Goal: Task Accomplishment & Management: Complete application form

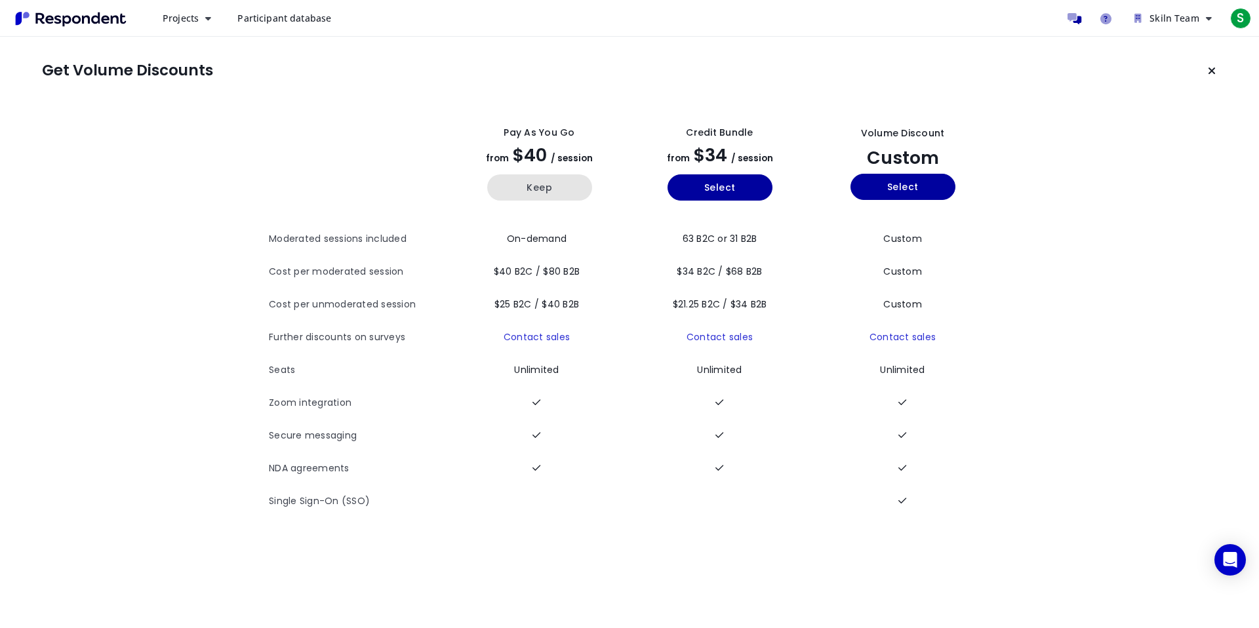
click at [513, 181] on button "Keep" at bounding box center [539, 187] width 105 height 26
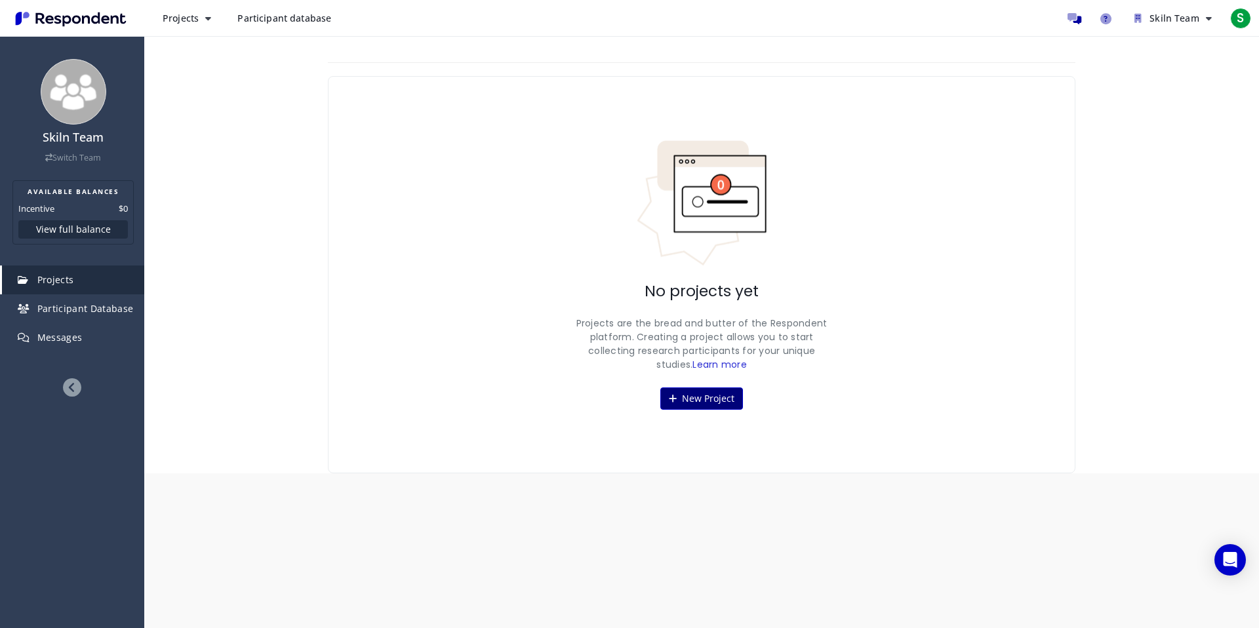
click at [701, 400] on button "New Project" at bounding box center [701, 398] width 83 height 22
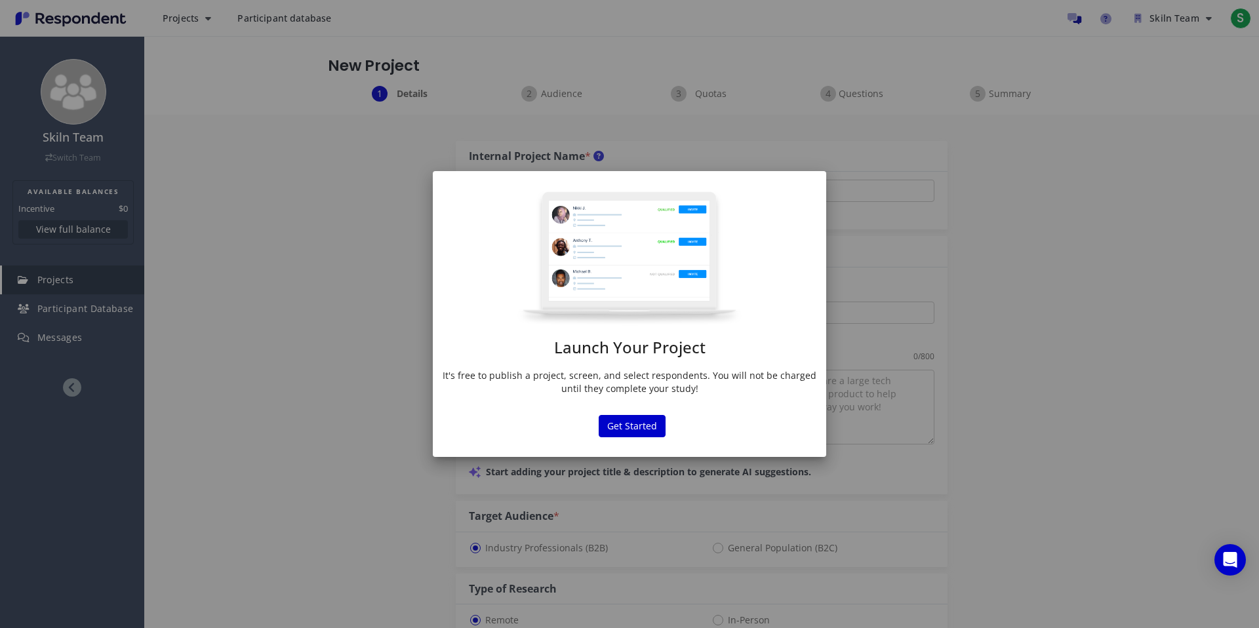
click at [1070, 336] on div "Launch Your Project It's free to publish a project, screen, and select responde…" at bounding box center [629, 314] width 1259 height 628
click at [628, 427] on button "Get Started" at bounding box center [632, 426] width 67 height 22
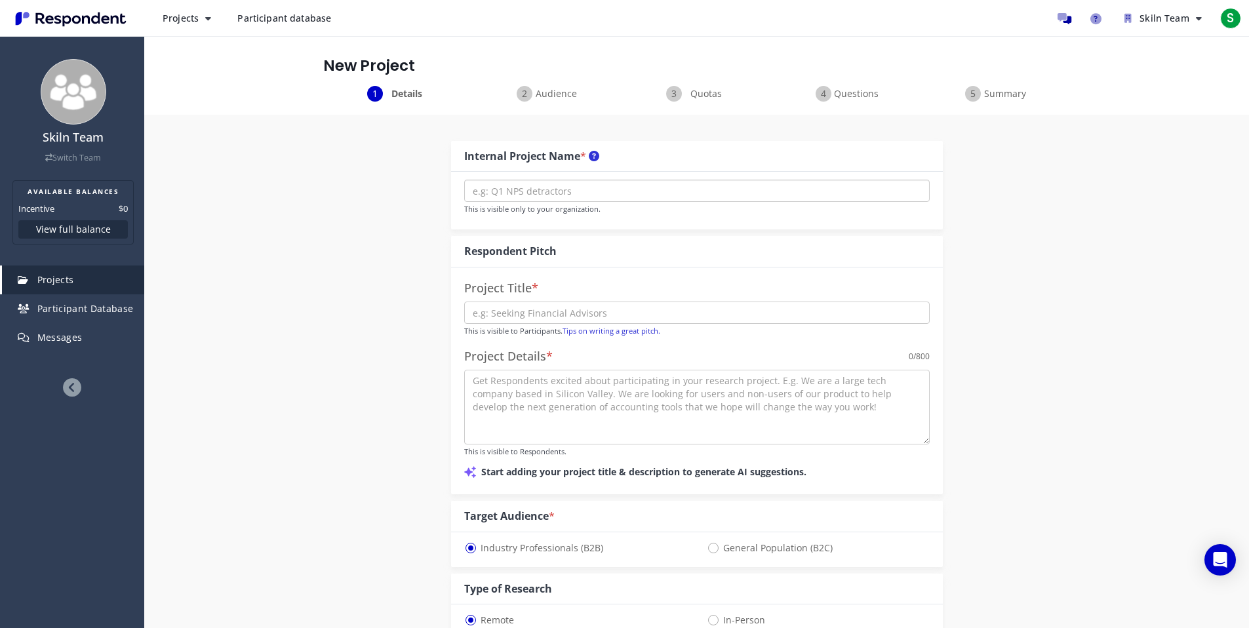
click at [661, 193] on input "text" at bounding box center [696, 191] width 465 height 22
type input "Ылшд"
click at [1232, 16] on span "S" at bounding box center [1230, 18] width 21 height 21
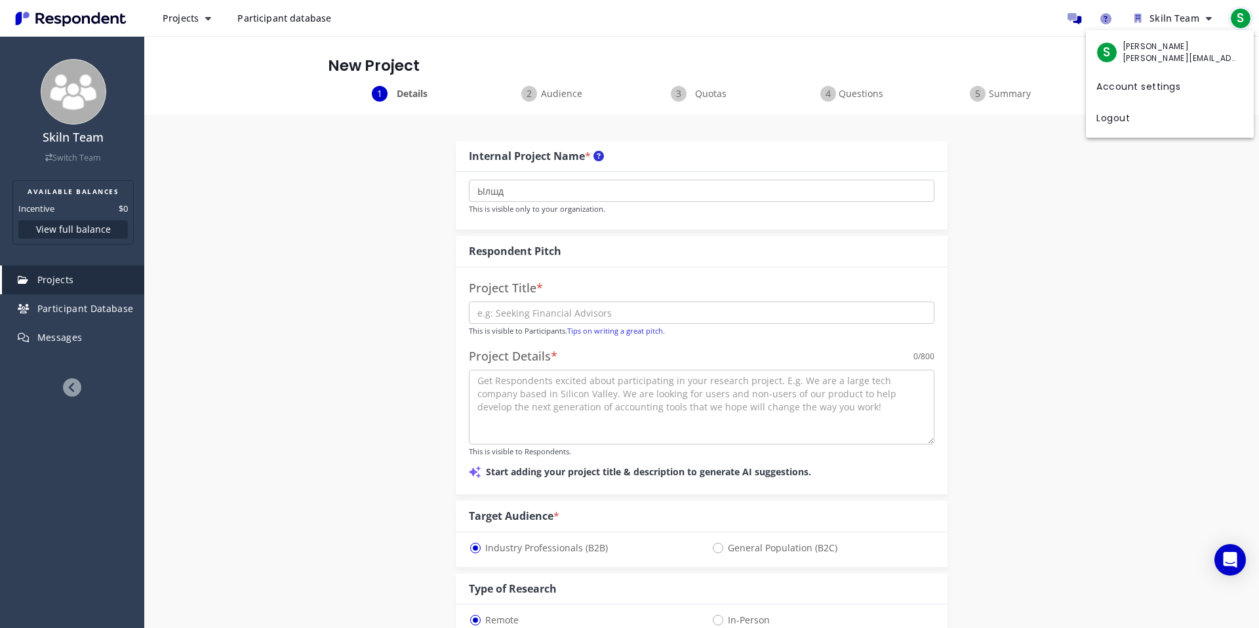
click at [1232, 16] on md-backdrop at bounding box center [629, 314] width 1259 height 628
click at [1177, 82] on link "Account settings" at bounding box center [1170, 84] width 168 height 31
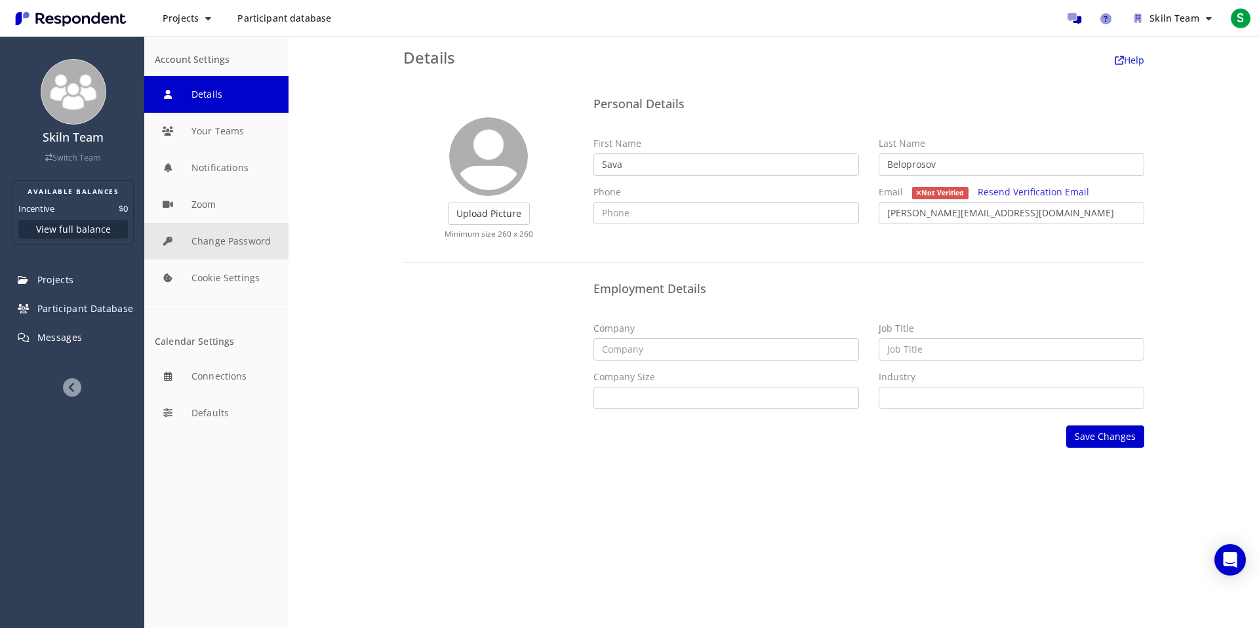
click at [240, 244] on button "Change Password" at bounding box center [216, 241] width 144 height 37
click at [72, 288] on link "Projects" at bounding box center [73, 280] width 142 height 29
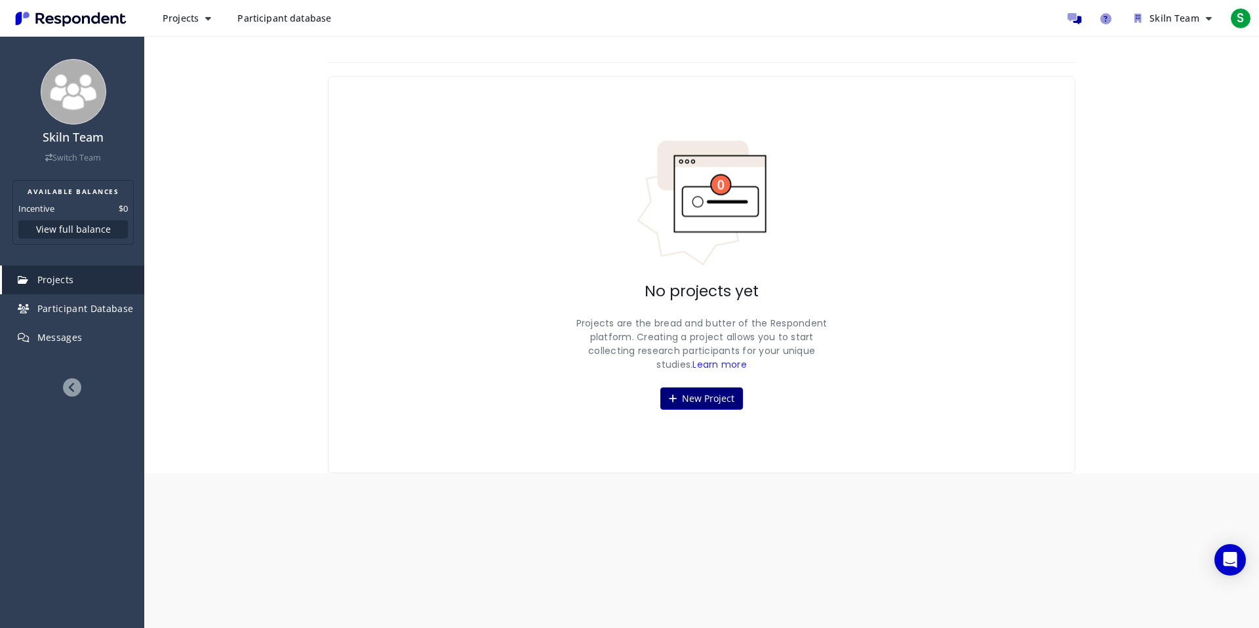
click at [724, 392] on button "New Project" at bounding box center [701, 398] width 83 height 22
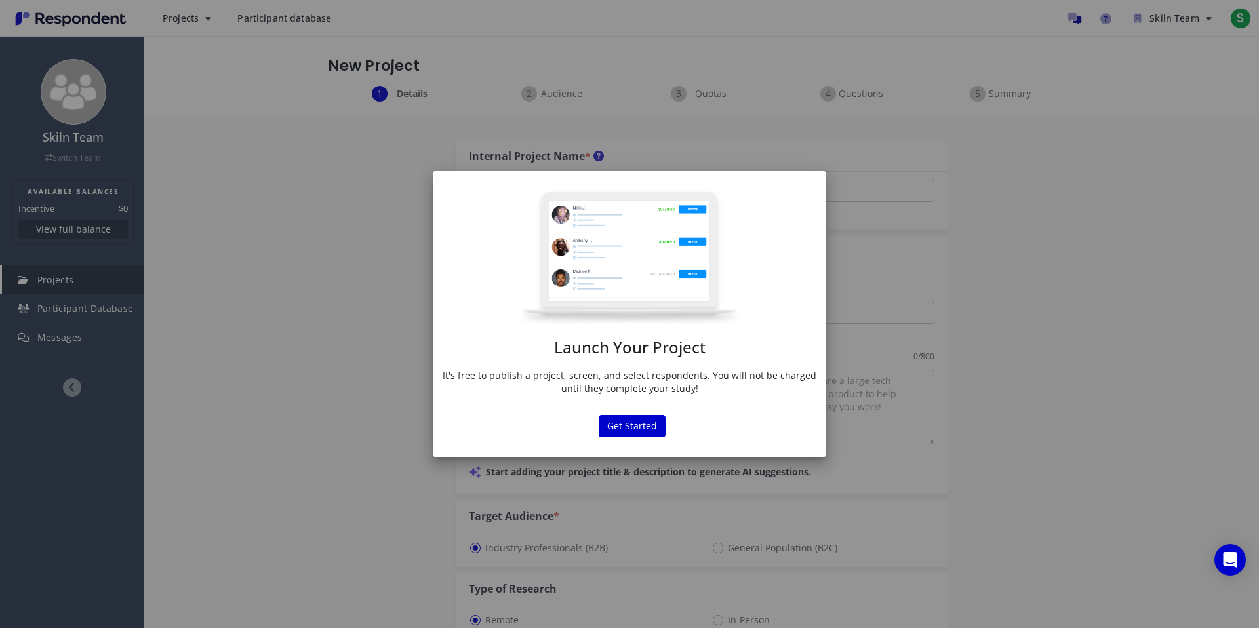
click at [998, 409] on div "Launch Your Project It's free to publish a project, screen, and select responde…" at bounding box center [629, 314] width 1259 height 628
click at [610, 420] on button "Get Started" at bounding box center [632, 426] width 67 height 22
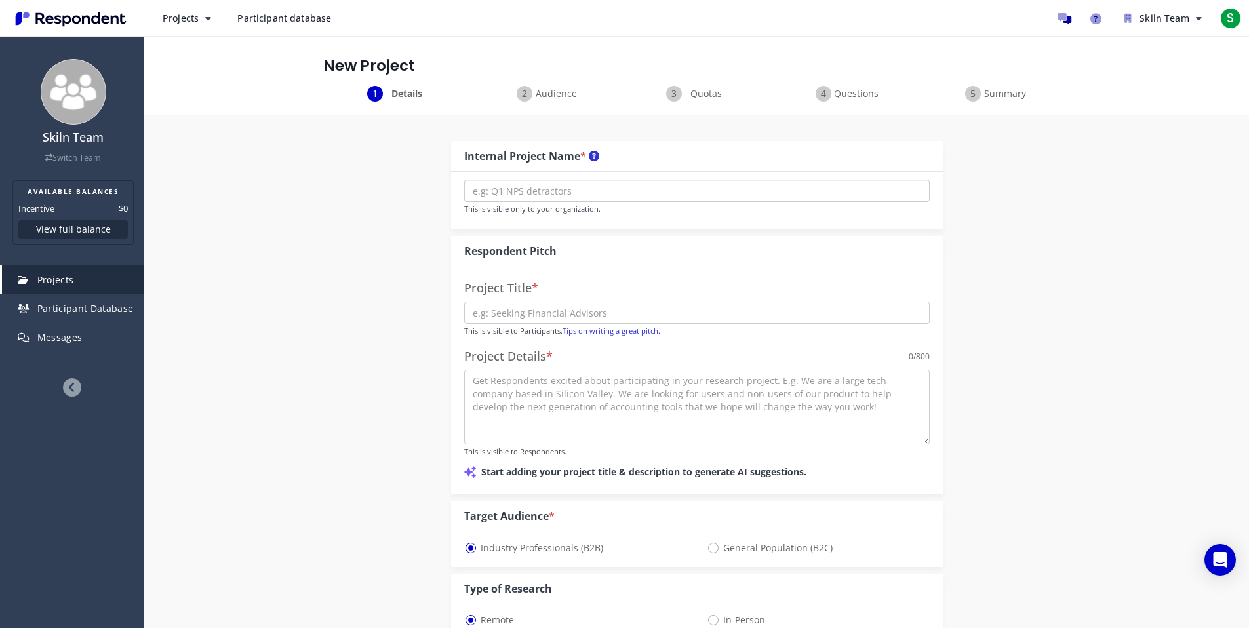
click at [536, 195] on input "text" at bounding box center [696, 191] width 465 height 22
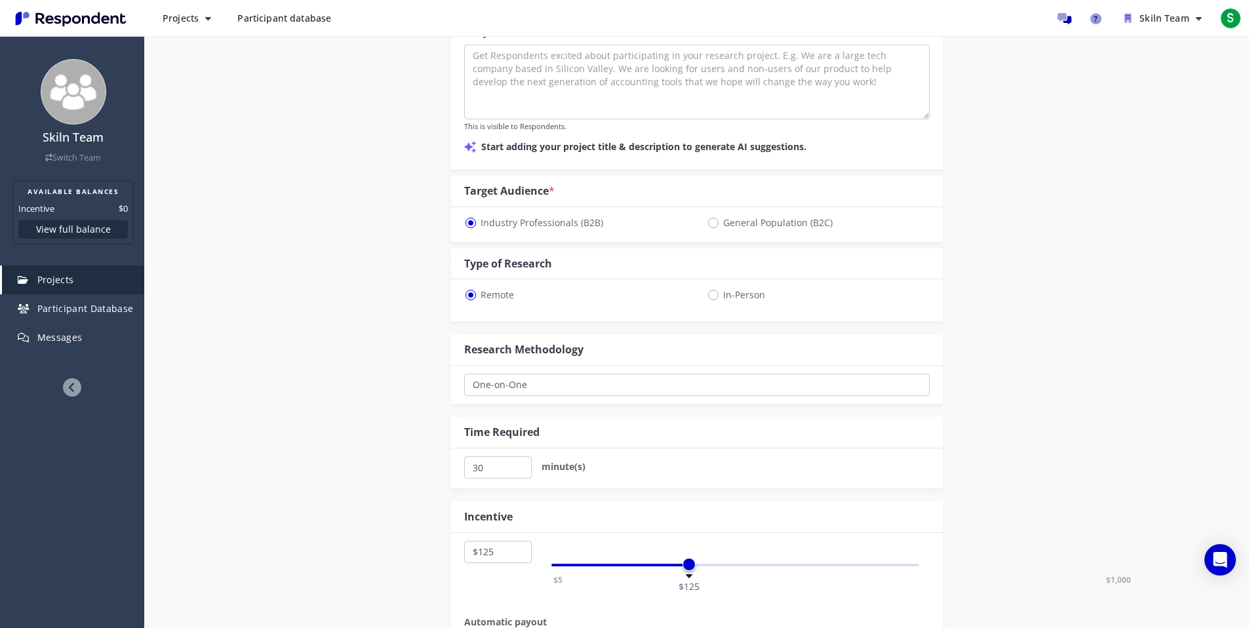
scroll to position [528, 0]
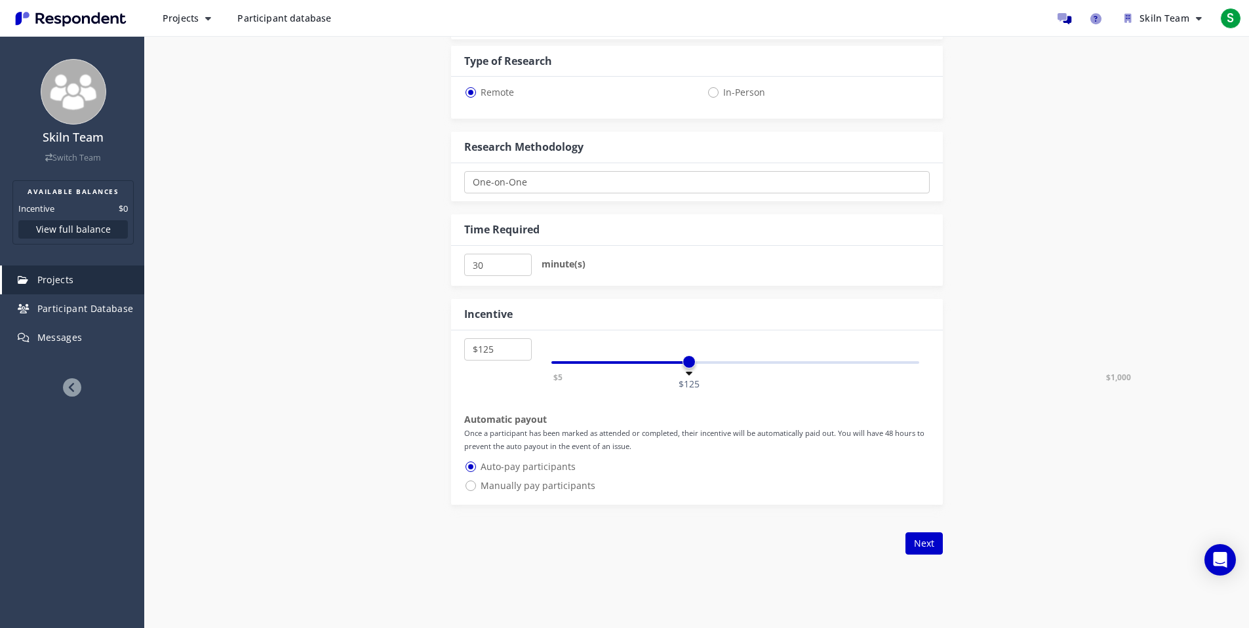
type input "Skiln not c-level"
click at [522, 262] on input "35" at bounding box center [498, 265] width 68 height 22
click at [522, 262] on input "40" at bounding box center [498, 265] width 68 height 22
type input "45"
click at [522, 262] on input "45" at bounding box center [498, 265] width 68 height 22
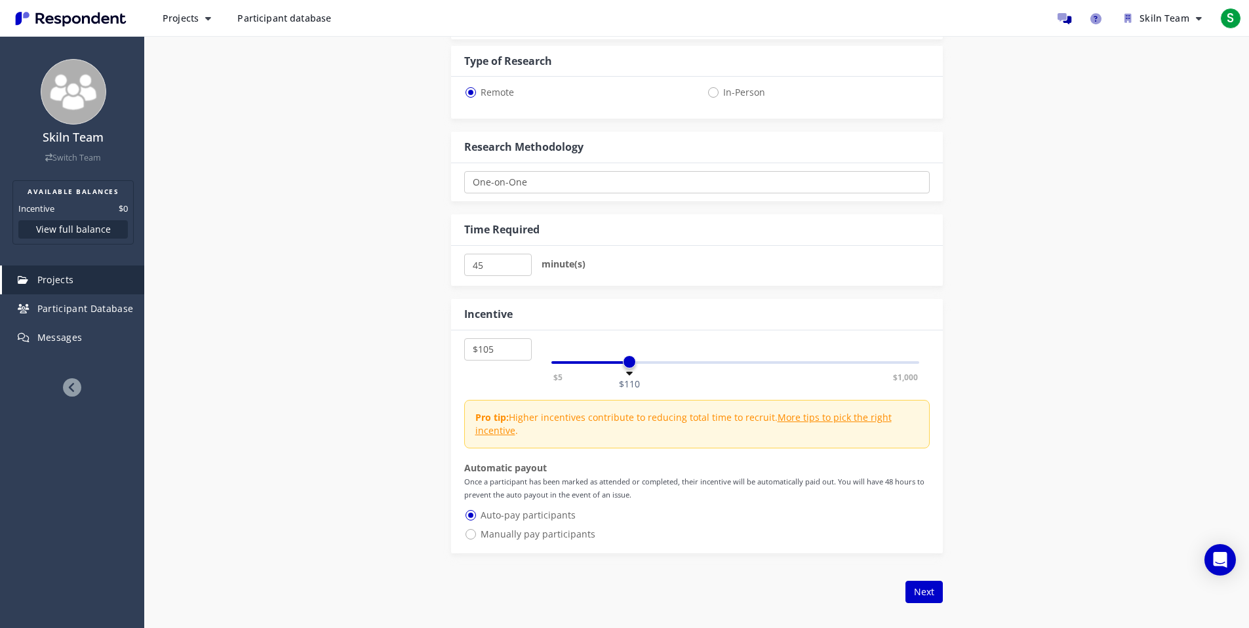
select select "number:100"
drag, startPoint x: 684, startPoint y: 363, endPoint x: 624, endPoint y: 375, distance: 61.5
click at [624, 368] on span at bounding box center [622, 361] width 13 height 13
click at [511, 534] on span "Manually pay participants" at bounding box center [529, 534] width 131 height 16
click at [473, 534] on input "Manually pay participants" at bounding box center [468, 533] width 9 height 9
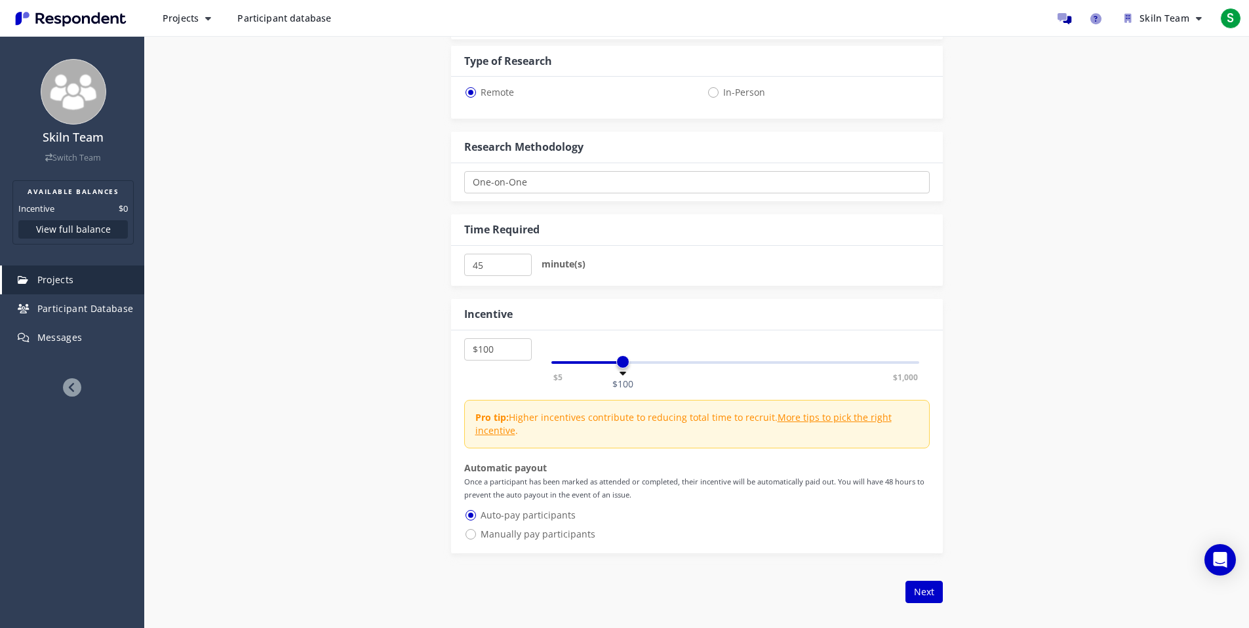
radio input "true"
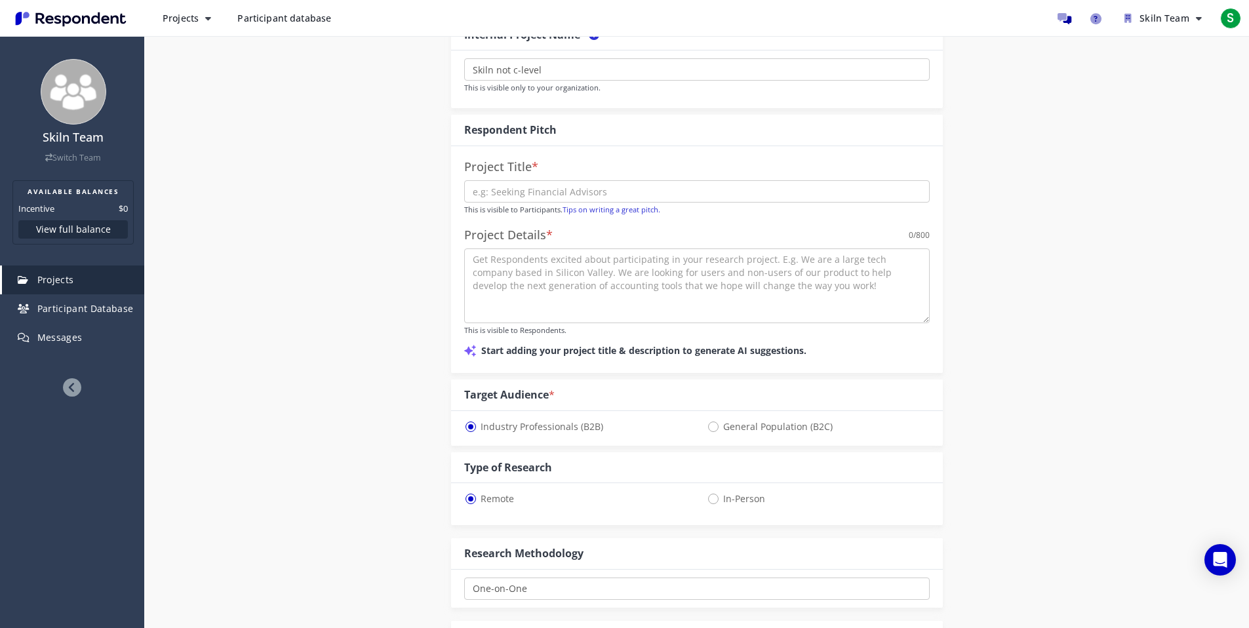
scroll to position [41, 0]
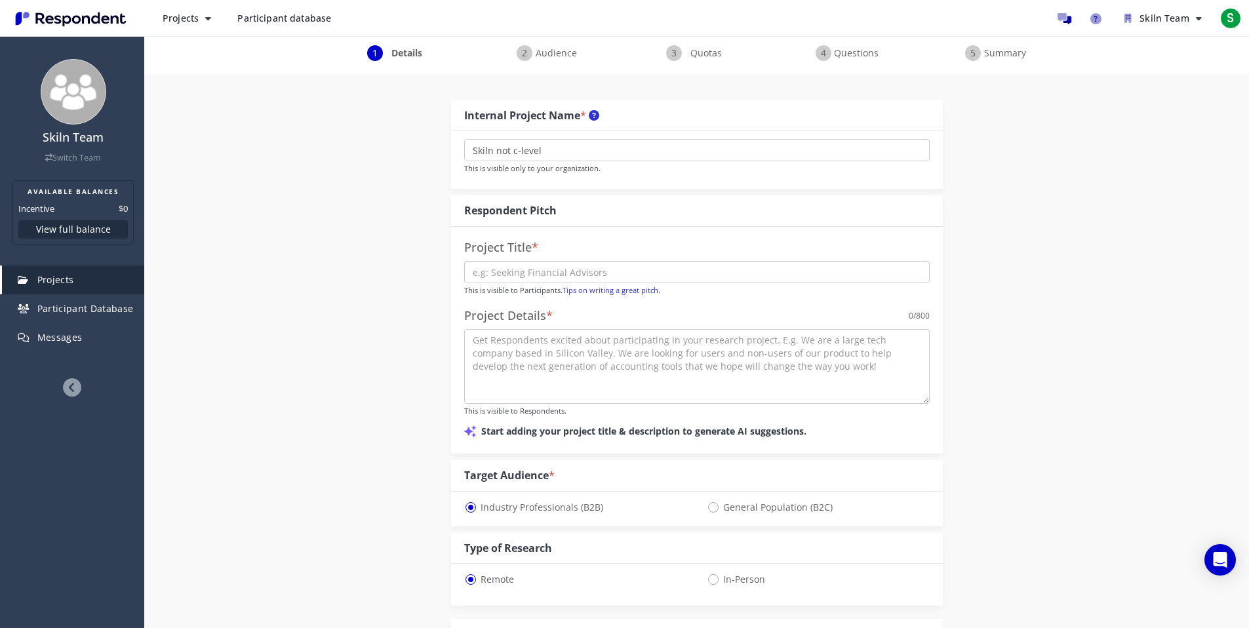
click at [532, 274] on input "text" at bounding box center [696, 272] width 465 height 22
click at [625, 275] on input "Seeking operation, compliance and talent acquisition professionals from" at bounding box center [696, 272] width 465 height 22
drag, startPoint x: 816, startPoint y: 284, endPoint x: 581, endPoint y: 292, distance: 235.5
click at [580, 295] on p "This is visible to Participants. Tips on writing a great pitch." at bounding box center [696, 289] width 465 height 13
drag, startPoint x: 804, startPoint y: 268, endPoint x: 893, endPoint y: 264, distance: 88.6
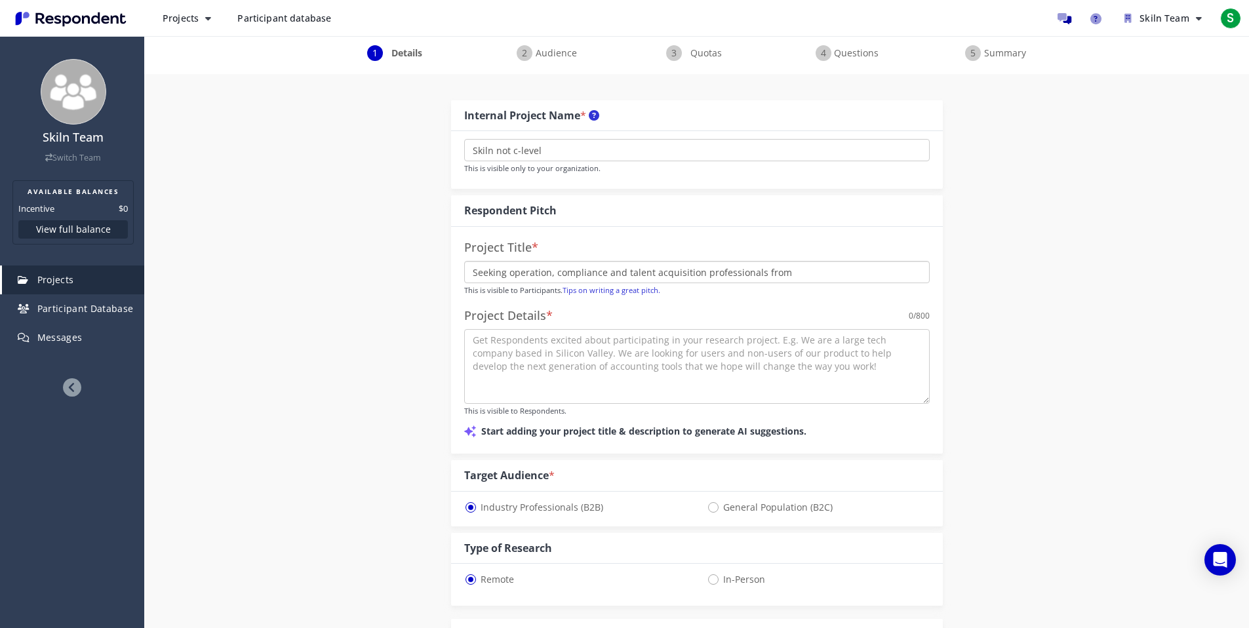
click at [923, 278] on input "Seeking operation, compliance and talent acquisition professionals from" at bounding box center [696, 272] width 465 height 22
paste input "Field Workforce Operations & Compliance Survey ([GEOGRAPHIC_DATA] & [GEOGRAPHIC…"
drag, startPoint x: 600, startPoint y: 271, endPoint x: 589, endPoint y: 271, distance: 10.5
click at [589, 271] on input "Field Workforce Operations & Compliance Survey ([GEOGRAPHIC_DATA] & [GEOGRAPHIC…" at bounding box center [696, 272] width 465 height 22
click at [657, 267] on input "Field Workforce Operations. Compliance Survey ([GEOGRAPHIC_DATA] & [GEOGRAPHIC_…" at bounding box center [696, 272] width 465 height 22
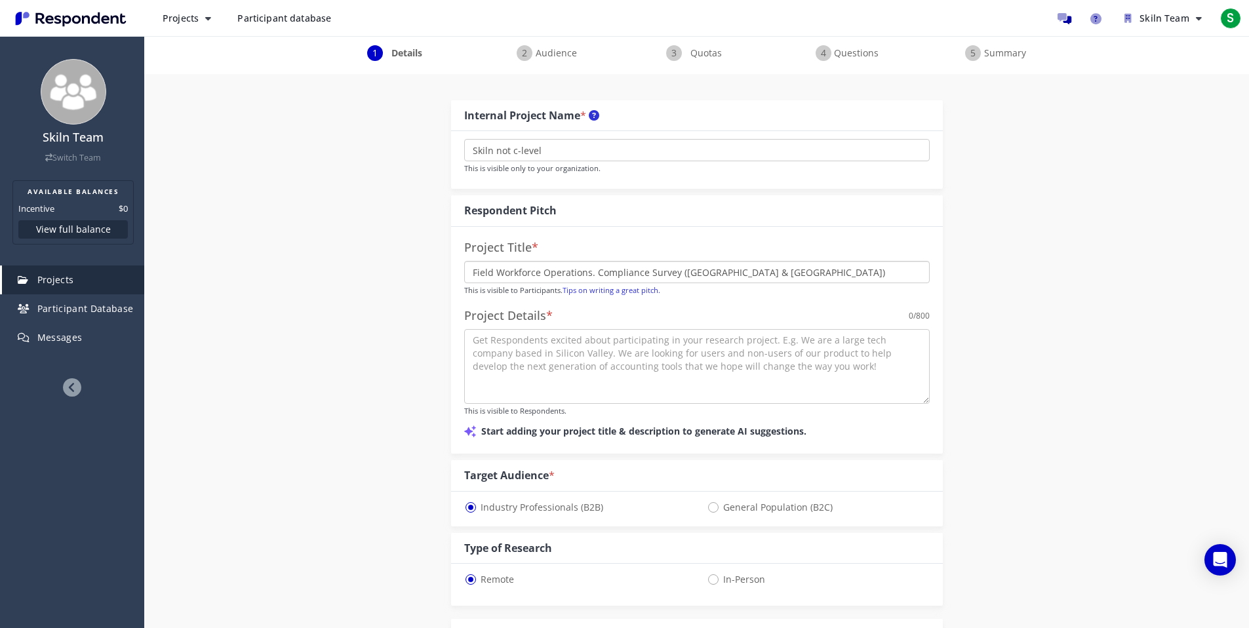
click at [657, 267] on input "Field Workforce Operations. Compliance Survey ([GEOGRAPHIC_DATA] & [GEOGRAPHIC_…" at bounding box center [696, 272] width 465 height 22
click at [724, 272] on input "Field Workforce Operations. Compliance, Talen Acquisition Study (UK & US)" at bounding box center [696, 272] width 465 height 22
type input "Field Workforce Operations. Compliance, Talen Acquisition Managers Study ([GEOG…"
click at [658, 372] on textarea at bounding box center [696, 366] width 465 height 75
paste textarea "Help us understand how construction, infrastructure, and utilities companies ma…"
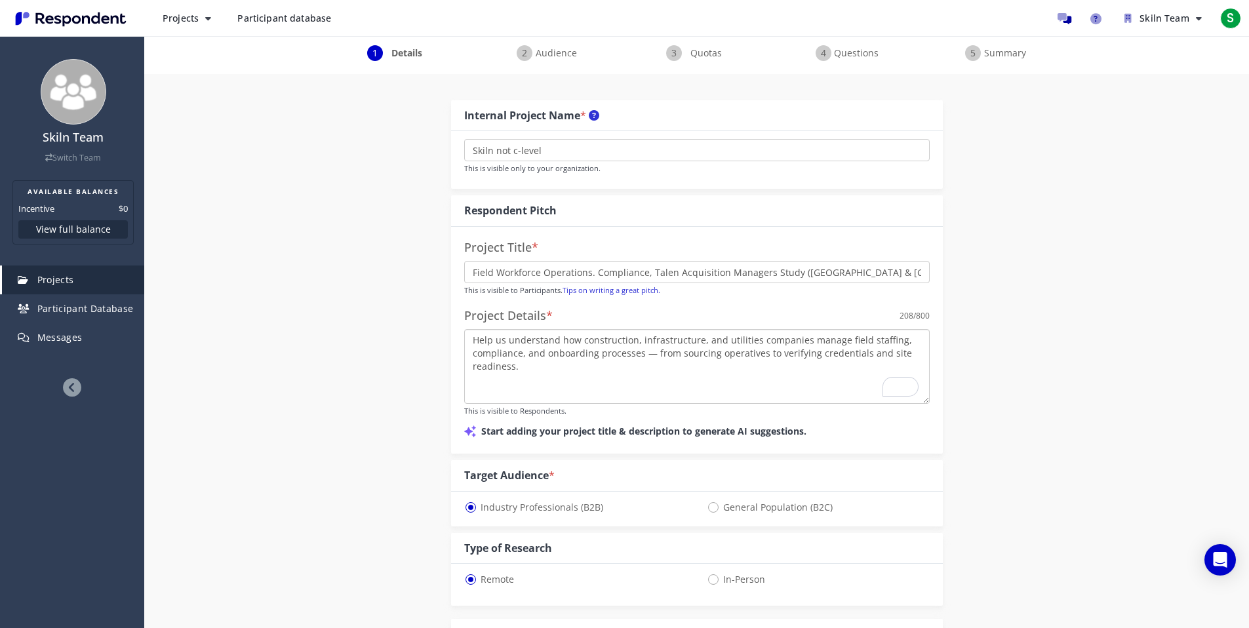
click at [840, 338] on textarea "Help us understand how construction, infrastructure, and utilities companies ma…" at bounding box center [696, 366] width 465 height 75
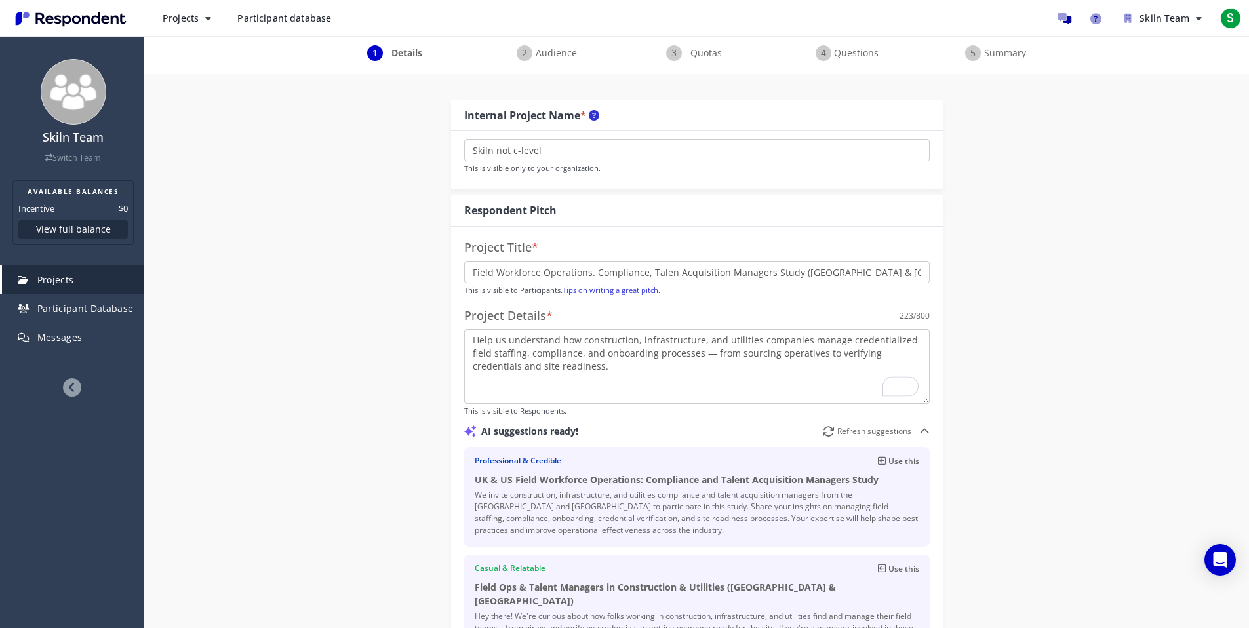
click at [712, 382] on textarea "Help us understand how construction, infrastructure, and utilities companies ma…" at bounding box center [696, 366] width 465 height 75
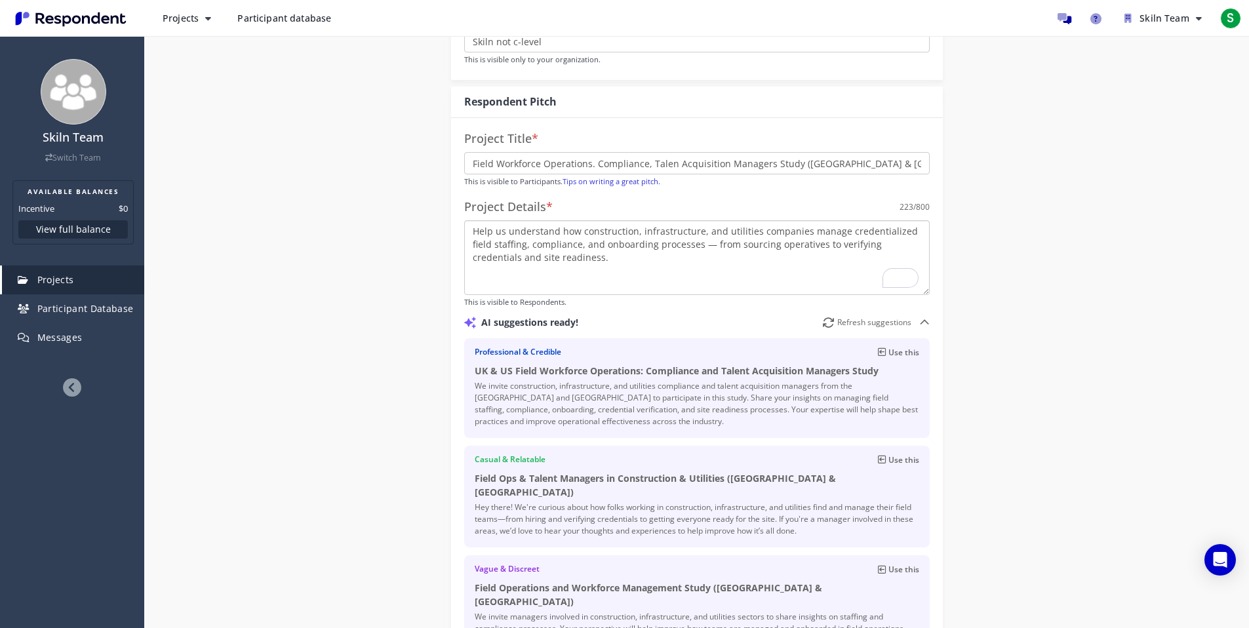
scroll to position [308, 0]
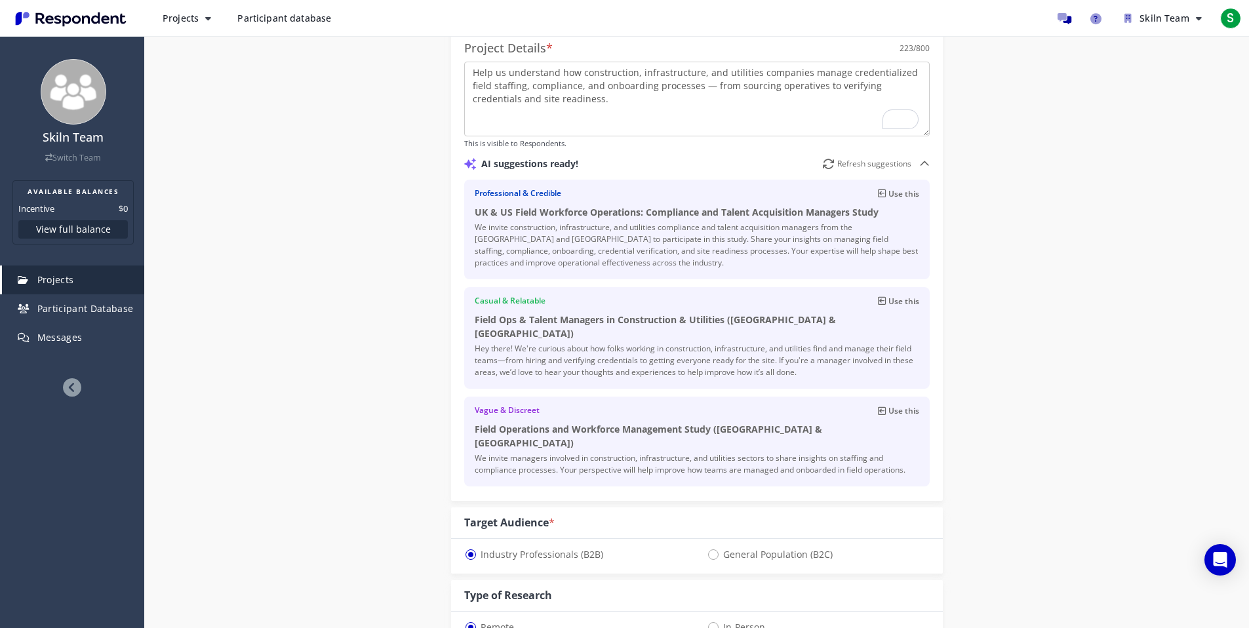
drag, startPoint x: 885, startPoint y: 212, endPoint x: 399, endPoint y: 214, distance: 485.8
click at [399, 214] on div "Internal Project Name * Skiln not c-level This is visible only to your organiza…" at bounding box center [696, 483] width 767 height 1352
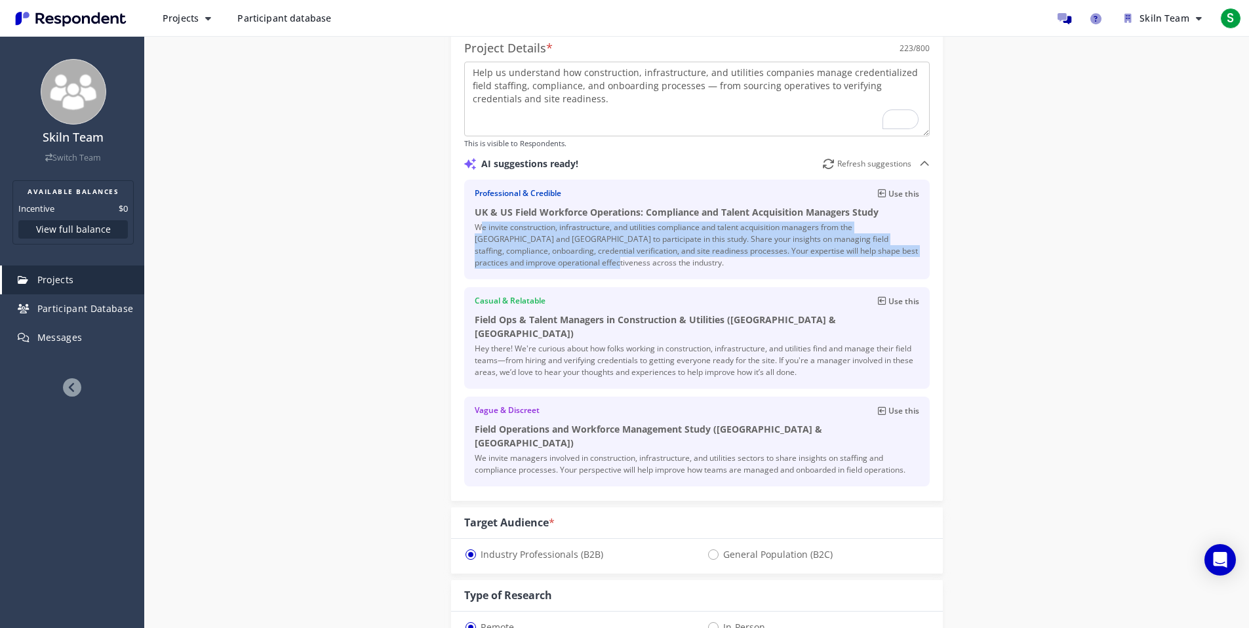
drag, startPoint x: 532, startPoint y: 269, endPoint x: 429, endPoint y: 229, distance: 110.8
click at [429, 229] on div "Internal Project Name * Skiln not c-level This is visible only to your organiza…" at bounding box center [696, 483] width 767 height 1352
copy p "We invite construction, infrastructure, and utilities compliance and talent acq…"
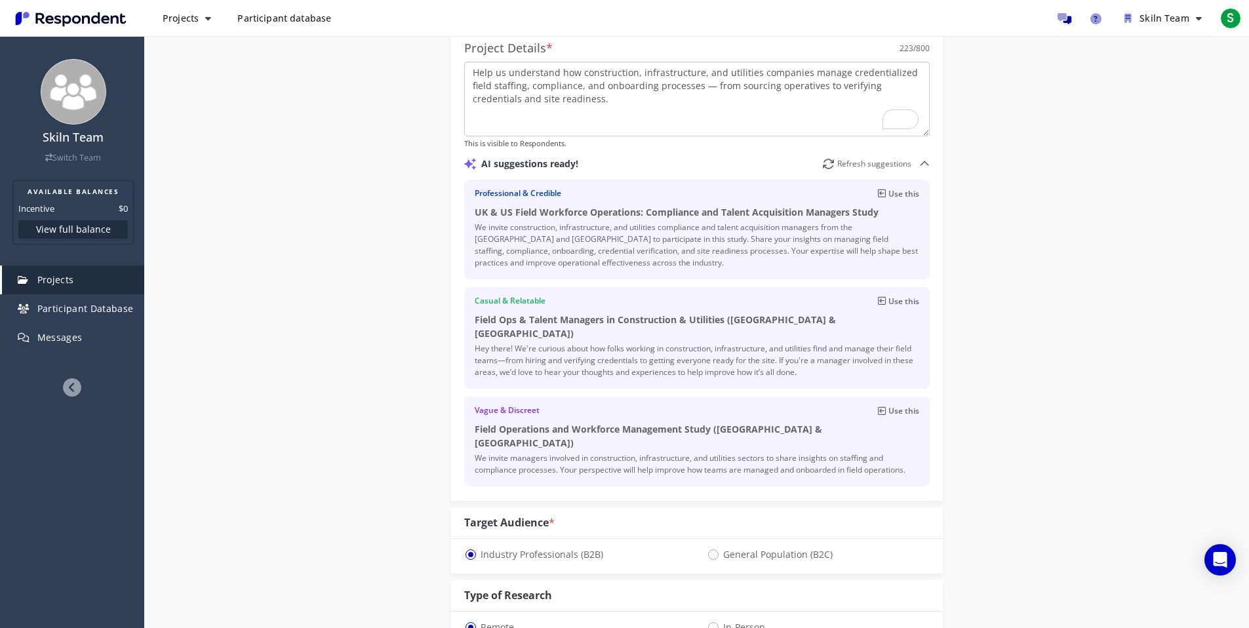
click at [719, 110] on textarea "Help us understand how construction, infrastructure, and utilities companies ma…" at bounding box center [696, 99] width 465 height 75
paste textarea "We invite construction, infrastructure, and utilities compliance and talent acq…"
type textarea "We invite construction, infrastructure, and utilities compliance and talent acq…"
drag, startPoint x: 473, startPoint y: 210, endPoint x: 899, endPoint y: 212, distance: 426.8
click at [899, 212] on div "Professional & Credible Use this UK & US Field Workforce Operations: Compliance…" at bounding box center [696, 230] width 465 height 100
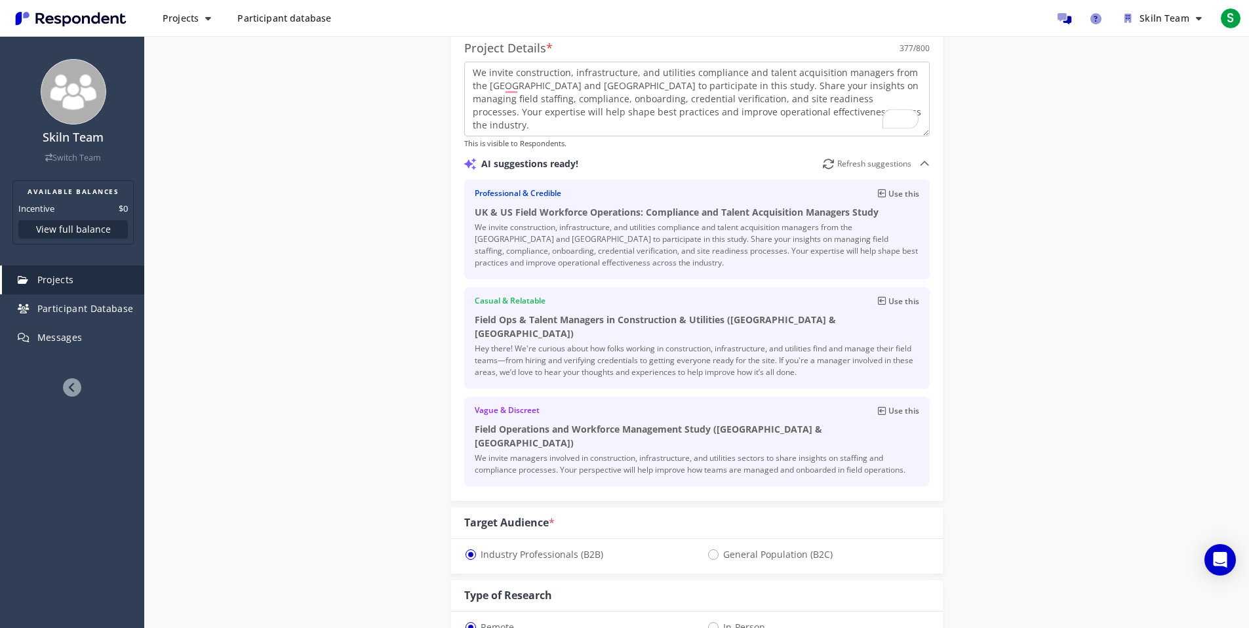
copy h4 "UK & US Field Workforce Operations: Compliance and Talent Acquisition Managers …"
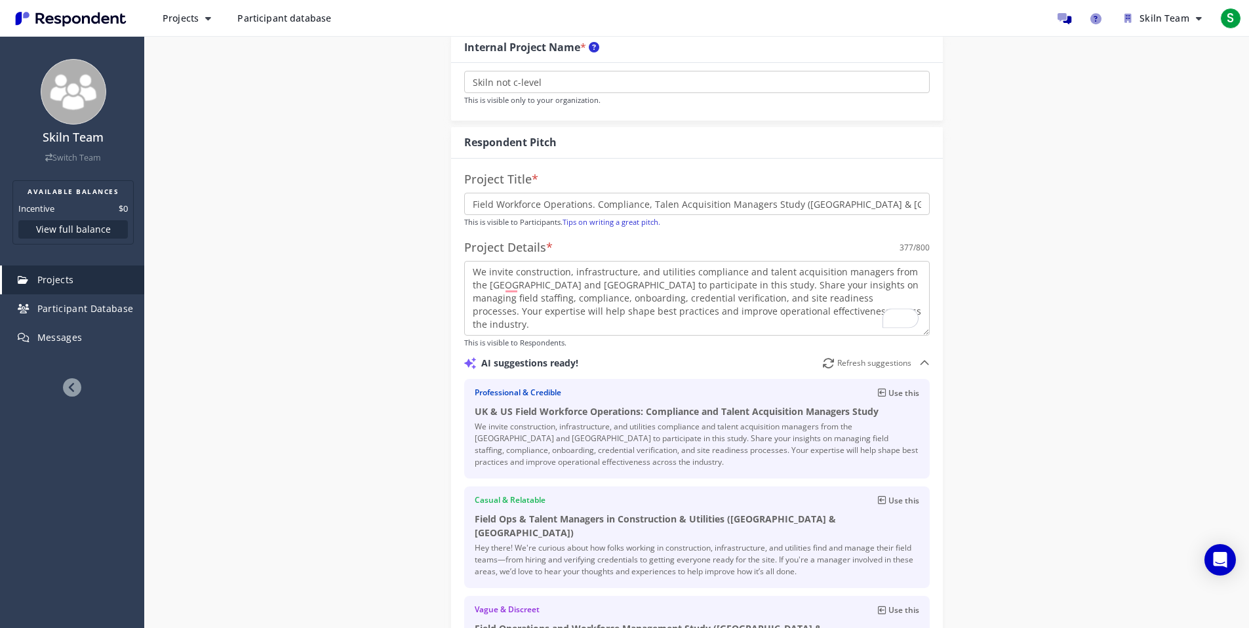
scroll to position [30, 0]
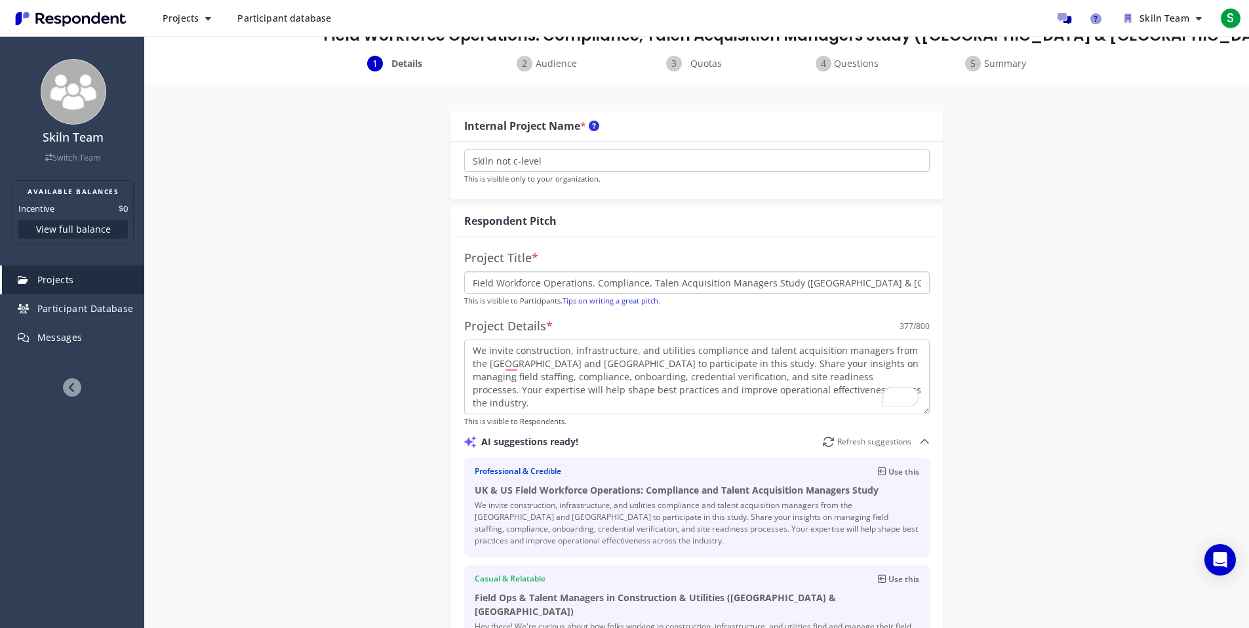
drag, startPoint x: 593, startPoint y: 277, endPoint x: 705, endPoint y: 288, distance: 112.0
click at [594, 277] on input "Field Workforce Operations. Compliance, Talen Acquisition Managers Study ([GEOG…" at bounding box center [696, 282] width 465 height 22
drag, startPoint x: 852, startPoint y: 283, endPoint x: 72, endPoint y: 276, distance: 780.2
click at [833, 280] on input "Field Workforce Operations. Compliance, Talen Acquisition Managers Study ([GEOG…" at bounding box center [696, 282] width 465 height 22
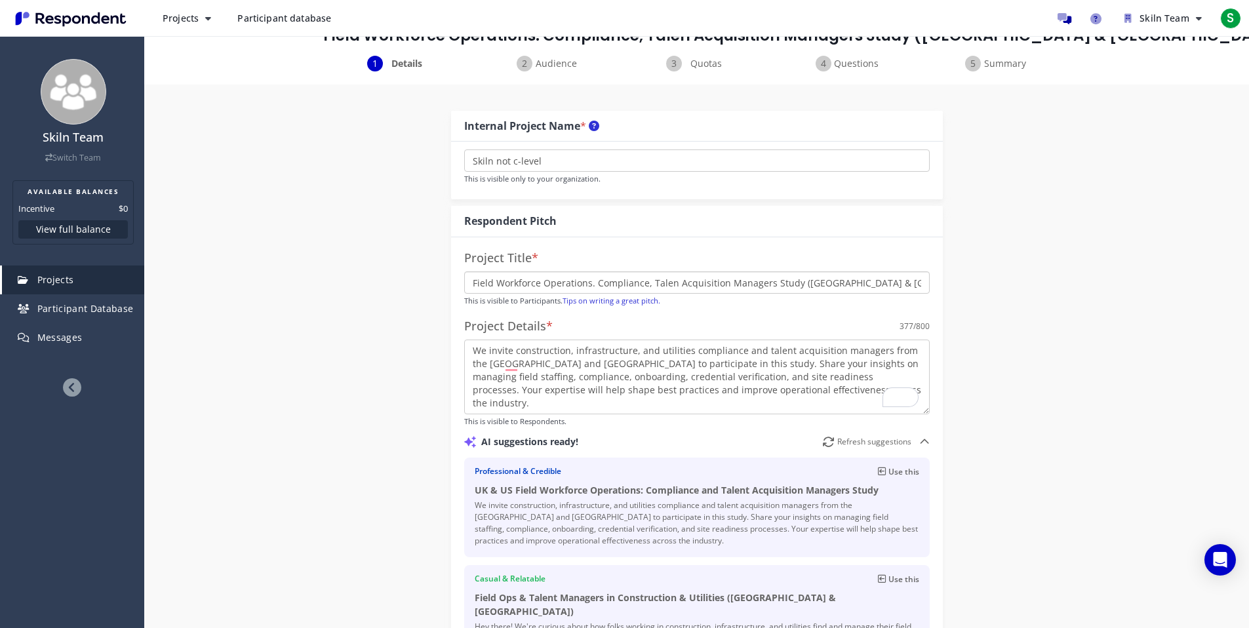
drag, startPoint x: 861, startPoint y: 283, endPoint x: 327, endPoint y: 269, distance: 534.5
paste input "UK & US Field Workforce Operations: Compliance and Talent Acquisition Managers …"
click at [575, 285] on input "UK & US Field Workforce Operations: Compliance and Talent Acquisition Managers …" at bounding box center [696, 282] width 465 height 22
click at [637, 283] on input "UK & US Field Workforce: Operations: Compliance and Talent Acquisition Managers…" at bounding box center [696, 282] width 465 height 22
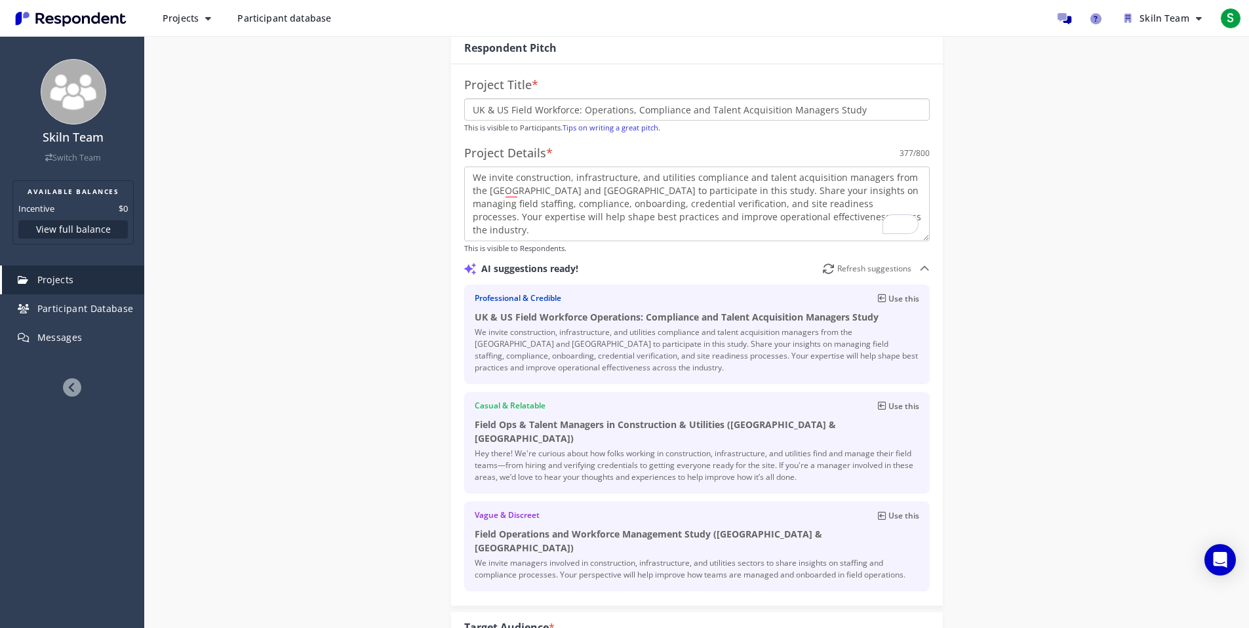
scroll to position [467, 0]
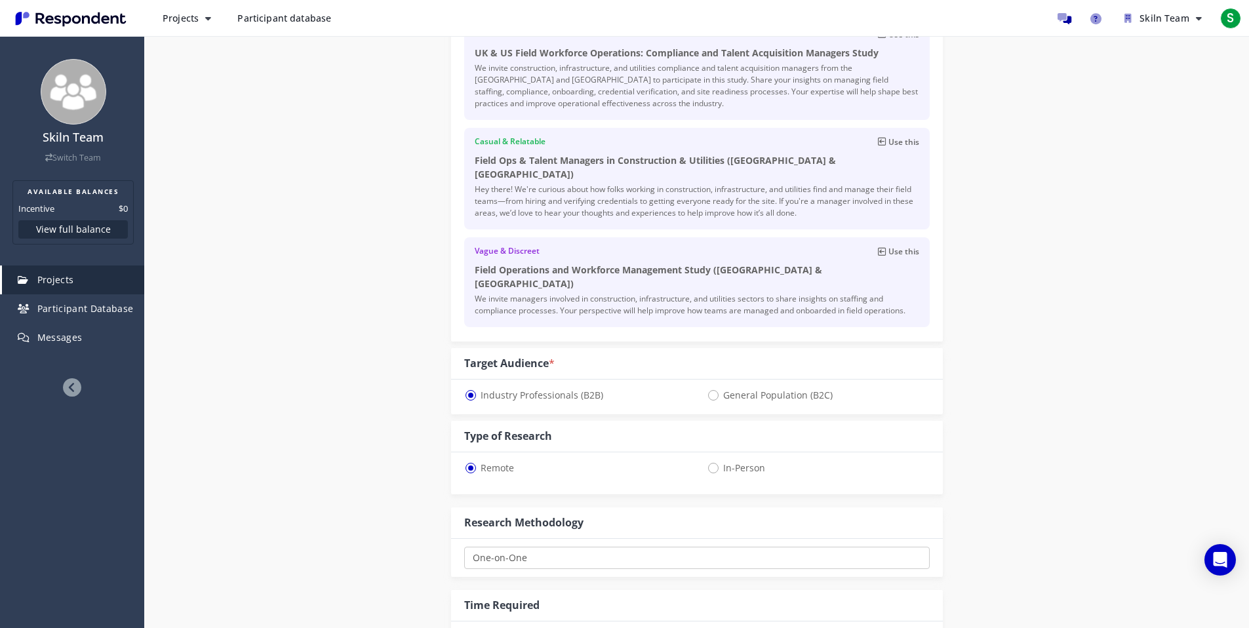
type input "UK & US Field Workforce: Operations, Compliance and Talent Acquisition Managers…"
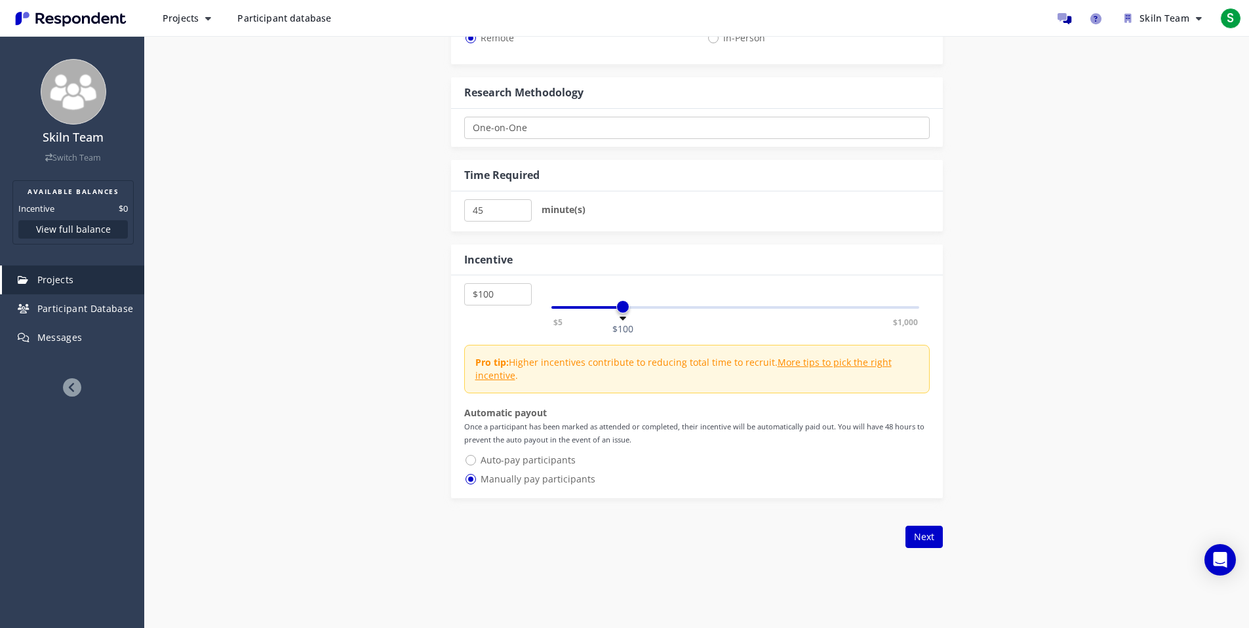
scroll to position [903, 0]
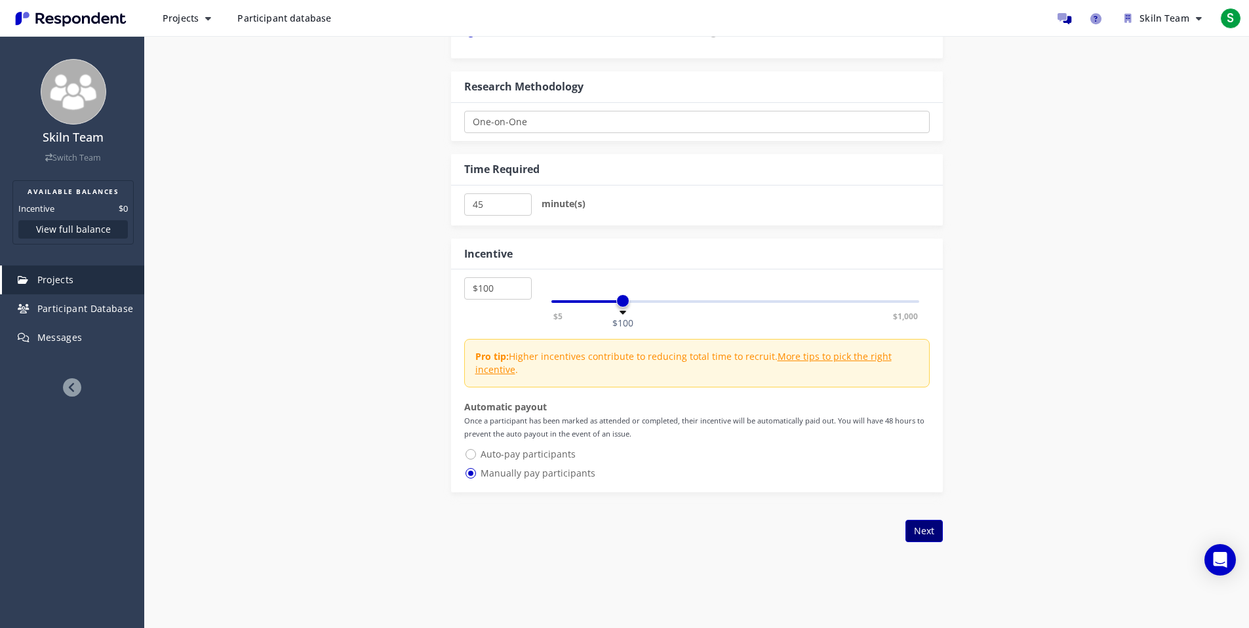
click at [929, 520] on button "Next" at bounding box center [923, 531] width 37 height 22
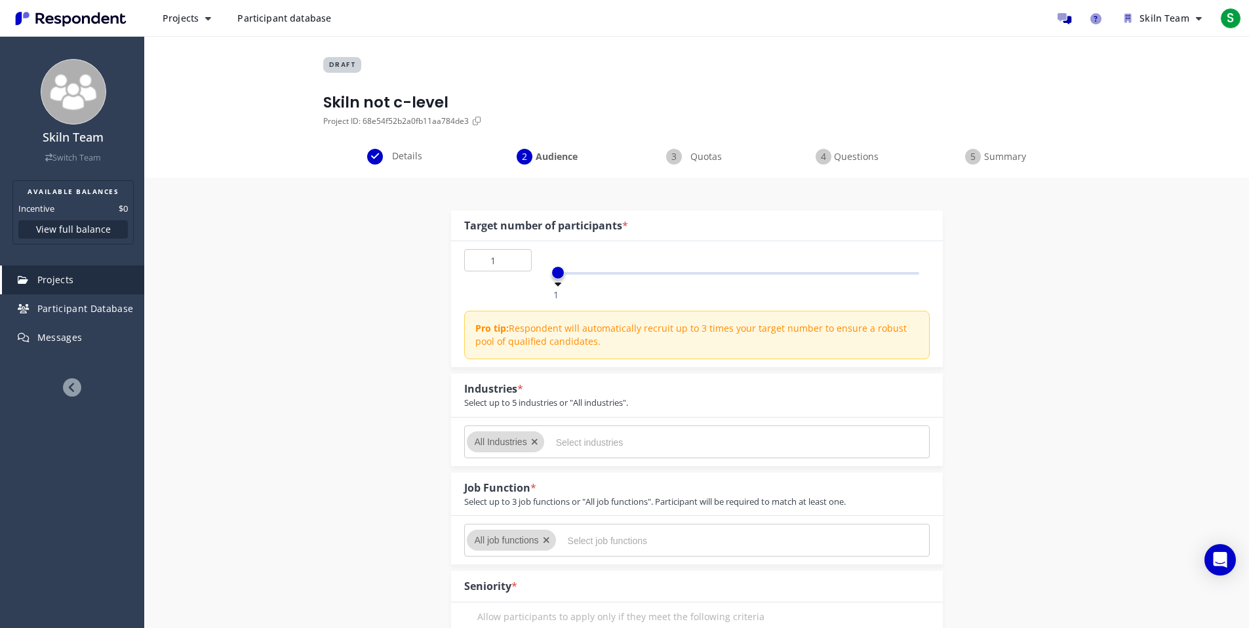
click at [558, 260] on div "1 50 1" at bounding box center [736, 266] width 388 height 35
type input "5"
drag, startPoint x: 559, startPoint y: 266, endPoint x: 583, endPoint y: 279, distance: 27.9
click at [583, 275] on div "1 50 5" at bounding box center [735, 273] width 368 height 3
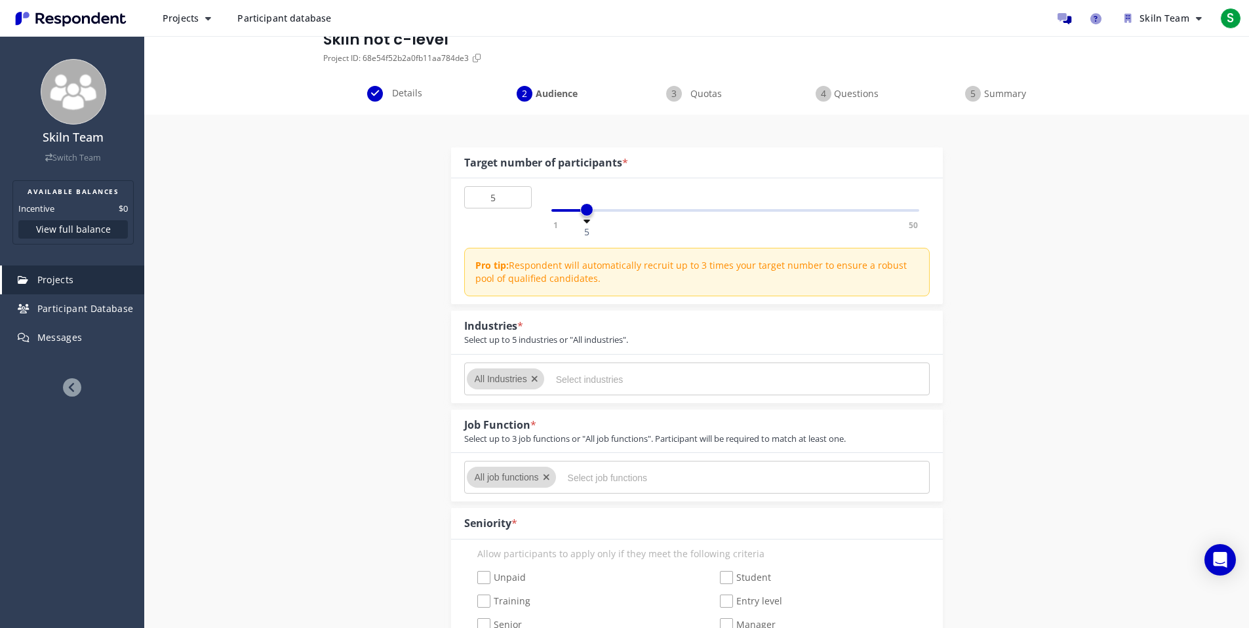
scroll to position [239, 0]
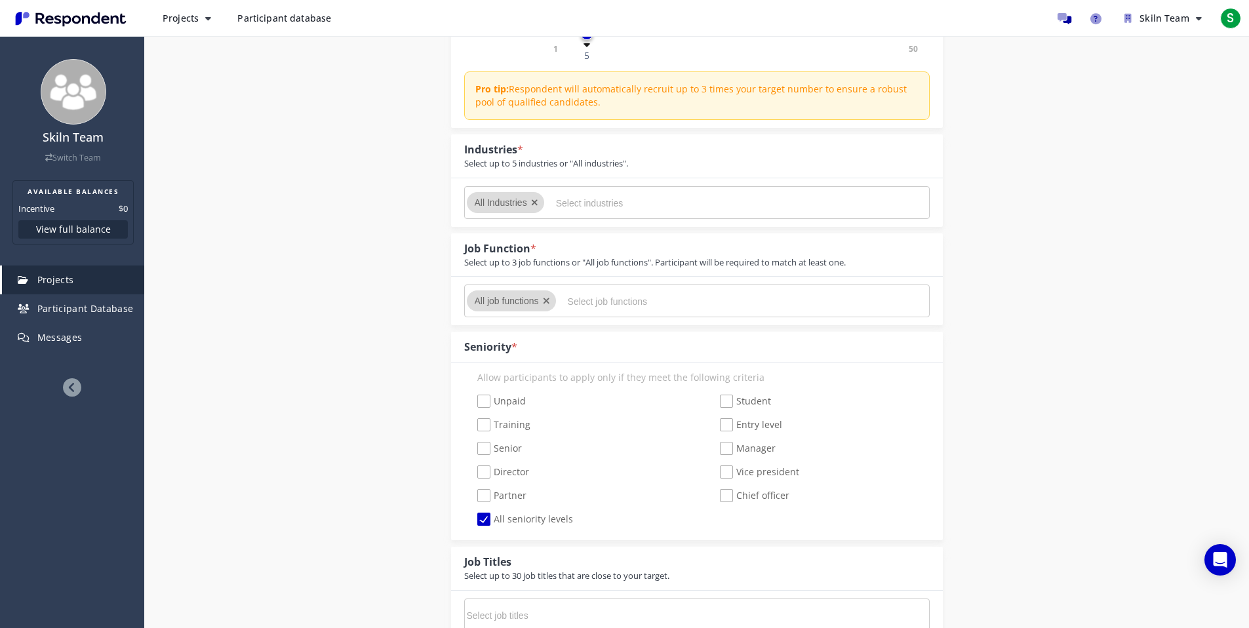
click at [529, 521] on span "All seniority levels" at bounding box center [525, 521] width 96 height 16
click at [473, 521] on input "All seniority levels" at bounding box center [468, 519] width 9 height 9
checkbox input "false"
drag, startPoint x: 519, startPoint y: 452, endPoint x: 516, endPoint y: 461, distance: 9.5
click at [519, 452] on span "Senior" at bounding box center [499, 450] width 45 height 16
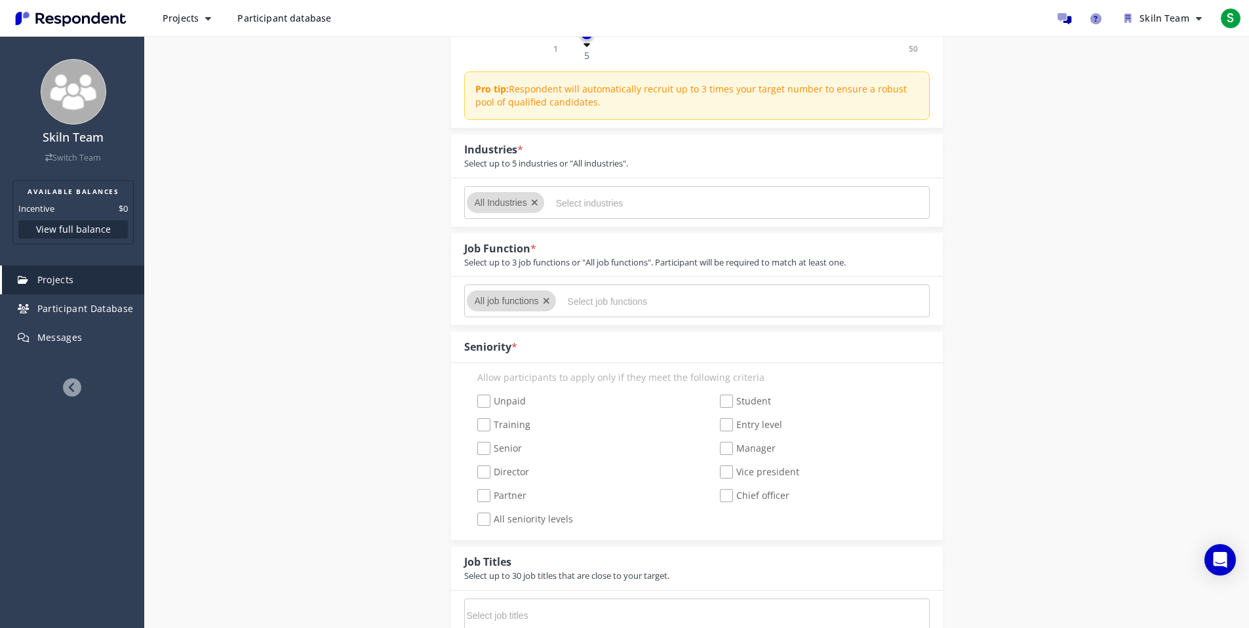
click at [473, 452] on input "Senior" at bounding box center [468, 448] width 9 height 9
checkbox input "true"
click at [513, 481] on span "Director" at bounding box center [503, 473] width 52 height 16
click at [473, 477] on input "Director" at bounding box center [468, 472] width 9 height 9
checkbox input "true"
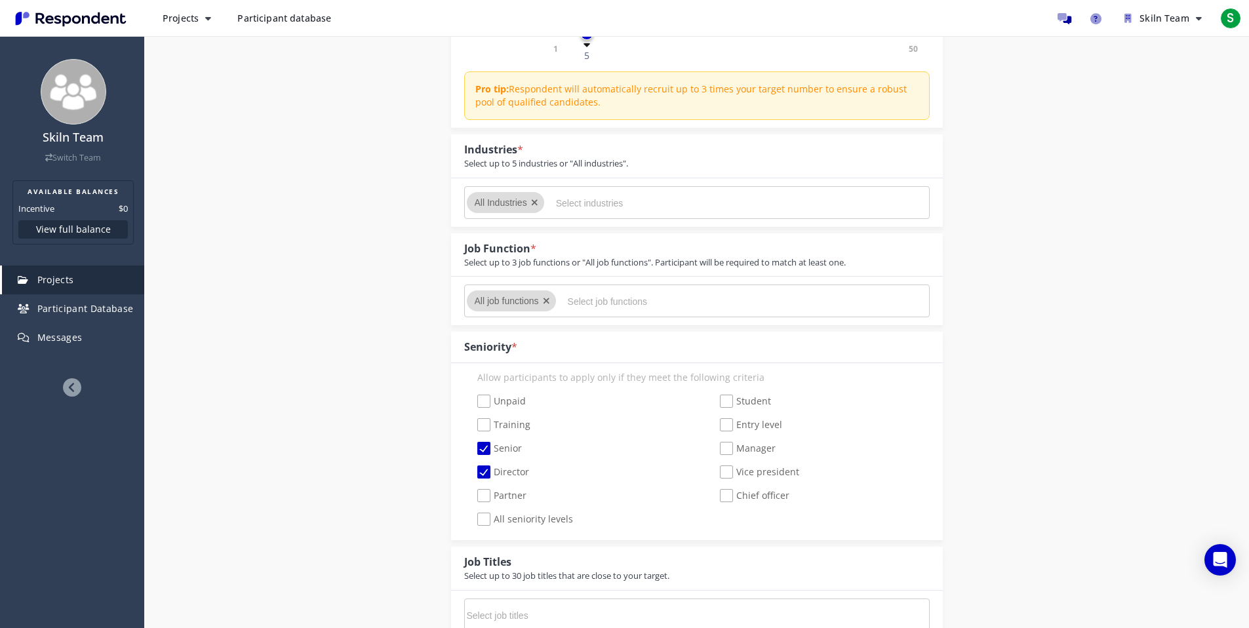
click at [513, 491] on span "Partner" at bounding box center [501, 497] width 49 height 16
click at [473, 492] on input "Partner" at bounding box center [468, 496] width 9 height 9
checkbox input "true"
click at [743, 494] on span "Chief officer" at bounding box center [754, 497] width 69 height 16
click at [715, 494] on input "Chief officer" at bounding box center [711, 496] width 9 height 9
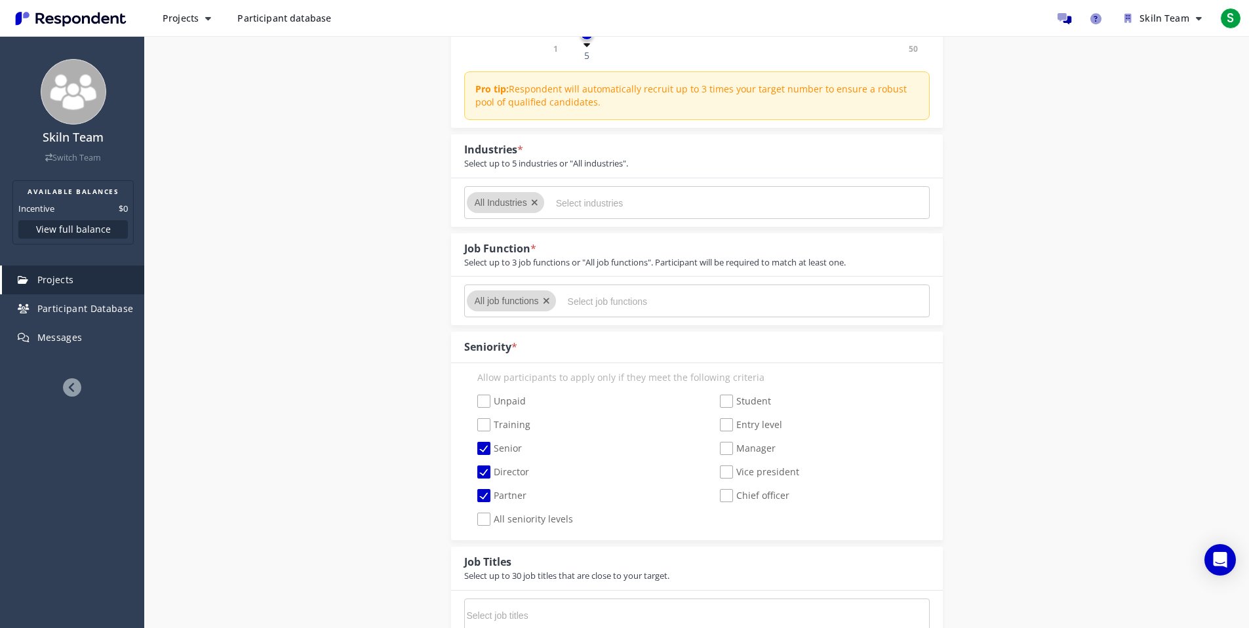
checkbox input "true"
click at [744, 477] on span "Vice president" at bounding box center [759, 473] width 79 height 16
click at [715, 477] on input "Vice president" at bounding box center [711, 472] width 9 height 9
checkbox input "true"
click at [755, 450] on span "Manager" at bounding box center [748, 450] width 56 height 16
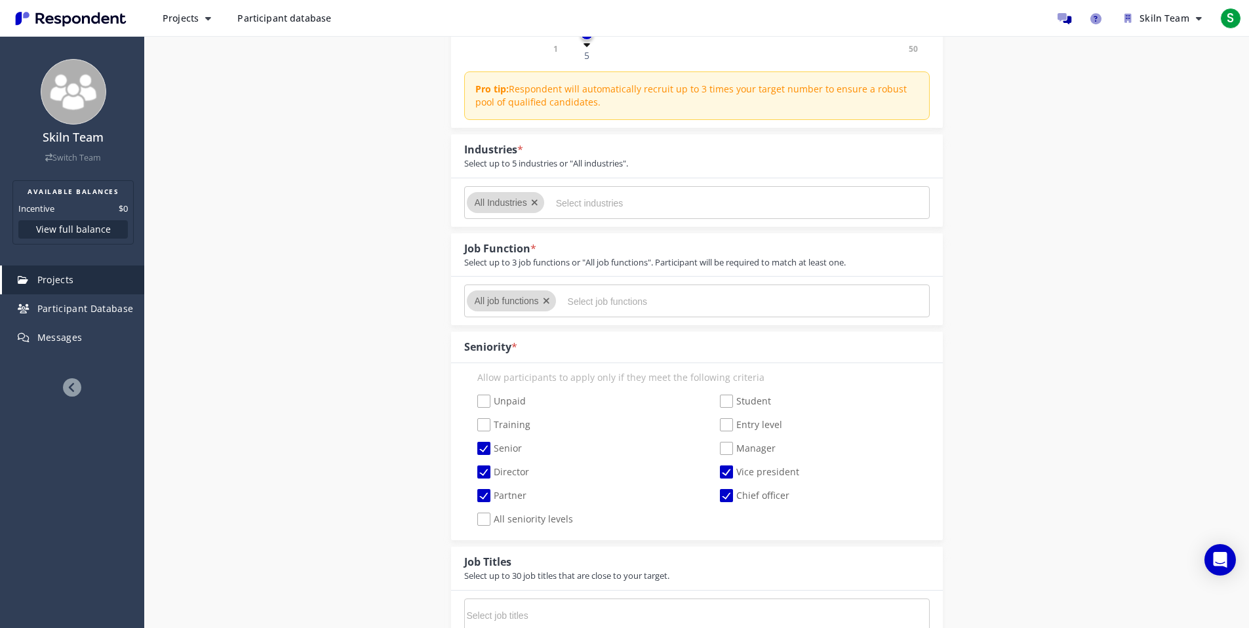
click at [715, 450] on input "Manager" at bounding box center [711, 448] width 9 height 9
checkbox input "true"
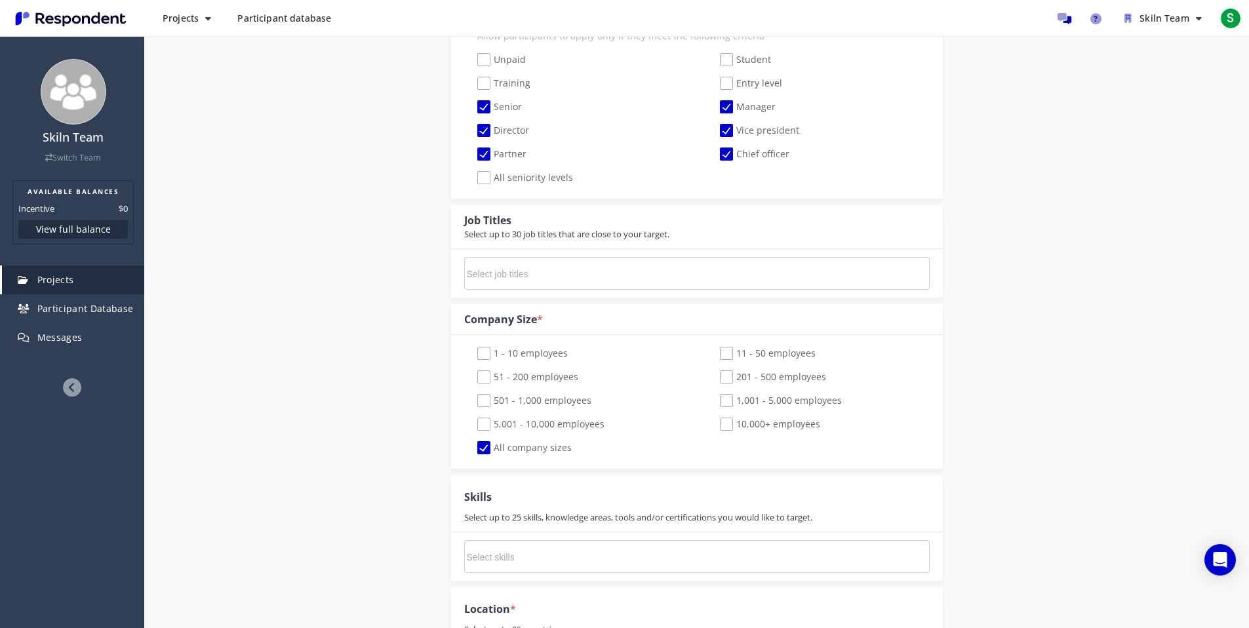
scroll to position [730, 0]
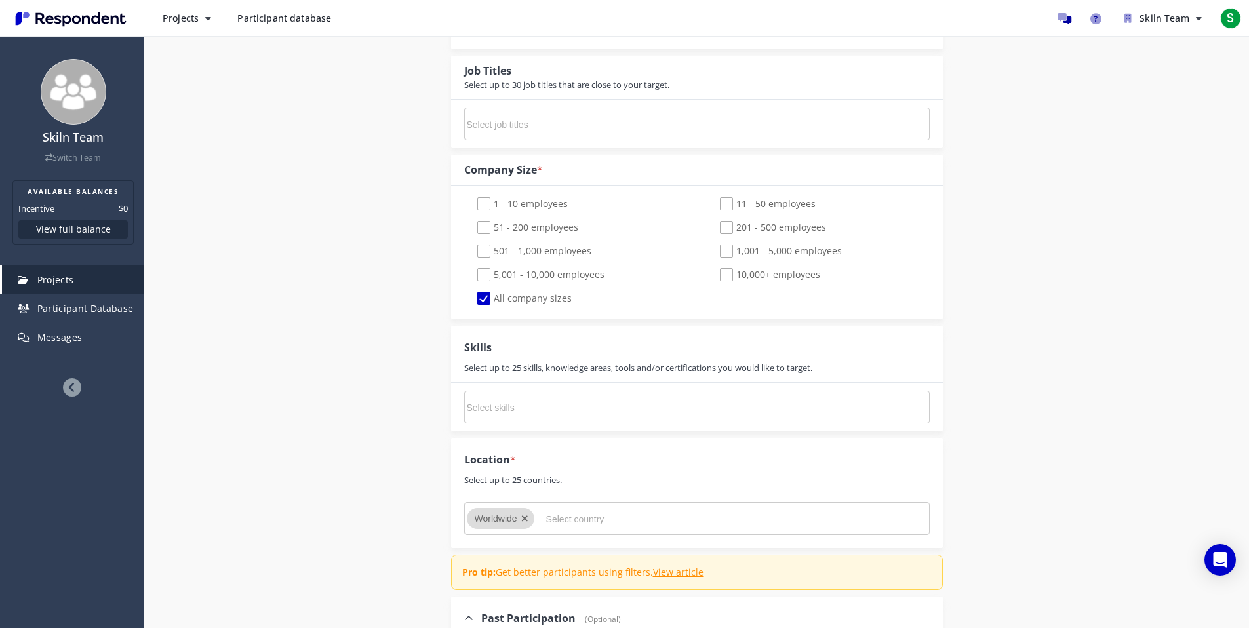
click at [737, 235] on span "201 - 500 employees" at bounding box center [773, 229] width 106 height 16
click at [715, 232] on input "201 - 500 employees" at bounding box center [711, 228] width 9 height 9
checkbox input "true"
checkbox input "false"
click at [597, 254] on div "501 - 1,000 employees" at bounding box center [575, 253] width 243 height 16
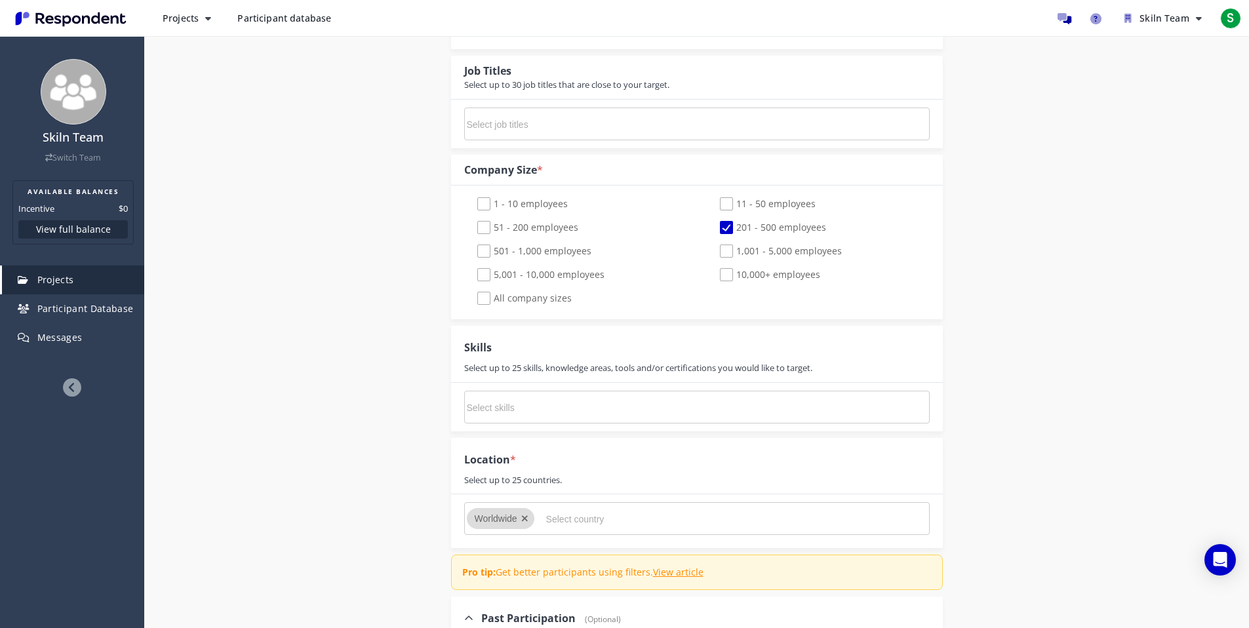
drag, startPoint x: 580, startPoint y: 259, endPoint x: 631, endPoint y: 266, distance: 51.6
click at [580, 259] on span "501 - 1,000 employees" at bounding box center [534, 253] width 114 height 16
click at [473, 256] on input "501 - 1,000 employees" at bounding box center [468, 251] width 9 height 9
checkbox input "true"
drag, startPoint x: 774, startPoint y: 255, endPoint x: 772, endPoint y: 271, distance: 15.9
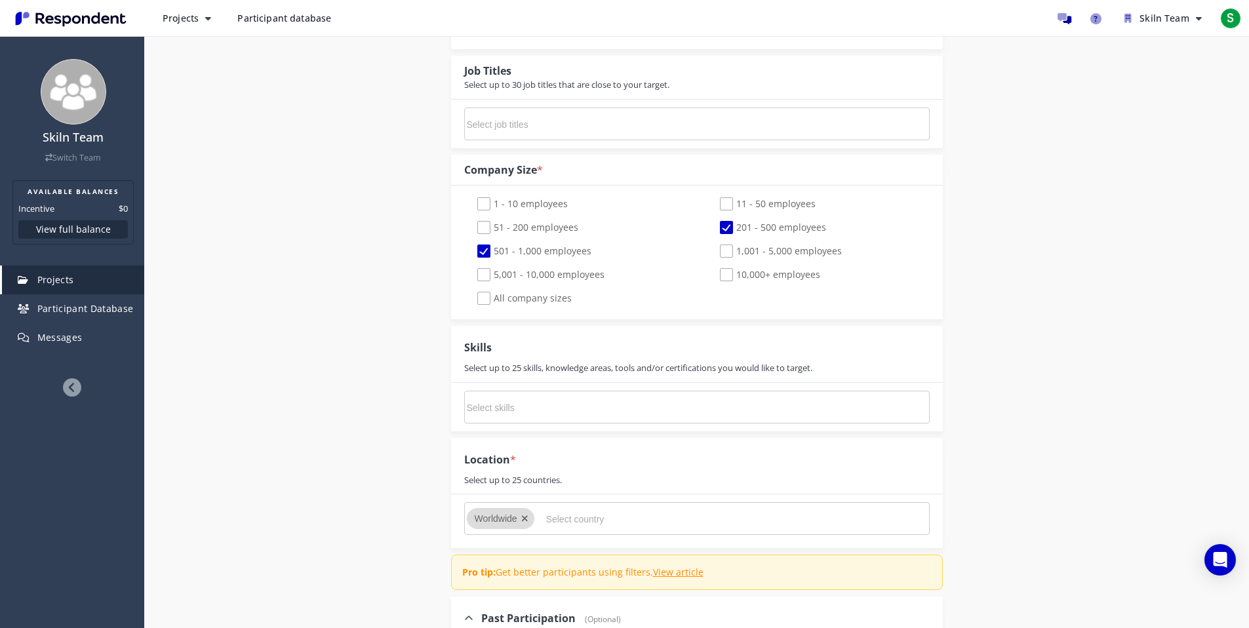
click at [774, 256] on span "1,001 - 5,000 employees" at bounding box center [781, 253] width 122 height 16
click at [715, 256] on input "1,001 - 5,000 employees" at bounding box center [711, 251] width 9 height 9
checkbox input "true"
click at [772, 273] on span "10,000+ employees" at bounding box center [770, 276] width 100 height 16
click at [715, 273] on input "10,000+ employees" at bounding box center [711, 275] width 9 height 9
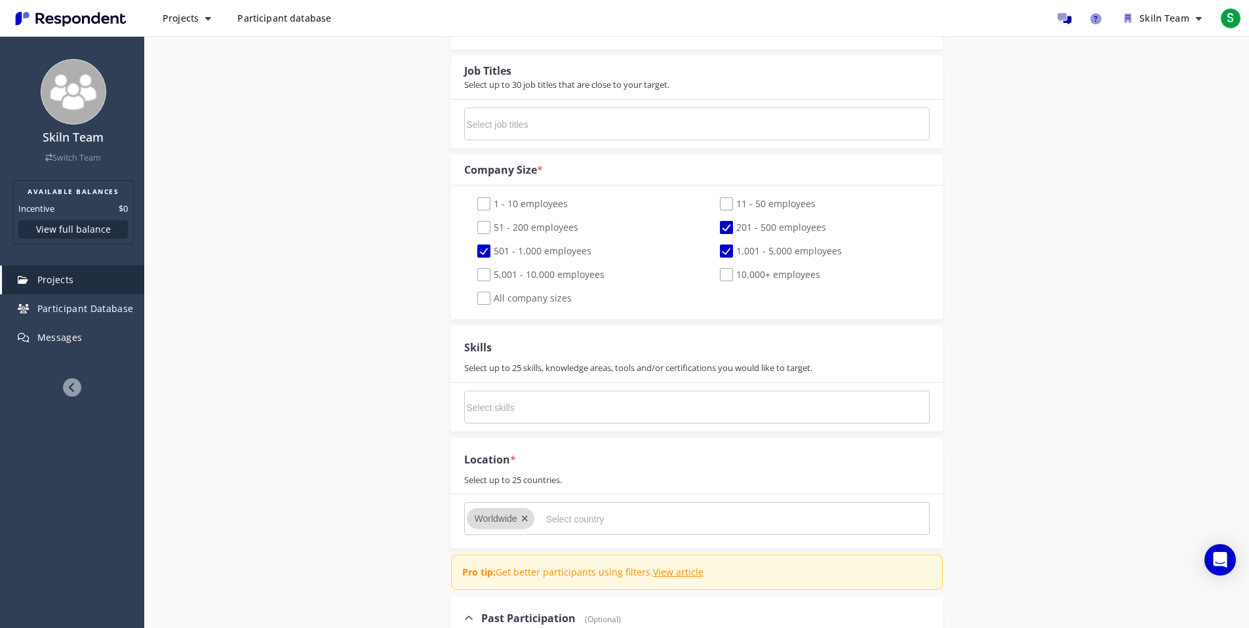
checkbox input "true"
click at [589, 275] on span "5,001 - 10,000 employees" at bounding box center [540, 276] width 127 height 16
click at [473, 275] on input "5,001 - 10,000 employees" at bounding box center [468, 275] width 9 height 9
checkbox input "true"
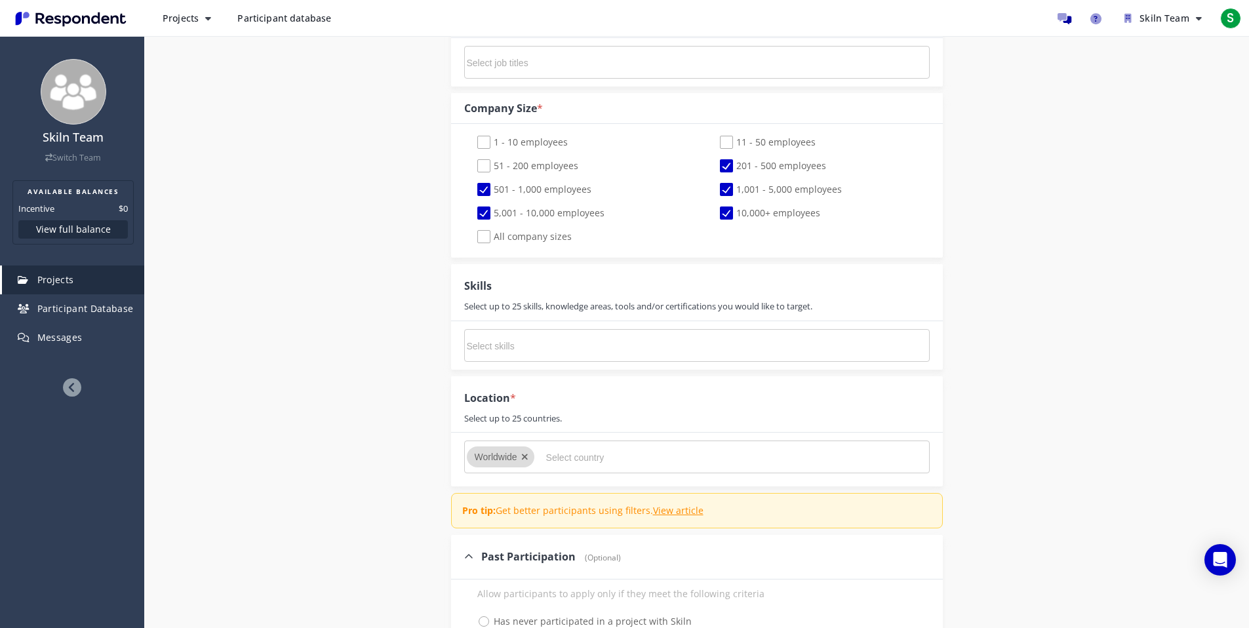
scroll to position [1003, 0]
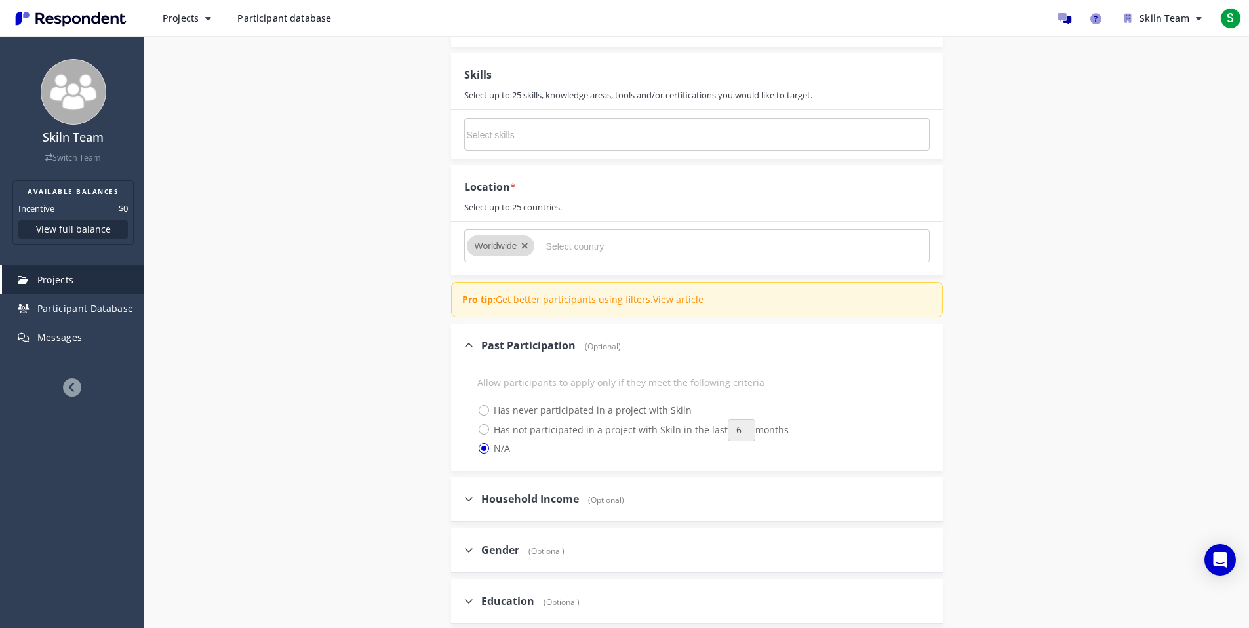
click at [561, 254] on input "Select country" at bounding box center [644, 246] width 197 height 22
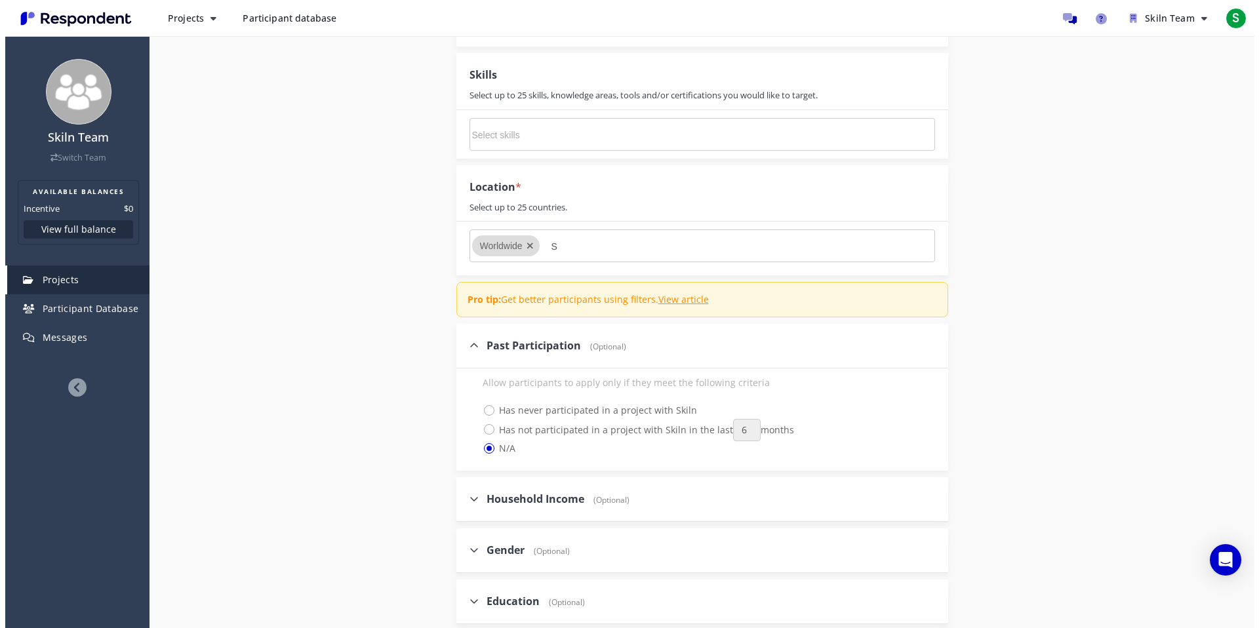
scroll to position [0, 0]
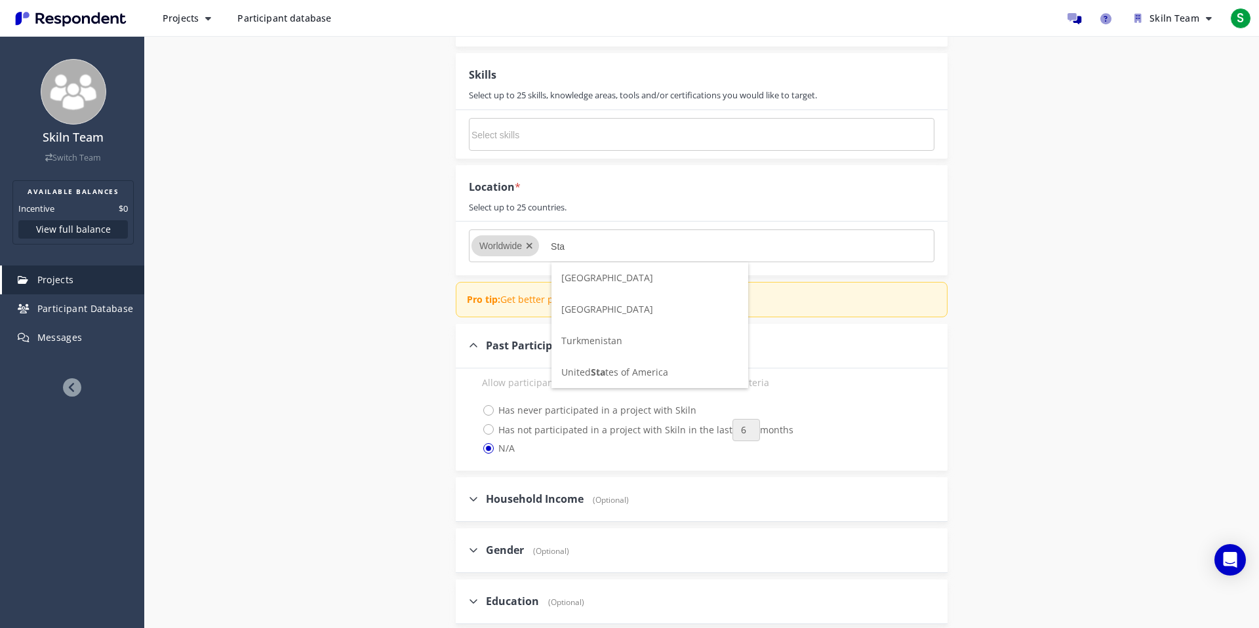
type input "Stat"
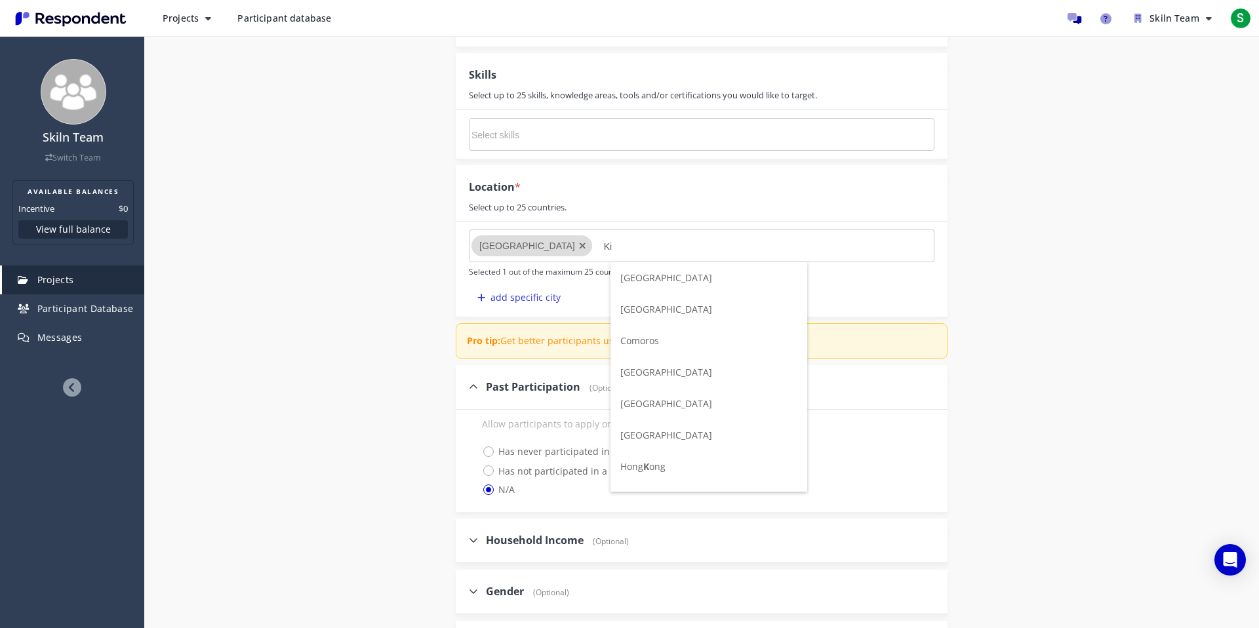
type input "Kin"
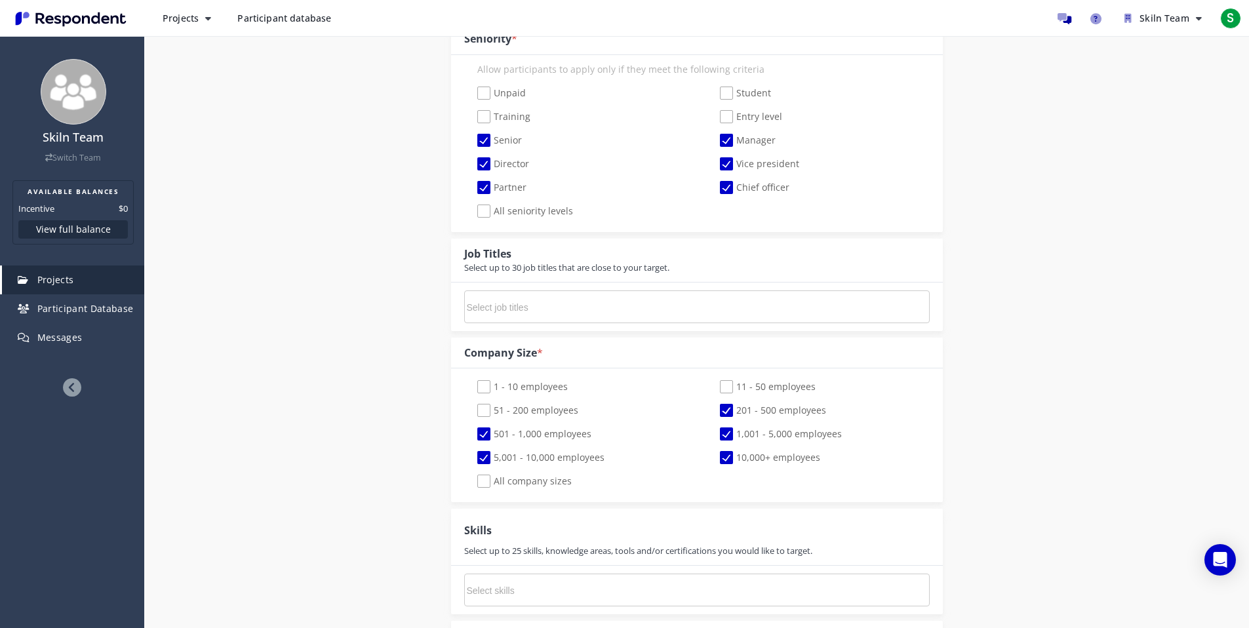
scroll to position [429, 0]
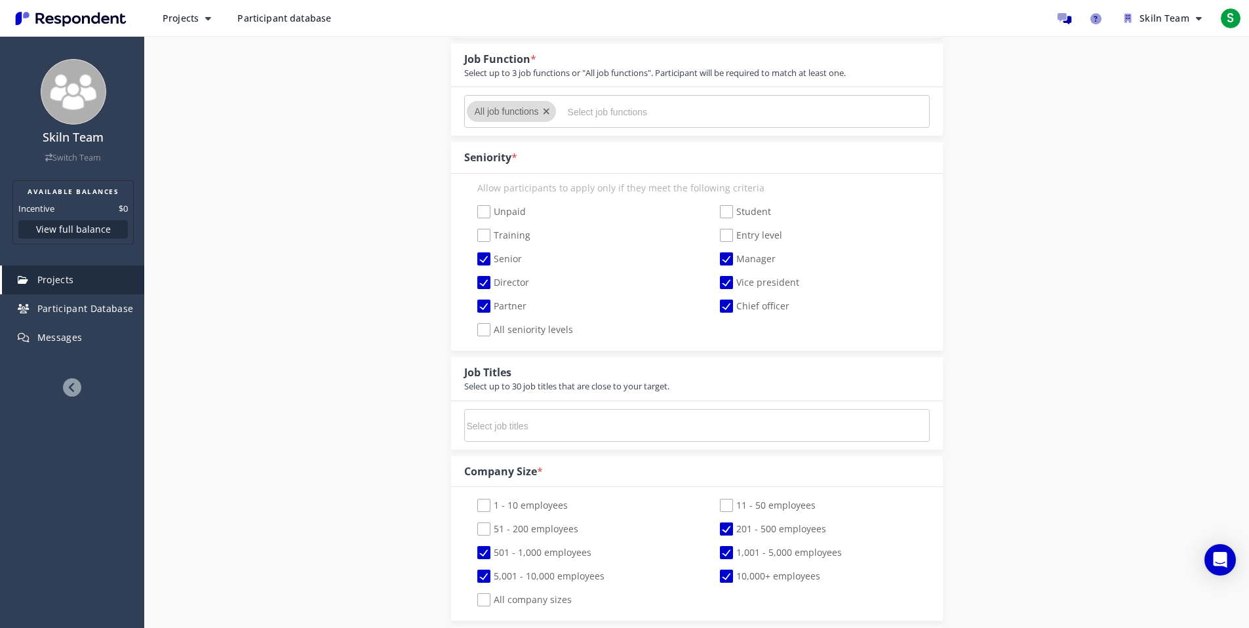
click at [544, 430] on input "Select job titles" at bounding box center [565, 426] width 197 height 22
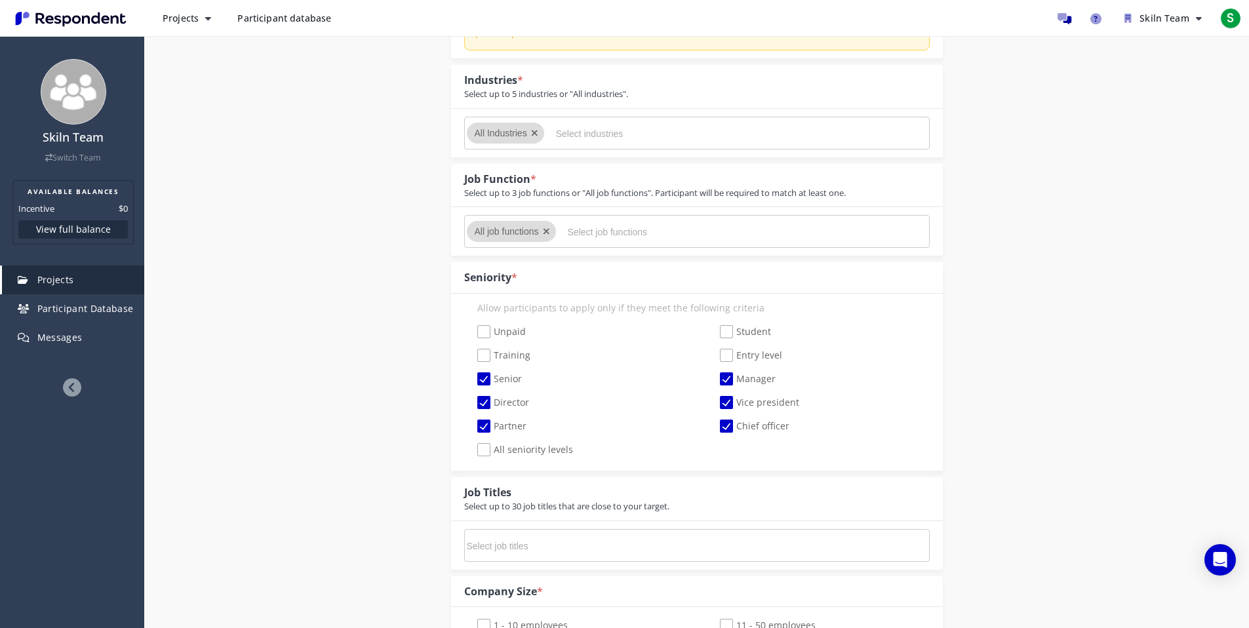
scroll to position [303, 0]
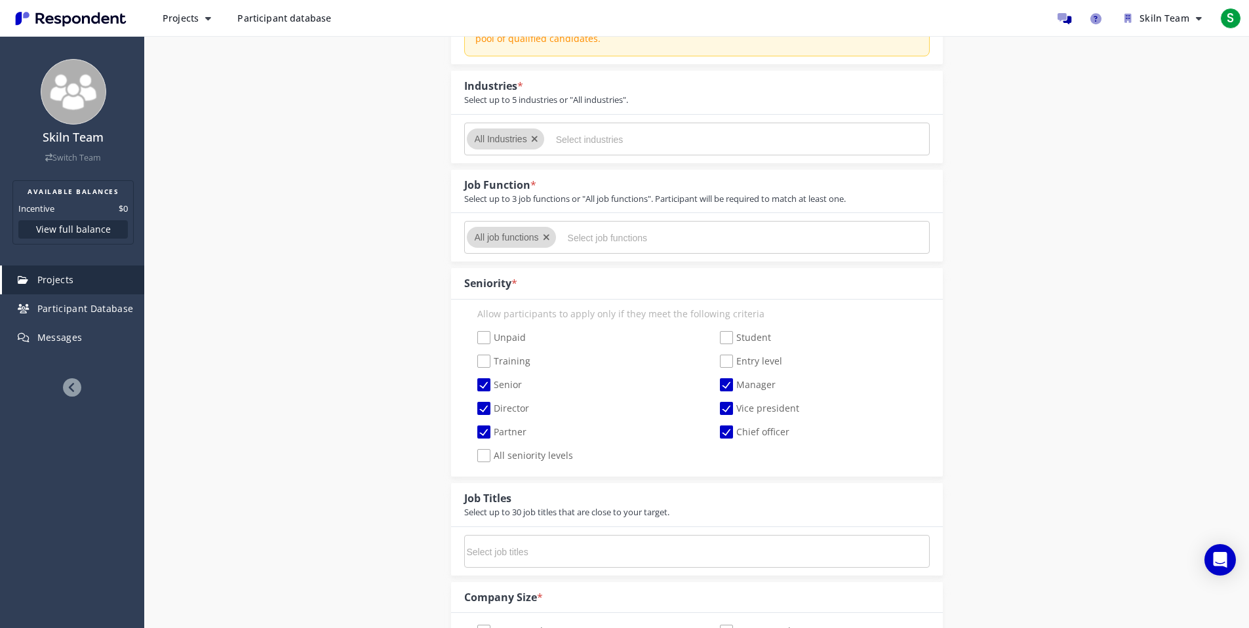
click at [591, 244] on input "Select job functions" at bounding box center [666, 238] width 197 height 22
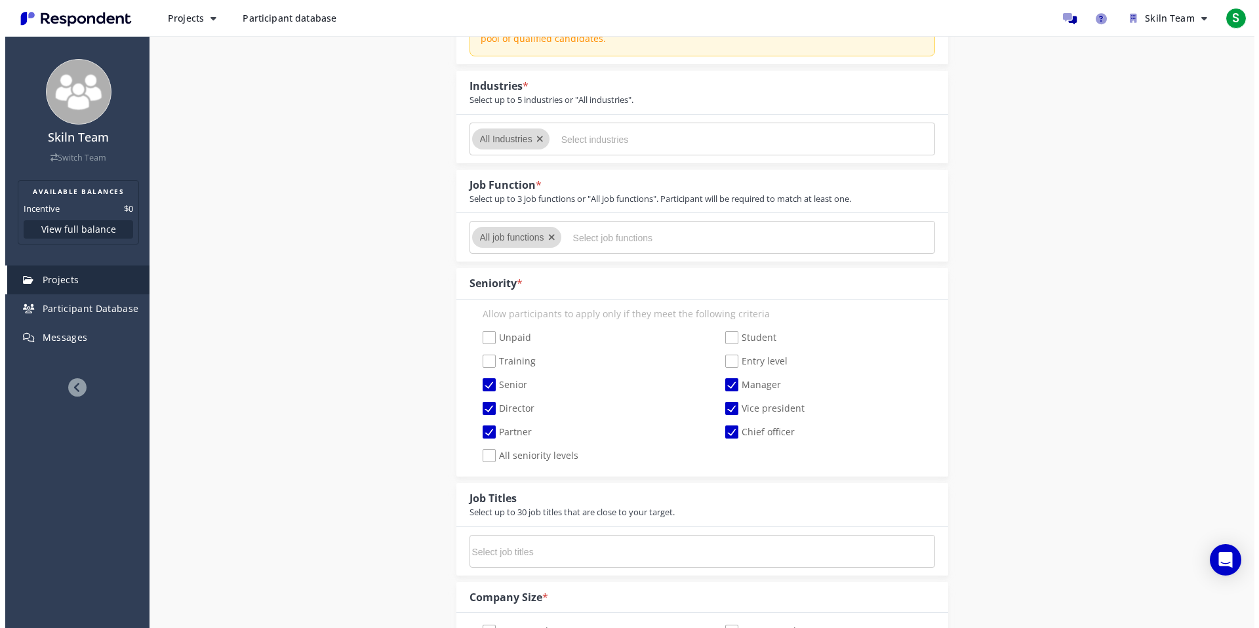
scroll to position [0, 0]
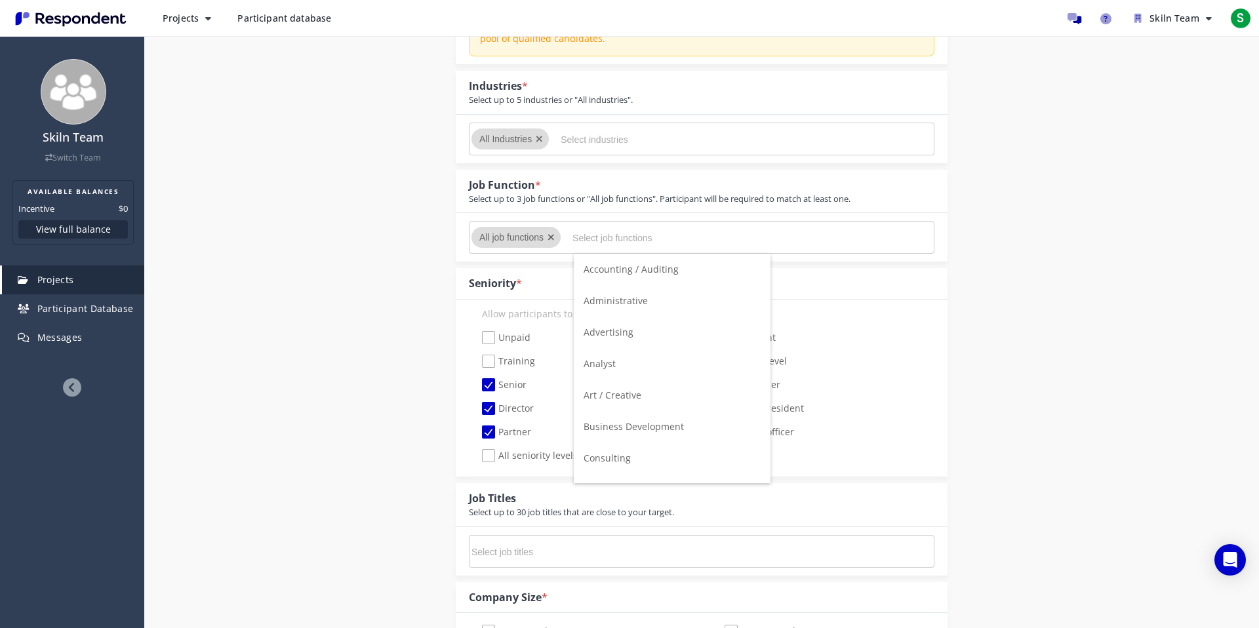
click at [598, 137] on input "Select industries" at bounding box center [659, 139] width 197 height 22
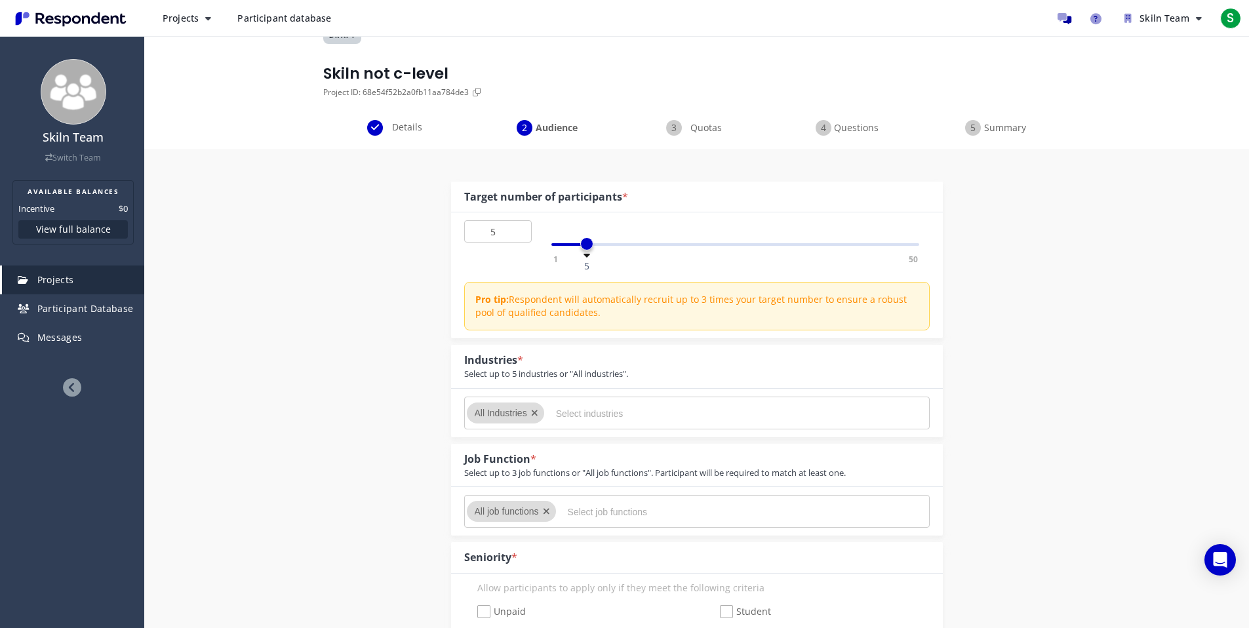
scroll to position [113, 0]
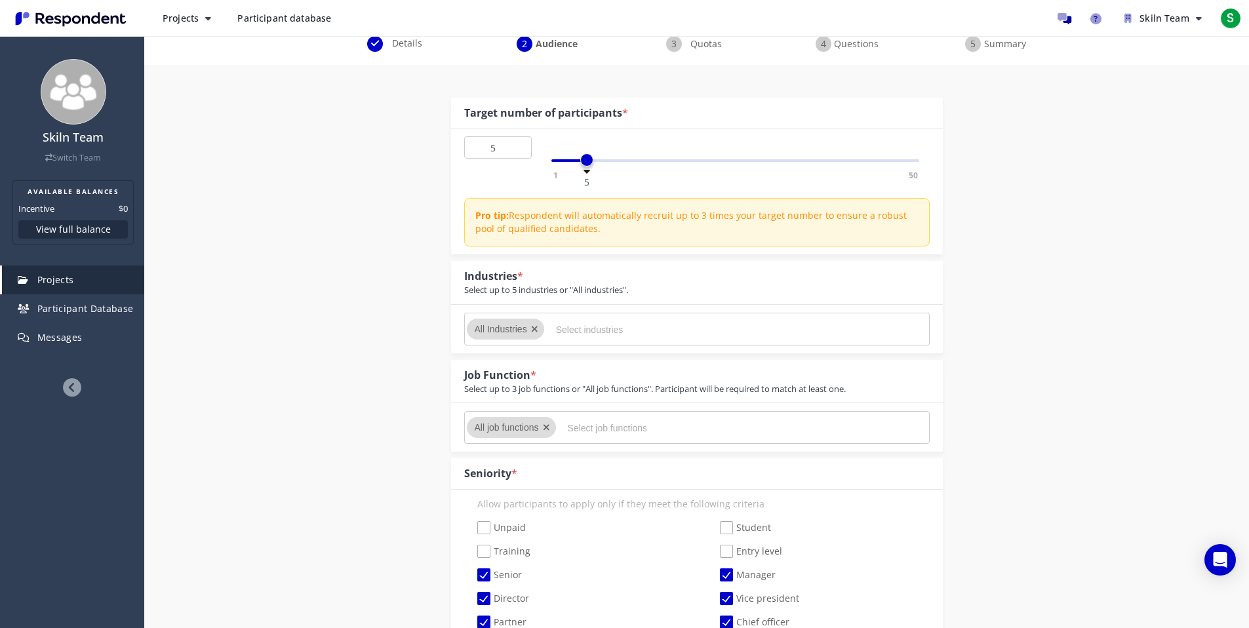
click at [629, 429] on input "Select job functions" at bounding box center [666, 428] width 197 height 22
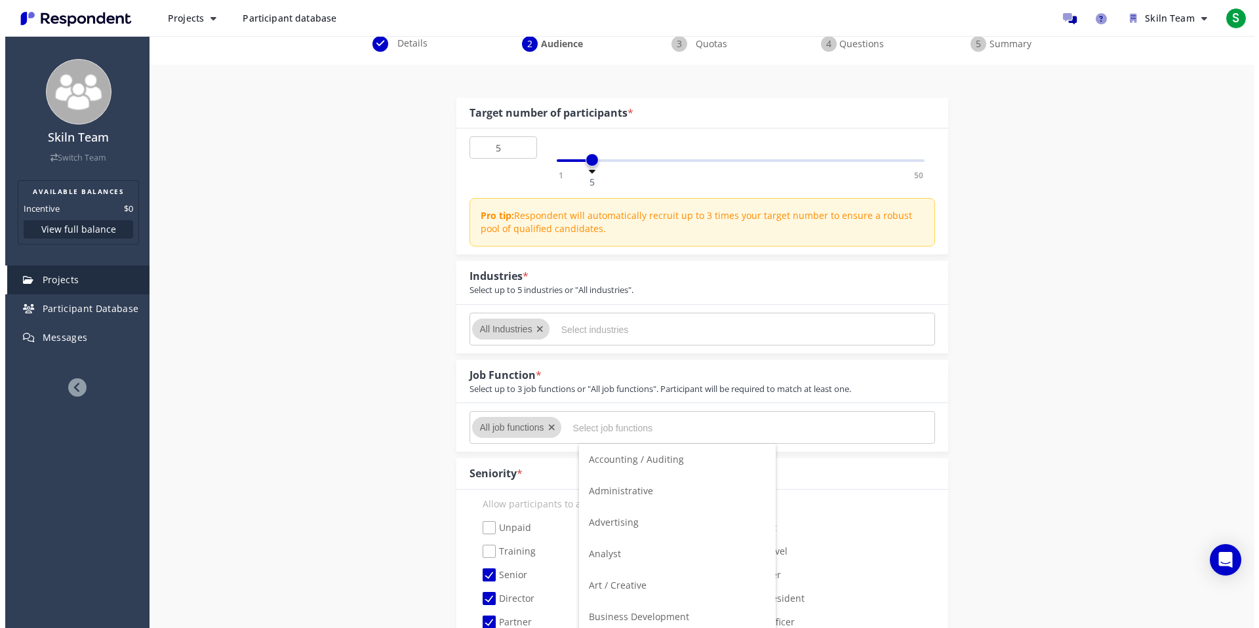
scroll to position [0, 0]
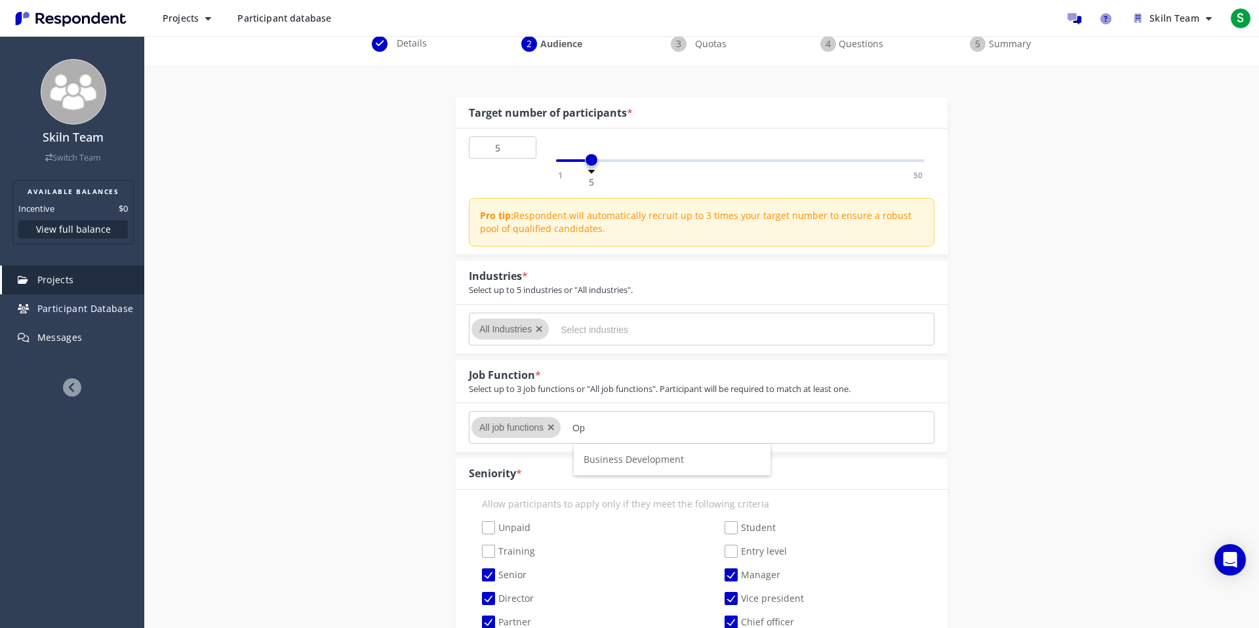
type input "O"
type input "c"
type input "i"
click at [701, 485] on li "General Business" at bounding box center [672, 481] width 197 height 31
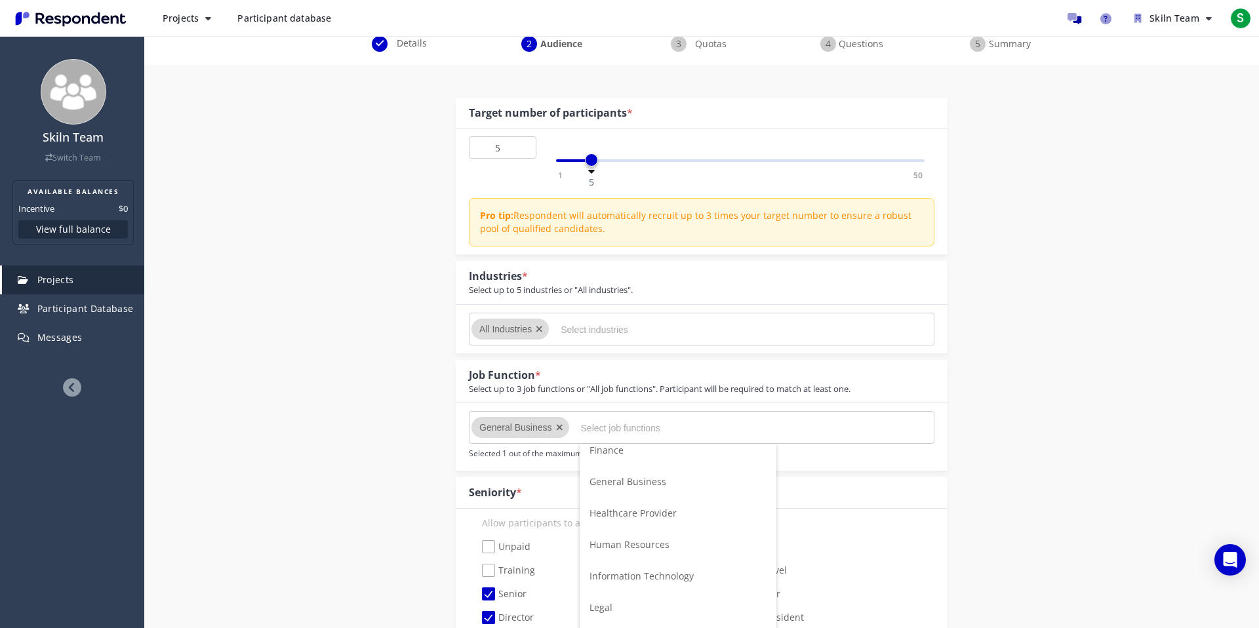
scroll to position [358, 0]
click at [680, 542] on li "Human Resources" at bounding box center [678, 541] width 197 height 31
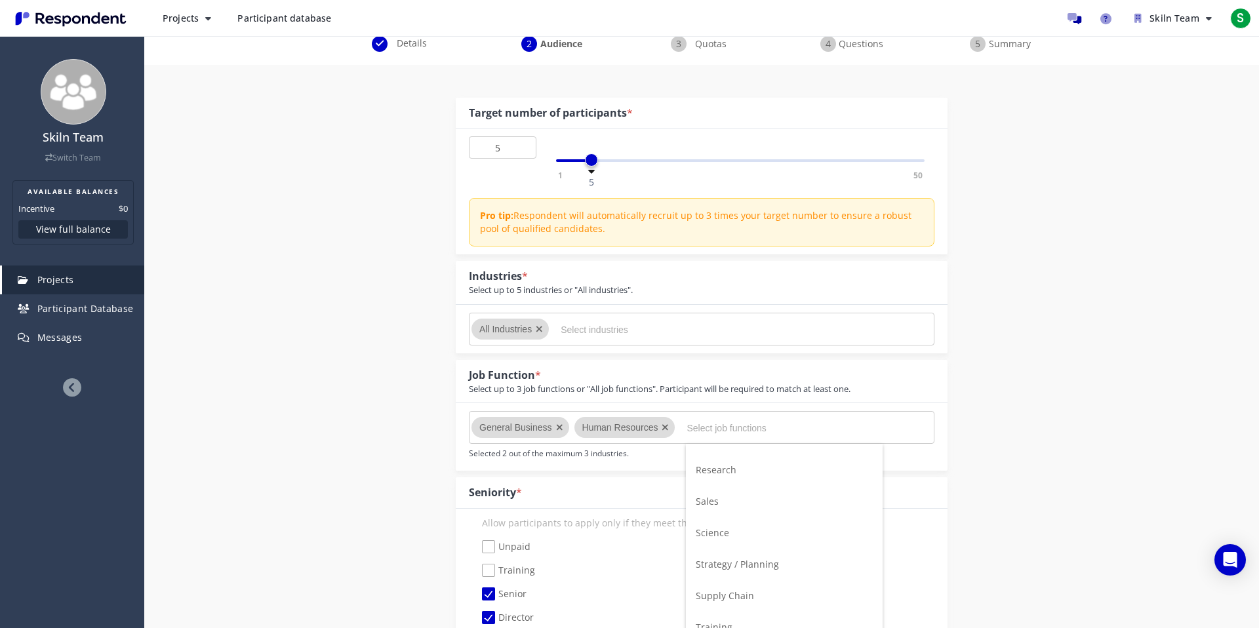
scroll to position [840, 0]
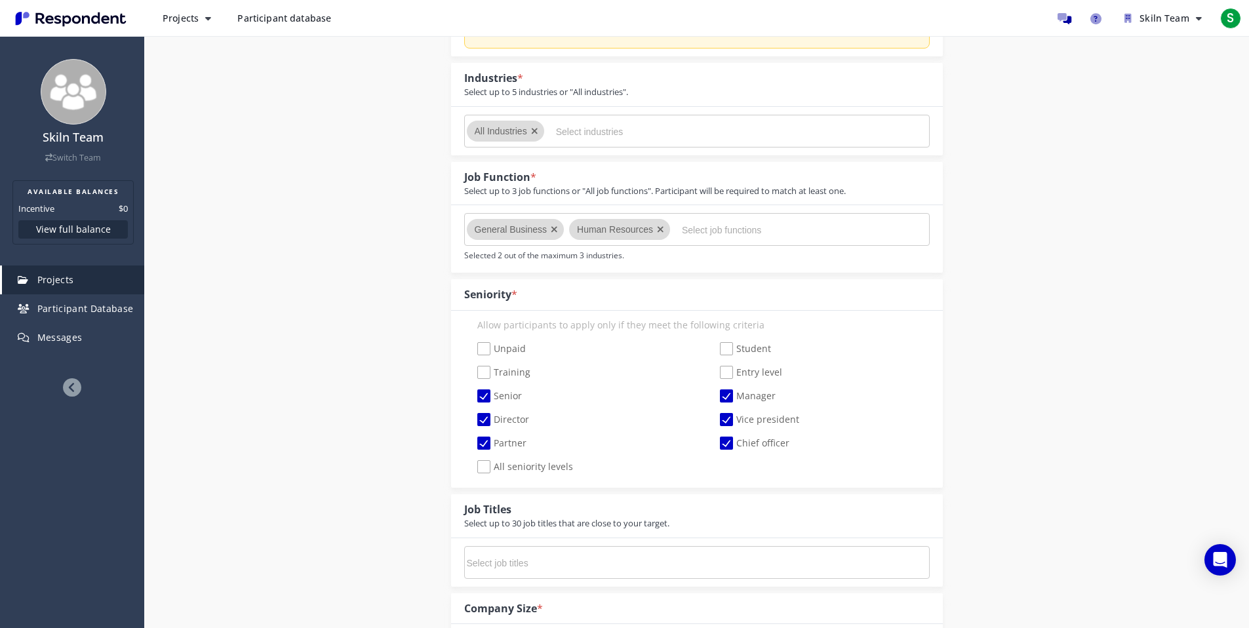
scroll to position [330, 0]
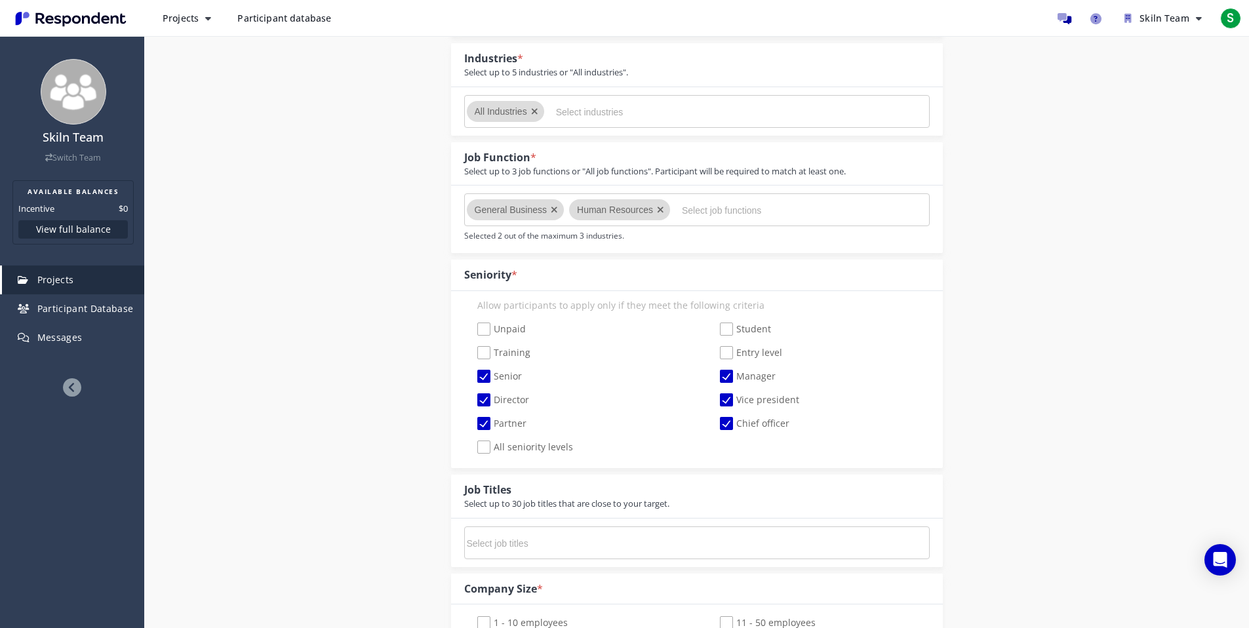
click at [733, 216] on input "Select job functions" at bounding box center [780, 210] width 197 height 22
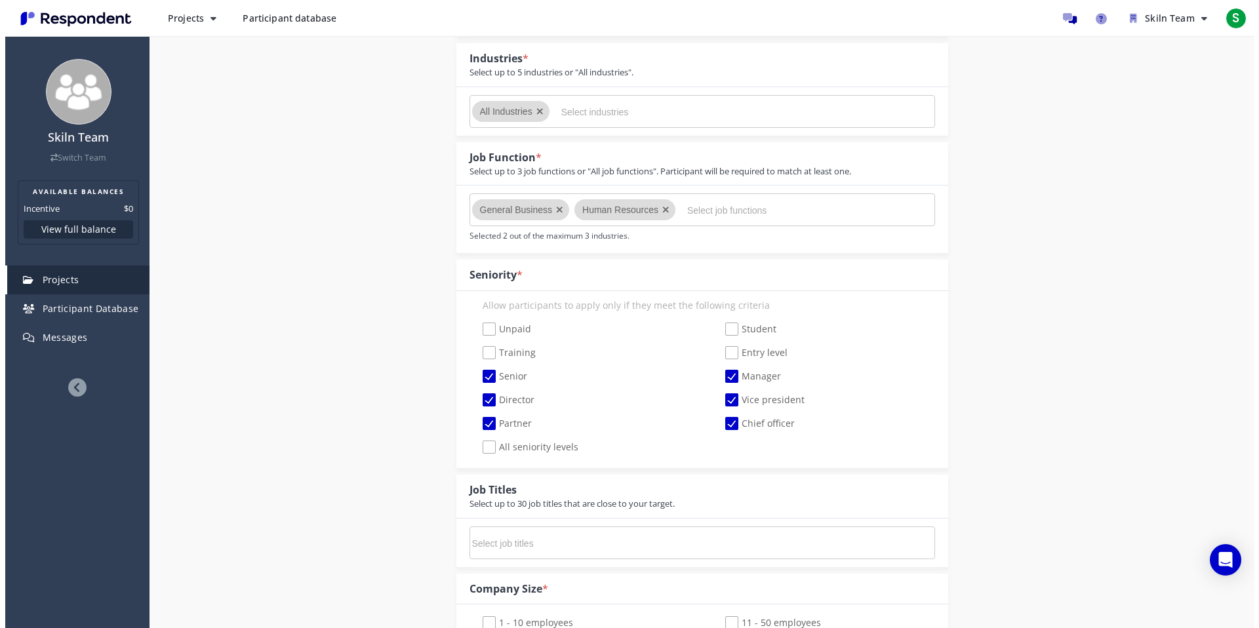
scroll to position [0, 0]
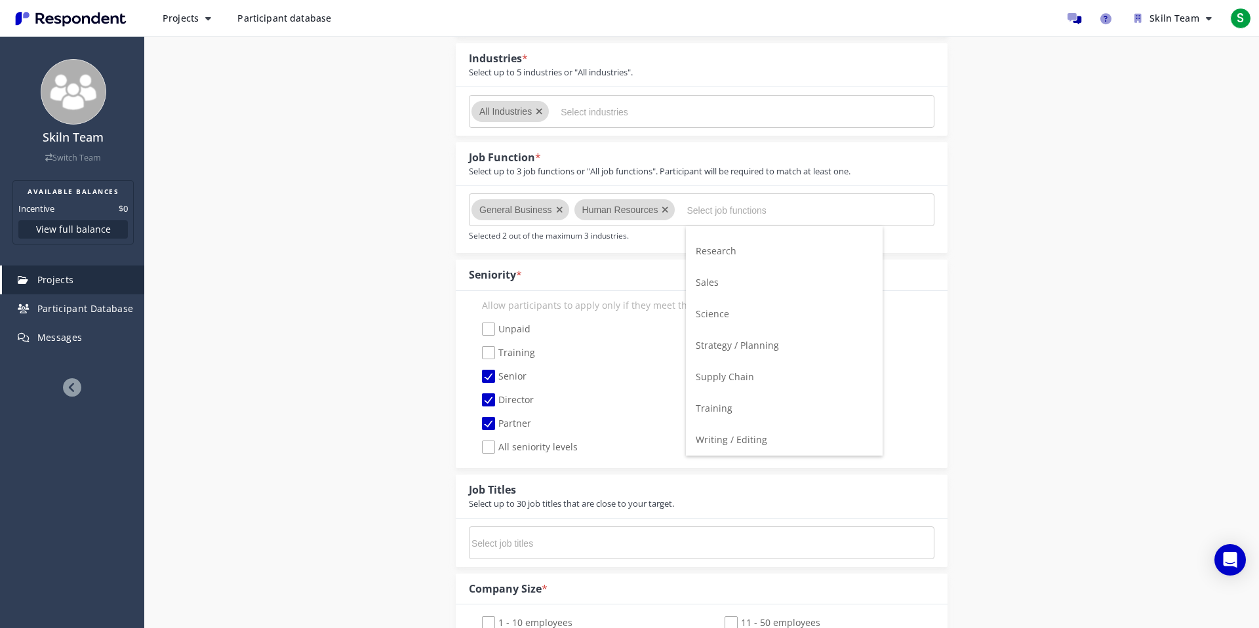
click at [779, 412] on li "Training" at bounding box center [784, 408] width 197 height 31
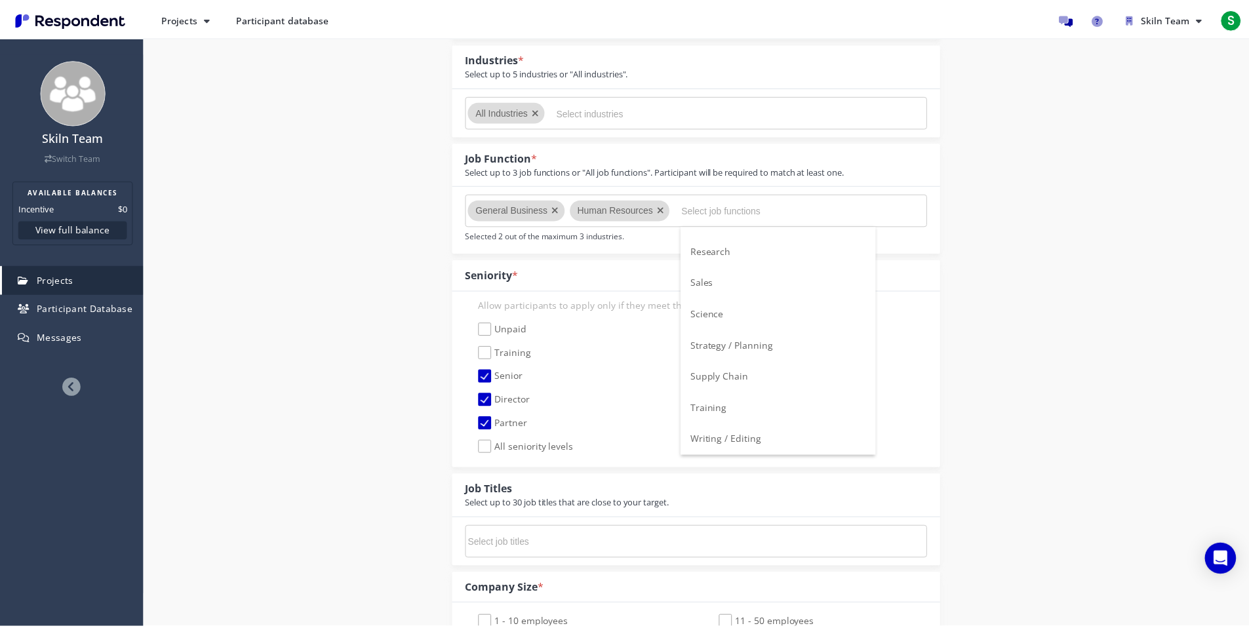
scroll to position [330, 0]
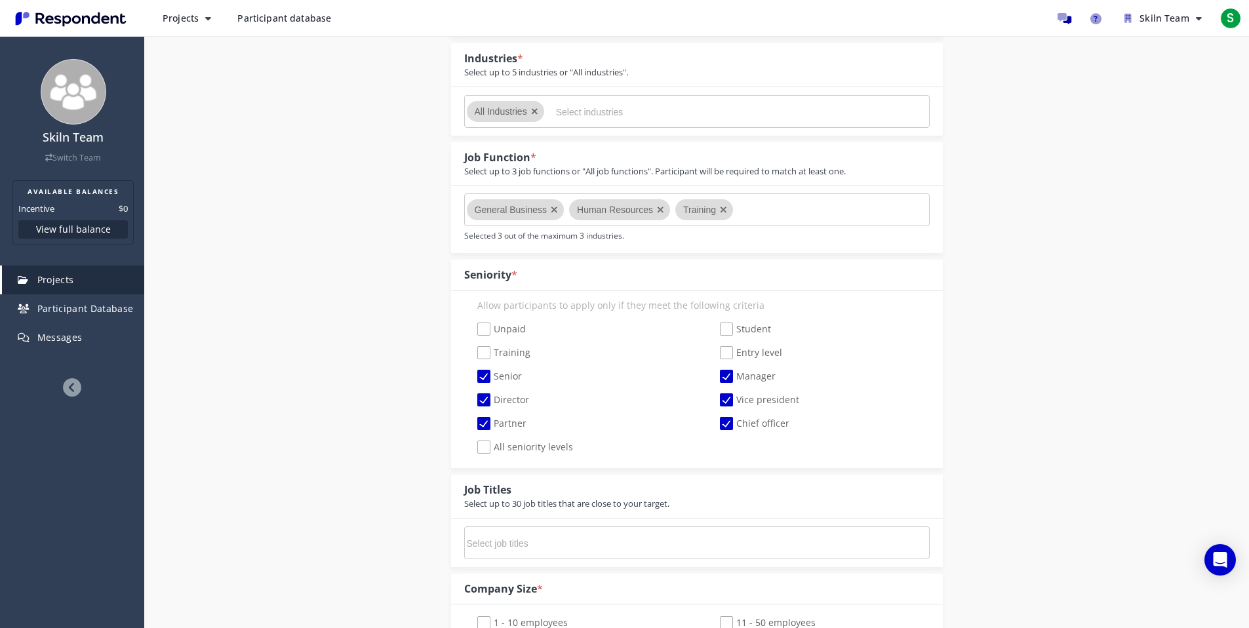
click at [775, 199] on md-chips-wrap "General Business Human Resources Training" at bounding box center [696, 209] width 465 height 33
click at [772, 208] on md-chips-wrap "General Business Human Resources Training" at bounding box center [696, 209] width 465 height 33
click at [745, 217] on md-chips-wrap "General Business Human Resources Training" at bounding box center [696, 209] width 465 height 33
click at [551, 210] on icon "Remove General Business" at bounding box center [554, 209] width 7 height 9
click at [560, 208] on icon "Remove Human Resources" at bounding box center [557, 209] width 7 height 9
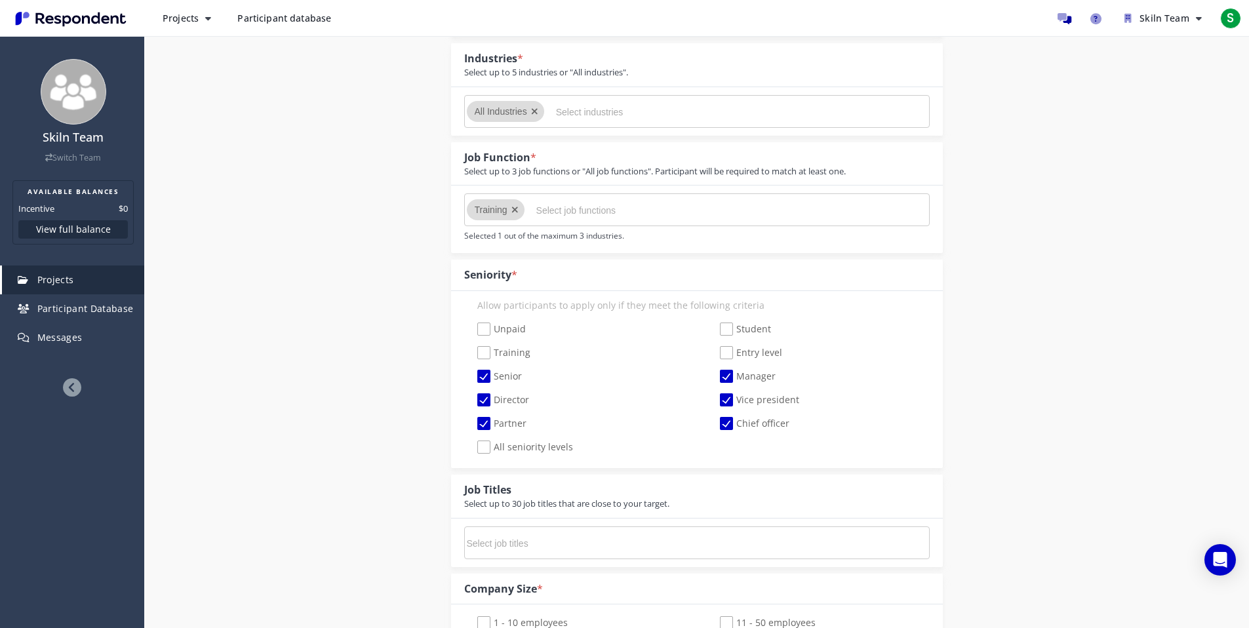
click at [517, 214] on icon "Remove Training" at bounding box center [514, 209] width 7 height 9
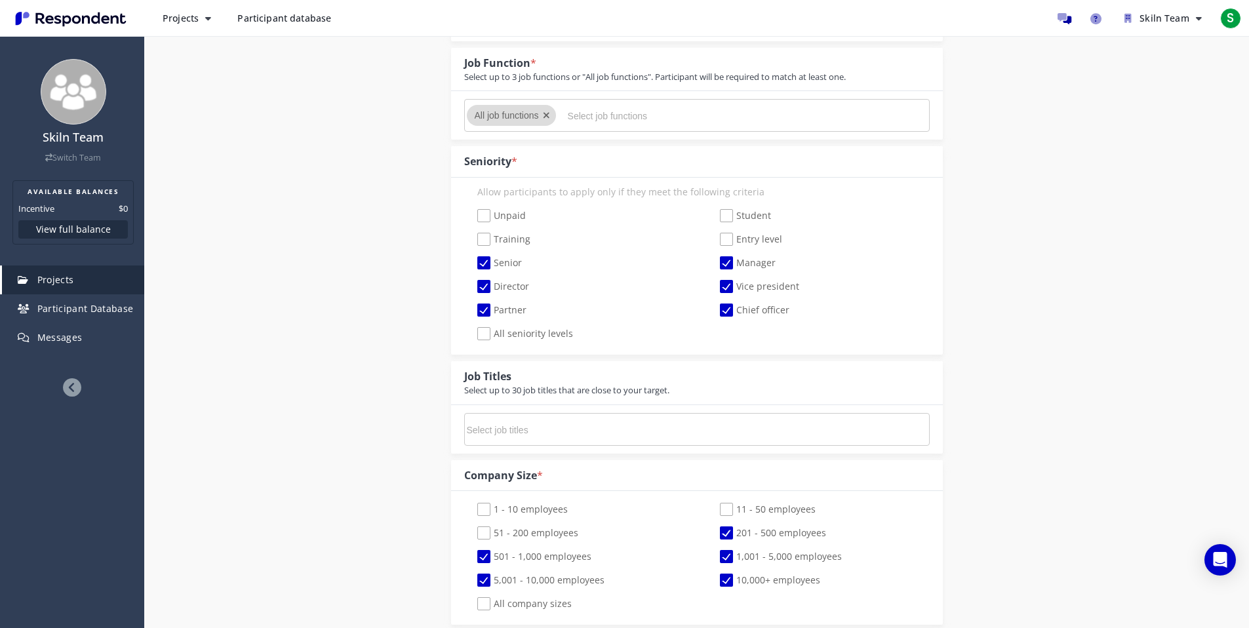
scroll to position [441, 0]
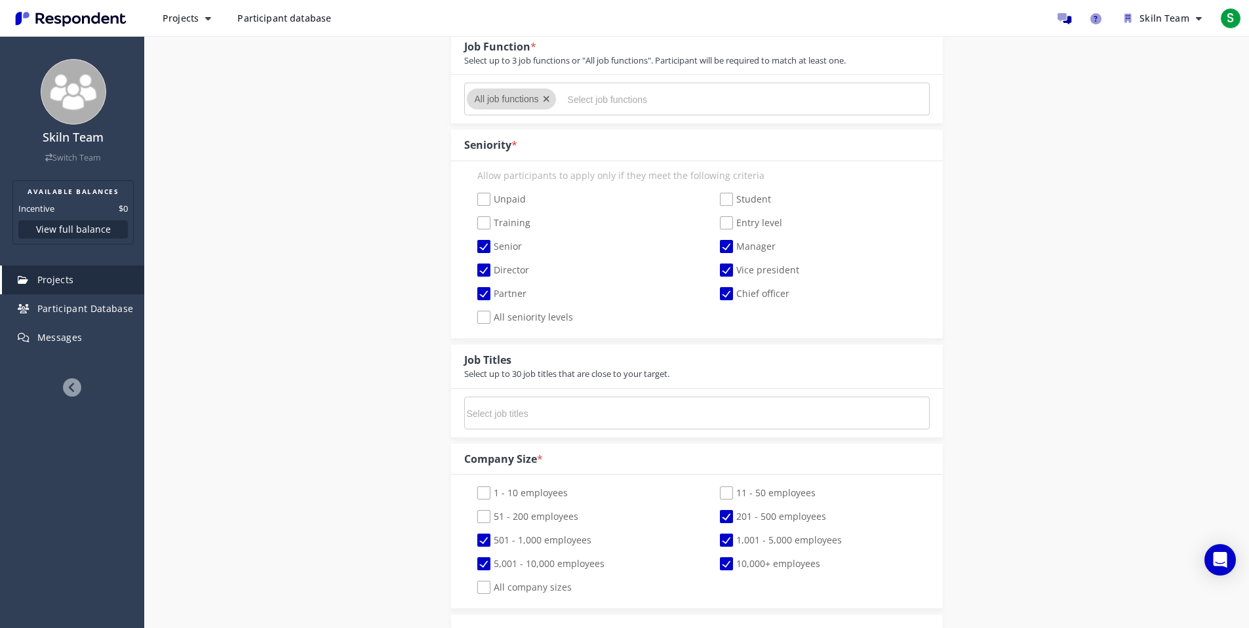
click at [562, 429] on div "Job titles are required for recruiting industry professional projects Maximum o…" at bounding box center [697, 413] width 492 height 49
click at [567, 409] on input "Select job titles" at bounding box center [565, 414] width 197 height 22
click at [507, 424] on input "Select job titles" at bounding box center [565, 414] width 197 height 22
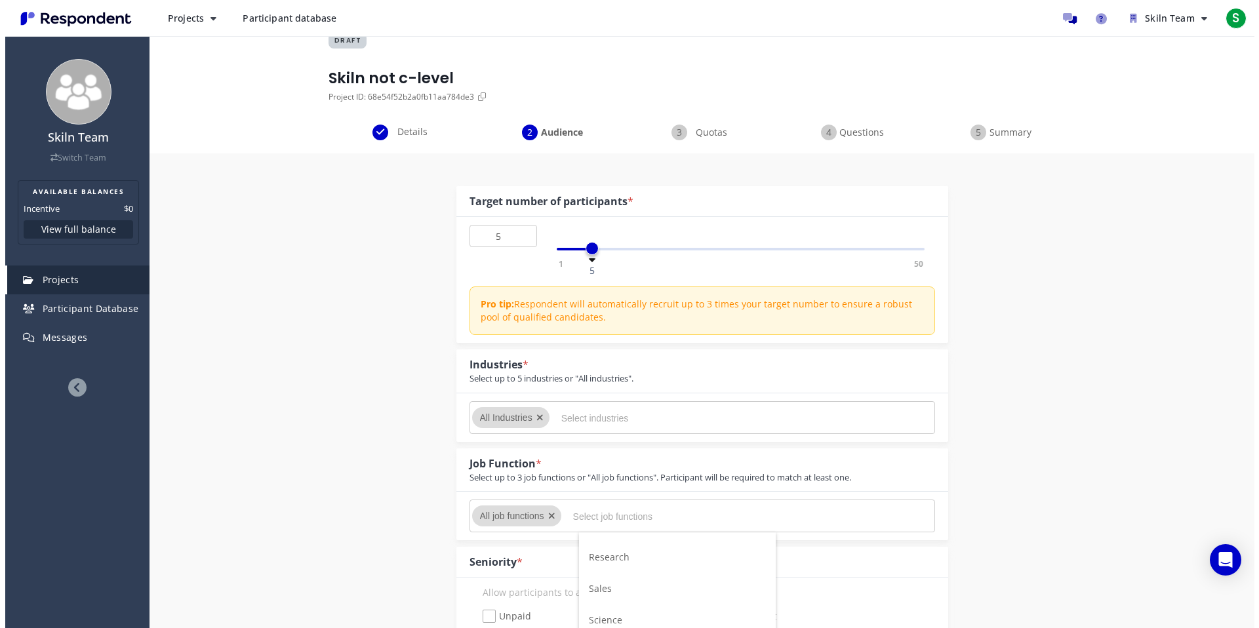
scroll to position [0, 0]
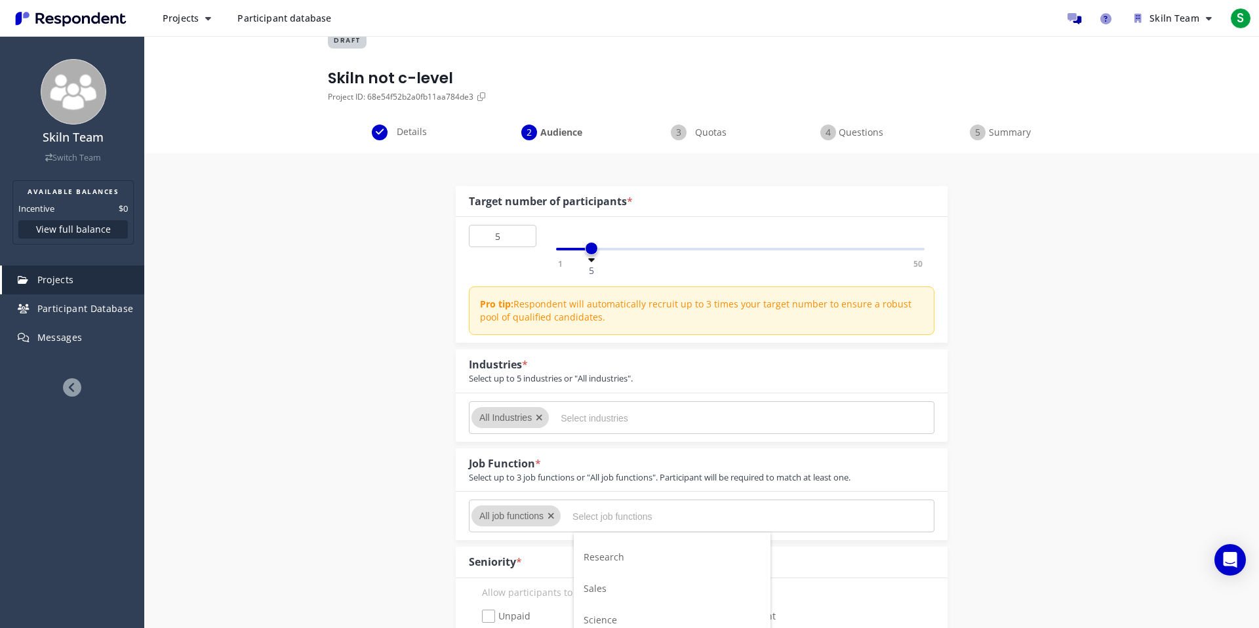
click at [602, 513] on input "Select job functions" at bounding box center [670, 516] width 197 height 22
click at [639, 420] on input "Select industries" at bounding box center [659, 418] width 197 height 22
type input "constru"
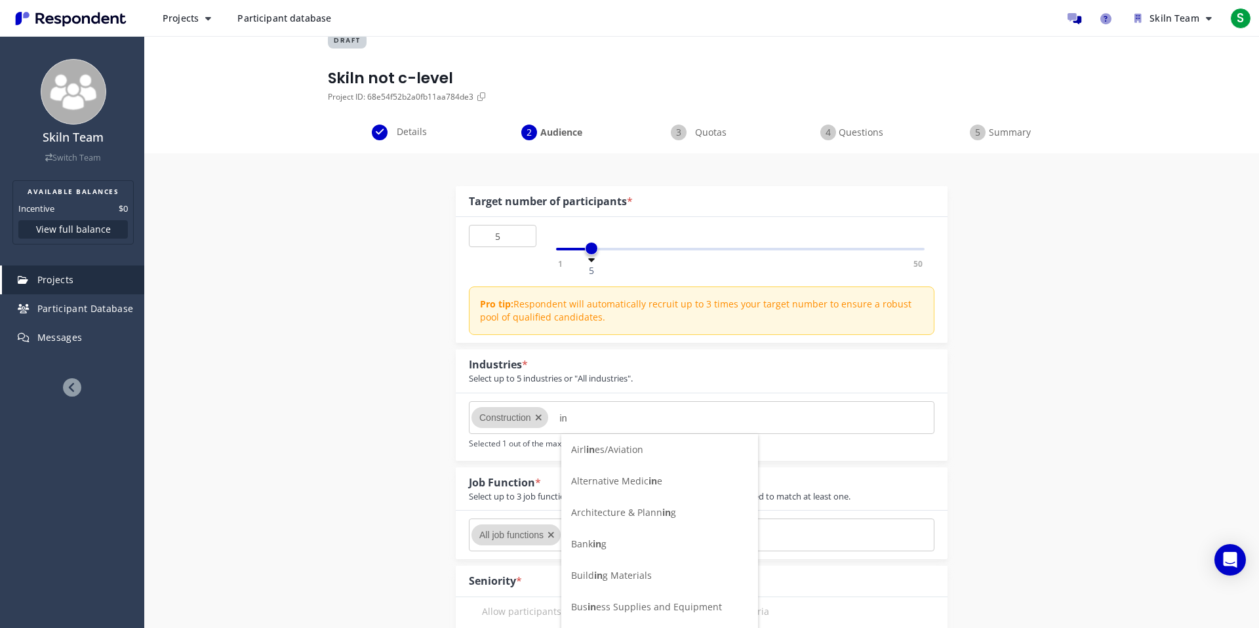
type input "i"
type input "utili"
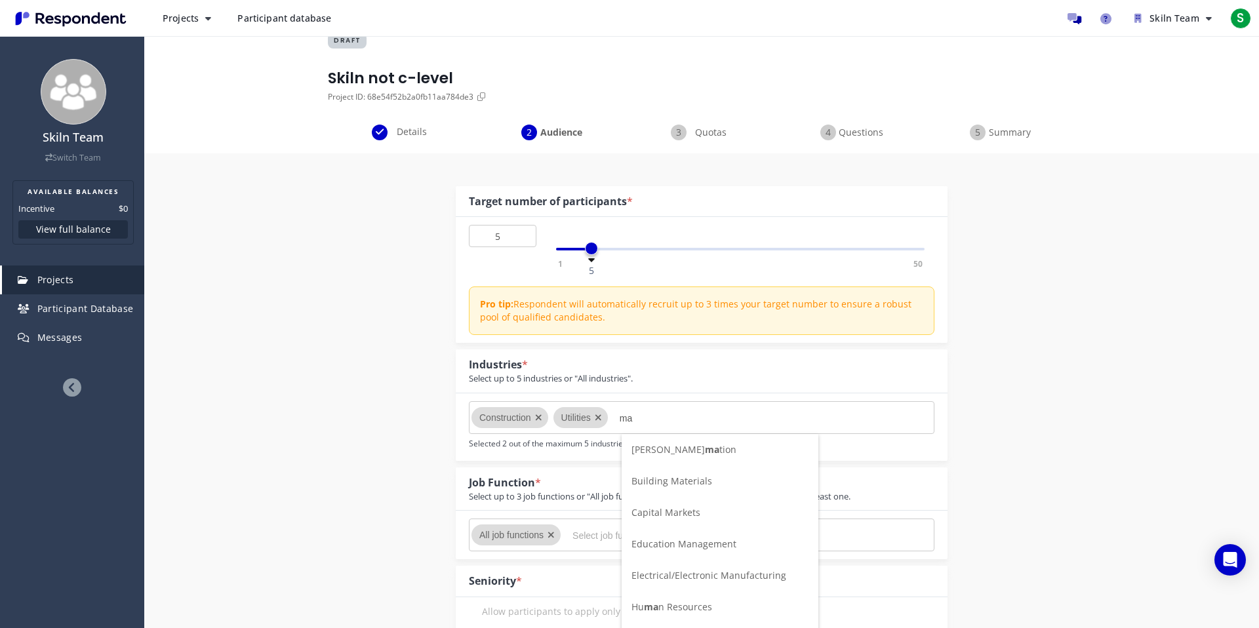
type input "m"
type input "ele"
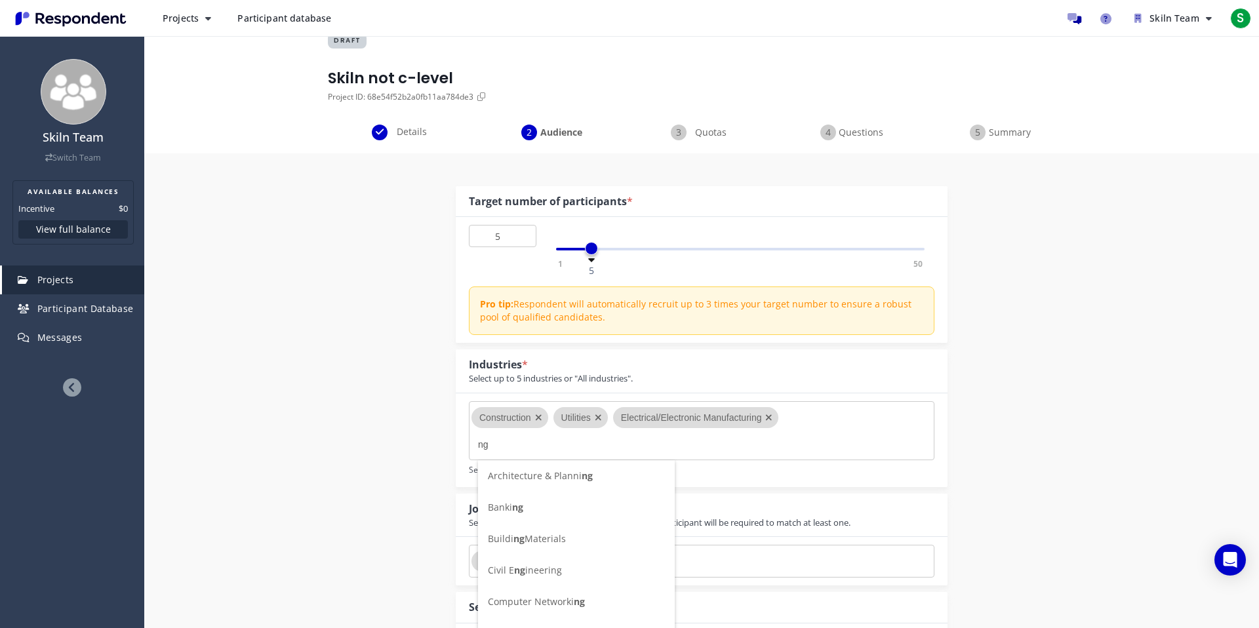
type input "n"
type input "engin"
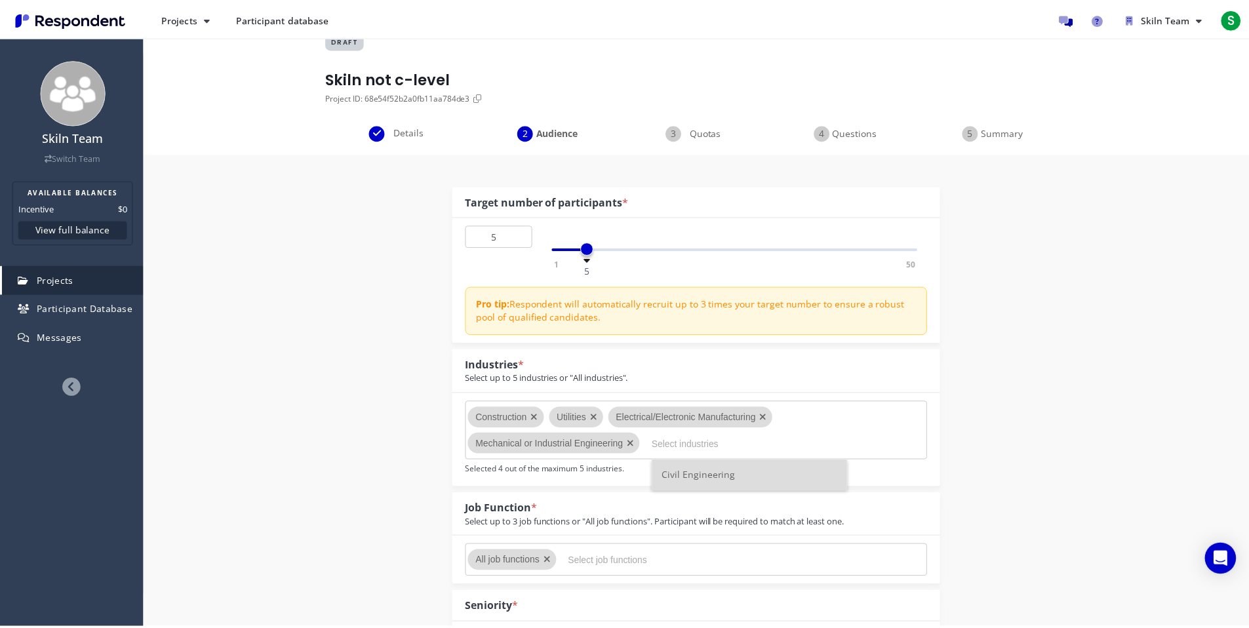
scroll to position [24, 0]
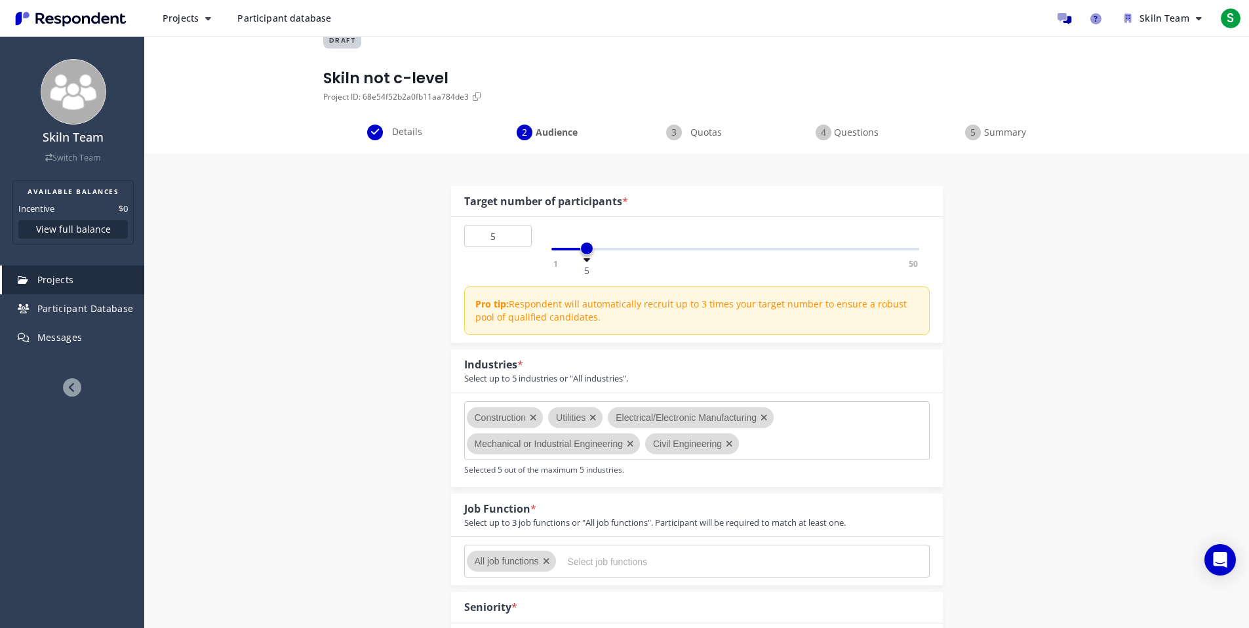
click at [767, 414] on icon "Remove Electrical/Electronic Manufacturing" at bounding box center [763, 417] width 7 height 9
click at [663, 436] on input "Select industries" at bounding box center [571, 444] width 197 height 22
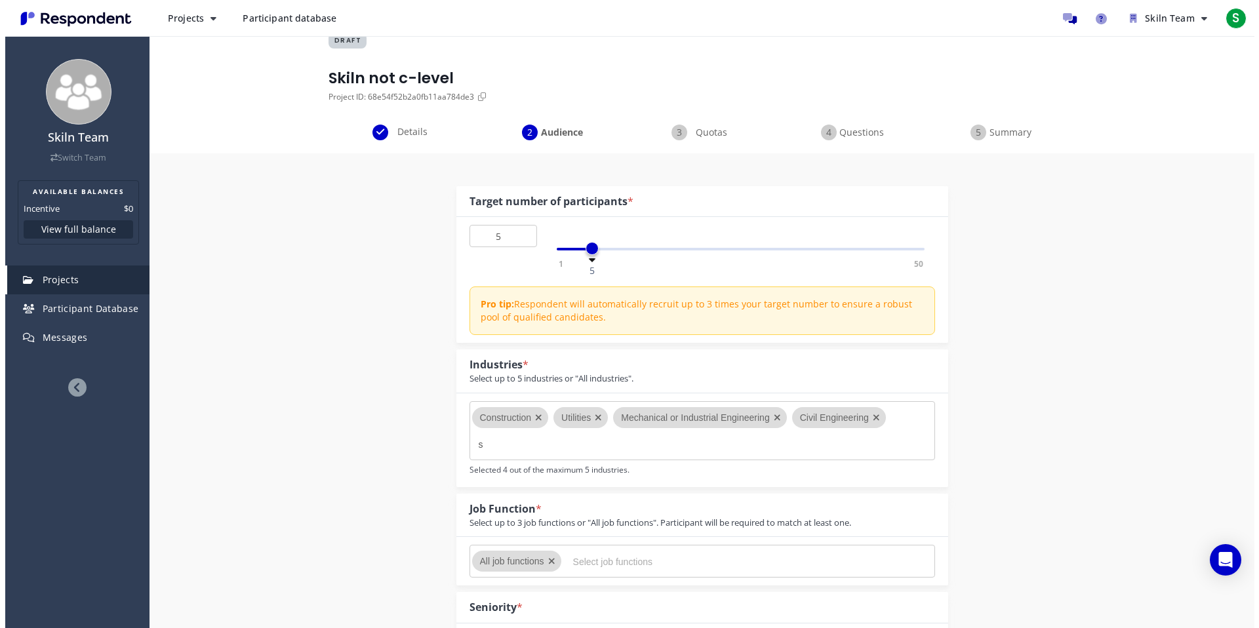
scroll to position [0, 0]
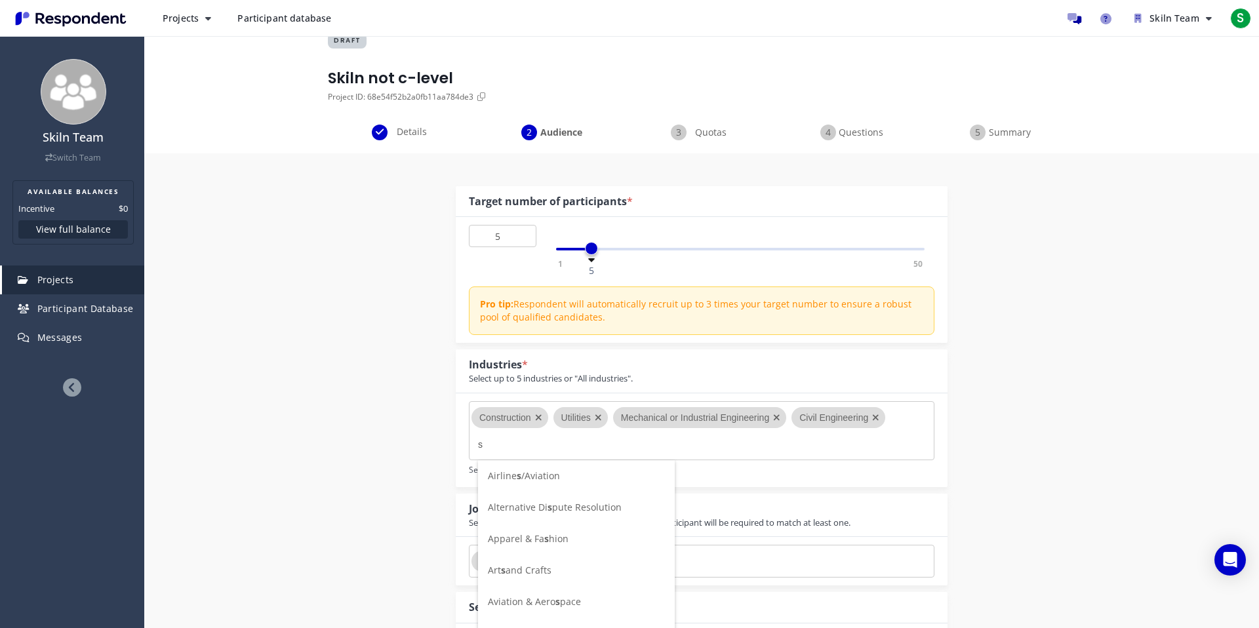
type input "s"
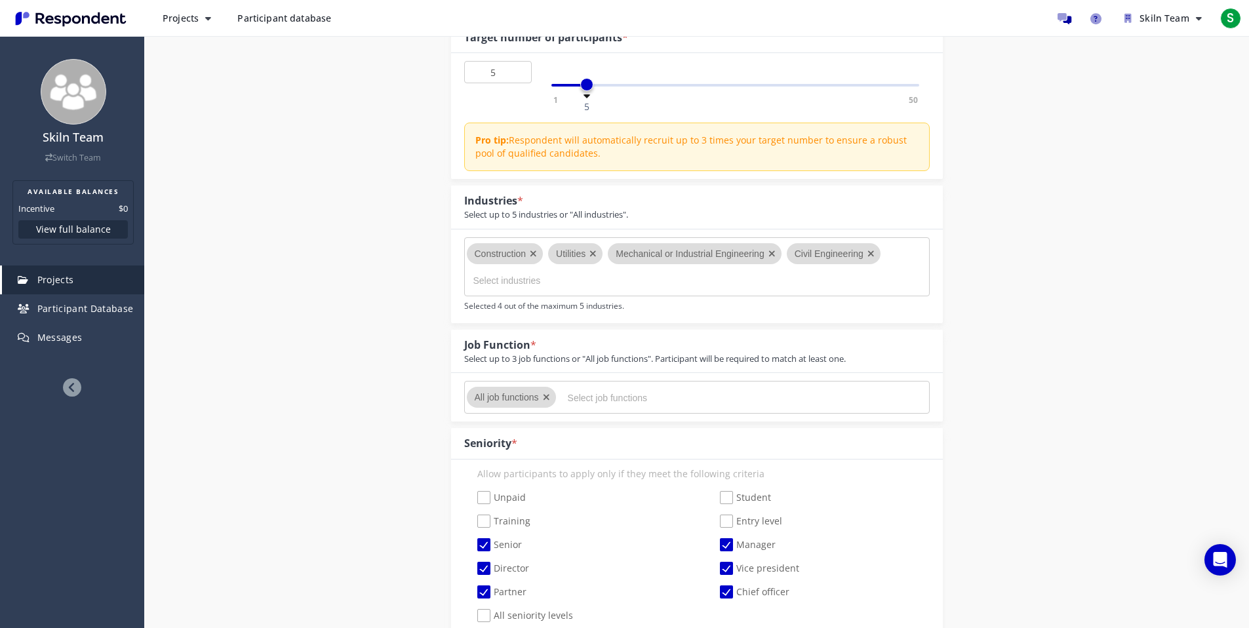
scroll to position [221, 0]
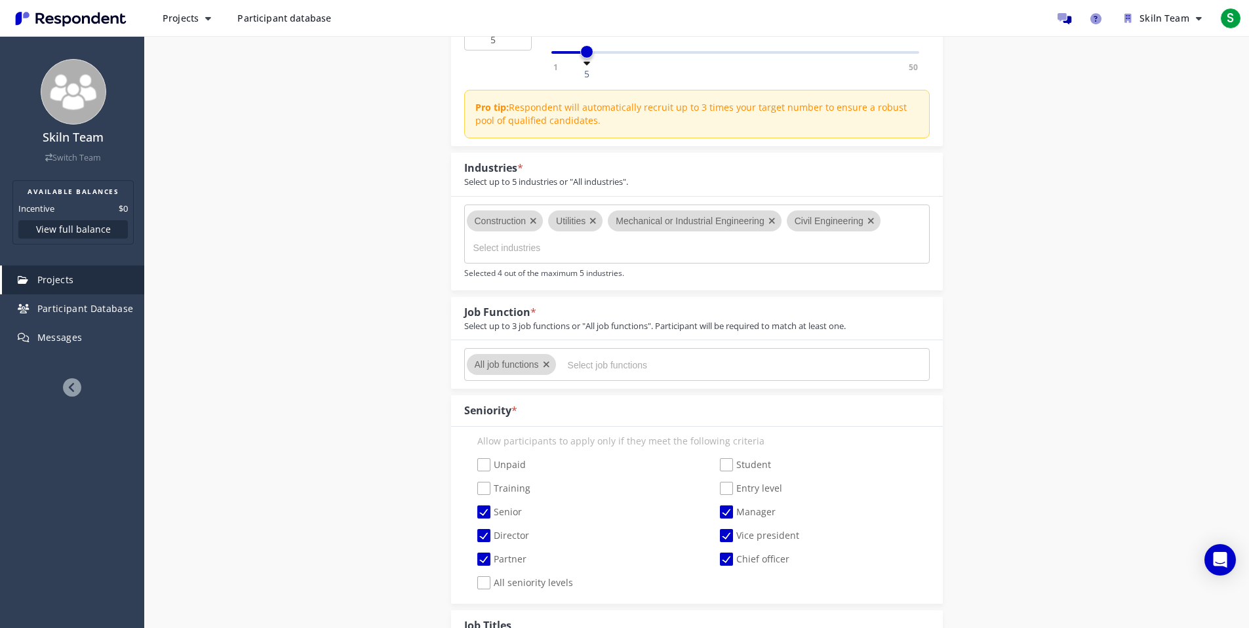
click at [503, 256] on input "Select industries" at bounding box center [571, 248] width 197 height 22
click at [569, 258] on input "Select industries" at bounding box center [571, 248] width 197 height 22
click at [546, 252] on input "Select industries" at bounding box center [571, 248] width 197 height 22
click at [891, 226] on md-chips-wrap "Construction Utilities Mechanical or Industrial Engineering Civil Engineering" at bounding box center [696, 234] width 465 height 59
click at [568, 258] on input "Select industries" at bounding box center [571, 248] width 197 height 22
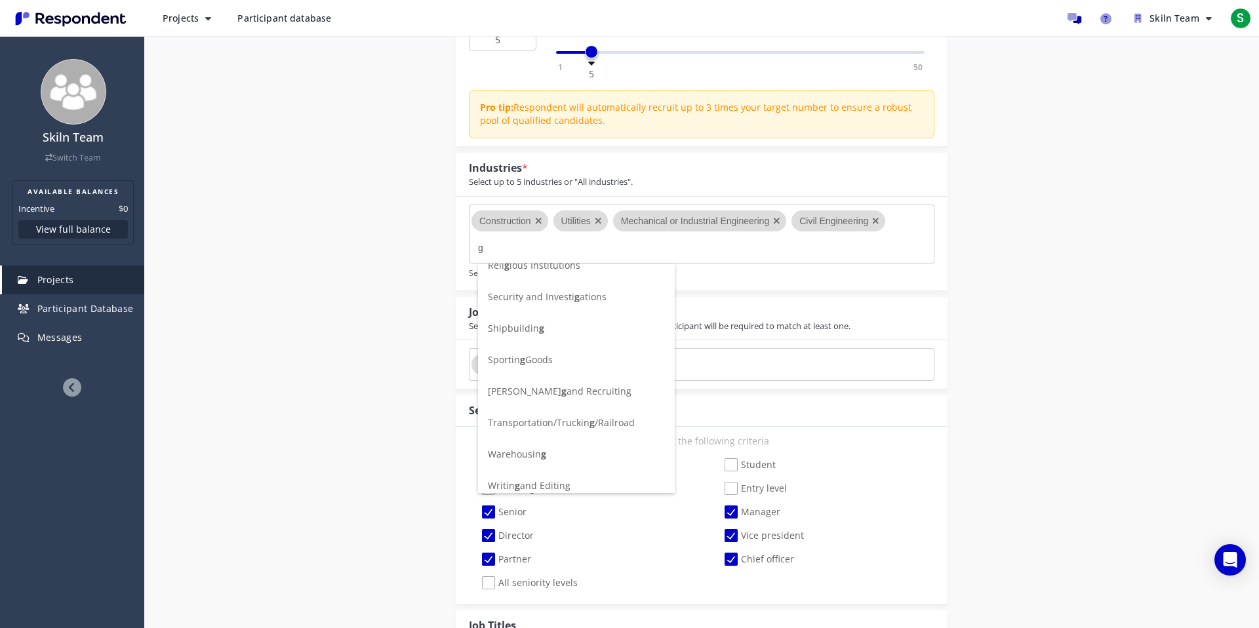
scroll to position [1438, 0]
type input "g"
click at [621, 412] on span "Transportation/Truckin g /Railroad" at bounding box center [561, 414] width 147 height 12
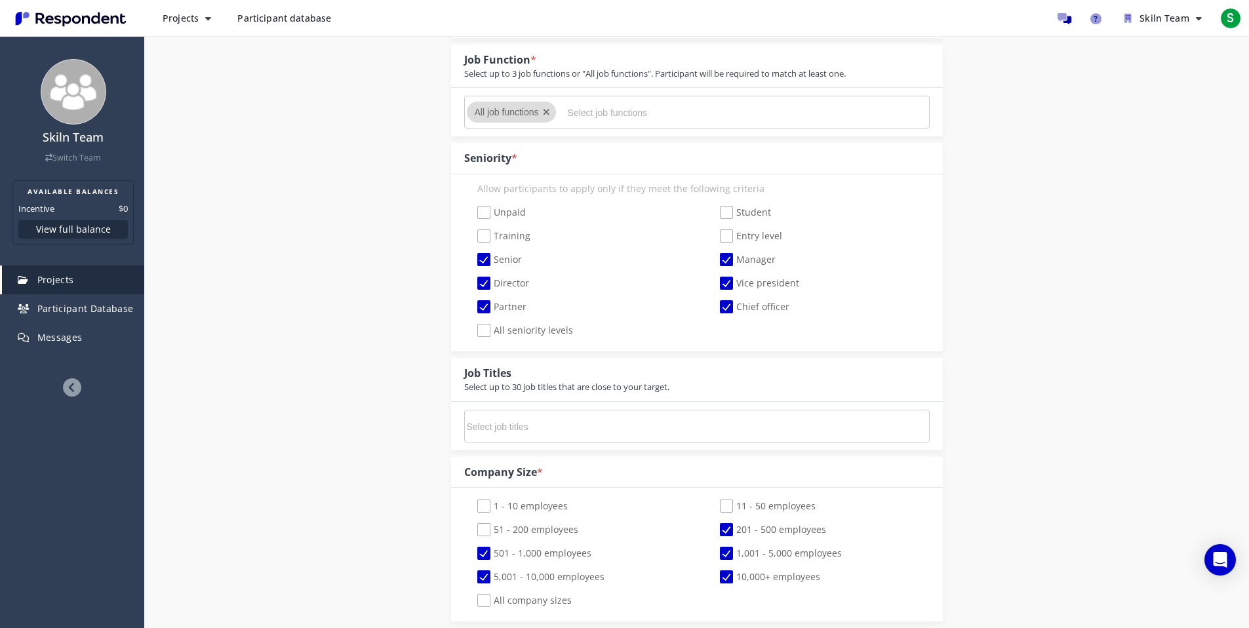
scroll to position [477, 0]
click at [593, 428] on input "Select job titles" at bounding box center [565, 423] width 197 height 22
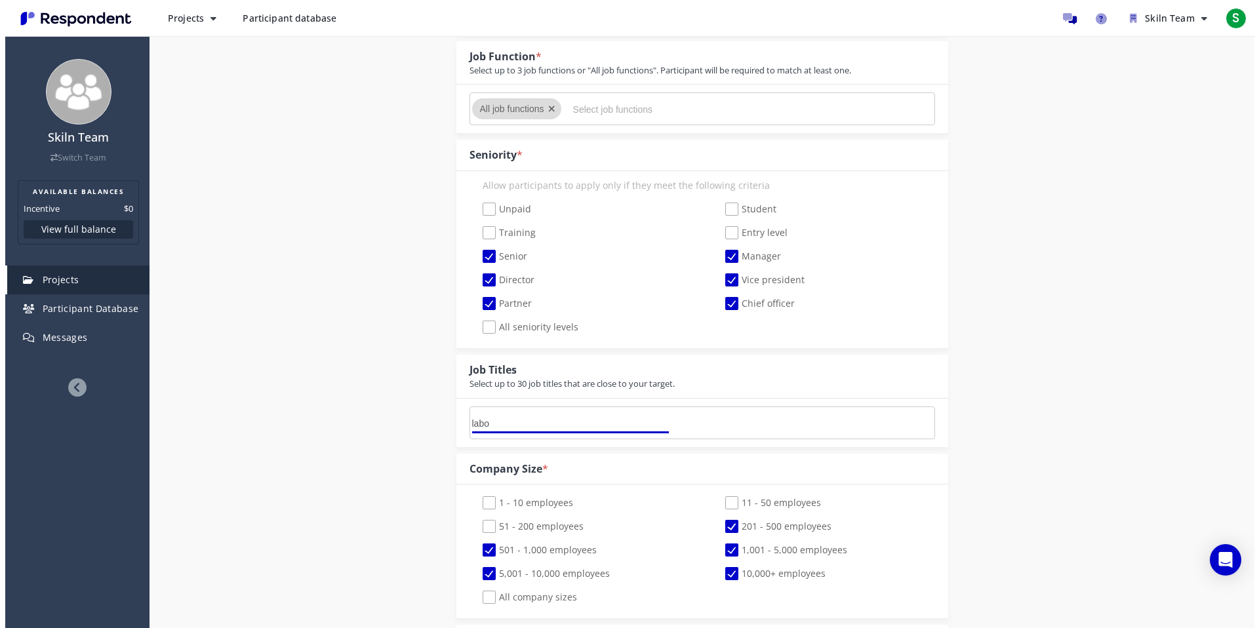
scroll to position [0, 0]
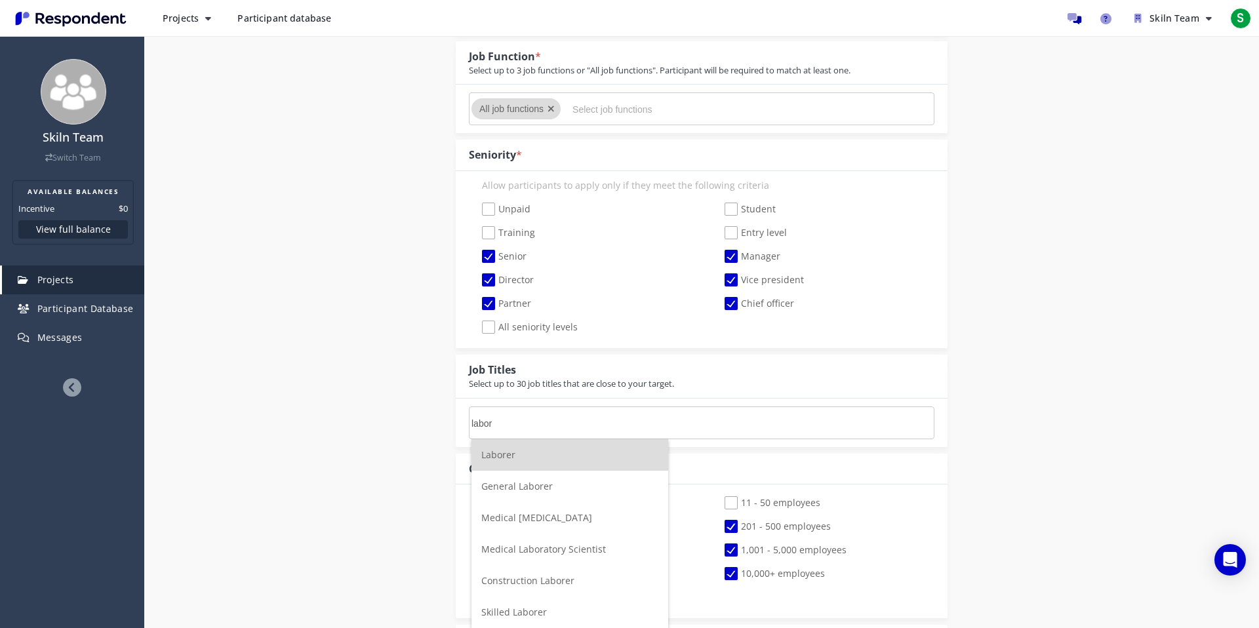
type input "labor m"
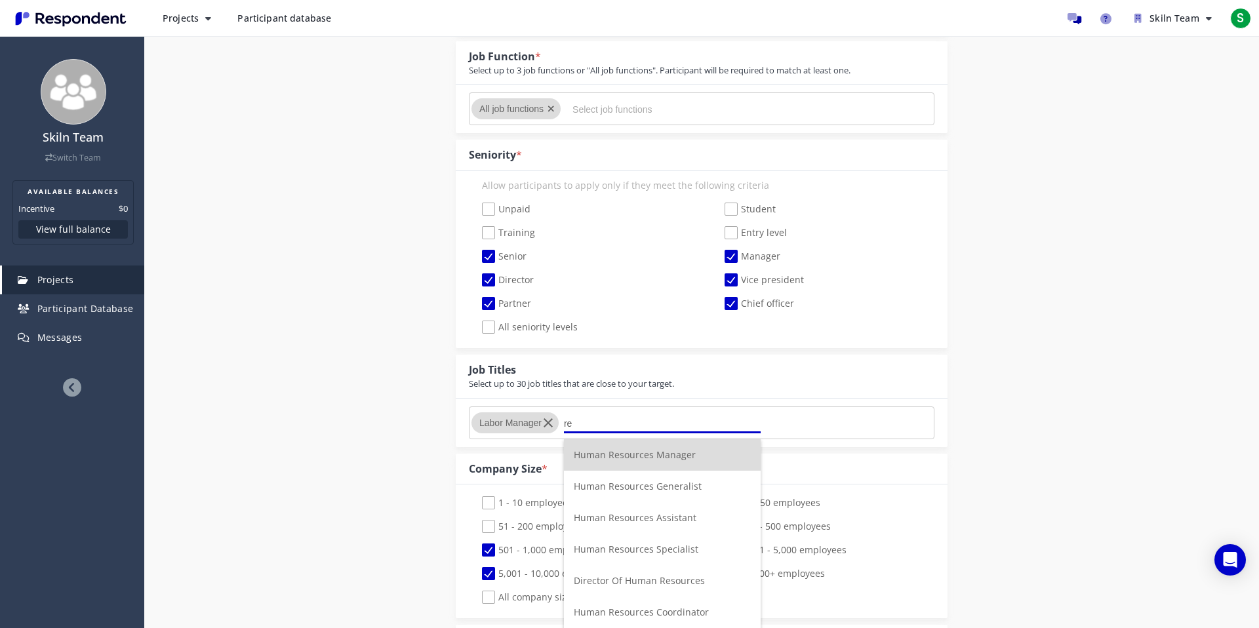
type input "r"
type input "site m"
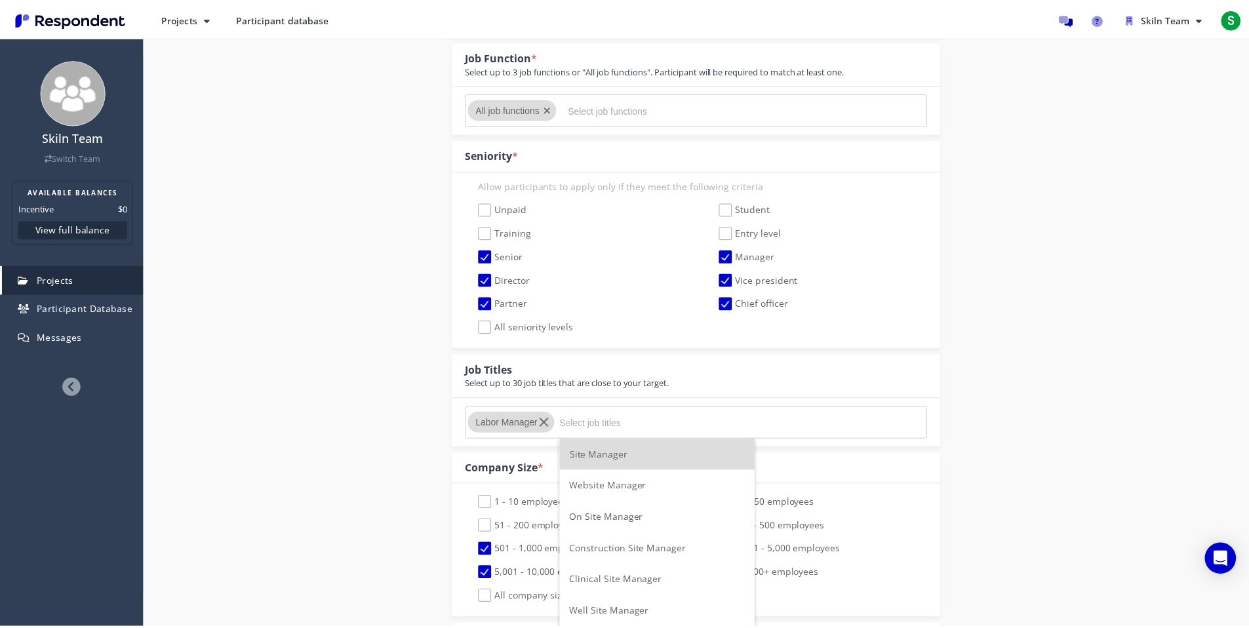
scroll to position [477, 0]
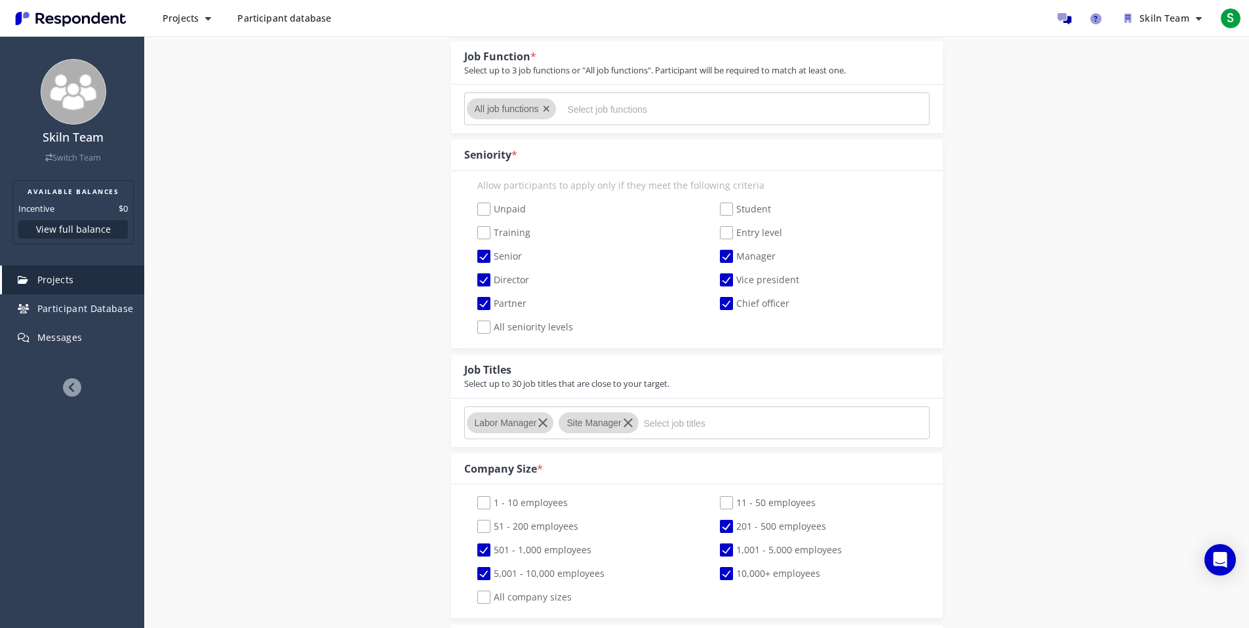
type input "i"
type input "site man"
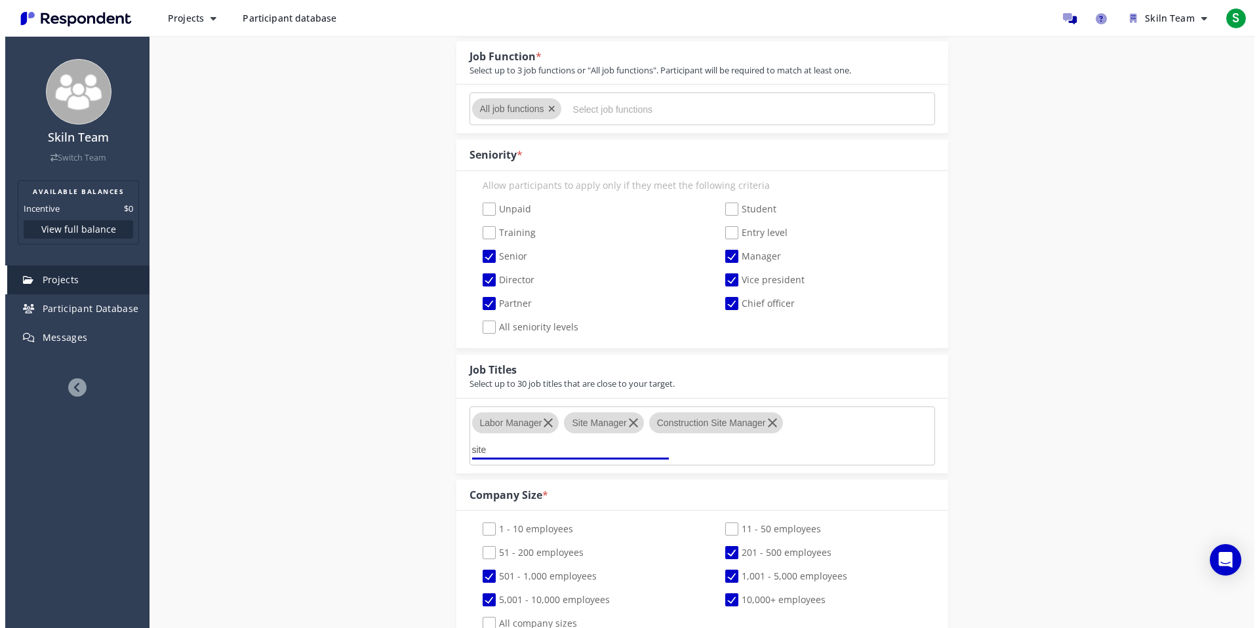
scroll to position [0, 0]
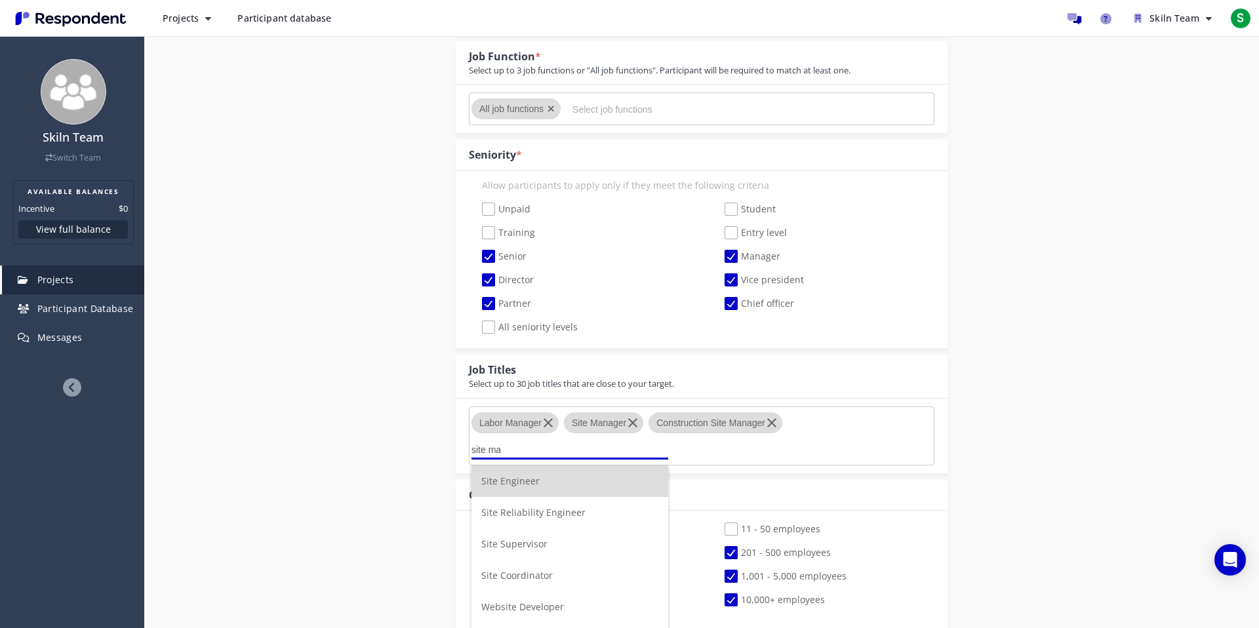
type input "site man"
type input "logistics"
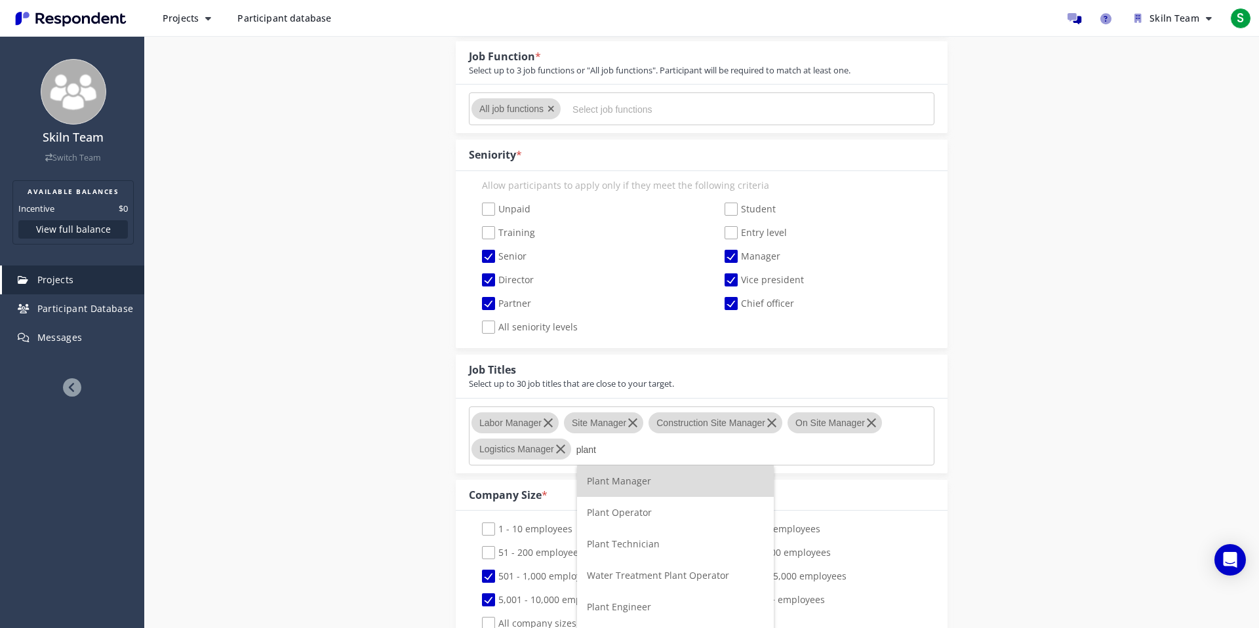
type input "plant m"
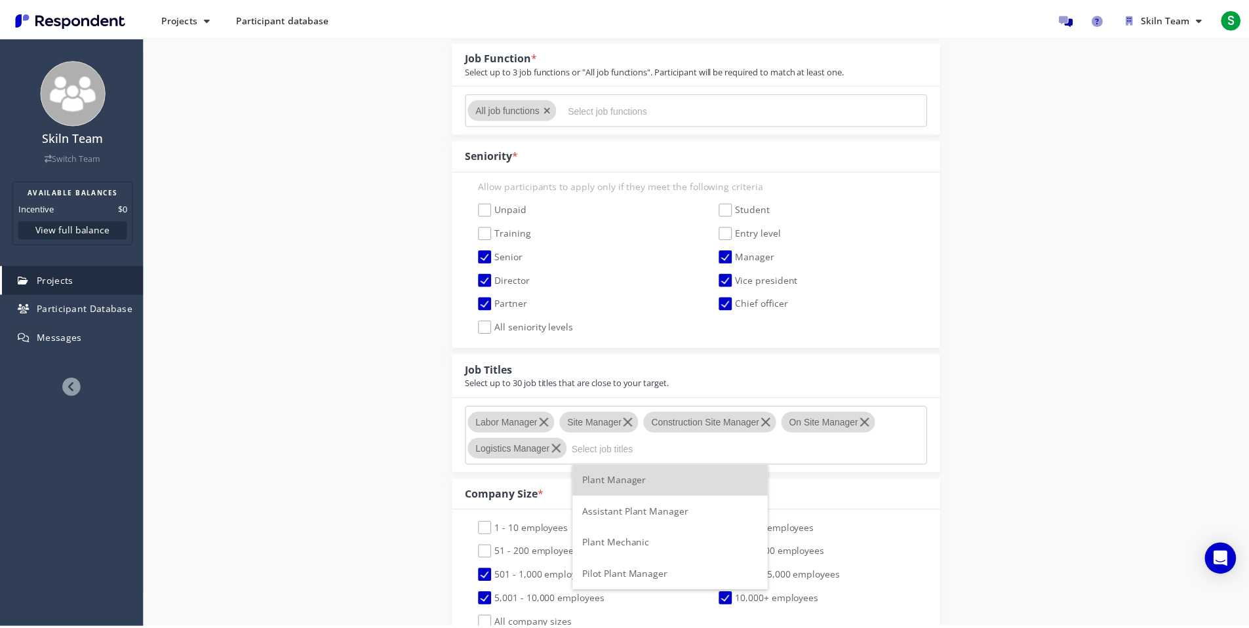
scroll to position [477, 0]
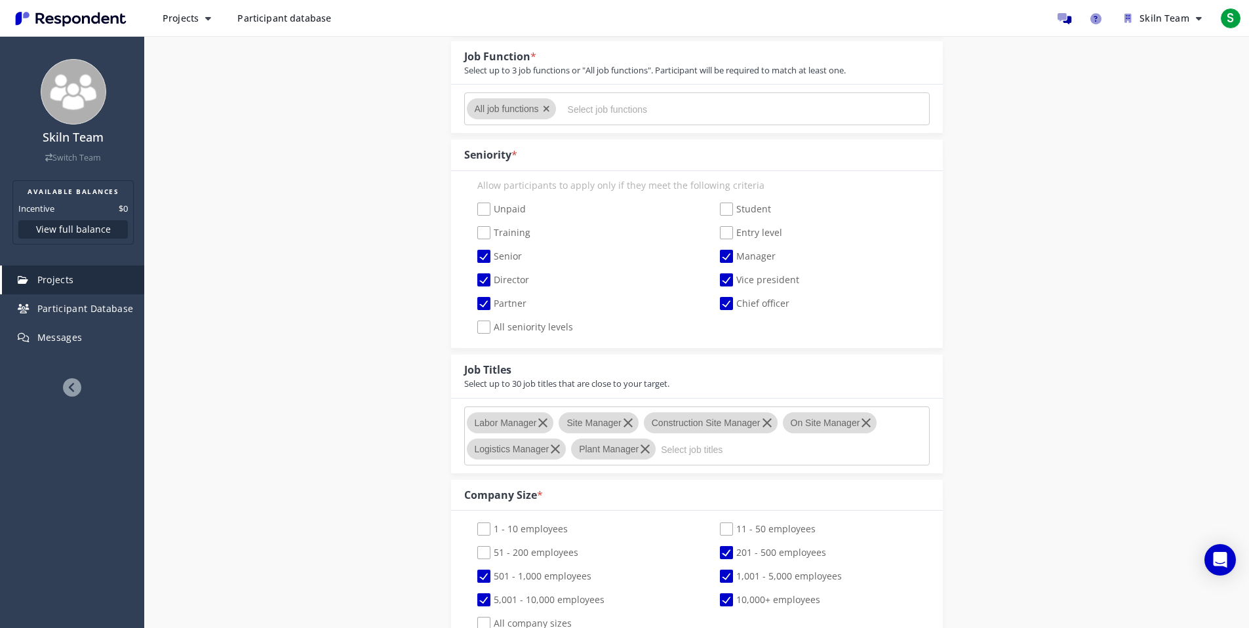
click at [796, 452] on input "Select job titles" at bounding box center [759, 450] width 197 height 22
type input "H"
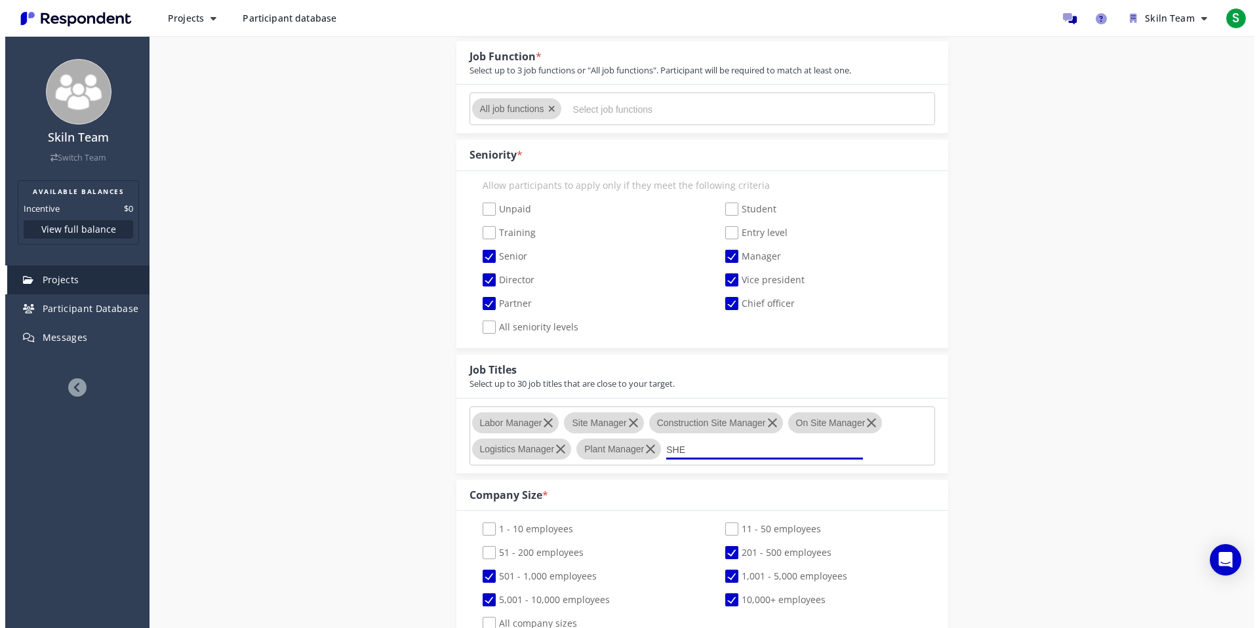
scroll to position [0, 0]
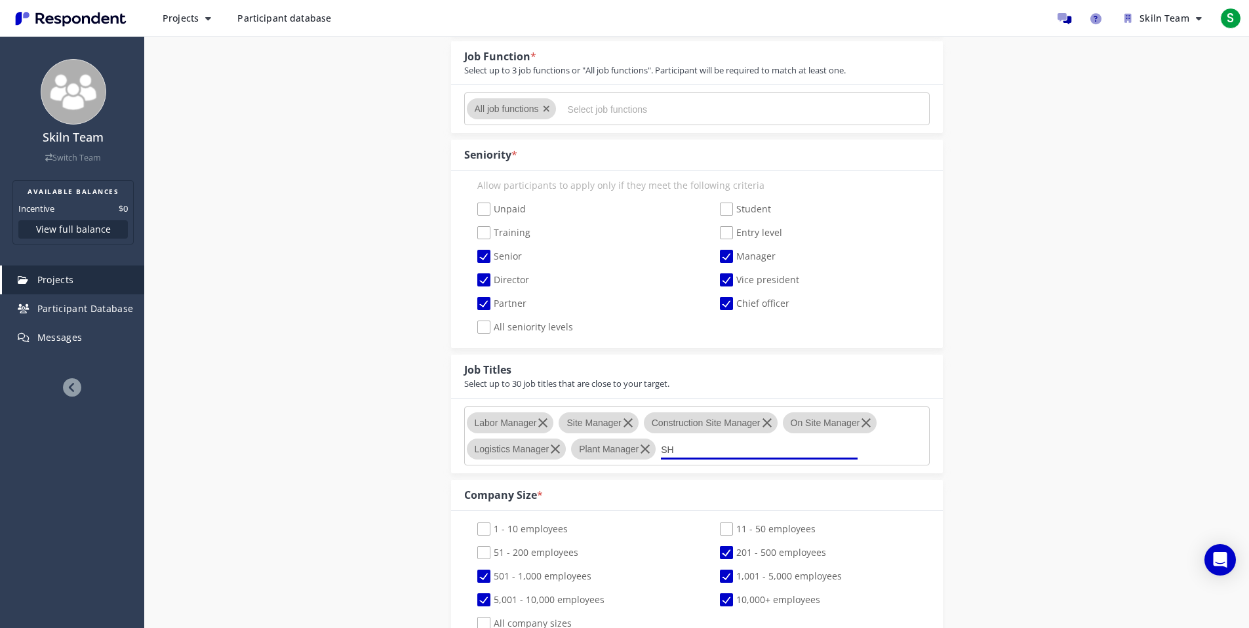
type input "S"
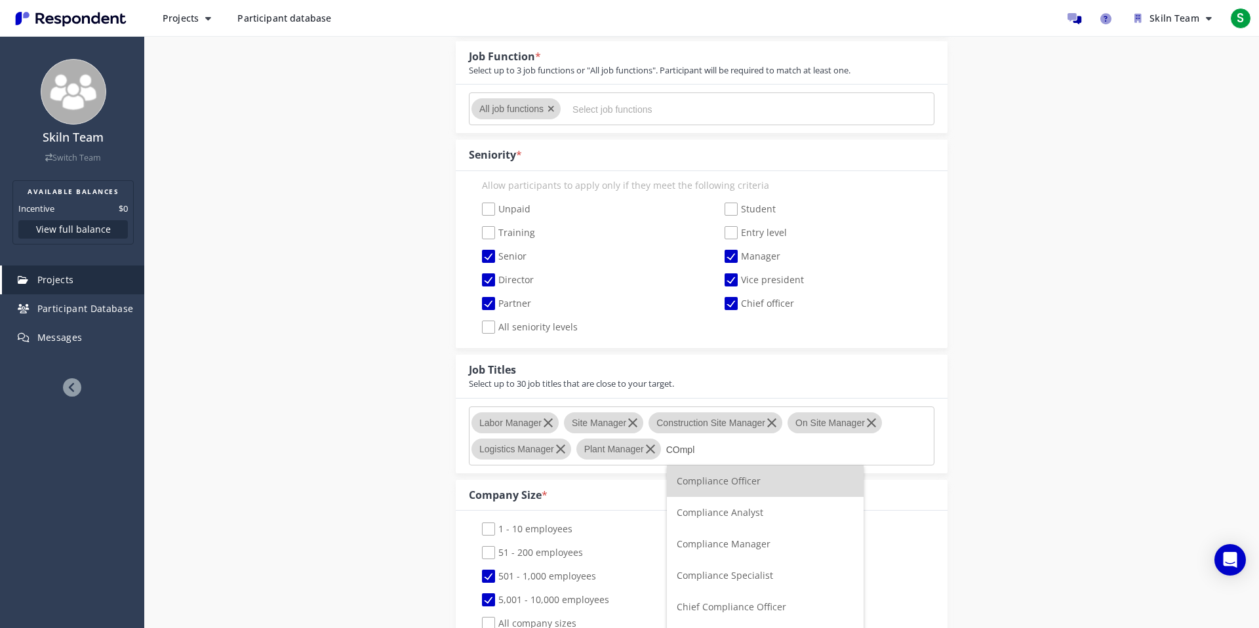
type input "COmpli"
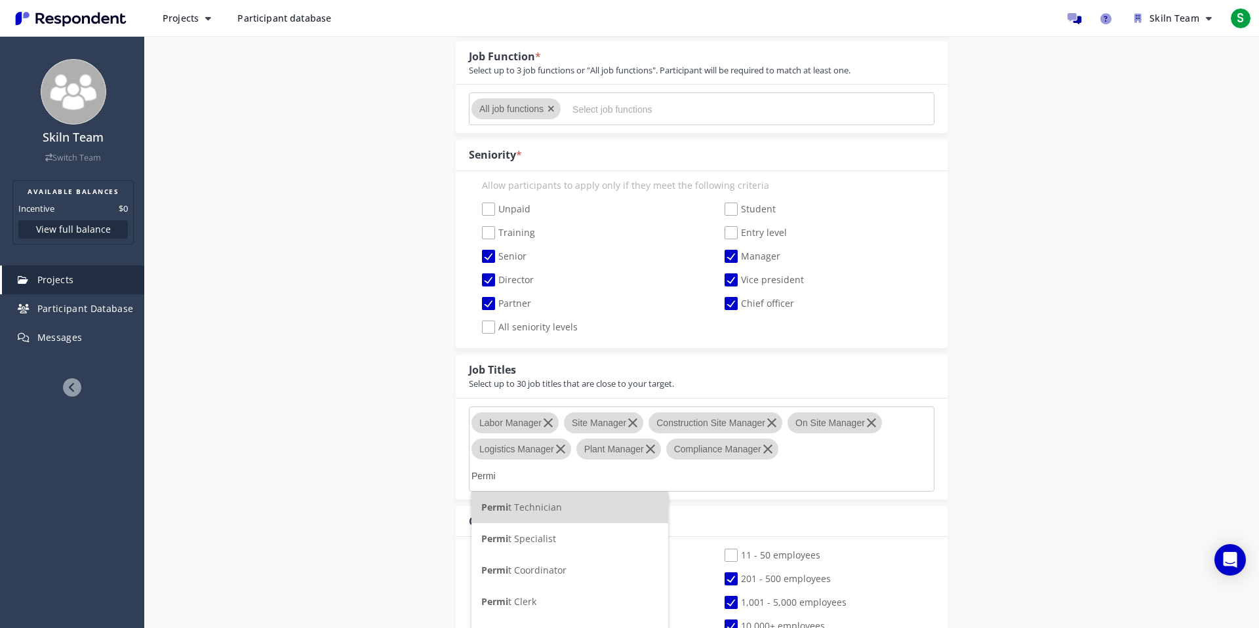
type input "Permit"
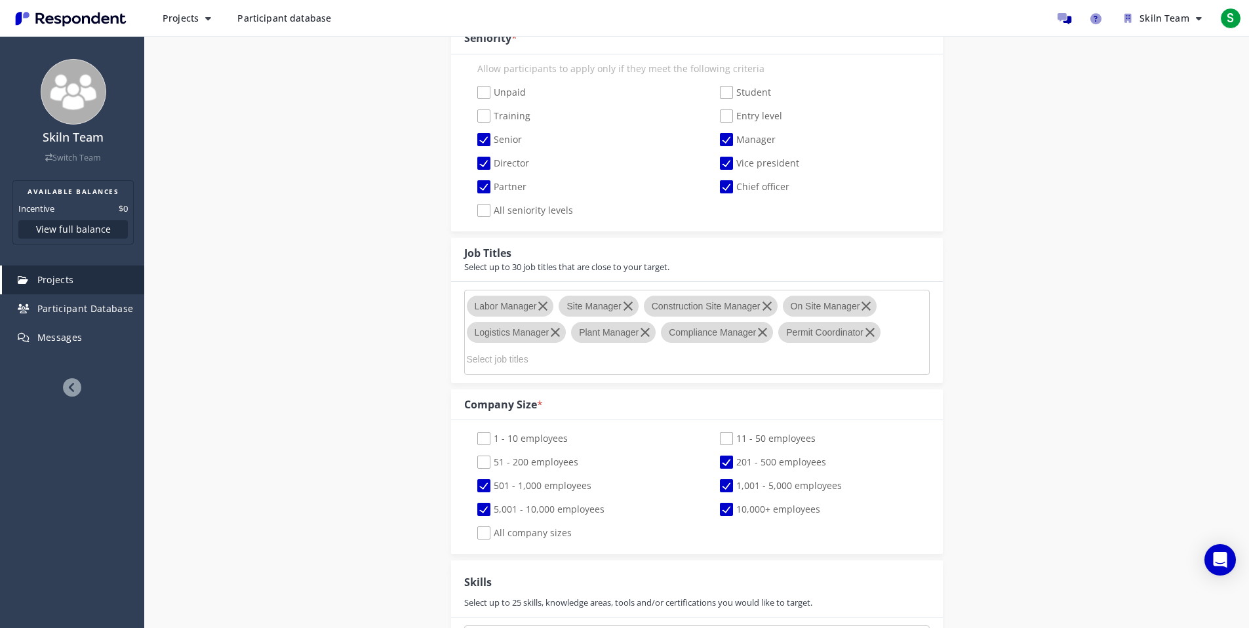
click at [606, 357] on input "Select job titles" at bounding box center [565, 359] width 197 height 22
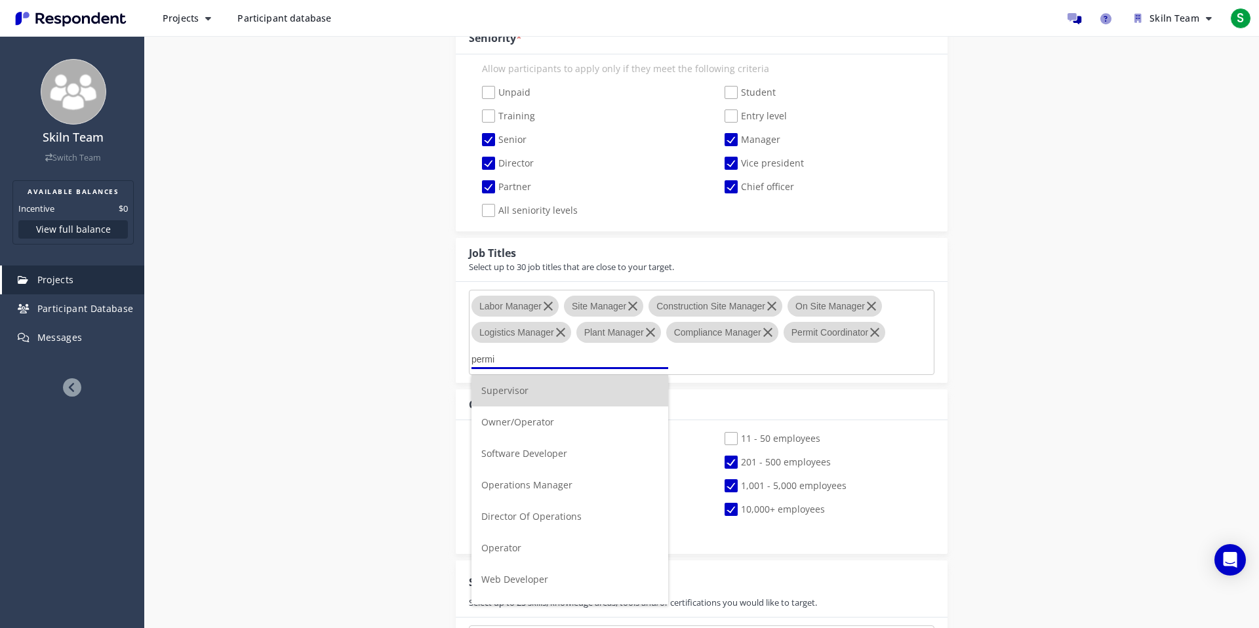
type input "permit"
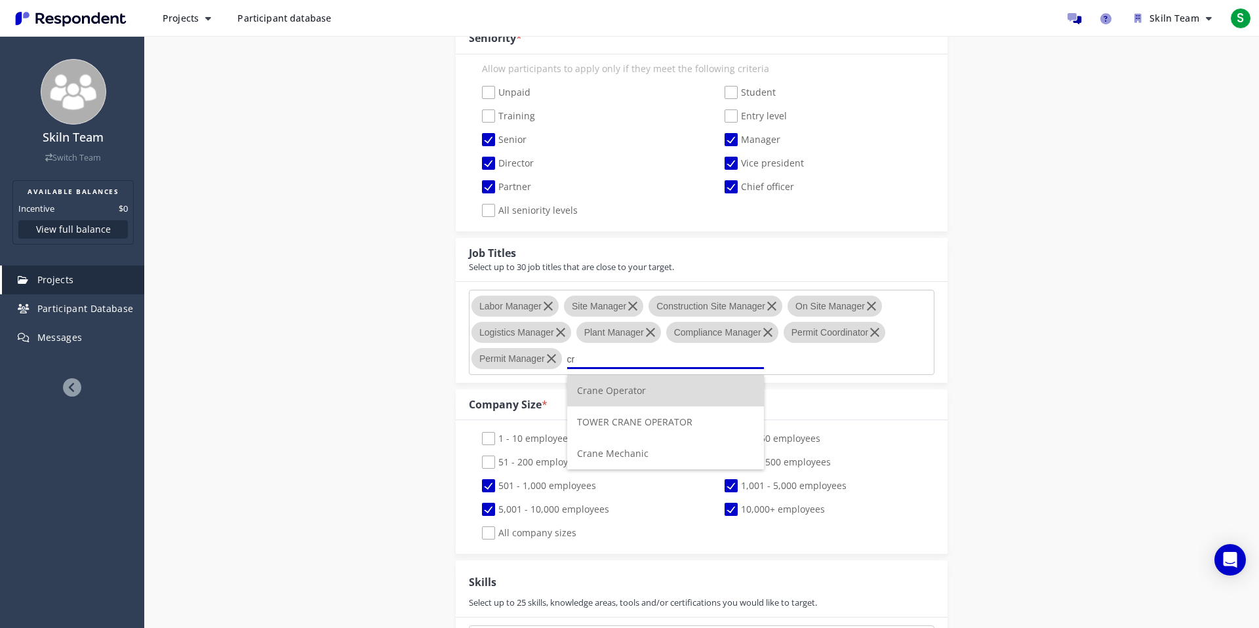
type input "c"
type input "training"
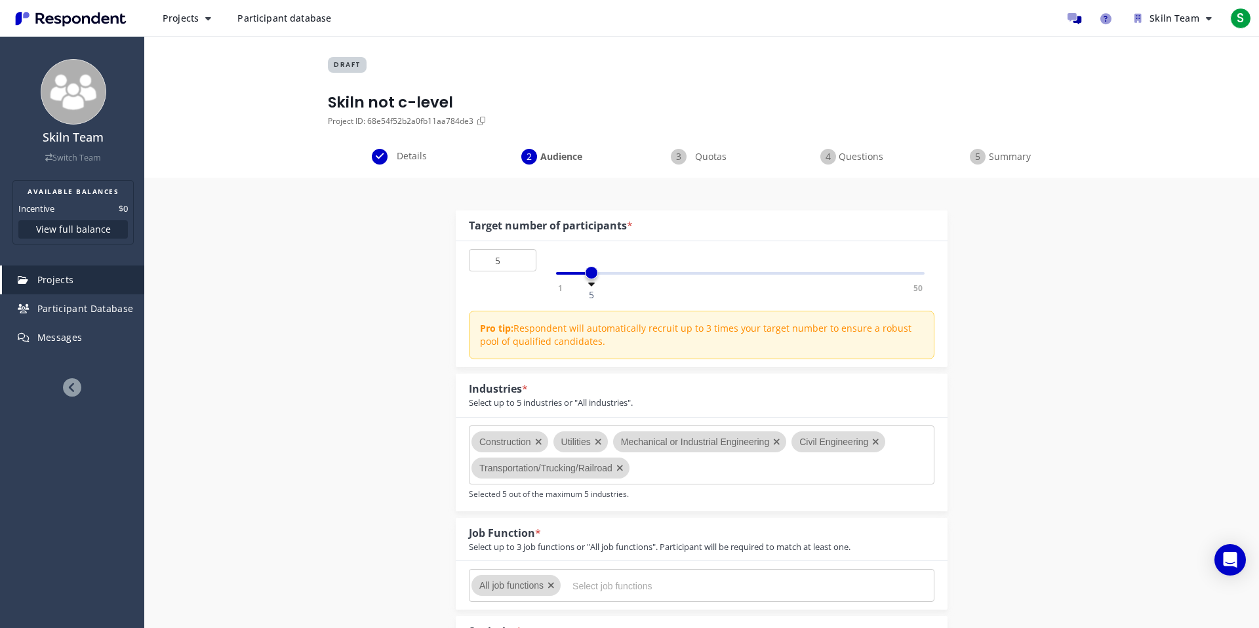
type input "c"
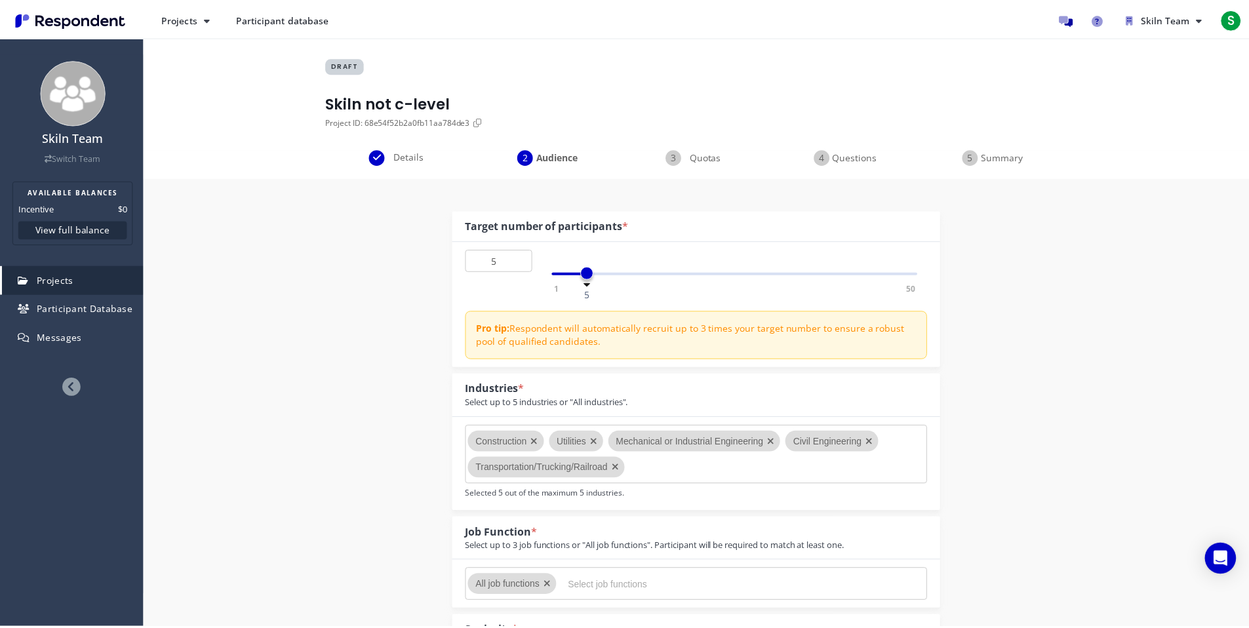
scroll to position [593, 0]
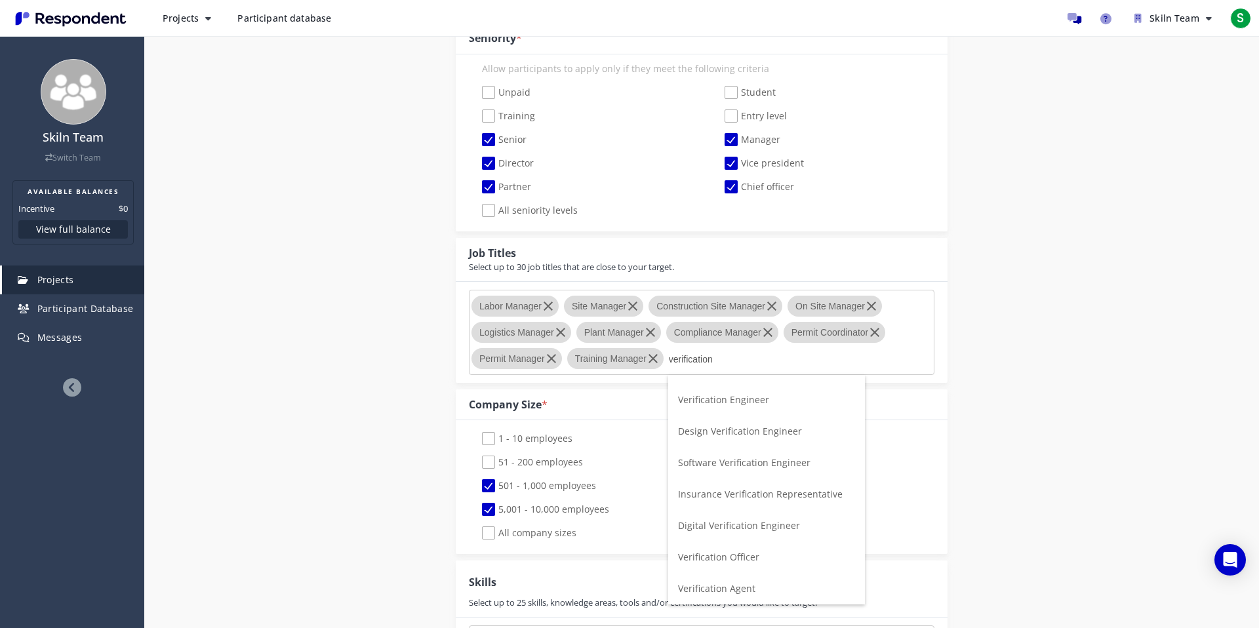
type input "verification"
click at [794, 568] on li "Verification Officer" at bounding box center [766, 557] width 197 height 31
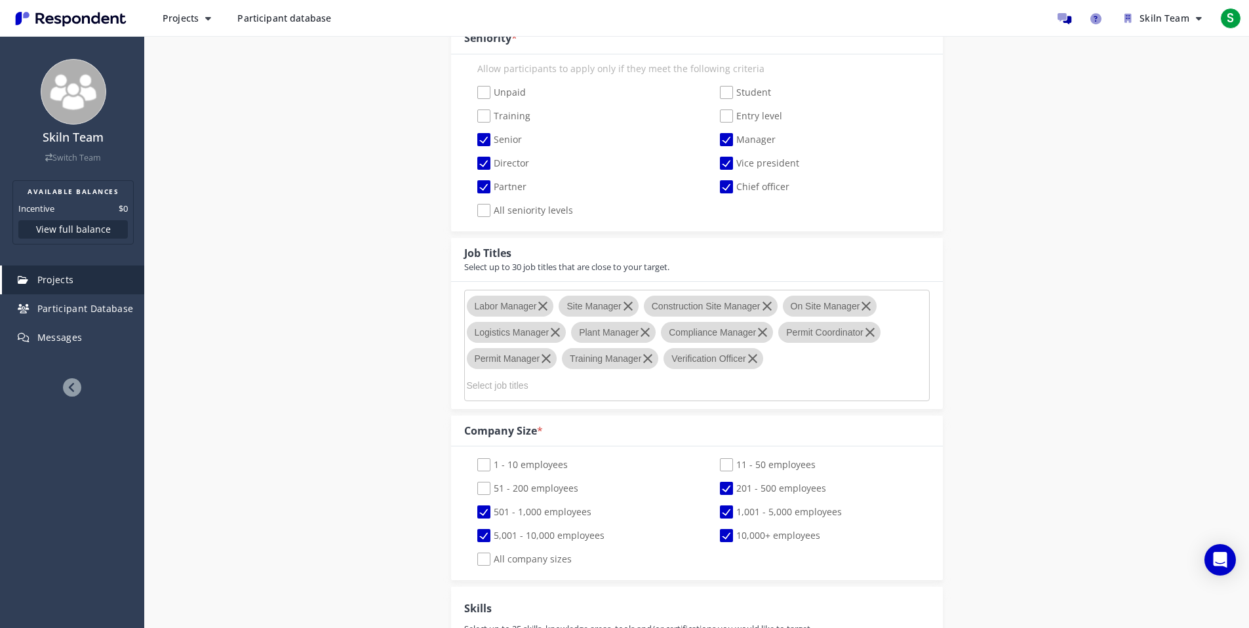
click at [692, 388] on md-chips-wrap "Labor Manager Site Manager Construction Site Manager On Site Manager Logistics …" at bounding box center [696, 345] width 465 height 111
click at [641, 389] on input "Select job titles" at bounding box center [565, 385] width 197 height 22
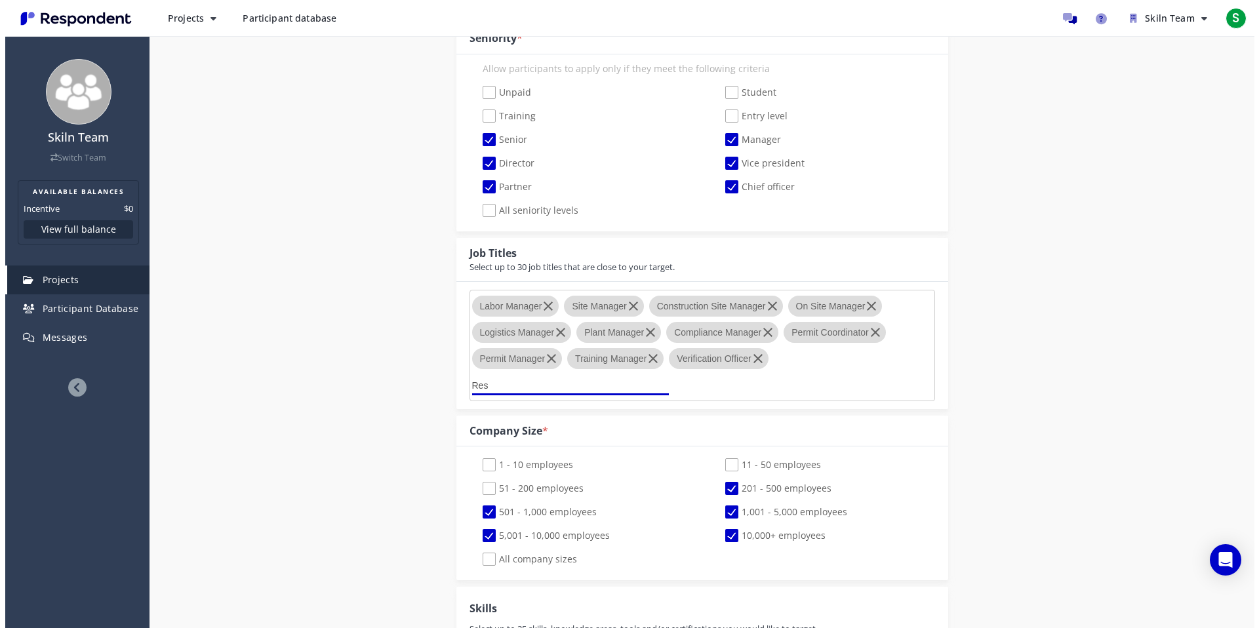
scroll to position [0, 0]
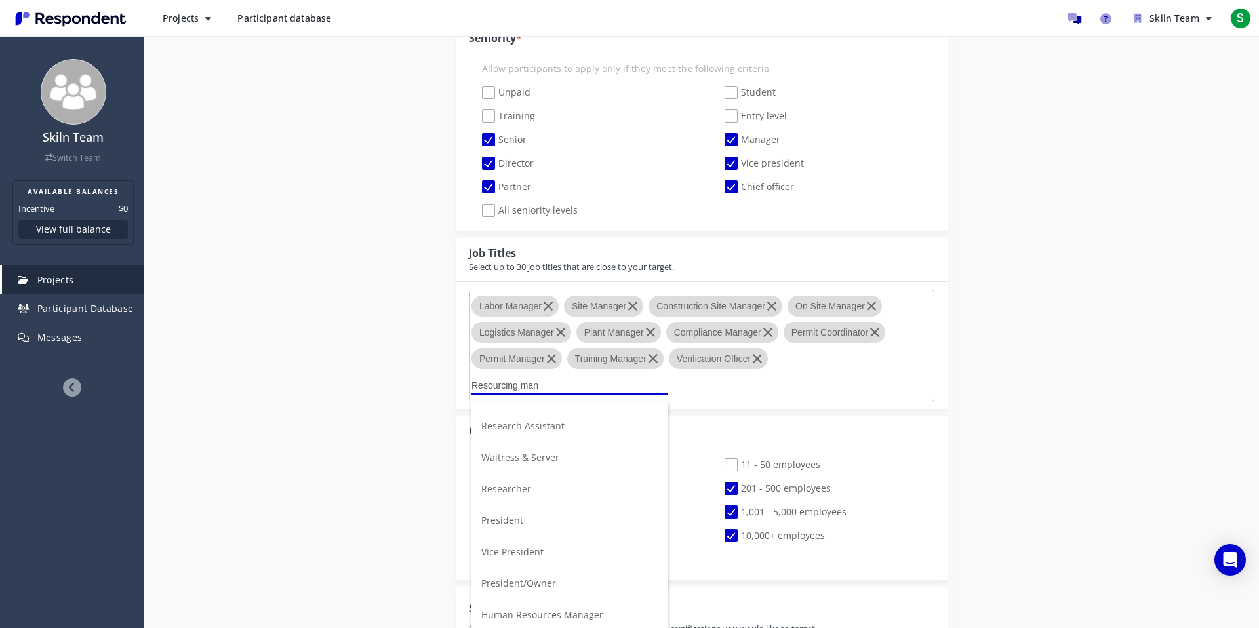
type input "Resourcing mana"
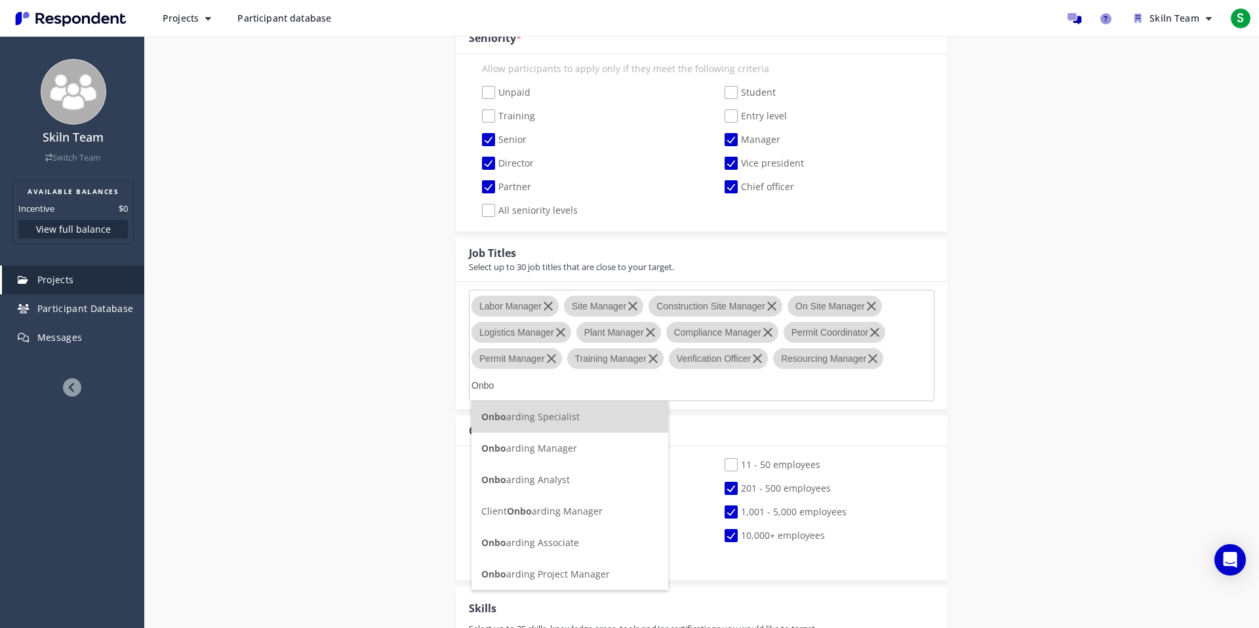
type input "Onboa"
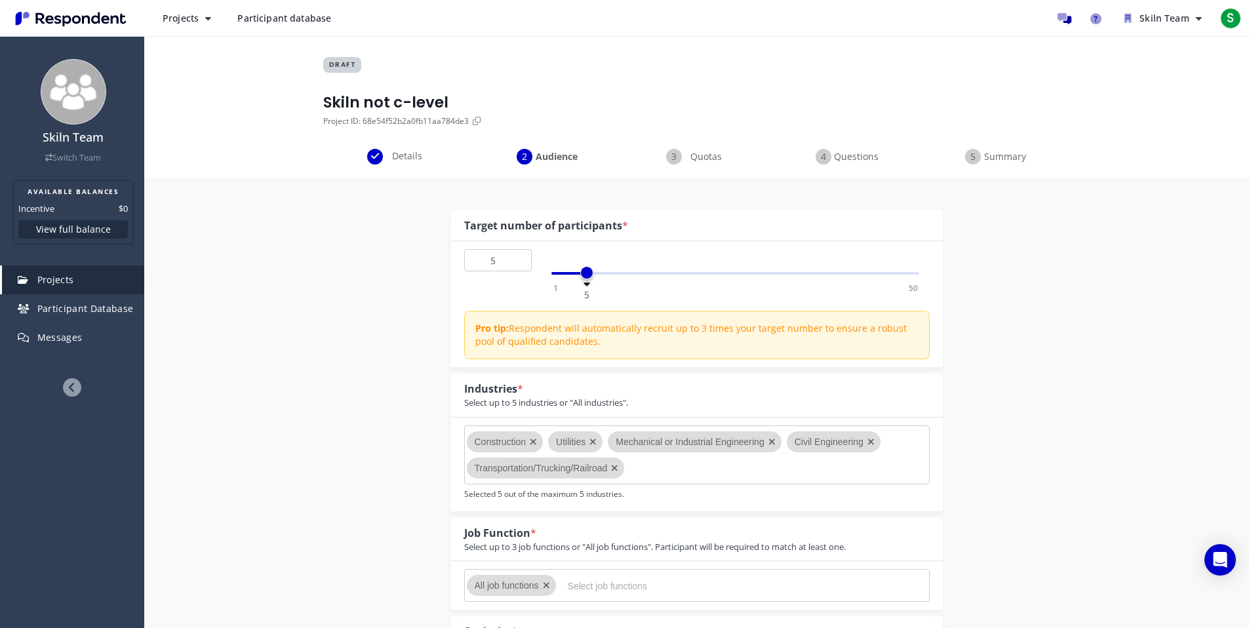
click at [406, 153] on span "Details" at bounding box center [406, 155] width 43 height 13
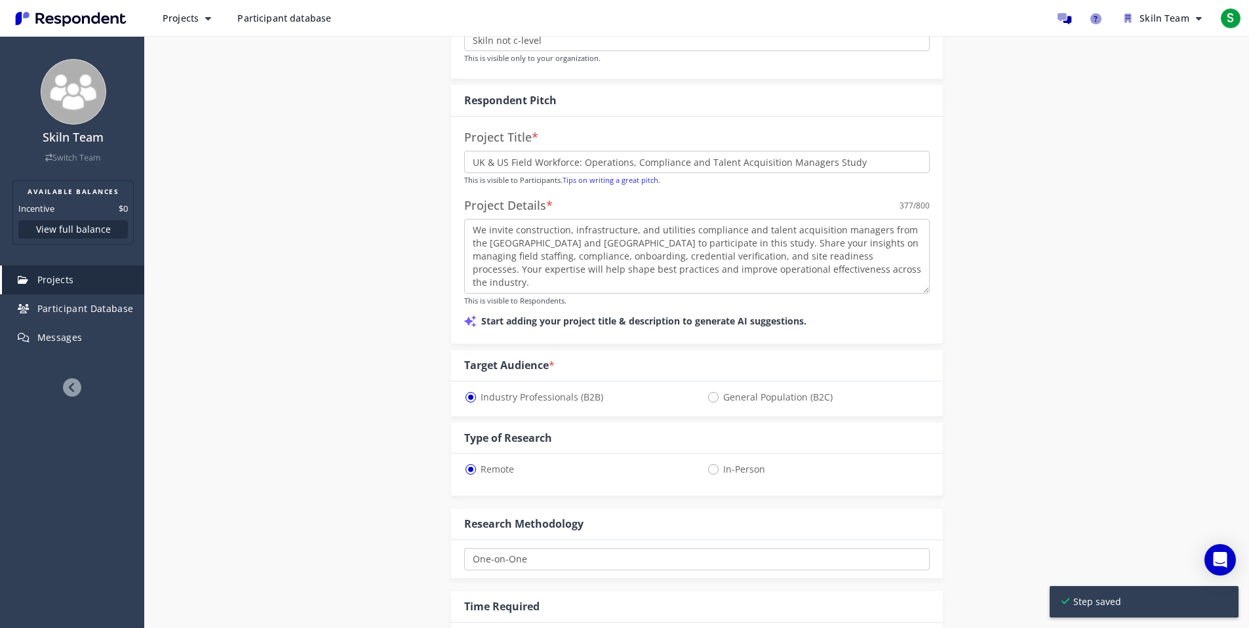
scroll to position [460, 0]
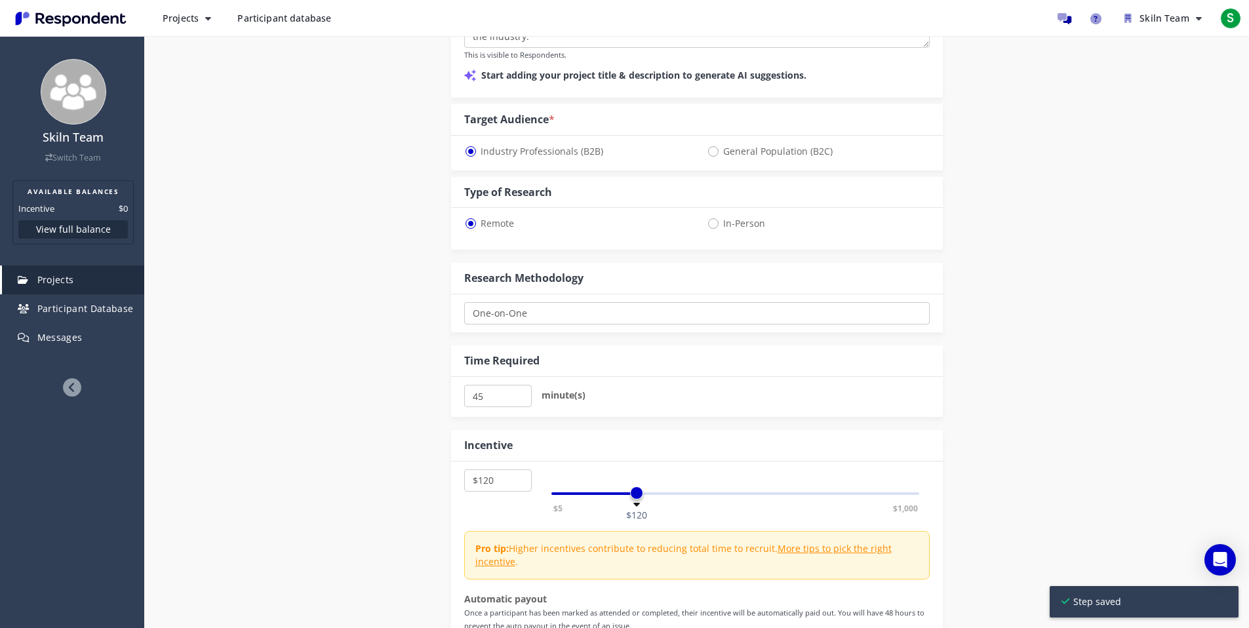
select select "number:125"
drag, startPoint x: 561, startPoint y: 494, endPoint x: 639, endPoint y: 502, distance: 78.5
click at [639, 500] on span at bounding box center [639, 492] width 13 height 13
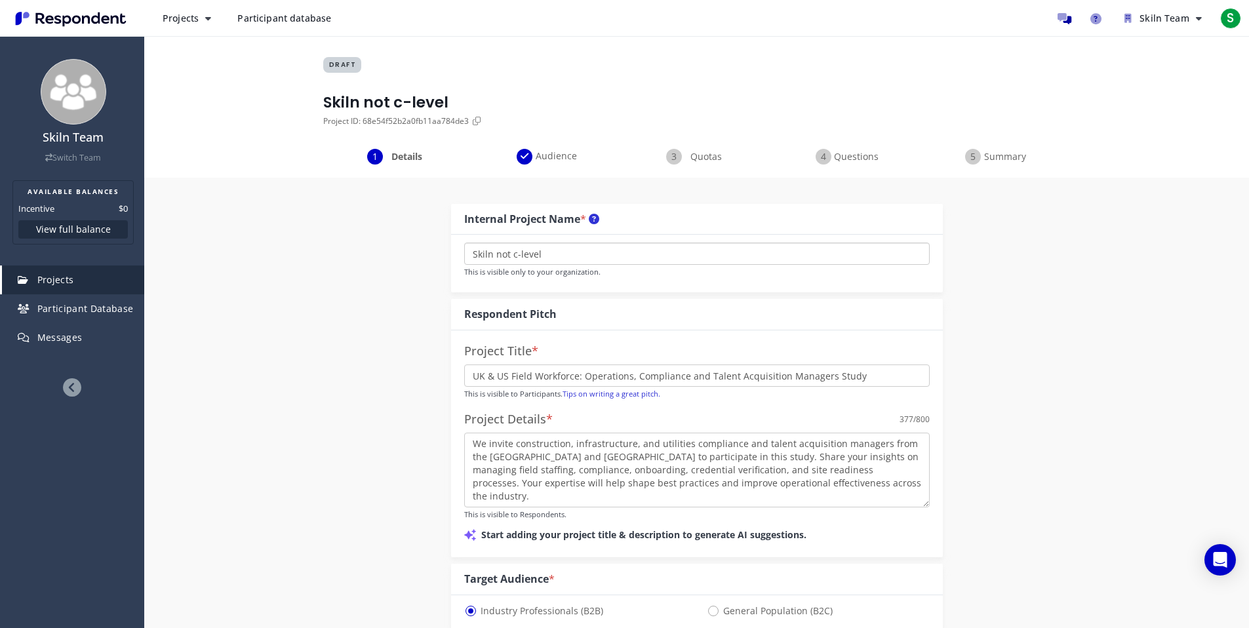
drag, startPoint x: 530, startPoint y: 261, endPoint x: 496, endPoint y: 258, distance: 34.2
click at [496, 258] on input "Skiln not c-level" at bounding box center [696, 254] width 465 height 22
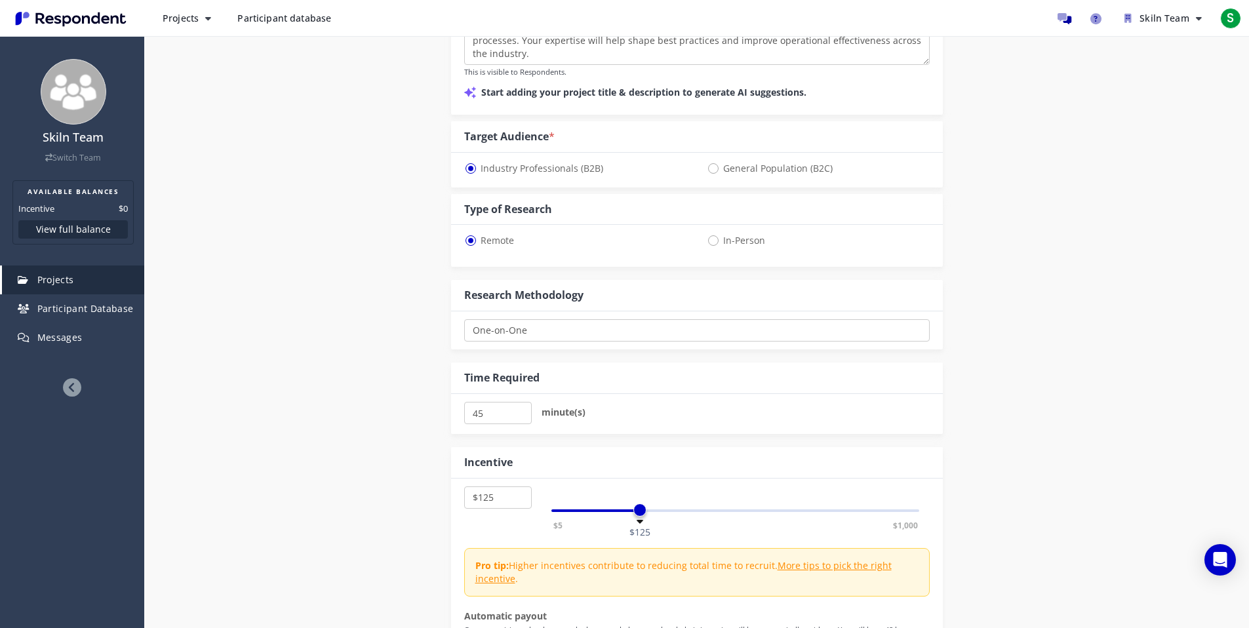
scroll to position [767, 0]
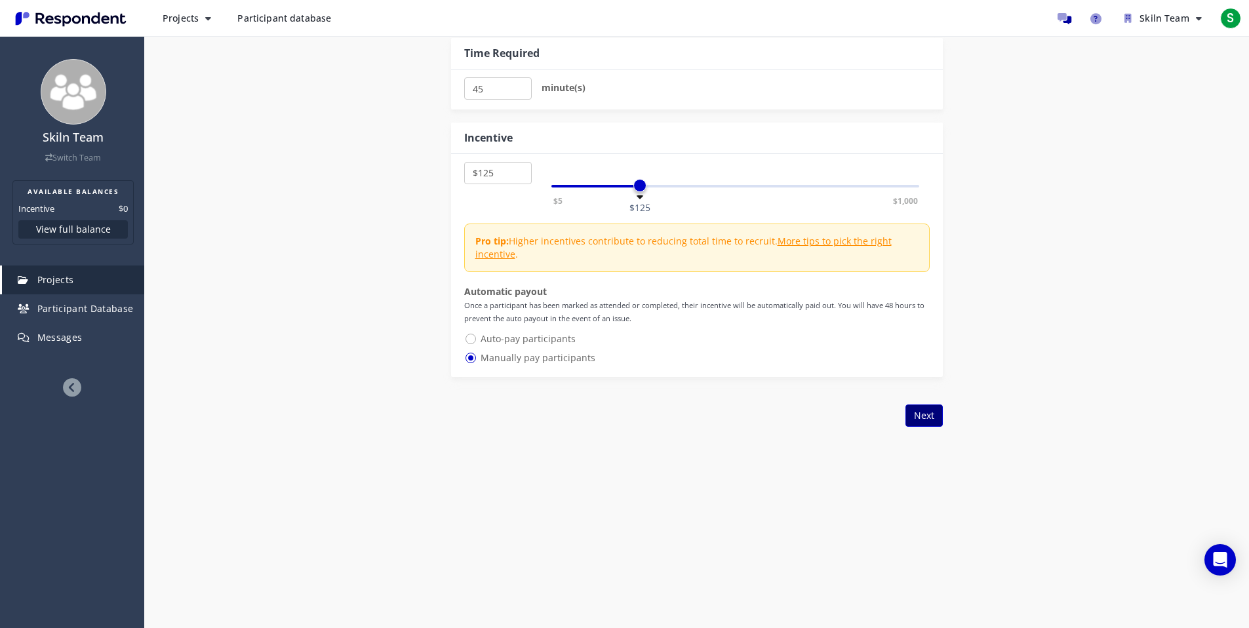
type input "Skiln Batch 1"
click at [927, 410] on button "Next" at bounding box center [923, 415] width 37 height 22
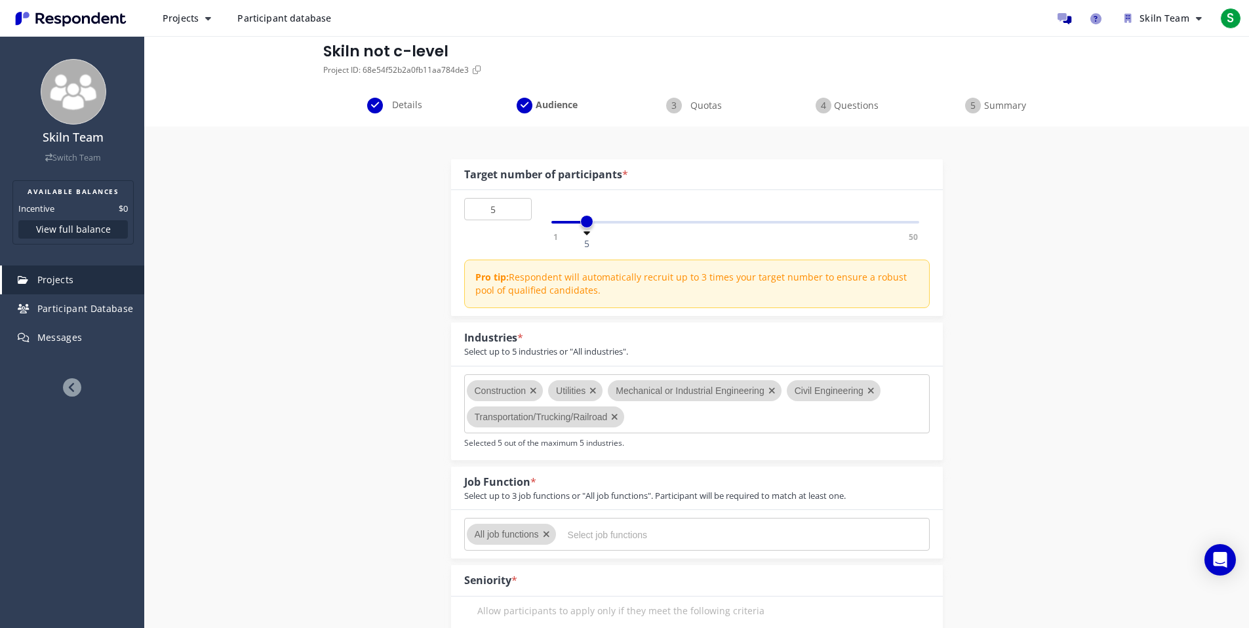
scroll to position [47, 0]
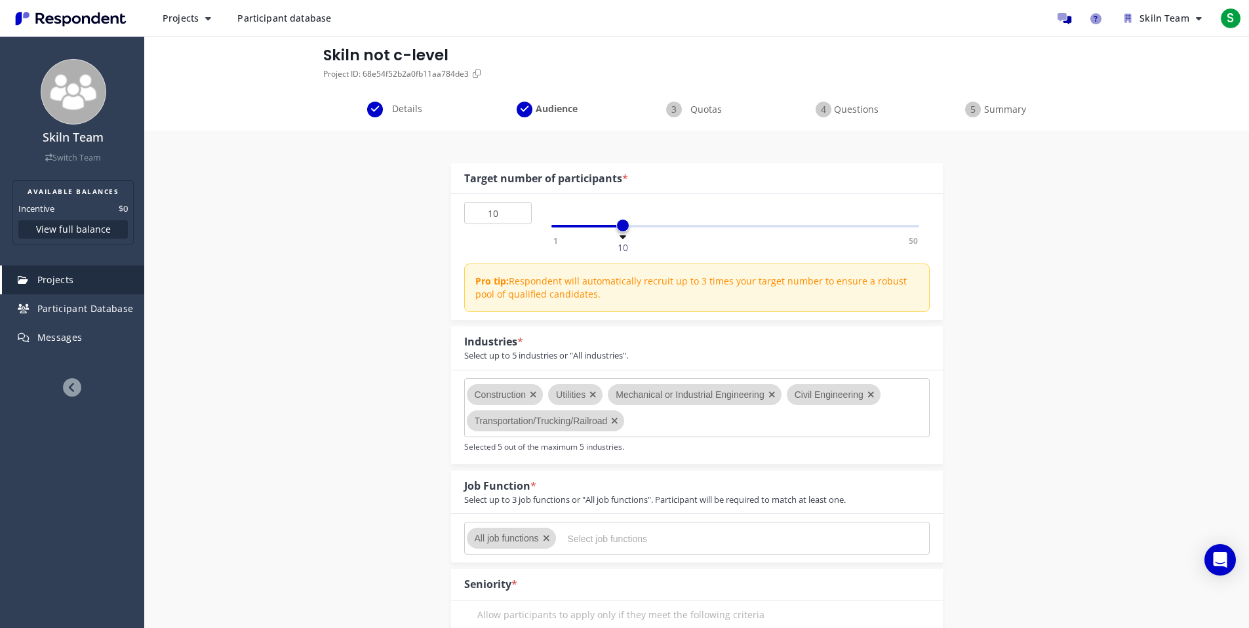
drag, startPoint x: 592, startPoint y: 229, endPoint x: 621, endPoint y: 227, distance: 28.9
click at [621, 227] on span at bounding box center [622, 225] width 13 height 13
drag, startPoint x: 621, startPoint y: 227, endPoint x: 604, endPoint y: 227, distance: 17.0
click at [604, 227] on span at bounding box center [601, 225] width 13 height 13
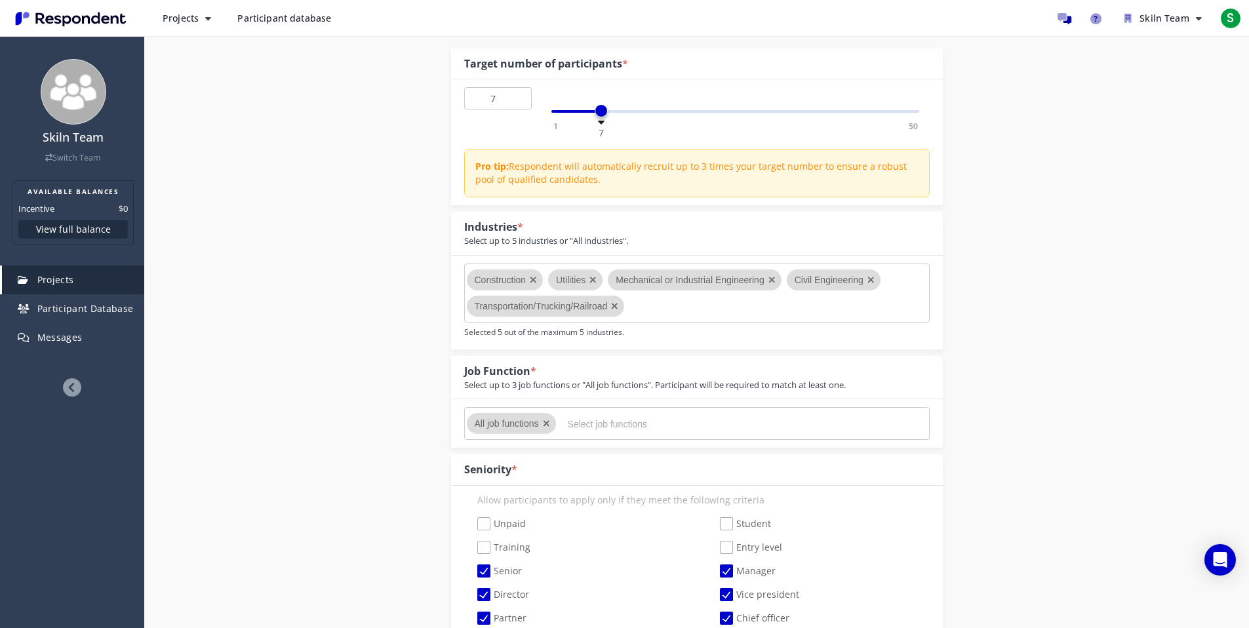
scroll to position [0, 0]
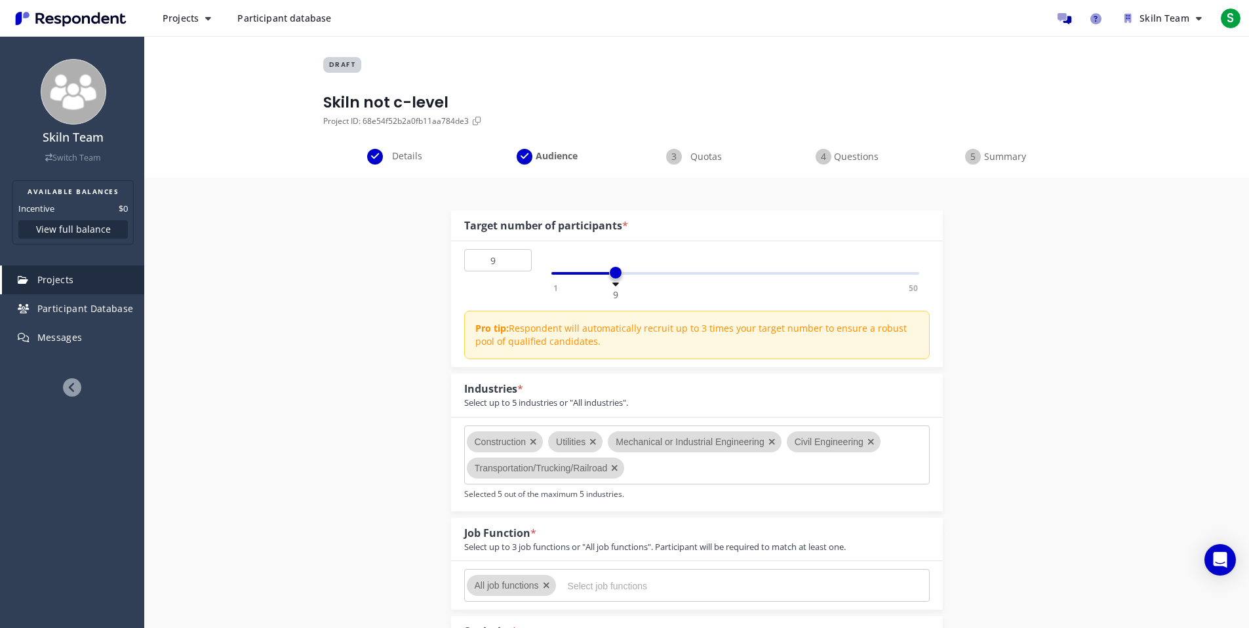
type input "10"
drag, startPoint x: 608, startPoint y: 275, endPoint x: 626, endPoint y: 275, distance: 17.7
click at [626, 275] on div "1 50 10" at bounding box center [735, 273] width 368 height 3
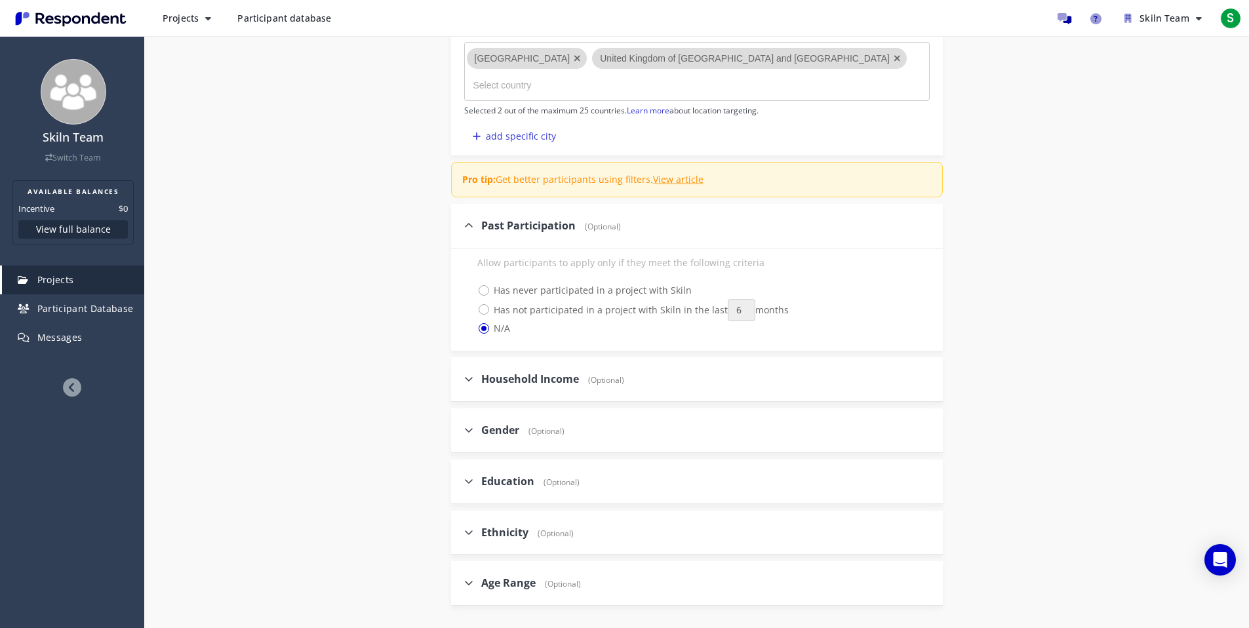
scroll to position [1508, 0]
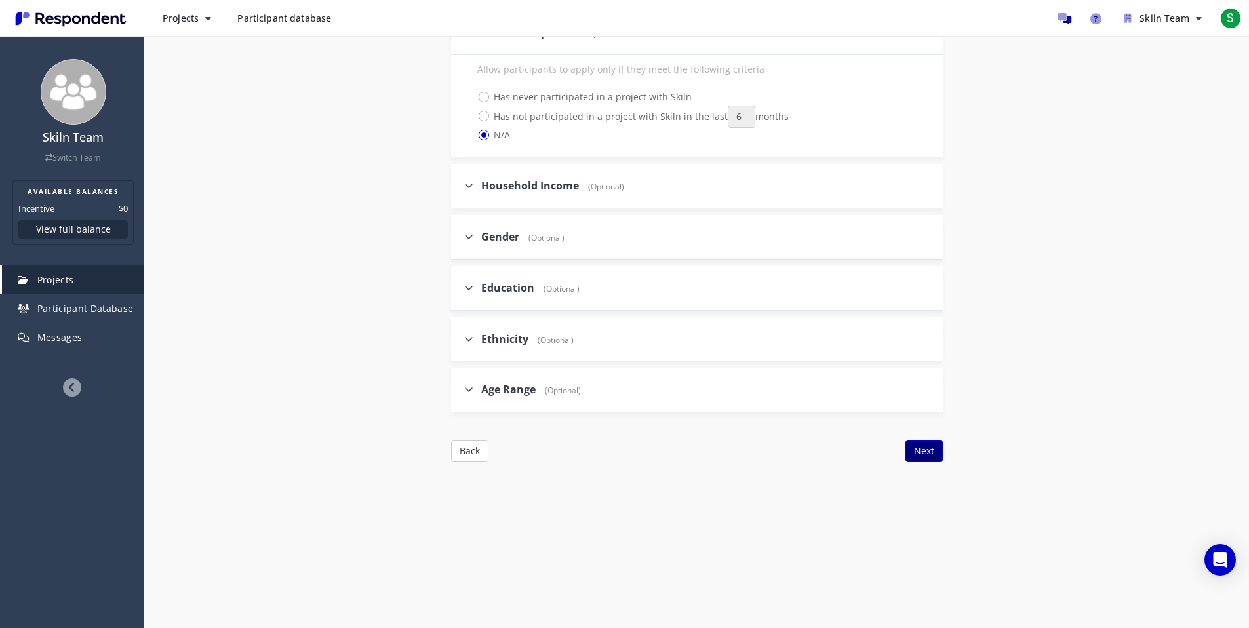
click at [922, 452] on button "Next" at bounding box center [923, 451] width 37 height 22
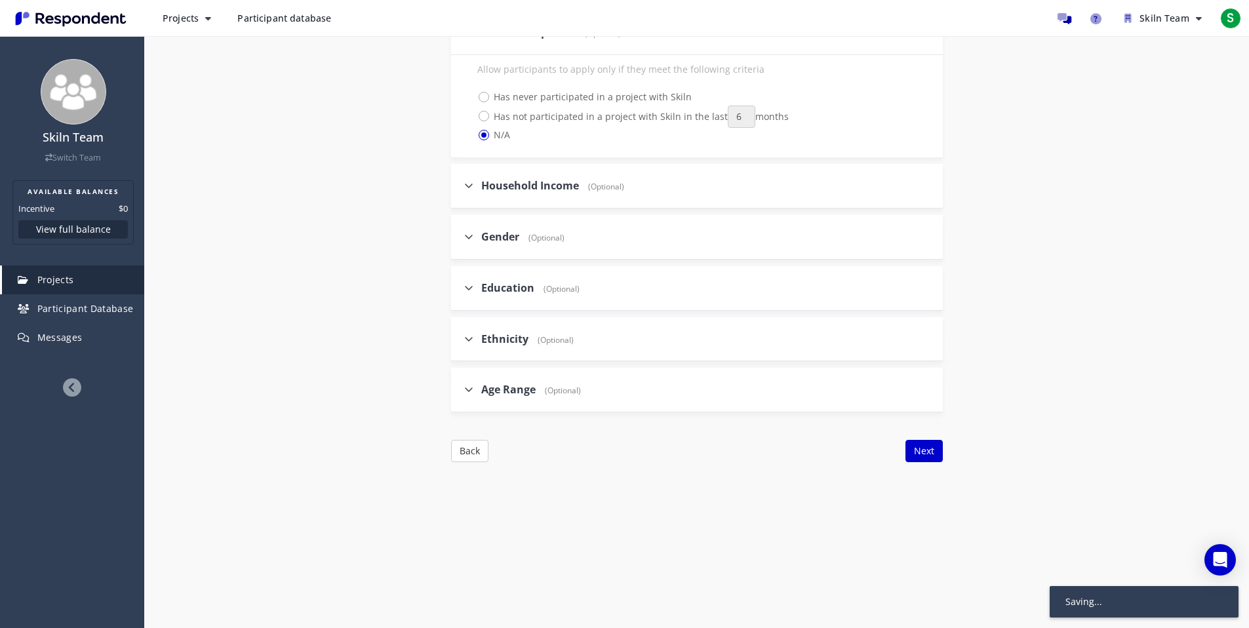
scroll to position [68, 0]
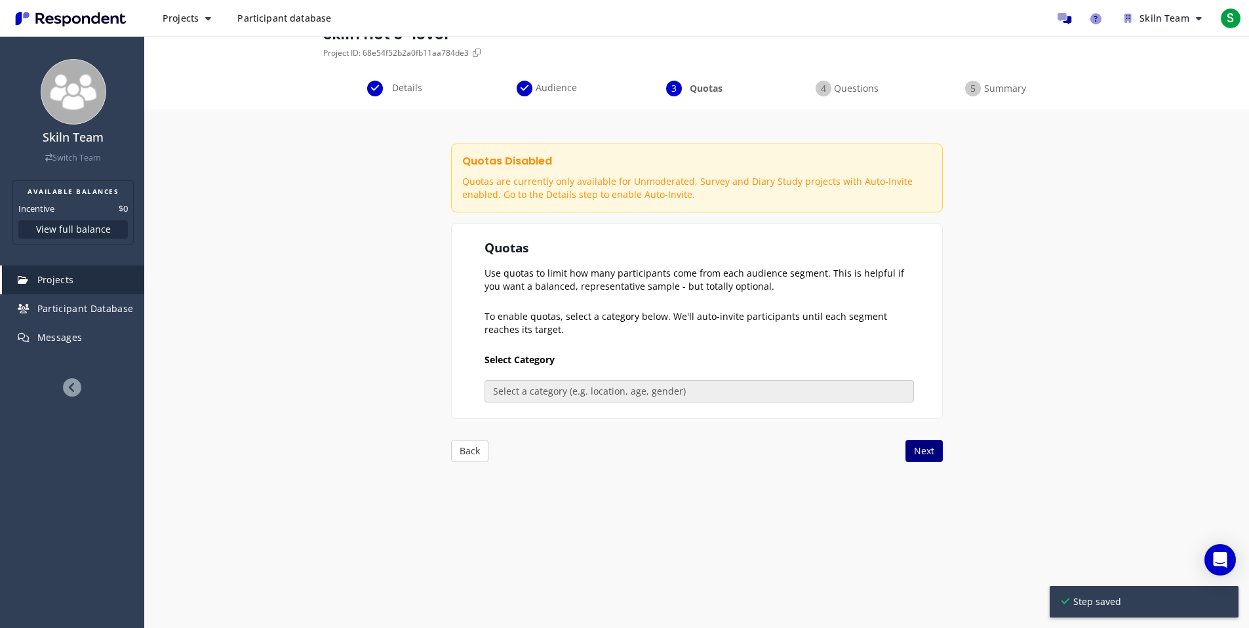
click at [939, 452] on button "Next" at bounding box center [923, 451] width 37 height 22
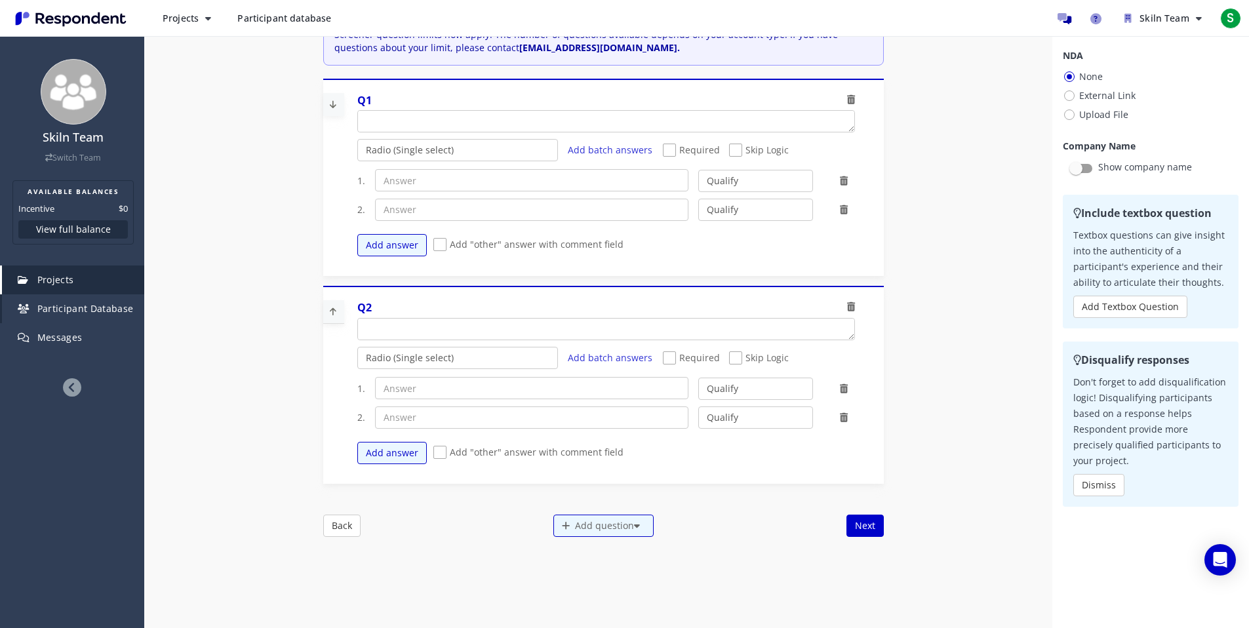
scroll to position [111, 0]
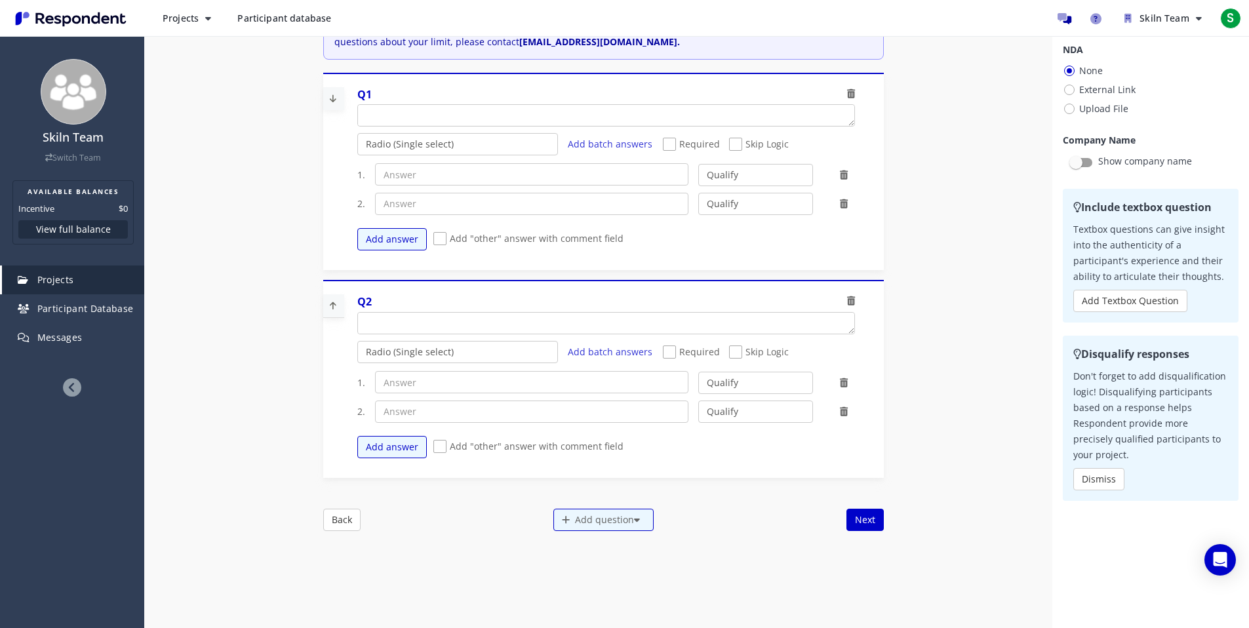
click at [847, 90] on icon at bounding box center [851, 93] width 8 height 9
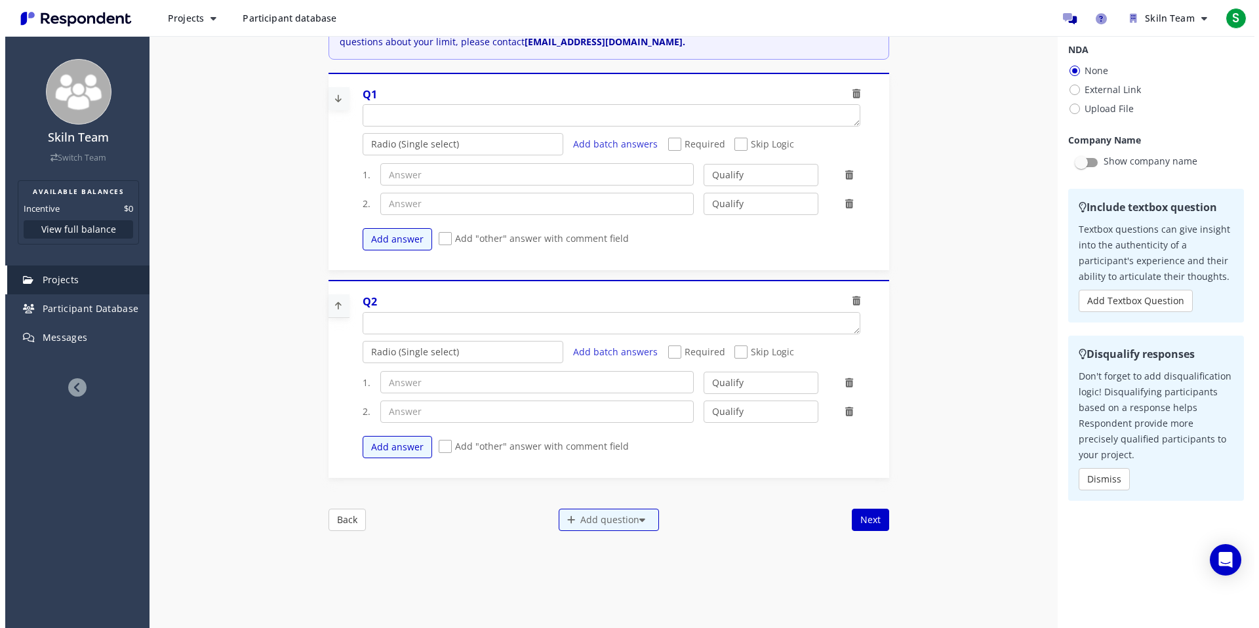
scroll to position [0, 0]
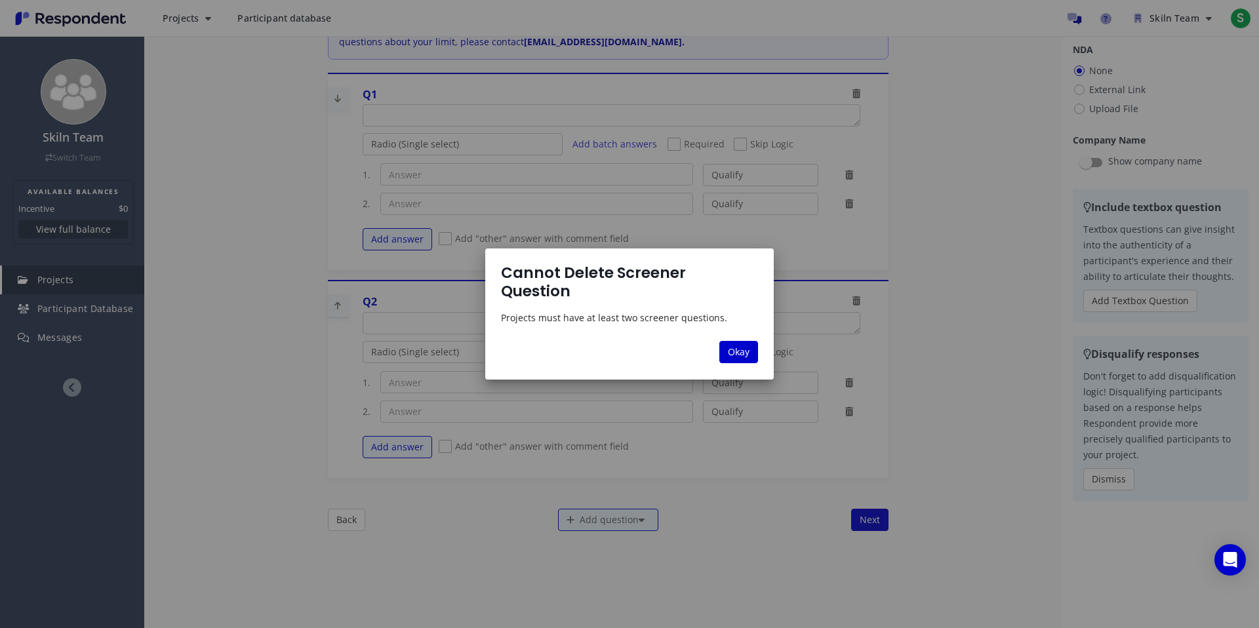
click at [739, 347] on span "Okay" at bounding box center [739, 351] width 22 height 12
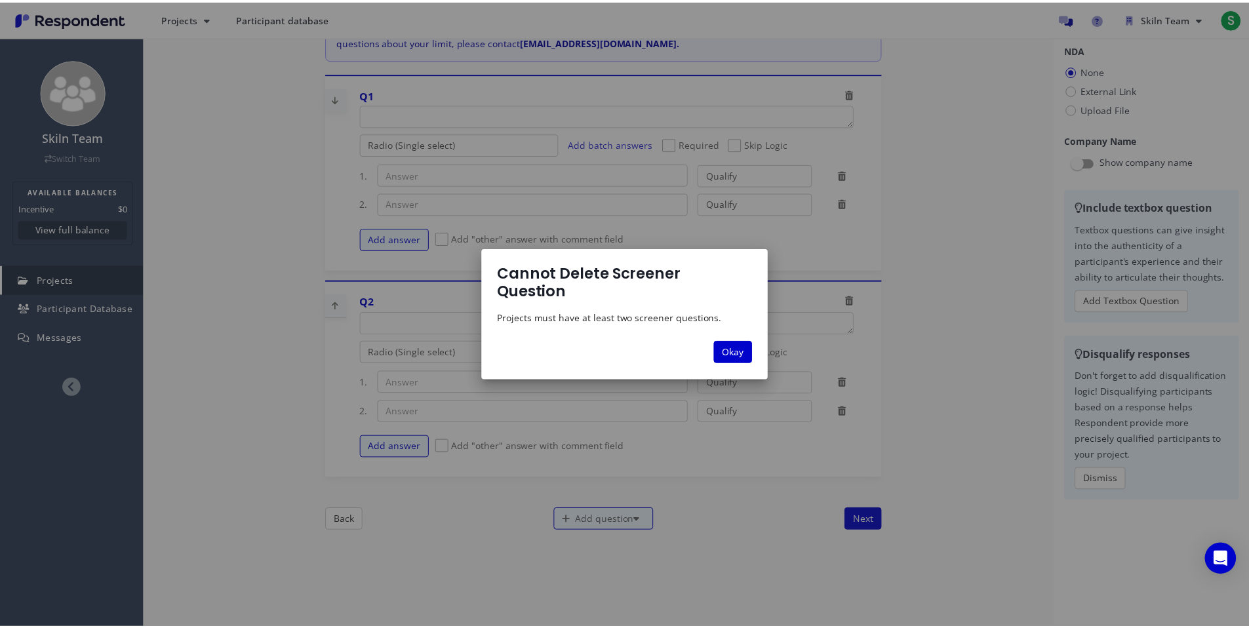
scroll to position [68, 0]
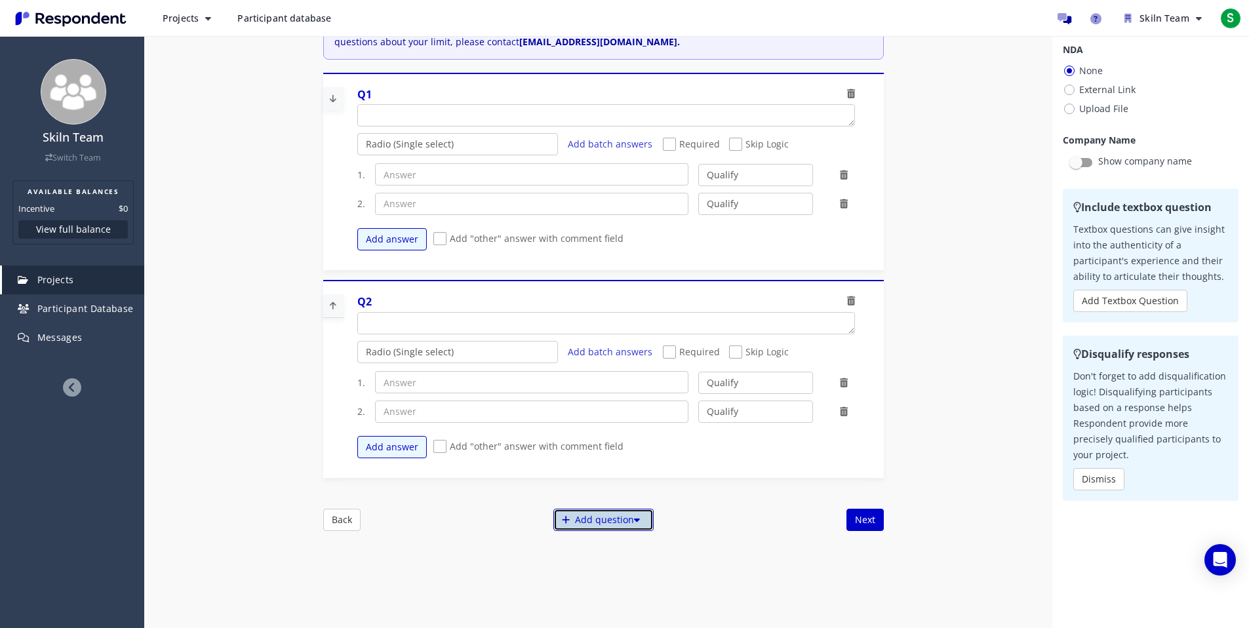
click at [637, 528] on div "Add question" at bounding box center [603, 520] width 100 height 22
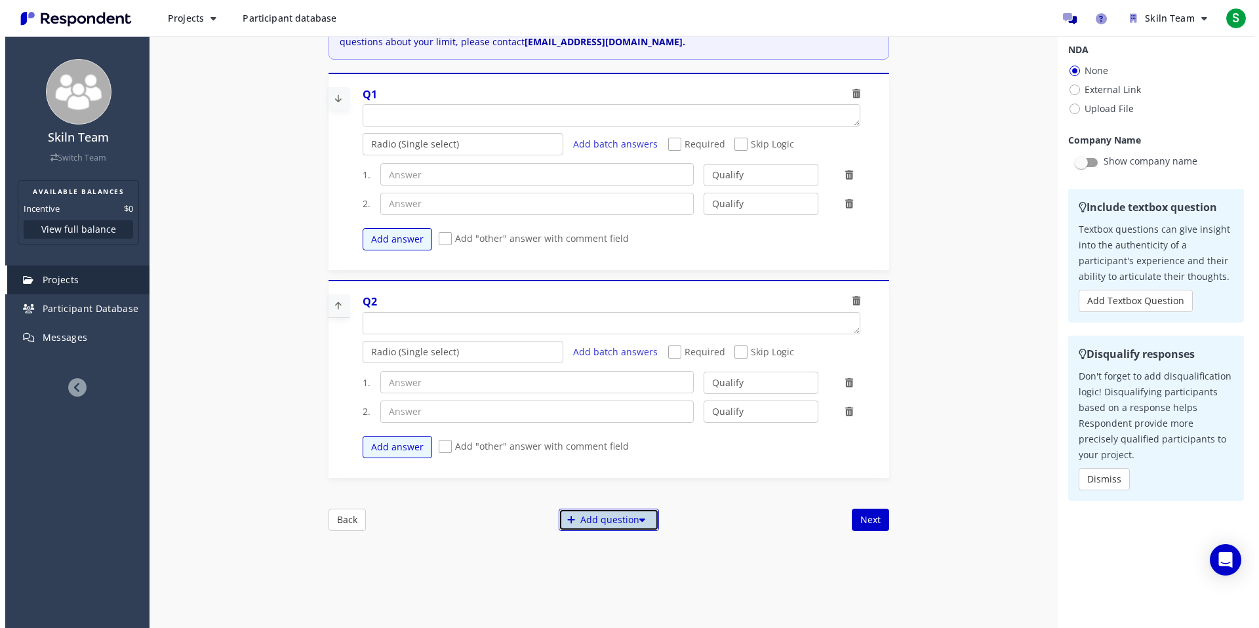
scroll to position [0, 0]
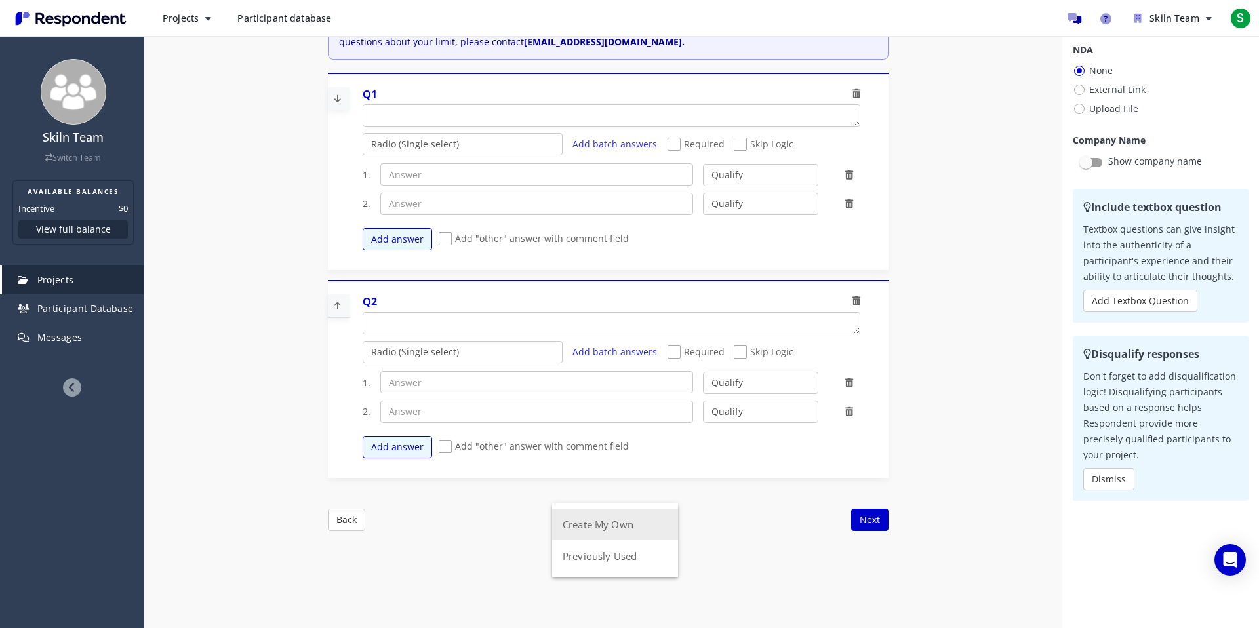
click at [636, 528] on button "Create My Own" at bounding box center [615, 524] width 126 height 31
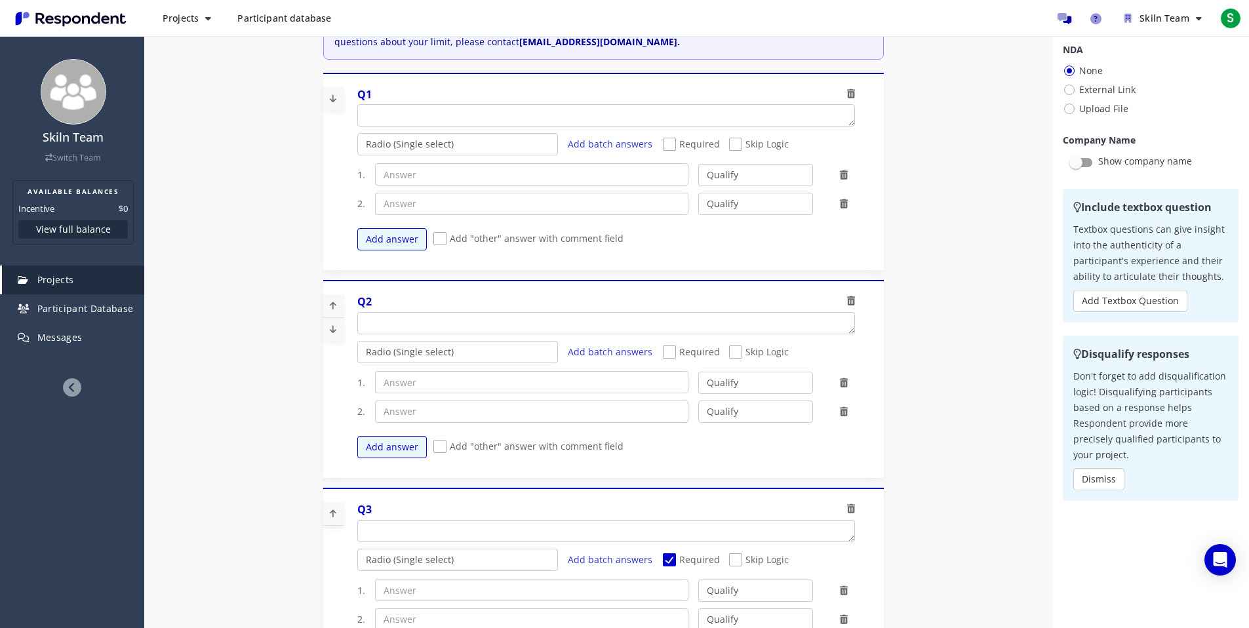
click at [589, 534] on textarea "Which of the following categories best describes your firm's total assets under…" at bounding box center [606, 531] width 496 height 21
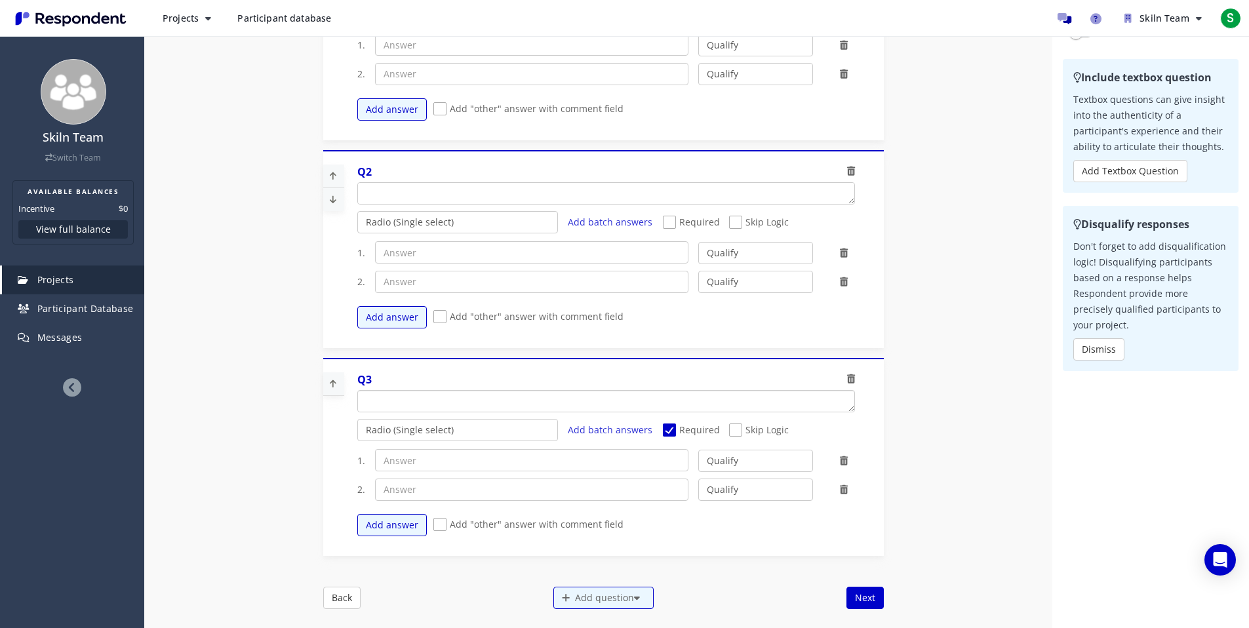
scroll to position [200, 0]
click at [442, 428] on select "Radio (Single select) Checkbox (Multi select) Multi-line text box Single-line t…" at bounding box center [457, 428] width 201 height 22
click at [357, 439] on select "Radio (Single select) Checkbox (Multi select) Multi-line text box Single-line t…" at bounding box center [457, 428] width 201 height 22
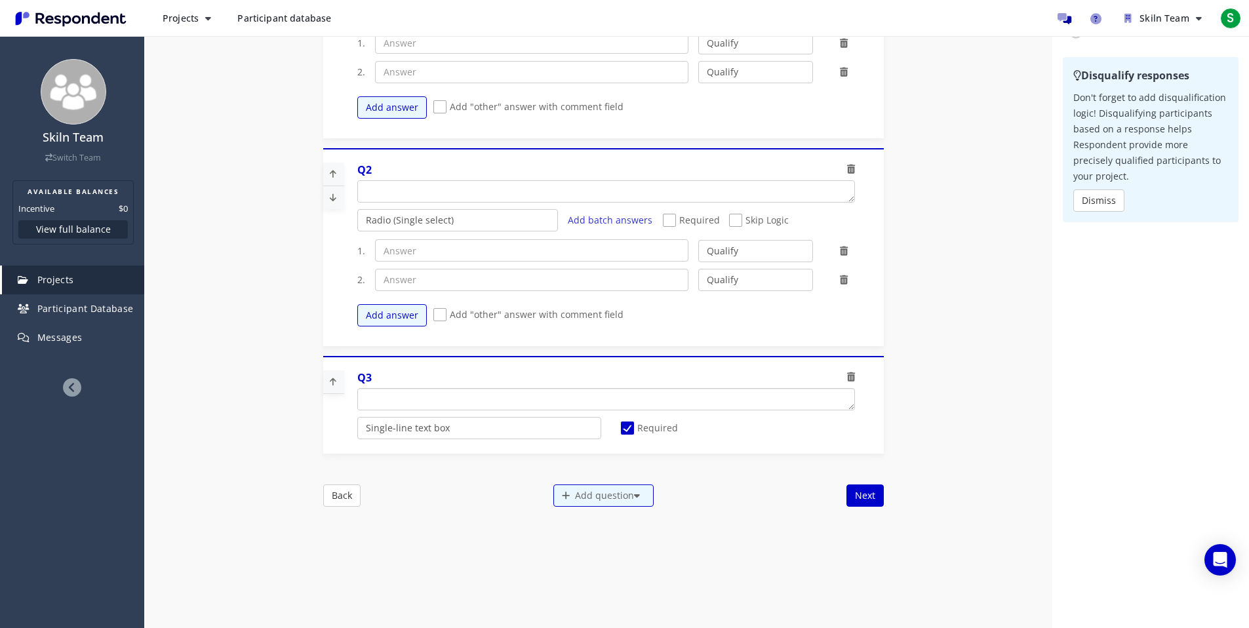
click at [436, 403] on textarea "Which of the following categories best describes your firm's total assets under…" at bounding box center [606, 399] width 496 height 21
paste textarea "Share your company’s website, please"
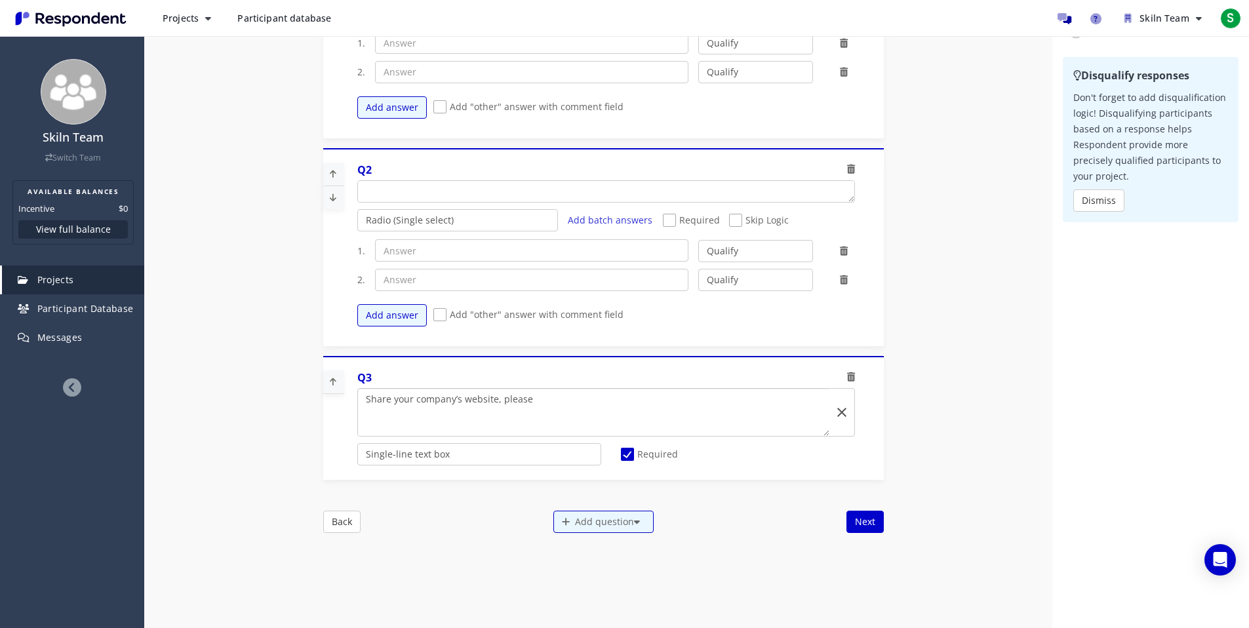
scroll to position [0, 0]
click at [360, 405] on textarea "Which of the following categories best describes your firm's total assets under…" at bounding box center [593, 406] width 471 height 34
click at [361, 410] on textarea "Which of the following categories best describes your firm's total assets under…" at bounding box center [593, 406] width 471 height 34
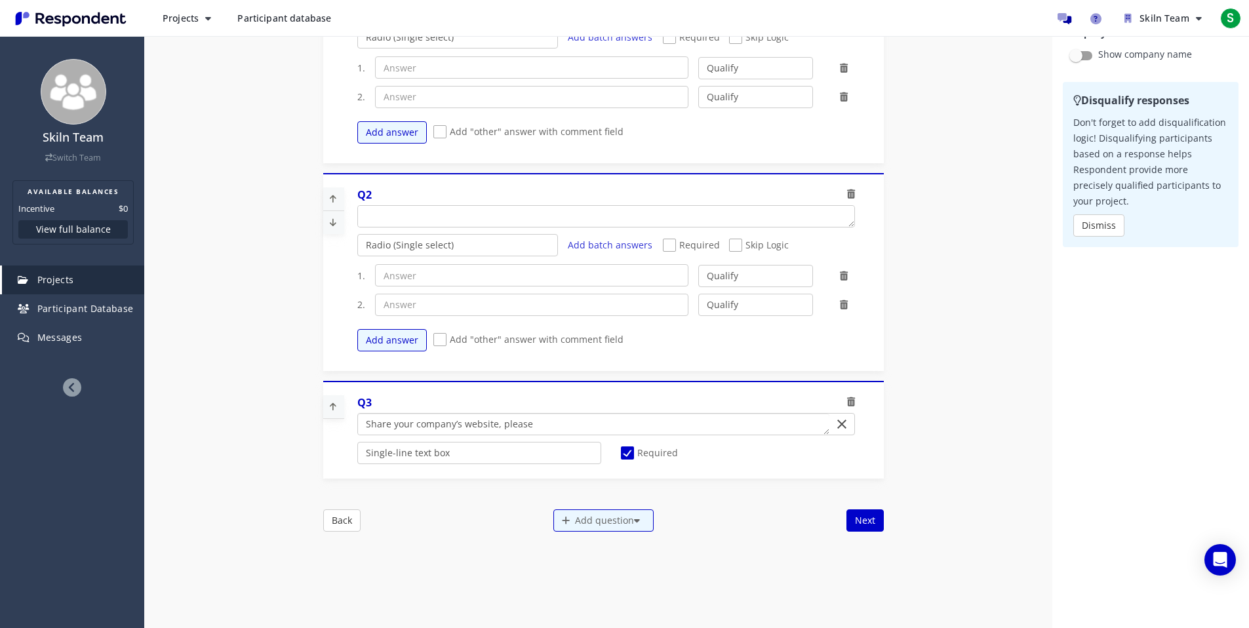
scroll to position [85, 0]
type textarea "Share your company’s website, please"
click at [584, 528] on div "Add question" at bounding box center [603, 522] width 100 height 22
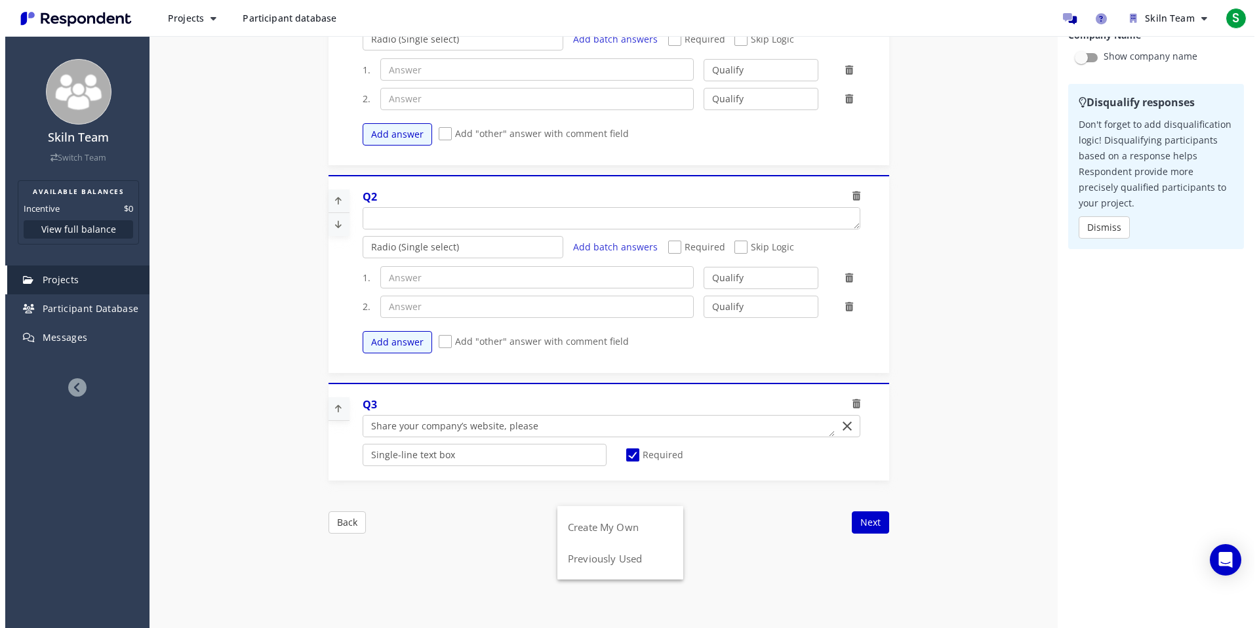
scroll to position [0, 0]
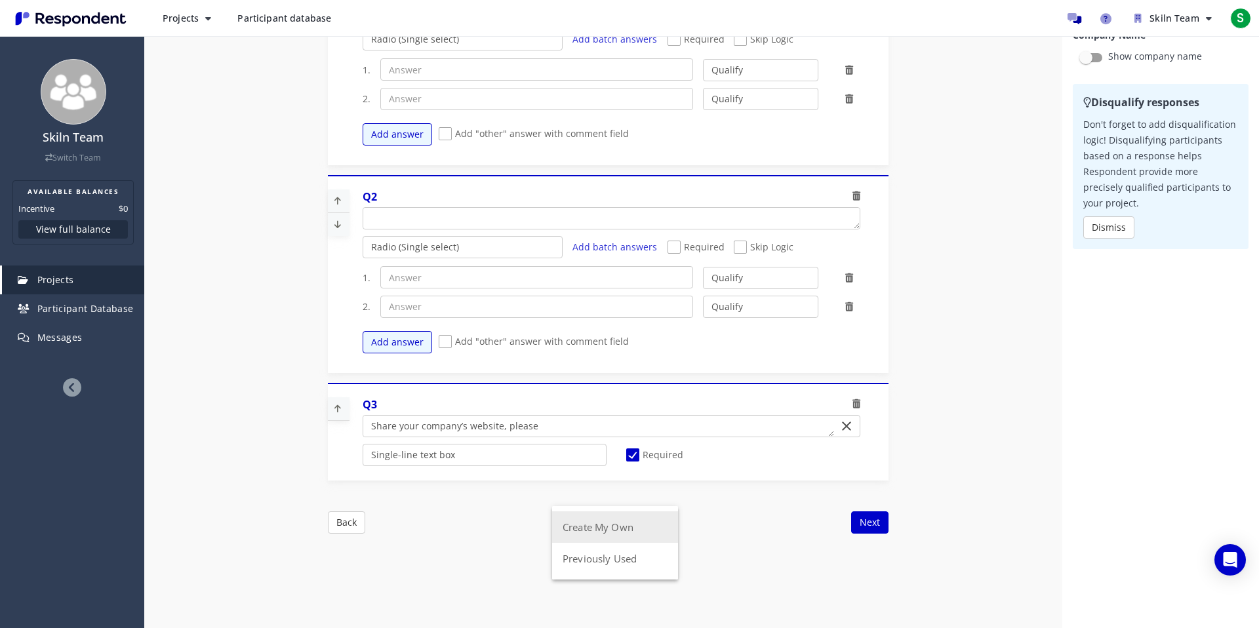
click at [605, 528] on button "Create My Own" at bounding box center [615, 526] width 126 height 31
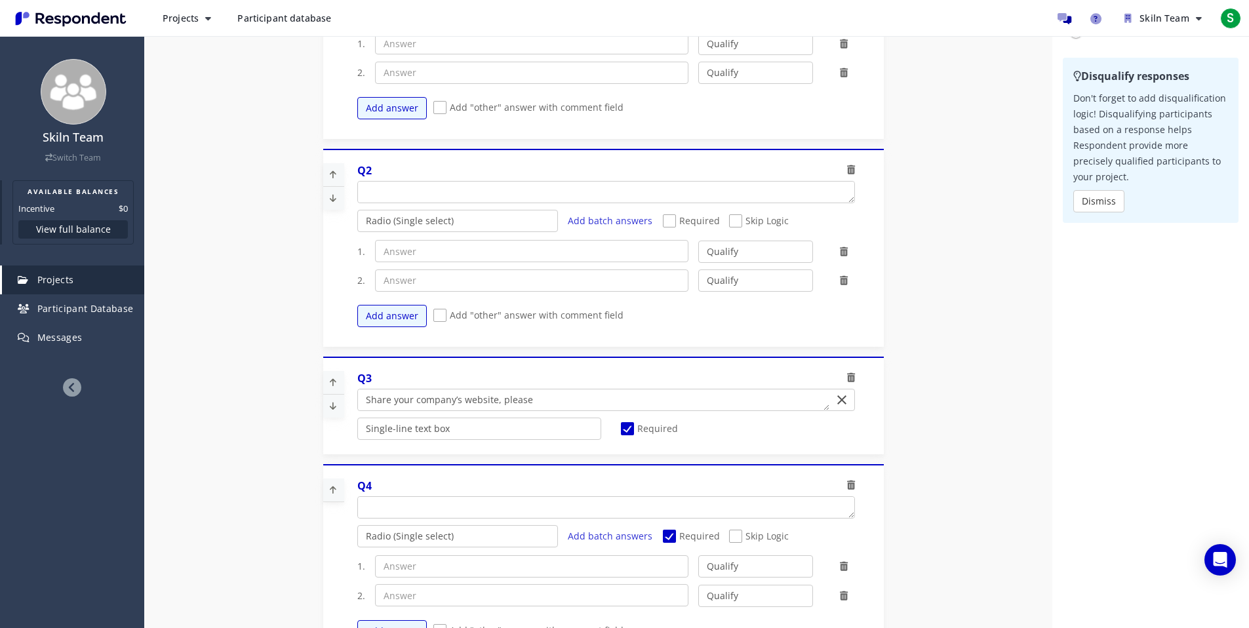
scroll to position [111, 0]
click at [431, 506] on textarea "Which of the following categories best describes your firm's total assets under…" at bounding box center [606, 506] width 496 height 21
paste textarea "What is your core function at your company?"
type textarea "What is your core function at your company?"
click at [847, 169] on icon at bounding box center [851, 169] width 8 height 9
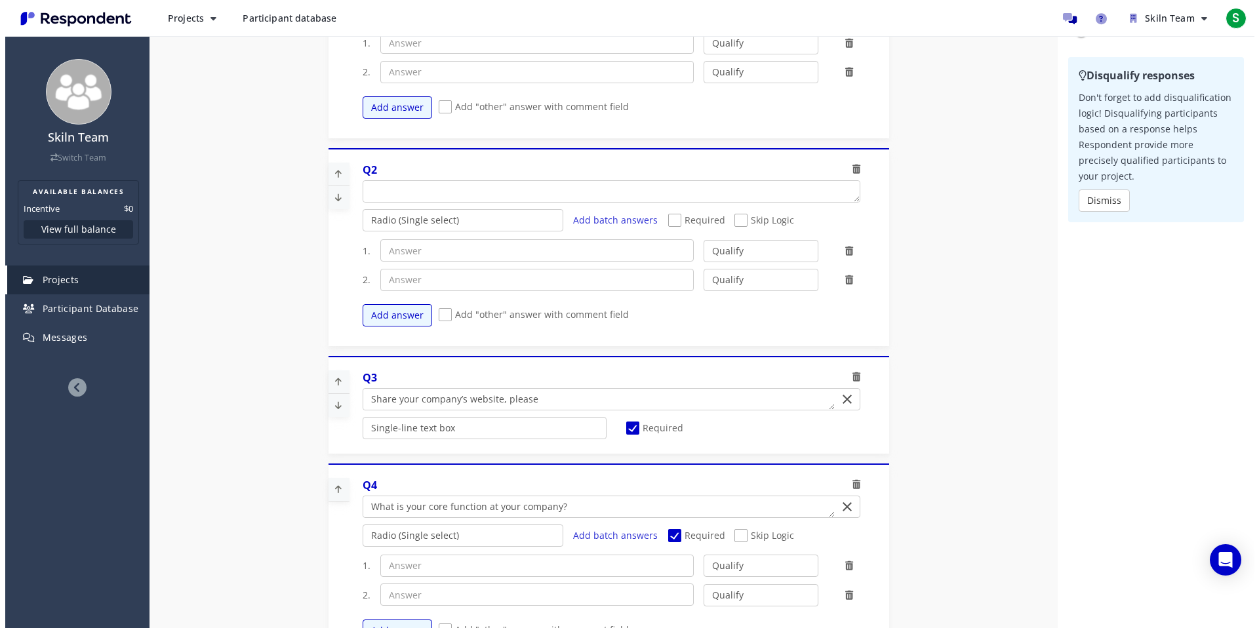
scroll to position [0, 0]
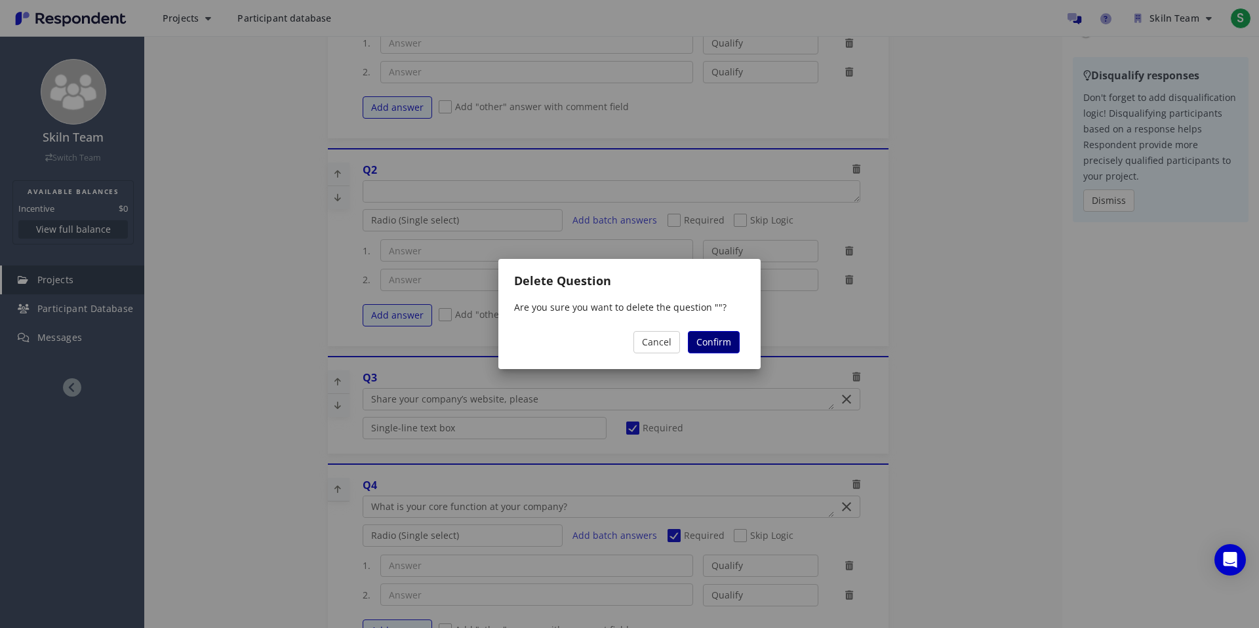
click at [703, 345] on span "Confirm" at bounding box center [713, 342] width 35 height 12
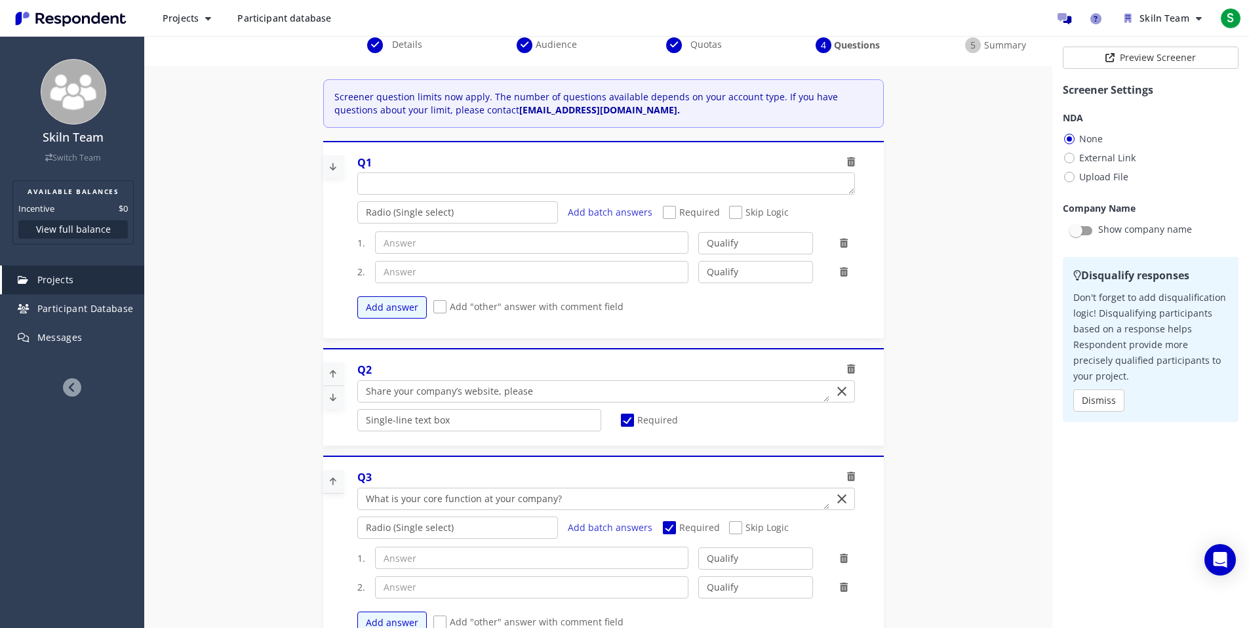
click at [847, 157] on icon at bounding box center [851, 161] width 8 height 9
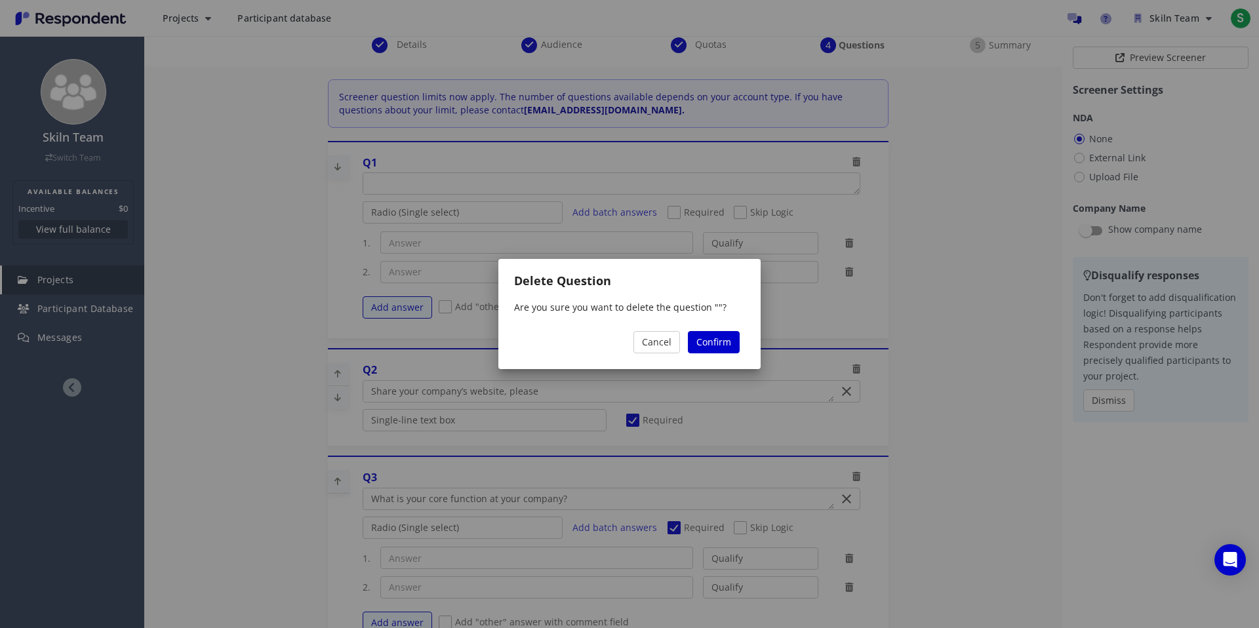
click at [746, 347] on md-dialog "Delete Question Are you sure you want to delete the question ""? Cancel Confirm" at bounding box center [629, 314] width 262 height 110
click at [719, 343] on span "Confirm" at bounding box center [713, 342] width 35 height 12
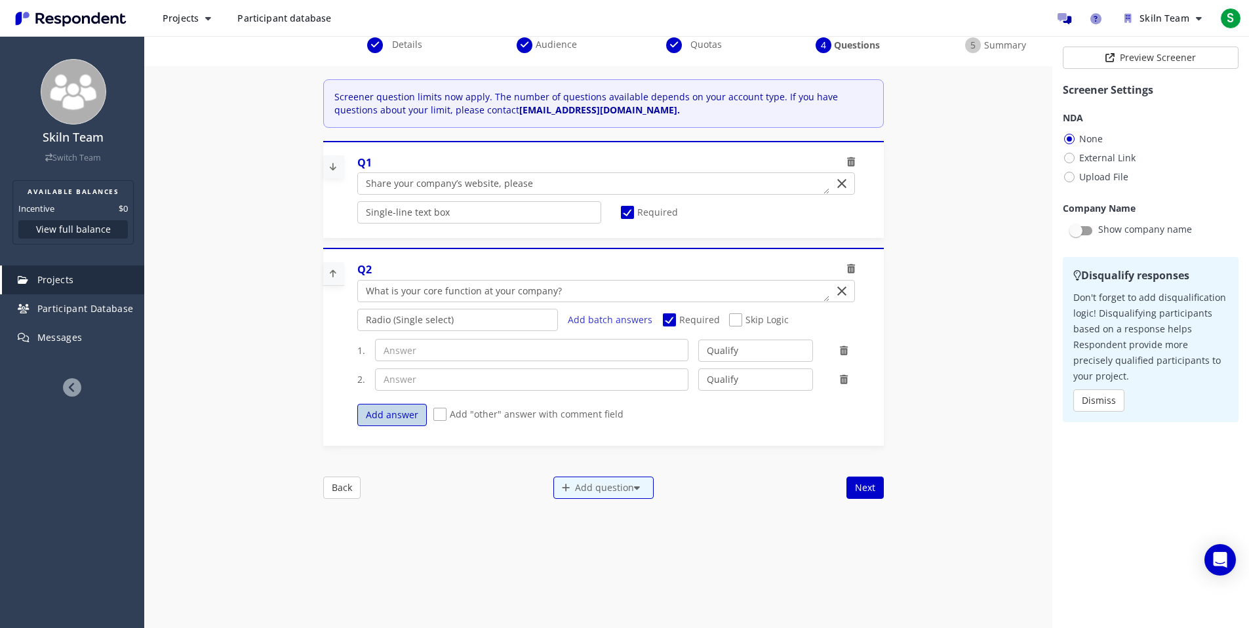
click at [406, 417] on button "Add answer" at bounding box center [391, 415] width 69 height 22
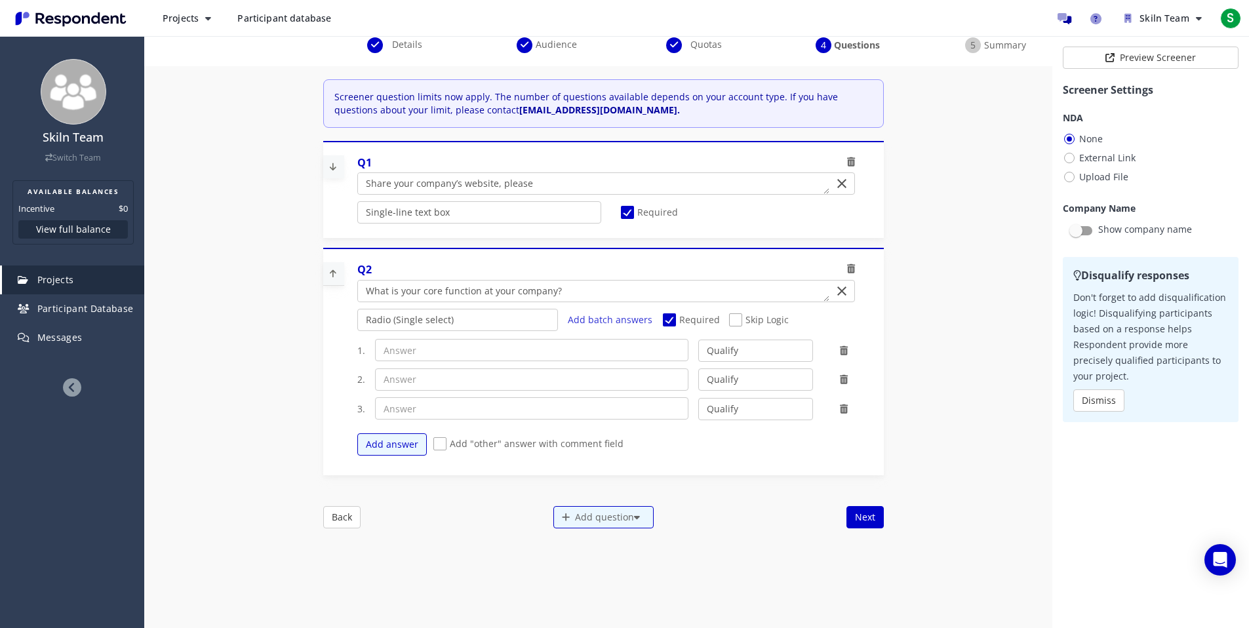
click at [440, 439] on span "Add "other" answer with comment field" at bounding box center [528, 445] width 190 height 16
click at [440, 440] on input "Add "other" answer with comment field" at bounding box center [437, 444] width 9 height 9
checkbox input "true"
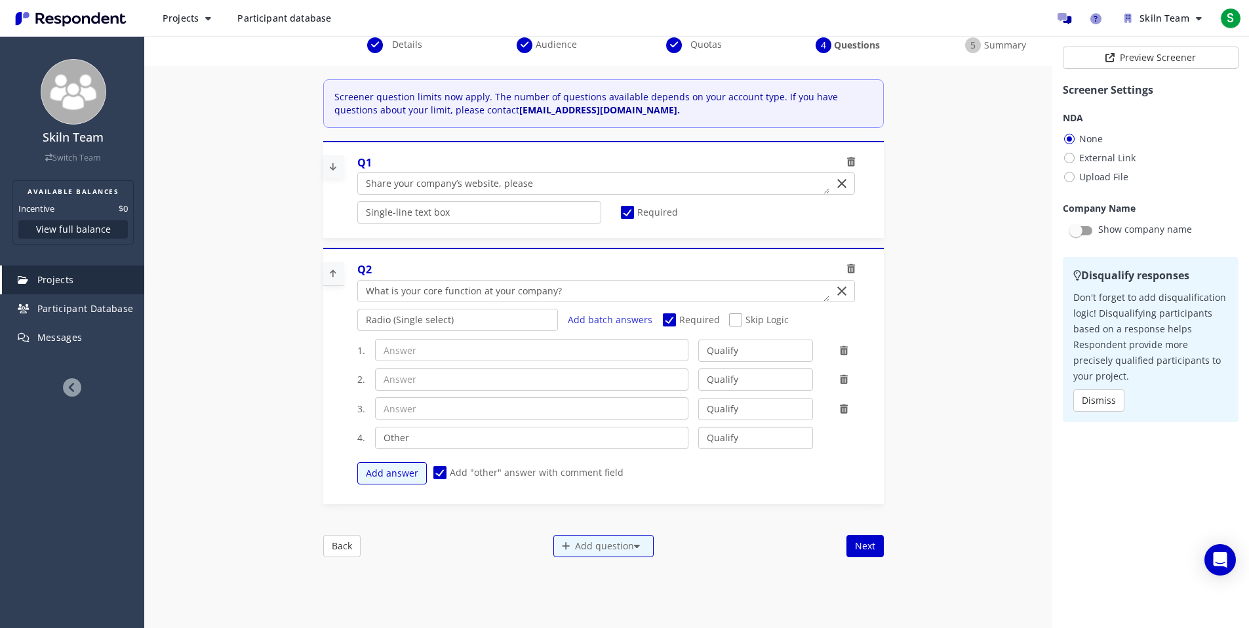
click at [769, 437] on select "Qualify Disqualify" at bounding box center [755, 438] width 115 height 22
click at [509, 349] on input "text" at bounding box center [531, 350] width 313 height 22
paste input "Operations"
type input "Operations"
click at [492, 384] on input "text" at bounding box center [531, 379] width 313 height 22
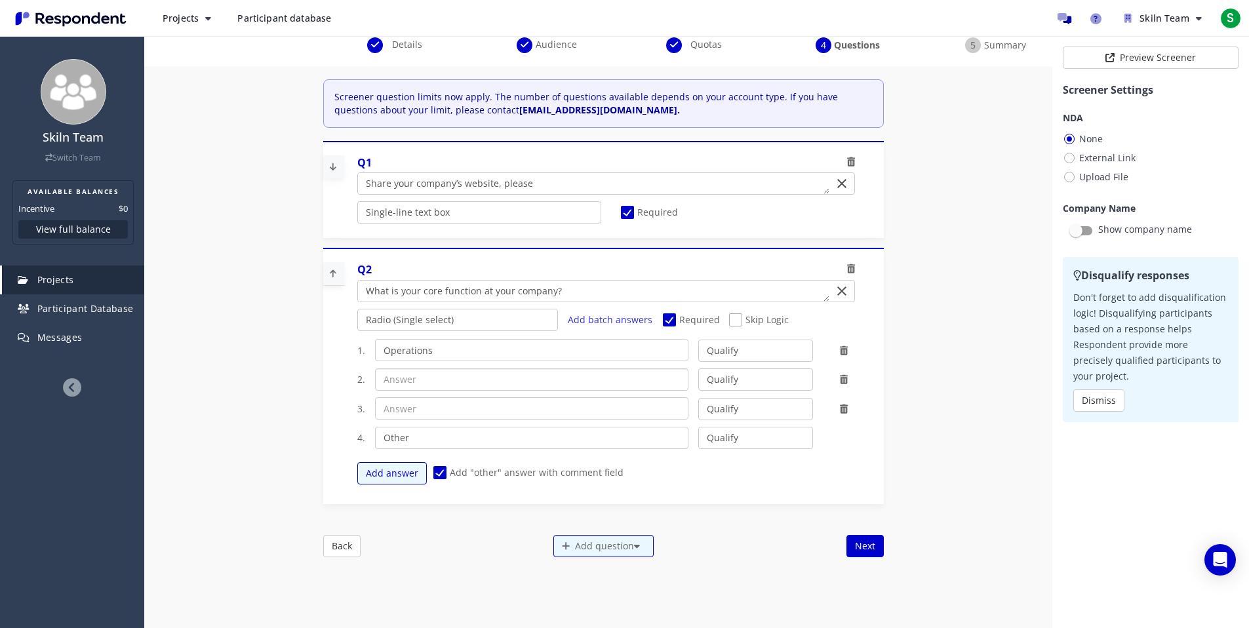
click at [492, 384] on input "text" at bounding box center [531, 379] width 313 height 22
paste input "Compliance and Safety"
type input "Compliance and Safety"
click at [433, 408] on input "text" at bounding box center [531, 408] width 313 height 22
paste input "Talent acquisition"
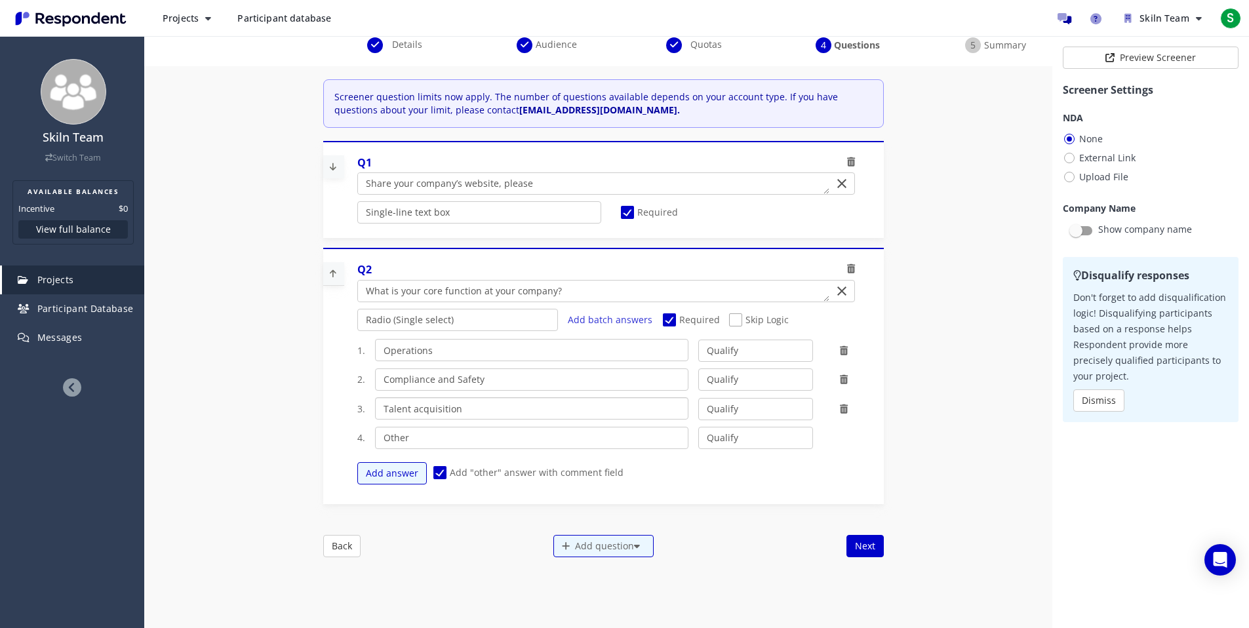
type input "Talent acquisition"
click at [649, 484] on div "Add answer Add "other" answer with comment field" at bounding box center [610, 473] width 507 height 35
click at [634, 550] on icon at bounding box center [637, 546] width 6 height 9
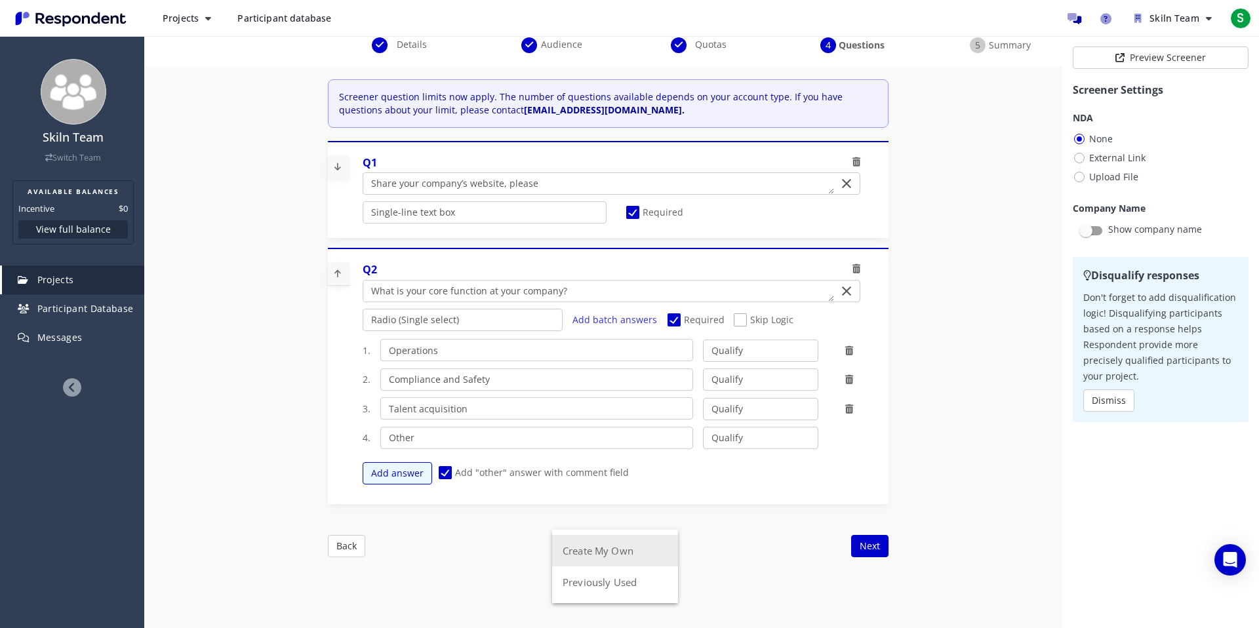
click at [656, 551] on button "Create My Own" at bounding box center [615, 550] width 126 height 31
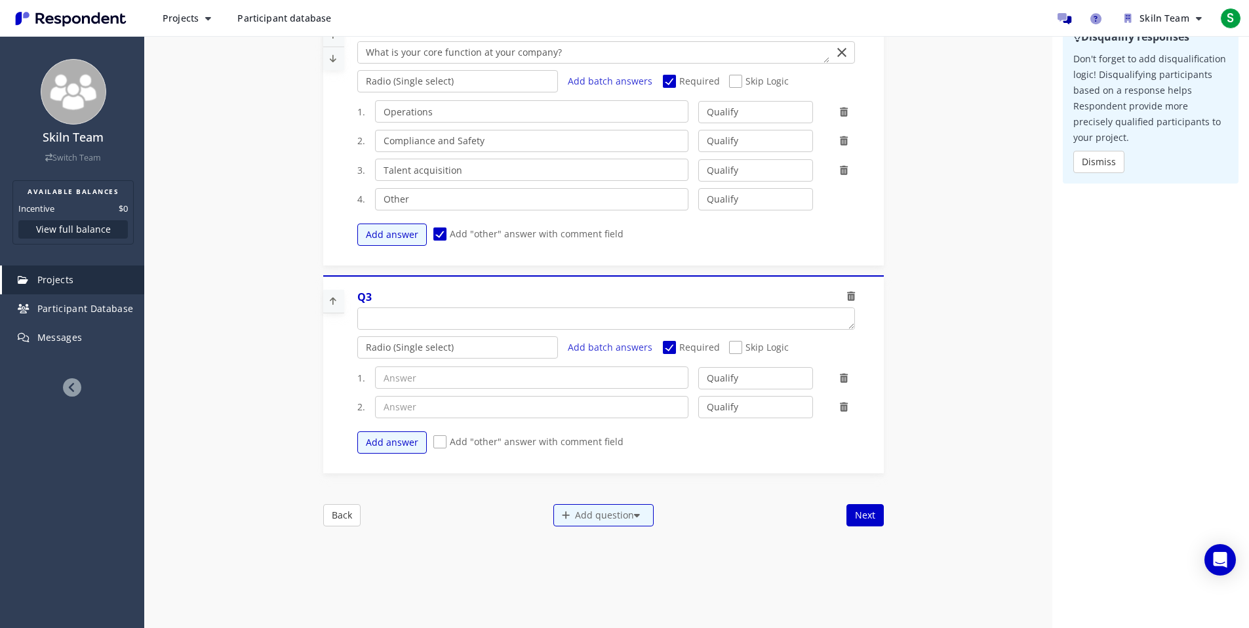
scroll to position [260, 0]
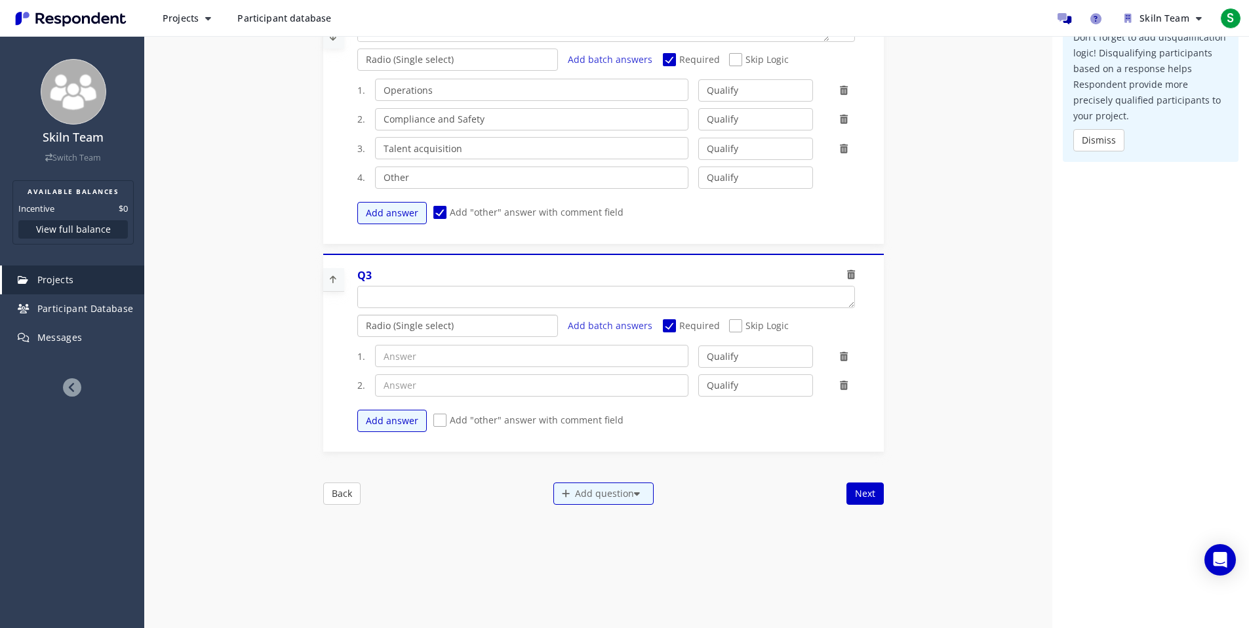
click at [502, 328] on select "Radio (Single select) Checkbox (Multi select) Multi-line text box Single-line t…" at bounding box center [457, 326] width 201 height 22
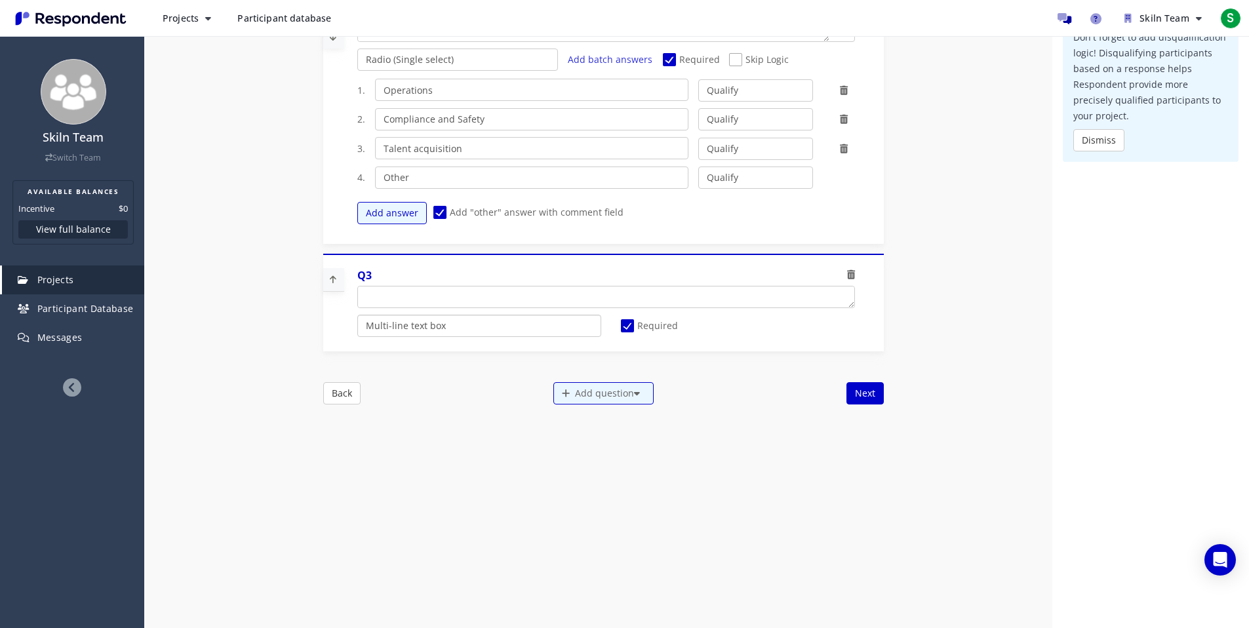
click at [465, 332] on select "Radio (Single select) Checkbox (Multi select) Multi-line text box Single-line t…" at bounding box center [479, 326] width 244 height 22
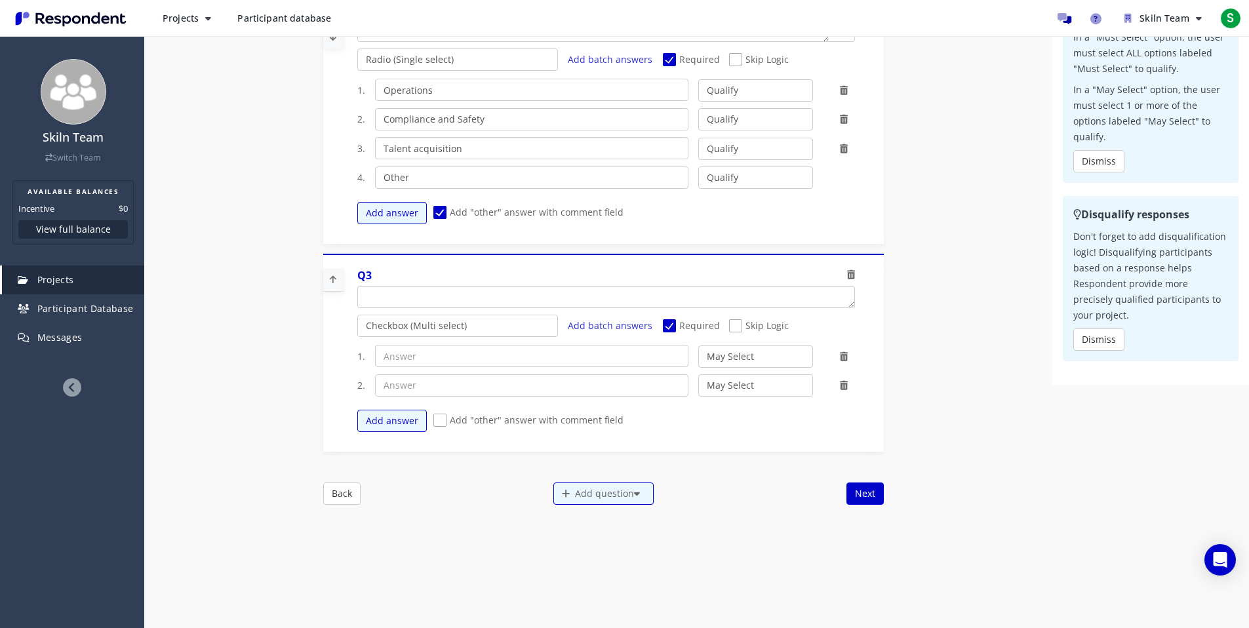
click at [463, 299] on textarea "Which of the following categories best describes your firm's total assets under…" at bounding box center [606, 296] width 496 height 21
paste textarea "In the past 6 months, you have personally:"
type textarea "In the past 6 months, you have personally:"
click at [384, 481] on div "Internal Project Name * Skiln Batch 1 This is visible only to your organization…" at bounding box center [603, 162] width 561 height 686
click at [512, 365] on input "text" at bounding box center [531, 356] width 313 height 22
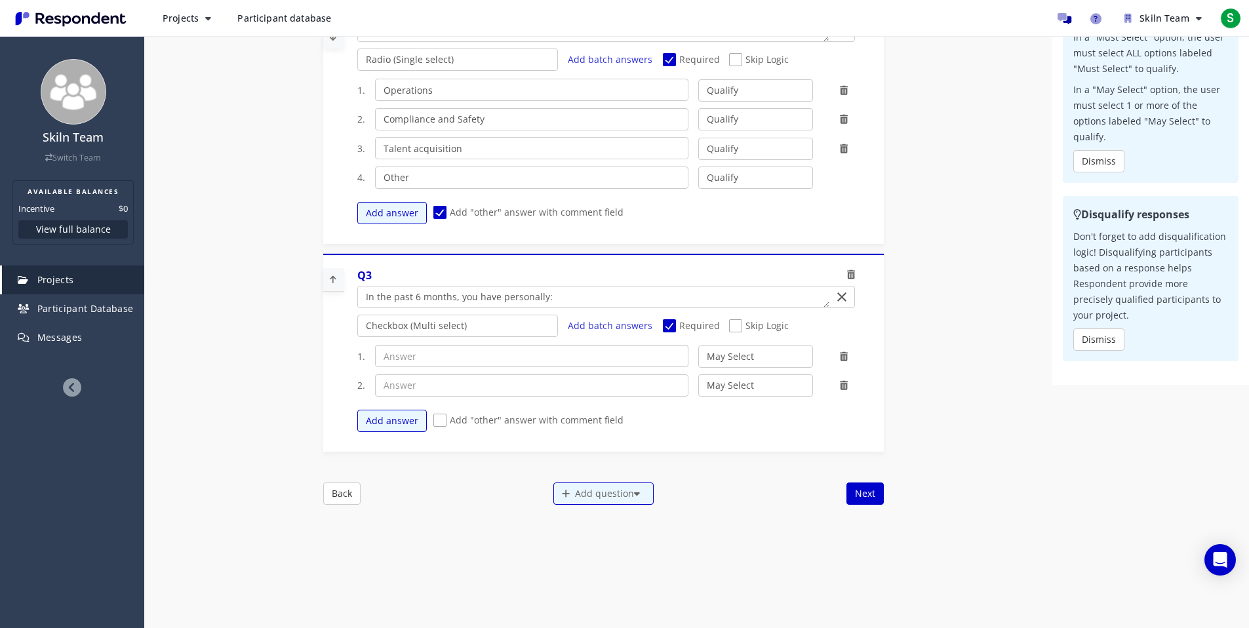
paste input "Sourced or rostered field operatives for live works"
type input "Sourced or rostered field operatives for live works"
click at [476, 390] on input "text" at bounding box center [531, 385] width 313 height 22
paste input "Worked with outside staffing / hiring agencies"
type input "Worked with outside staffing / hiring agencies"
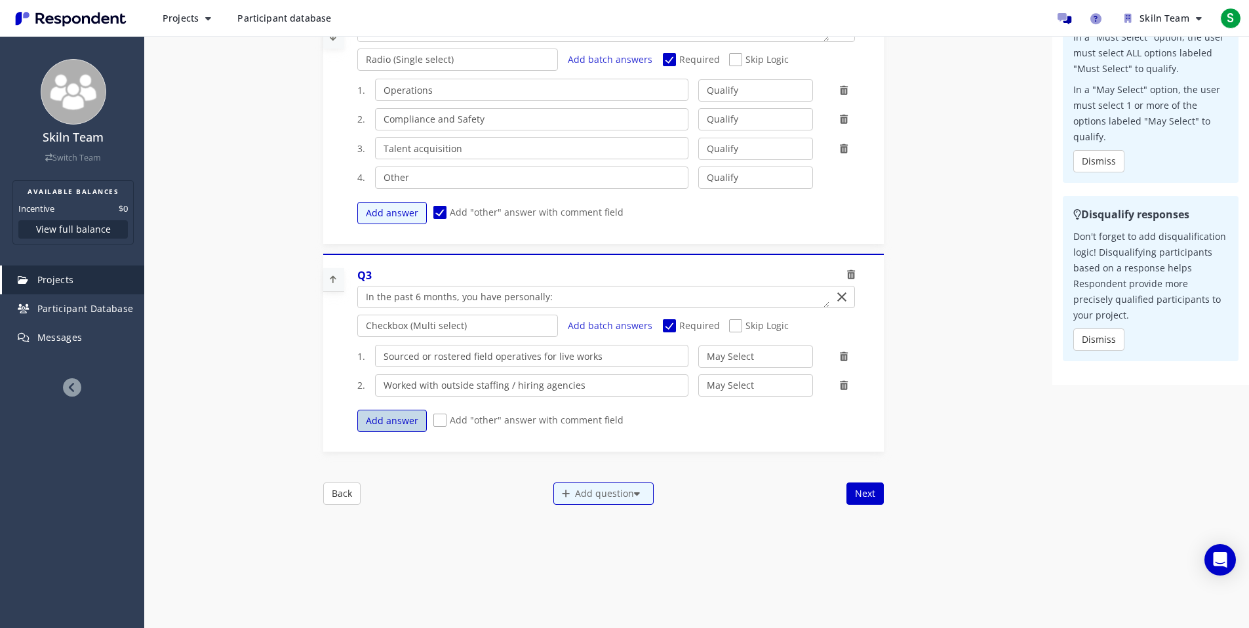
click at [402, 426] on button "Add answer" at bounding box center [391, 421] width 69 height 22
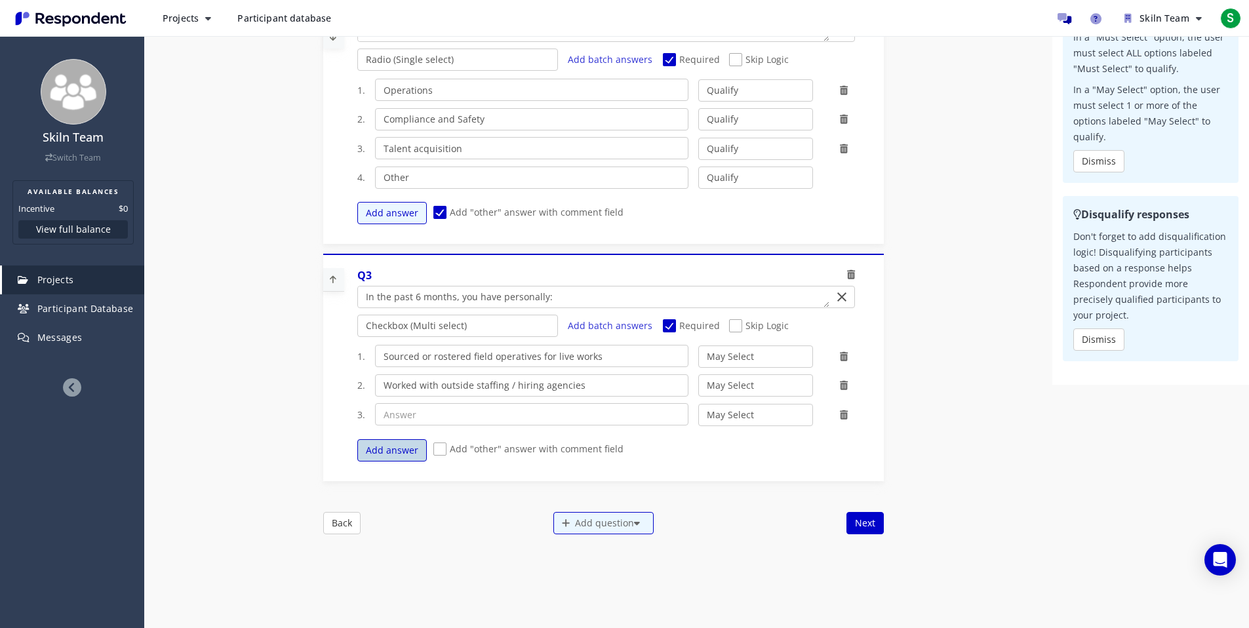
click at [401, 441] on button "Add answer" at bounding box center [391, 450] width 69 height 22
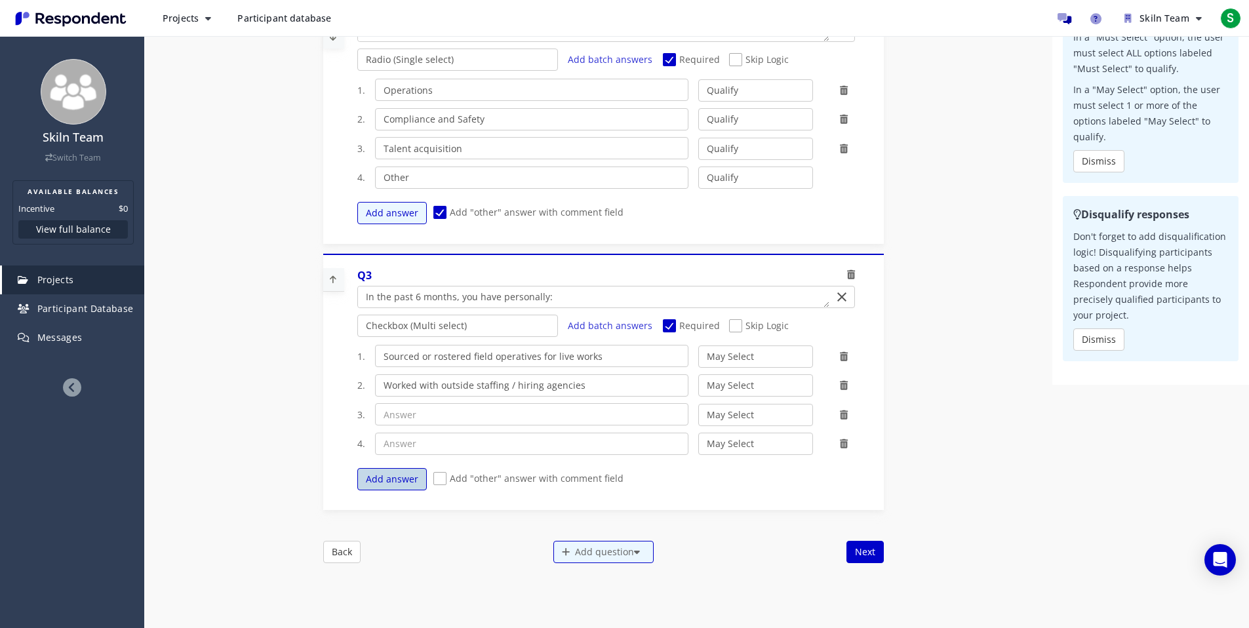
click at [380, 484] on button "Add answer" at bounding box center [391, 479] width 69 height 22
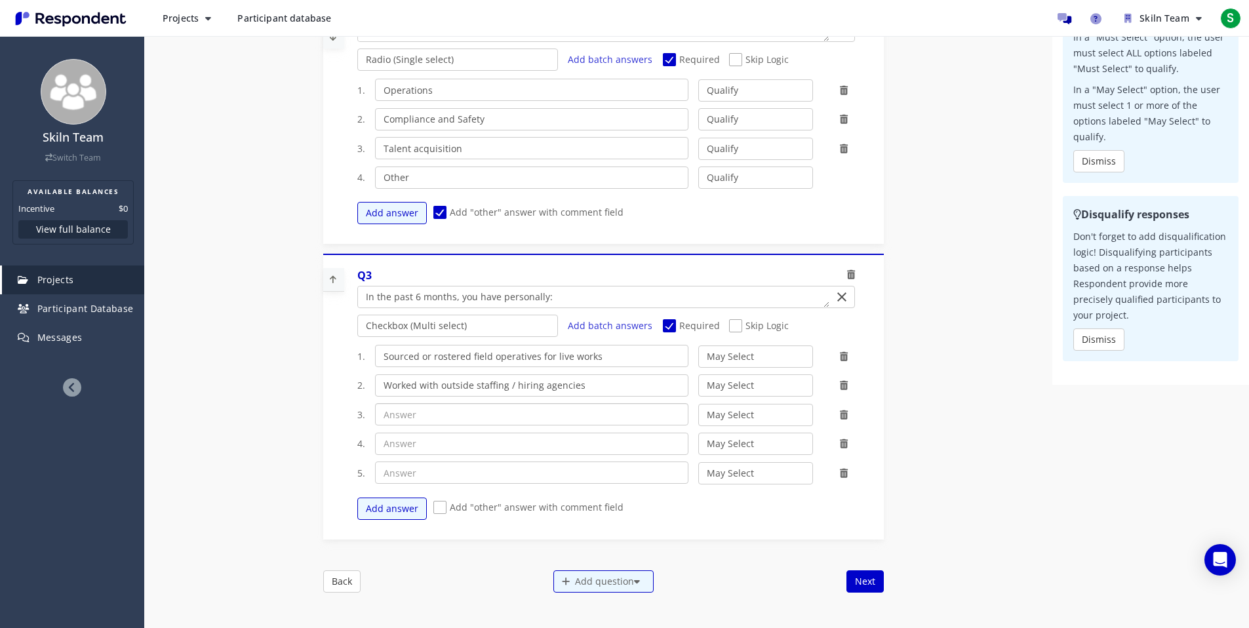
click at [450, 418] on input "text" at bounding box center [531, 414] width 313 height 22
paste input "Handled inbound or interviewed candidates for site roles"
type input "Handled inbound or interviewed candidates for site roles"
click at [429, 444] on input "text" at bounding box center [531, 444] width 313 height 22
paste input "Verified credentials / IDs"
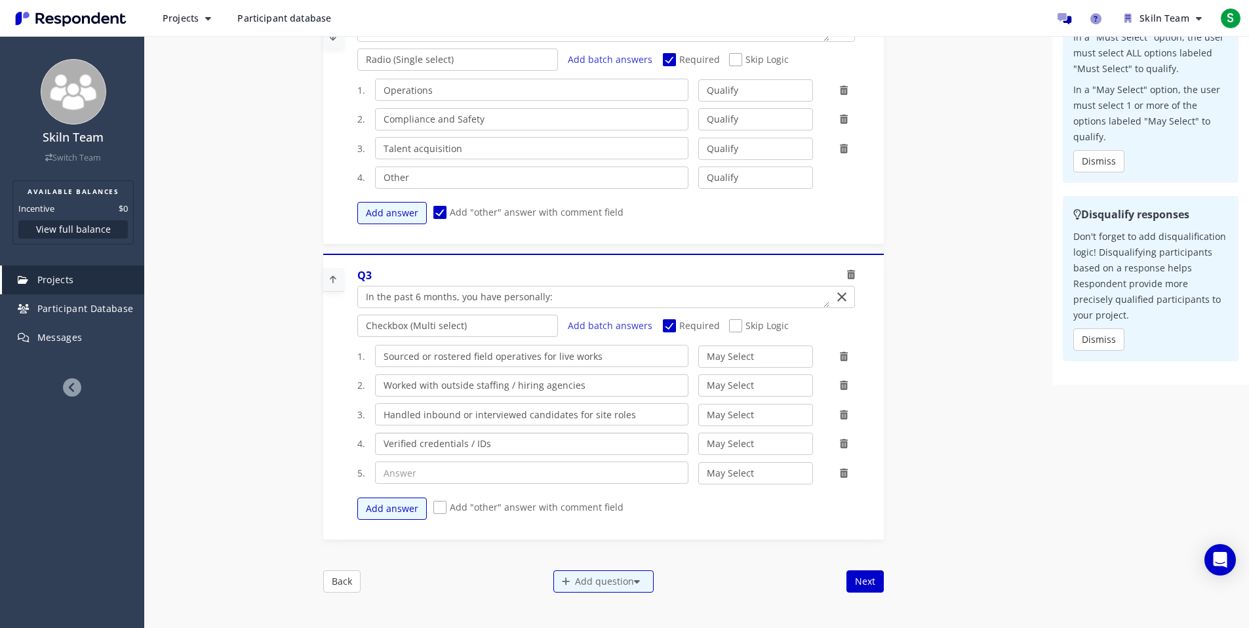
type input "Verified credentials / IDs"
click at [467, 464] on input "text" at bounding box center [531, 473] width 313 height 22
paste input "None of the above"
type input "None of the above"
click at [773, 466] on select "May Select Must Select Disqualify" at bounding box center [755, 473] width 115 height 22
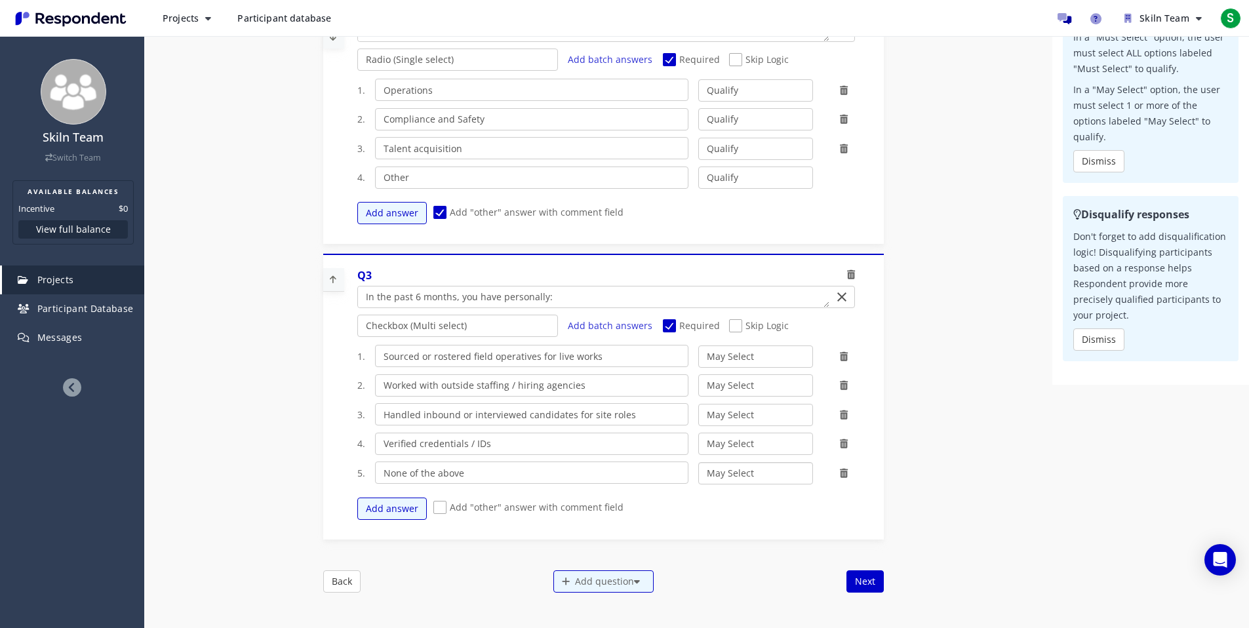
select select "number:3"
click at [698, 462] on select "May Select Must Select Disqualify" at bounding box center [755, 473] width 115 height 22
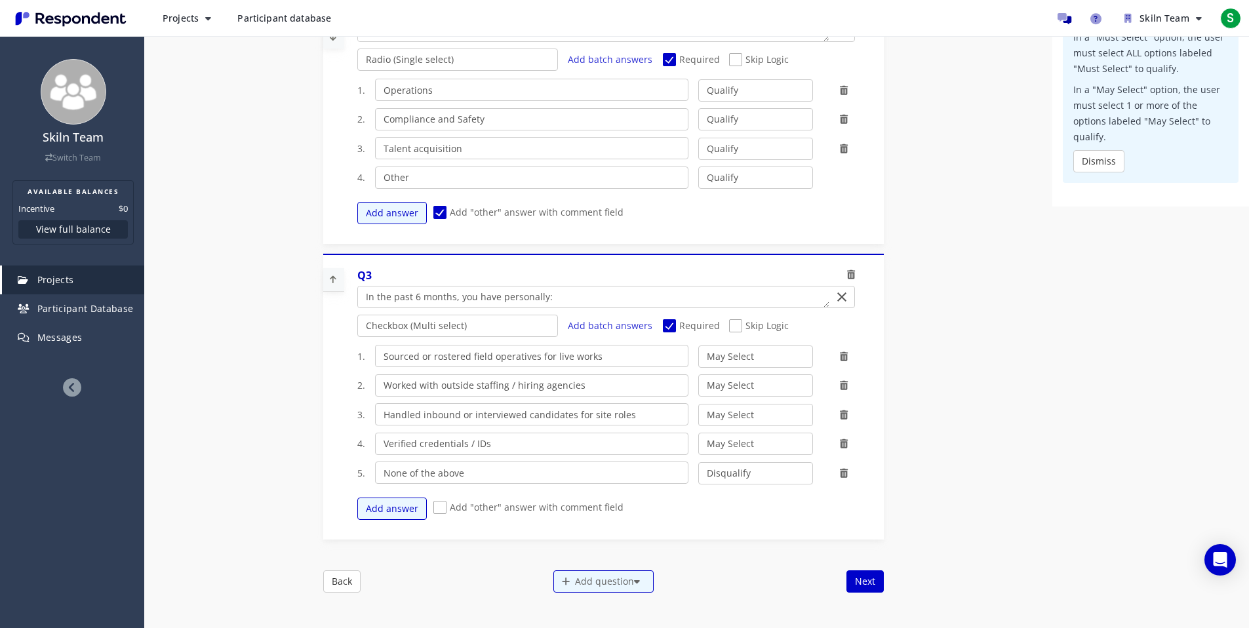
click at [489, 600] on div "Internal Project Name * Skiln Batch 1 This is visible only to your organization…" at bounding box center [603, 210] width 580 height 808
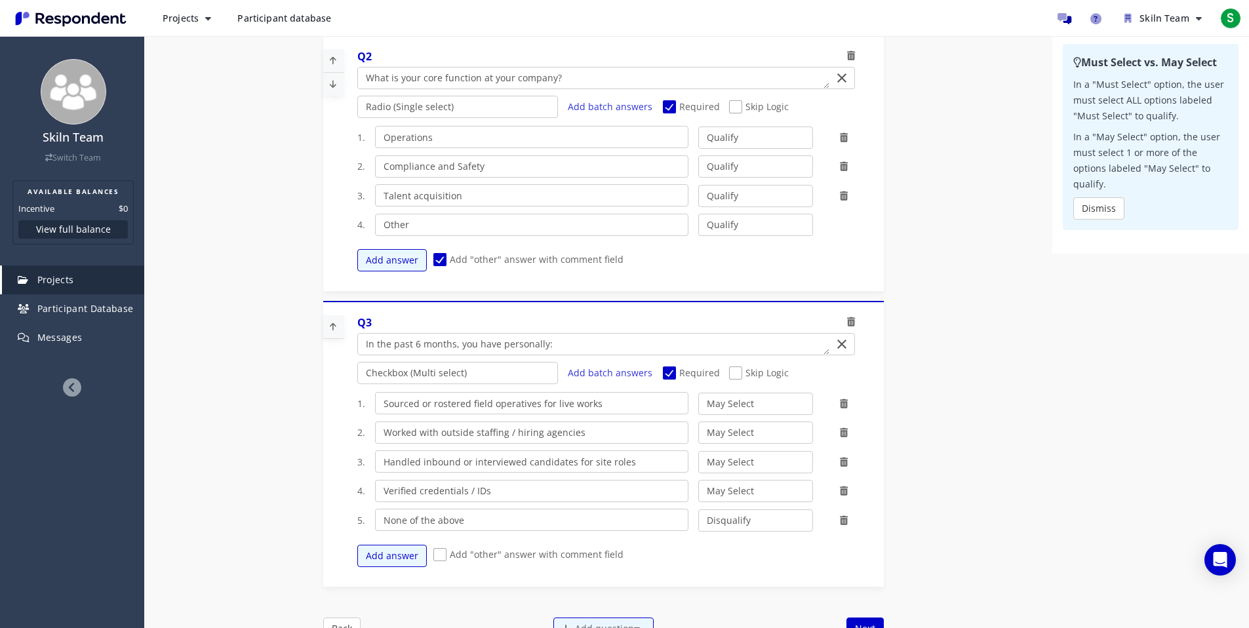
scroll to position [467, 0]
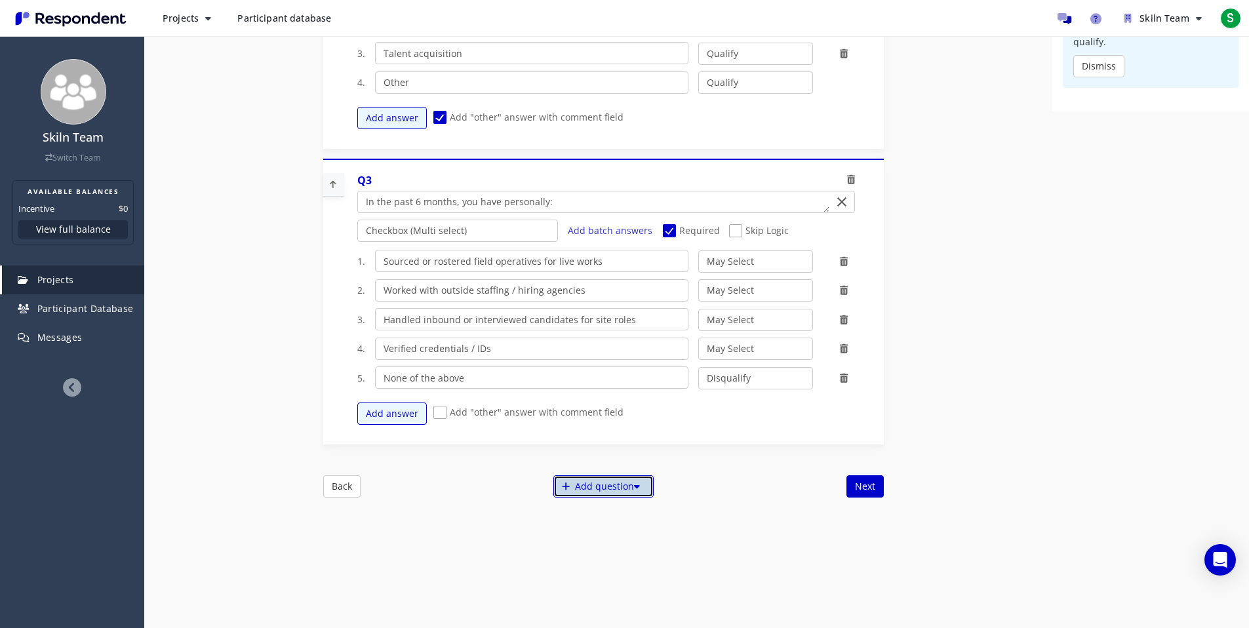
click at [614, 496] on div "Add question" at bounding box center [603, 486] width 100 height 22
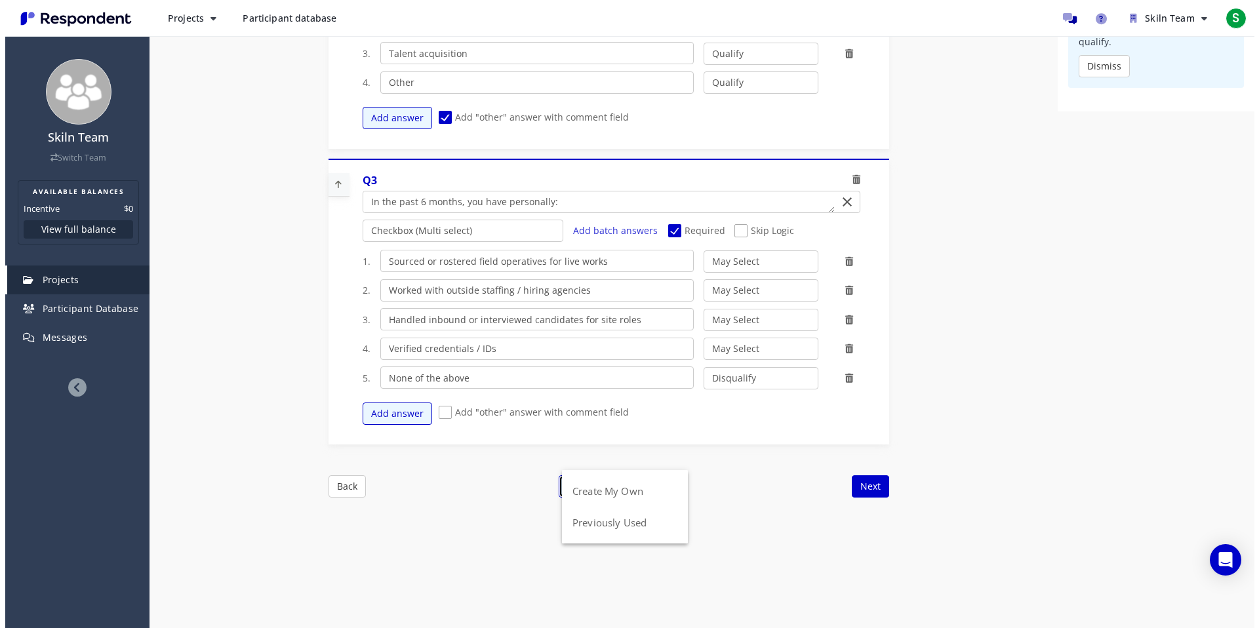
scroll to position [0, 0]
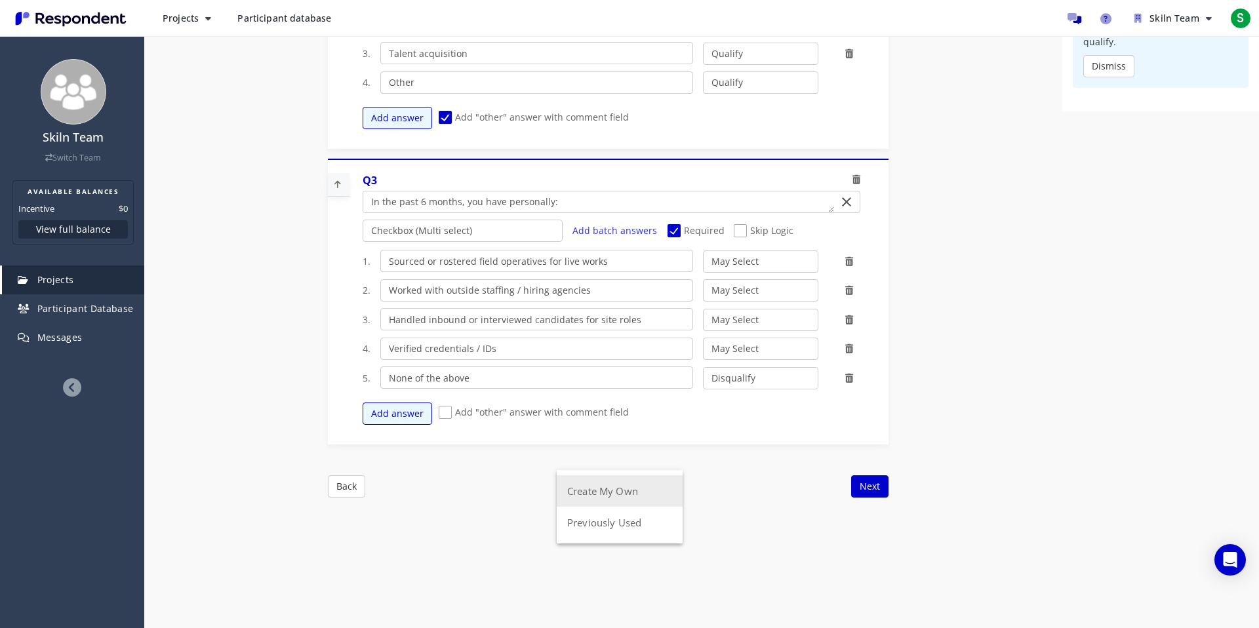
click at [616, 493] on button "Create My Own" at bounding box center [620, 490] width 126 height 31
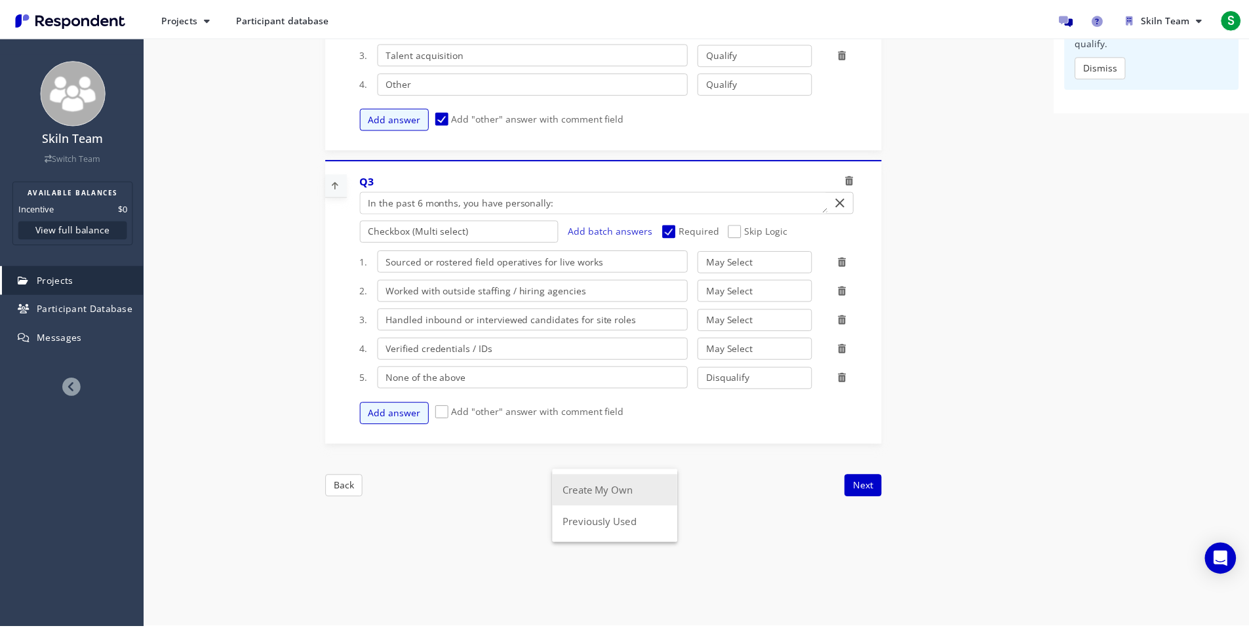
scroll to position [467, 0]
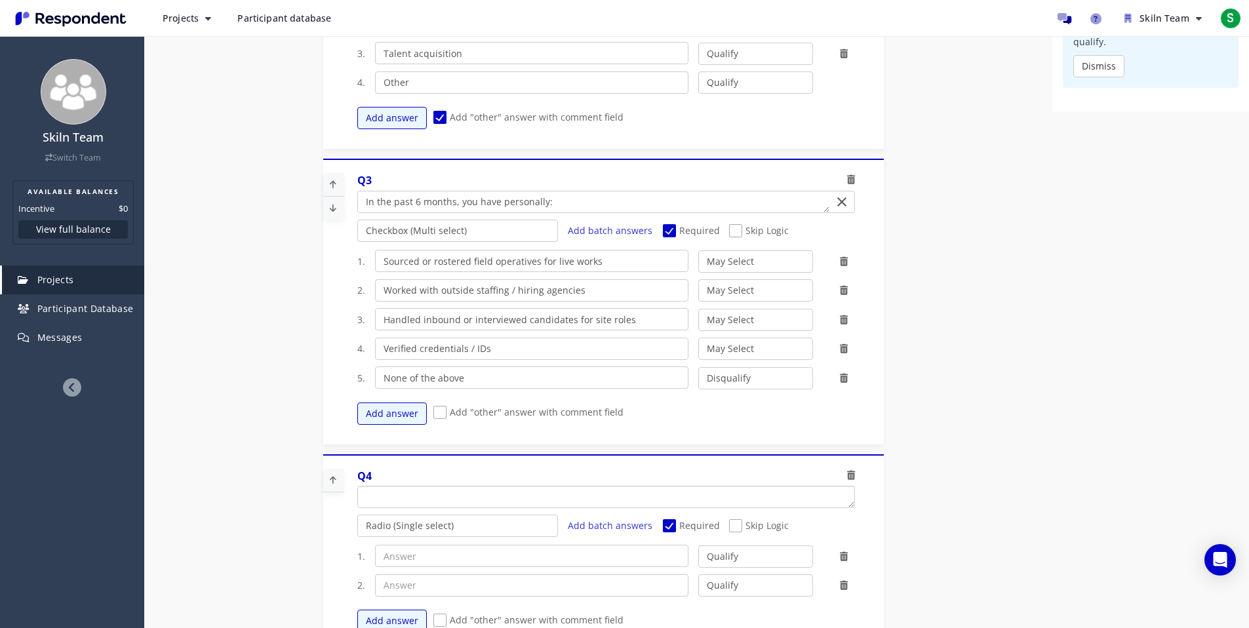
click at [552, 490] on textarea "Which of the following categories best describes your firm's total assets under…" at bounding box center [606, 496] width 496 height 21
paste textarea "Does your company store or sign off a pre-start evidence pack and/or run a day-…"
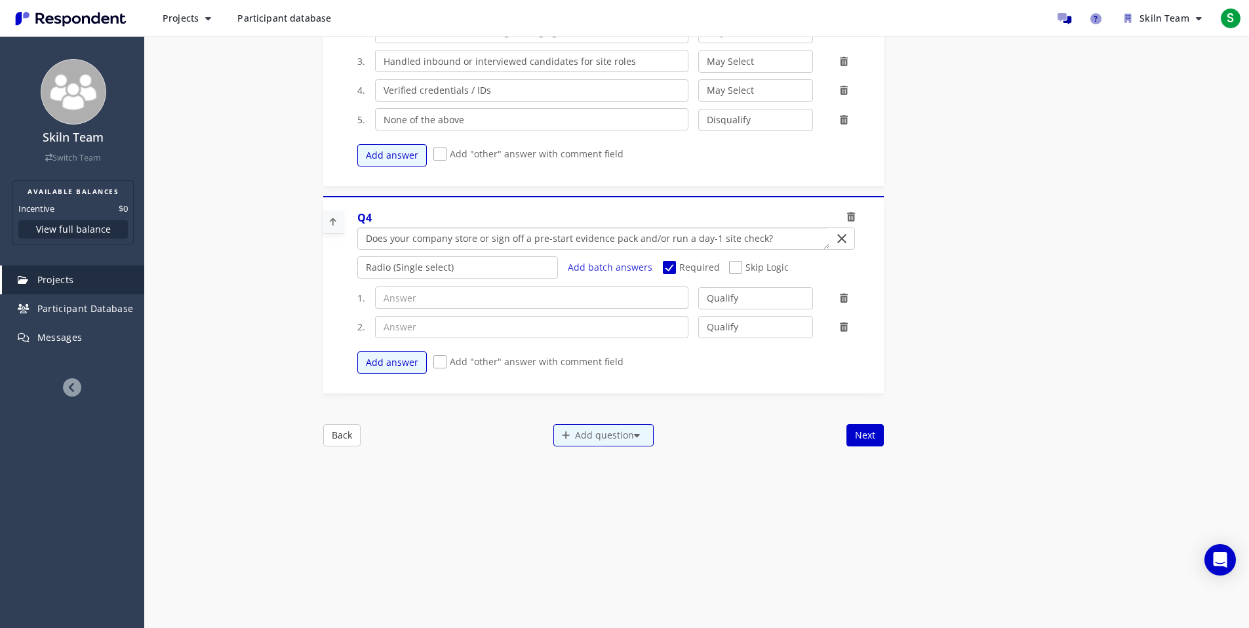
scroll to position [727, 0]
type textarea "Does your company store or sign off a pre-start evidence pack and/or run a day-…"
click at [555, 302] on input "text" at bounding box center [531, 296] width 313 height 22
type input "Yes"
type input "No"
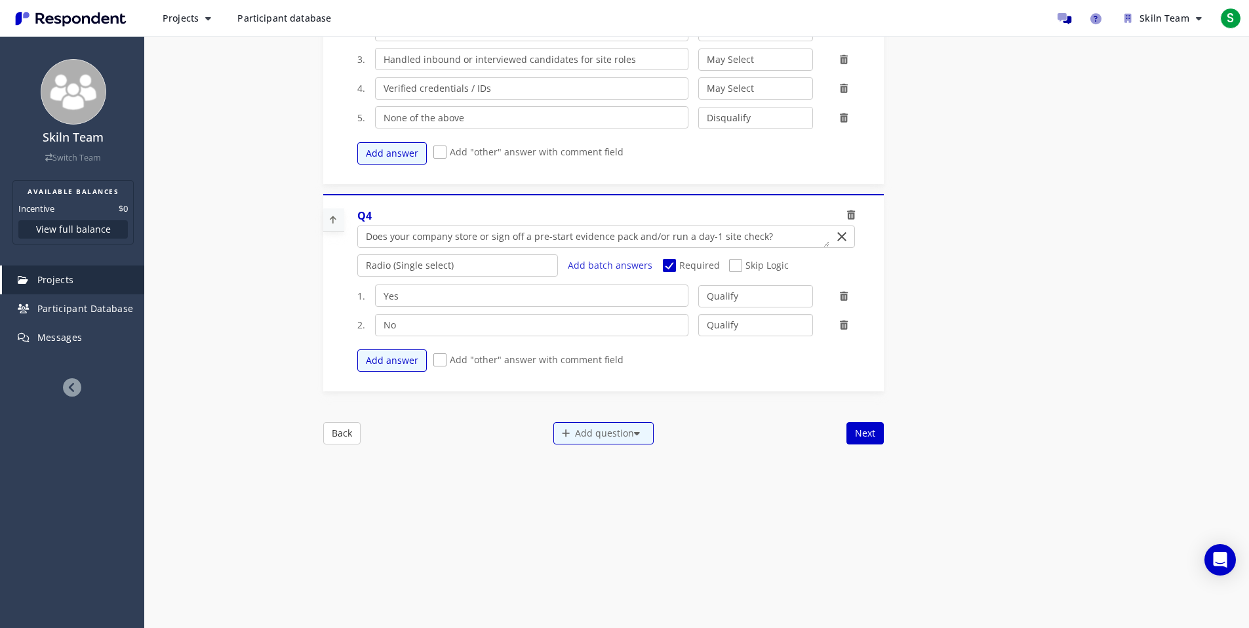
click at [774, 329] on select "Qualify Disqualify" at bounding box center [755, 325] width 115 height 22
select select "number:2"
click at [698, 314] on select "Qualify Disqualify" at bounding box center [755, 325] width 115 height 22
click at [765, 490] on div "Internal Project Name * Skiln Batch 1 This is visible only to your organization…" at bounding box center [696, 49] width 767 height 1196
click at [572, 441] on div "Add question" at bounding box center [603, 433] width 100 height 22
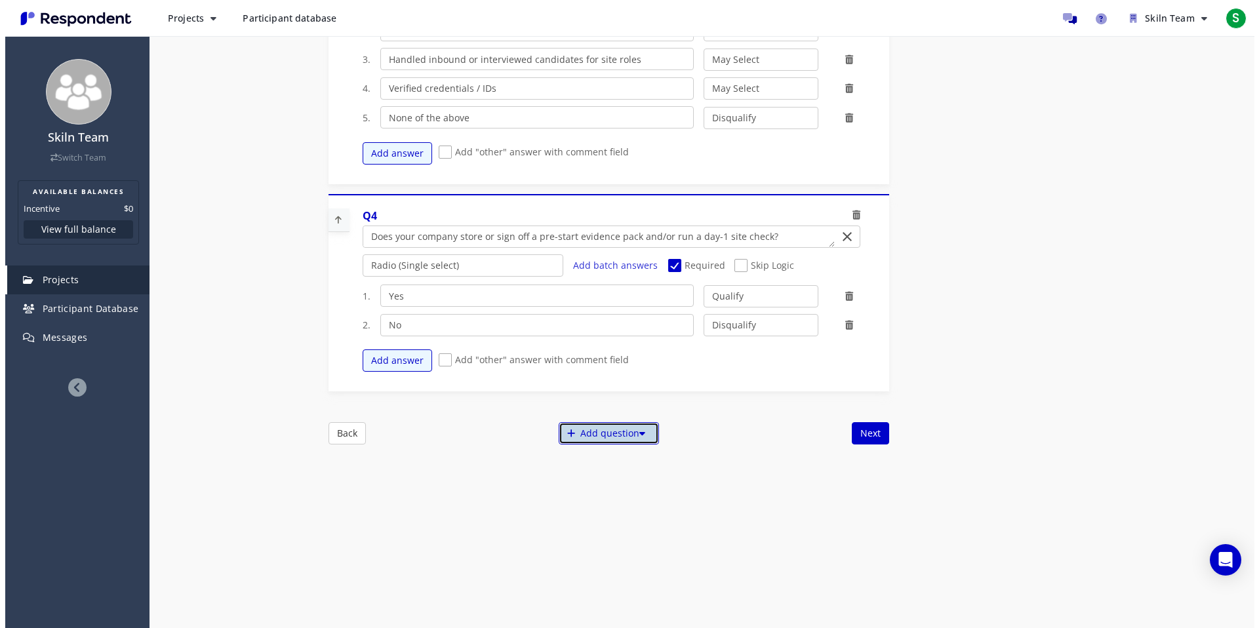
scroll to position [0, 0]
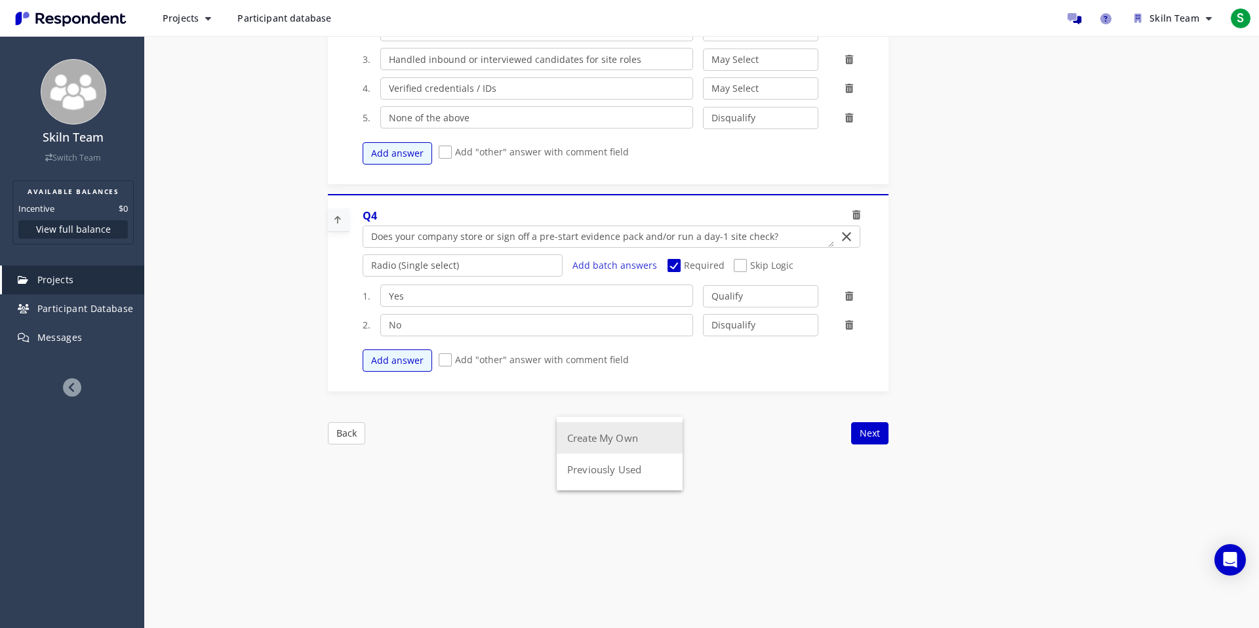
click at [604, 441] on button "Create My Own" at bounding box center [620, 437] width 126 height 31
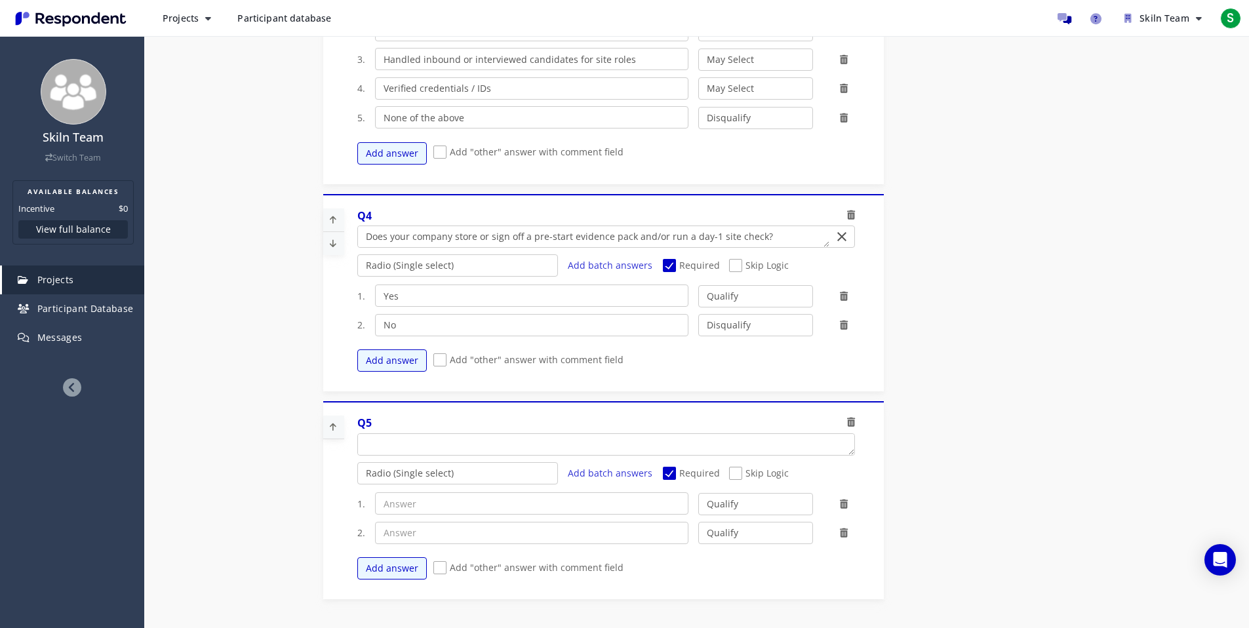
click at [755, 477] on span "Skip Logic" at bounding box center [759, 475] width 60 height 16
click at [738, 477] on input "Skip Logic" at bounding box center [733, 473] width 9 height 9
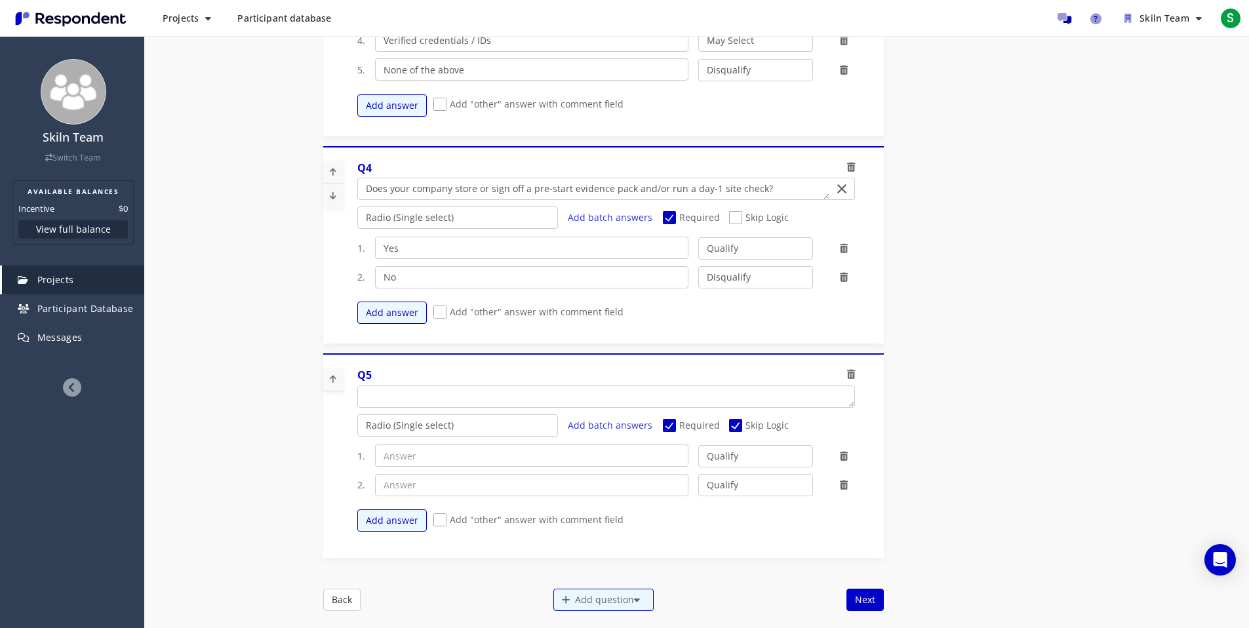
scroll to position [959, 0]
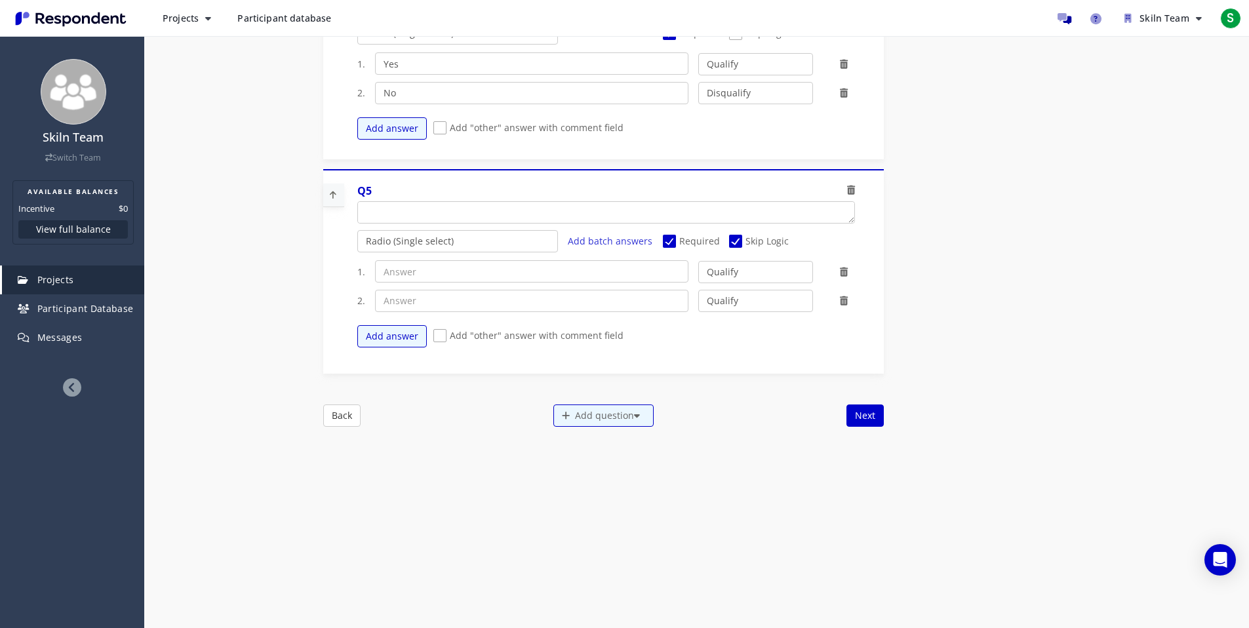
click at [747, 236] on span "Skip Logic" at bounding box center [759, 243] width 60 height 16
click at [738, 237] on input "Skip Logic" at bounding box center [733, 241] width 9 height 9
checkbox input "false"
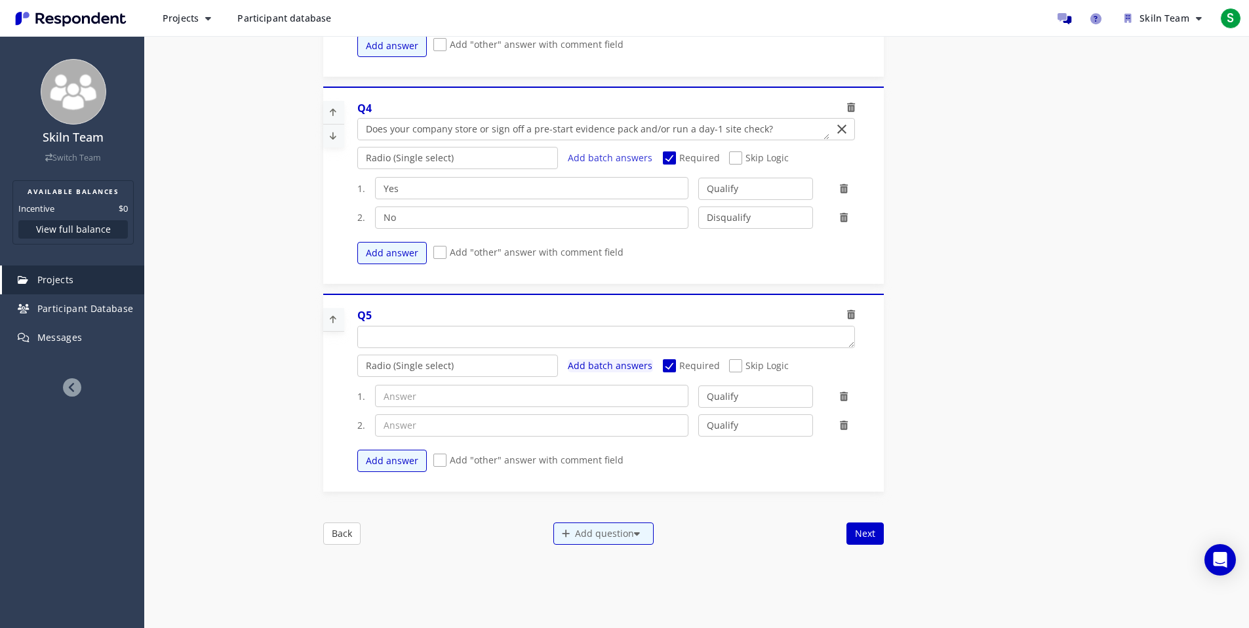
scroll to position [680, 0]
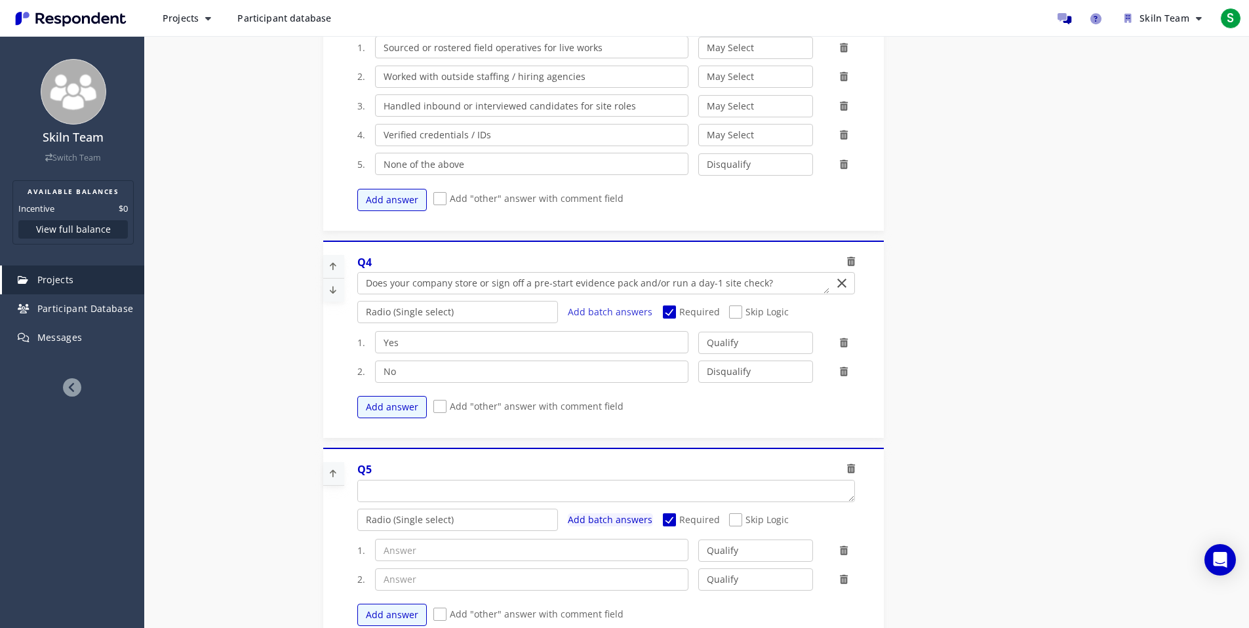
click at [640, 521] on span "Add batch answers" at bounding box center [610, 519] width 85 height 12
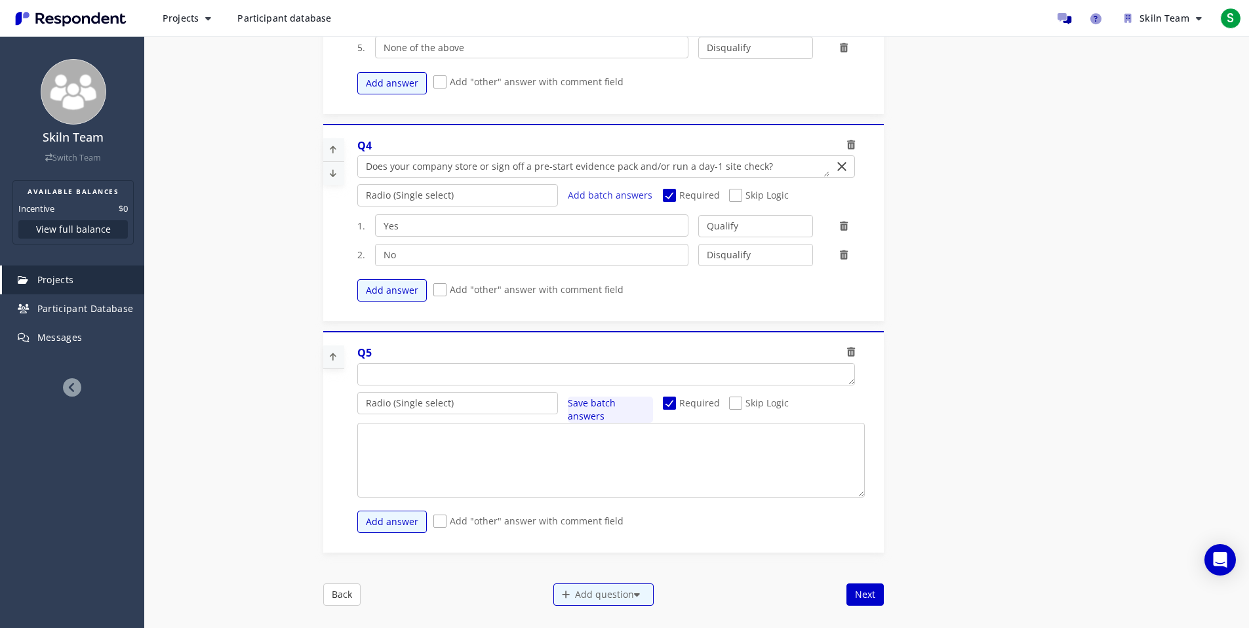
scroll to position [804, 0]
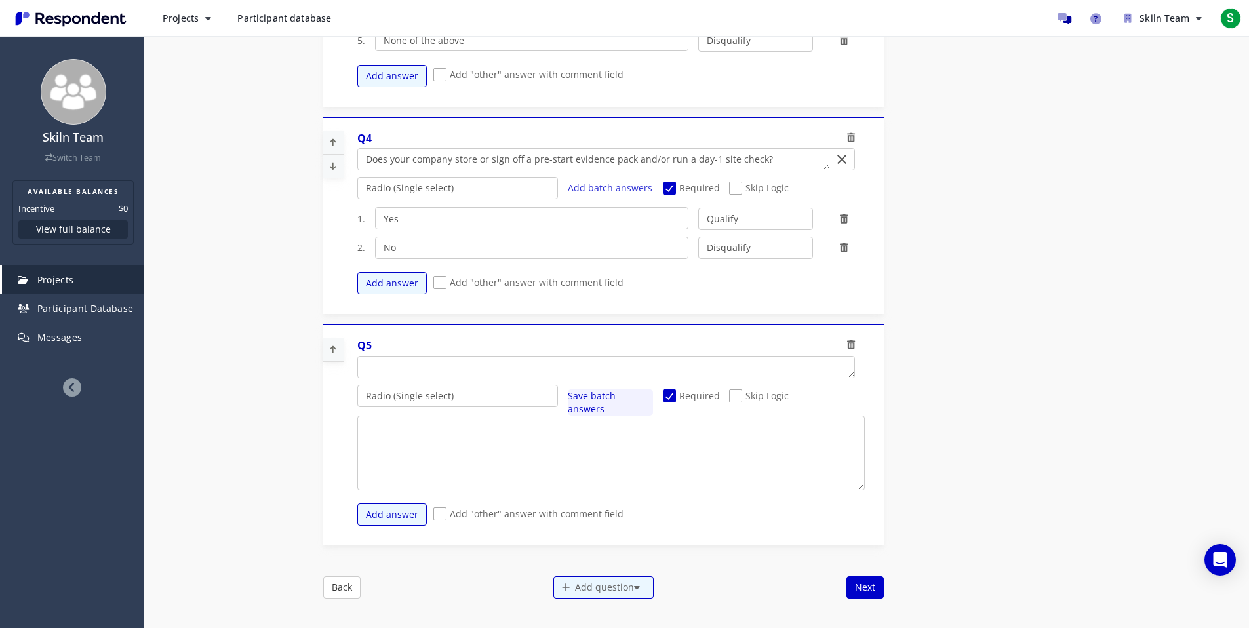
click at [616, 400] on span "Save batch answers" at bounding box center [592, 402] width 48 height 26
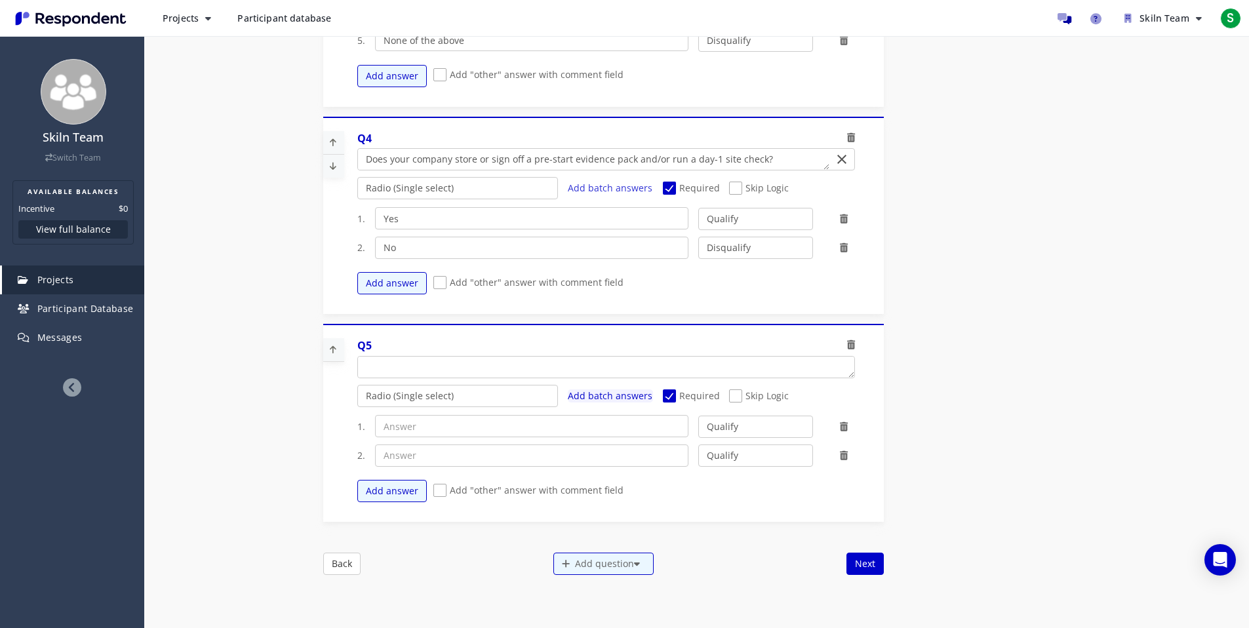
click at [749, 399] on span "Skip Logic" at bounding box center [759, 397] width 60 height 16
click at [738, 399] on input "Skip Logic" at bounding box center [733, 396] width 9 height 9
checkbox input "true"
click at [639, 578] on div "Add question" at bounding box center [603, 570] width 100 height 22
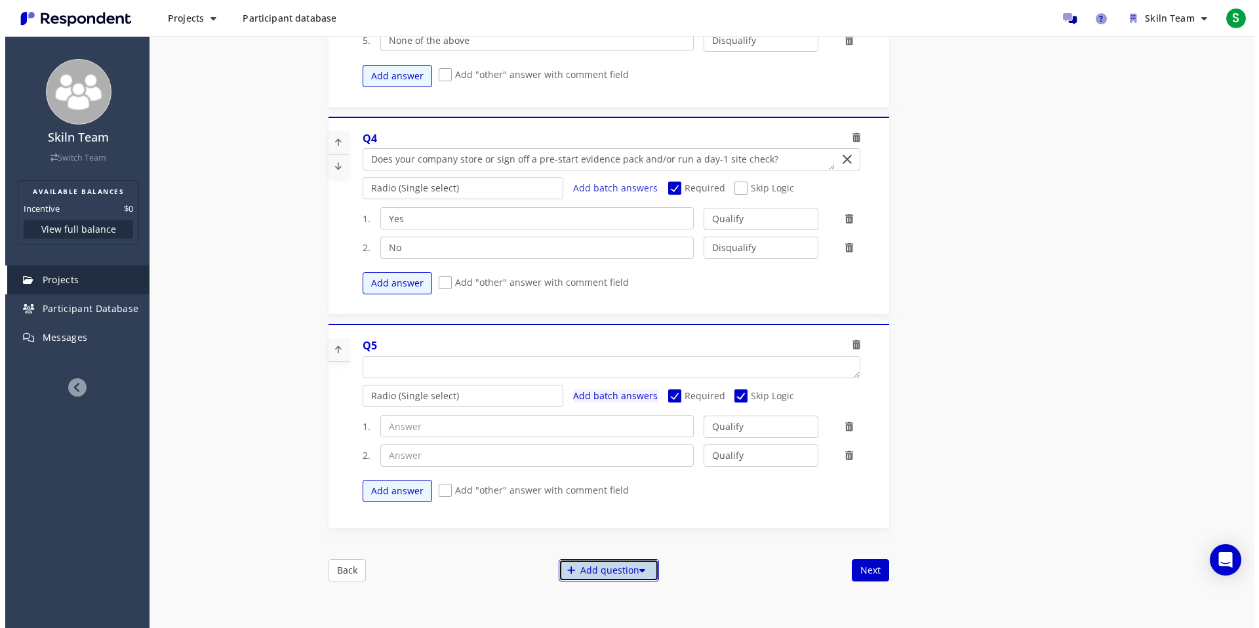
scroll to position [0, 0]
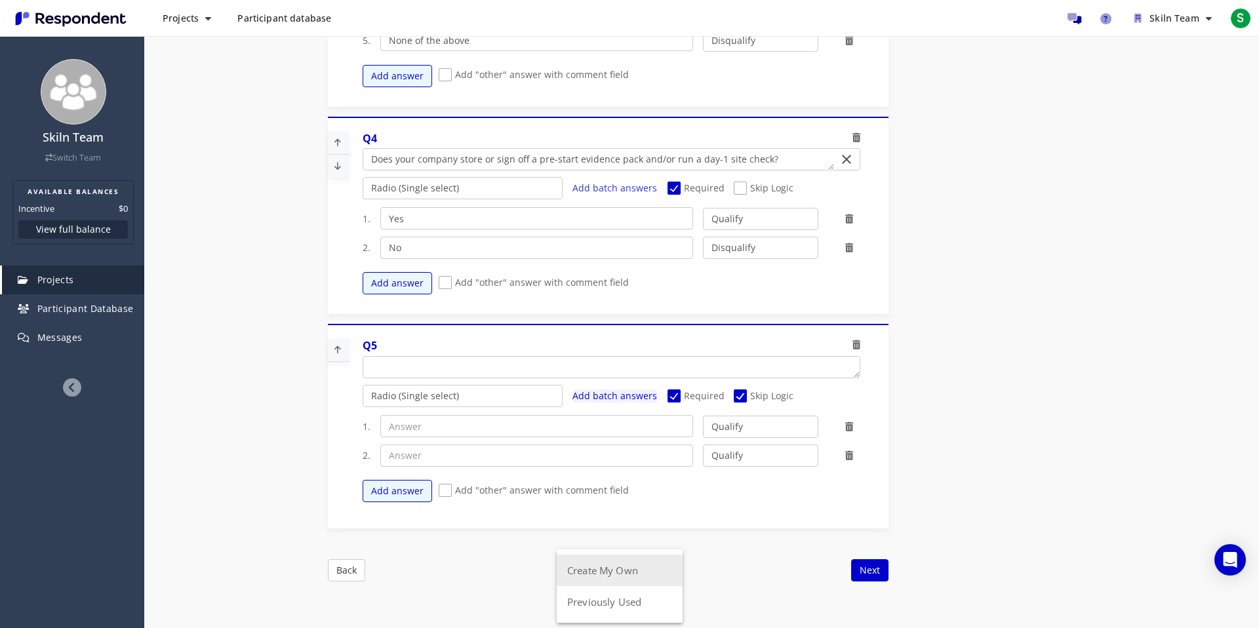
click at [639, 577] on button "Create My Own" at bounding box center [620, 570] width 126 height 31
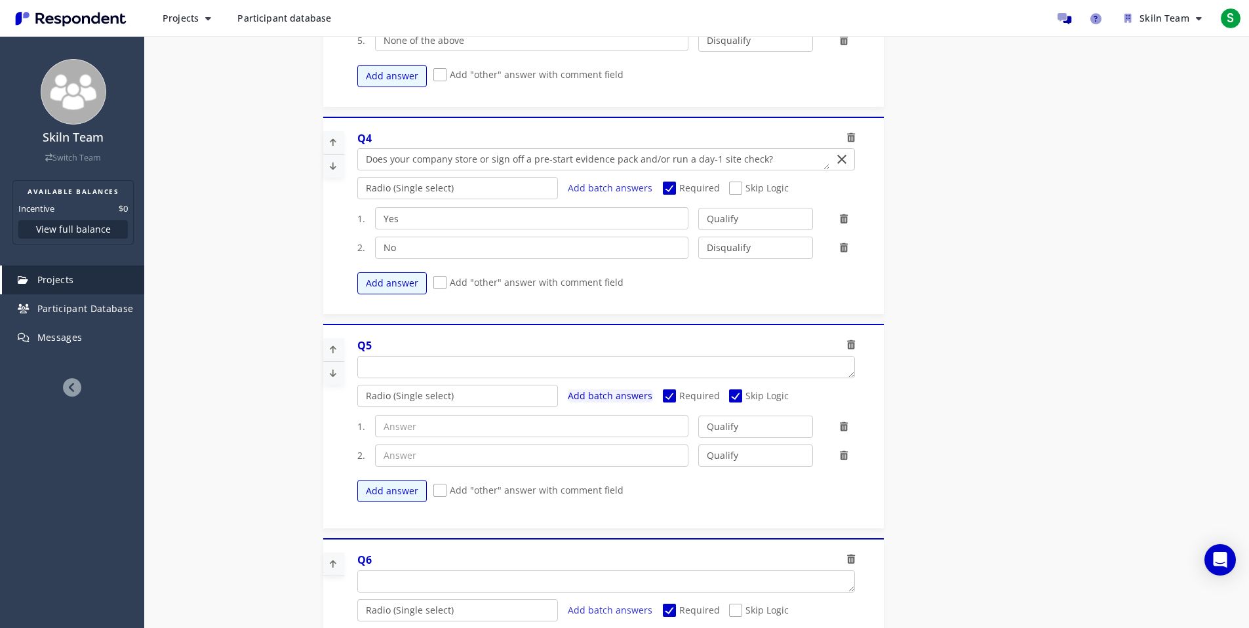
scroll to position [1082, 0]
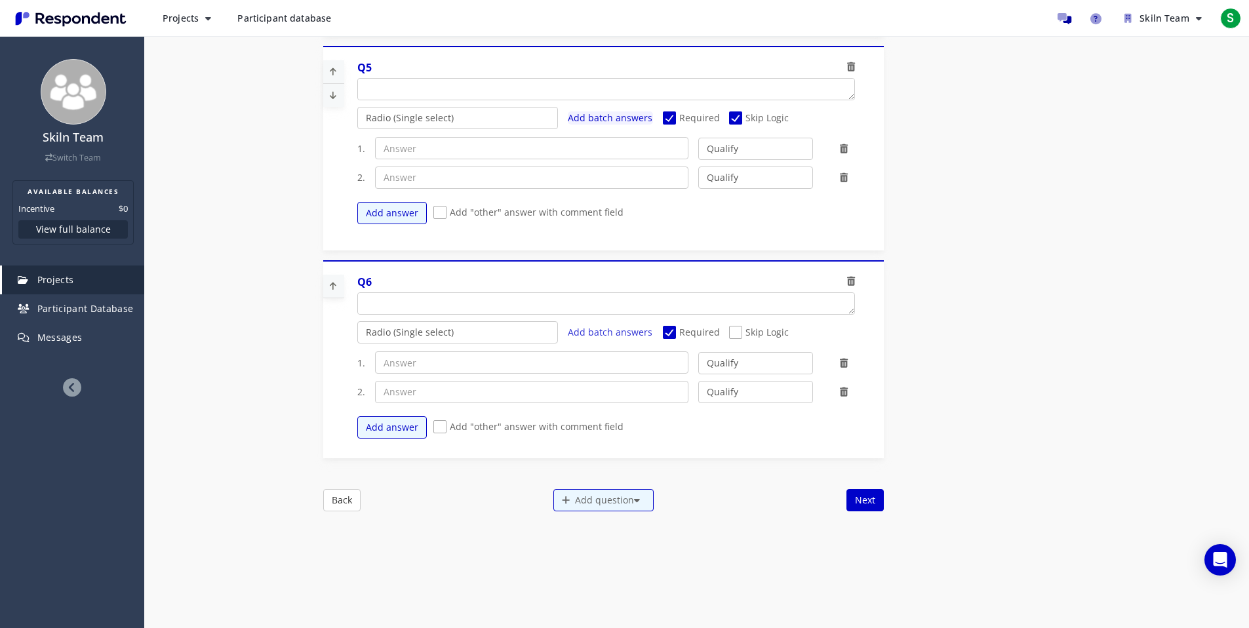
click at [735, 326] on span "Skip Logic" at bounding box center [759, 334] width 60 height 16
click at [735, 328] on input "Skip Logic" at bounding box center [733, 332] width 9 height 9
click at [736, 330] on span "Skip Logic" at bounding box center [759, 334] width 60 height 16
click at [736, 330] on input "Skip Logic" at bounding box center [733, 332] width 9 height 9
checkbox input "false"
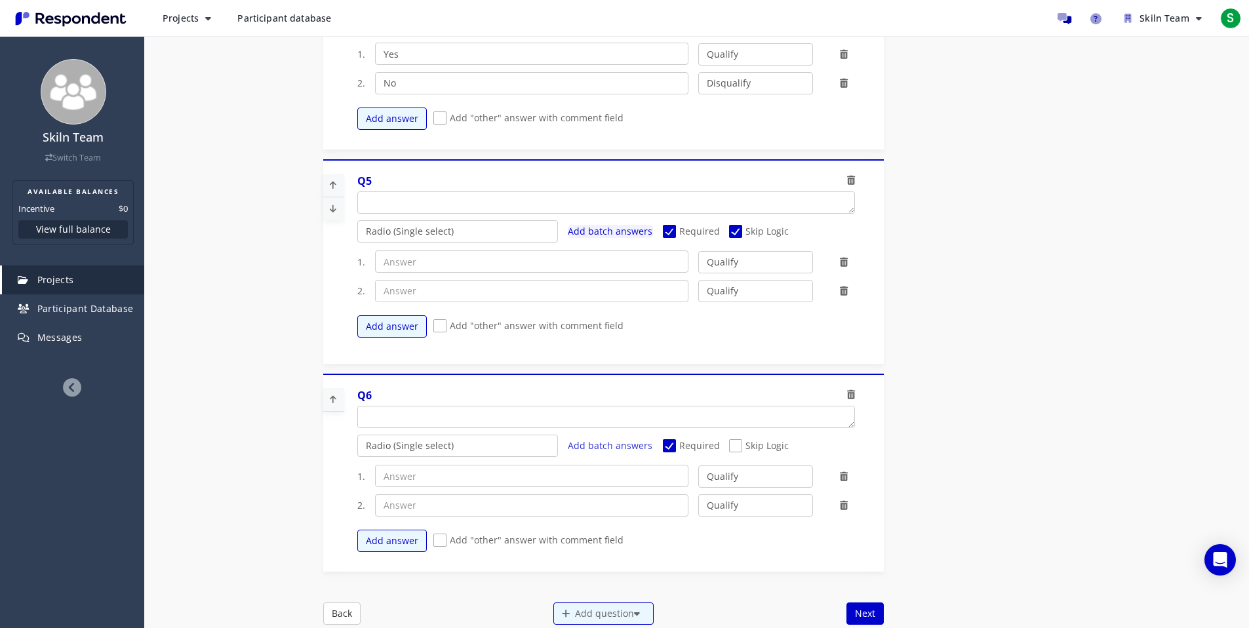
scroll to position [943, 0]
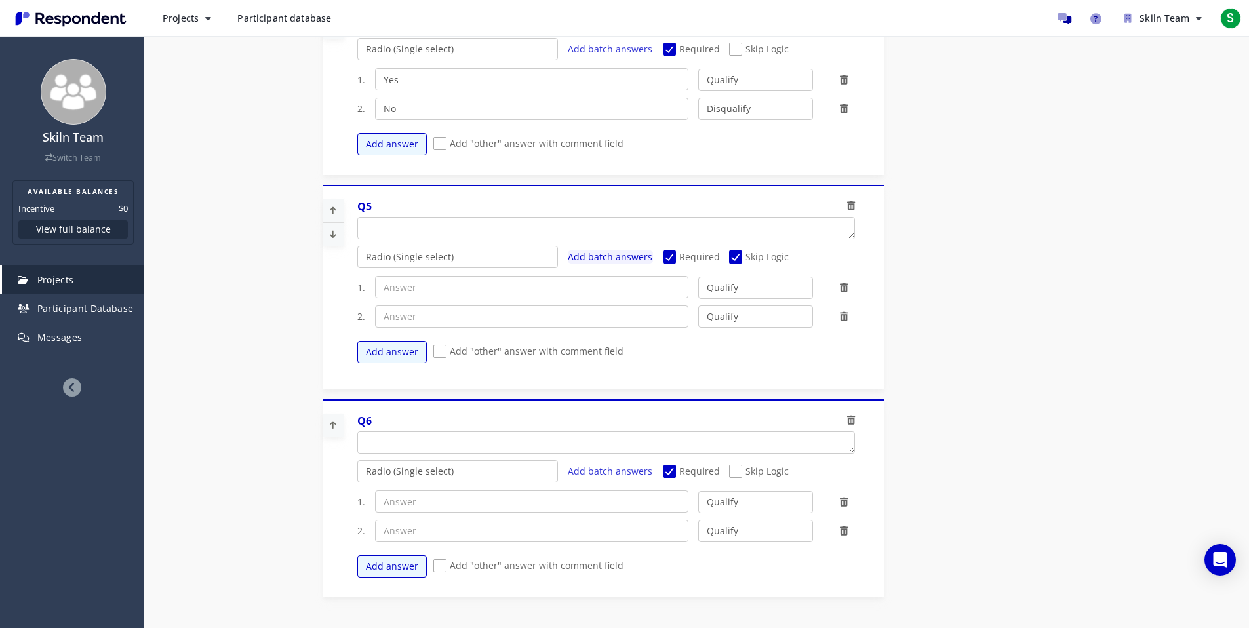
click at [753, 259] on span "Skip Logic" at bounding box center [759, 258] width 60 height 16
click at [738, 259] on input "Skip Logic" at bounding box center [733, 257] width 9 height 9
checkbox input "false"
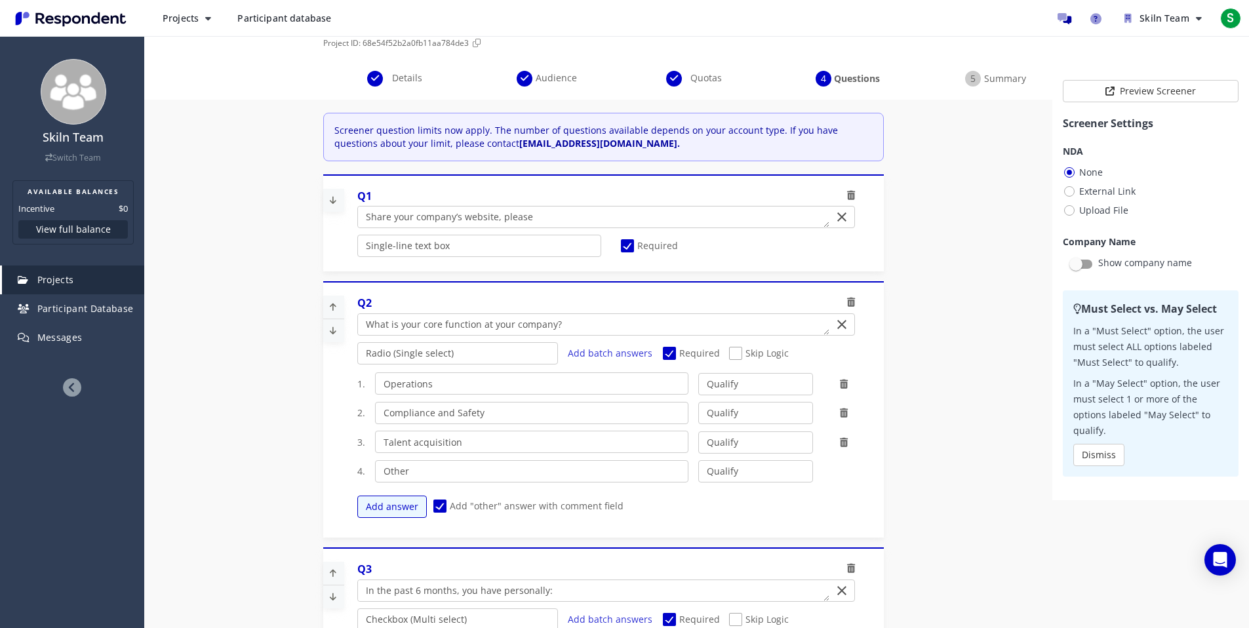
scroll to position [0, 0]
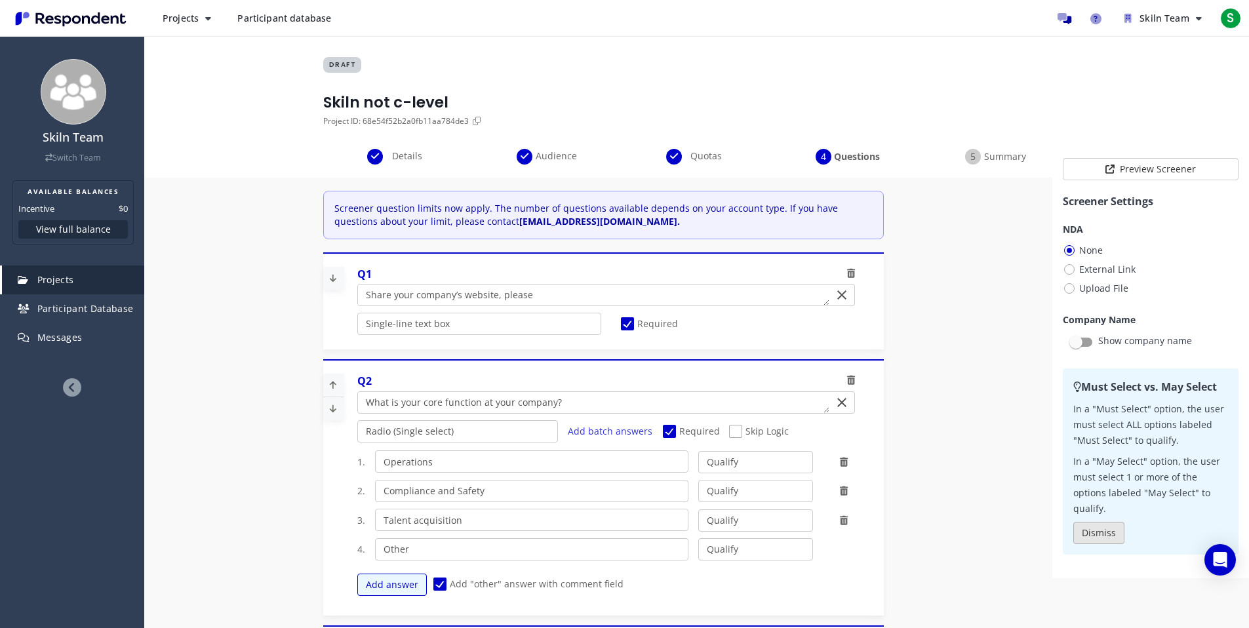
click at [1099, 532] on button "Dismiss" at bounding box center [1098, 533] width 51 height 22
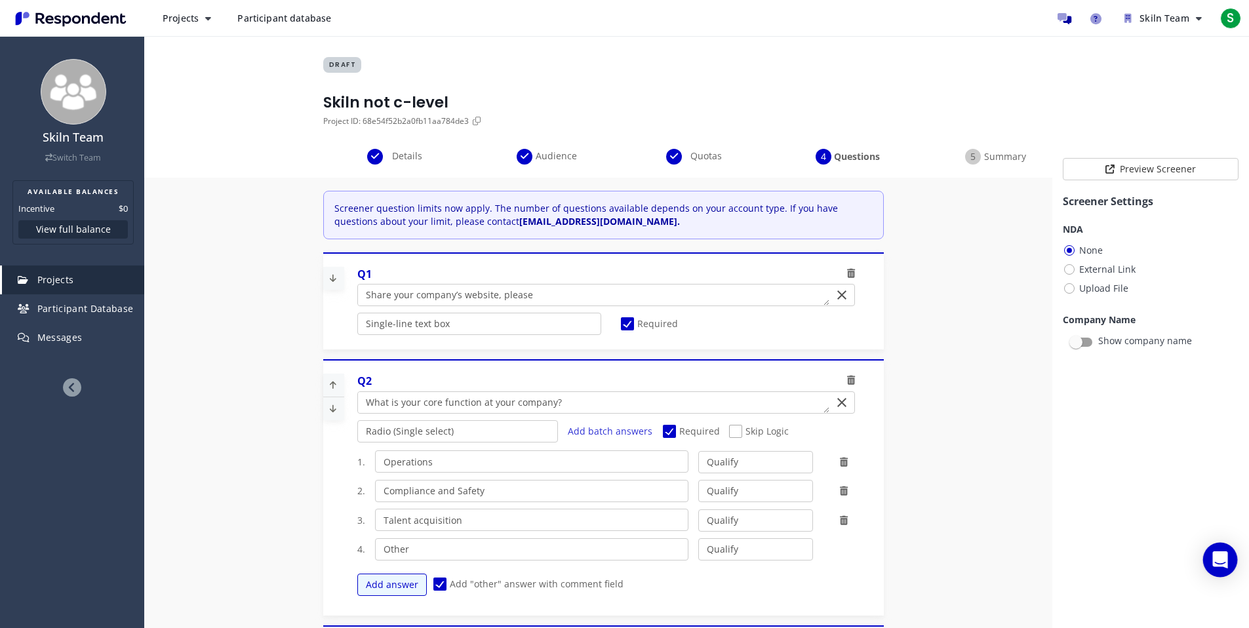
click at [1215, 553] on icon "Open Intercom Messenger" at bounding box center [1219, 559] width 15 height 17
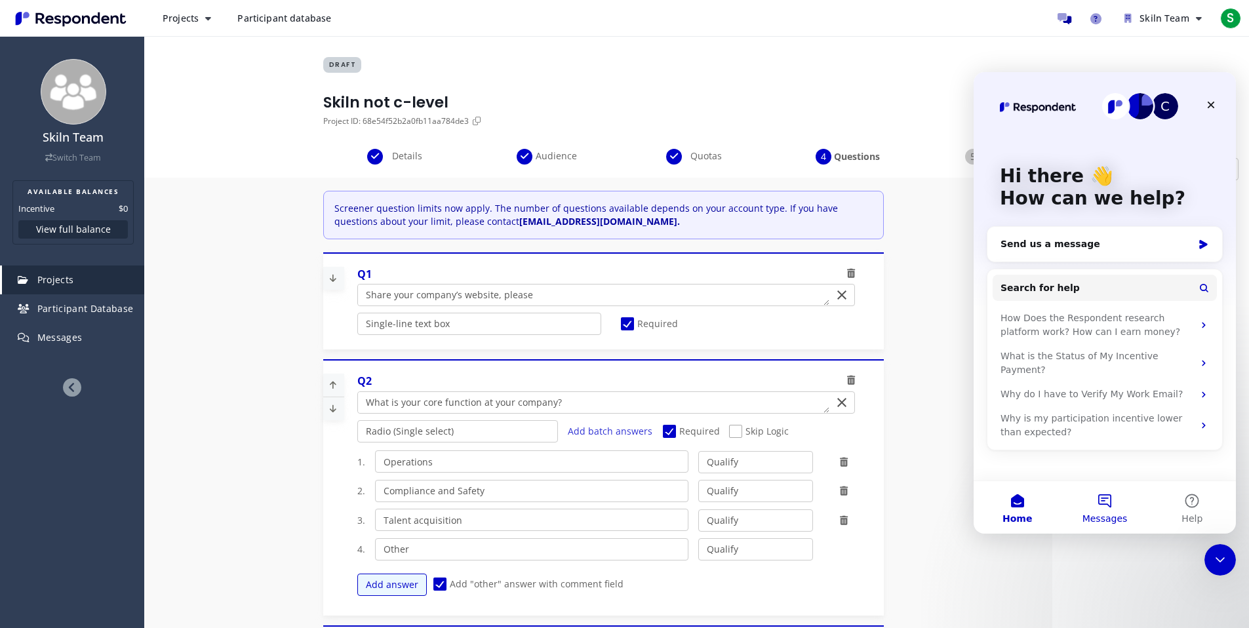
click at [1114, 508] on button "Messages" at bounding box center [1104, 507] width 87 height 52
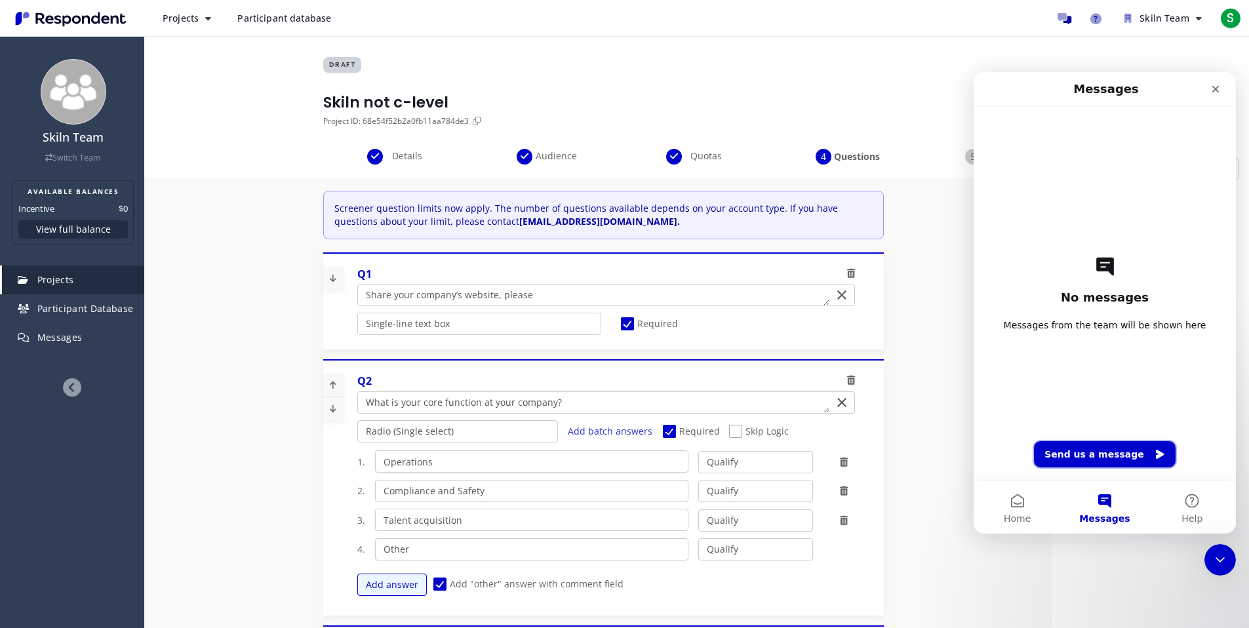
click at [1107, 452] on button "Send us a message" at bounding box center [1105, 454] width 142 height 26
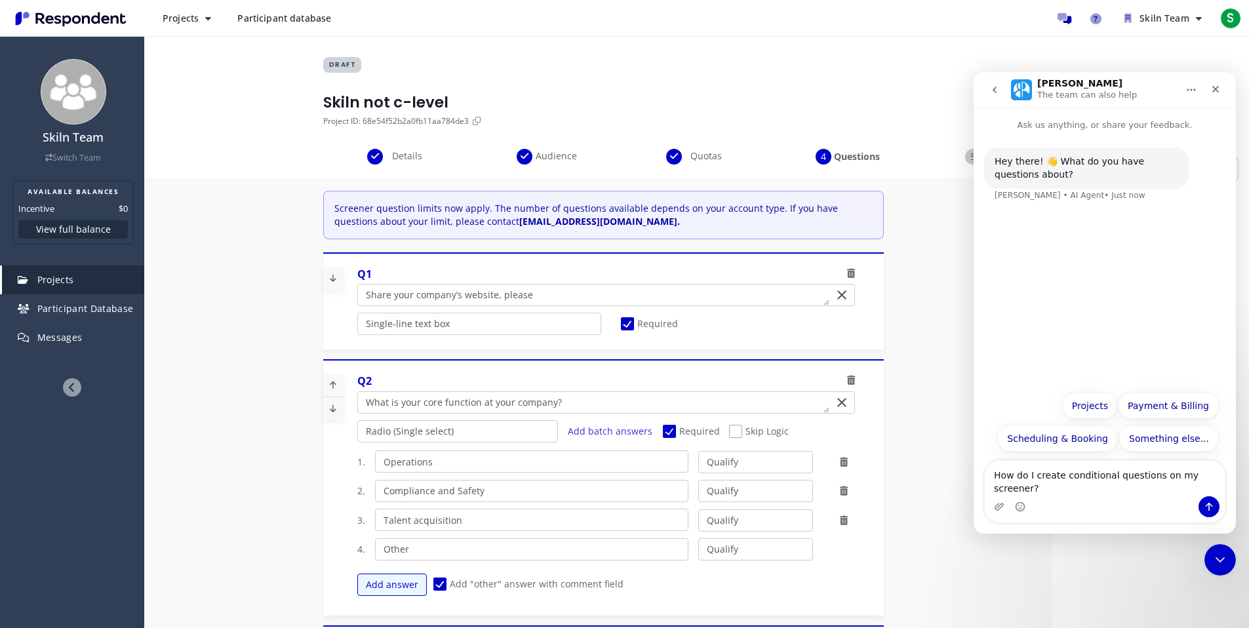
type textarea "How do I create conditional questions on my screener?"
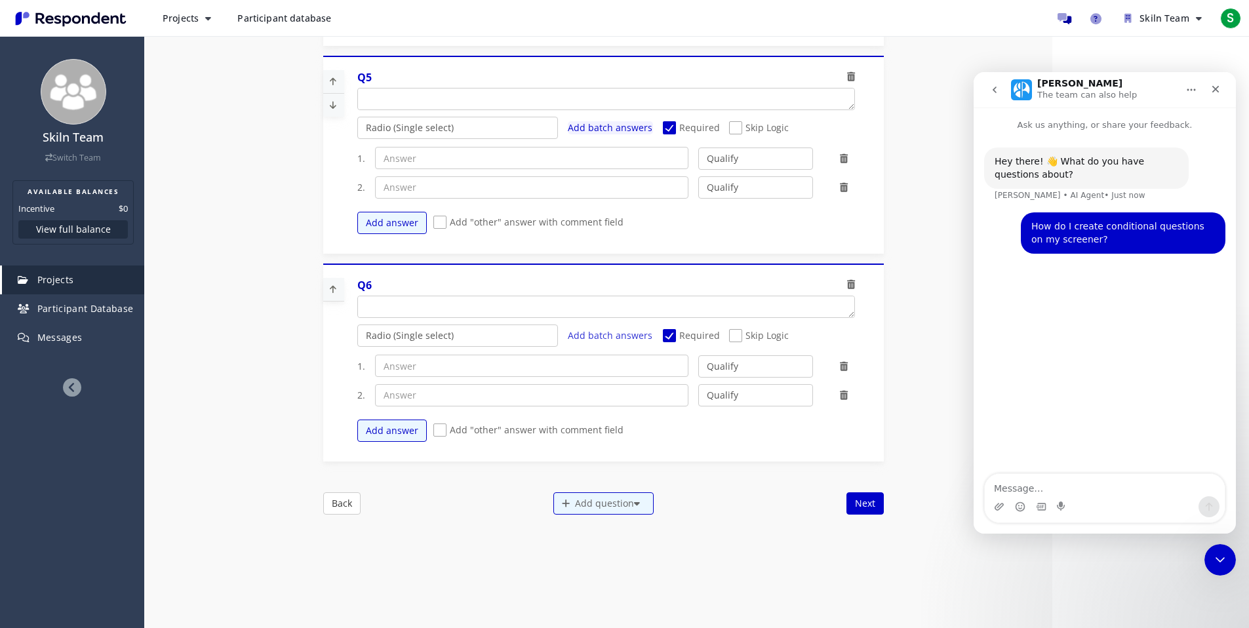
scroll to position [1160, 0]
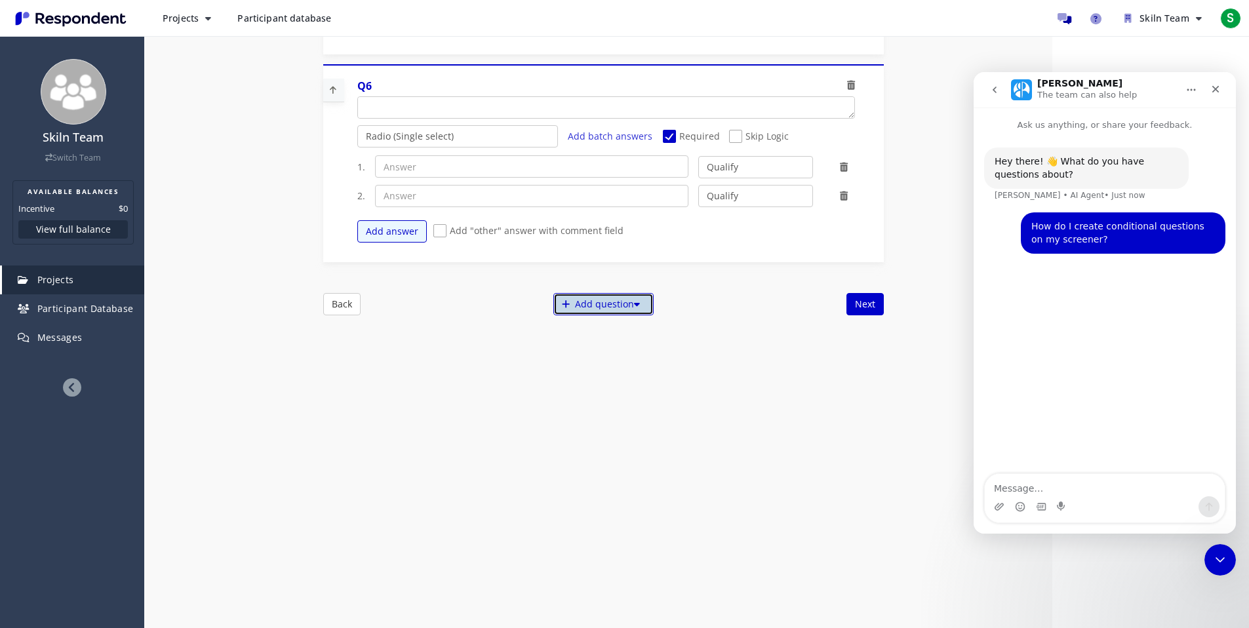
click at [606, 308] on div "Add question" at bounding box center [603, 304] width 100 height 22
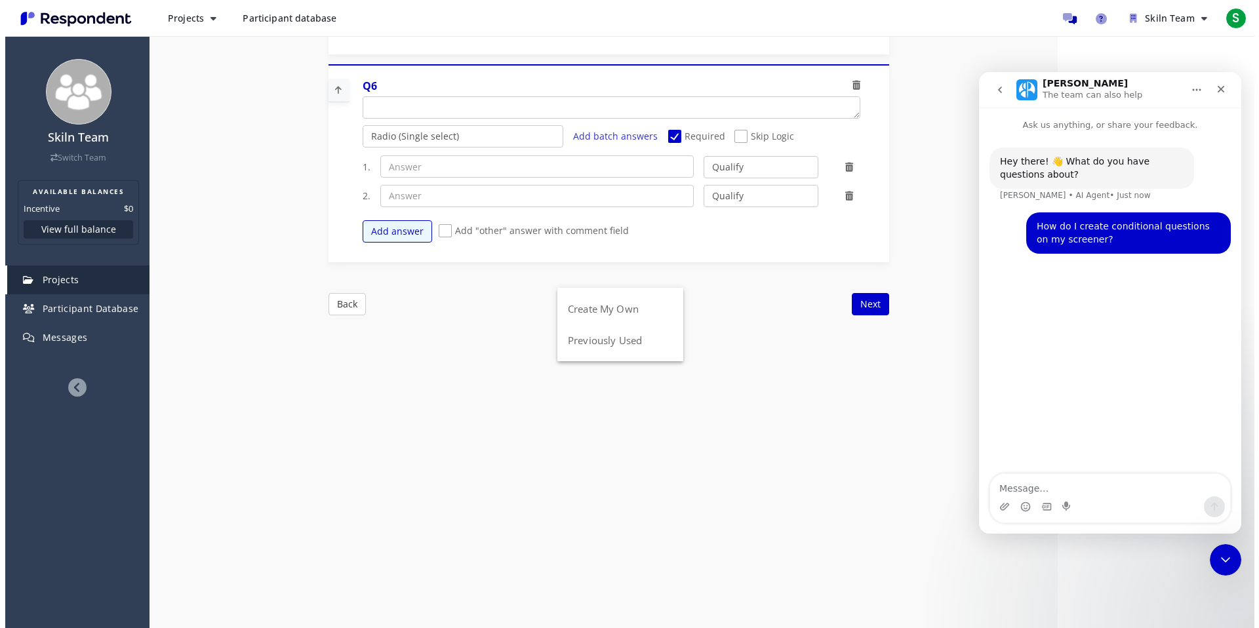
scroll to position [0, 0]
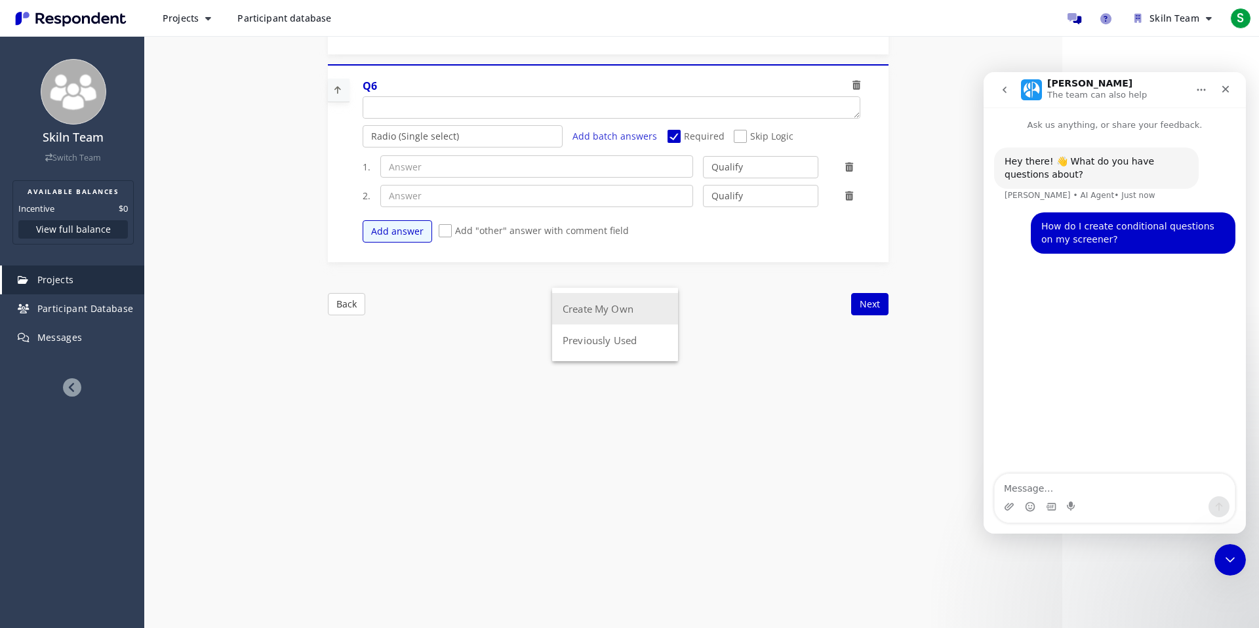
click at [610, 313] on button "Create My Own" at bounding box center [615, 308] width 126 height 31
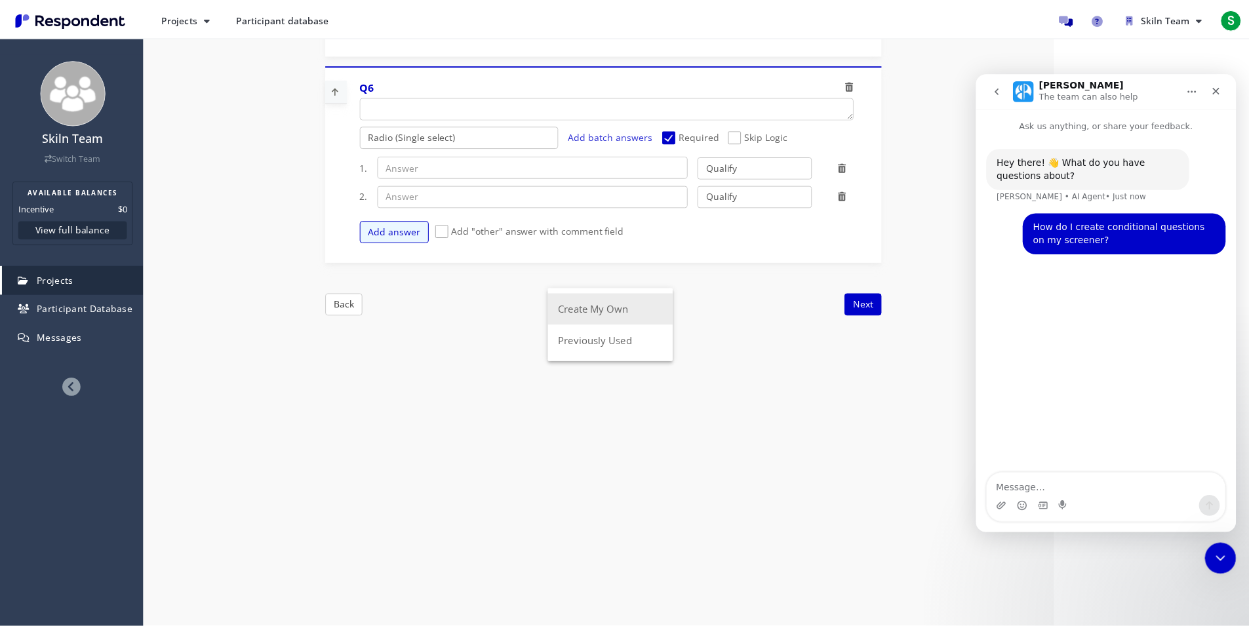
scroll to position [1160, 0]
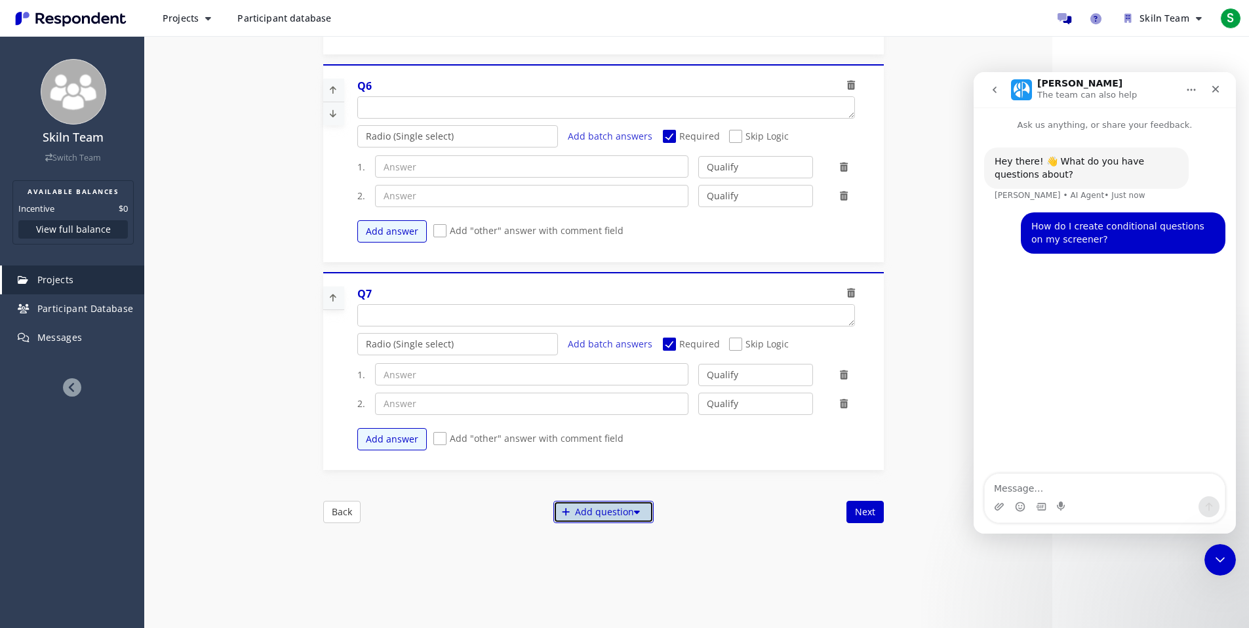
click at [573, 508] on div "Add question" at bounding box center [603, 512] width 100 height 22
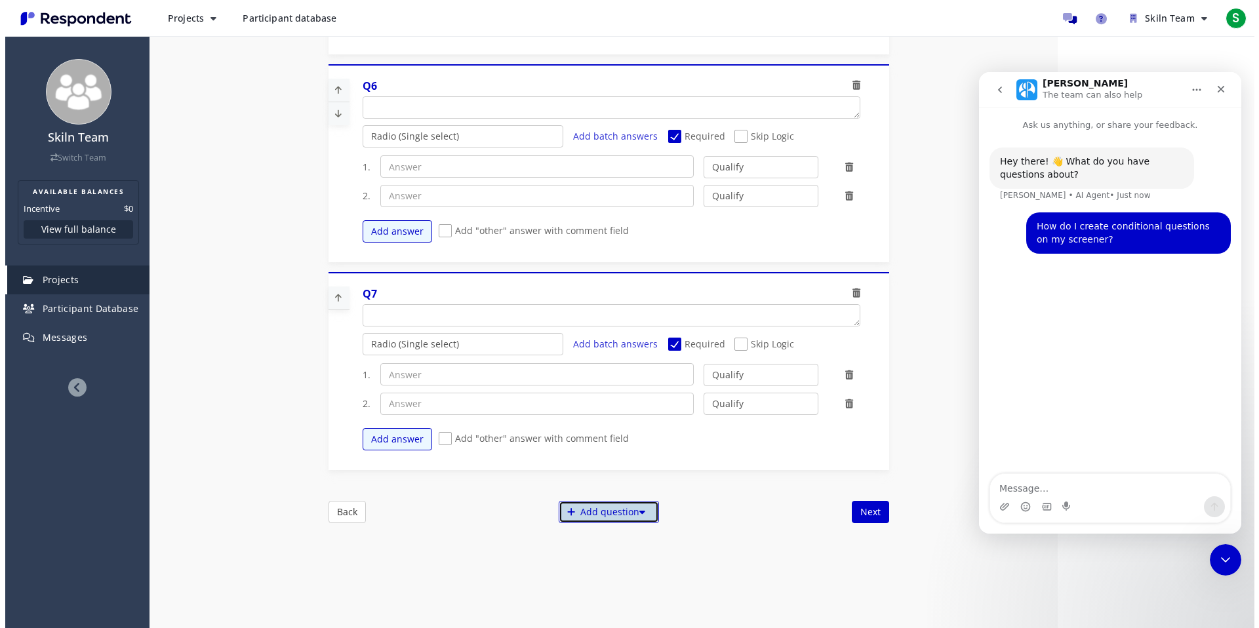
scroll to position [0, 0]
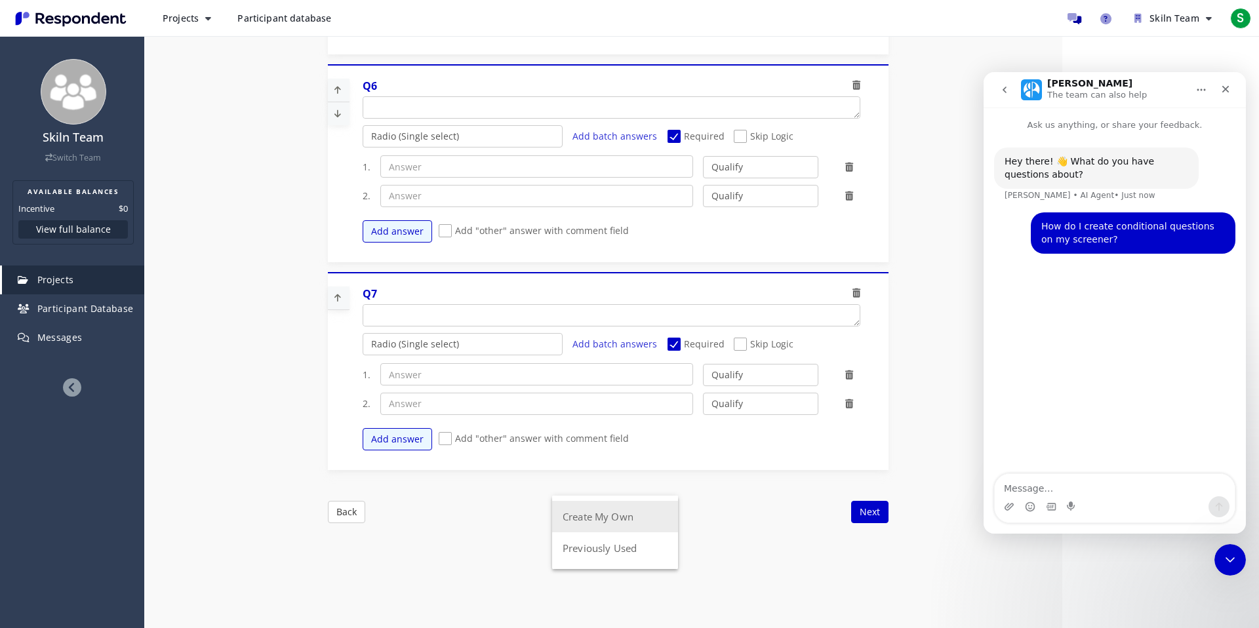
click at [580, 522] on button "Create My Own" at bounding box center [615, 516] width 126 height 31
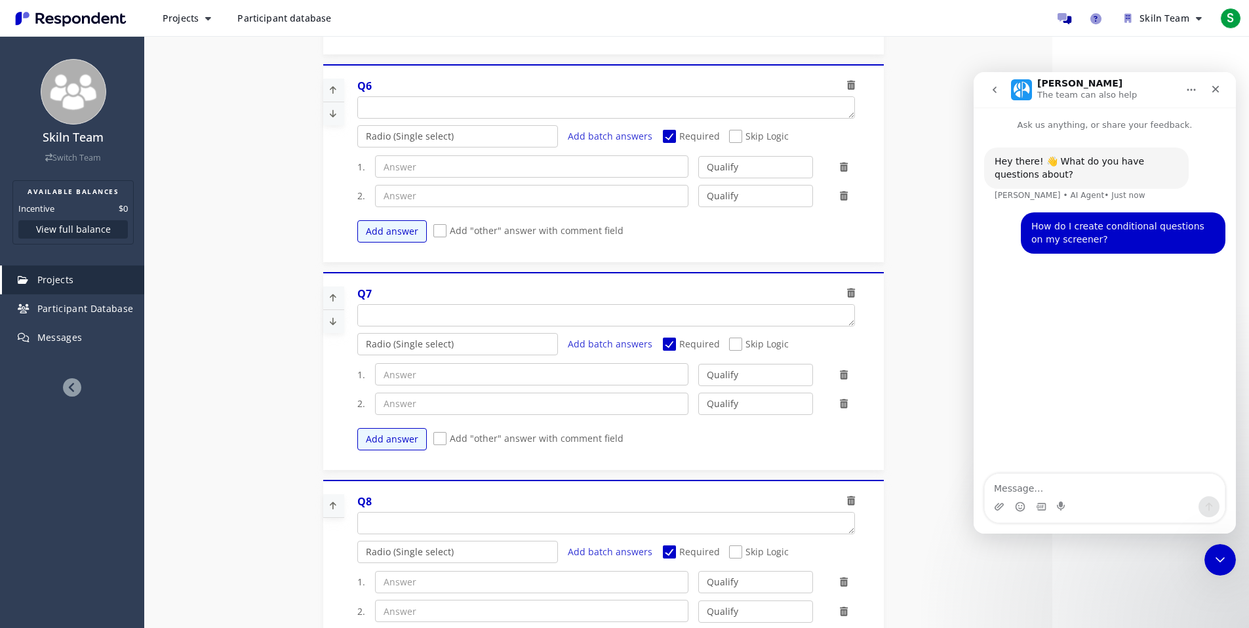
scroll to position [1576, 0]
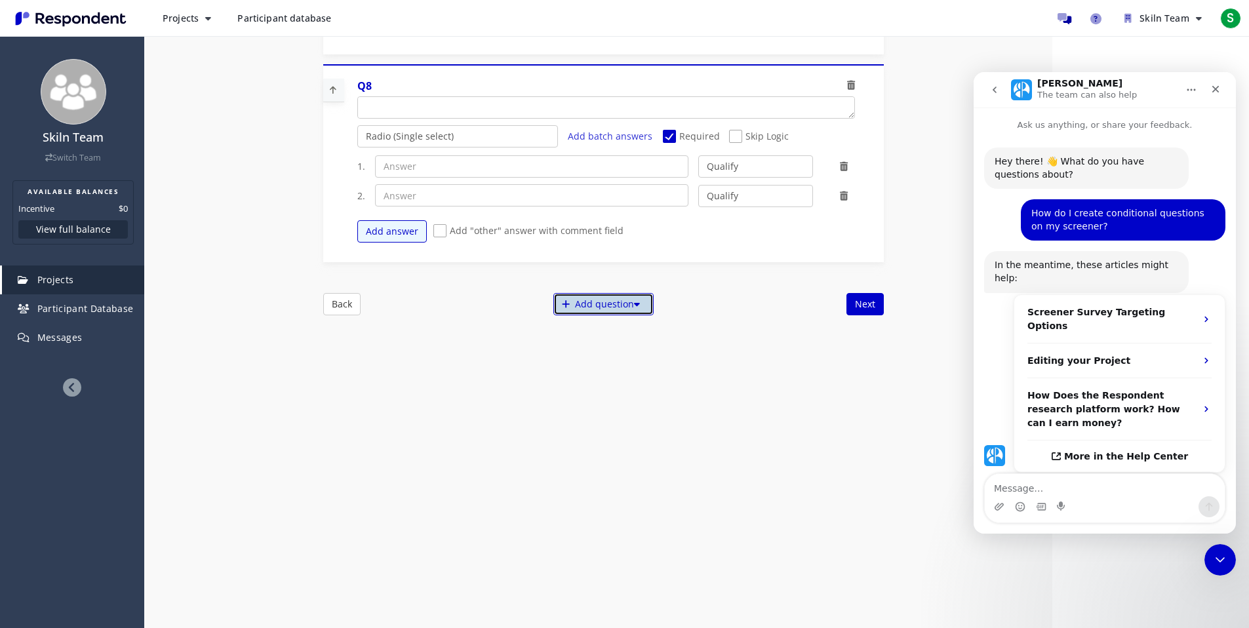
click at [596, 295] on div "Add question" at bounding box center [603, 304] width 100 height 22
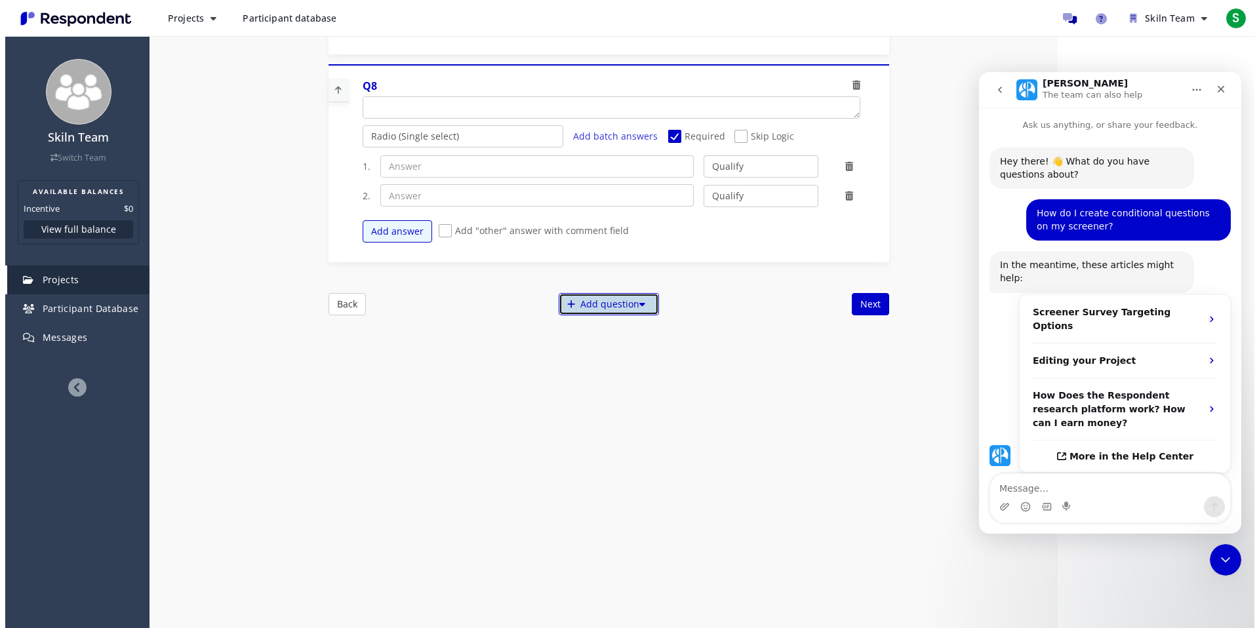
scroll to position [0, 0]
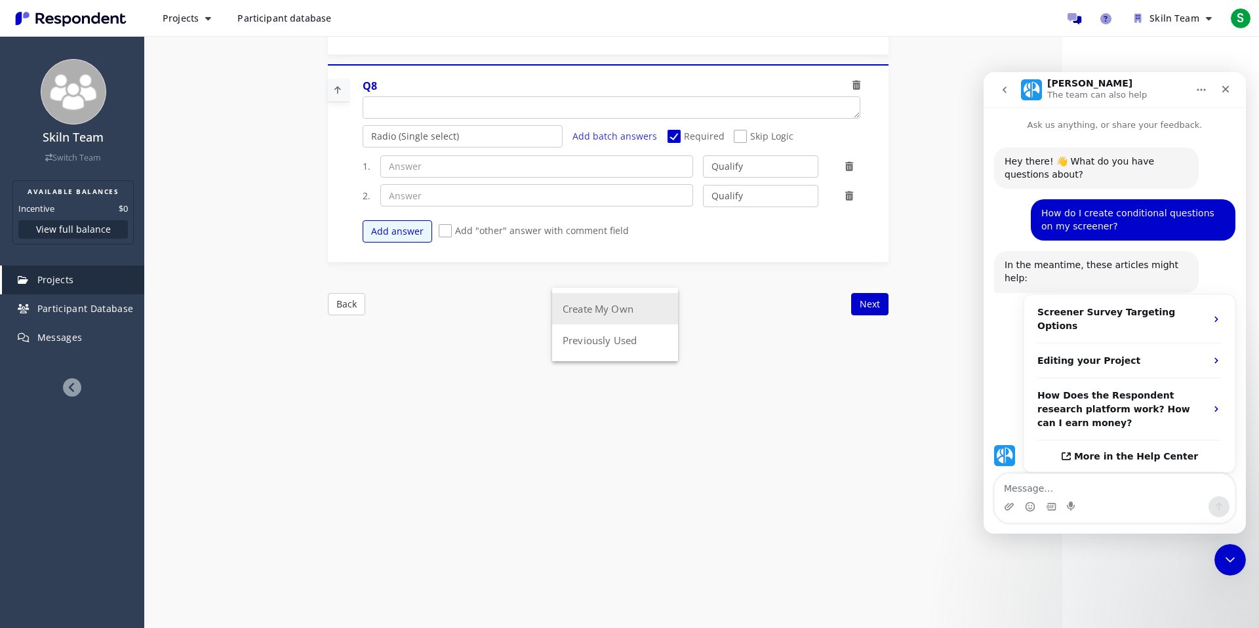
click at [642, 300] on button "Create My Own" at bounding box center [615, 308] width 126 height 31
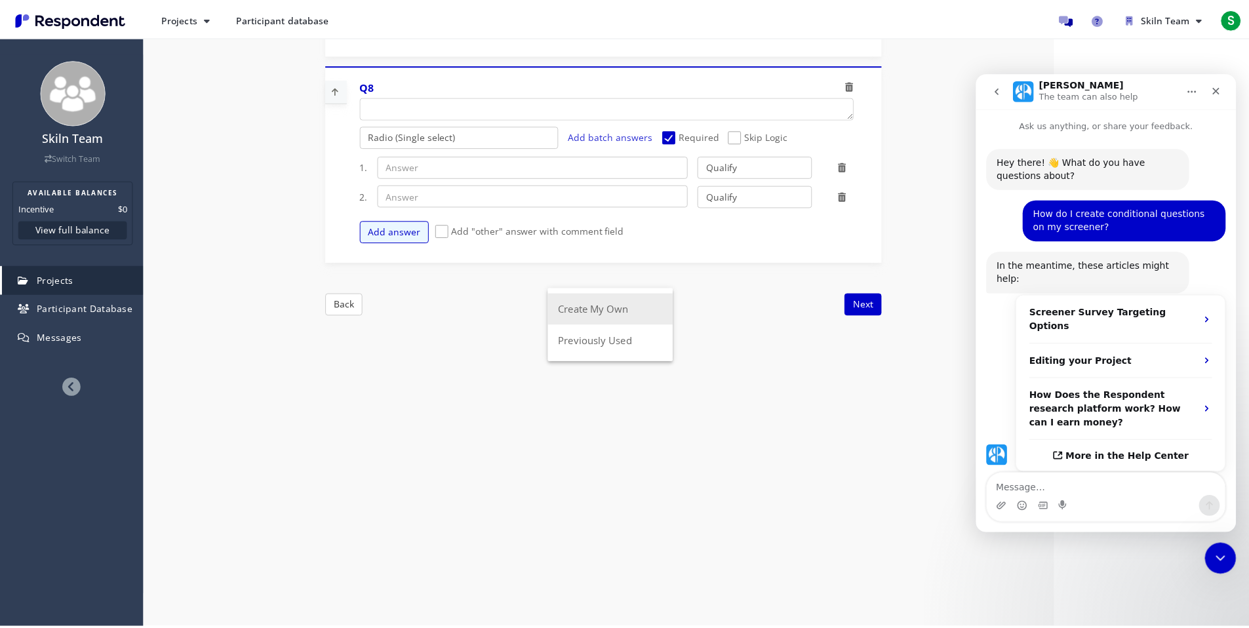
scroll to position [1576, 0]
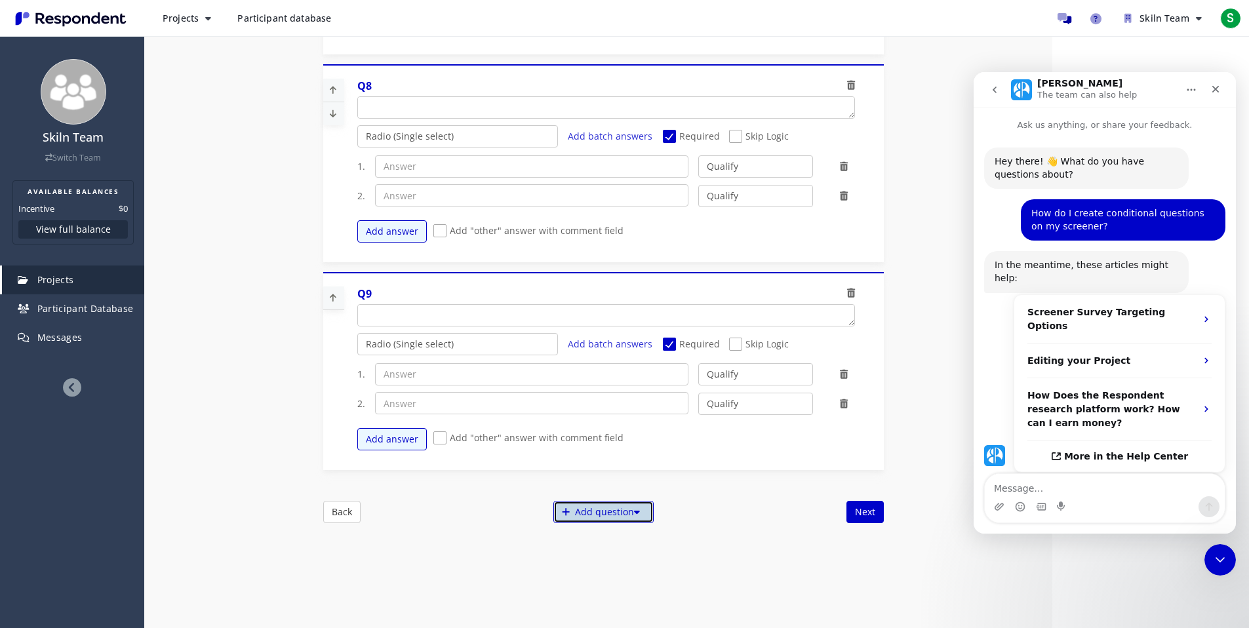
click at [602, 514] on div "Add question" at bounding box center [603, 512] width 100 height 22
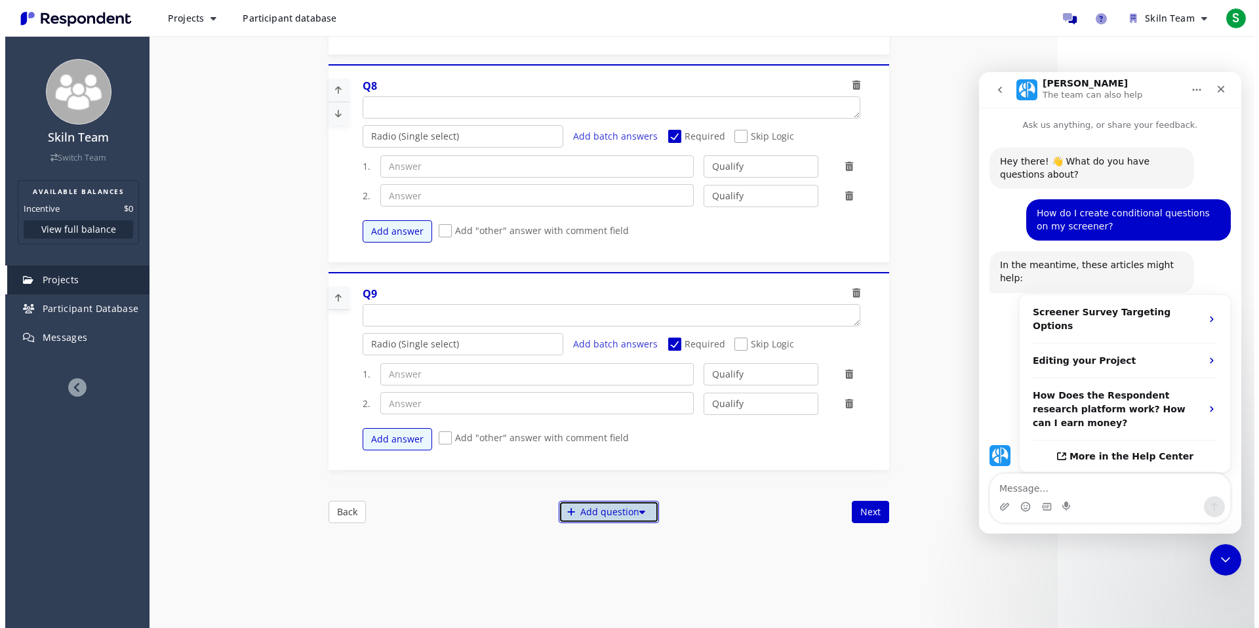
scroll to position [0, 0]
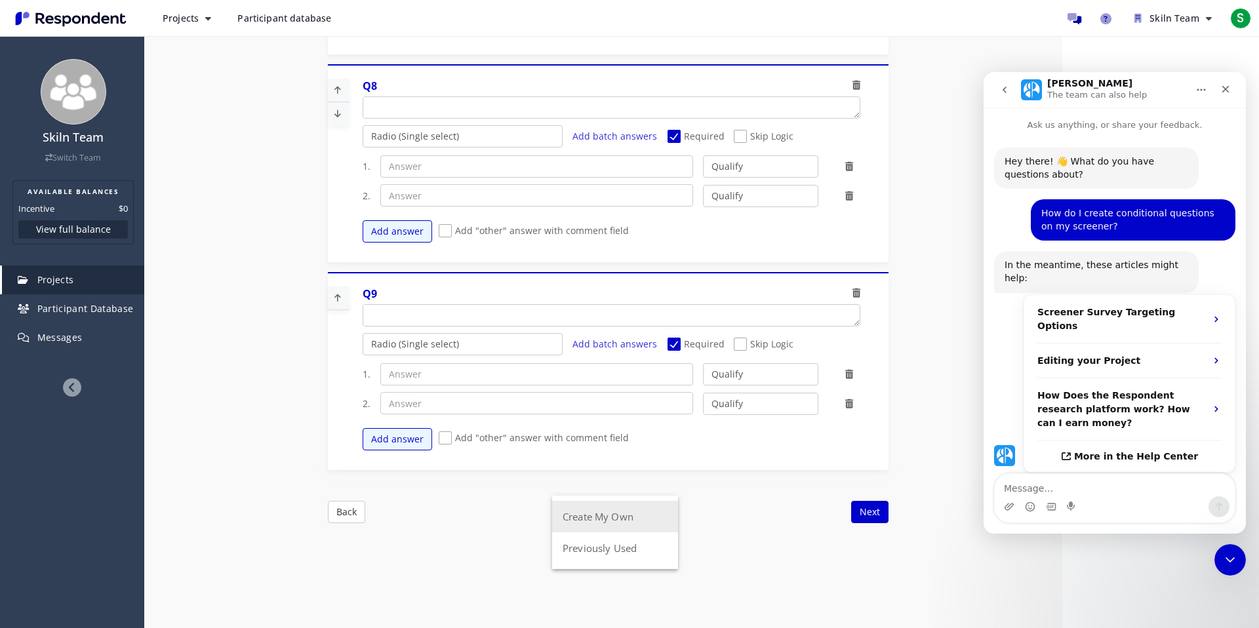
click at [608, 524] on button "Create My Own" at bounding box center [615, 516] width 126 height 31
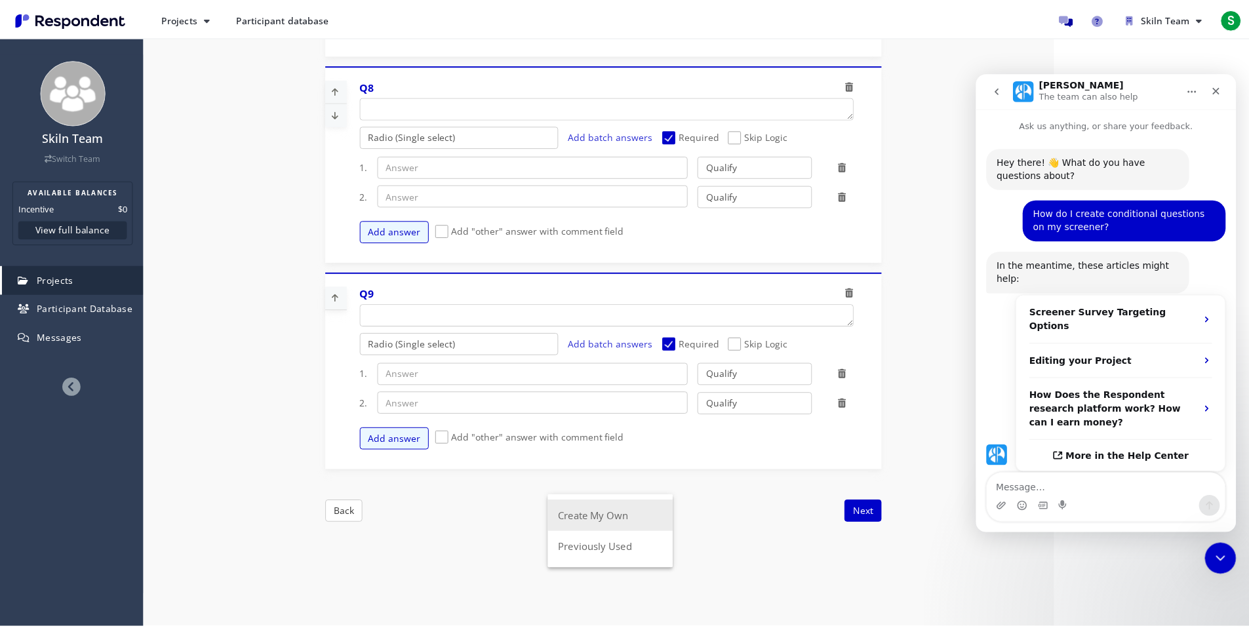
scroll to position [1576, 0]
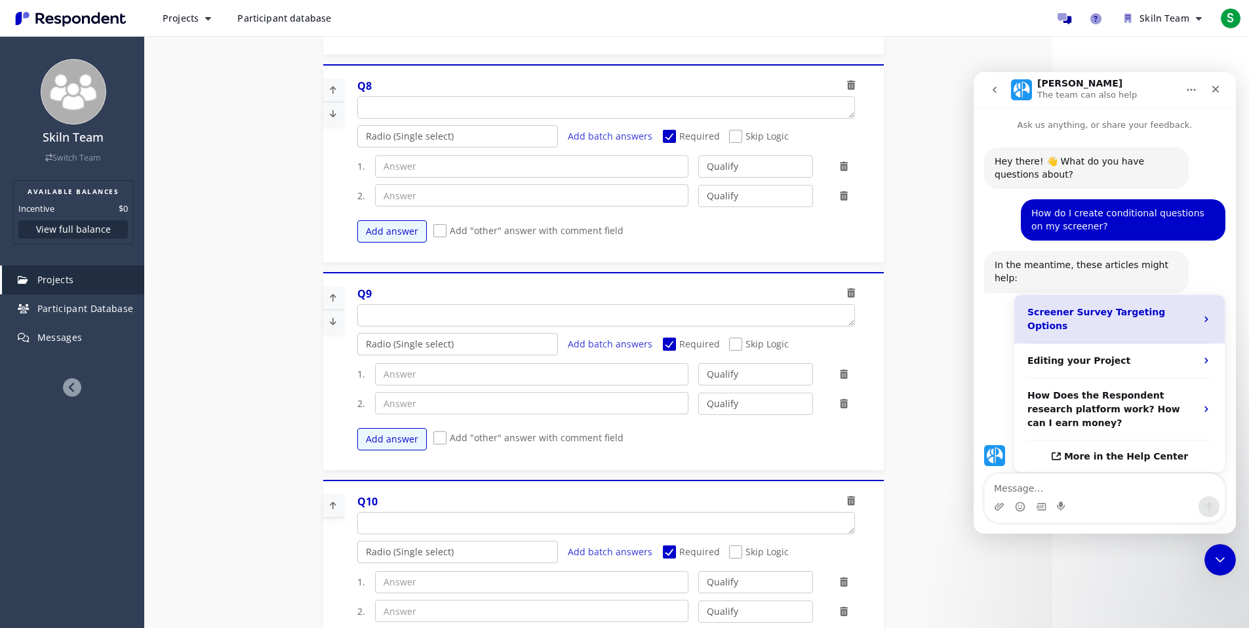
click at [1055, 307] on strong "Screener Survey Targeting Options" at bounding box center [1096, 319] width 138 height 24
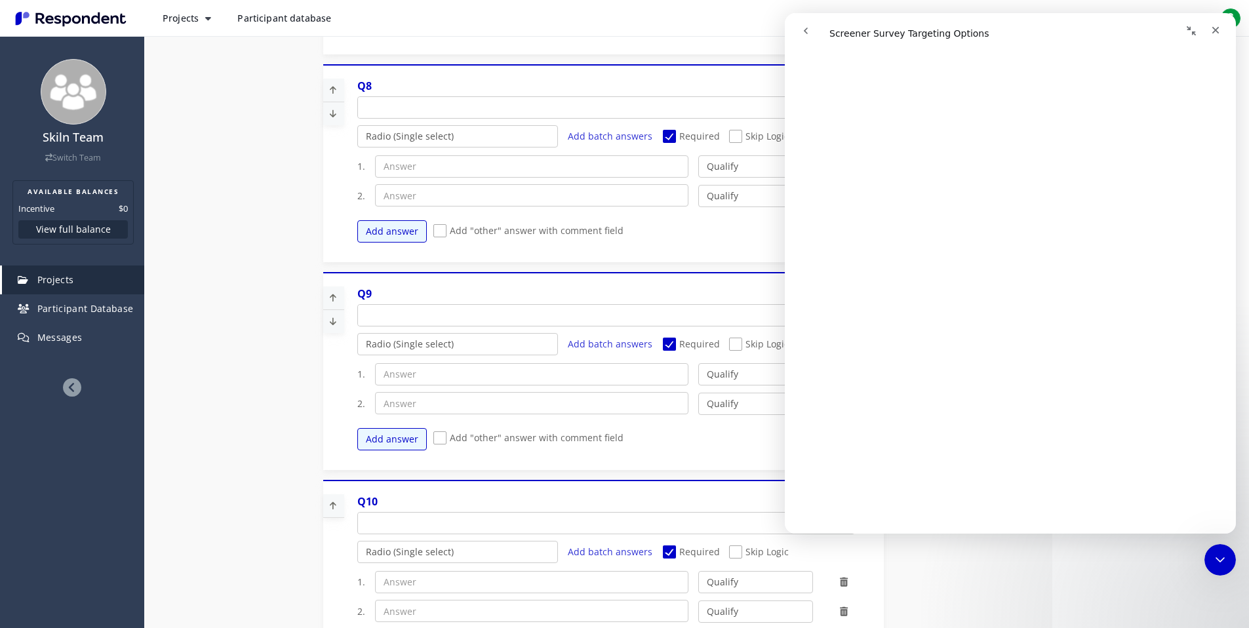
scroll to position [2104, 0]
click at [1217, 25] on icon "Close" at bounding box center [1215, 30] width 10 height 10
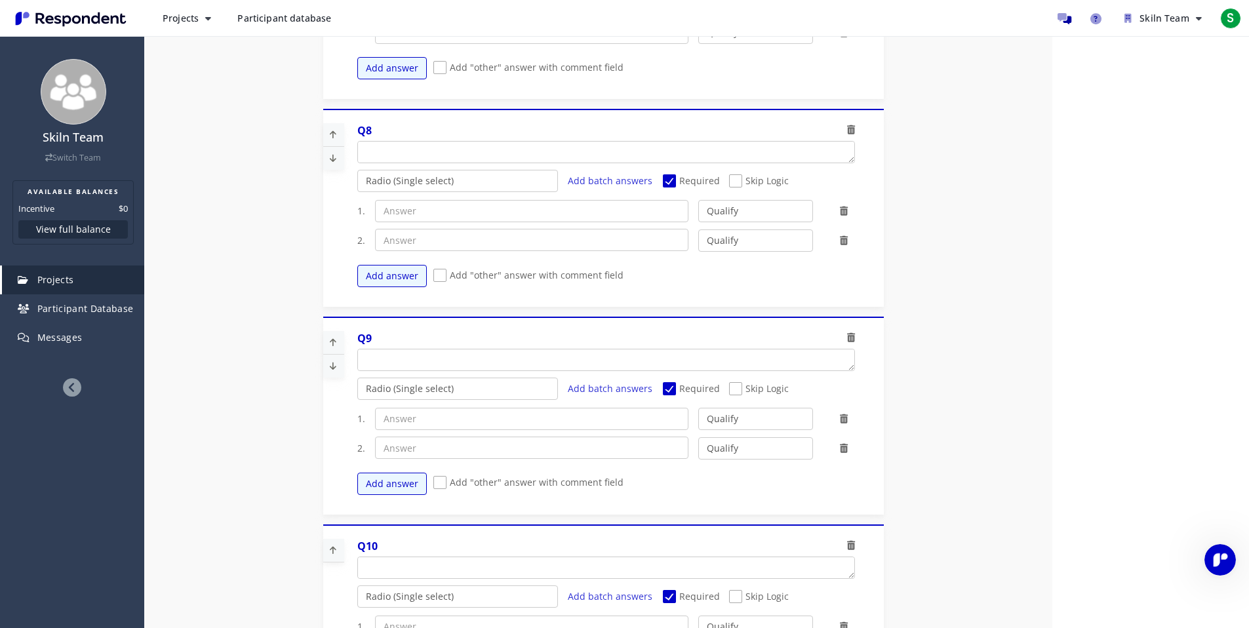
scroll to position [0, 0]
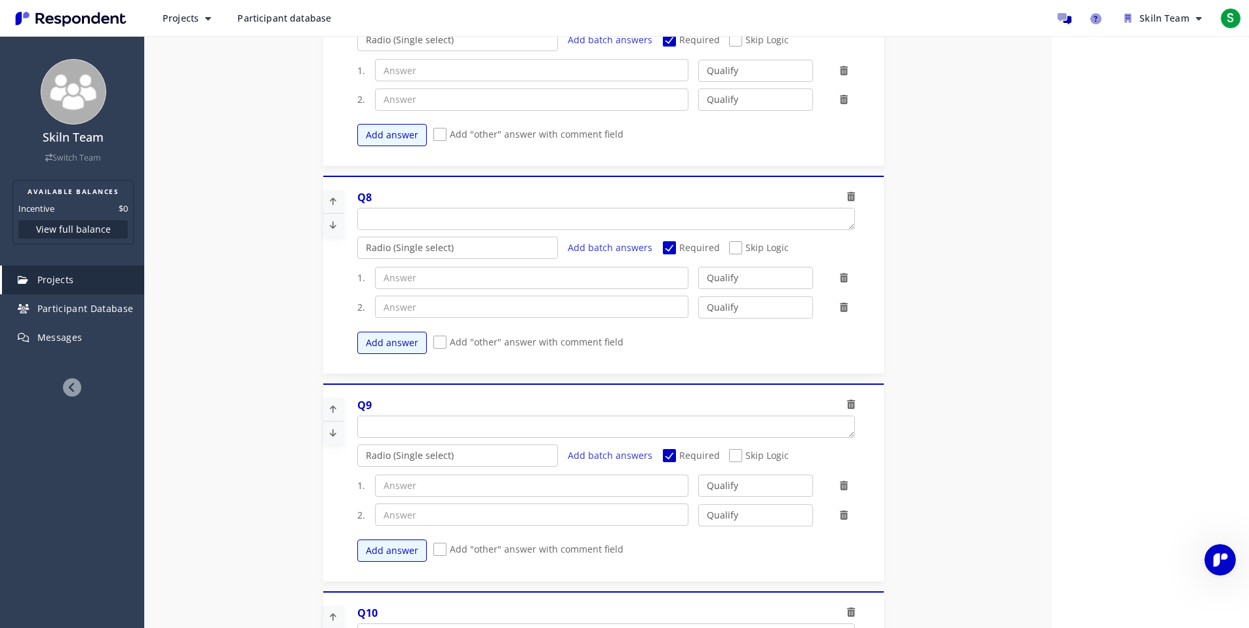
click at [753, 250] on span "Skip Logic" at bounding box center [759, 249] width 60 height 16
click at [738, 250] on input "Skip Logic" at bounding box center [733, 248] width 9 height 9
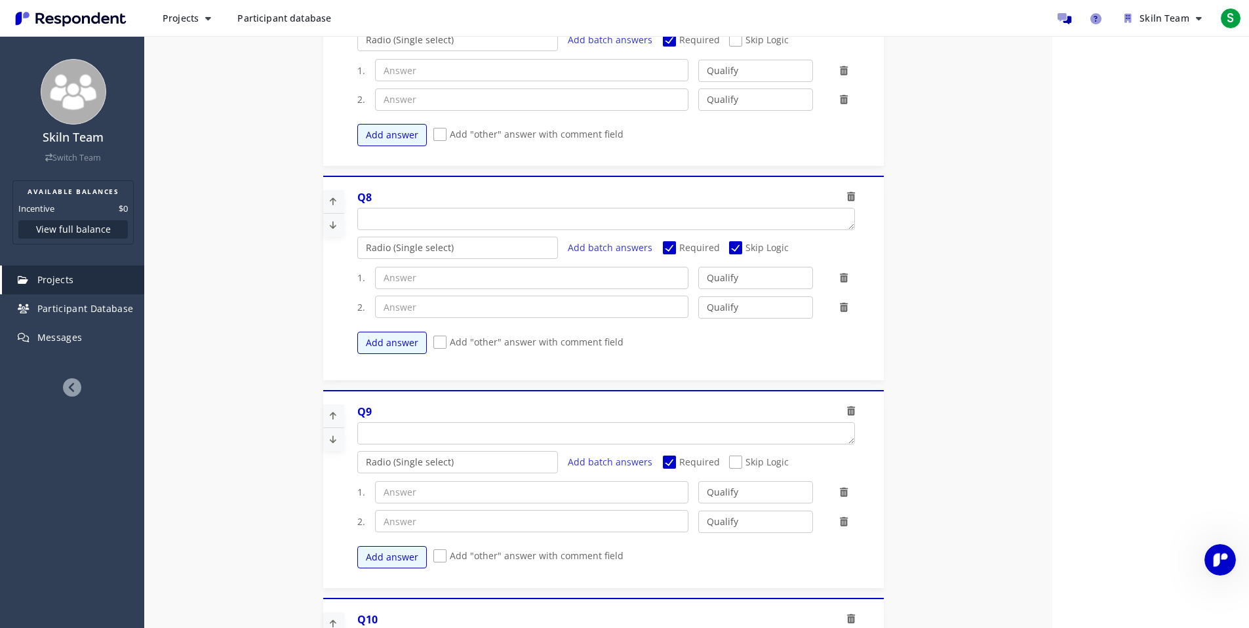
click at [494, 377] on div "Q8 Radio (Single select) Checkbox (Multi select) Multi-line text box Single-lin…" at bounding box center [603, 278] width 561 height 205
click at [739, 277] on select "Qualify Disqualify" at bounding box center [755, 278] width 115 height 22
click at [698, 267] on select "Qualify Disqualify" at bounding box center [755, 278] width 115 height 22
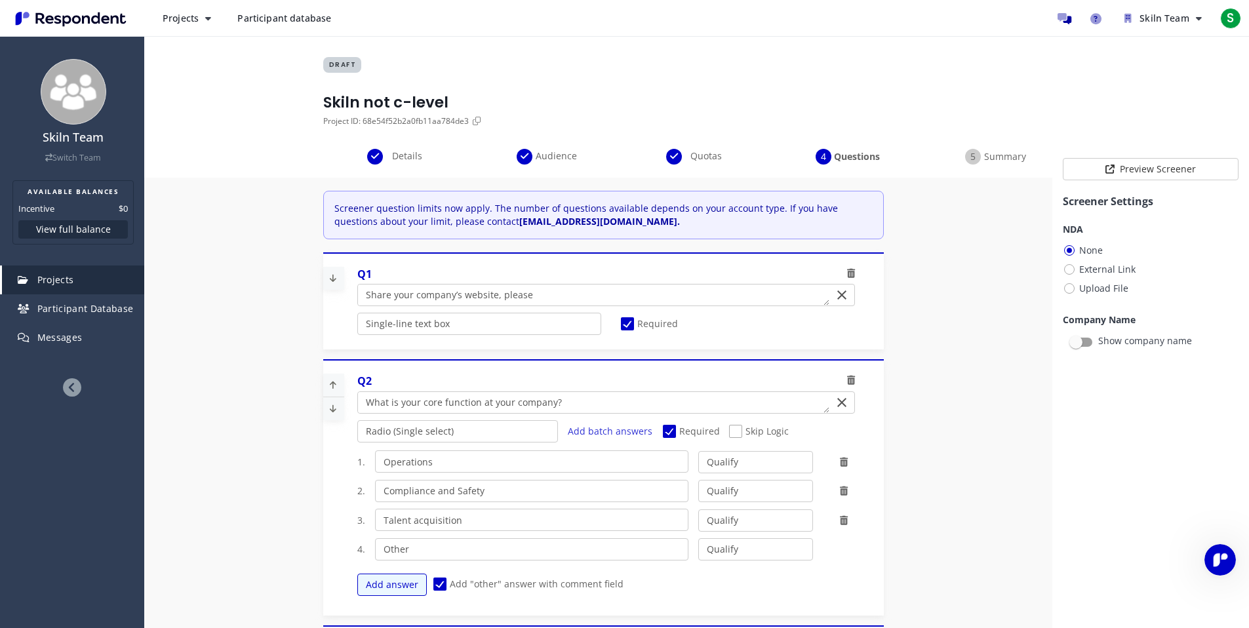
click at [1007, 149] on div "Summary" at bounding box center [995, 157] width 149 height 16
click at [814, 158] on div "Questions" at bounding box center [846, 157] width 149 height 16
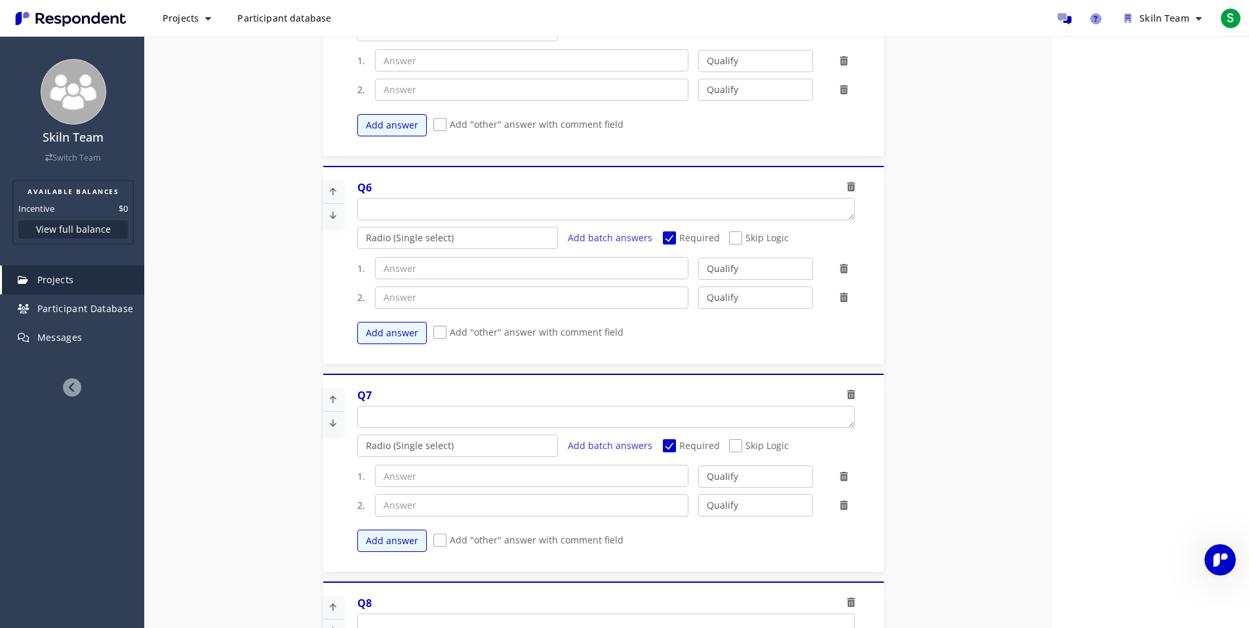
scroll to position [1332, 0]
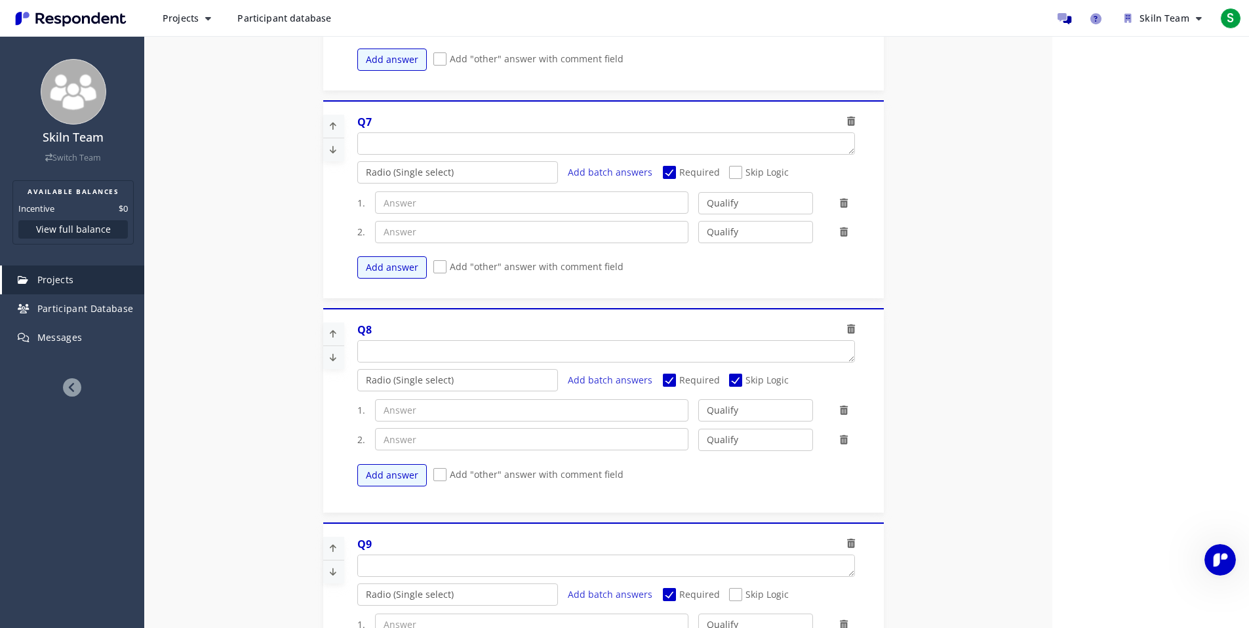
click at [729, 385] on span "Skip Logic" at bounding box center [759, 382] width 60 height 16
click at [729, 385] on input "Skip Logic" at bounding box center [733, 380] width 9 height 9
checkbox input "false"
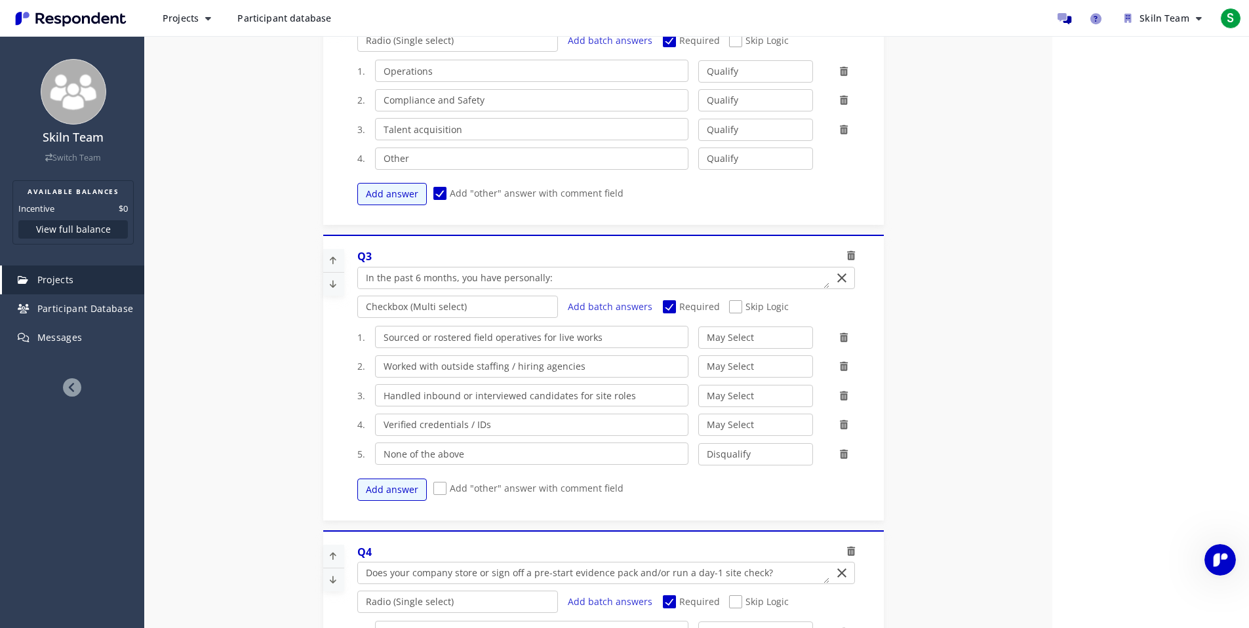
scroll to position [639, 0]
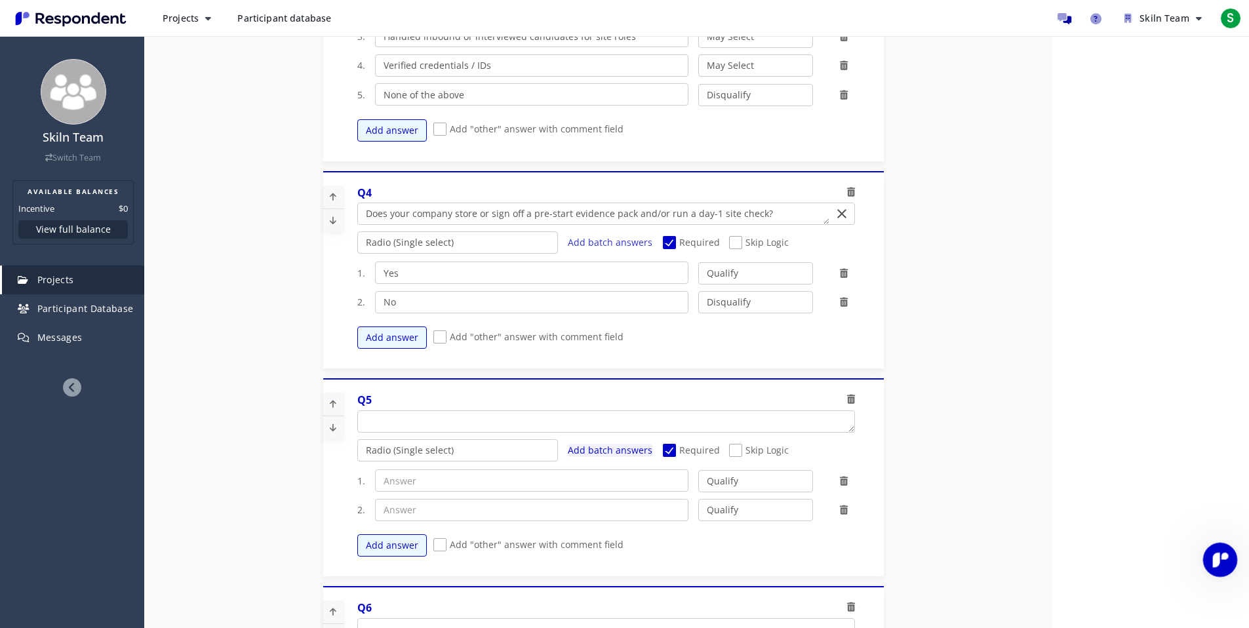
click at [1217, 564] on icon "Open Intercom Messenger" at bounding box center [1219, 558] width 22 height 22
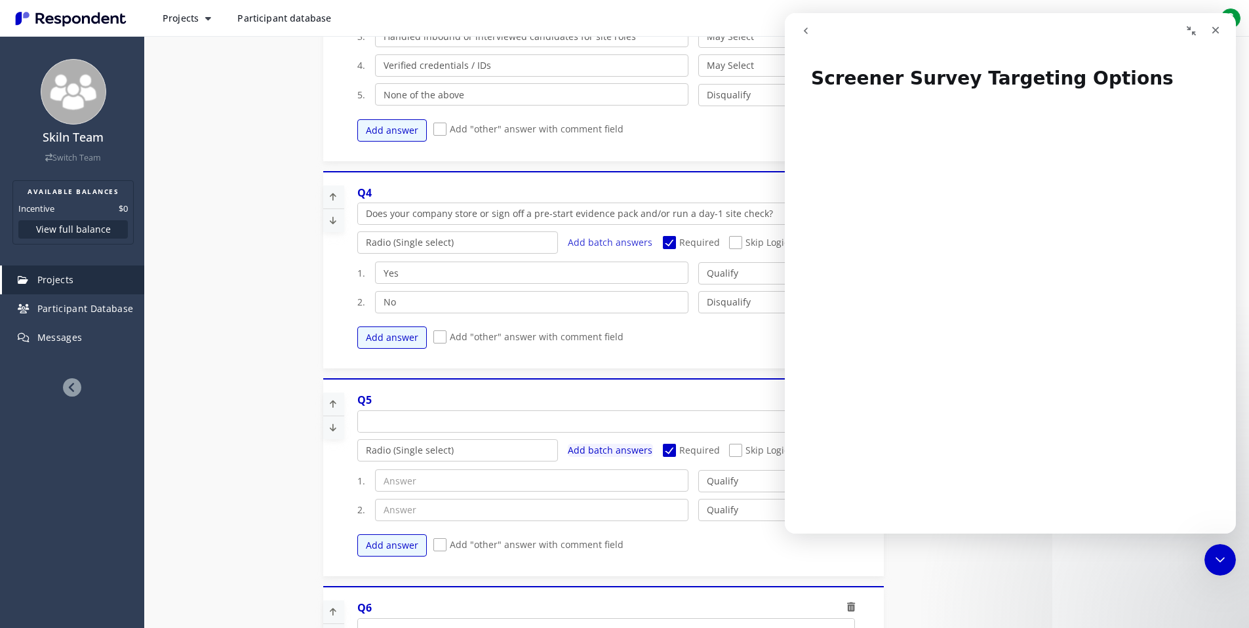
scroll to position [2, 0]
click at [804, 32] on icon "go back" at bounding box center [805, 31] width 10 height 10
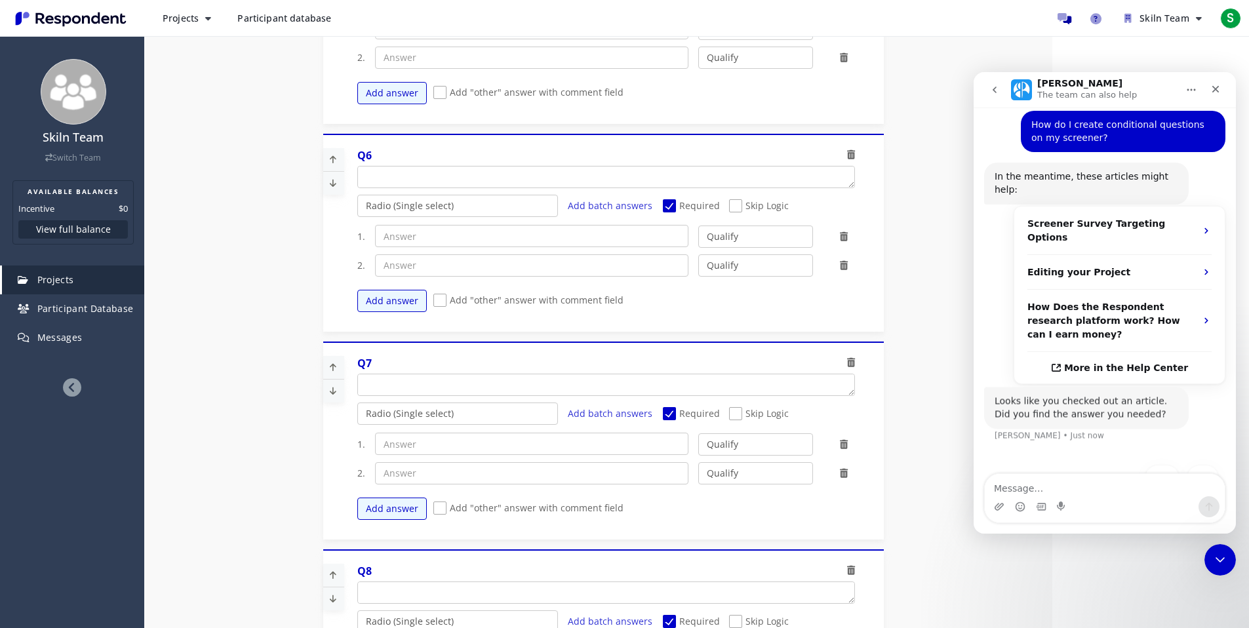
scroll to position [89, 0]
click at [1191, 464] on button "No" at bounding box center [1203, 477] width 32 height 26
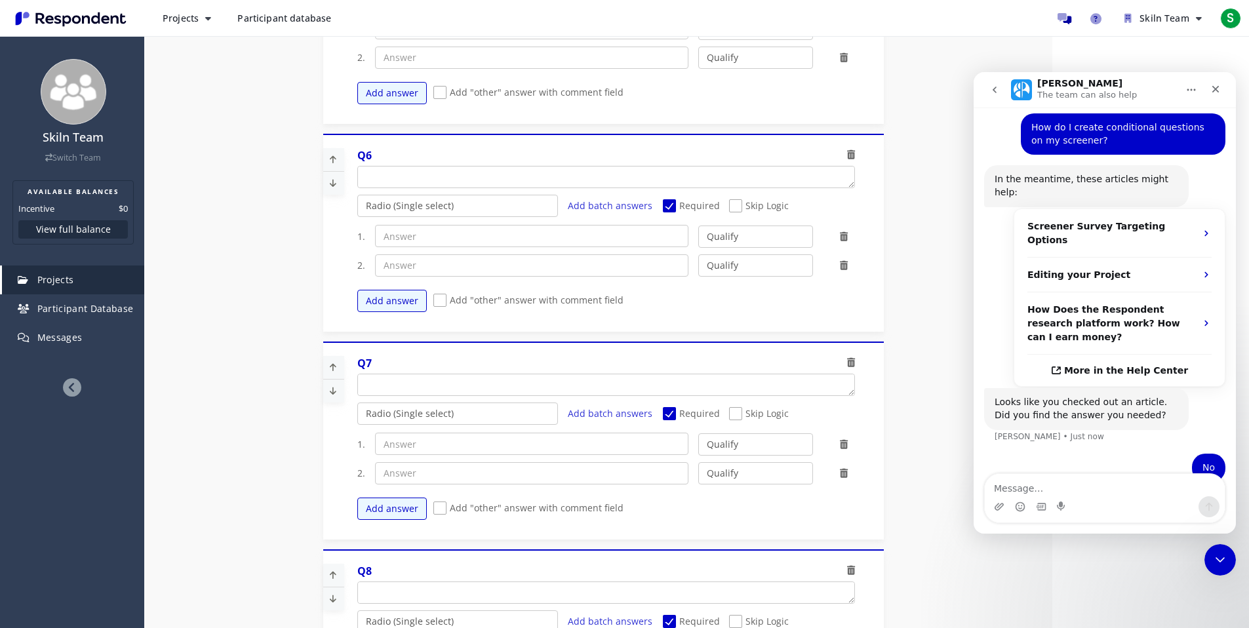
scroll to position [82, 0]
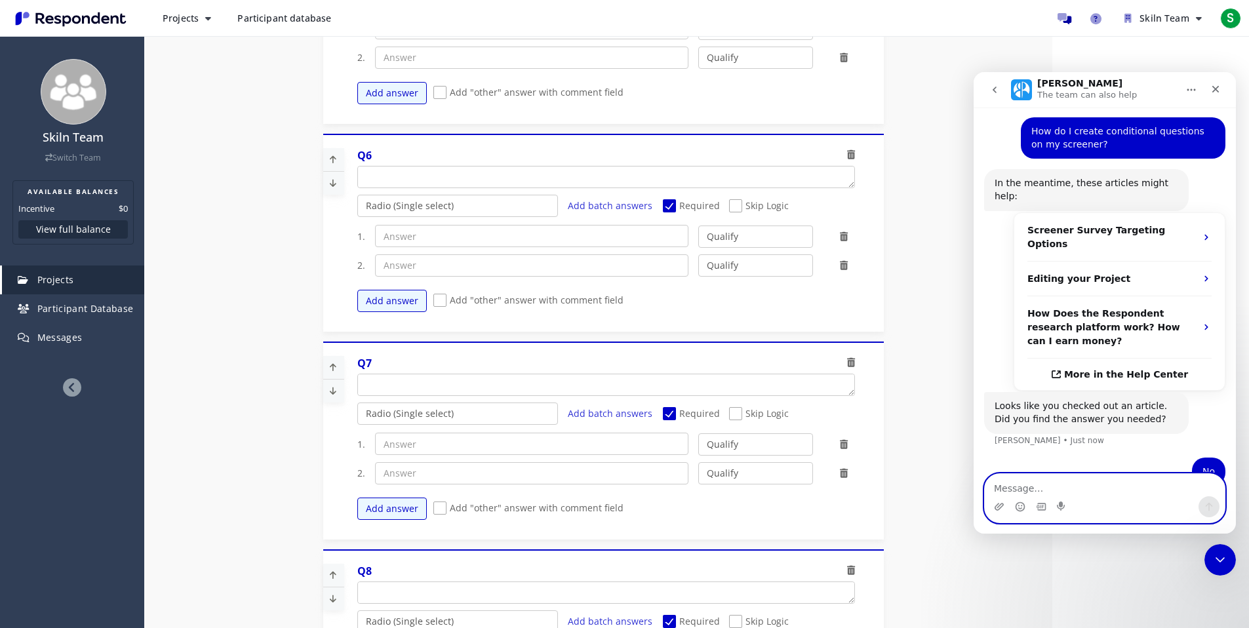
click at [1115, 479] on textarea "Message…" at bounding box center [1105, 485] width 240 height 22
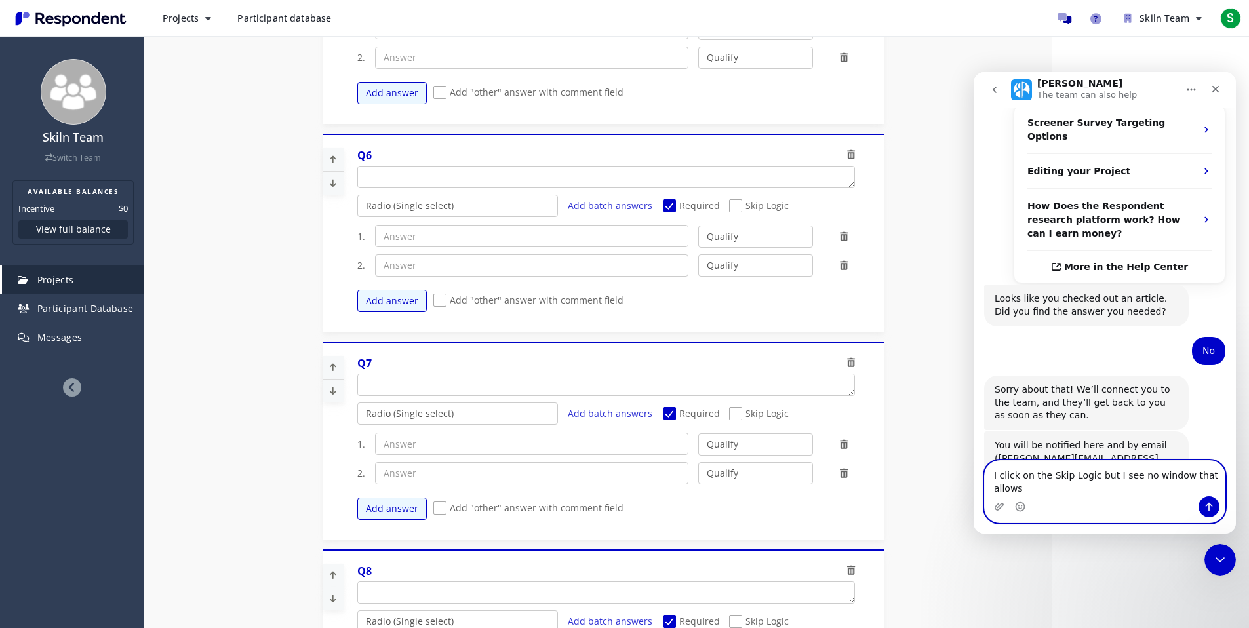
scroll to position [203, 0]
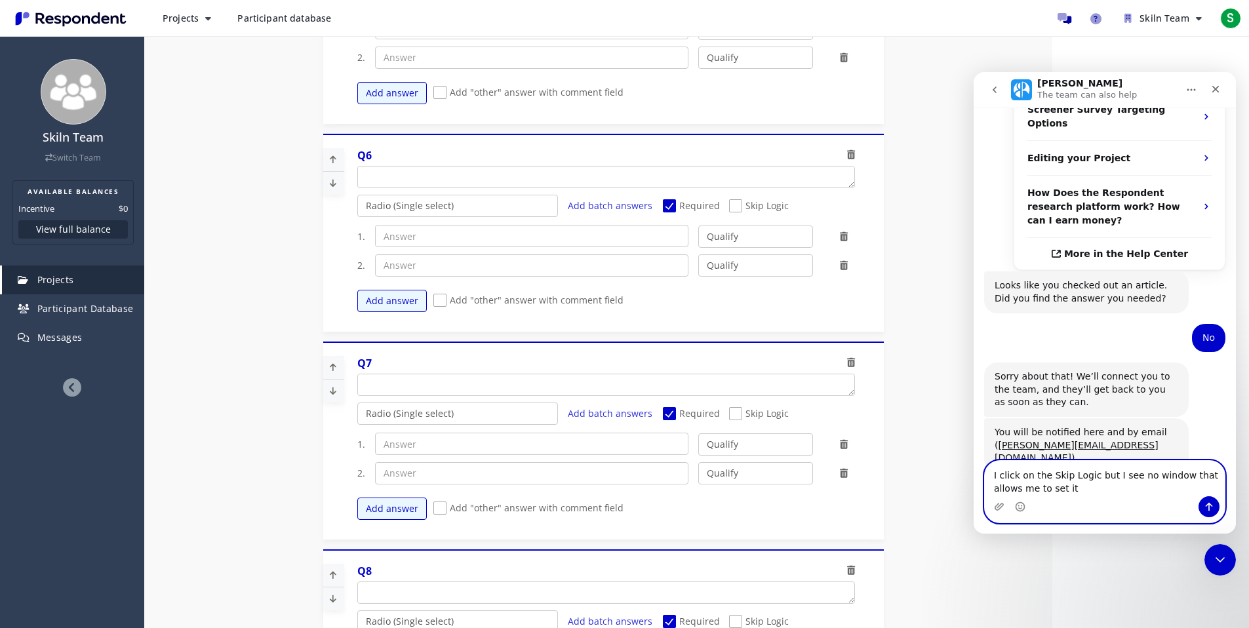
type textarea "I click on the Skip Logic but I see no window that allows me to set it"
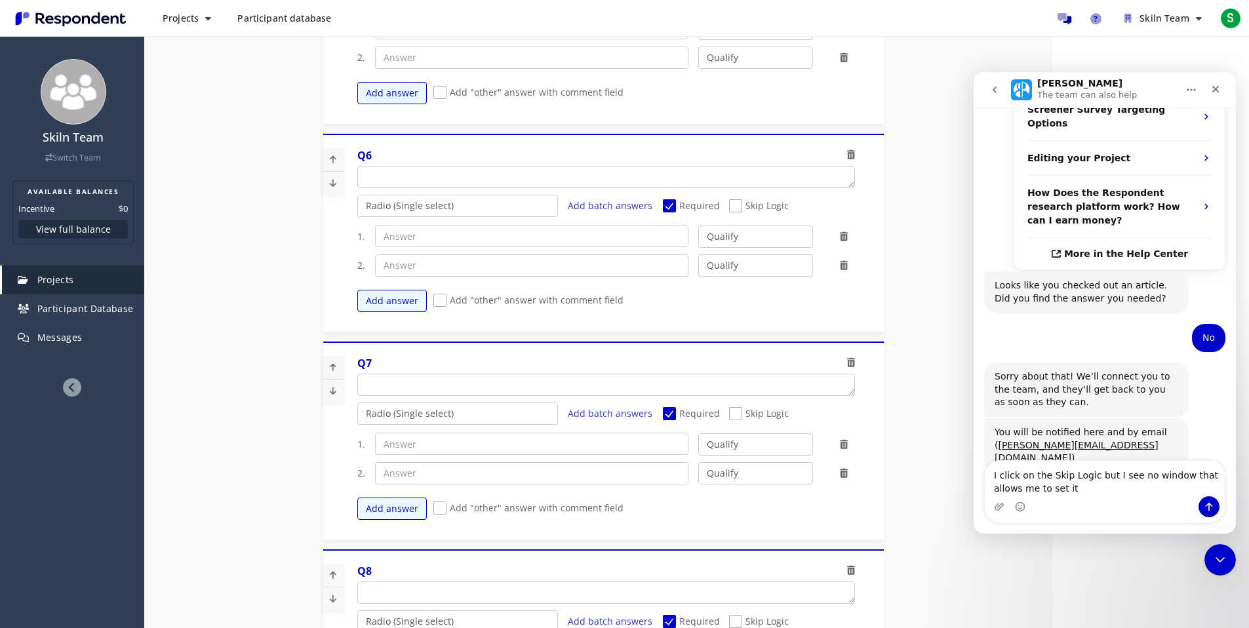
click at [738, 202] on span "Skip Logic" at bounding box center [759, 207] width 60 height 16
click at [738, 202] on input "Skip Logic" at bounding box center [733, 206] width 9 height 9
checkbox input "true"
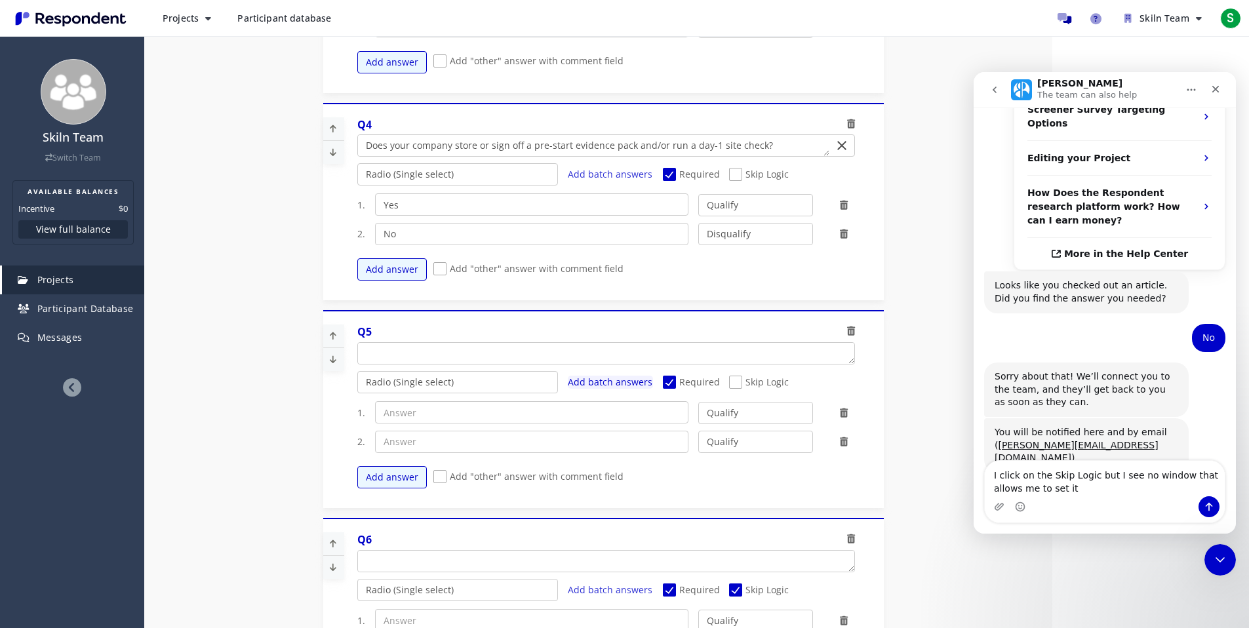
scroll to position [424, 0]
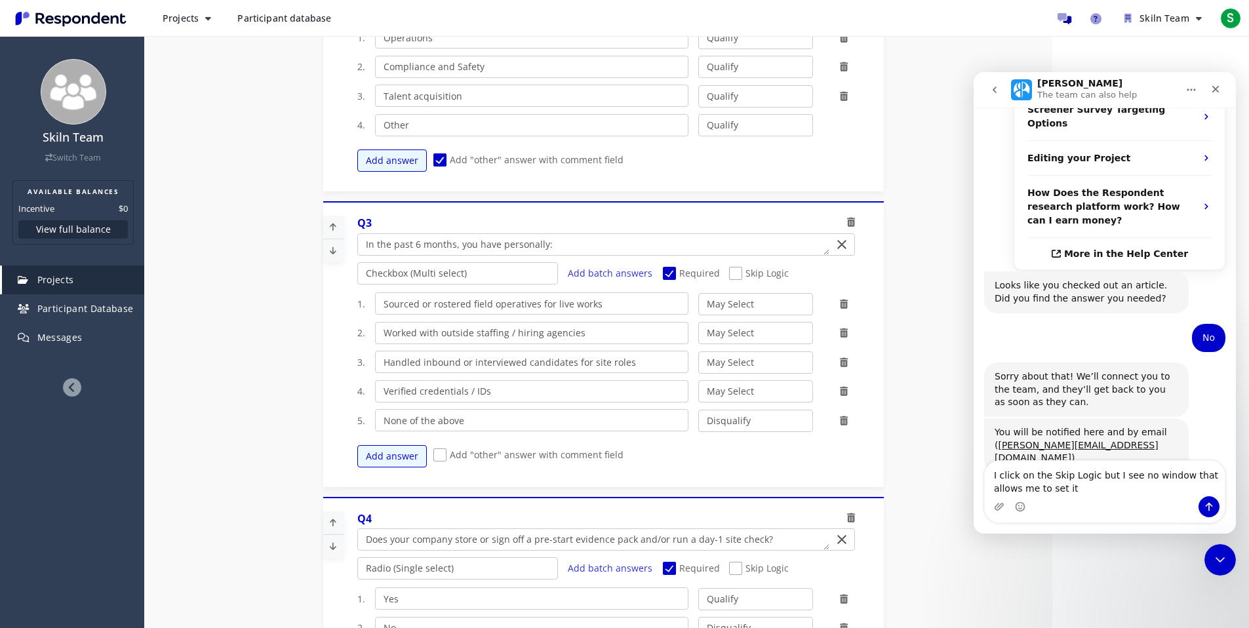
click at [745, 275] on span "Skip Logic" at bounding box center [759, 275] width 60 height 16
click at [738, 275] on input "Skip Logic" at bounding box center [733, 273] width 9 height 9
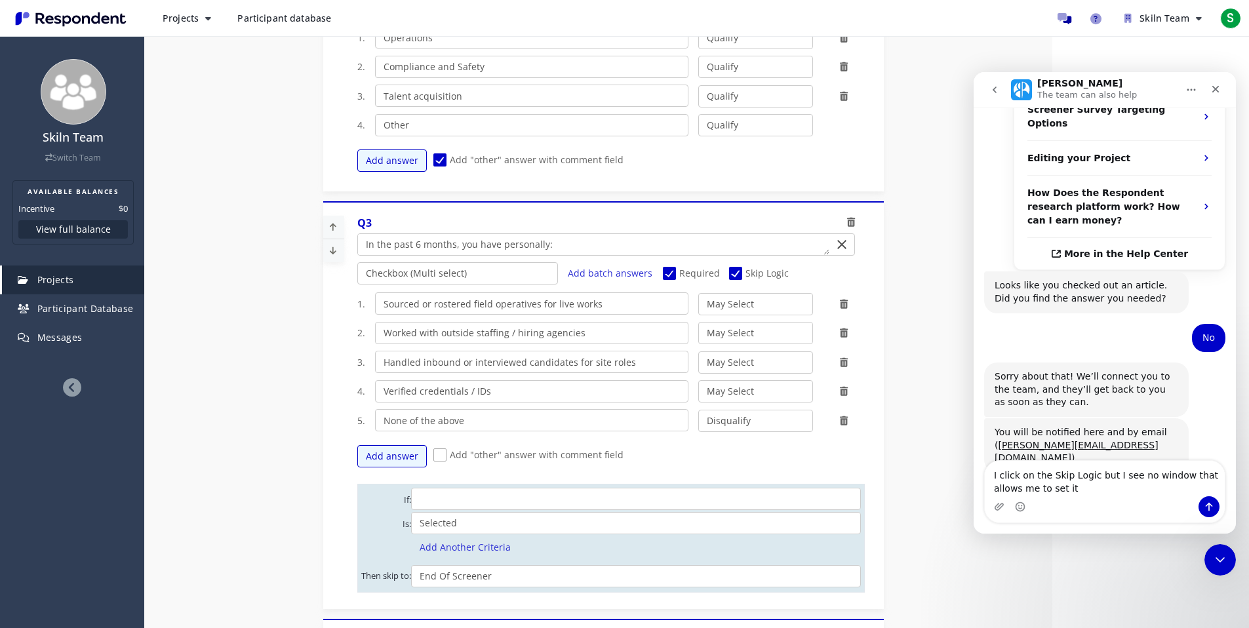
click at [745, 275] on span "Skip Logic" at bounding box center [759, 275] width 60 height 16
click at [738, 275] on input "Skip Logic" at bounding box center [733, 273] width 9 height 9
checkbox input "false"
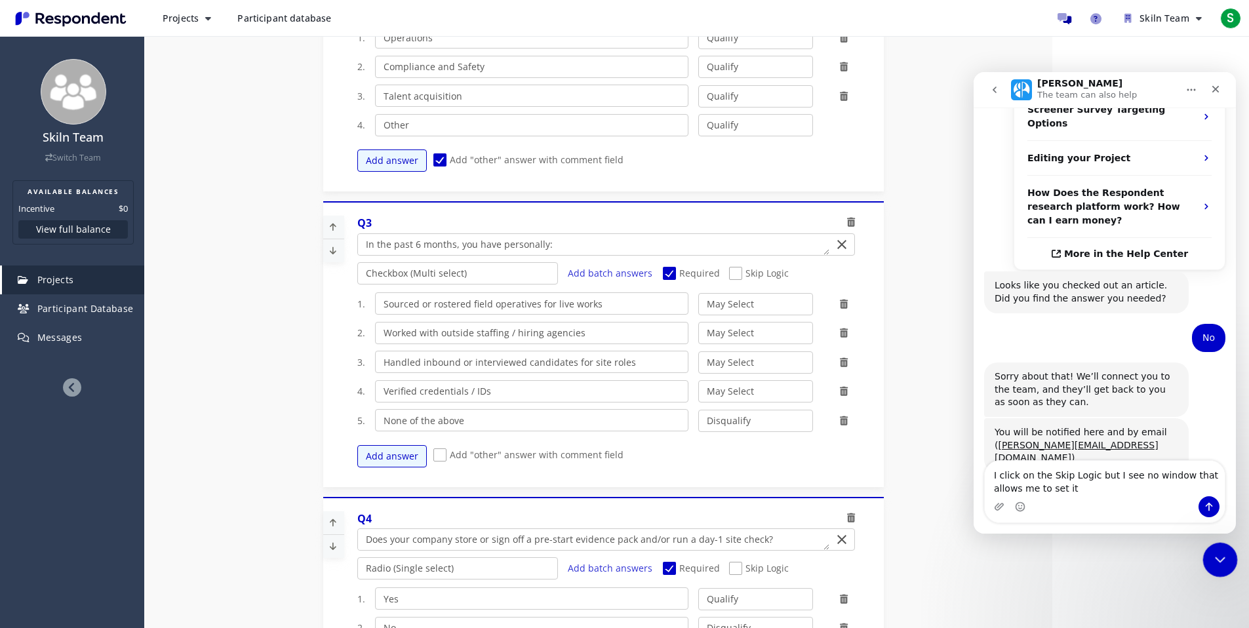
click at [1224, 551] on icon "Close Intercom Messenger" at bounding box center [1218, 558] width 16 height 16
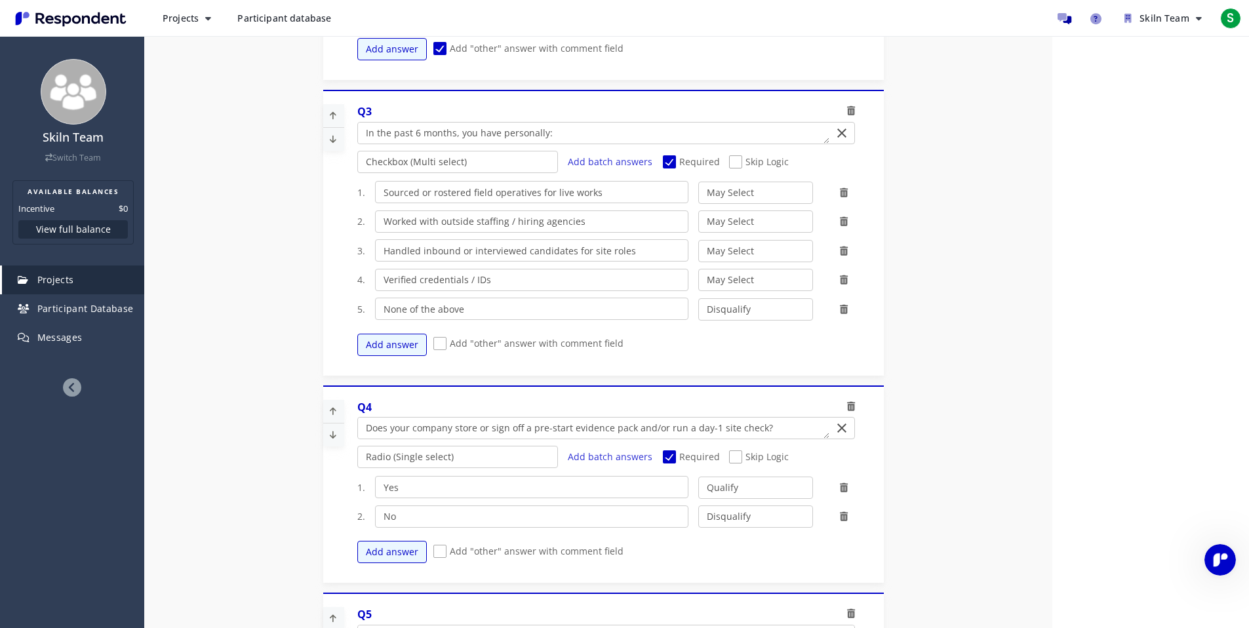
scroll to position [679, 0]
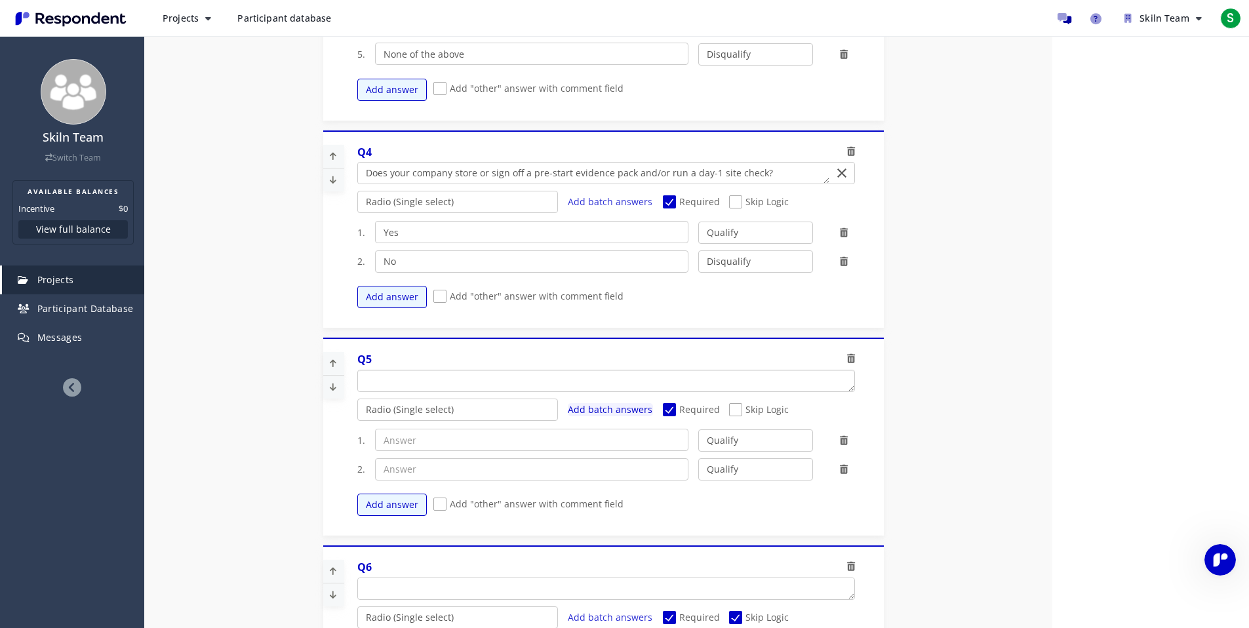
click at [437, 384] on textarea "Which of the following categories best describes your firm's total assets under…" at bounding box center [606, 380] width 496 height 21
type textarea "In the past 6 months how many field starts have you been involved in fulfilling?"
click at [388, 509] on button "Add answer" at bounding box center [391, 505] width 69 height 22
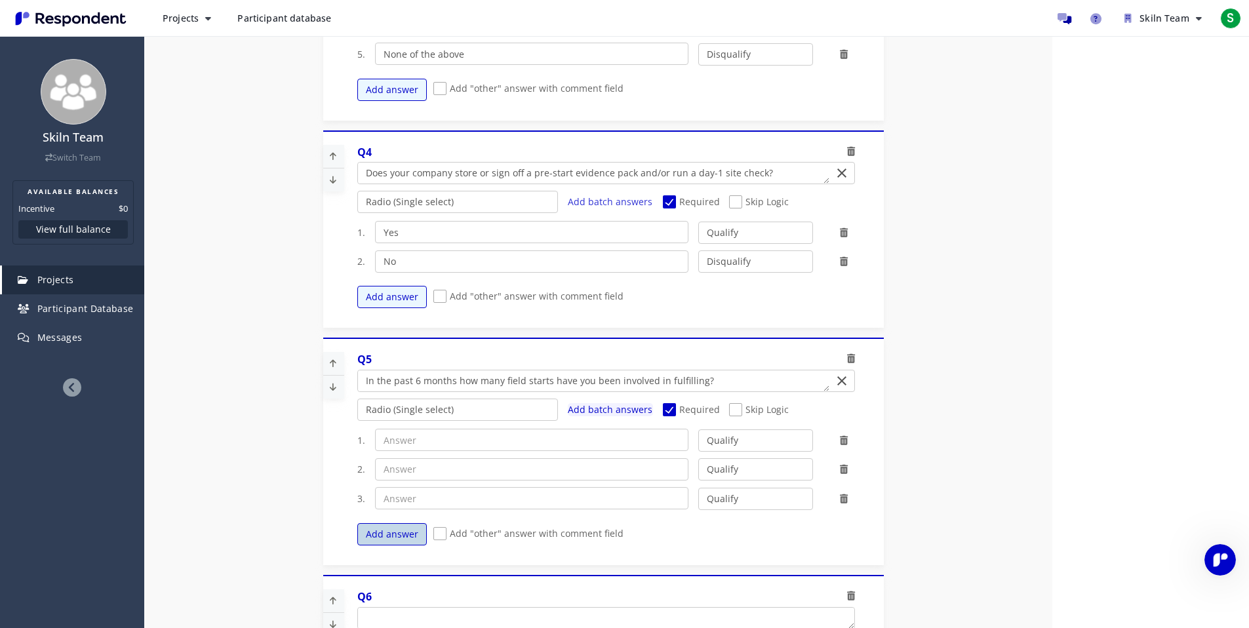
click at [386, 532] on button "Add answer" at bounding box center [391, 534] width 69 height 22
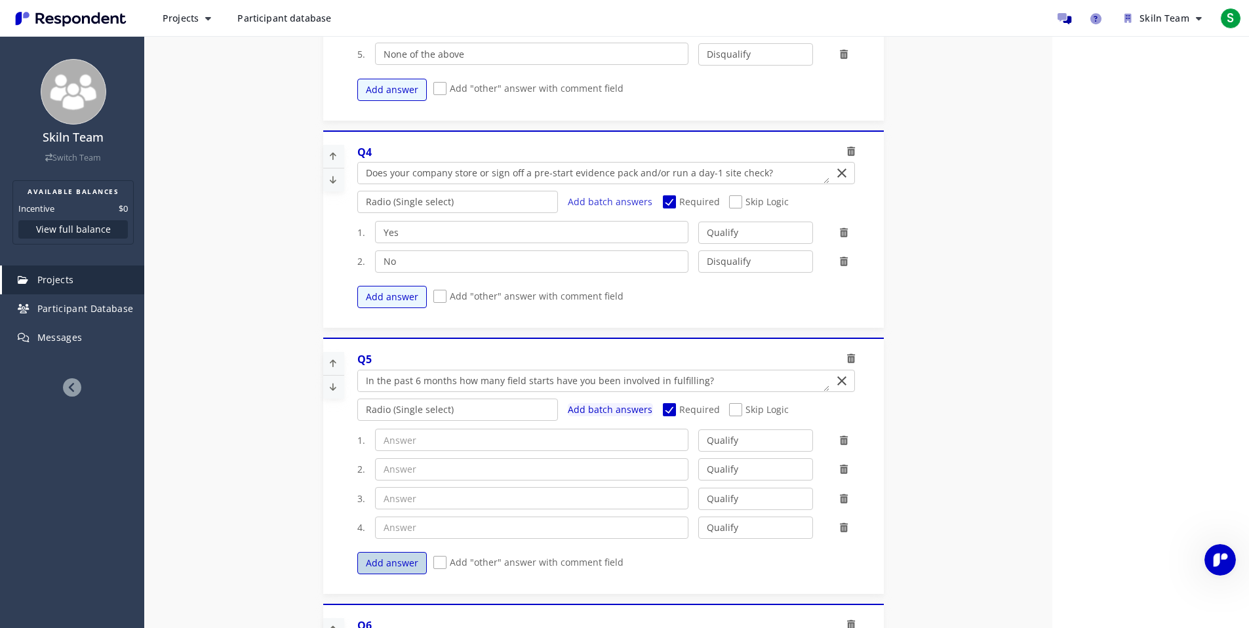
click at [376, 562] on button "Add answer" at bounding box center [391, 563] width 69 height 22
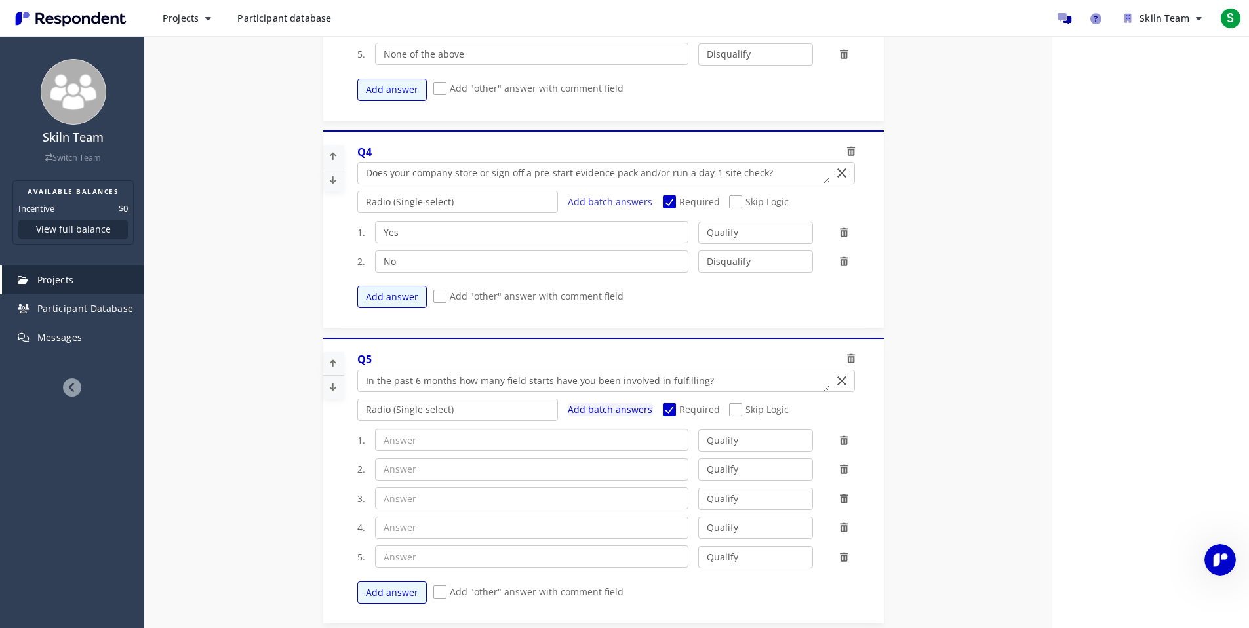
click at [427, 449] on input "text" at bounding box center [531, 440] width 313 height 22
type input "0"
click at [418, 473] on input "text" at bounding box center [531, 469] width 313 height 22
type input "1-10"
click at [416, 495] on input "text" at bounding box center [531, 498] width 313 height 22
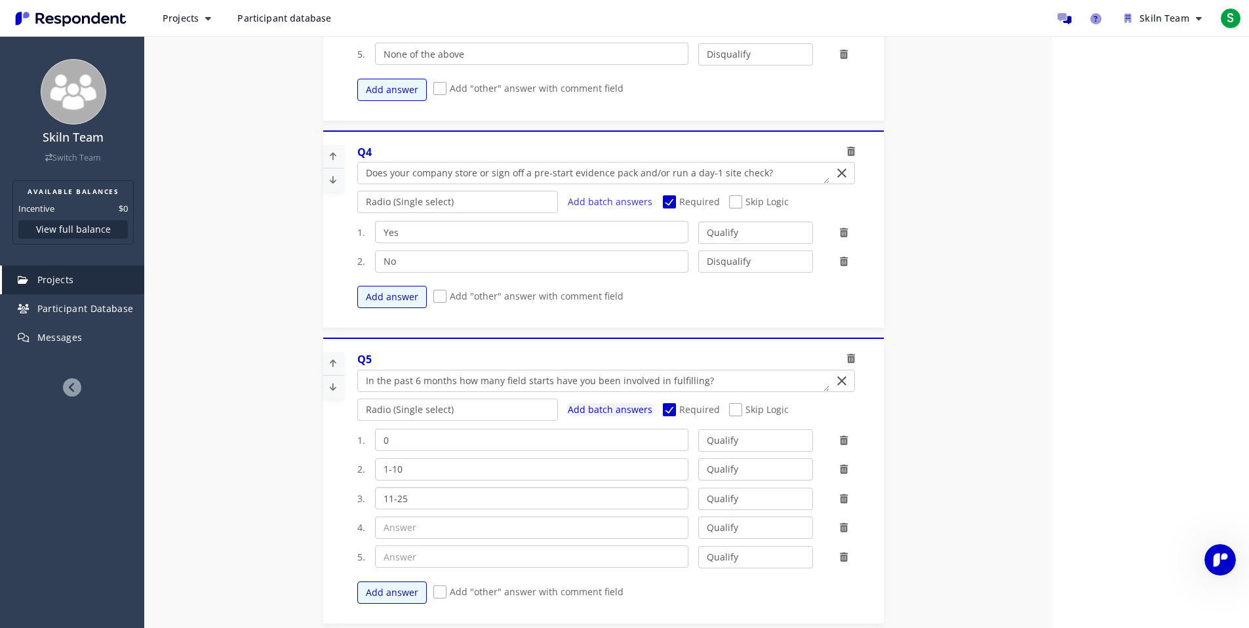
type input "11-25"
click at [412, 527] on input "text" at bounding box center [531, 528] width 313 height 22
type input "26-100"
click at [401, 553] on input "text" at bounding box center [531, 556] width 313 height 22
type input "101+"
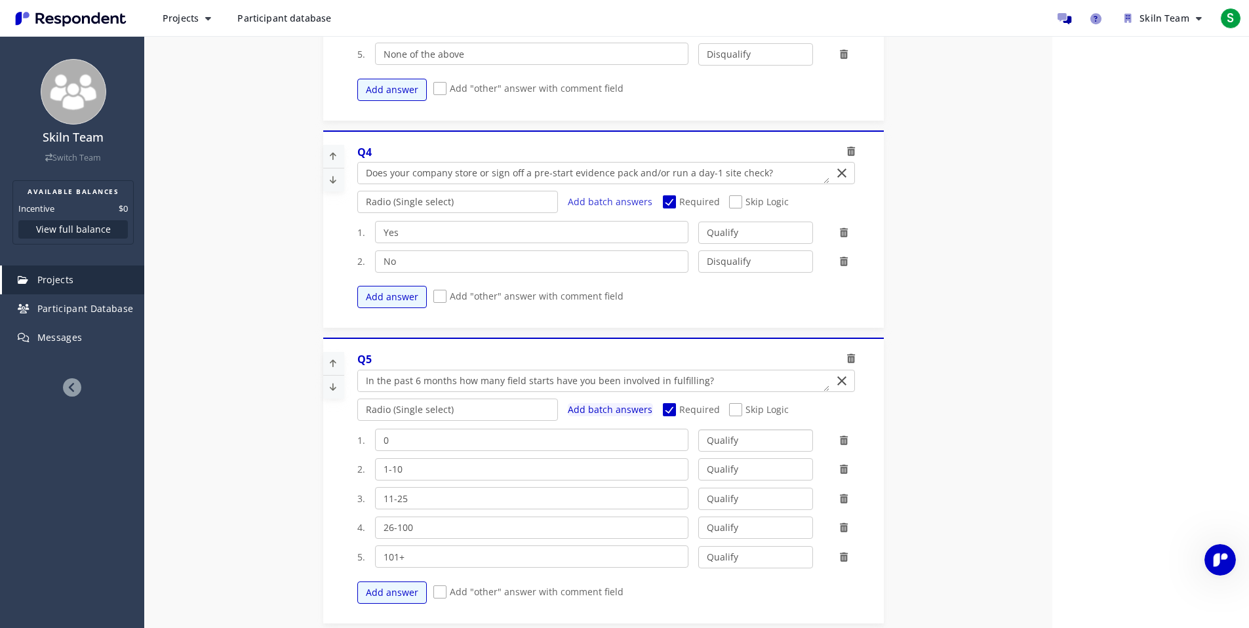
click at [776, 444] on select "Qualify Disqualify" at bounding box center [755, 440] width 115 height 22
select select "number:2"
click at [698, 429] on select "Qualify Disqualify" at bounding box center [755, 440] width 115 height 22
drag, startPoint x: 776, startPoint y: 444, endPoint x: 704, endPoint y: 463, distance: 73.9
click at [704, 463] on select "Qualify Disqualify" at bounding box center [755, 469] width 115 height 22
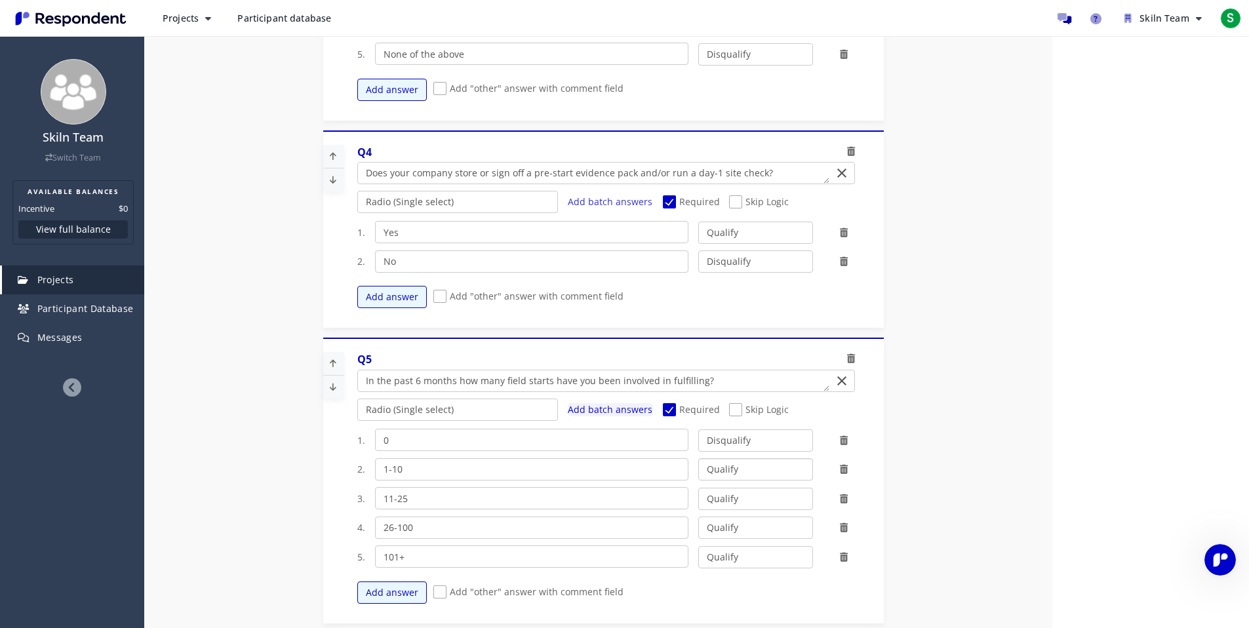
select select "number:2"
click at [698, 458] on select "Qualify Disqualify" at bounding box center [755, 469] width 115 height 22
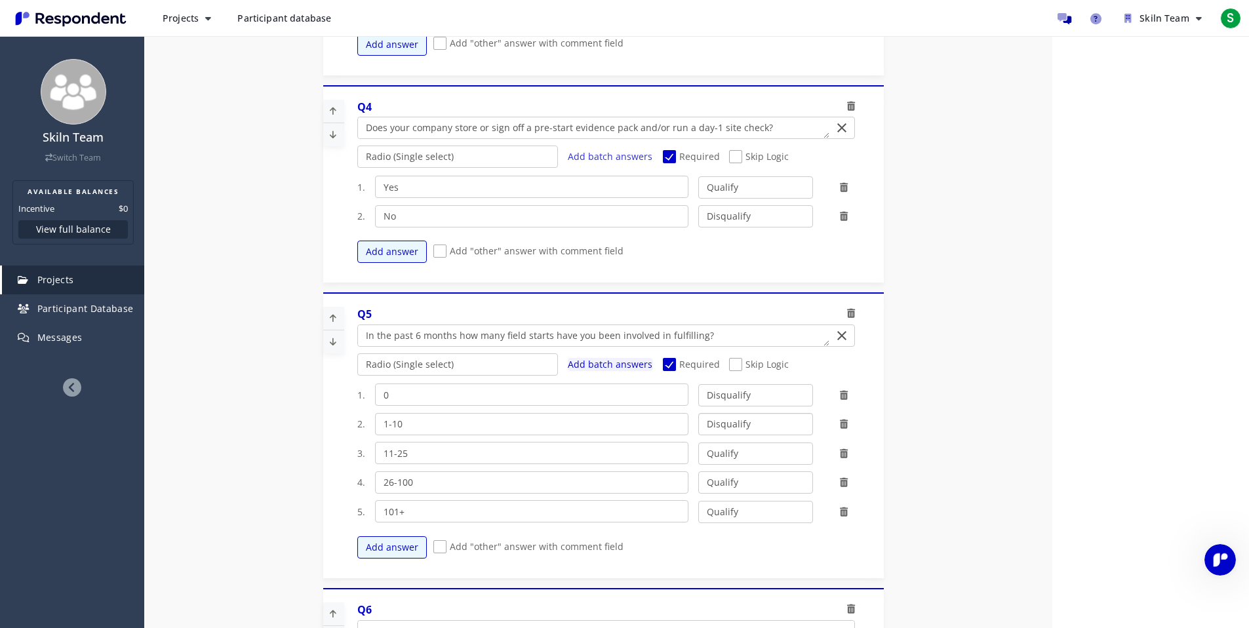
scroll to position [956, 0]
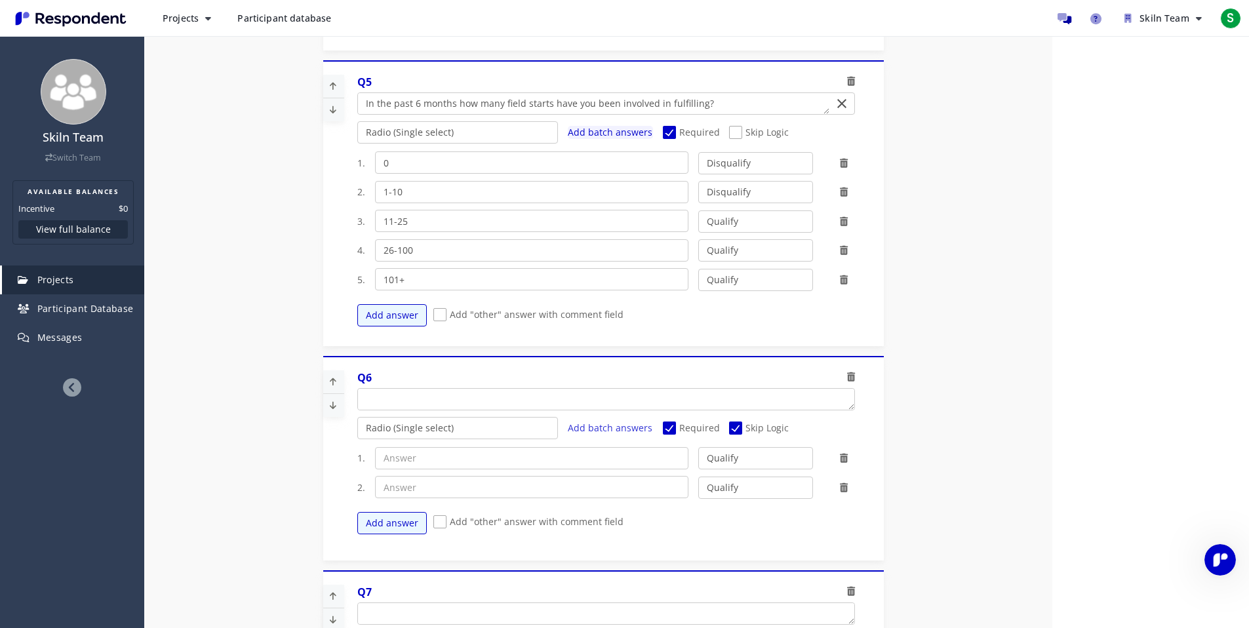
click at [744, 435] on span "Skip Logic" at bounding box center [759, 430] width 60 height 16
click at [738, 433] on input "Skip Logic" at bounding box center [733, 428] width 9 height 9
checkbox input "false"
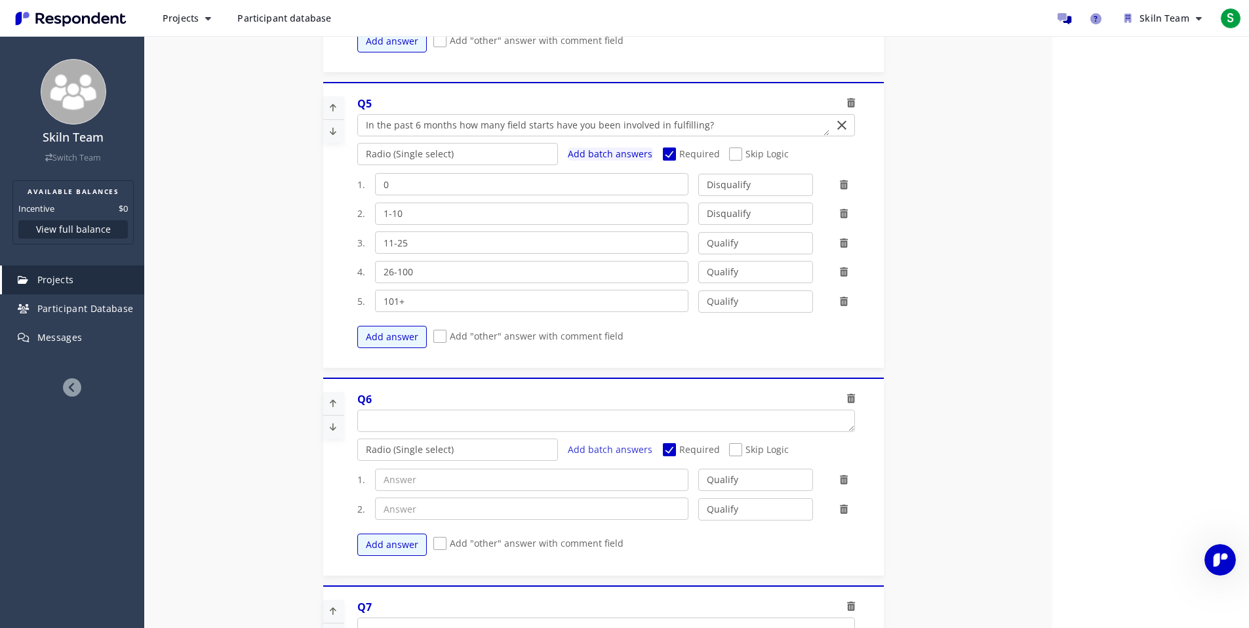
scroll to position [111, 0]
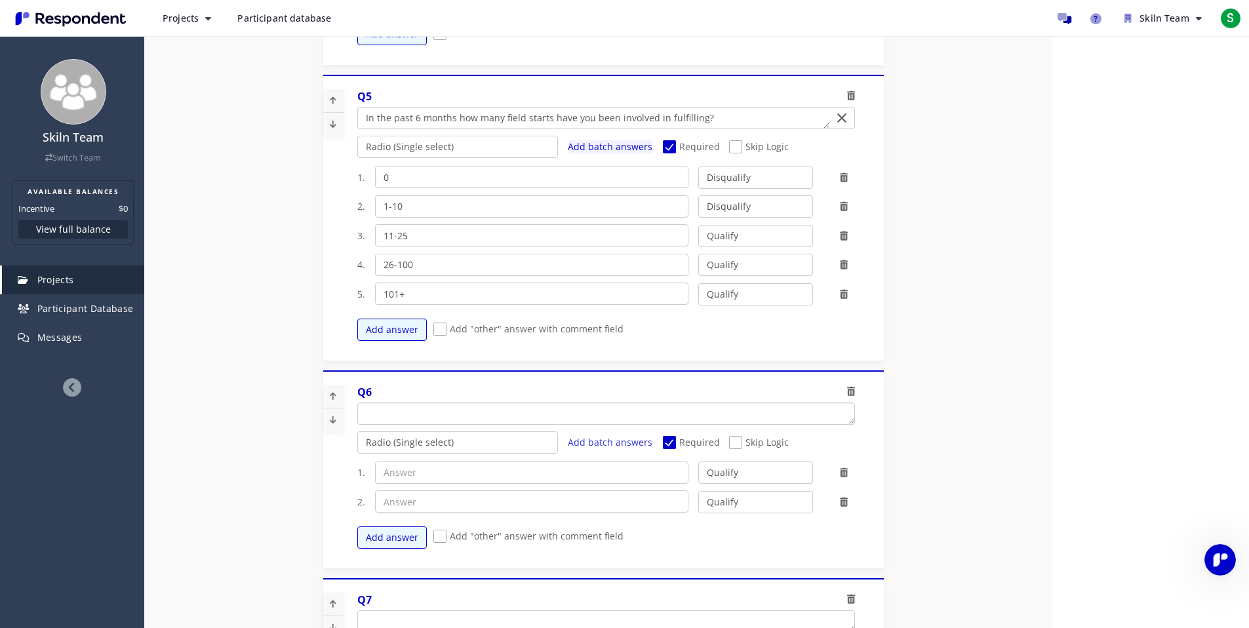
click at [444, 410] on textarea "Which of the following categories best describes your firm's total assets under…" at bounding box center [606, 413] width 496 height 21
paste textarea "Have you changed a roster due to an expired/wrong credential (e.g., health/safe…"
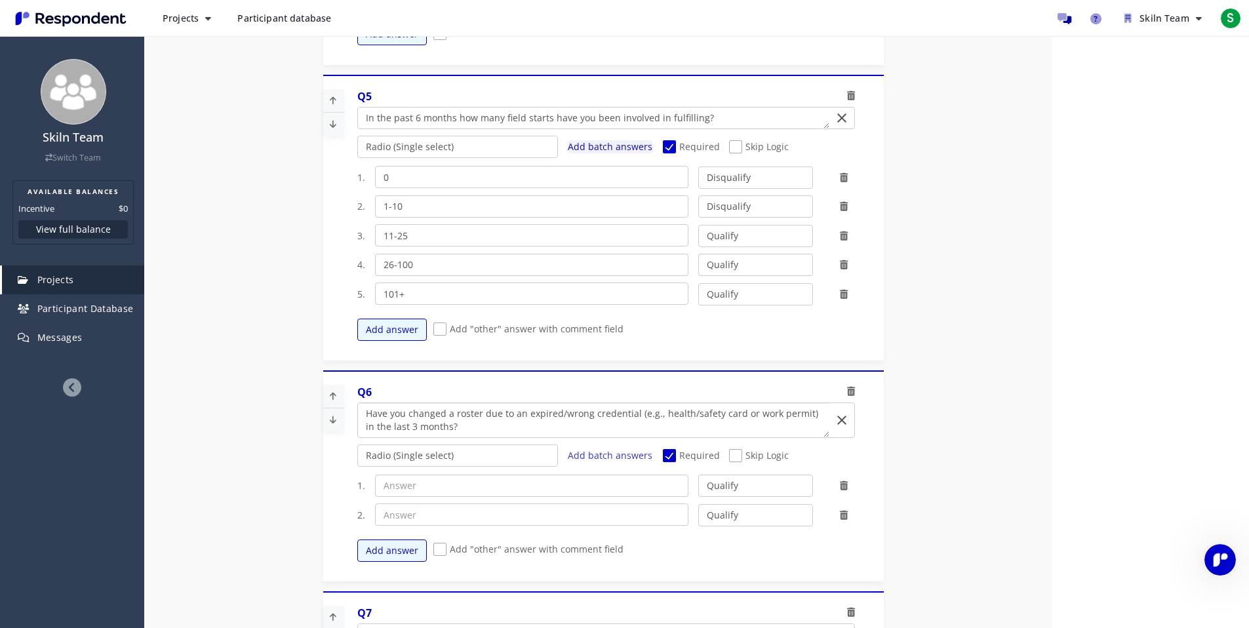
scroll to position [0, 0]
type textarea "Have you changed a roster due to an expired/wrong credential (e.g., health/safe…"
click at [538, 484] on input "text" at bounding box center [531, 486] width 313 height 22
type input "Yes"
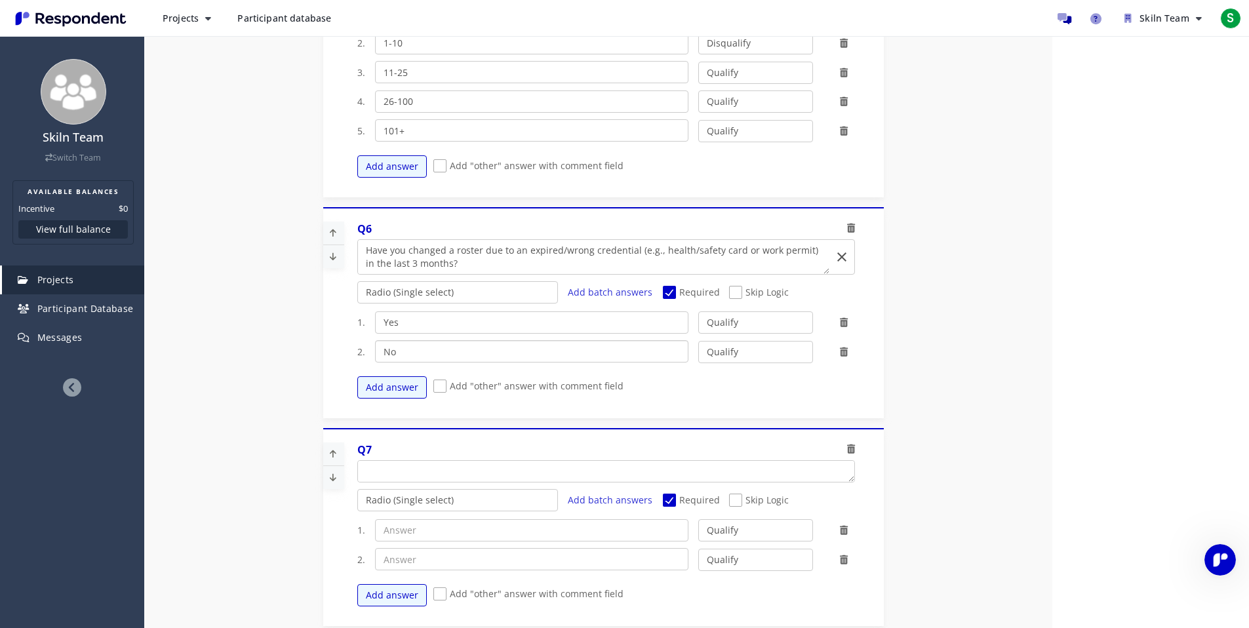
scroll to position [1199, 0]
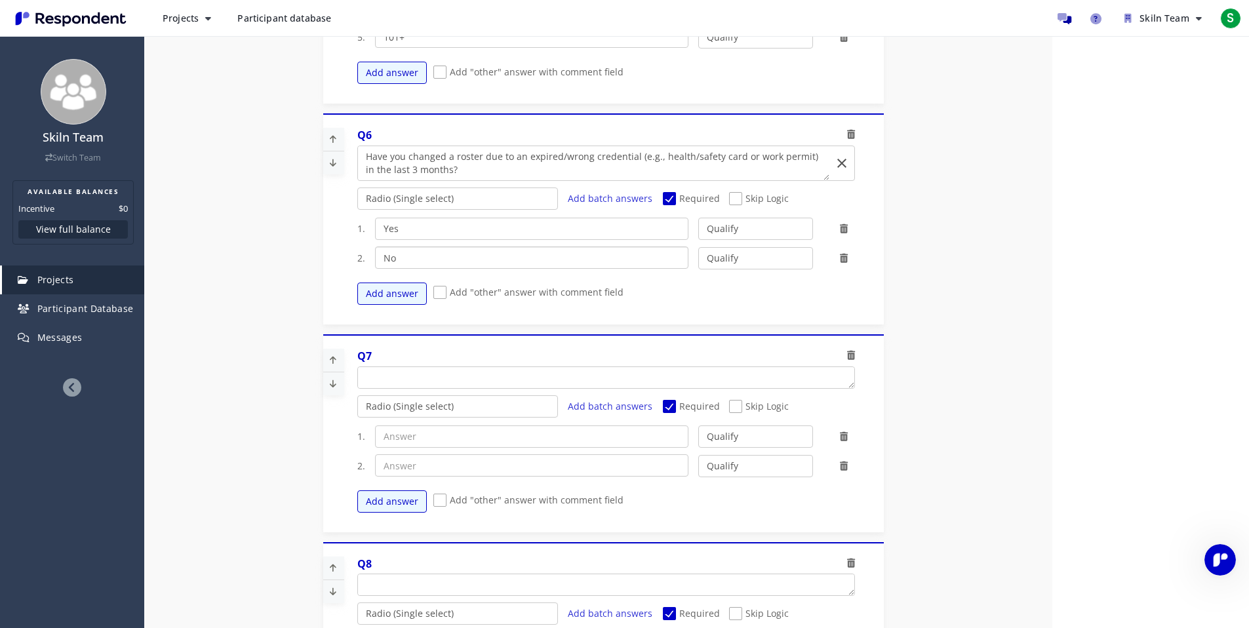
type input "No"
click at [521, 378] on textarea "Which of the following categories best describes your firm's total assets under…" at bounding box center [606, 377] width 496 height 21
paste textarea "Which documents and trade-specific credentials have you verified?"
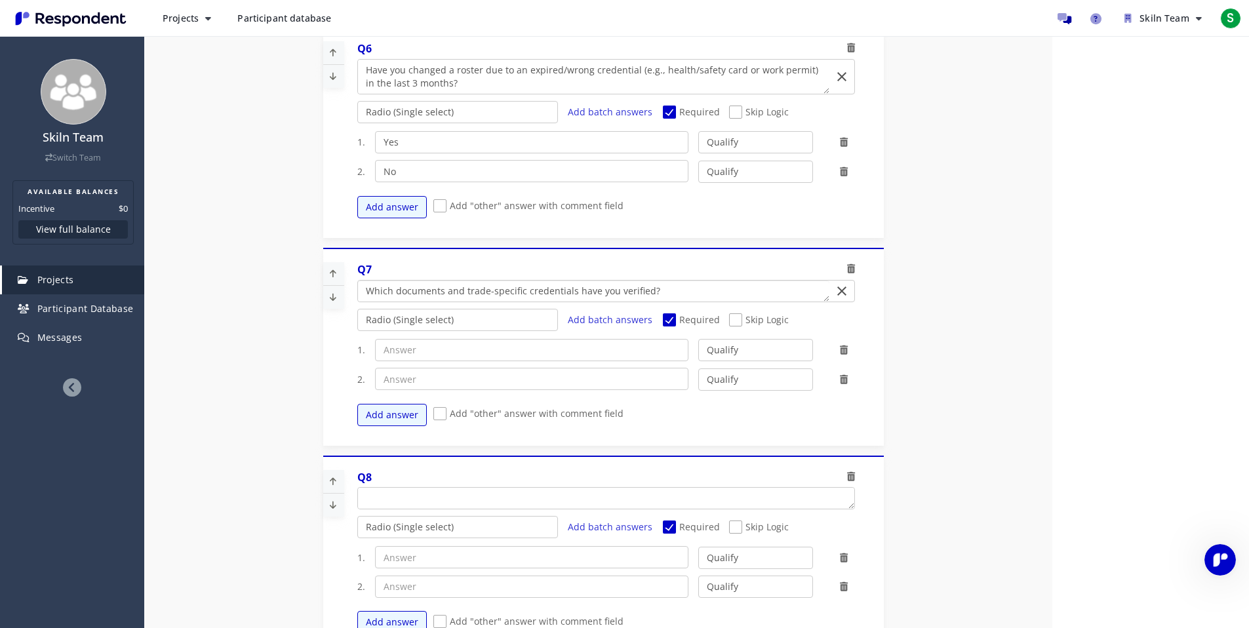
scroll to position [1299, 0]
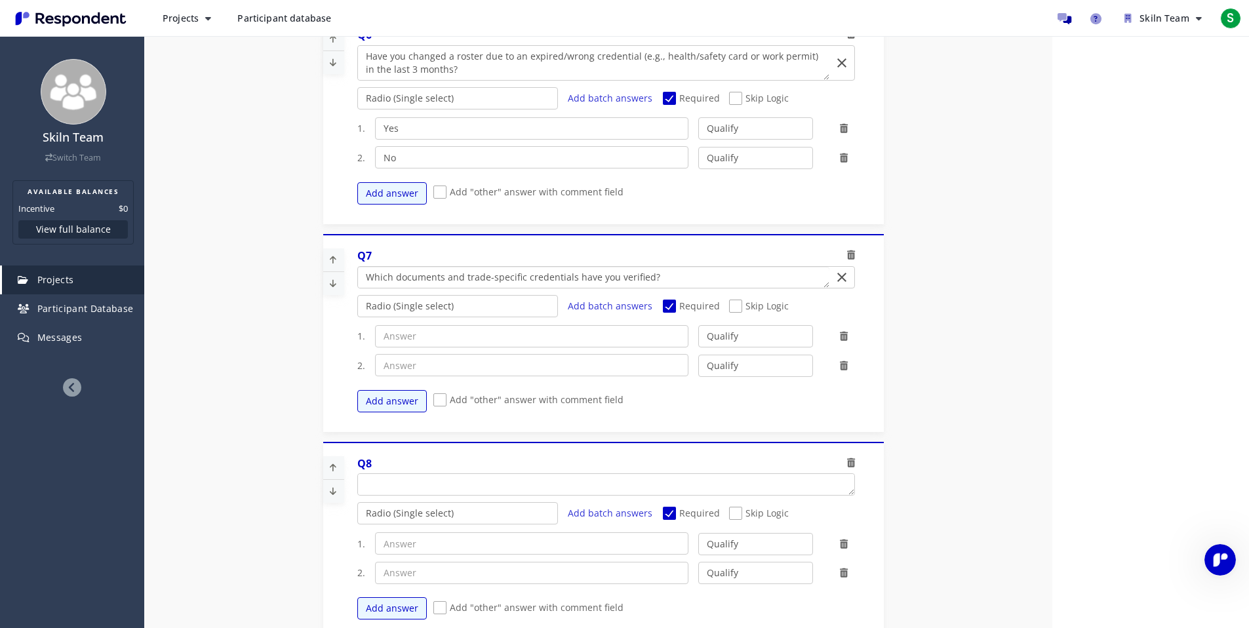
type textarea "Which documents and trade-specific credentials have you verified?"
click at [461, 315] on select "Radio (Single select) Checkbox (Multi select) Multi-line text box Single-line t…" at bounding box center [457, 306] width 201 height 22
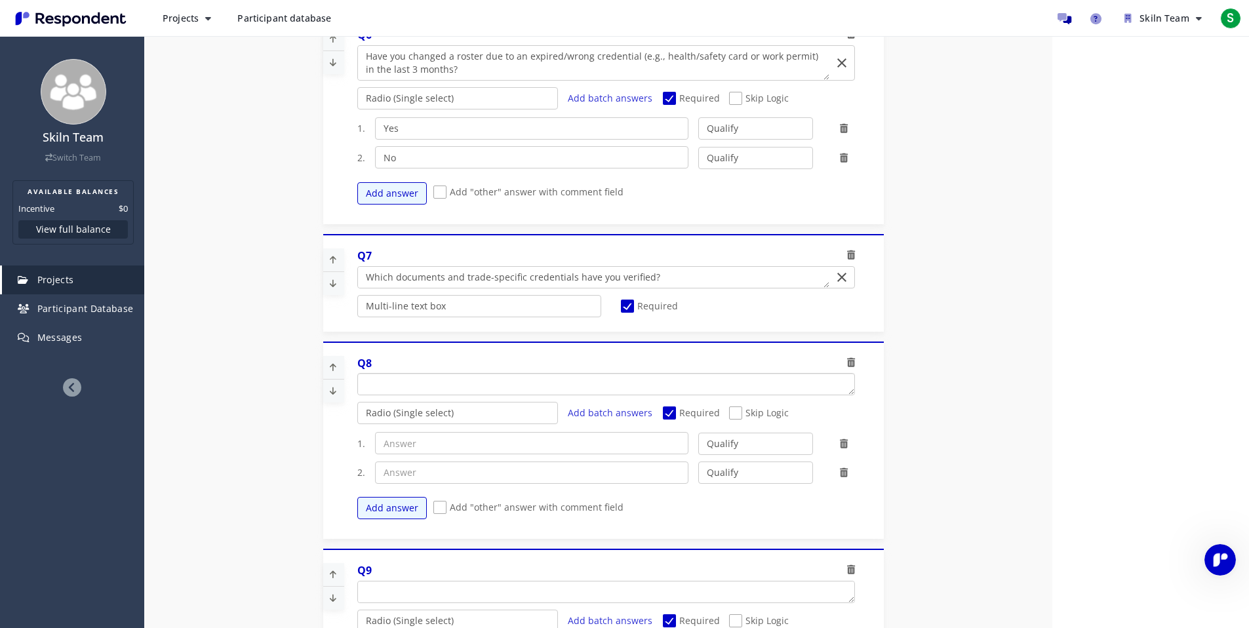
click at [397, 378] on textarea "Which of the following categories best describes your firm's total assets under…" at bounding box center [606, 384] width 496 height 21
paste textarea "Which sources or services (internal / external) do you use to verify them?"
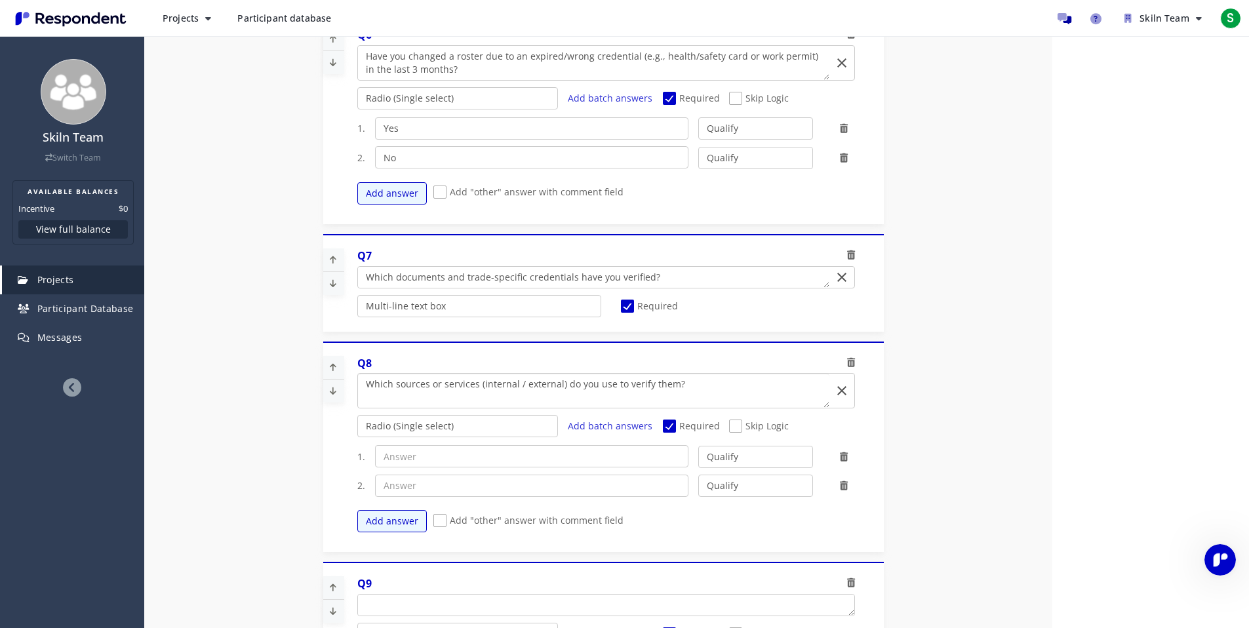
type textarea "Which sources or services (internal / external) do you use to verify them?"
click at [390, 422] on select "Radio (Single select) Checkbox (Multi select) Multi-line text box Single-line t…" at bounding box center [457, 426] width 201 height 22
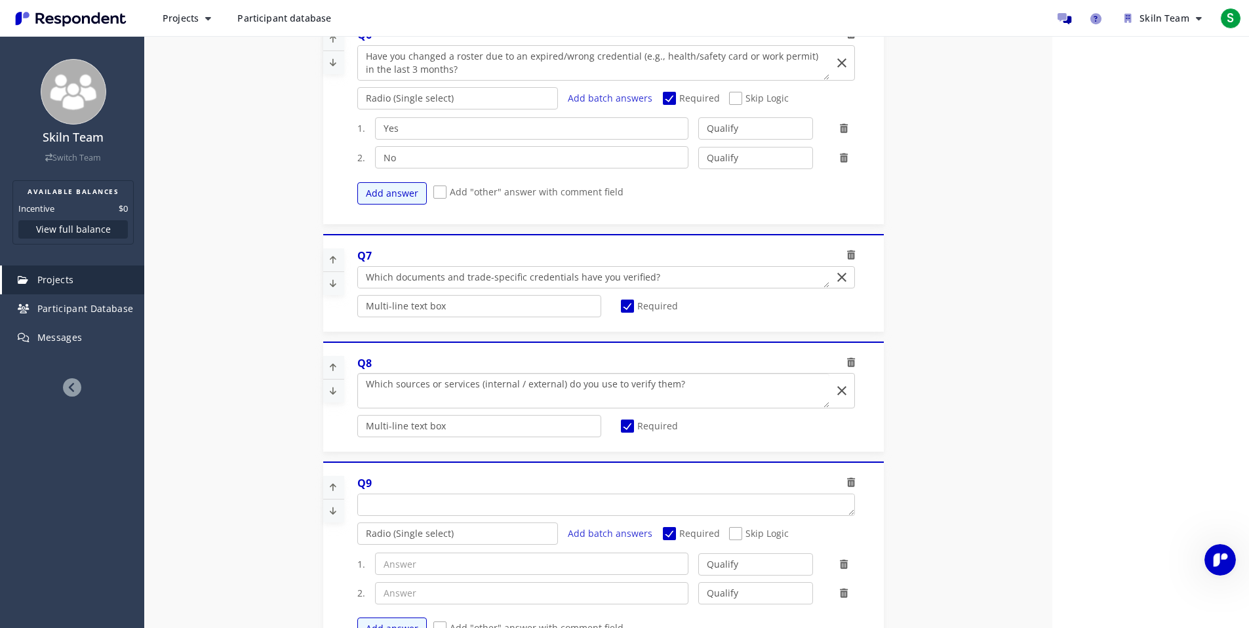
click at [433, 401] on textarea "Which of the following categories best describes your firm's total assets under…" at bounding box center [593, 391] width 471 height 34
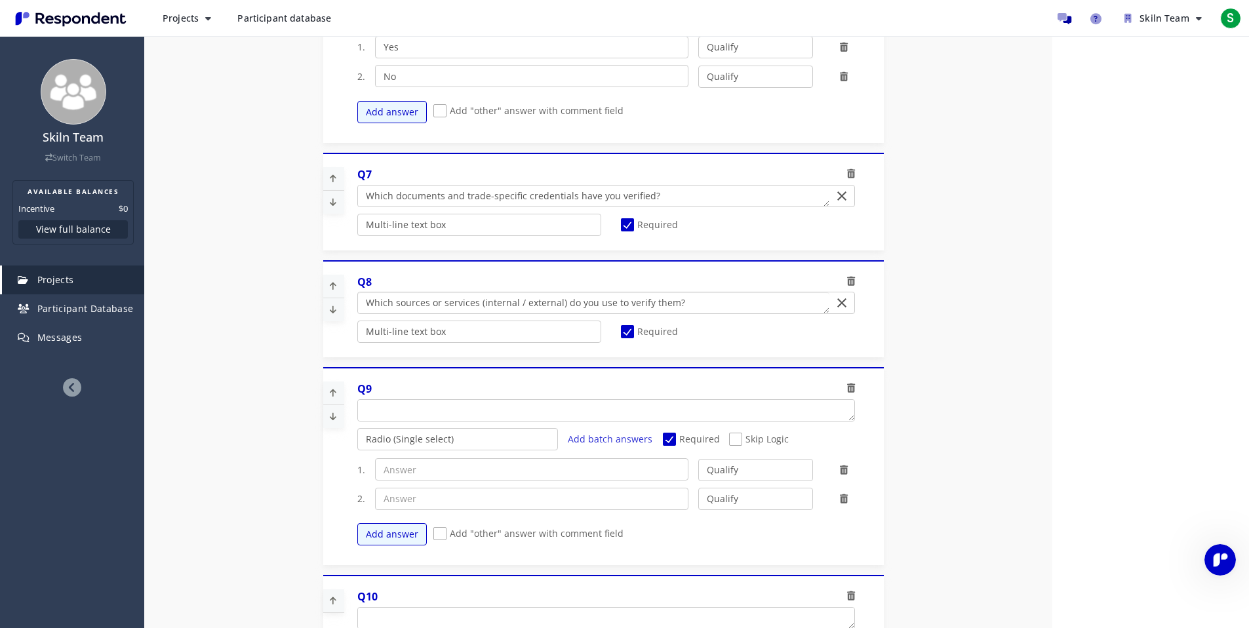
scroll to position [1419, 0]
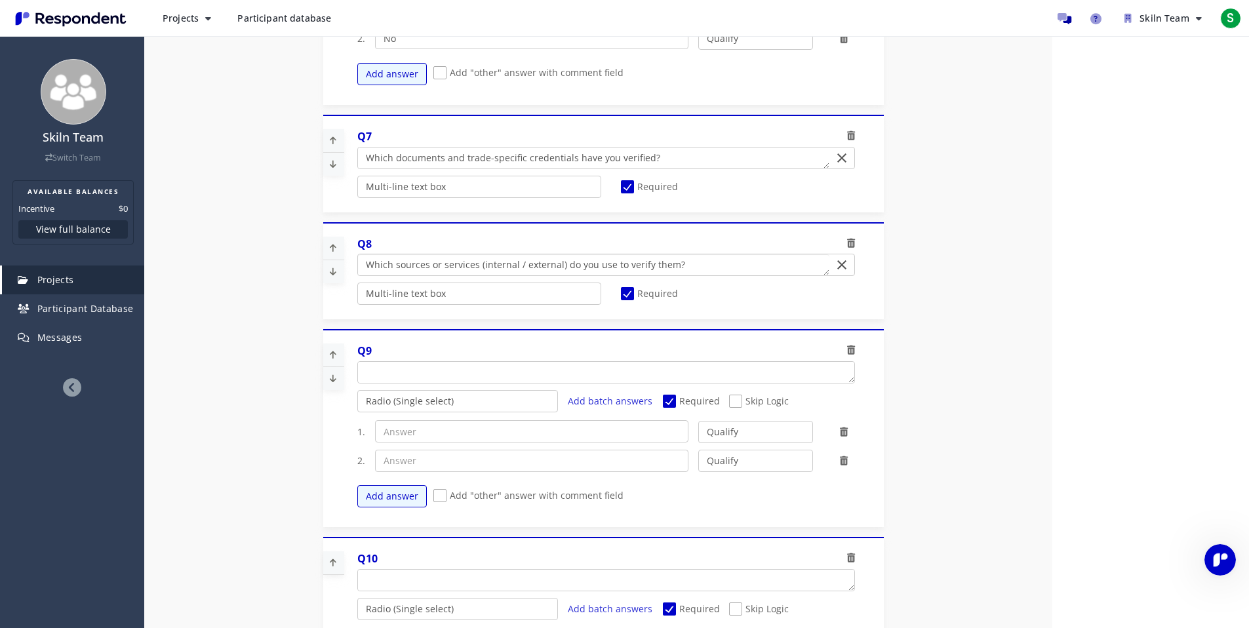
type textarea "Which sources or services (internal / external) do you use to verify them?"
click at [426, 373] on textarea "Which of the following categories best describes your firm's total assets under…" at bounding box center [606, 372] width 496 height 21
paste textarea "Can you list the main channels you use to source candidates (e.g., referrals, a…"
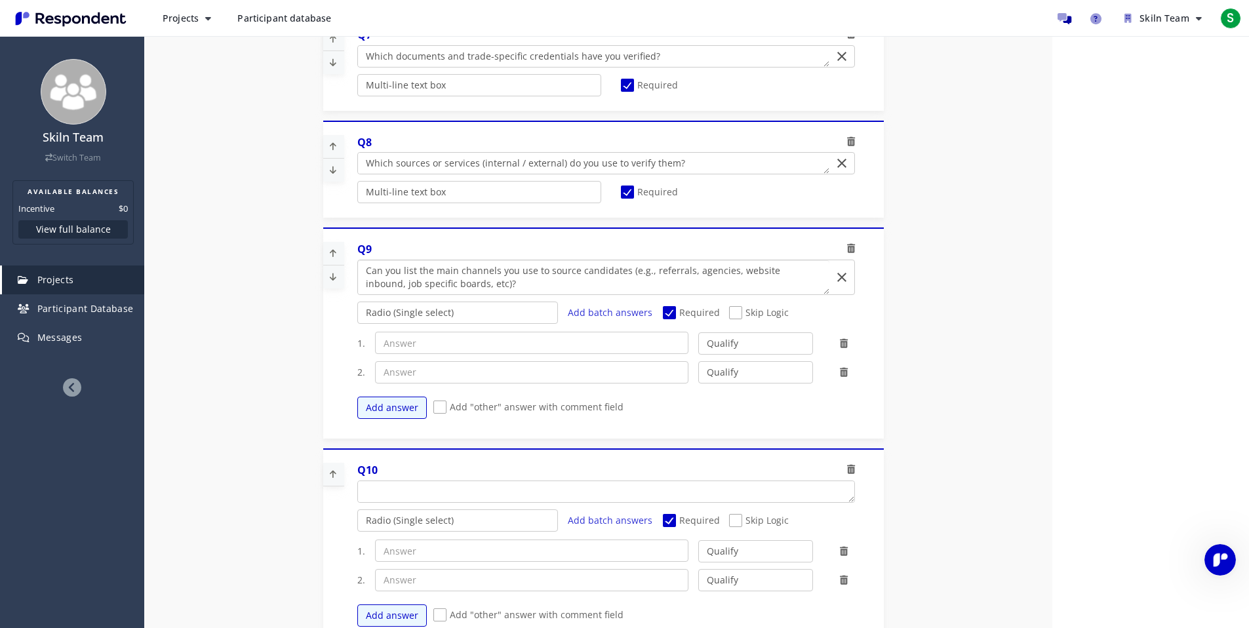
scroll to position [1554, 0]
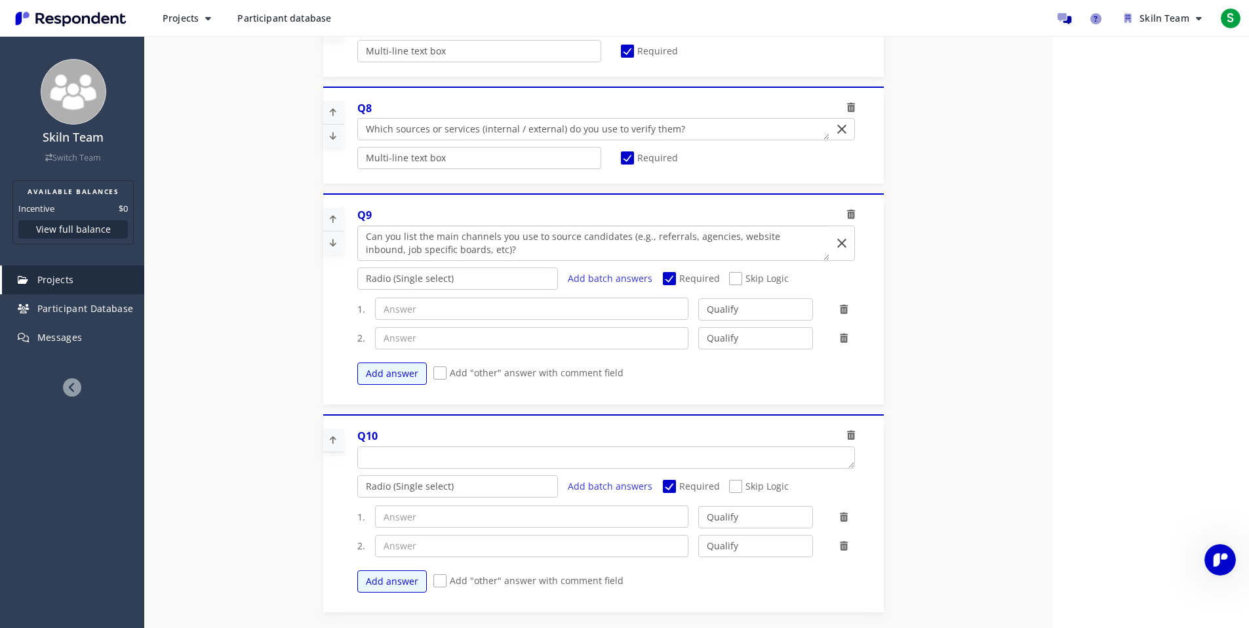
type textarea "Can you list the main channels you use to source candidates (e.g., referrals, a…"
click at [431, 290] on div "Radio (Single select) Checkbox (Multi select) Multi-line text box Single-line t…" at bounding box center [610, 279] width 507 height 24
click at [419, 281] on select "Radio (Single select) Checkbox (Multi select) Multi-line text box Single-line t…" at bounding box center [457, 278] width 201 height 22
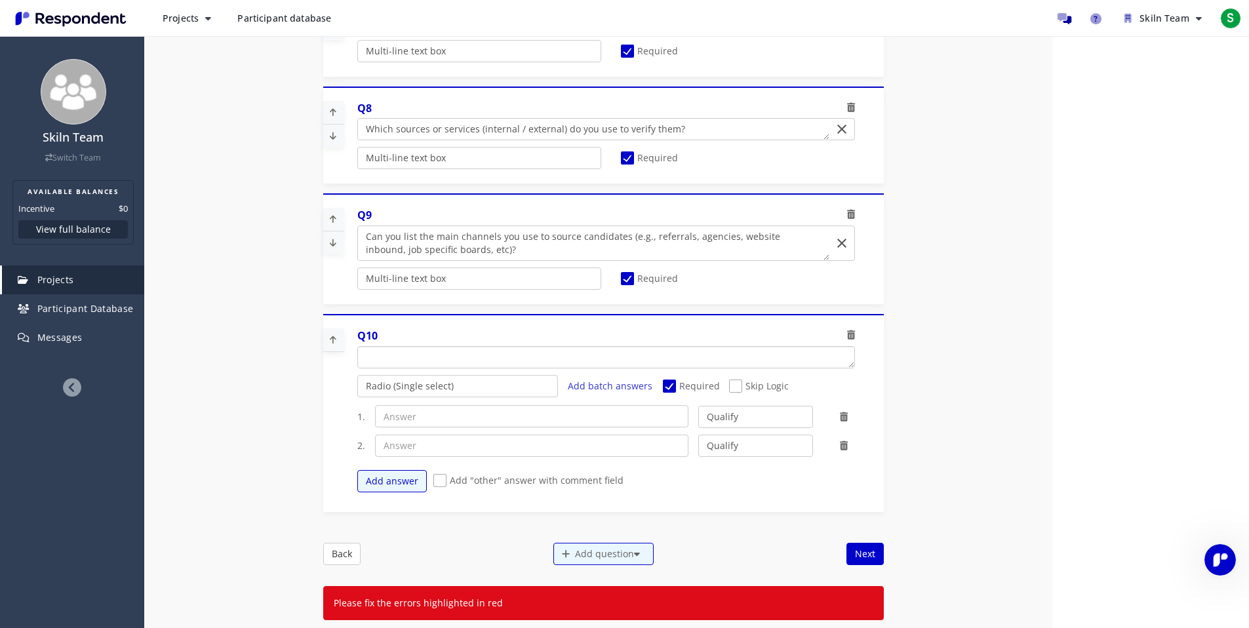
click at [372, 357] on textarea "Which of the following categories best describes your firm's total assets under…" at bounding box center [606, 357] width 496 height 21
paste textarea "Do you accept non Preferred List Suppliers (PSL) for candidate sourcing (e.g., …"
type textarea "Do you accept non Preferred List Suppliers (PSL) for candidate sourcing (e.g., …"
click at [413, 384] on select "Radio (Single select) Checkbox (Multi select) Multi-line text box Single-line t…" at bounding box center [457, 386] width 201 height 22
click at [357, 397] on select "Radio (Single select) Checkbox (Multi select) Multi-line text box Single-line t…" at bounding box center [457, 386] width 201 height 22
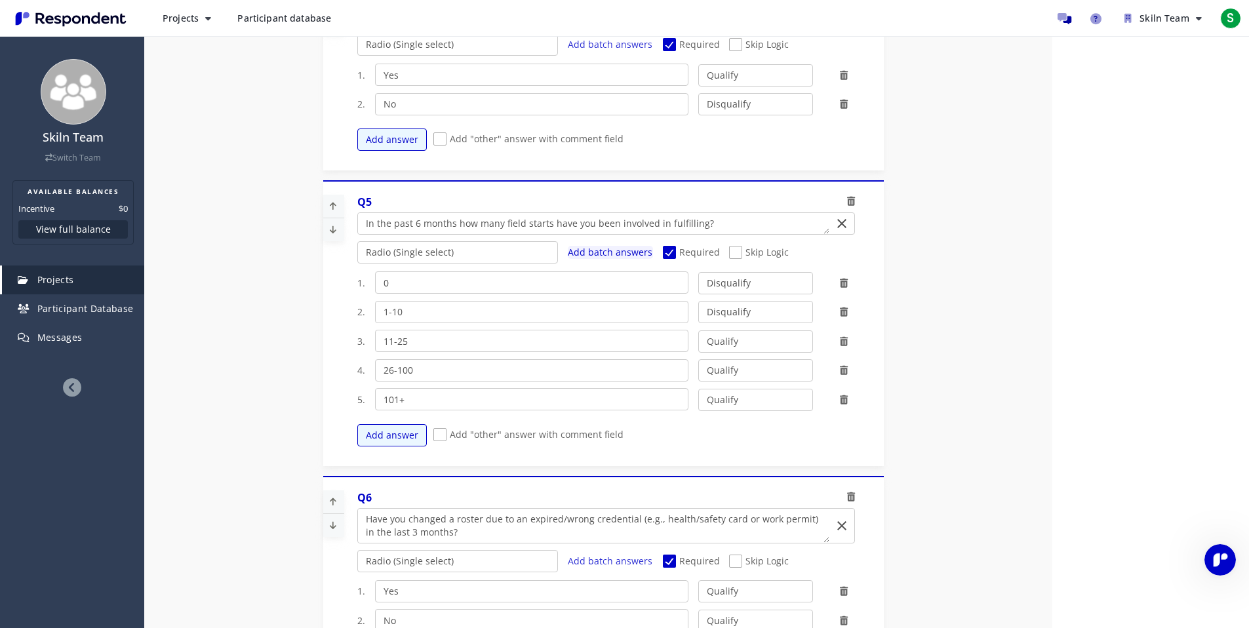
scroll to position [893, 0]
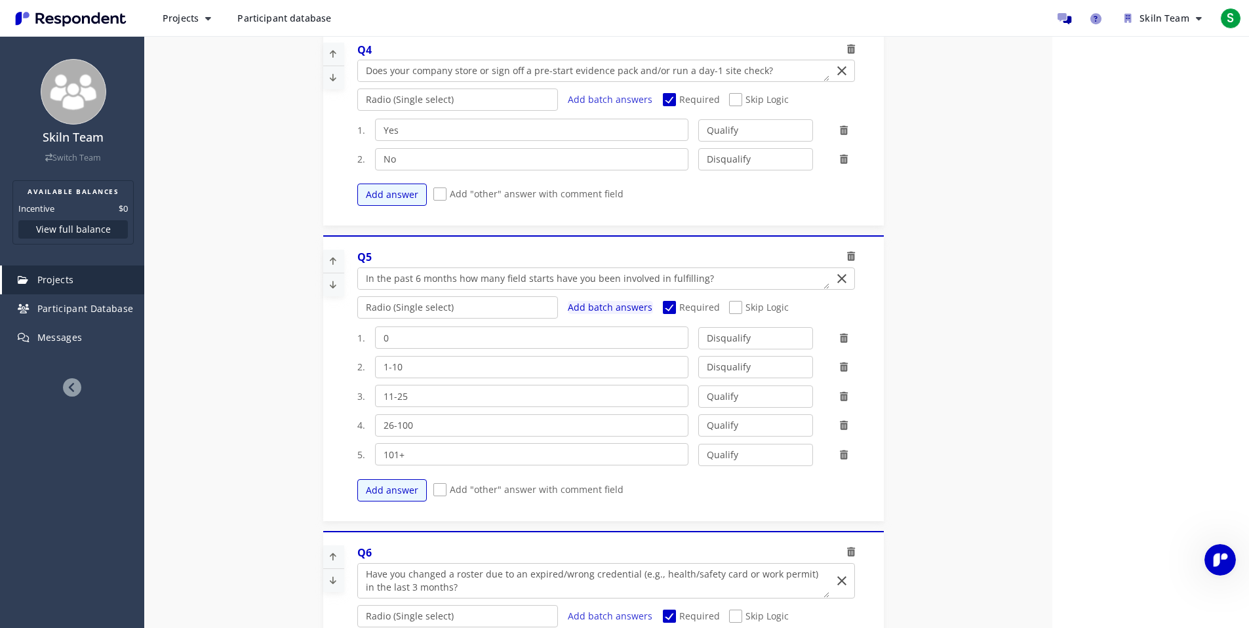
click at [759, 311] on span "Skip Logic" at bounding box center [759, 309] width 60 height 16
click at [738, 311] on input "Skip Logic" at bounding box center [733, 308] width 9 height 9
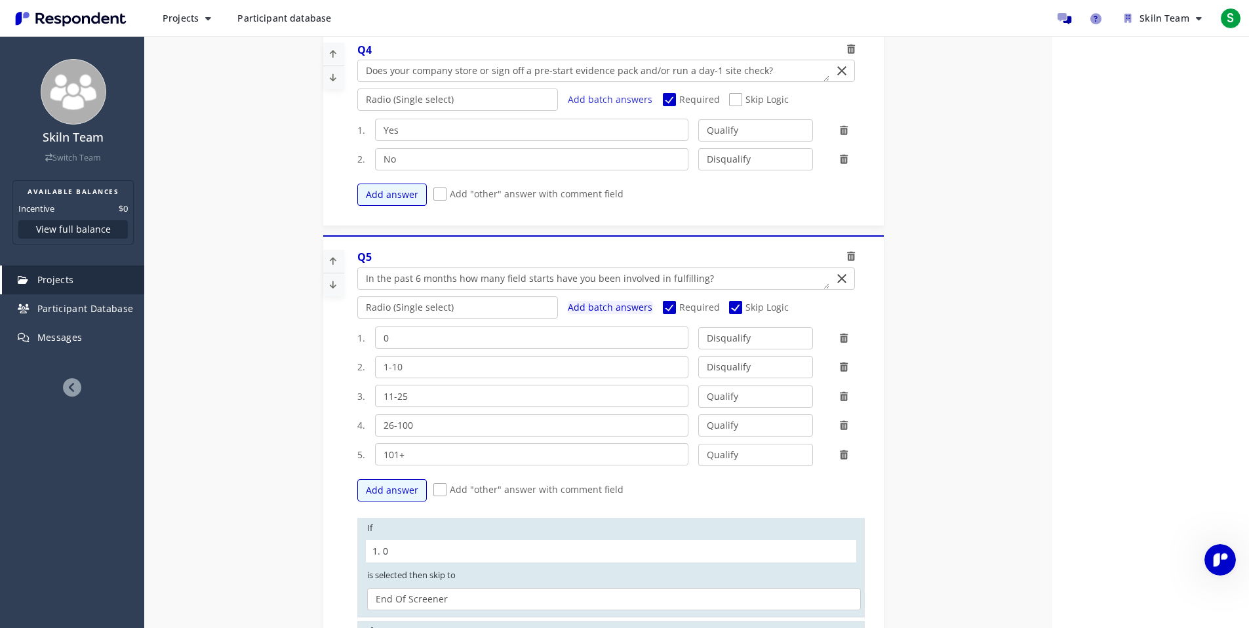
click at [547, 551] on div "1. 0" at bounding box center [611, 551] width 490 height 22
click at [506, 561] on div "1. 0" at bounding box center [611, 551] width 490 height 22
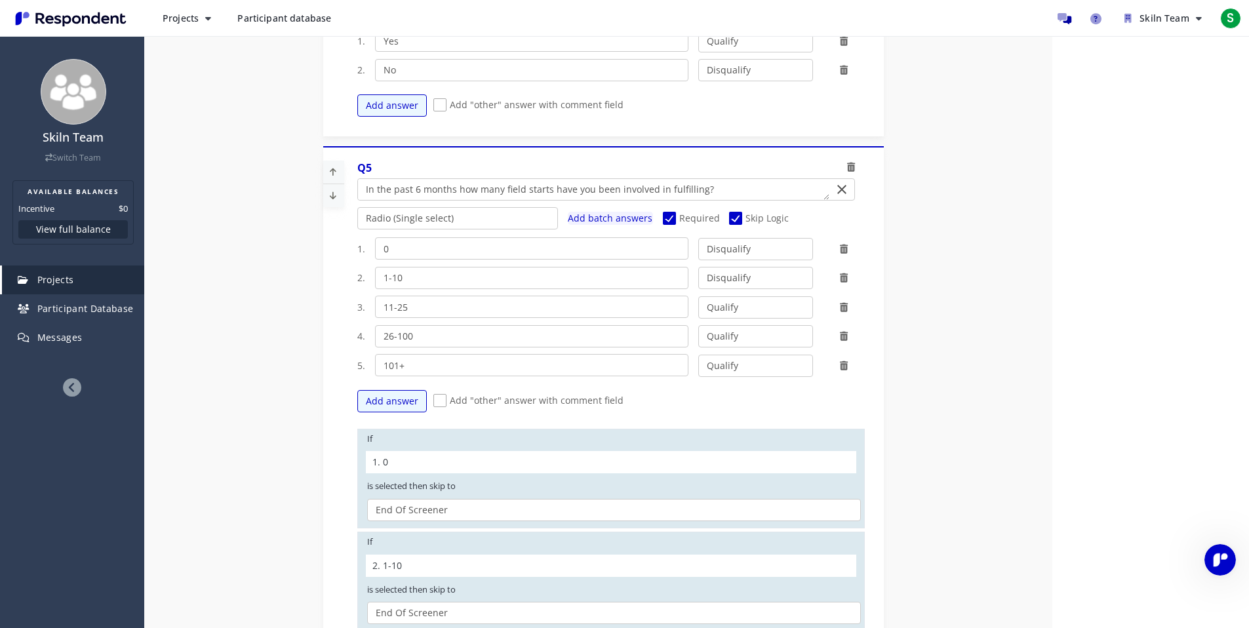
scroll to position [106, 0]
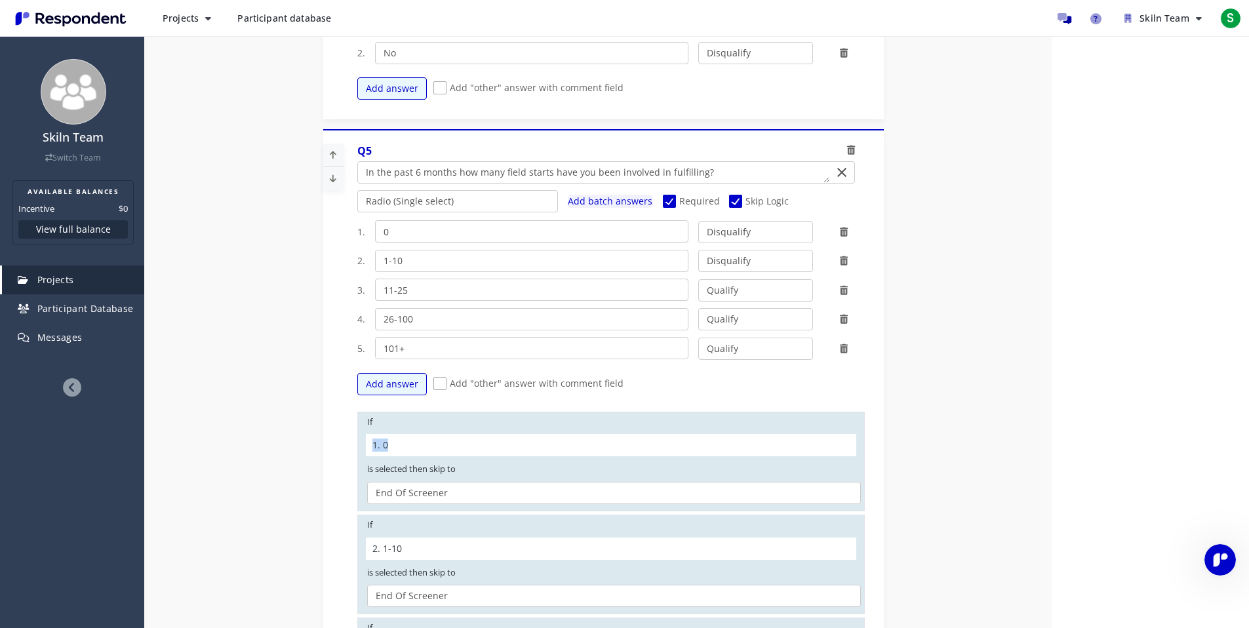
drag, startPoint x: 370, startPoint y: 448, endPoint x: 384, endPoint y: 444, distance: 14.5
click at [384, 444] on div "1. 0" at bounding box center [611, 445] width 490 height 22
click at [400, 444] on div "1. 0" at bounding box center [611, 445] width 490 height 22
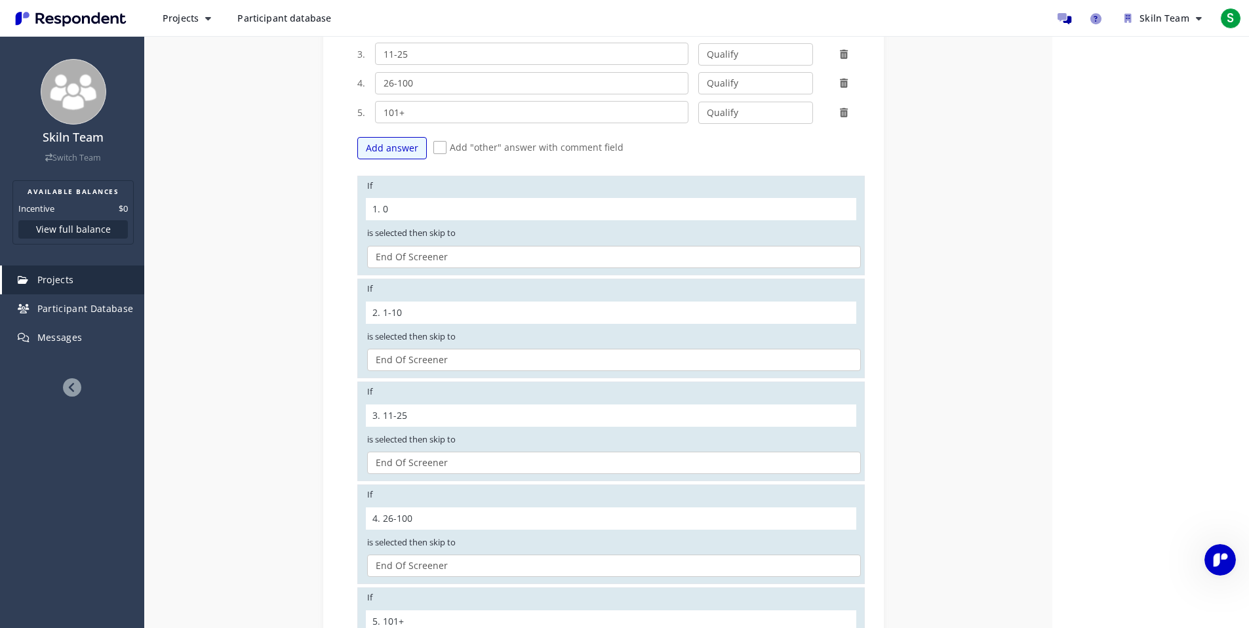
scroll to position [1169, 0]
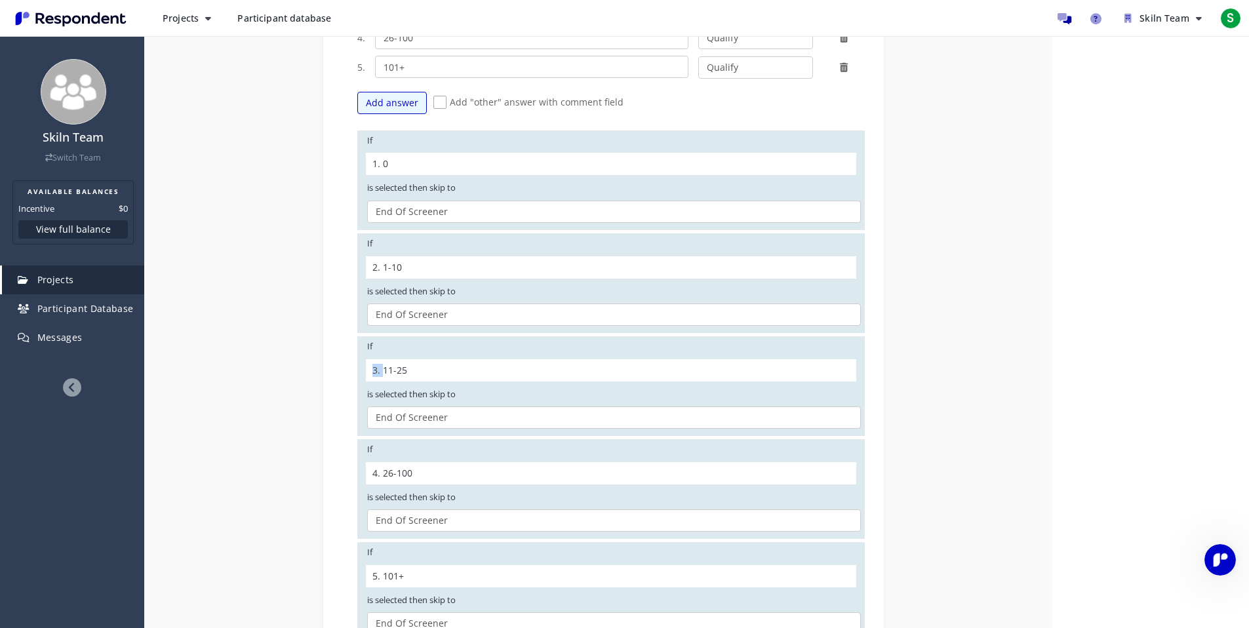
drag, startPoint x: 369, startPoint y: 374, endPoint x: 381, endPoint y: 372, distance: 12.0
click at [379, 372] on div "3. 11-25" at bounding box center [611, 370] width 490 height 22
click at [408, 418] on select "Q6. Have you changed a roster due to an expired/wrong credential (e.g., health/…" at bounding box center [614, 417] width 494 height 22
click at [367, 406] on select "Q6. Have you changed a roster due to an expired/wrong credential (e.g., health/…" at bounding box center [614, 417] width 494 height 22
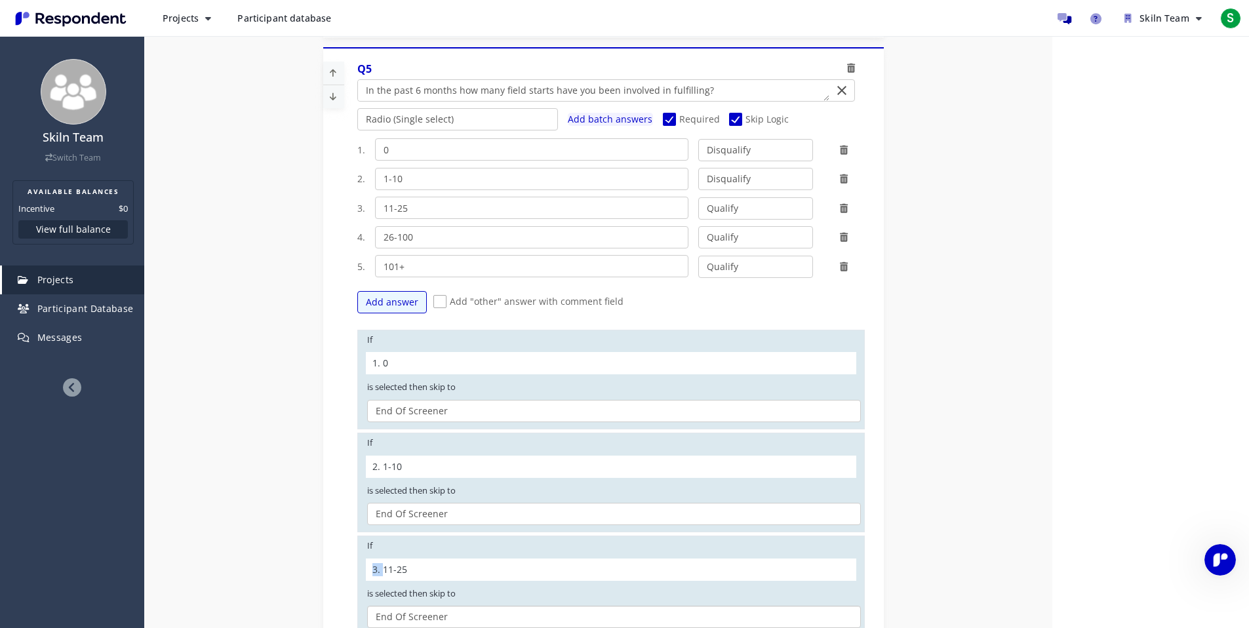
scroll to position [888, 0]
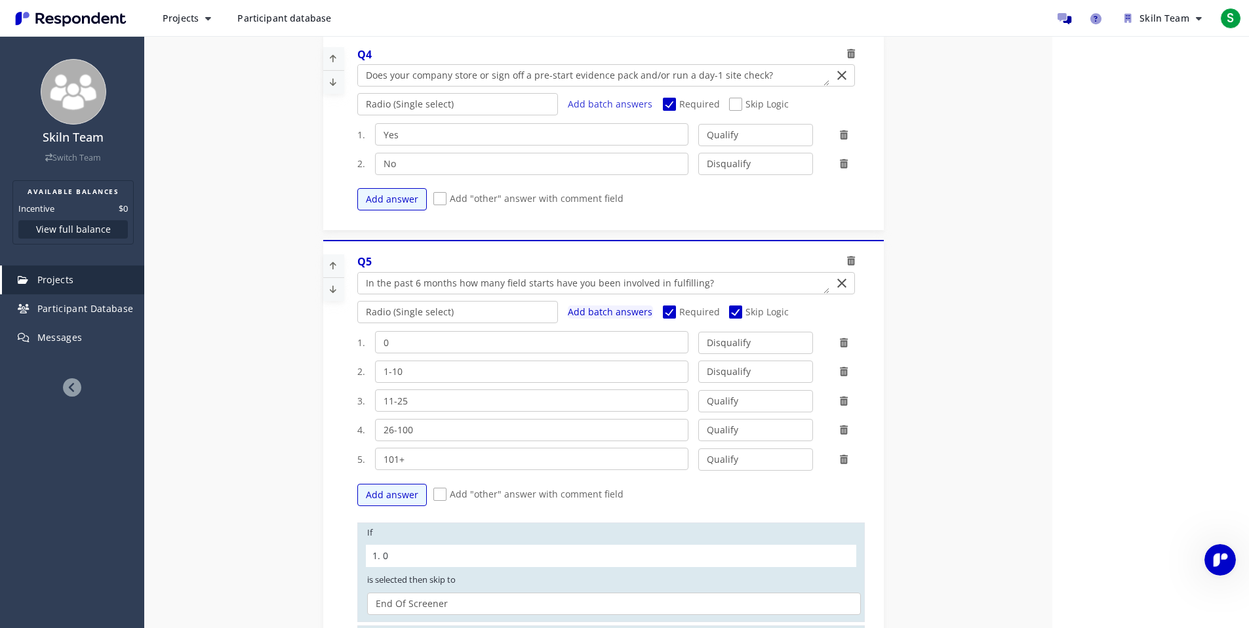
click at [732, 308] on span "Skip Logic" at bounding box center [759, 313] width 60 height 16
click at [732, 308] on input "Skip Logic" at bounding box center [733, 312] width 9 height 9
checkbox input "false"
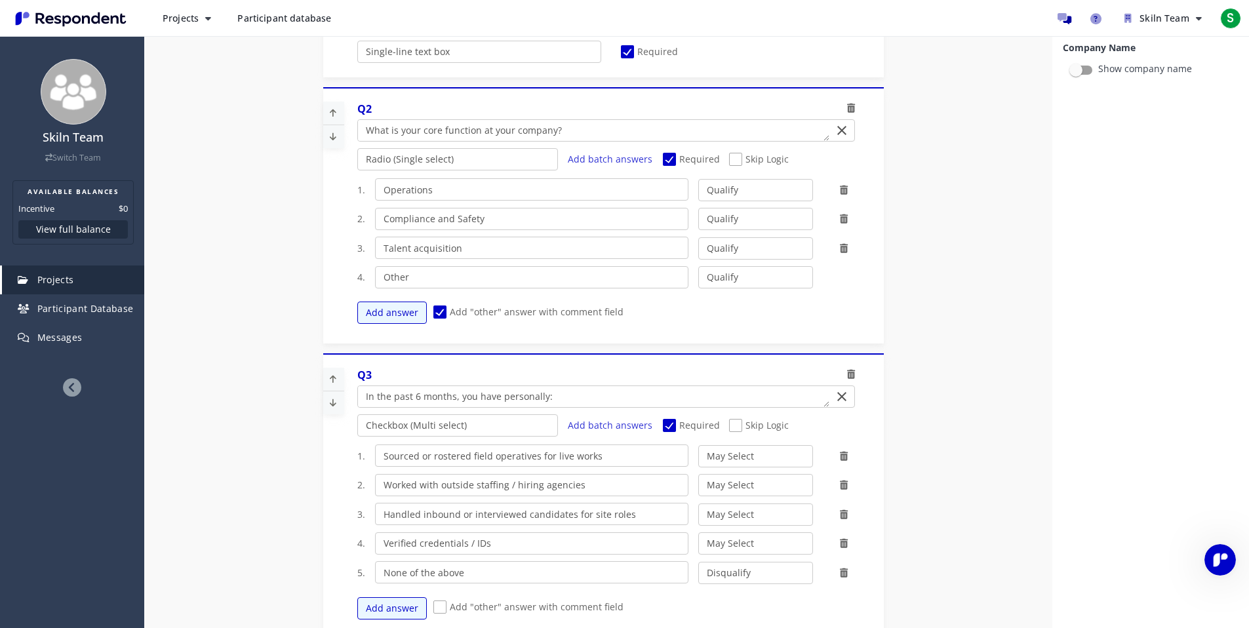
scroll to position [271, 0]
click at [763, 155] on span "Skip Logic" at bounding box center [759, 161] width 60 height 16
click at [738, 156] on input "Skip Logic" at bounding box center [733, 160] width 9 height 9
checkbox input "true"
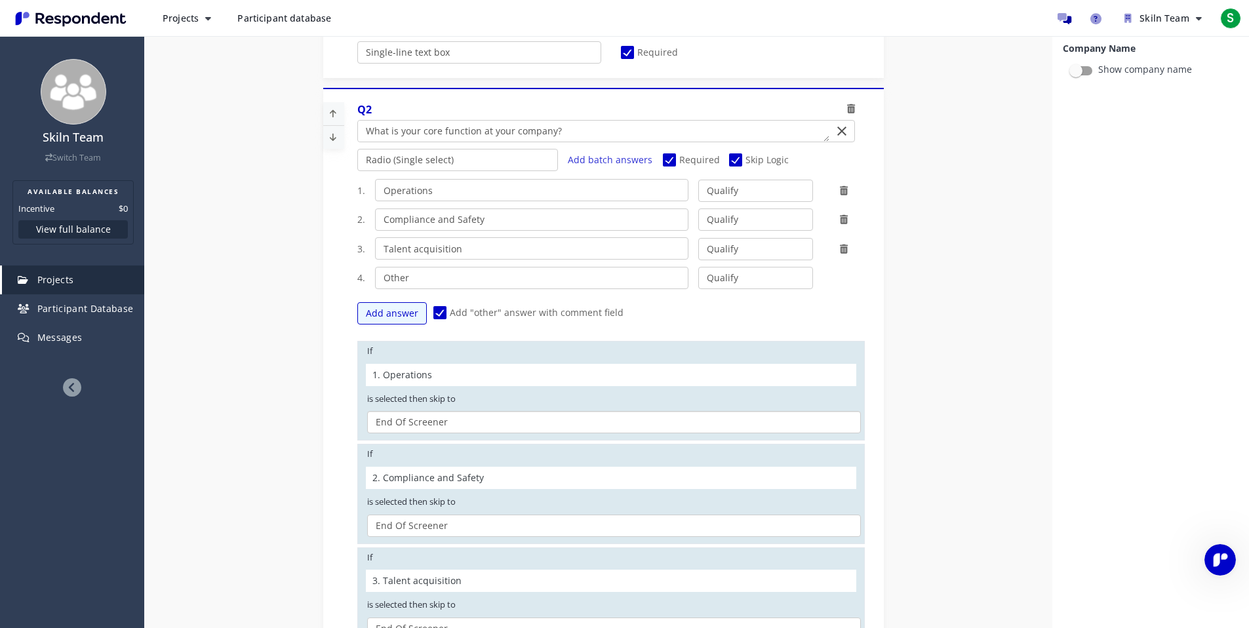
click at [494, 422] on select "Q3. In the past 6 months, you have personally: Q4. Does your company store or s…" at bounding box center [614, 422] width 494 height 22
click at [390, 429] on select "Q3. In the past 6 months, you have personally: Q4. Does your company store or s…" at bounding box center [614, 422] width 494 height 22
click at [421, 423] on select "Q3. In the past 6 months, you have personally: Q4. Does your company store or s…" at bounding box center [614, 422] width 494 height 22
select select "cc9ea867-b093-4bb2-a868-df921d4247ea"
click at [367, 411] on select "Q3. In the past 6 months, you have personally: Q4. Does your company store or s…" at bounding box center [614, 422] width 494 height 22
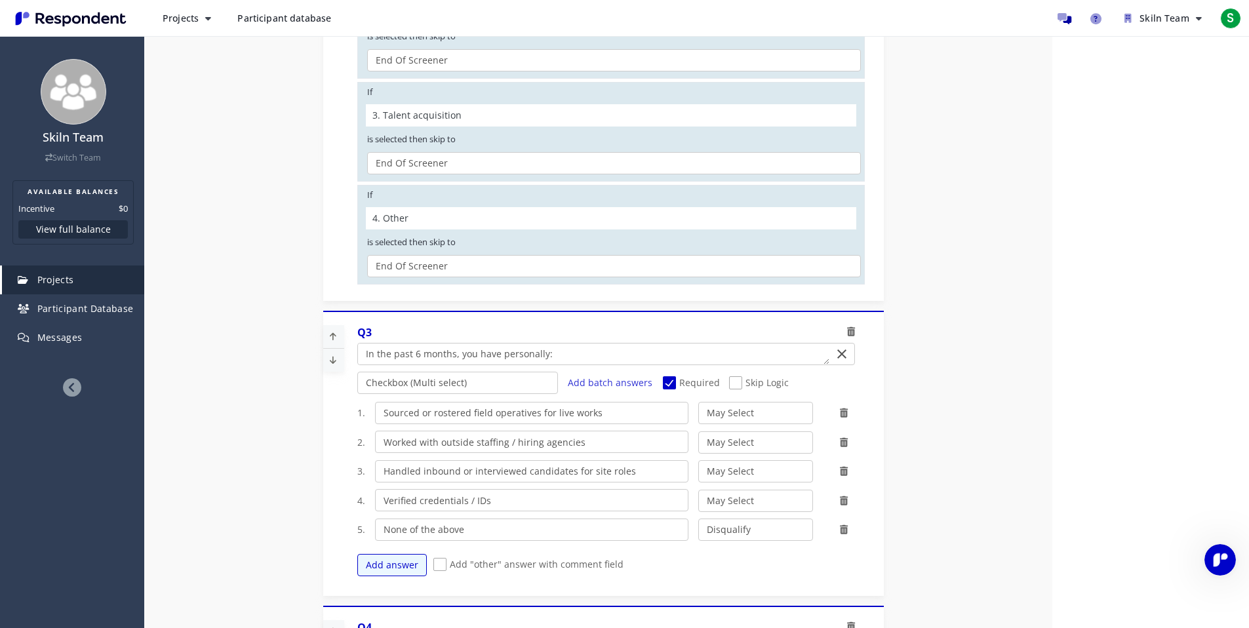
scroll to position [0, 0]
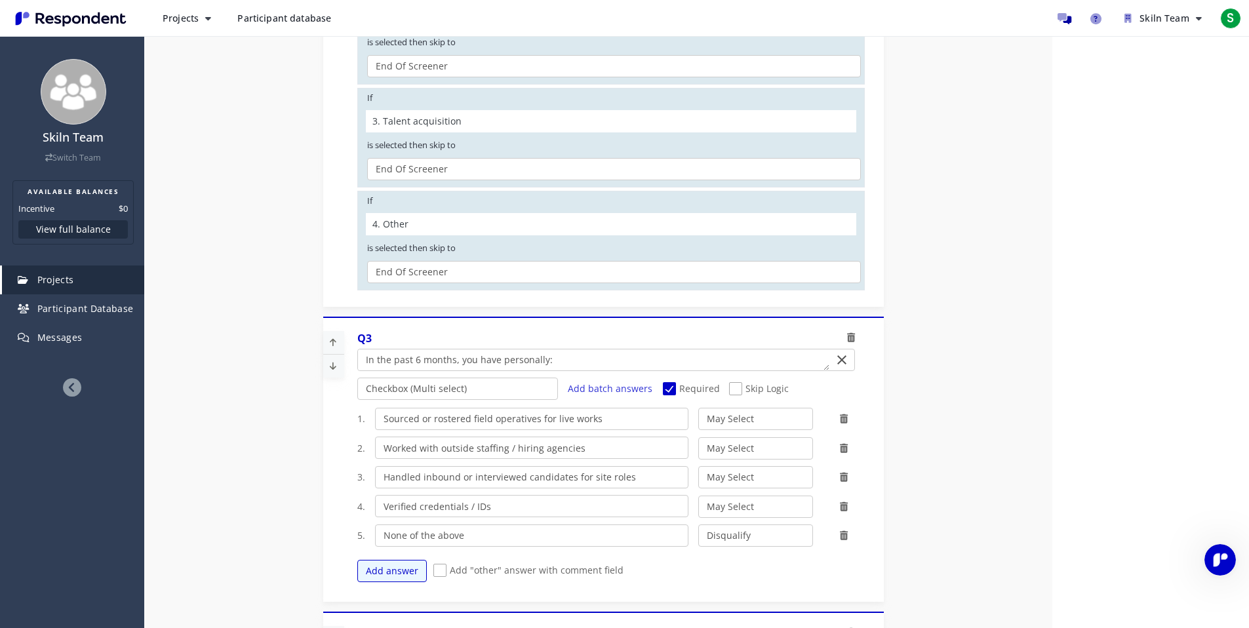
drag, startPoint x: 403, startPoint y: 217, endPoint x: 395, endPoint y: 200, distance: 18.8
click at [401, 211] on div "If 4. Other is selected then skip to Q3. In the past 6 months, you have persona…" at bounding box center [610, 241] width 507 height 100
drag, startPoint x: 752, startPoint y: 389, endPoint x: 746, endPoint y: 393, distance: 7.1
click at [752, 389] on span "Skip Logic" at bounding box center [759, 390] width 60 height 16
click at [738, 389] on input "Skip Logic" at bounding box center [733, 389] width 9 height 9
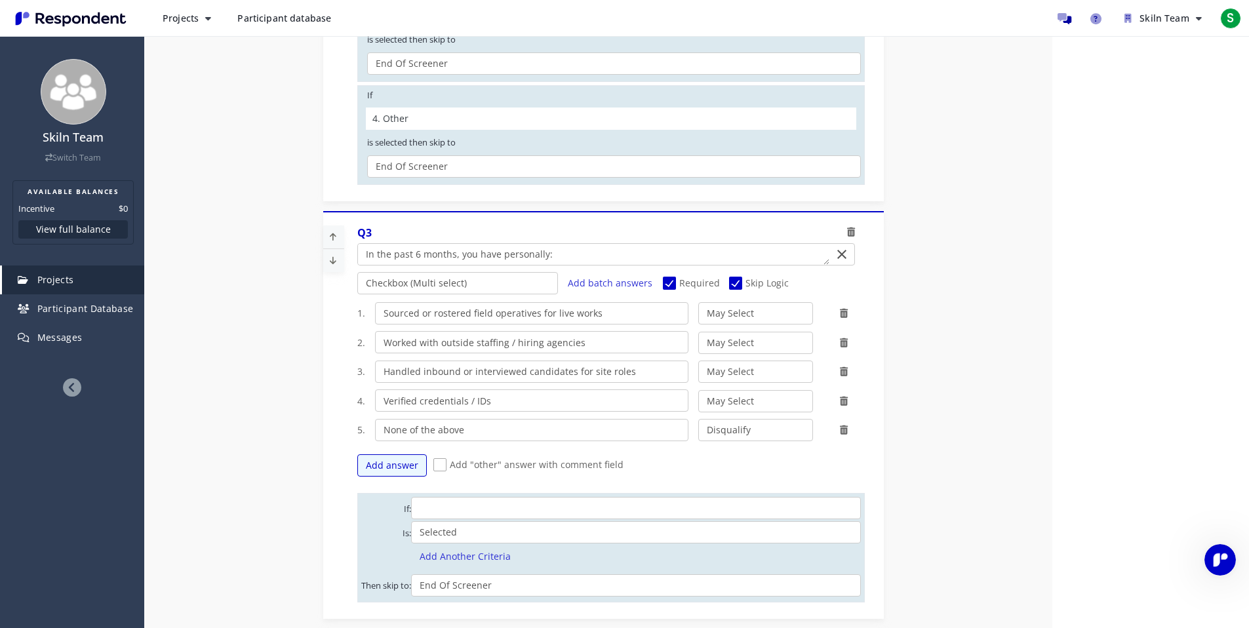
scroll to position [111, 0]
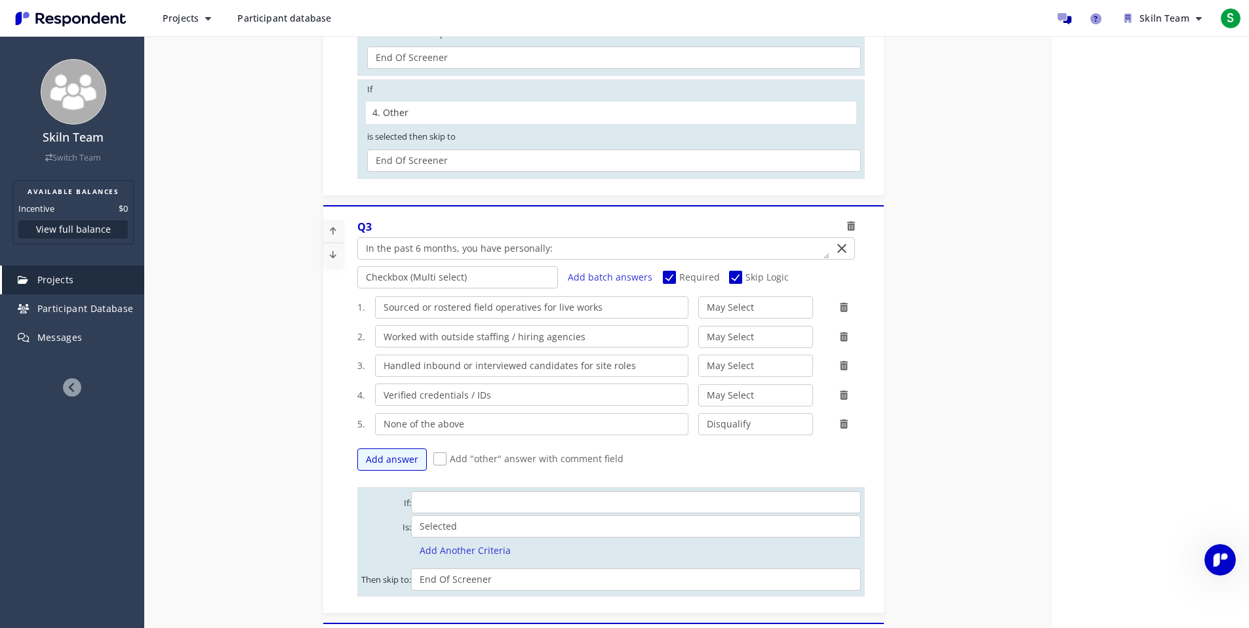
click at [521, 501] on select "Sourced or rostered field operatives for live works Worked with outside staffin…" at bounding box center [636, 502] width 450 height 22
click at [411, 491] on select "Sourced or rostered field operatives for live works Worked with outside staffin…" at bounding box center [636, 502] width 450 height 22
click at [439, 555] on button "Add Another Criteria" at bounding box center [465, 551] width 108 height 22
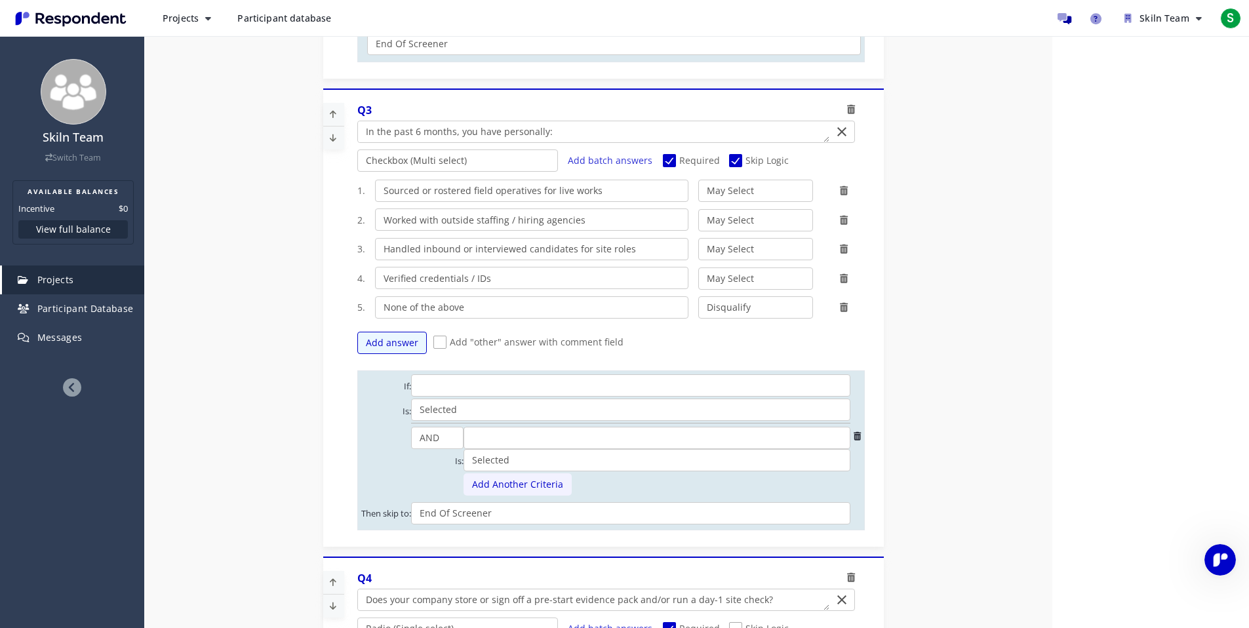
scroll to position [857, 0]
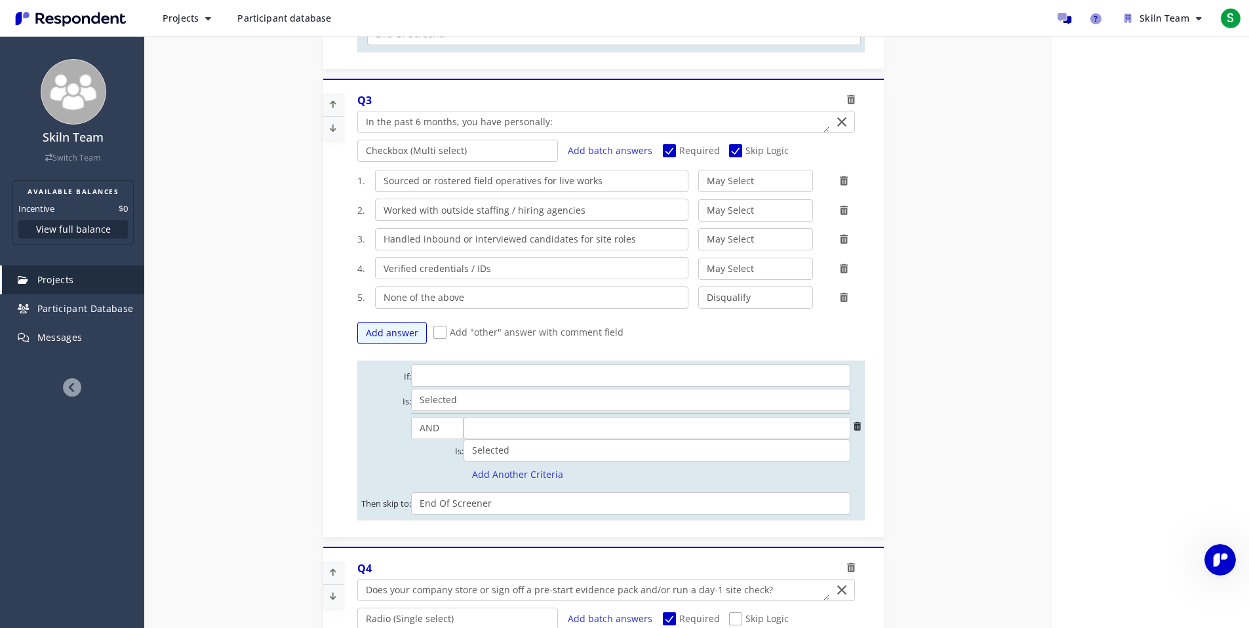
click at [854, 427] on icon at bounding box center [857, 426] width 7 height 9
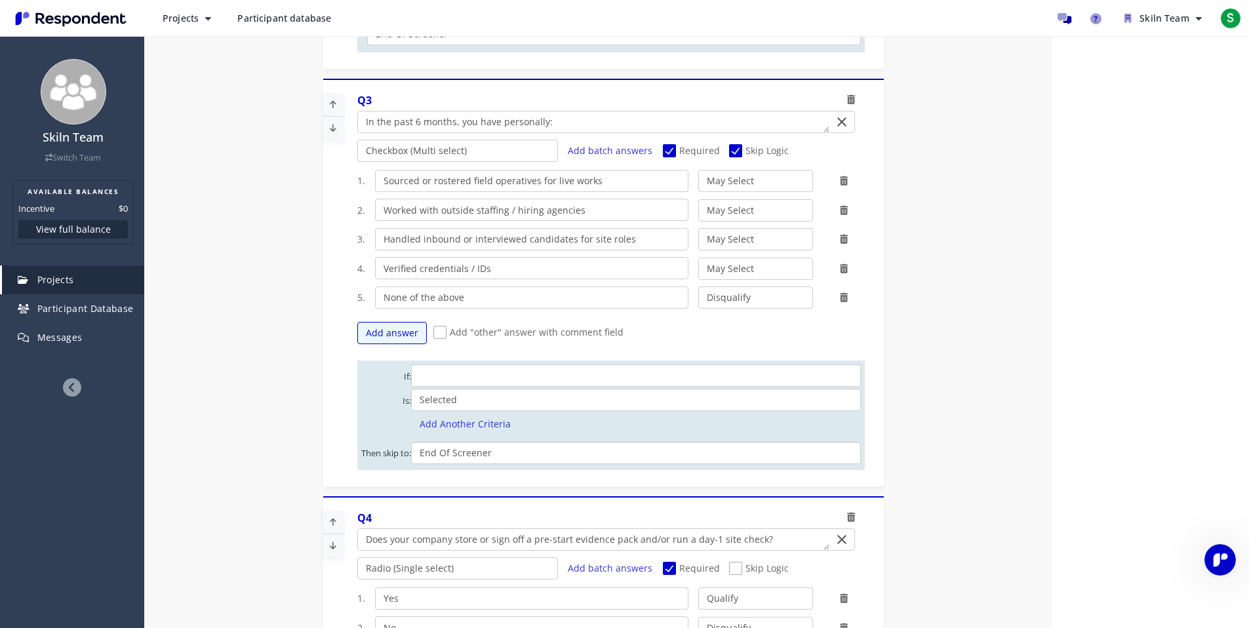
click at [566, 453] on select "Q4. Does your company store or sign off a pre-start evidence pack and/or run a …" at bounding box center [636, 453] width 450 height 22
click at [411, 442] on select "Q4. Does your company store or sign off a pre-start evidence pack and/or run a …" at bounding box center [636, 453] width 450 height 22
click at [739, 148] on span "Skip Logic" at bounding box center [759, 152] width 60 height 16
click at [738, 148] on input "Skip Logic" at bounding box center [733, 151] width 9 height 9
checkbox input "false"
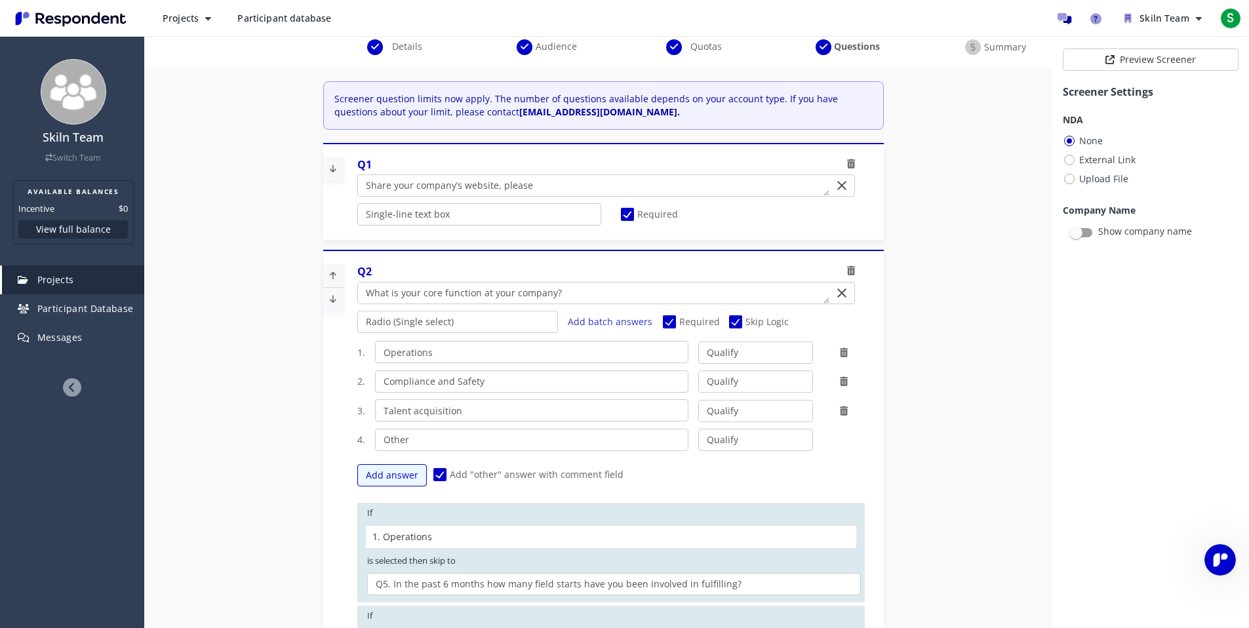
scroll to position [111, 0]
click at [739, 319] on span "Skip Logic" at bounding box center [759, 321] width 60 height 16
click at [738, 319] on input "Skip Logic" at bounding box center [733, 320] width 9 height 9
checkbox input "false"
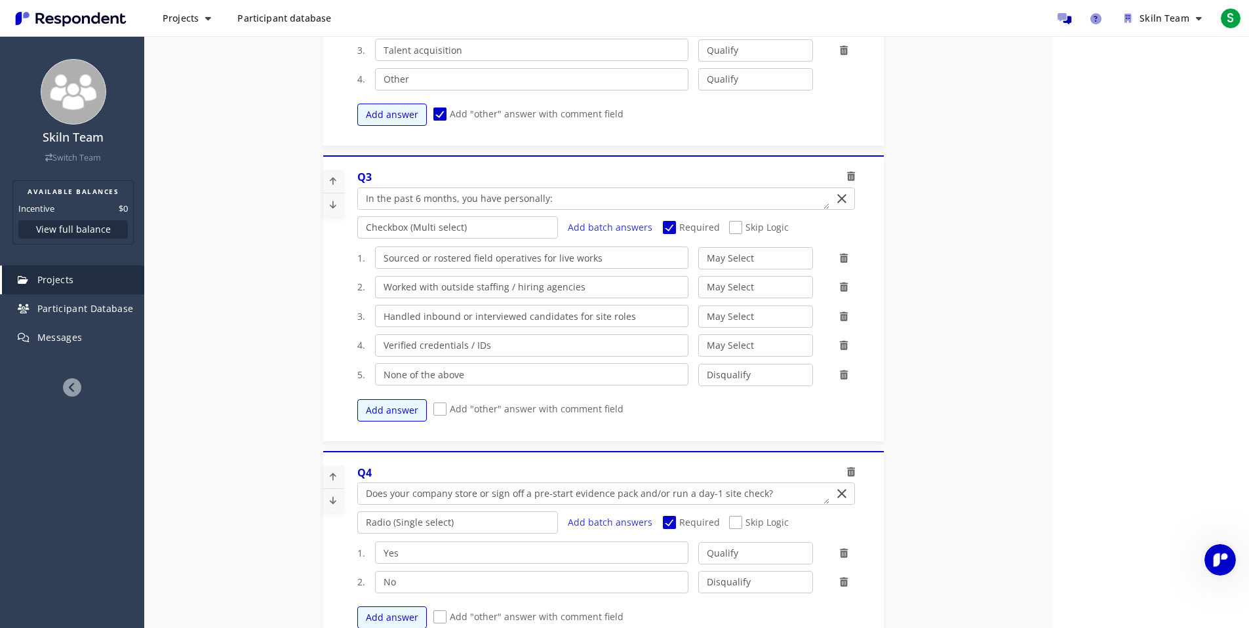
scroll to position [466, 0]
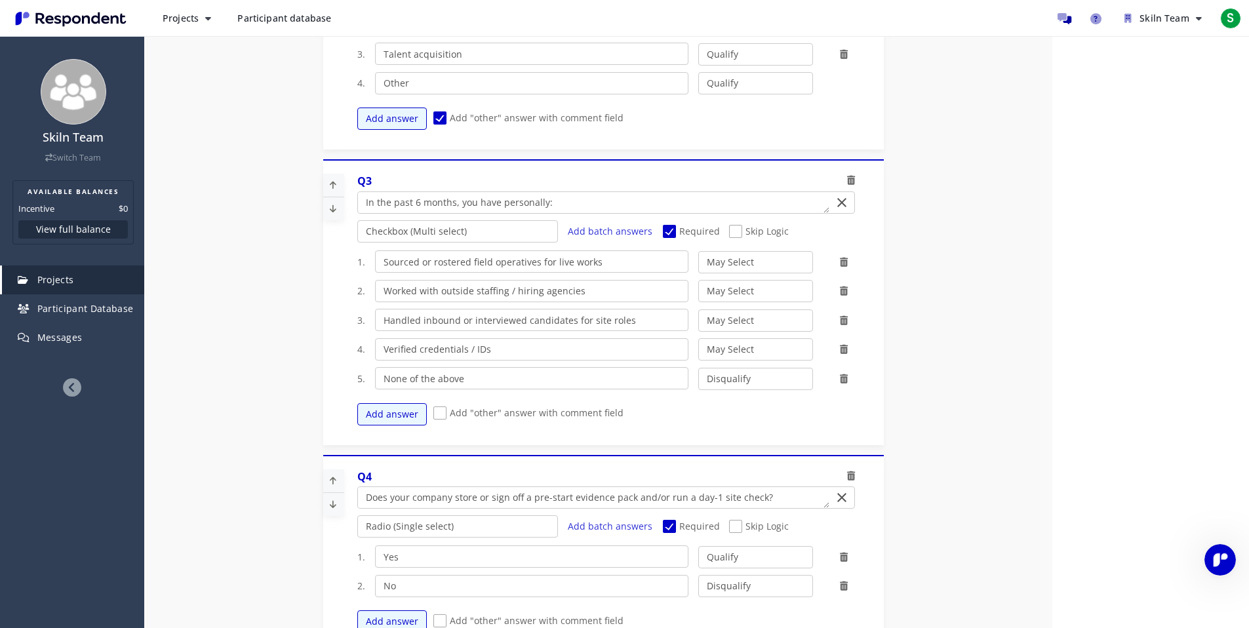
click at [746, 227] on span "Skip Logic" at bounding box center [759, 233] width 60 height 16
click at [738, 227] on input "Skip Logic" at bounding box center [733, 231] width 9 height 9
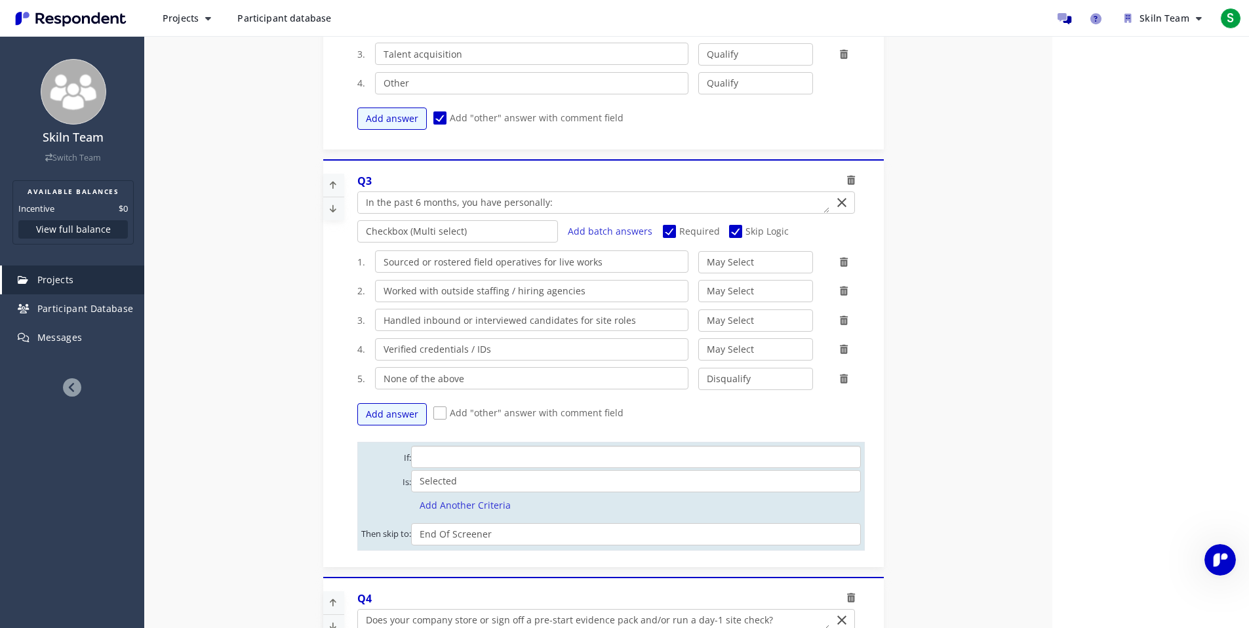
click at [551, 449] on select "Sourced or rostered field operatives for live works Worked with outside staffin…" at bounding box center [636, 457] width 450 height 22
click at [745, 232] on span "Skip Logic" at bounding box center [759, 233] width 60 height 16
click at [738, 232] on input "Skip Logic" at bounding box center [733, 231] width 9 height 9
checkbox input "false"
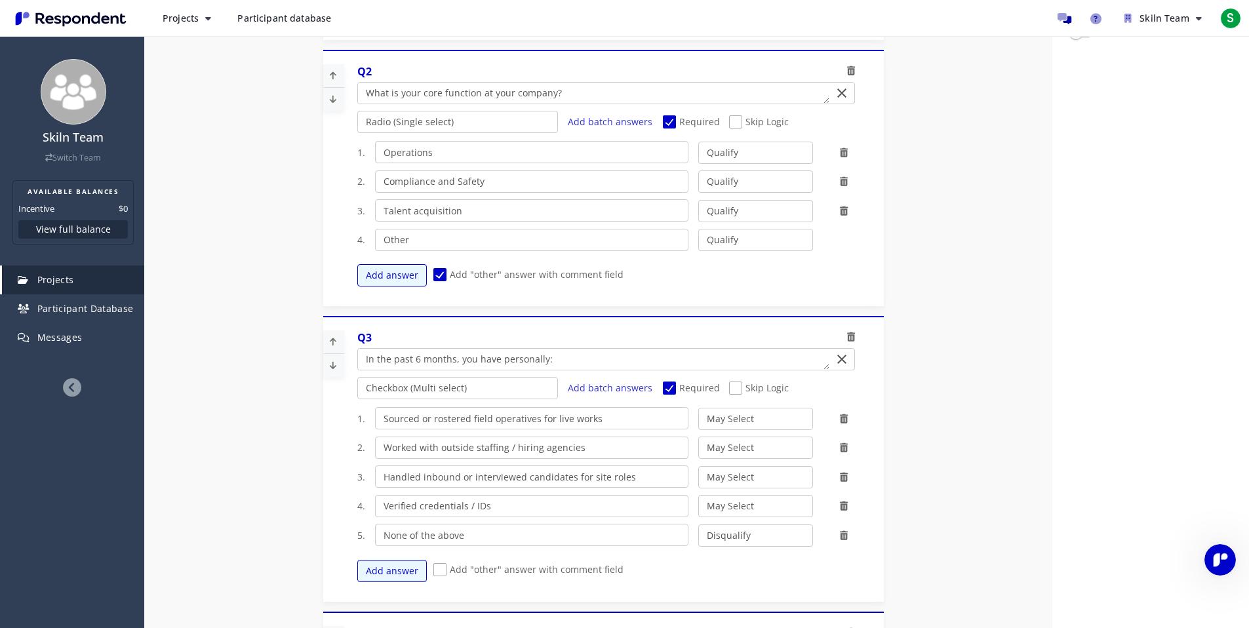
scroll to position [283, 0]
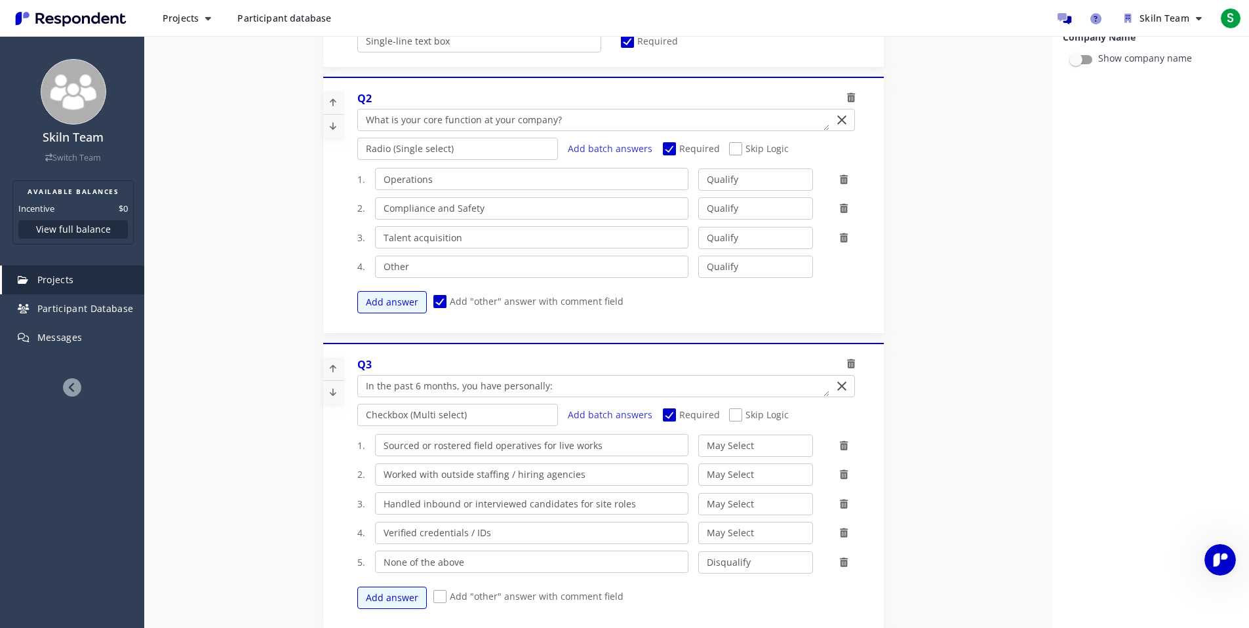
click at [739, 149] on span "Skip Logic" at bounding box center [759, 150] width 60 height 16
click at [738, 149] on input "Skip Logic" at bounding box center [733, 149] width 9 height 9
checkbox input "true"
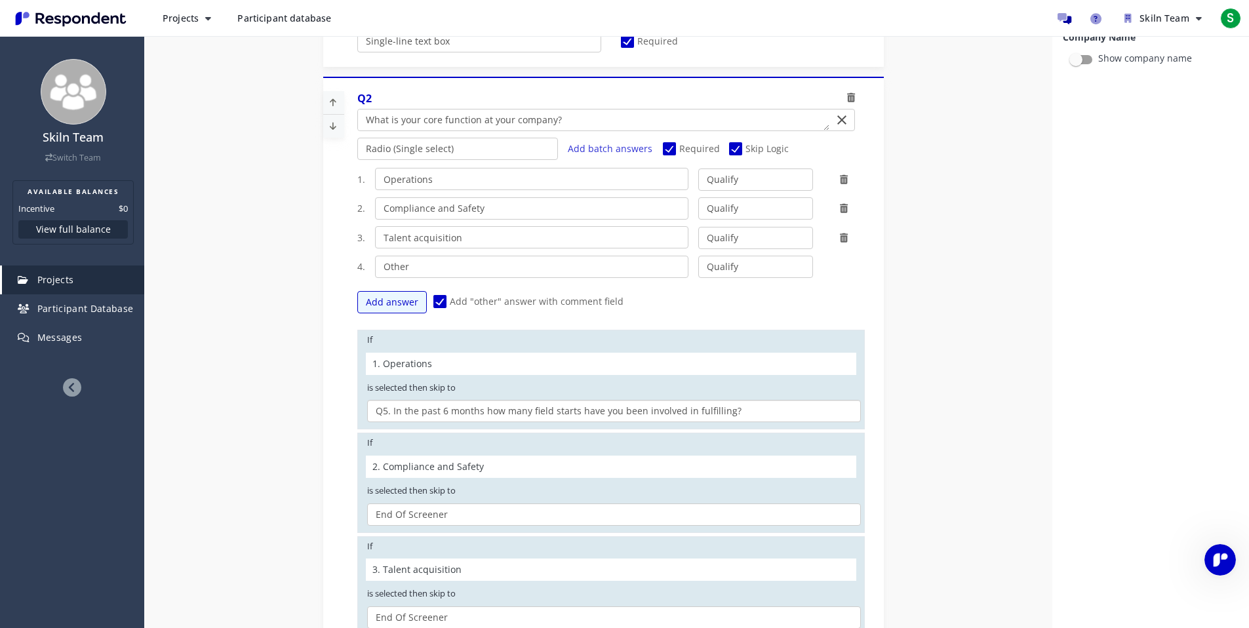
click at [536, 406] on select "Q3. In the past 6 months, you have personally: Q4. Does your company store or s…" at bounding box center [614, 411] width 494 height 22
click at [367, 400] on select "Q3. In the past 6 months, you have personally: Q4. Does your company store or s…" at bounding box center [614, 411] width 494 height 22
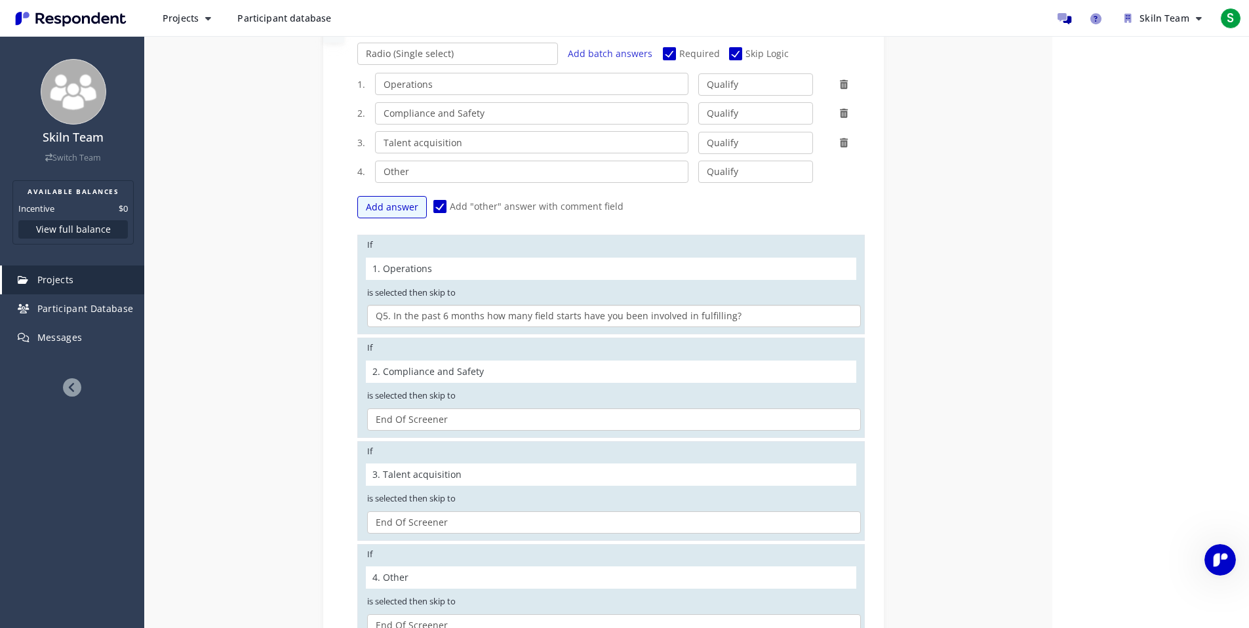
scroll to position [111, 0]
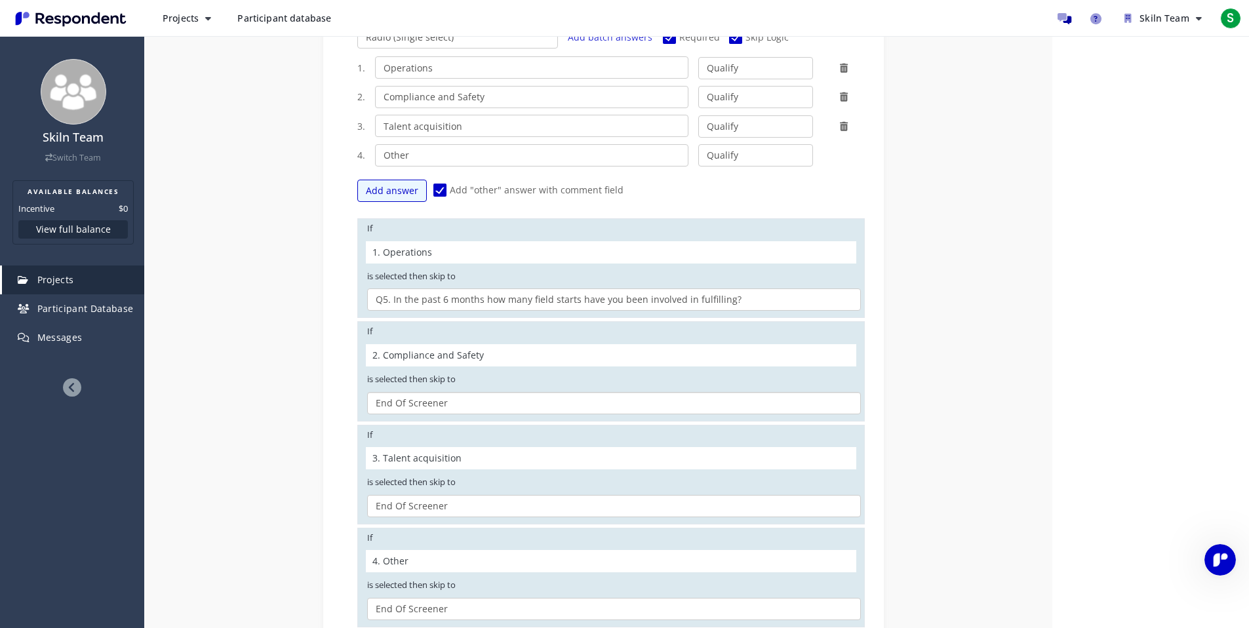
click at [511, 406] on select "Q3. In the past 6 months, you have personally: Q4. Does your company store or s…" at bounding box center [614, 403] width 494 height 22
select select "03a049c6-d64b-4113-b0b4-9e30f736cc8b"
click at [367, 392] on select "Q3. In the past 6 months, you have personally: Q4. Does your company store or s…" at bounding box center [614, 403] width 494 height 22
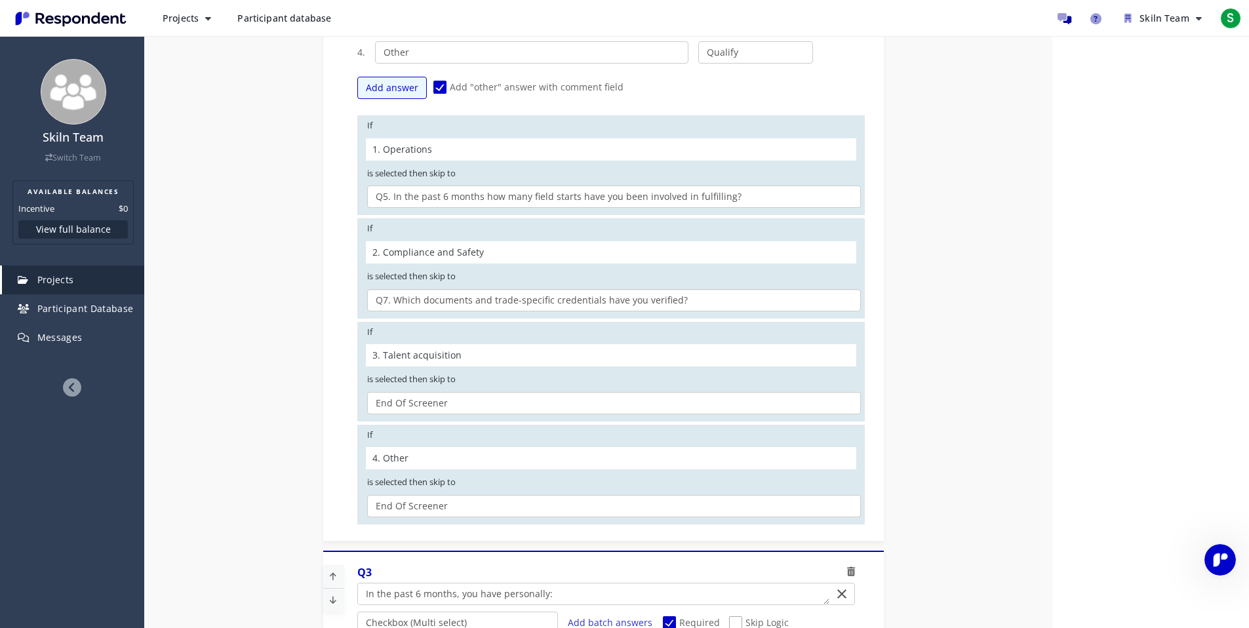
scroll to position [406, 0]
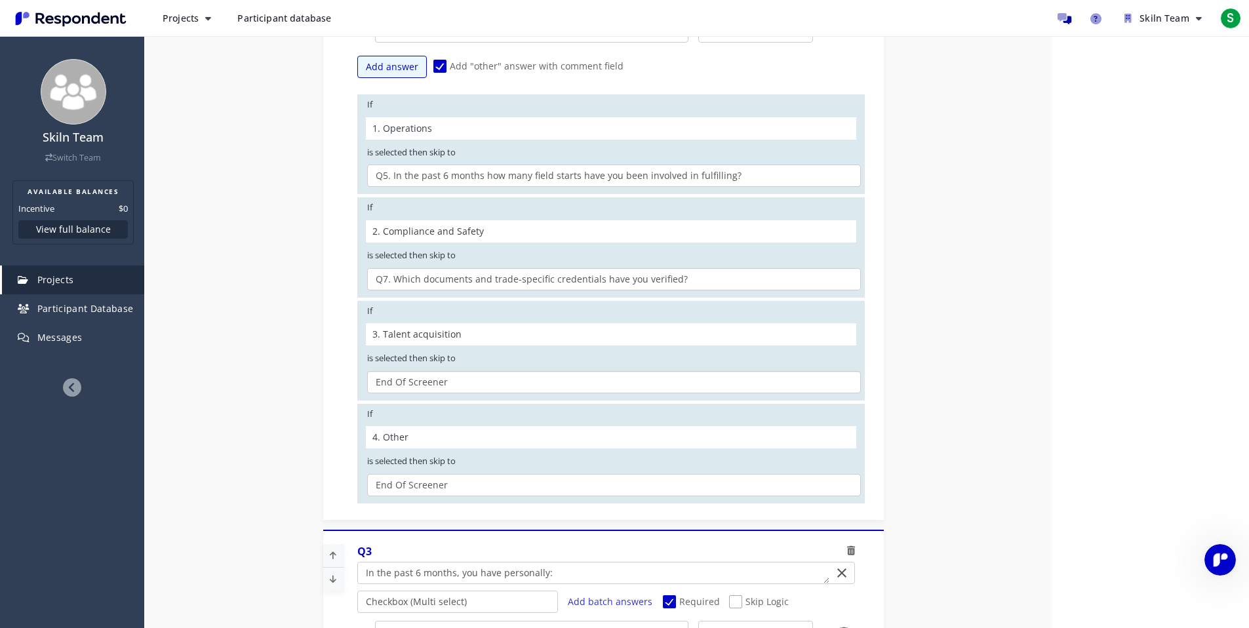
click at [462, 382] on select "Q3. In the past 6 months, you have personally: Q4. Does your company store or s…" at bounding box center [614, 382] width 494 height 22
select select "f276351a-d70b-4a08-91c8-dd958d1bca57"
click at [367, 371] on select "Q3. In the past 6 months, you have personally: Q4. Does your company store or s…" at bounding box center [614, 382] width 494 height 22
click at [437, 481] on select "Q3. In the past 6 months, you have personally: Q4. Does your company store or s…" at bounding box center [614, 485] width 494 height 22
click at [367, 474] on select "Q3. In the past 6 months, you have personally: Q4. Does your company store or s…" at bounding box center [614, 485] width 494 height 22
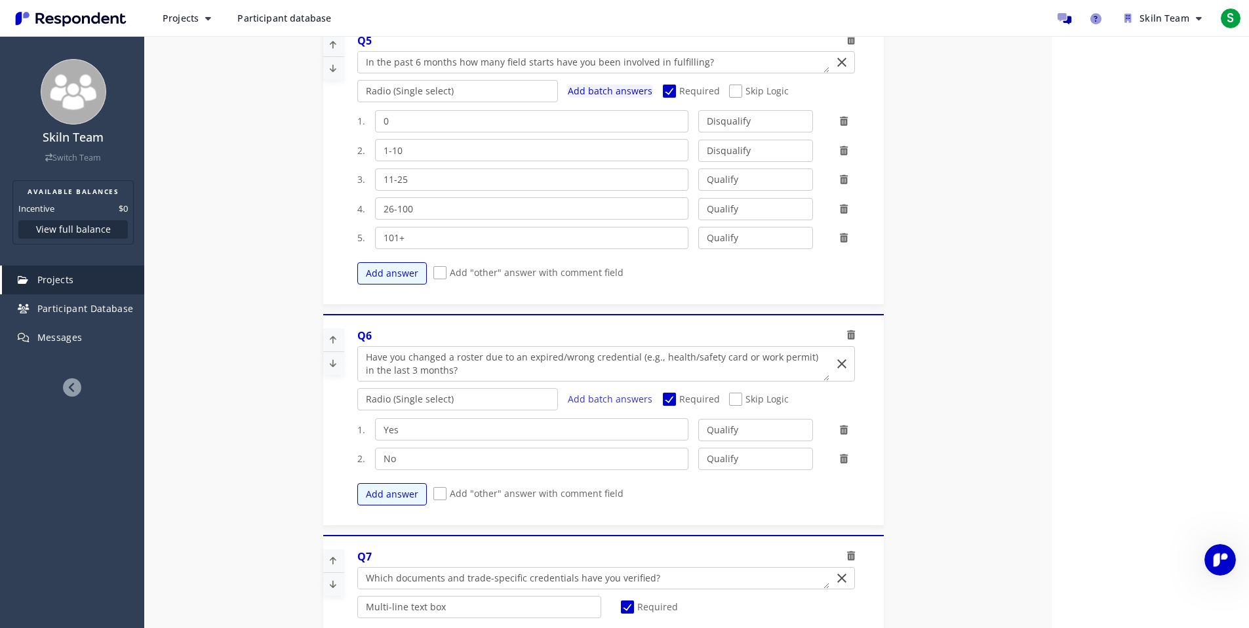
scroll to position [1436, 0]
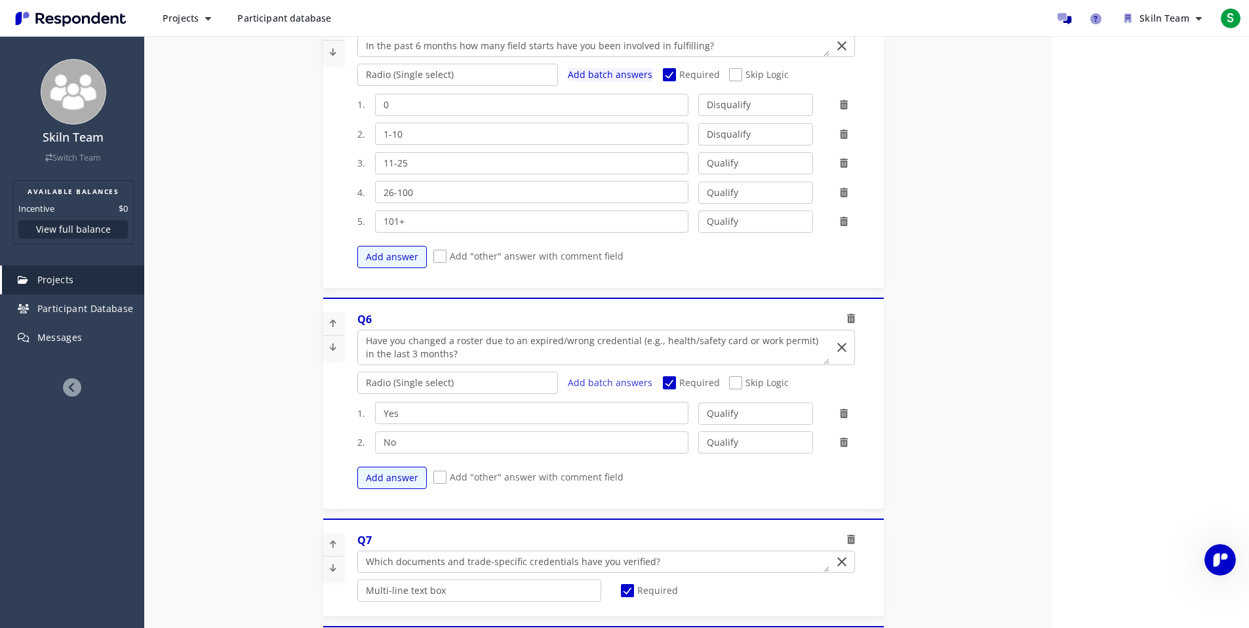
click at [751, 378] on span "Skip Logic" at bounding box center [759, 384] width 60 height 16
click at [738, 379] on input "Skip Logic" at bounding box center [733, 383] width 9 height 9
checkbox input "true"
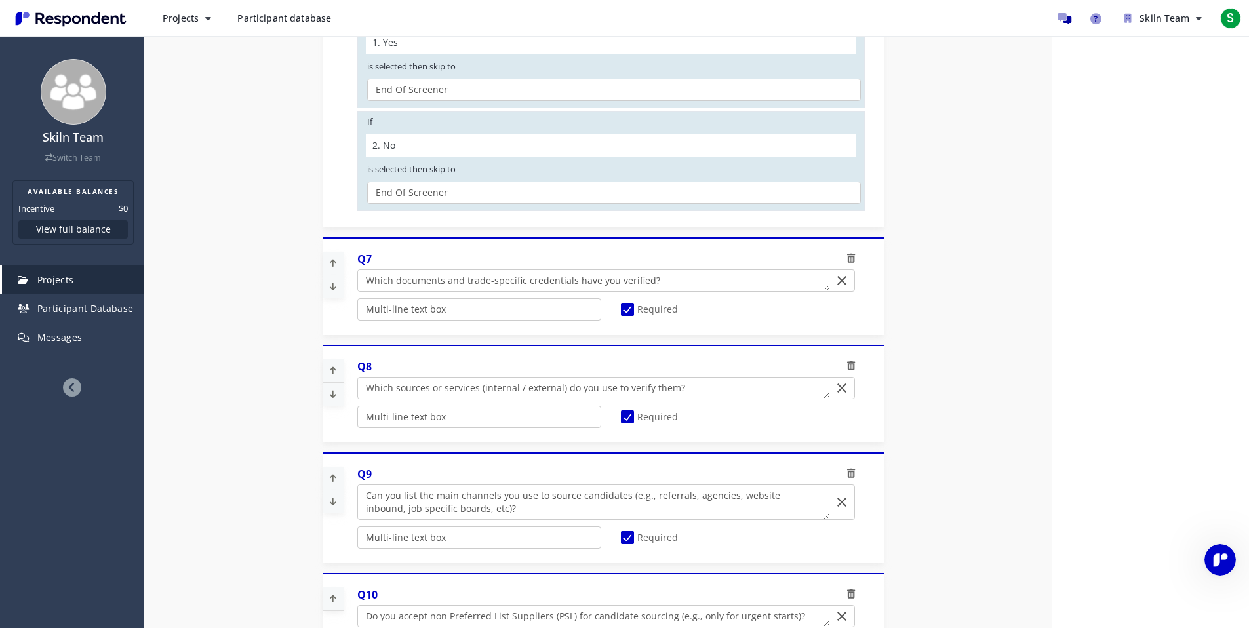
scroll to position [1965, 0]
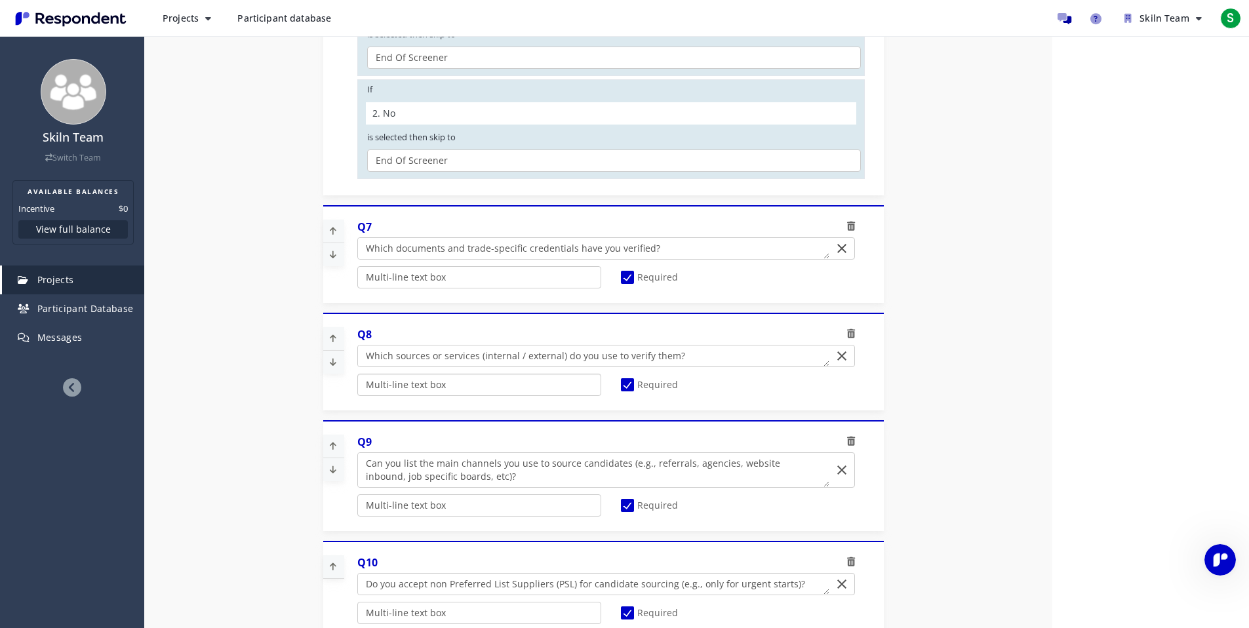
click at [585, 385] on select "Radio (Single select) Checkbox (Multi select) Multi-line text box Single-line t…" at bounding box center [479, 385] width 244 height 22
click at [357, 396] on select "Radio (Single select) Checkbox (Multi select) Multi-line text box Single-line t…" at bounding box center [479, 385] width 244 height 22
select select "cc9ea867-b093-4bb2-a868-df921d4247ea"
select select "03a049c6-d64b-4113-b0b4-9e30f736cc8b"
select select "f276351a-d70b-4a08-91c8-dd958d1bca57"
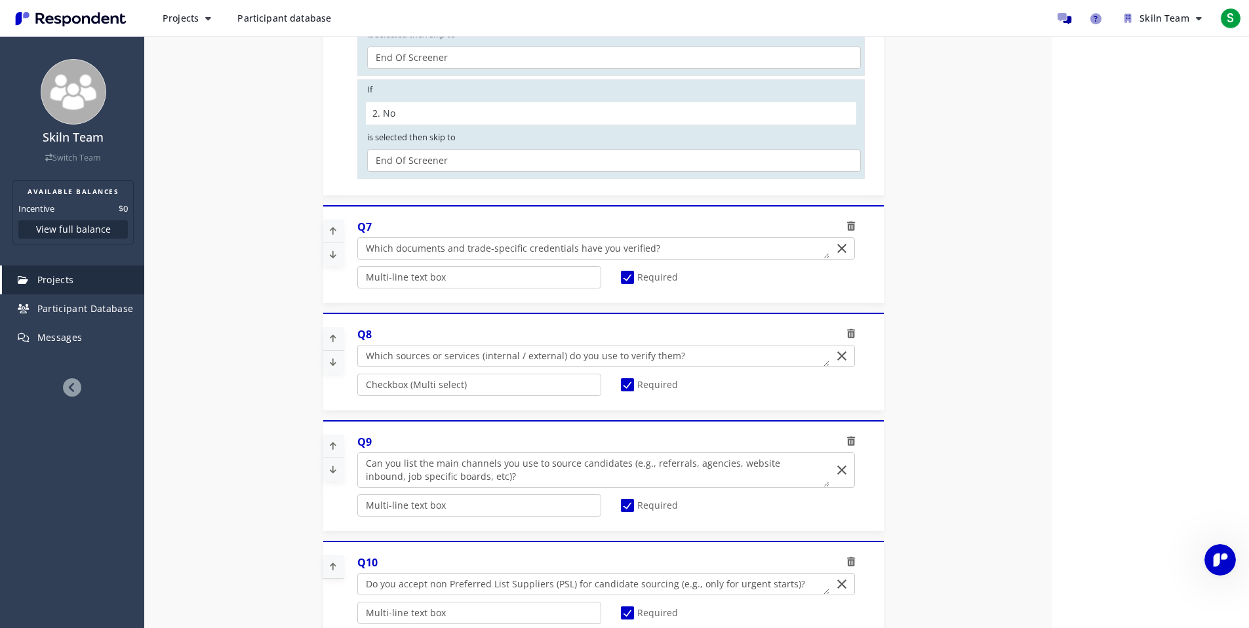
select select
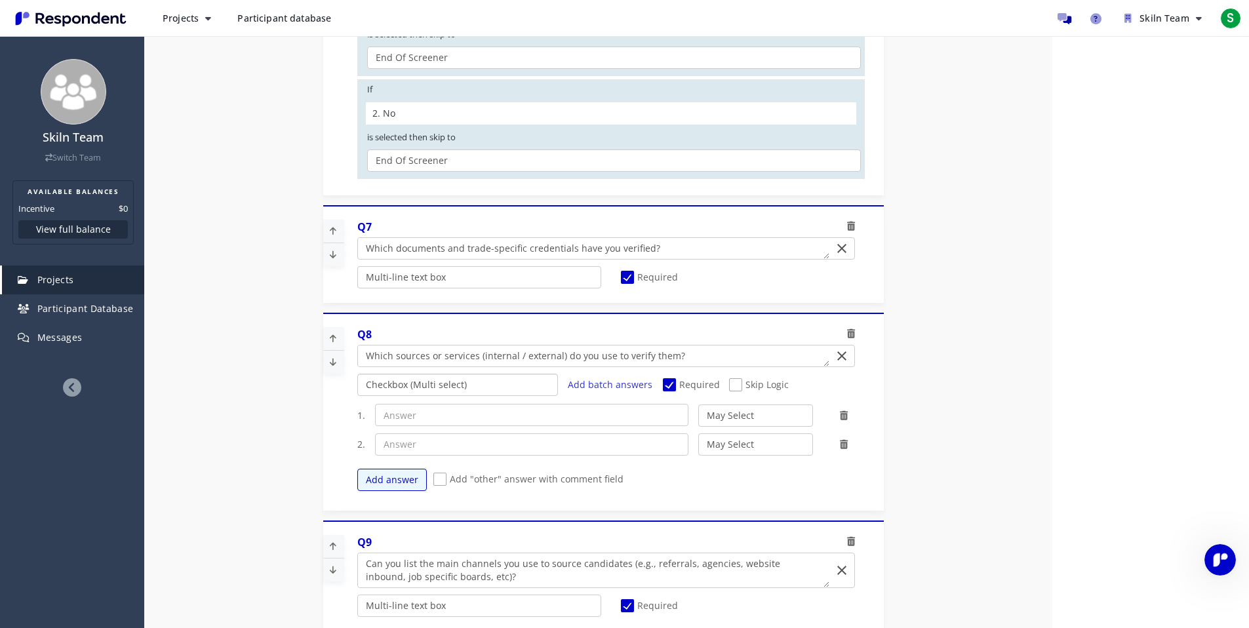
click at [543, 387] on select "Radio (Single select) Checkbox (Multi select) Multi-line text box Single-line t…" at bounding box center [457, 385] width 201 height 22
click at [357, 396] on select "Radio (Single select) Checkbox (Multi select) Multi-line text box Single-line t…" at bounding box center [457, 385] width 201 height 22
select select "cc9ea867-b093-4bb2-a868-df921d4247ea"
select select "03a049c6-d64b-4113-b0b4-9e30f736cc8b"
select select "f276351a-d70b-4a08-91c8-dd958d1bca57"
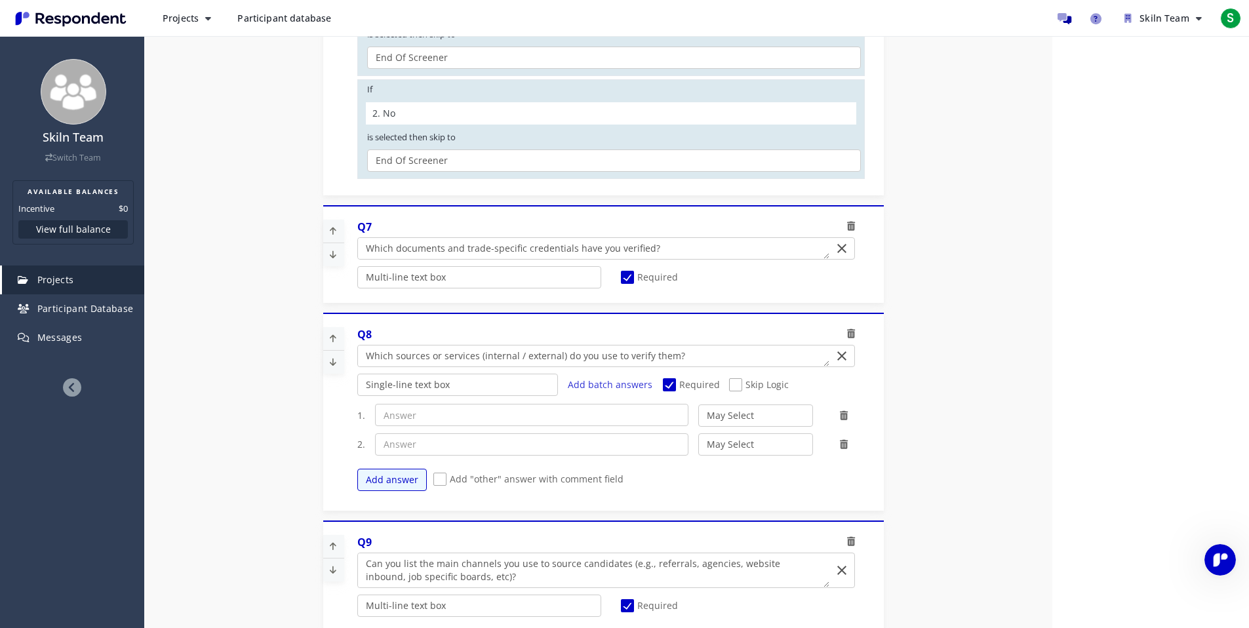
select select
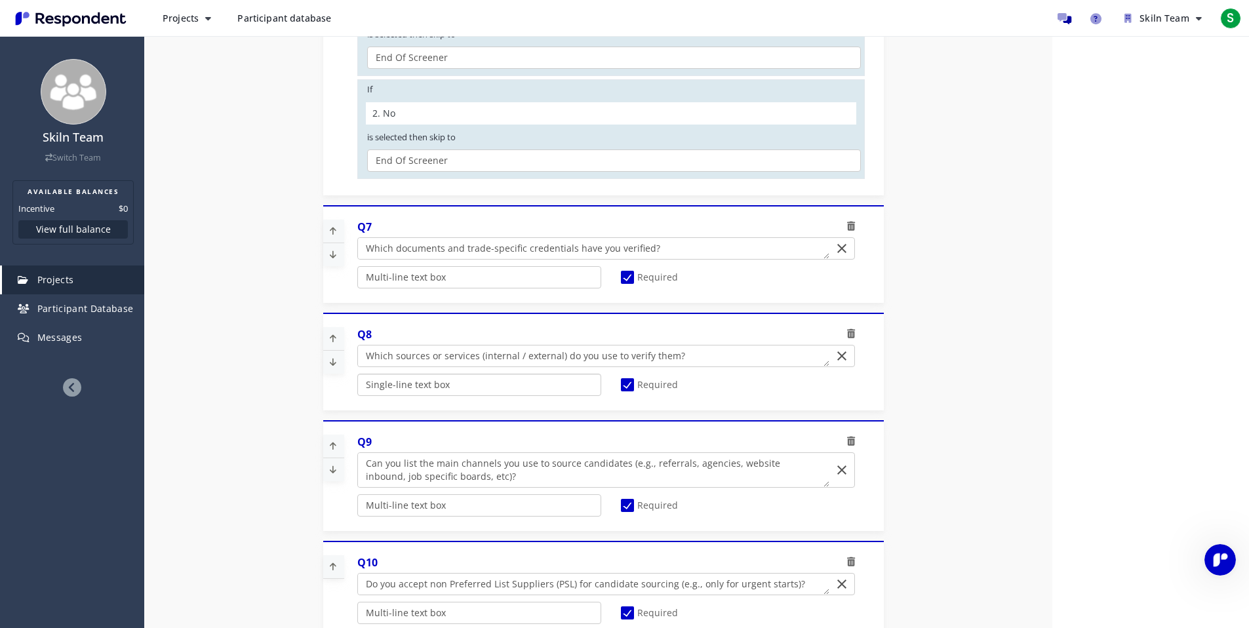
click at [520, 389] on select "Radio (Single select) Checkbox (Multi select) Multi-line text box Single-line t…" at bounding box center [479, 385] width 244 height 22
select select "cc9ea867-b093-4bb2-a868-df921d4247ea"
select select "03a049c6-d64b-4113-b0b4-9e30f736cc8b"
select select "f276351a-d70b-4a08-91c8-dd958d1bca57"
select select
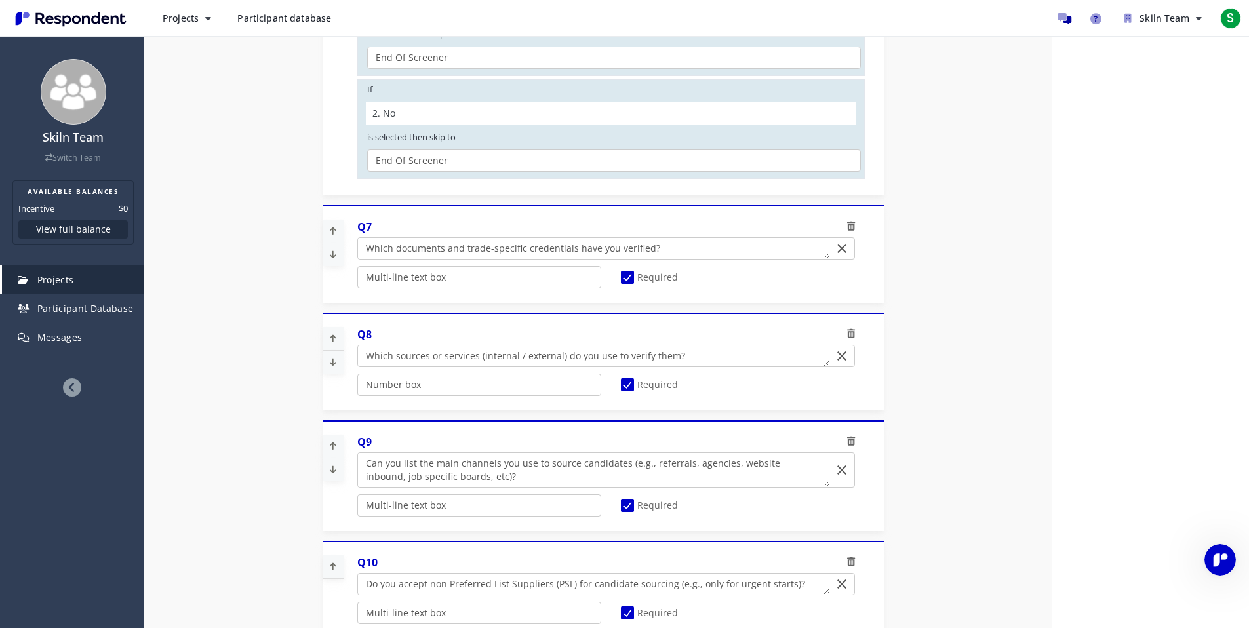
select select
click at [500, 391] on select "Radio (Single select) Checkbox (Multi select) Multi-line text box Single-line t…" at bounding box center [479, 385] width 244 height 22
click at [357, 396] on select "Radio (Single select) Checkbox (Multi select) Multi-line text box Single-line t…" at bounding box center [479, 385] width 244 height 22
select select "cc9ea867-b093-4bb2-a868-df921d4247ea"
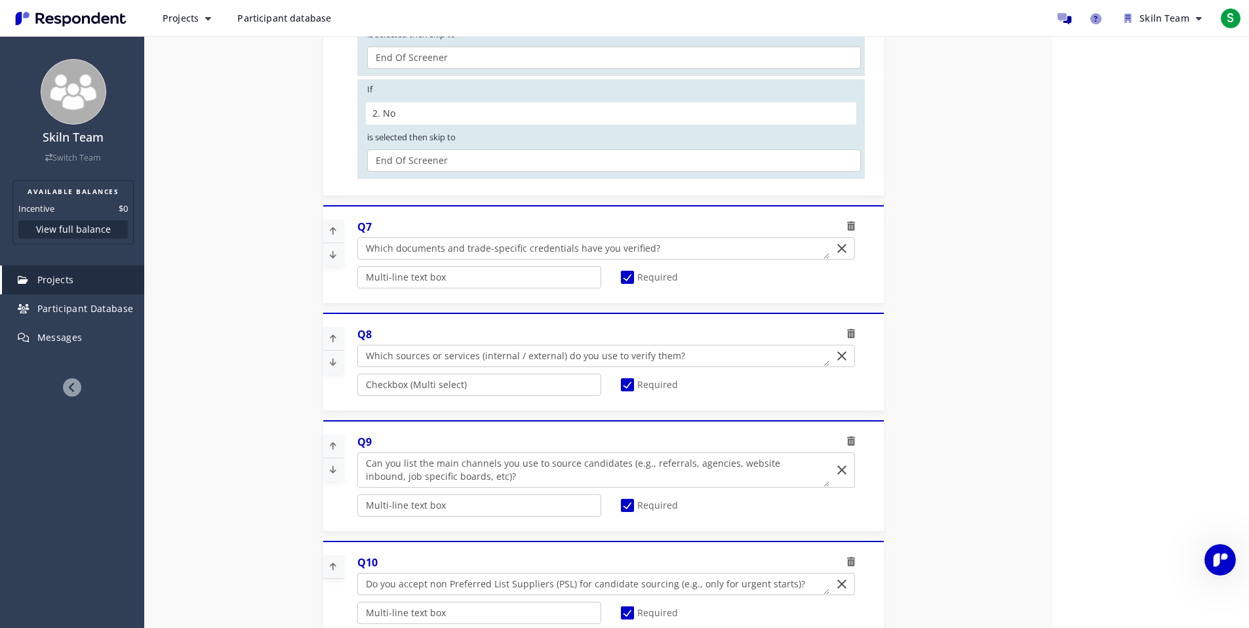
select select "03a049c6-d64b-4113-b0b4-9e30f736cc8b"
select select "f276351a-d70b-4a08-91c8-dd958d1bca57"
select select
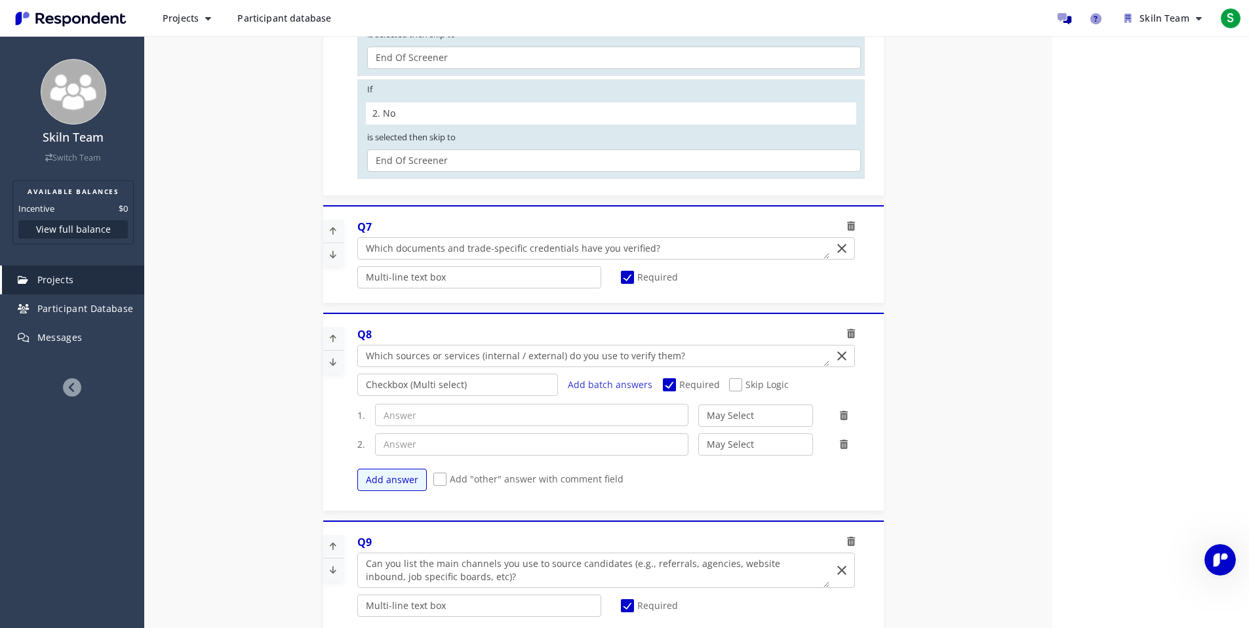
select select "cc9ea867-b093-4bb2-a868-df921d4247ea"
select select "03a049c6-d64b-4113-b0b4-9e30f736cc8b"
select select "f276351a-d70b-4a08-91c8-dd958d1bca57"
select select
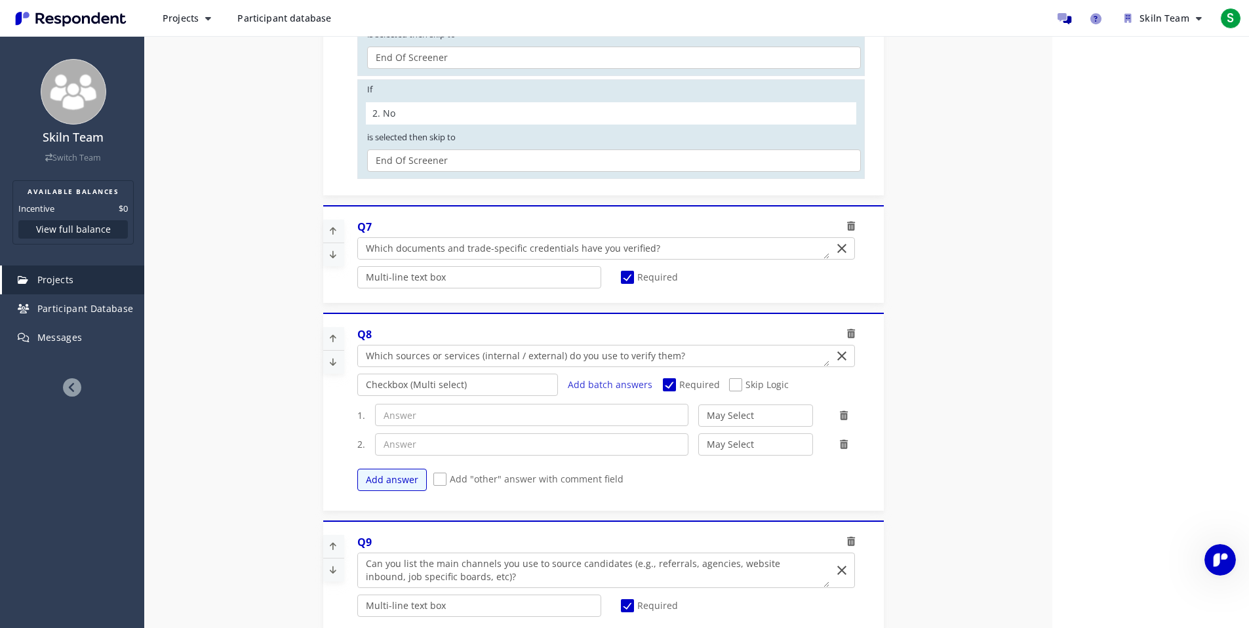
select select
click at [492, 385] on select "Radio (Single select) Checkbox (Multi select) Multi-line text box Single-line t…" at bounding box center [457, 385] width 201 height 22
select select "cc9ea867-b093-4bb2-a868-df921d4247ea"
select select "03a049c6-d64b-4113-b0b4-9e30f736cc8b"
select select "f276351a-d70b-4a08-91c8-dd958d1bca57"
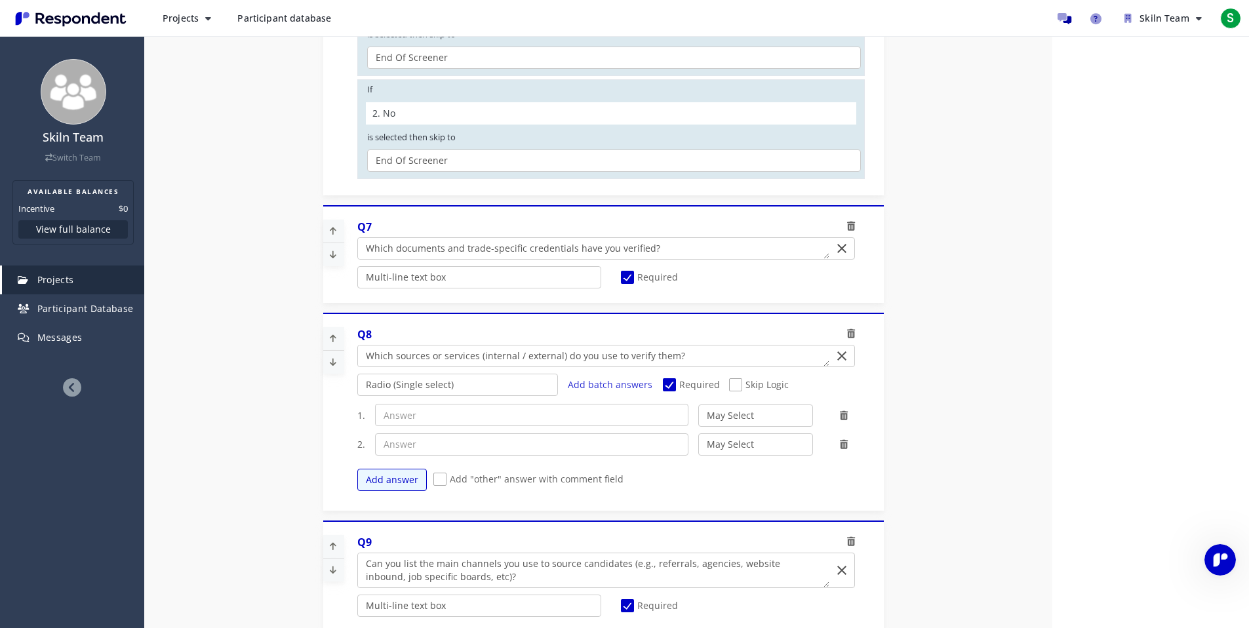
select select
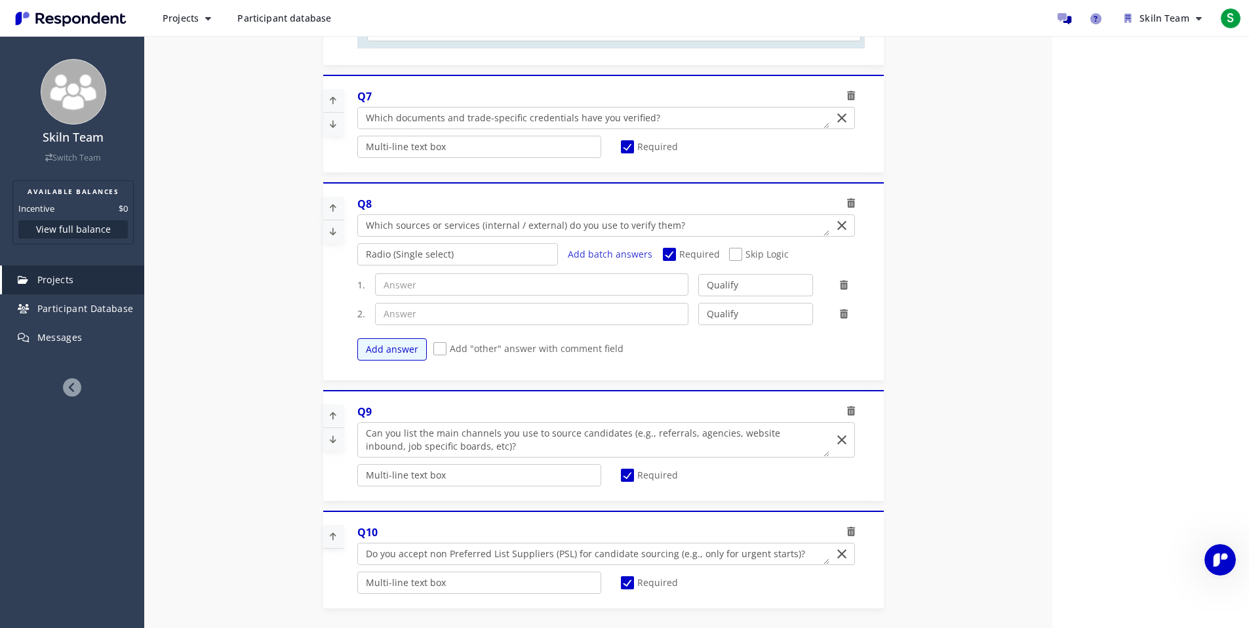
scroll to position [203, 0]
click at [478, 254] on select "Radio (Single select) Checkbox (Multi select) Multi-line text box Single-line t…" at bounding box center [457, 254] width 201 height 22
select select "cc9ea867-b093-4bb2-a868-df921d4247ea"
select select "03a049c6-d64b-4113-b0b4-9e30f736cc8b"
select select "f276351a-d70b-4a08-91c8-dd958d1bca57"
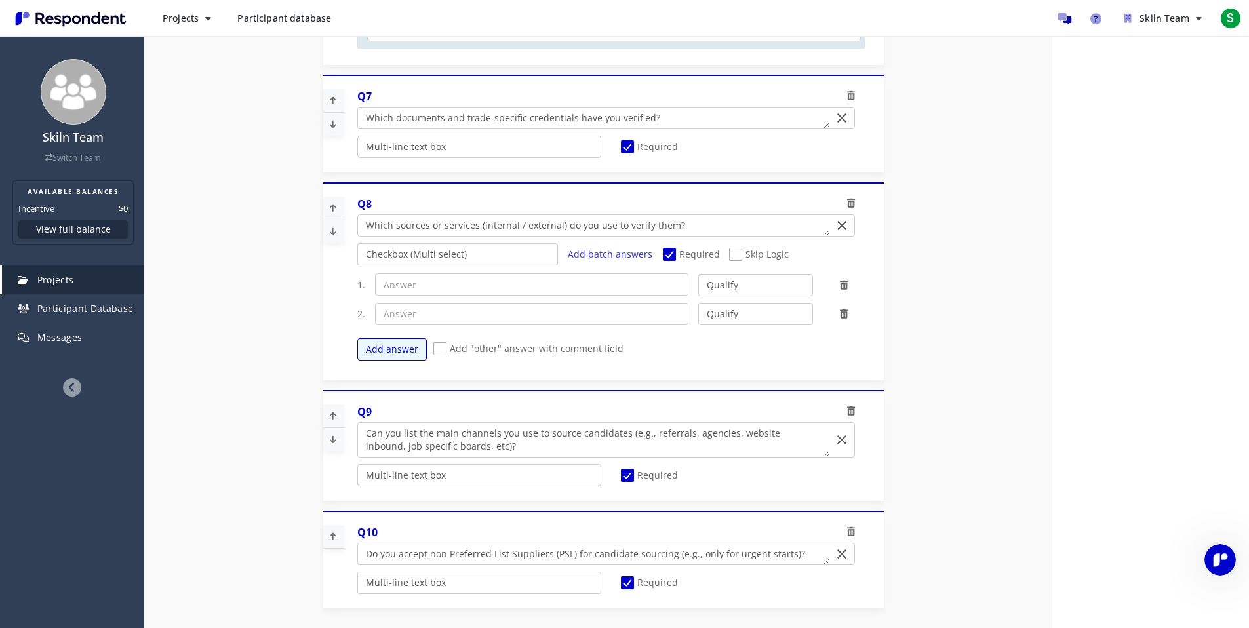
select select
click at [729, 249] on span "Skip Logic" at bounding box center [759, 256] width 60 height 16
click at [729, 250] on input "Skip Logic" at bounding box center [733, 254] width 9 height 9
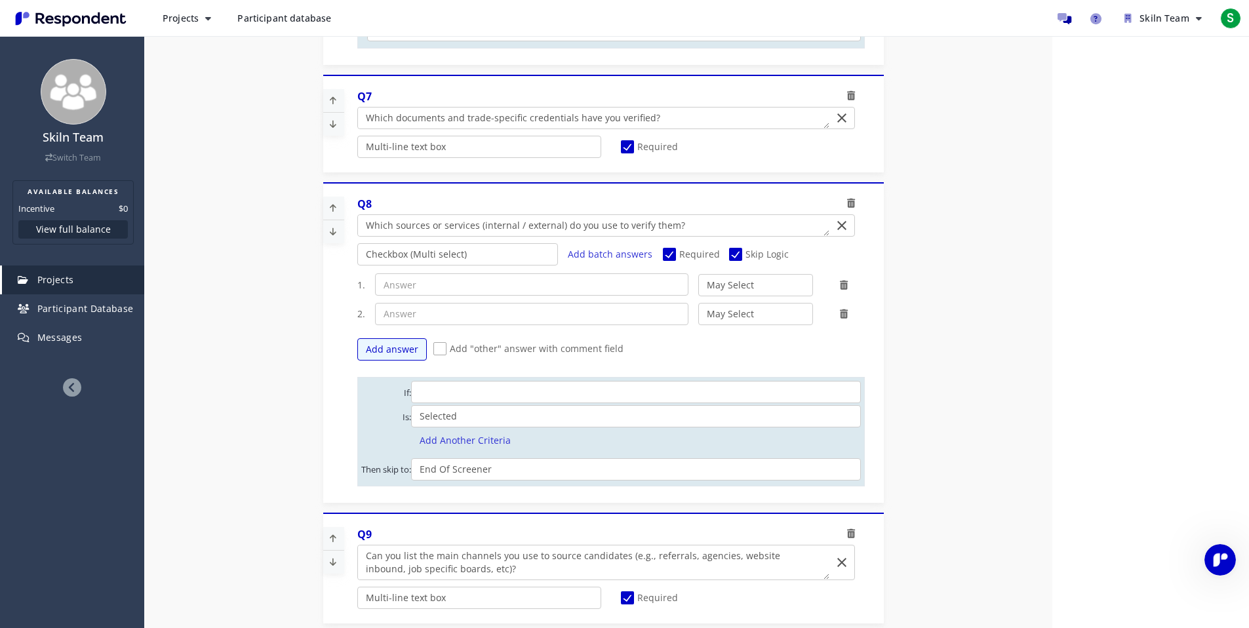
click at [750, 254] on span "Skip Logic" at bounding box center [759, 256] width 60 height 16
click at [738, 254] on input "Skip Logic" at bounding box center [733, 254] width 9 height 9
checkbox input "false"
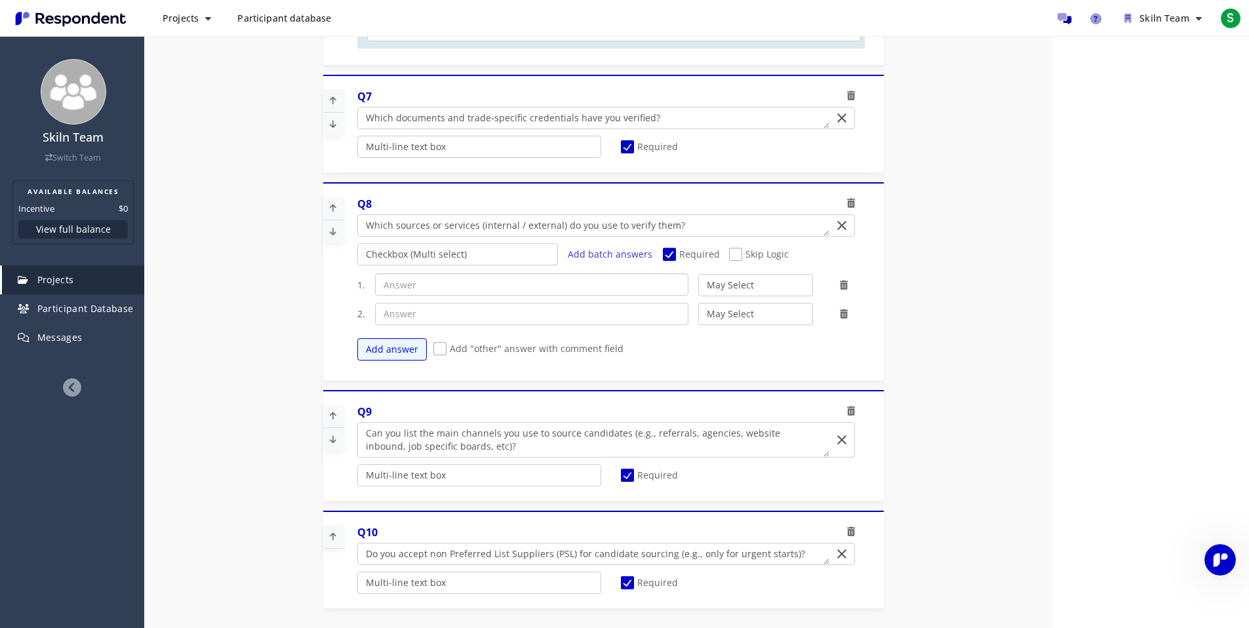
click at [420, 281] on input "text" at bounding box center [531, 284] width 313 height 22
paste input "CSCS Smart Check"
type input "CSCS Smart Check"
click at [391, 344] on button "Add answer" at bounding box center [391, 349] width 69 height 22
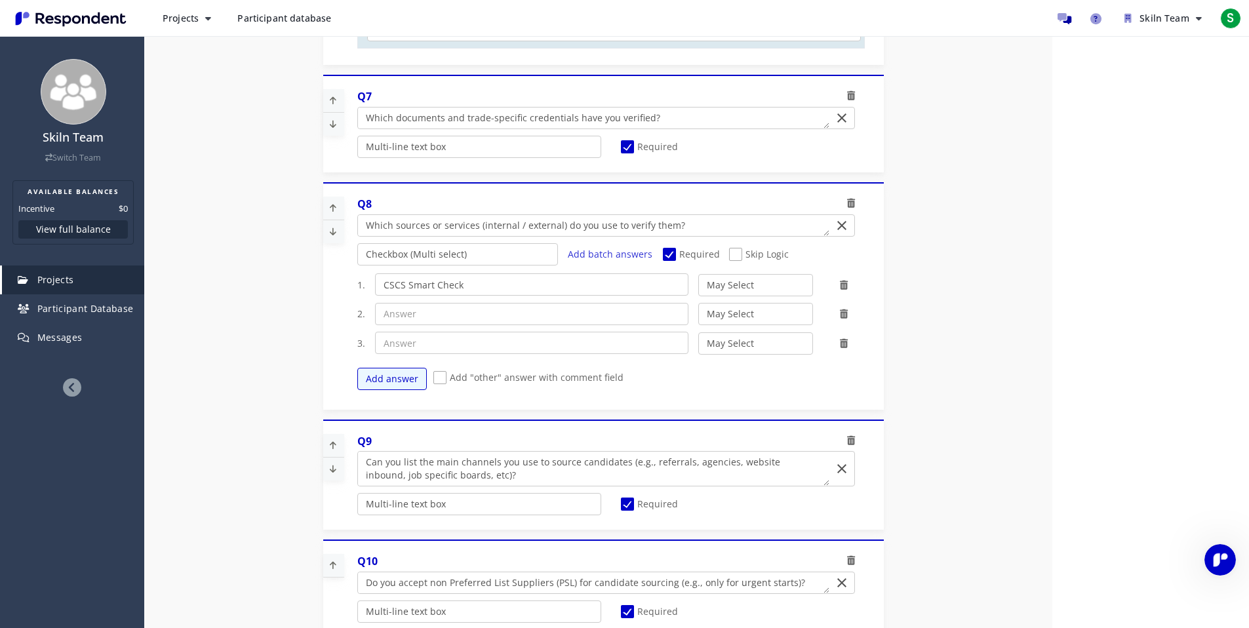
click at [433, 377] on span "Add "other" answer with comment field" at bounding box center [528, 379] width 190 height 16
click at [433, 377] on input "Add "other" answer with comment field" at bounding box center [437, 378] width 9 height 9
checkbox input "true"
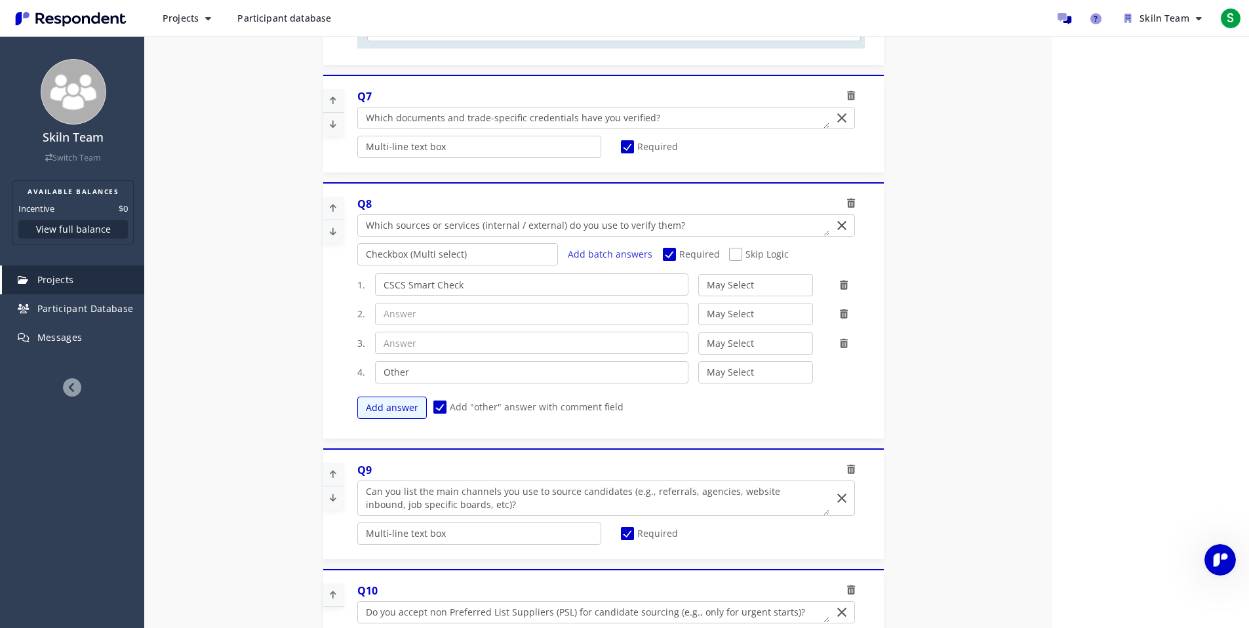
click at [394, 298] on div "1. CSCS Smart Check May Select Must Select Disqualify 2. May Select Must Select…" at bounding box center [610, 346] width 507 height 159
click at [381, 316] on input "text" at bounding box center [531, 314] width 313 height 22
paste input "scheme portal"
click at [382, 316] on input "scheme portal" at bounding box center [531, 314] width 313 height 22
drag, startPoint x: 384, startPoint y: 312, endPoint x: 370, endPoint y: 312, distance: 13.8
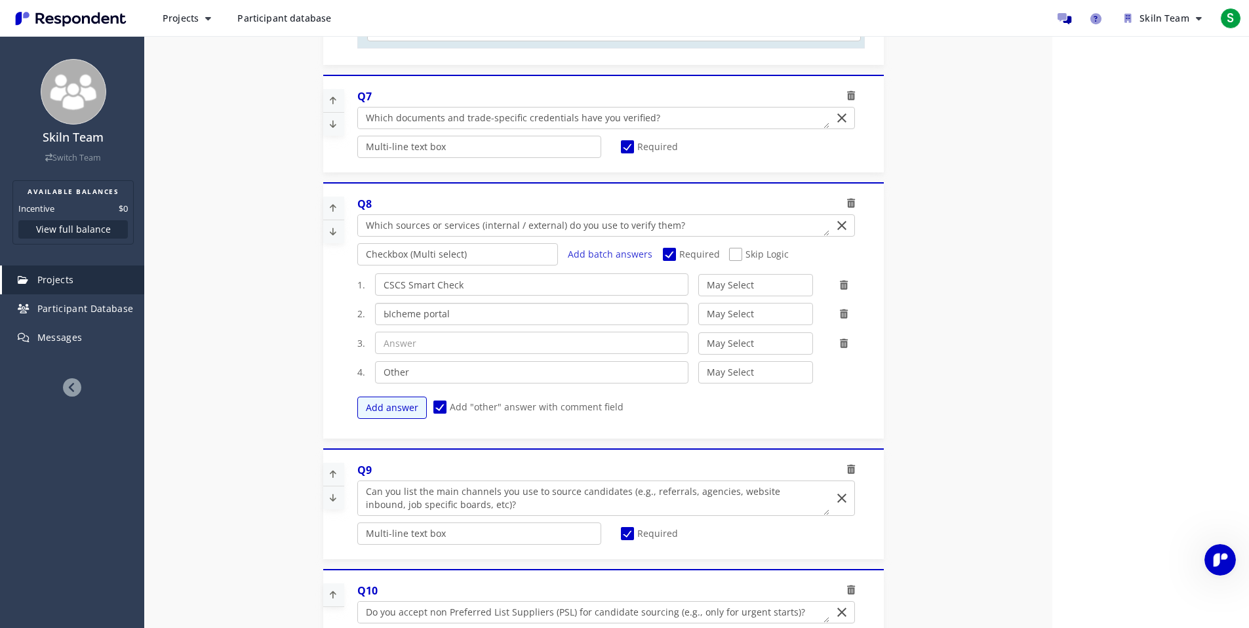
click at [375, 312] on input "Ыcheme portal" at bounding box center [531, 314] width 313 height 22
type input "Scheme portal"
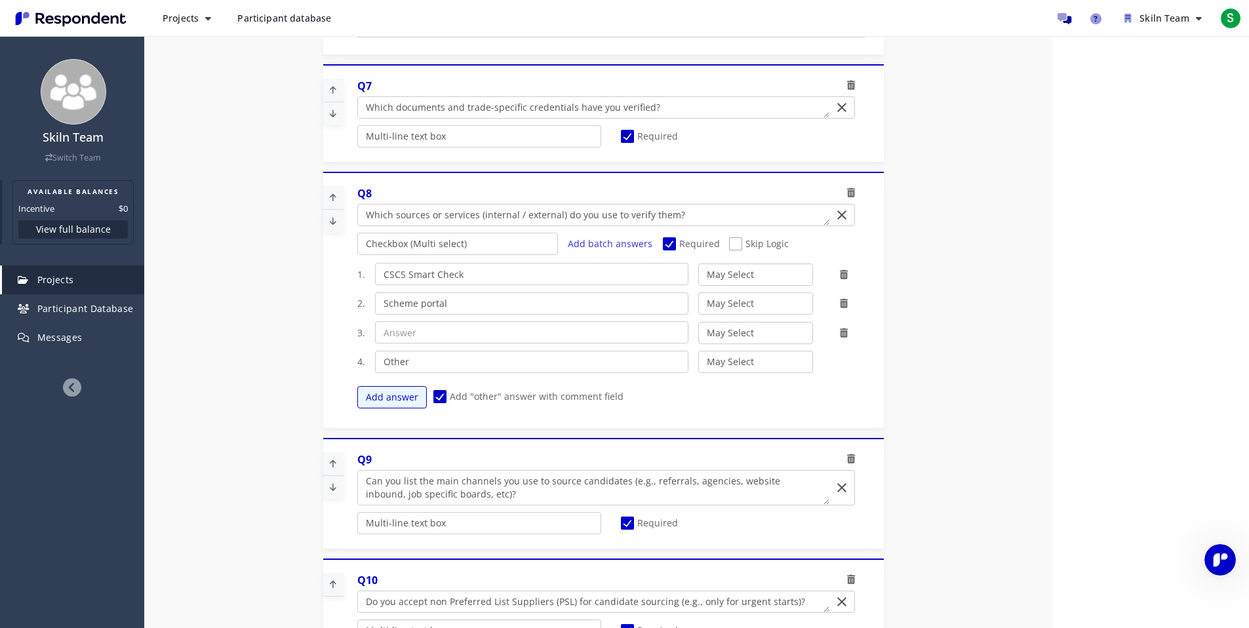
scroll to position [111, 0]
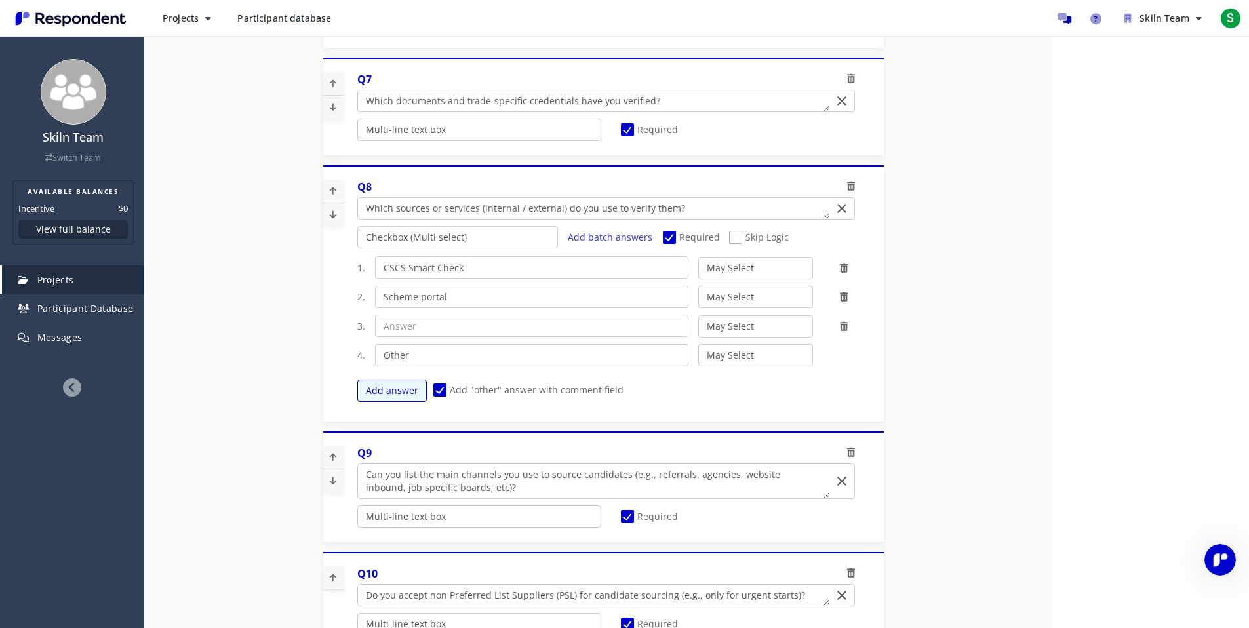
click at [526, 236] on select "Radio (Single select) Checkbox (Multi select) Multi-line text box Single-line t…" at bounding box center [457, 237] width 201 height 22
click at [357, 248] on select "Radio (Single select) Checkbox (Multi select) Multi-line text box Single-line t…" at bounding box center [457, 237] width 201 height 22
select select "cc9ea867-b093-4bb2-a868-df921d4247ea"
select select "03a049c6-d64b-4113-b0b4-9e30f736cc8b"
select select "f276351a-d70b-4a08-91c8-dd958d1bca57"
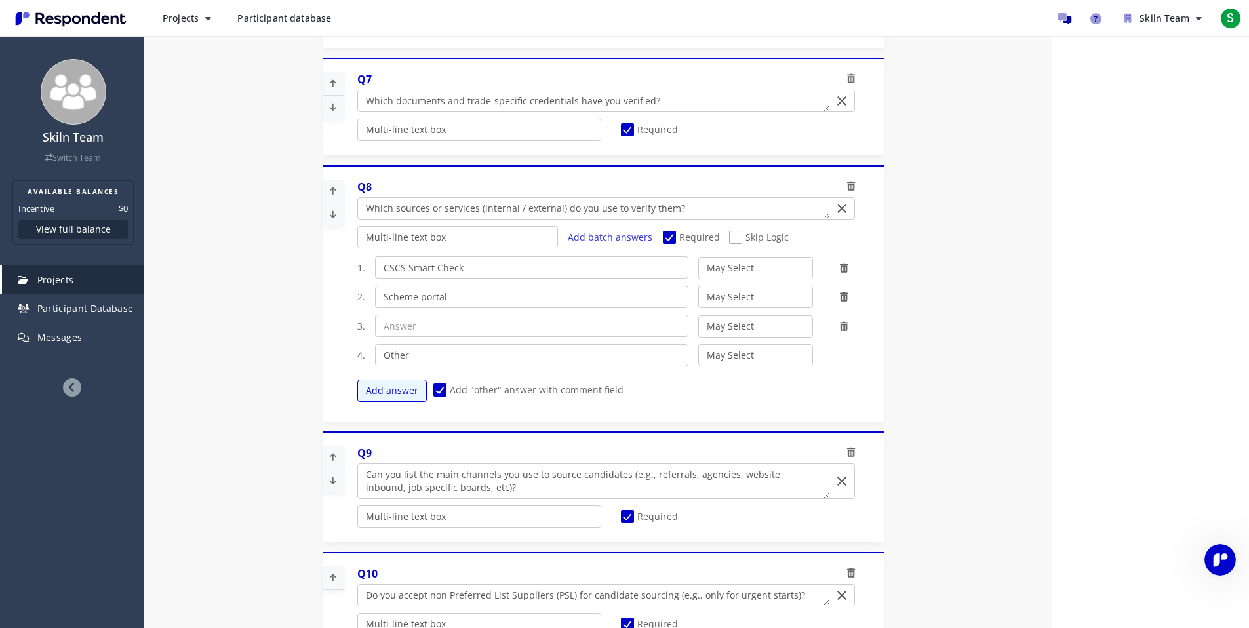
select select
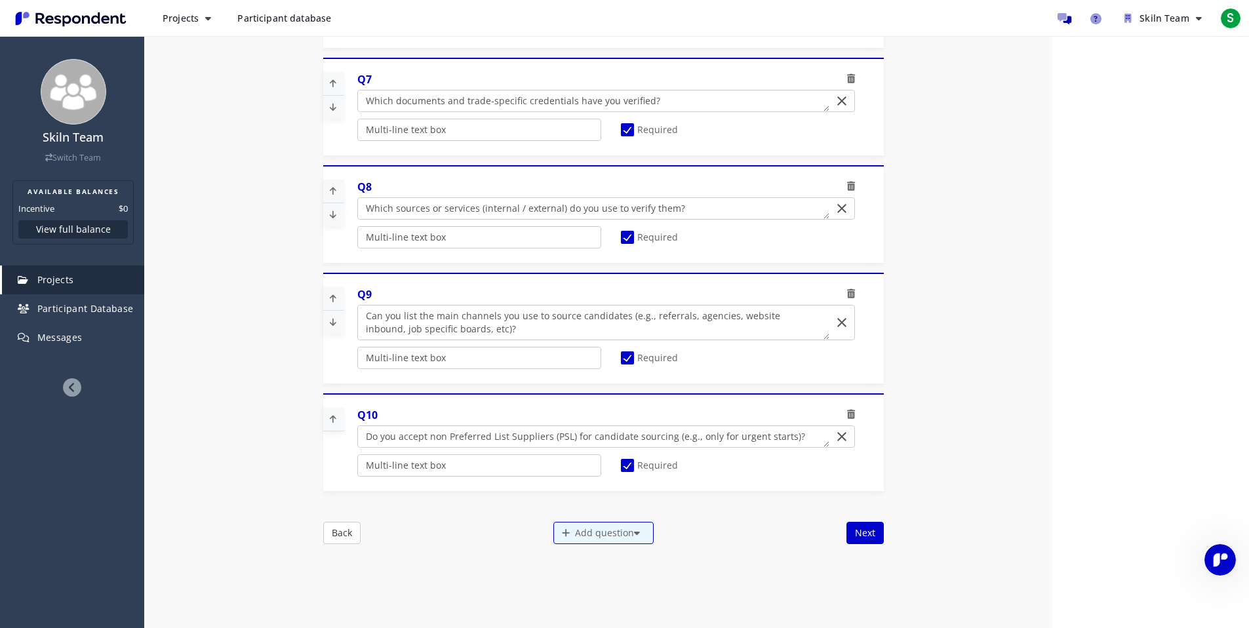
select select "cc9ea867-b093-4bb2-a868-df921d4247ea"
select select "03a049c6-d64b-4113-b0b4-9e30f736cc8b"
select select "f276351a-d70b-4a08-91c8-dd958d1bca57"
select select
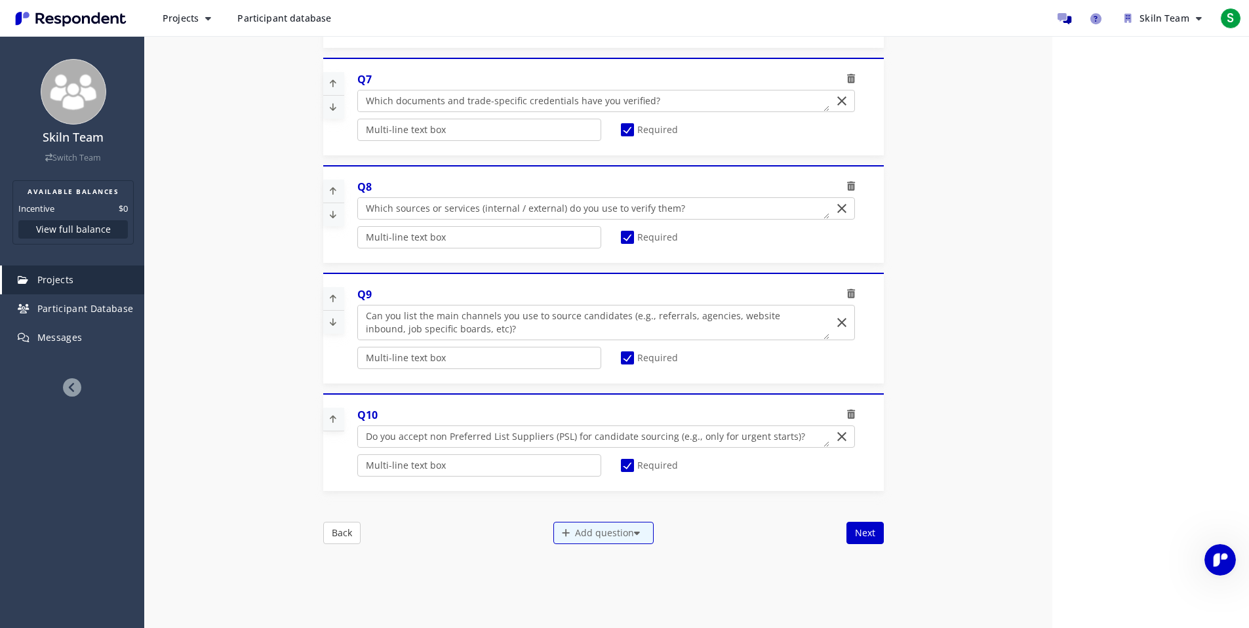
select select
click at [543, 471] on select "Radio (Single select) Checkbox (Multi select) Multi-line text box Single-line t…" at bounding box center [479, 465] width 244 height 22
click at [357, 477] on select "Radio (Single select) Checkbox (Multi select) Multi-line text box Single-line t…" at bounding box center [479, 465] width 244 height 22
select select "cc9ea867-b093-4bb2-a868-df921d4247ea"
select select "03a049c6-d64b-4113-b0b4-9e30f736cc8b"
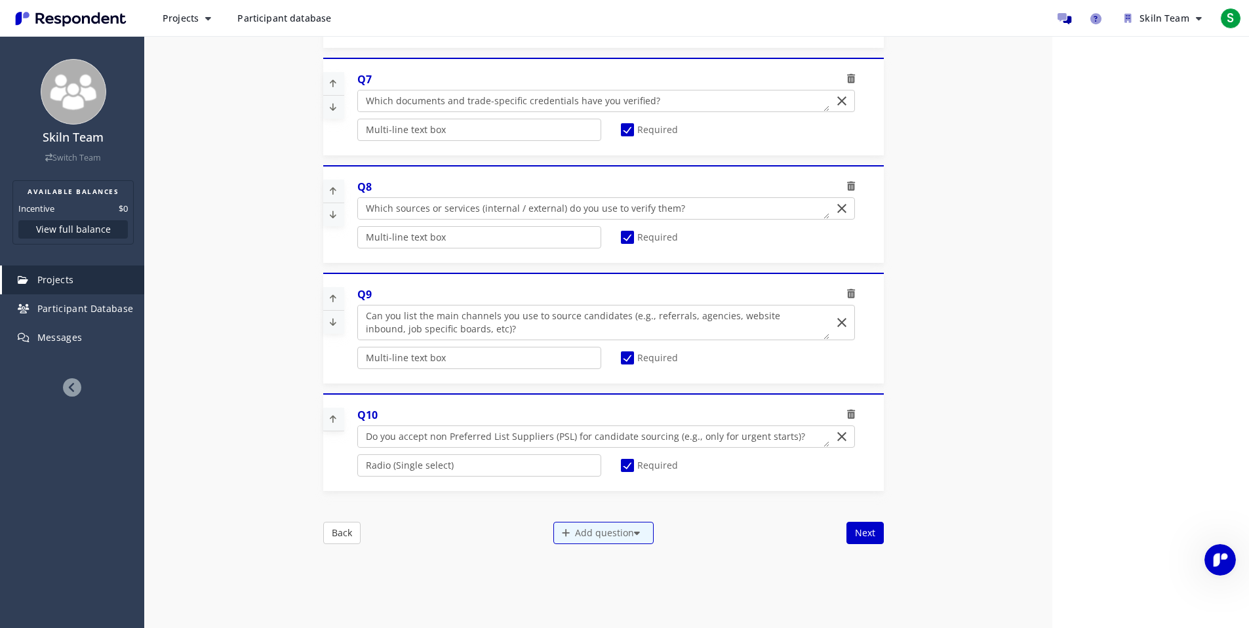
select select "f276351a-d70b-4a08-91c8-dd958d1bca57"
select select
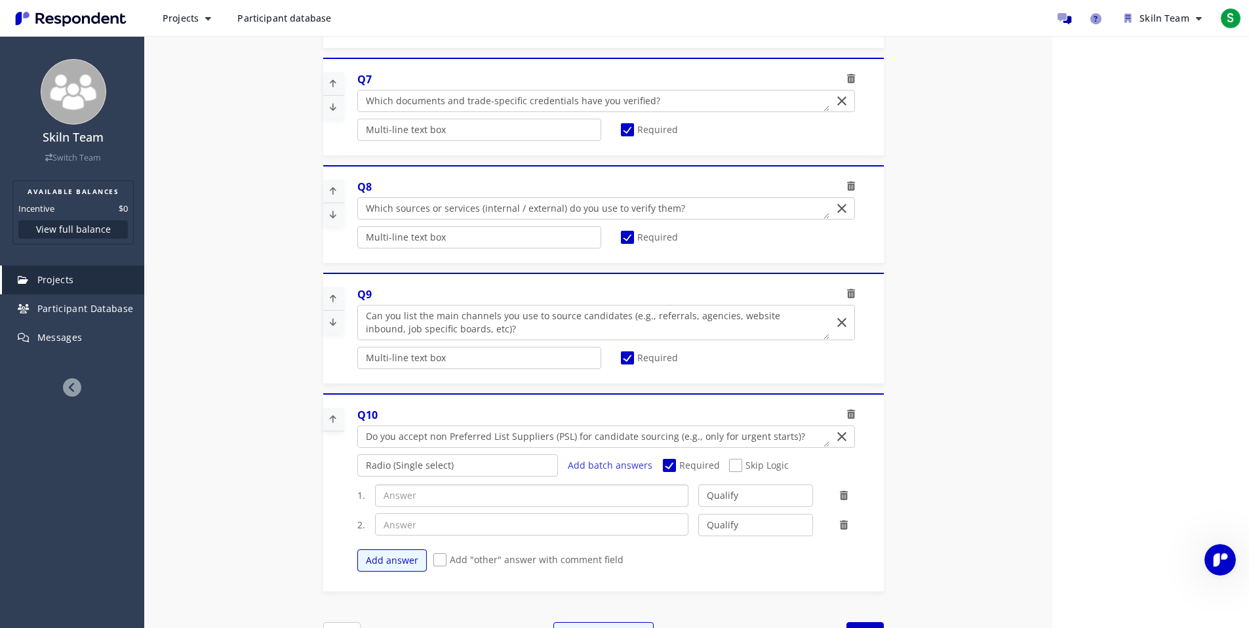
click at [493, 498] on input "text" at bounding box center [531, 495] width 313 height 22
drag, startPoint x: 406, startPoint y: 494, endPoint x: 365, endPoint y: 494, distance: 41.3
click at [365, 494] on div "Нуы" at bounding box center [531, 495] width 333 height 22
type input "Yes"
type input "No"
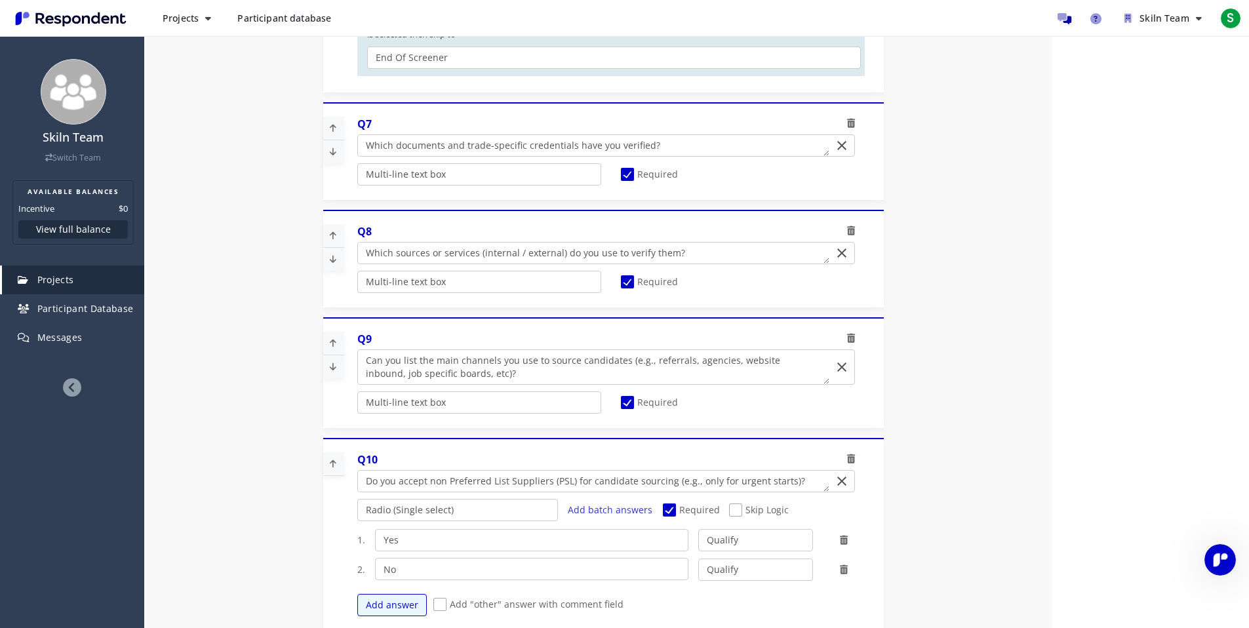
scroll to position [60, 0]
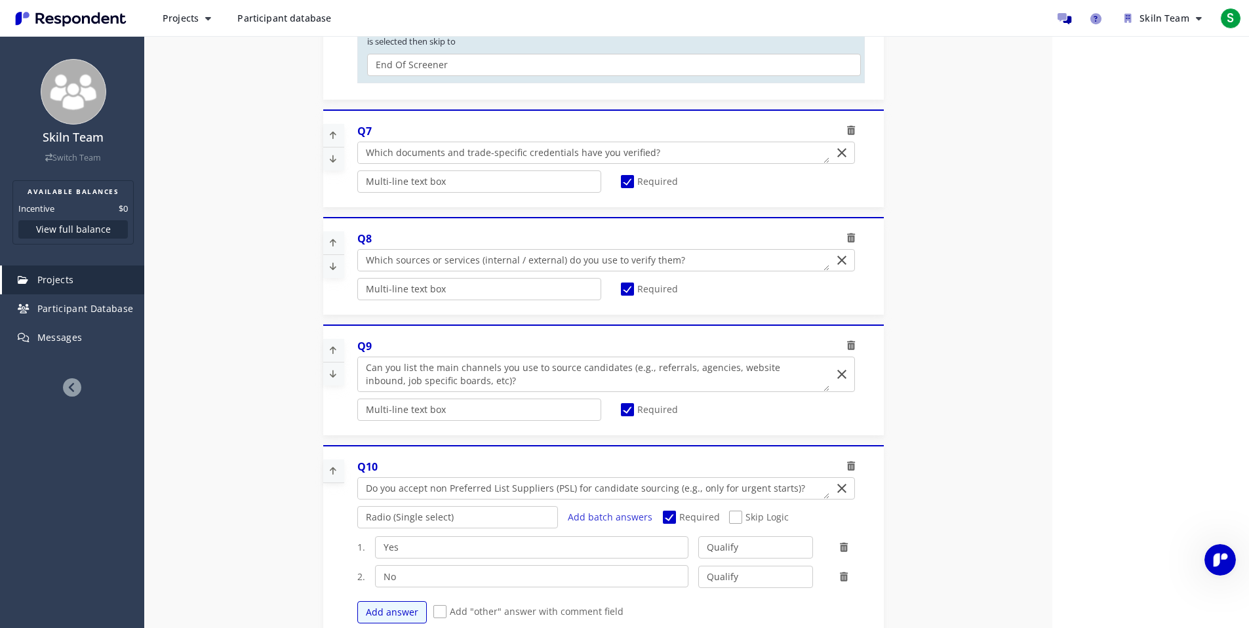
click at [325, 347] on icon at bounding box center [333, 351] width 20 height 22
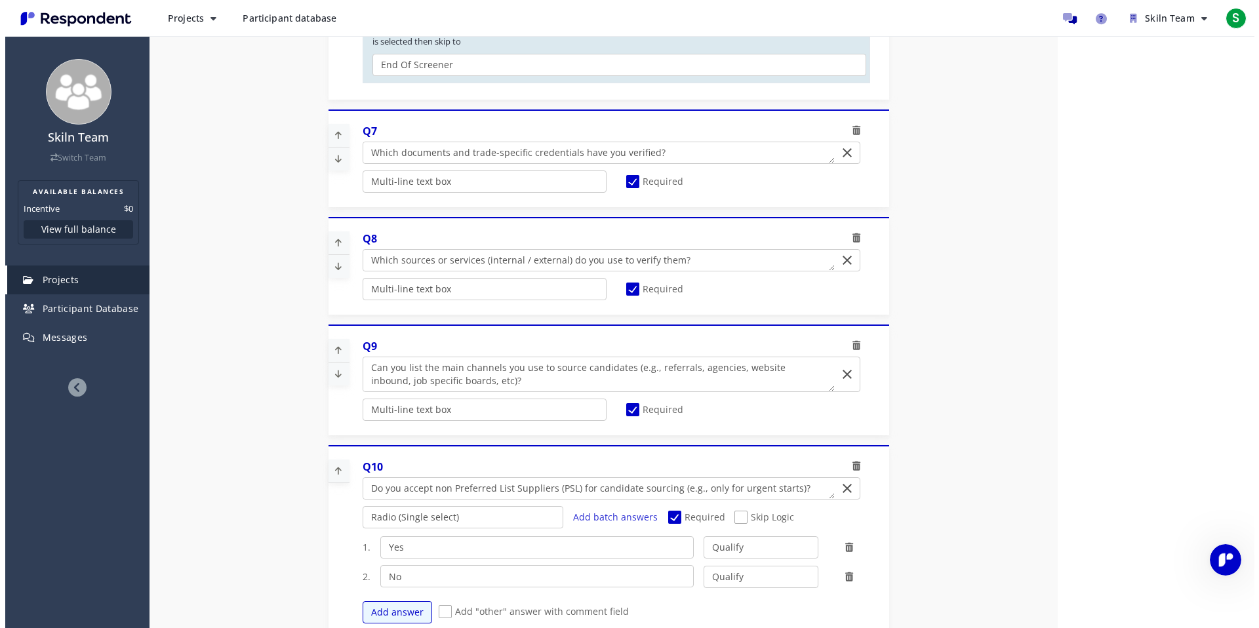
scroll to position [0, 0]
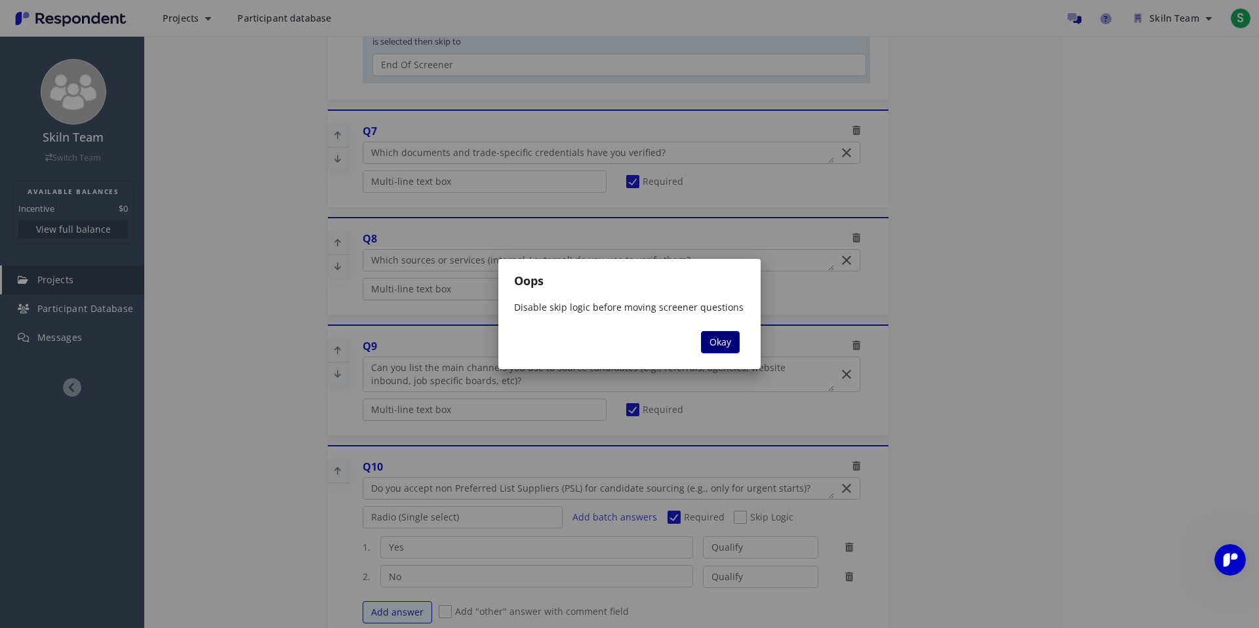
click at [725, 345] on span "Okay" at bounding box center [720, 342] width 22 height 12
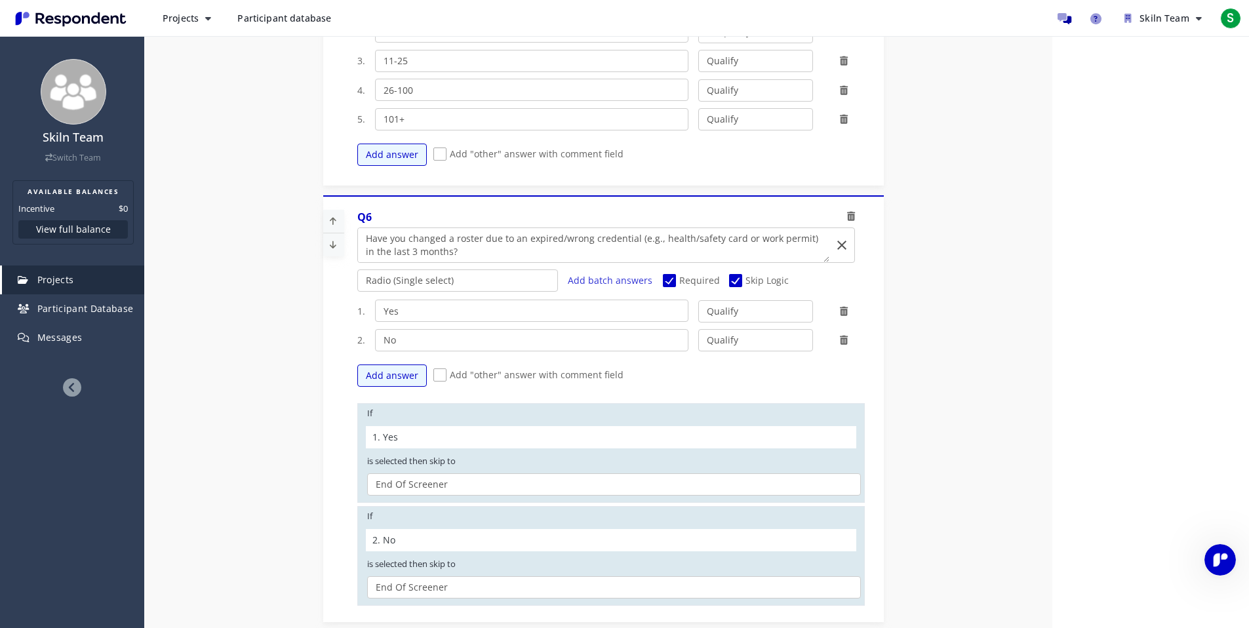
scroll to position [1520, 0]
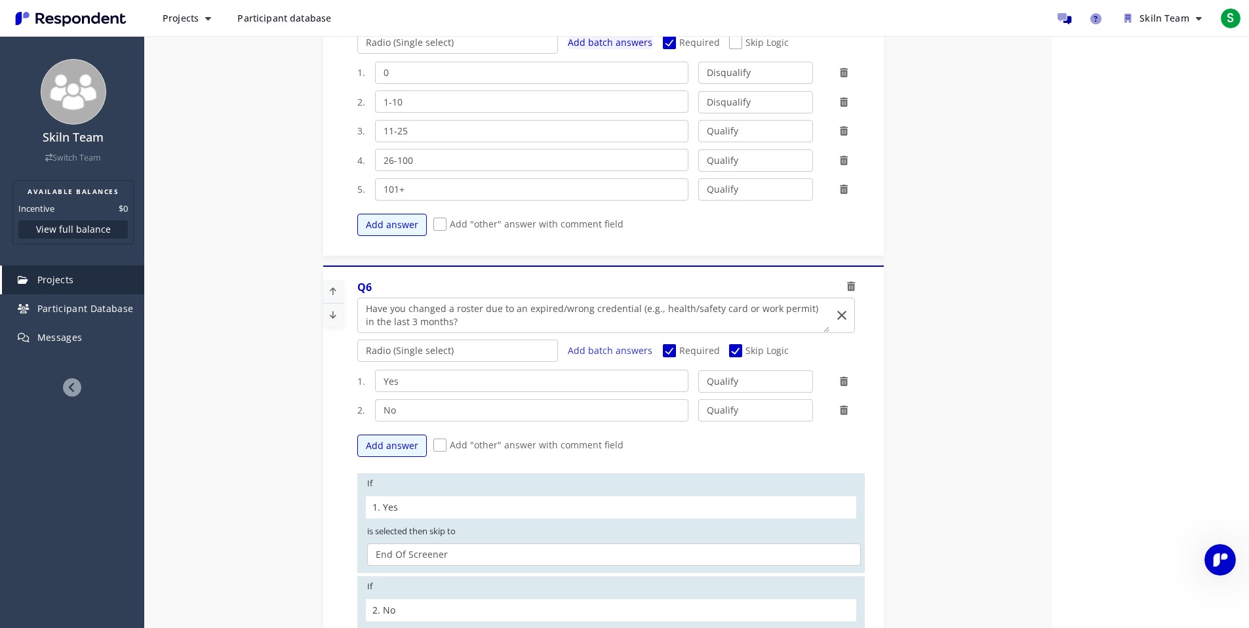
click at [744, 345] on span "Skip Logic" at bounding box center [759, 352] width 60 height 16
click at [738, 347] on input "Skip Logic" at bounding box center [733, 351] width 9 height 9
checkbox input "false"
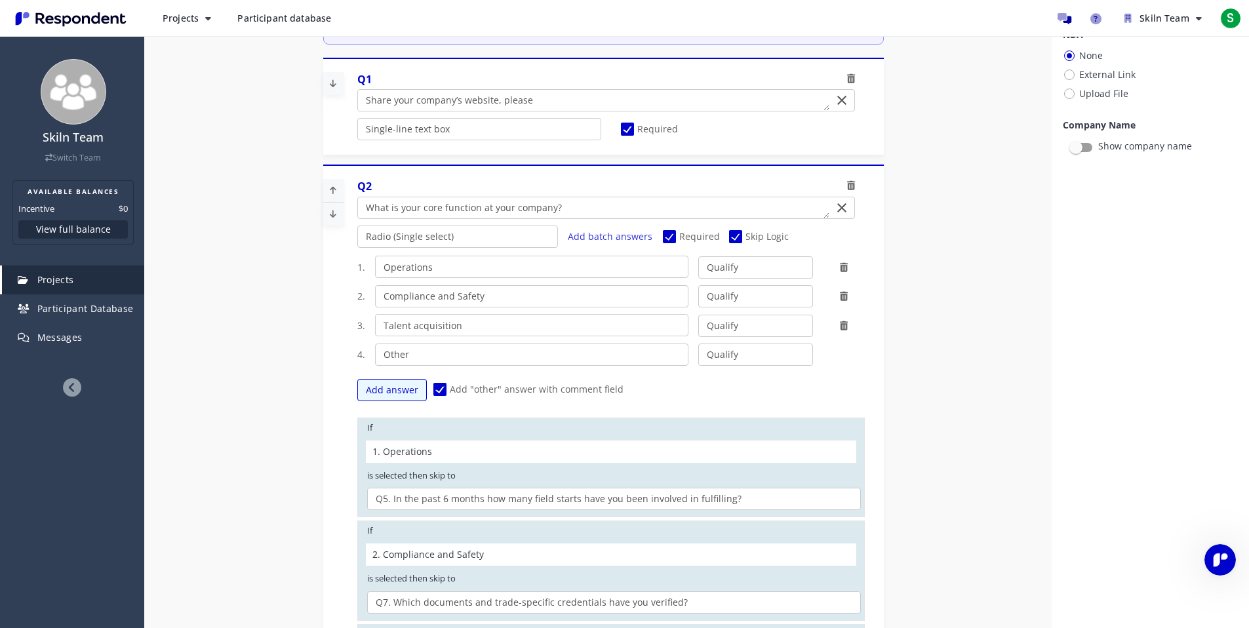
scroll to position [194, 0]
click at [729, 237] on span "Skip Logic" at bounding box center [759, 239] width 60 height 16
click at [729, 237] on input "Skip Logic" at bounding box center [733, 237] width 9 height 9
checkbox input "false"
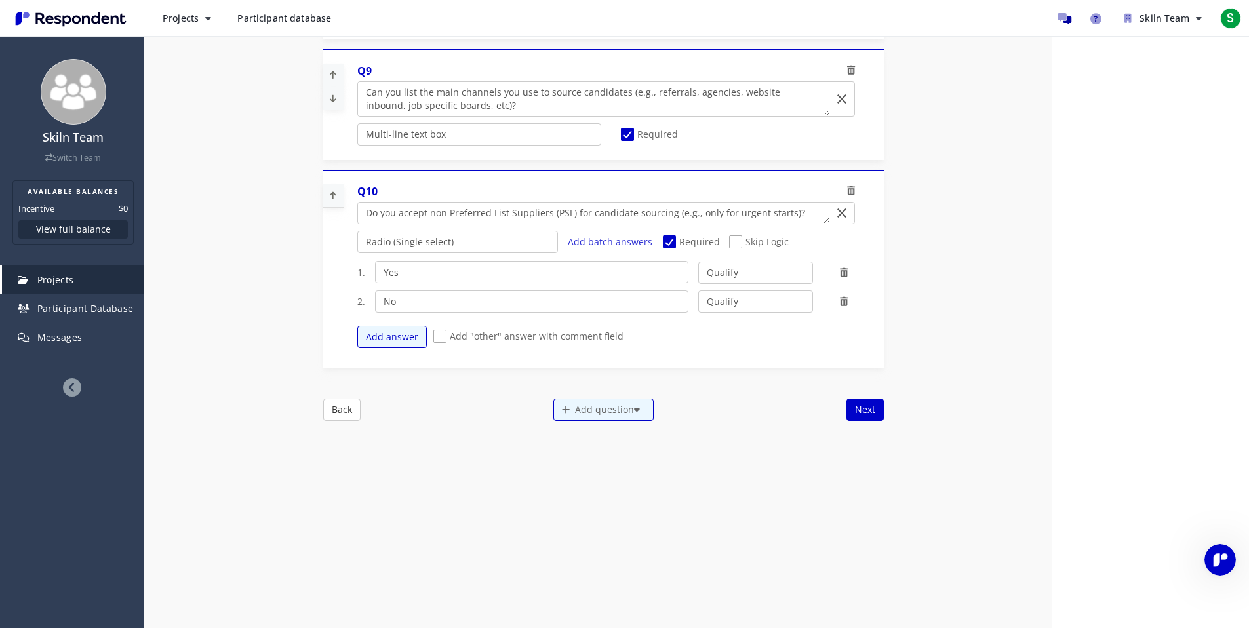
scroll to position [0, 0]
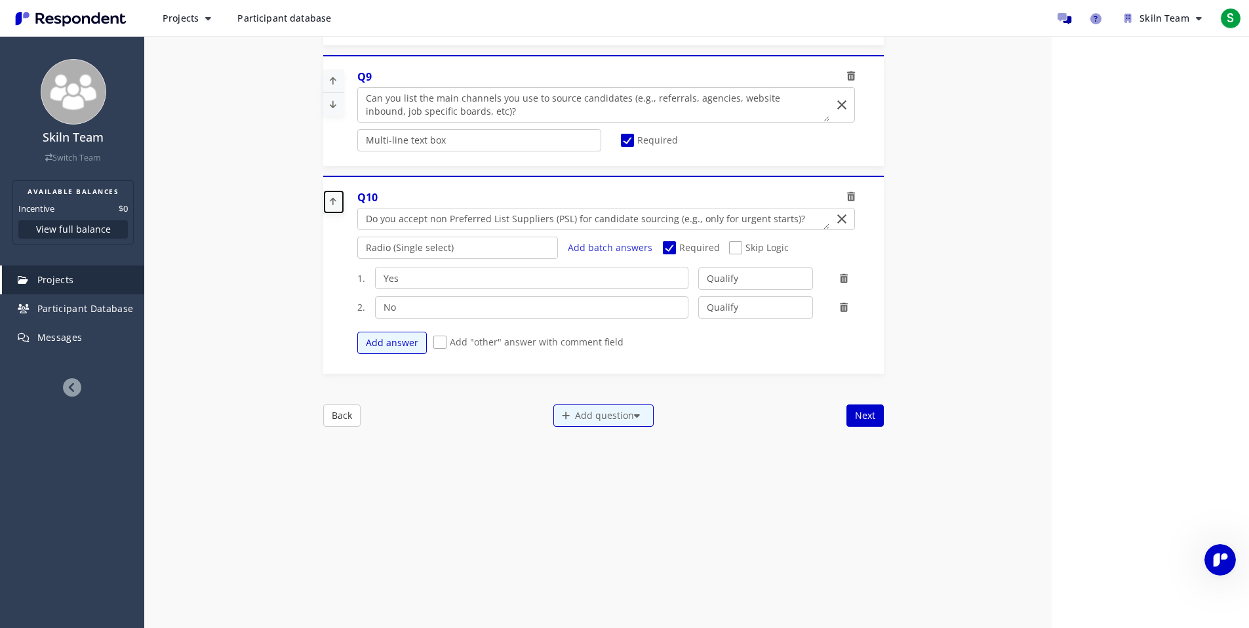
click at [334, 203] on icon at bounding box center [333, 202] width 20 height 22
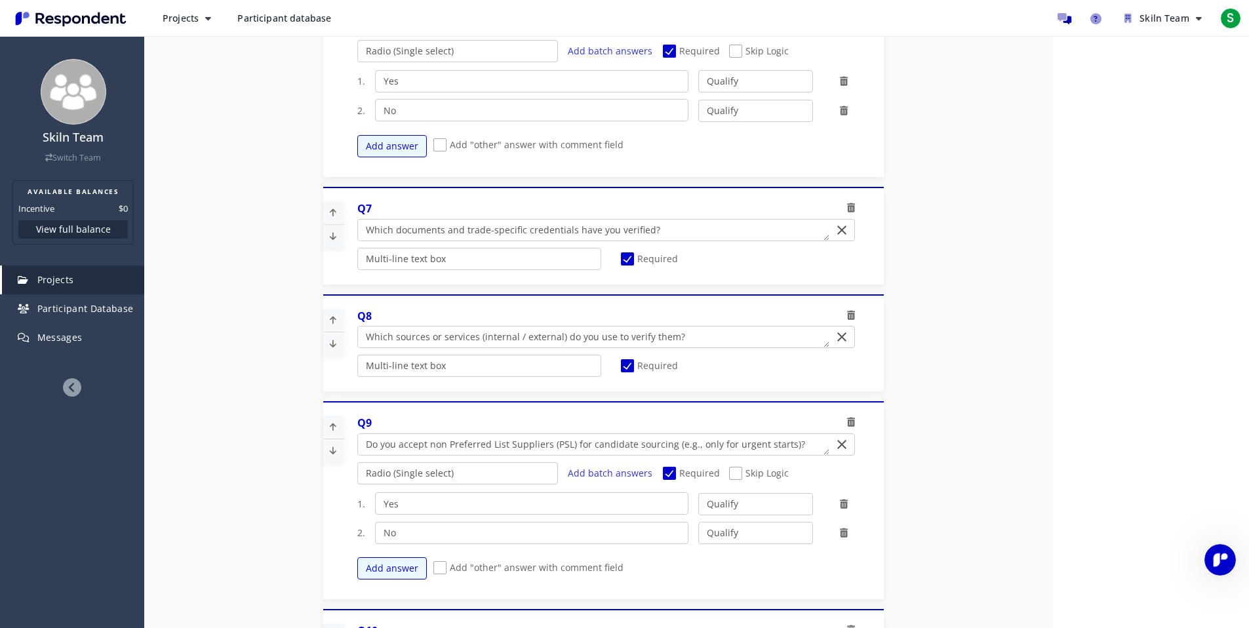
scroll to position [111, 0]
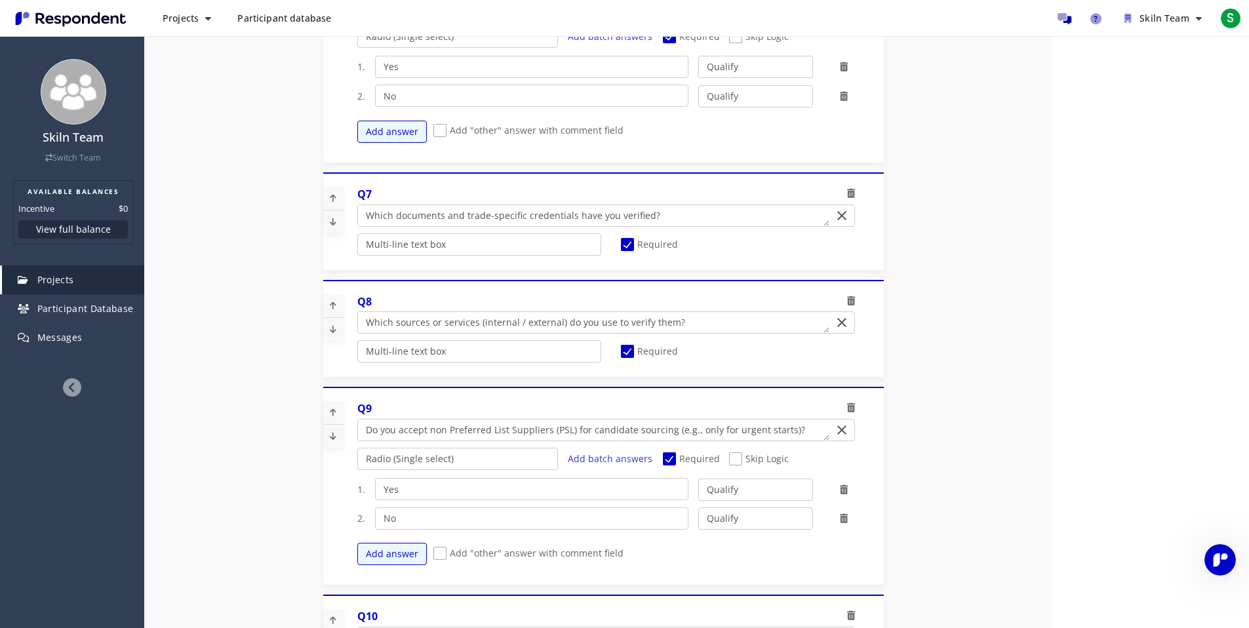
click at [330, 410] on icon at bounding box center [333, 413] width 20 height 22
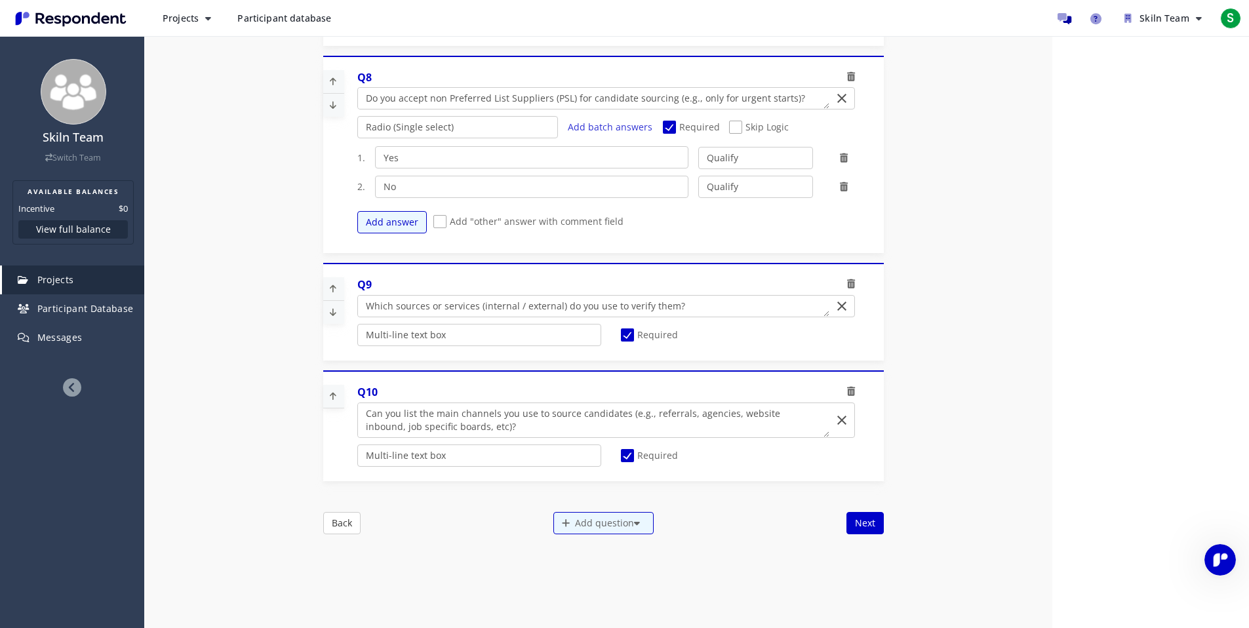
click at [332, 399] on icon at bounding box center [333, 396] width 20 height 22
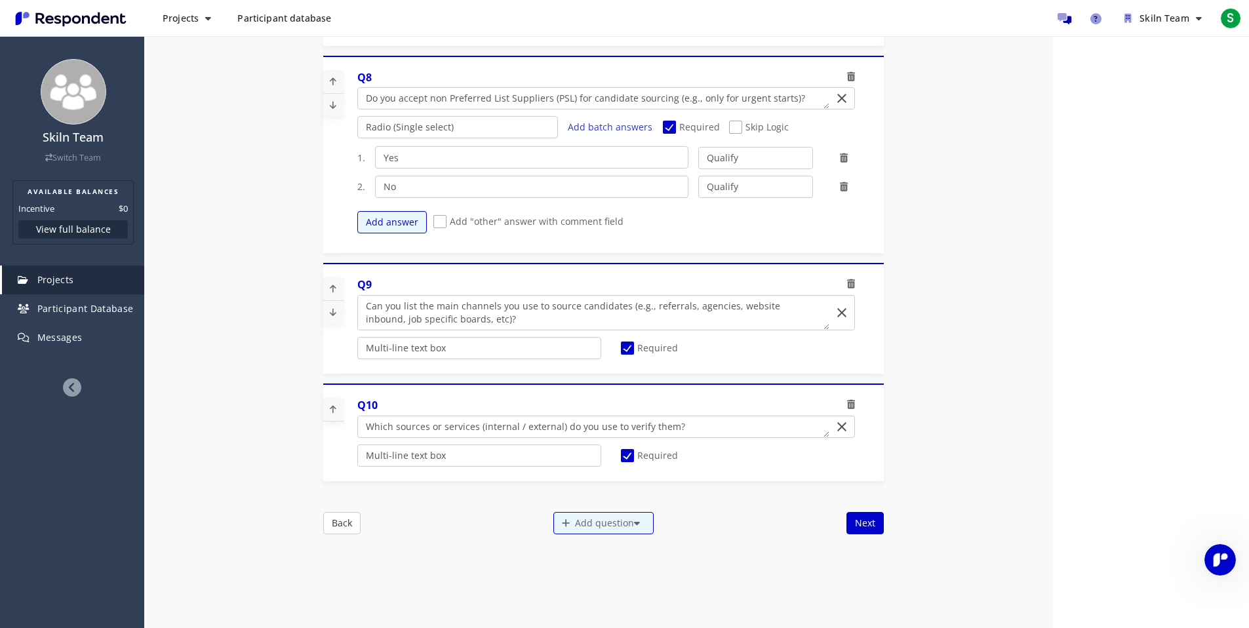
click at [326, 288] on icon at bounding box center [333, 289] width 20 height 22
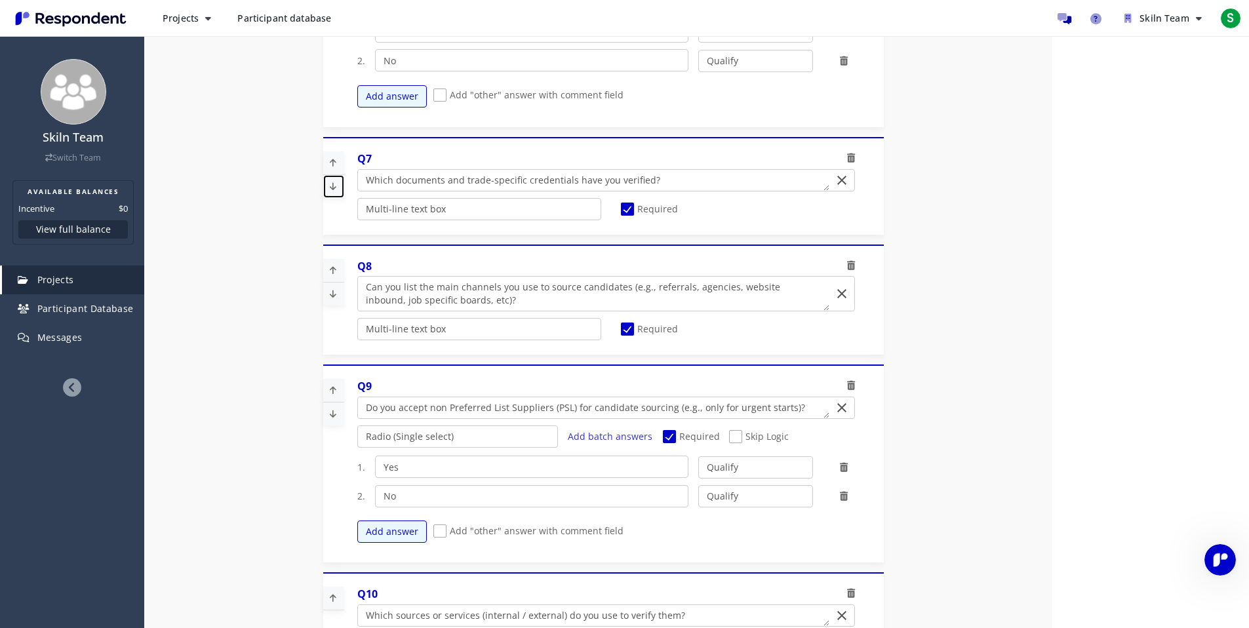
click at [336, 195] on icon at bounding box center [333, 187] width 20 height 22
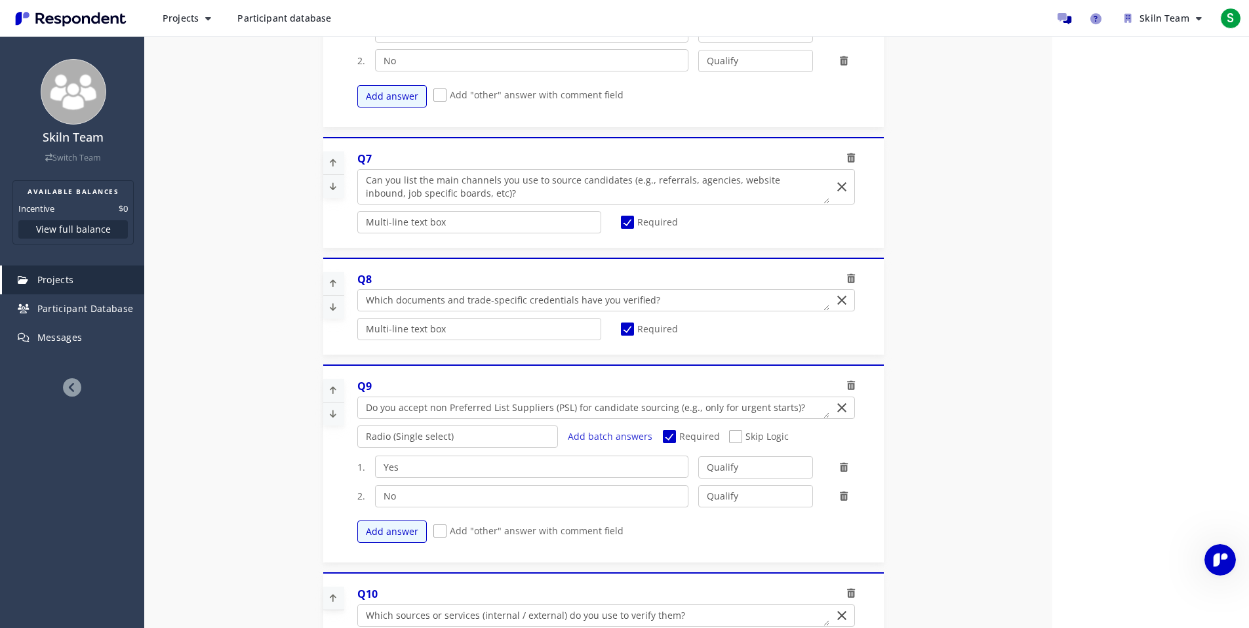
click at [327, 305] on icon at bounding box center [333, 307] width 20 height 22
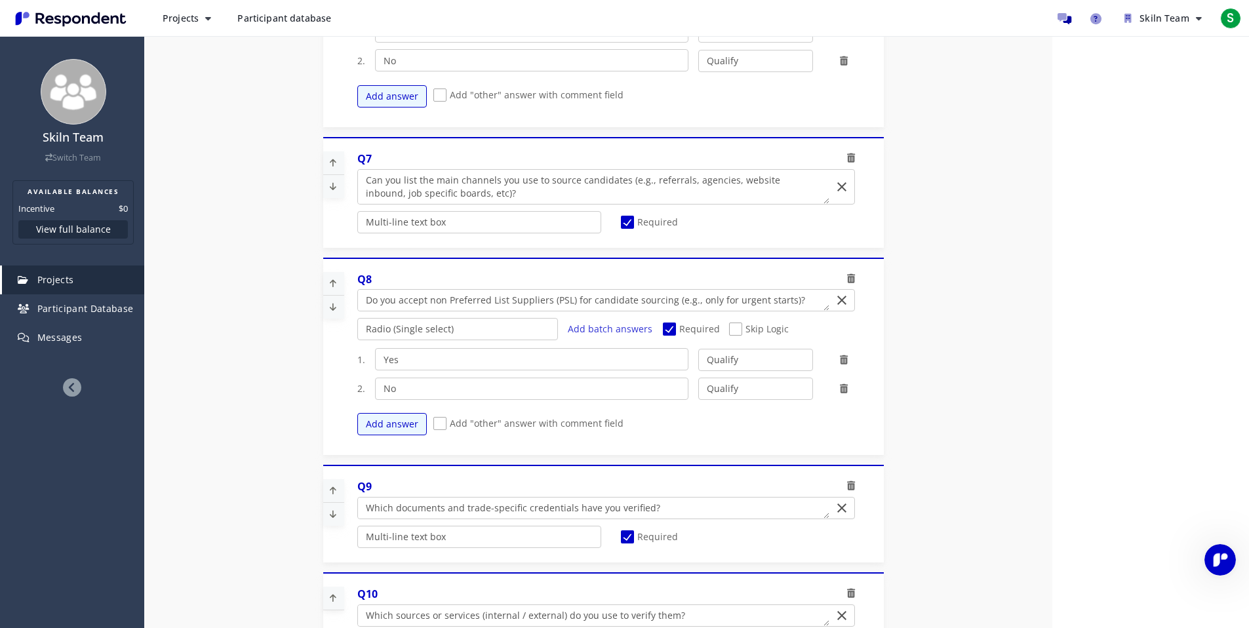
click at [729, 330] on span "Skip Logic" at bounding box center [759, 331] width 60 height 16
click at [729, 330] on input "Skip Logic" at bounding box center [733, 329] width 9 height 9
checkbox input "true"
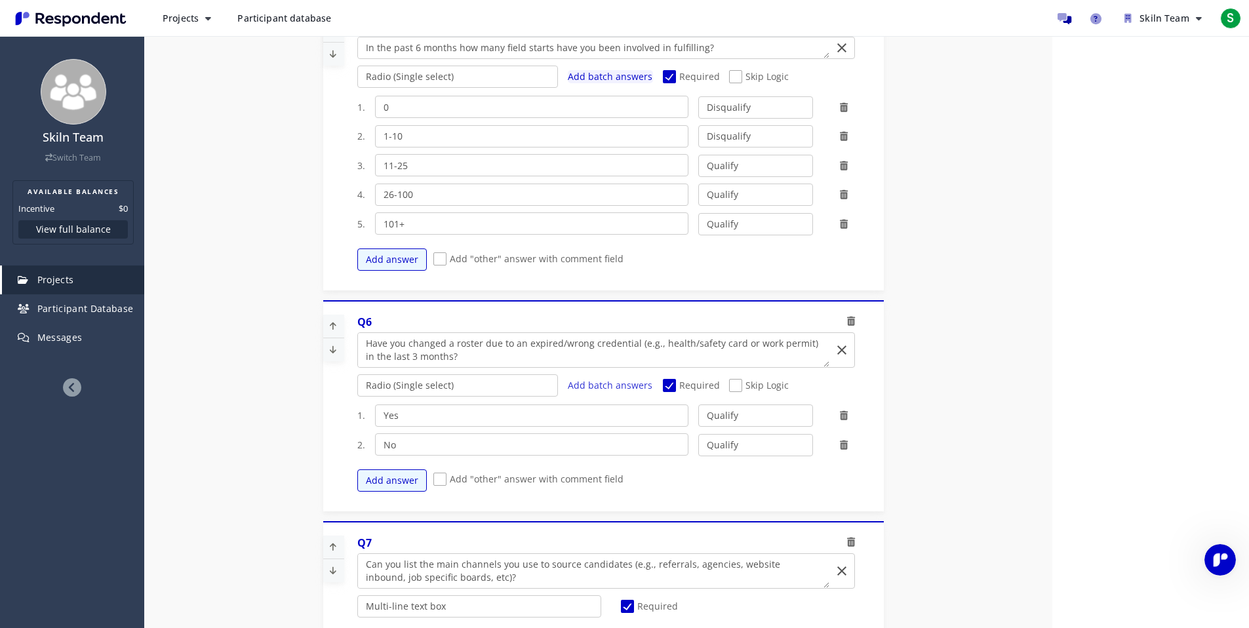
scroll to position [1123, 0]
click at [729, 384] on span "Skip Logic" at bounding box center [759, 388] width 60 height 16
click at [729, 384] on input "Skip Logic" at bounding box center [733, 386] width 9 height 9
checkbox input "true"
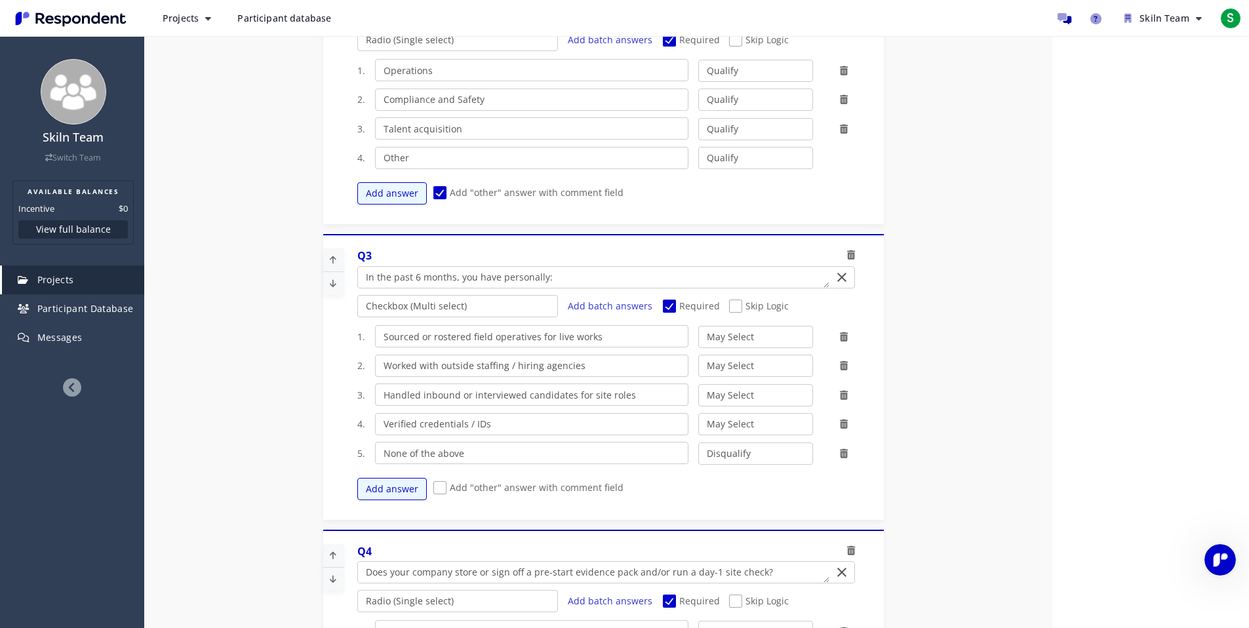
scroll to position [285, 0]
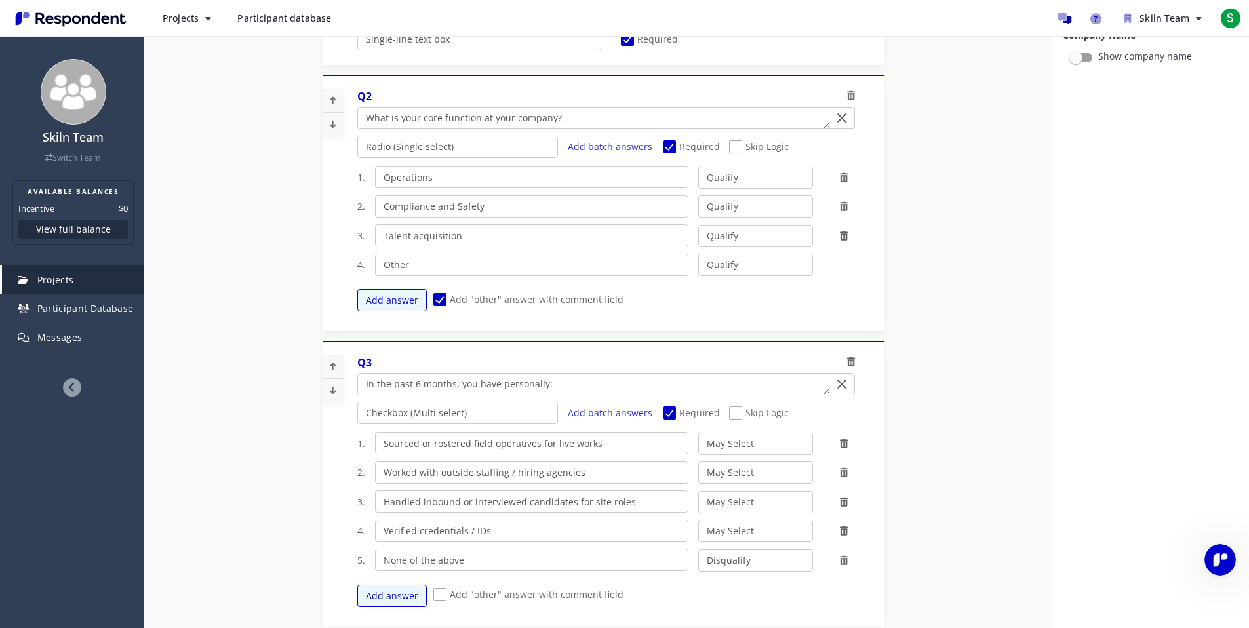
click at [732, 149] on span "Skip Logic" at bounding box center [759, 148] width 60 height 16
click at [732, 149] on input "Skip Logic" at bounding box center [733, 147] width 9 height 9
checkbox input "true"
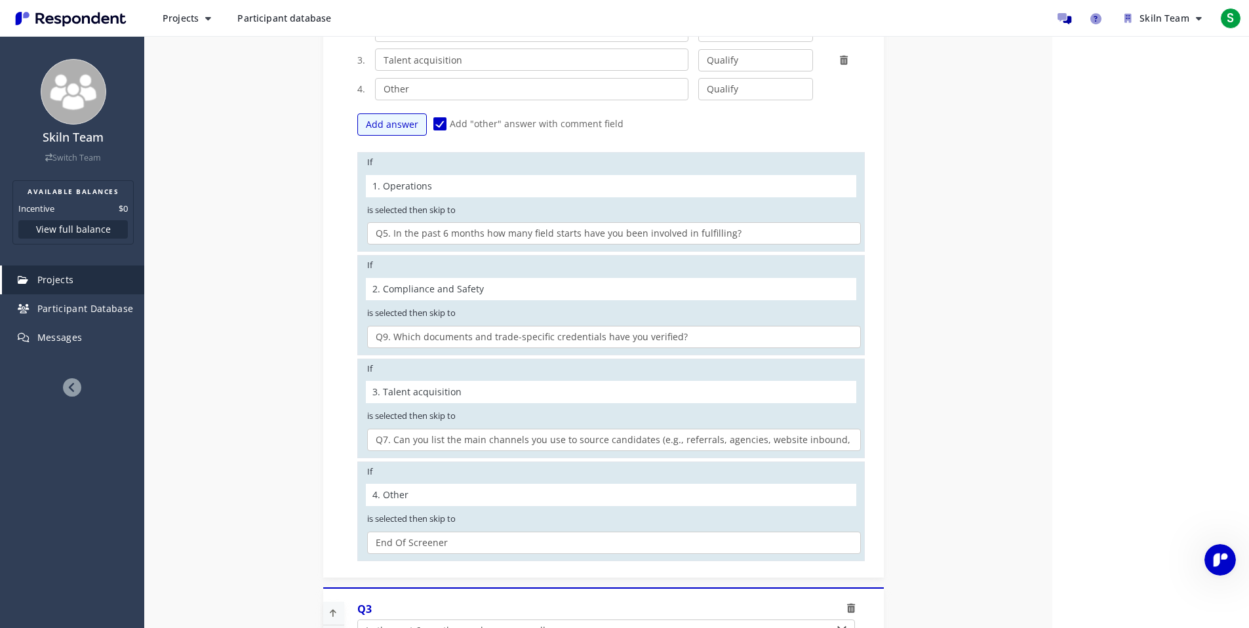
scroll to position [387, 0]
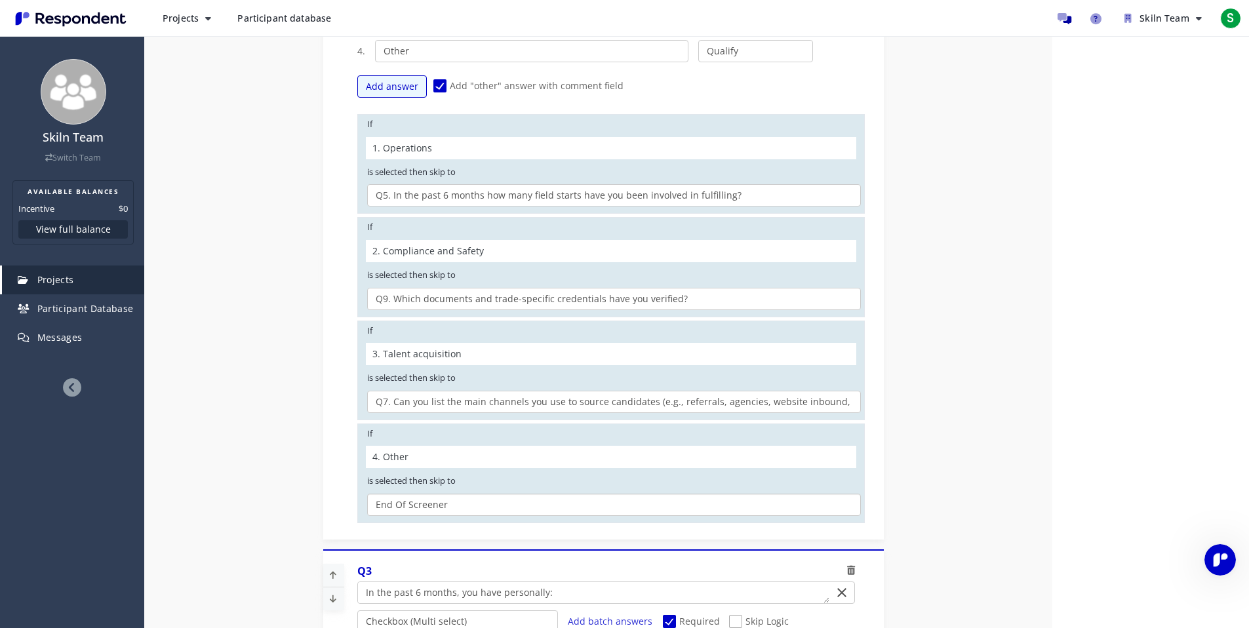
click at [439, 505] on select "Q3. In the past 6 months, you have personally: Q4. Does your company store or s…" at bounding box center [614, 505] width 494 height 22
select select "08a61da1-1363-47d0-8785-42505873dd70"
click at [367, 494] on select "Q3. In the past 6 months, you have personally: Q4. Does your company store or s…" at bounding box center [614, 505] width 494 height 22
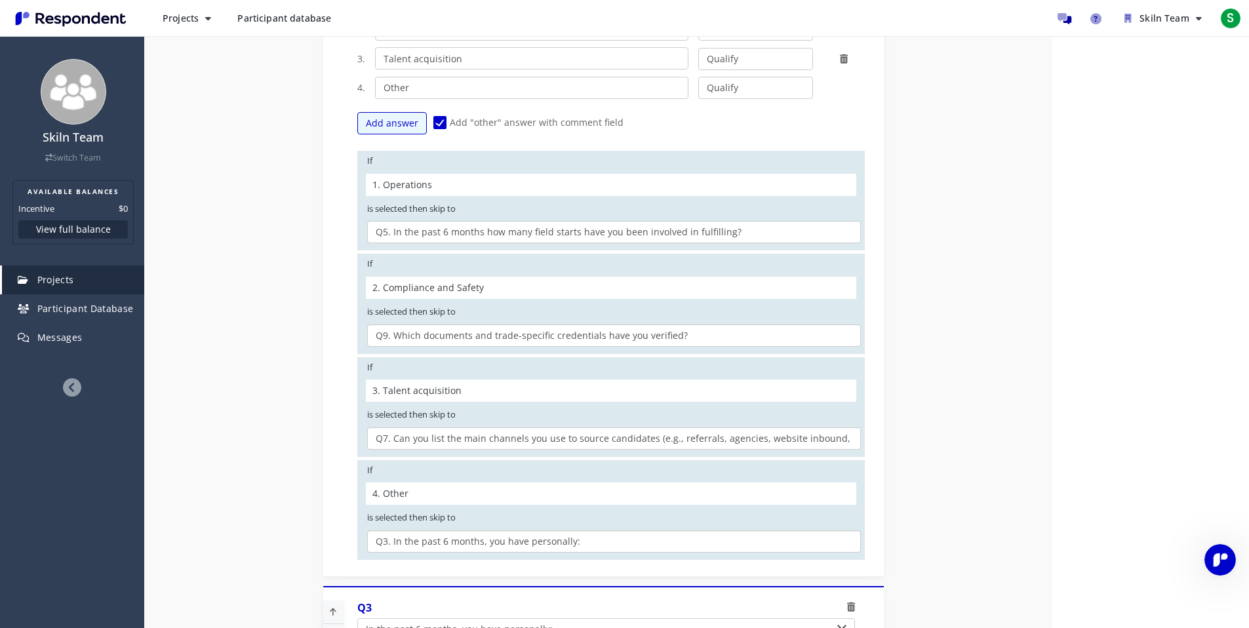
scroll to position [0, 0]
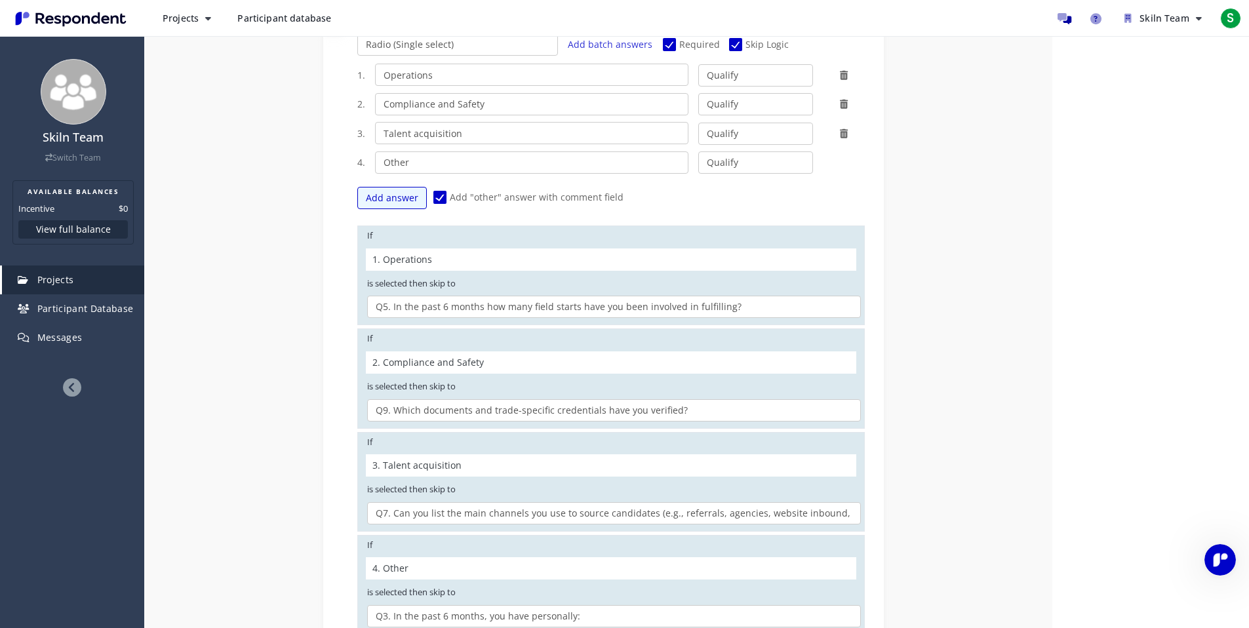
click at [732, 43] on span "Skip Logic" at bounding box center [759, 46] width 60 height 16
click at [732, 43] on input "Skip Logic" at bounding box center [733, 45] width 9 height 9
checkbox input "false"
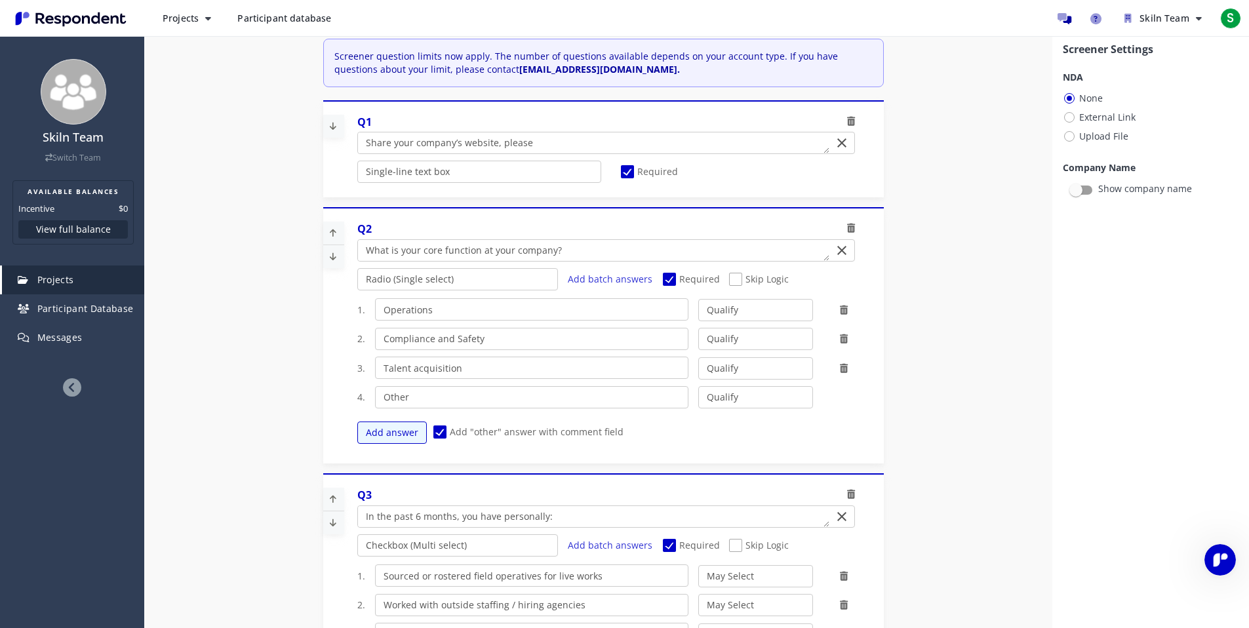
scroll to position [111, 0]
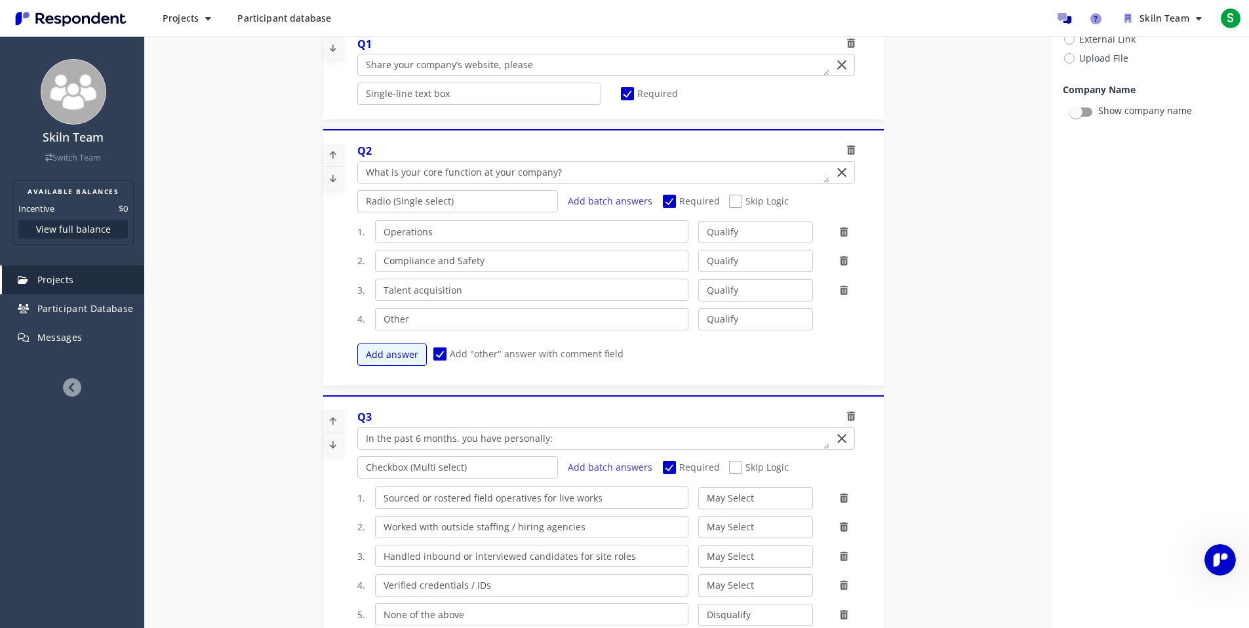
click at [332, 419] on icon at bounding box center [333, 421] width 20 height 22
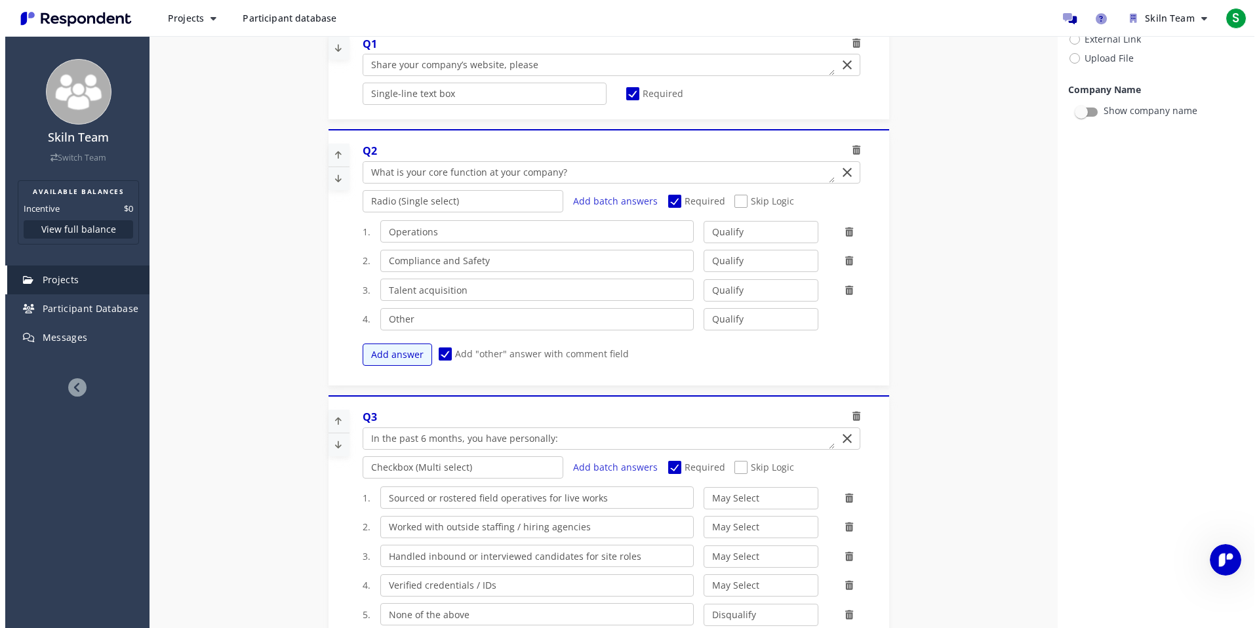
scroll to position [0, 0]
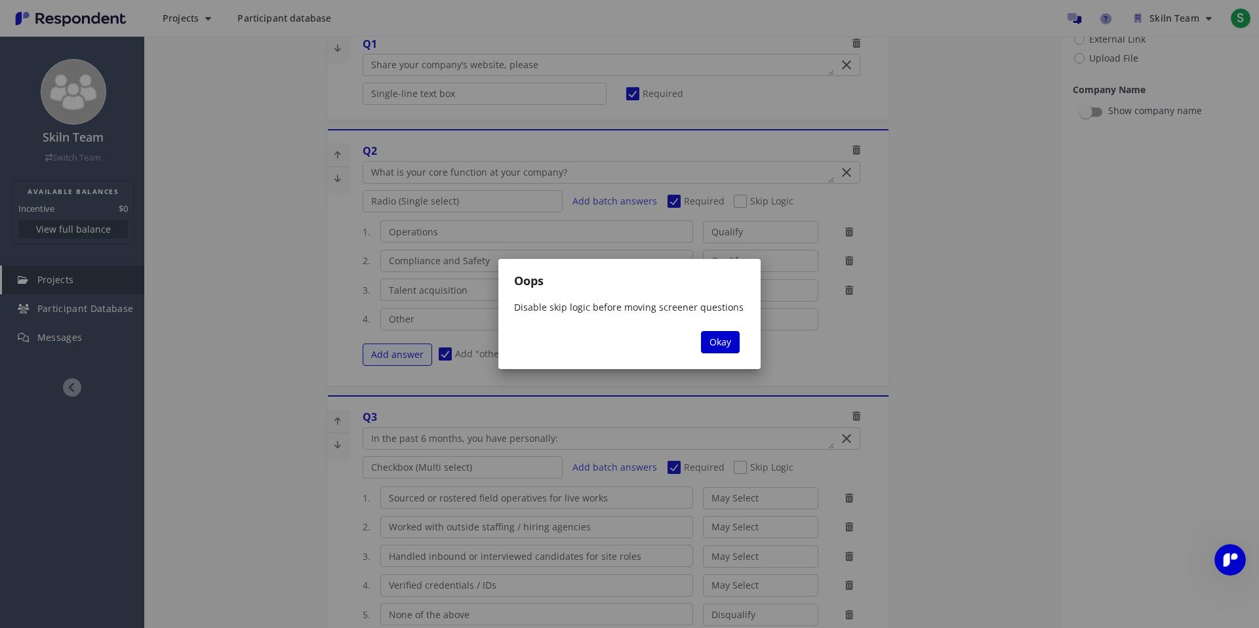
click at [731, 342] on link "Okay" at bounding box center [720, 342] width 39 height 22
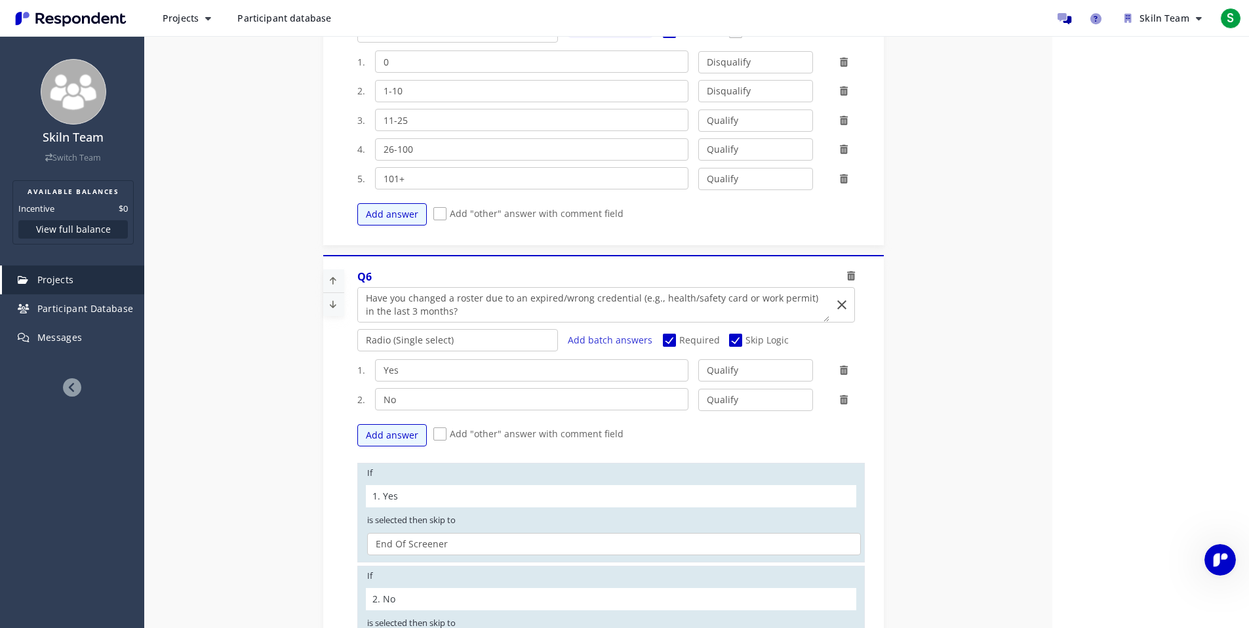
click at [736, 345] on span "Skip Logic" at bounding box center [759, 342] width 60 height 16
click at [736, 345] on input "Skip Logic" at bounding box center [733, 340] width 9 height 9
checkbox input "false"
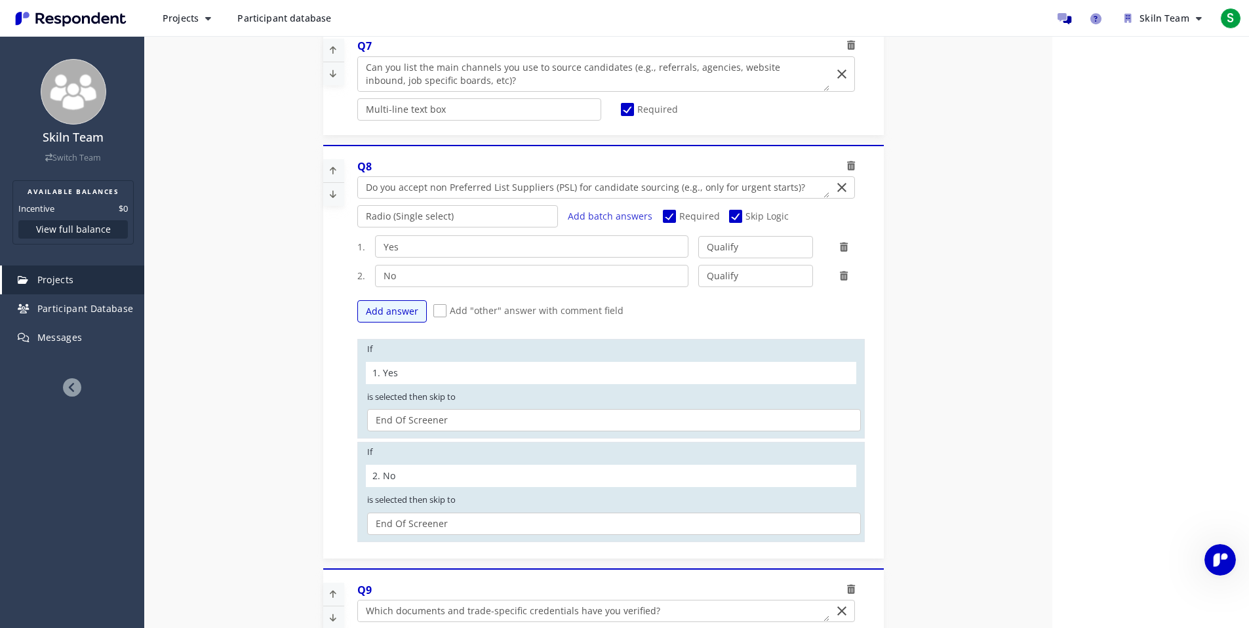
click at [729, 216] on span "Skip Logic" at bounding box center [759, 218] width 60 height 16
click at [729, 216] on input "Skip Logic" at bounding box center [733, 216] width 9 height 9
checkbox input "false"
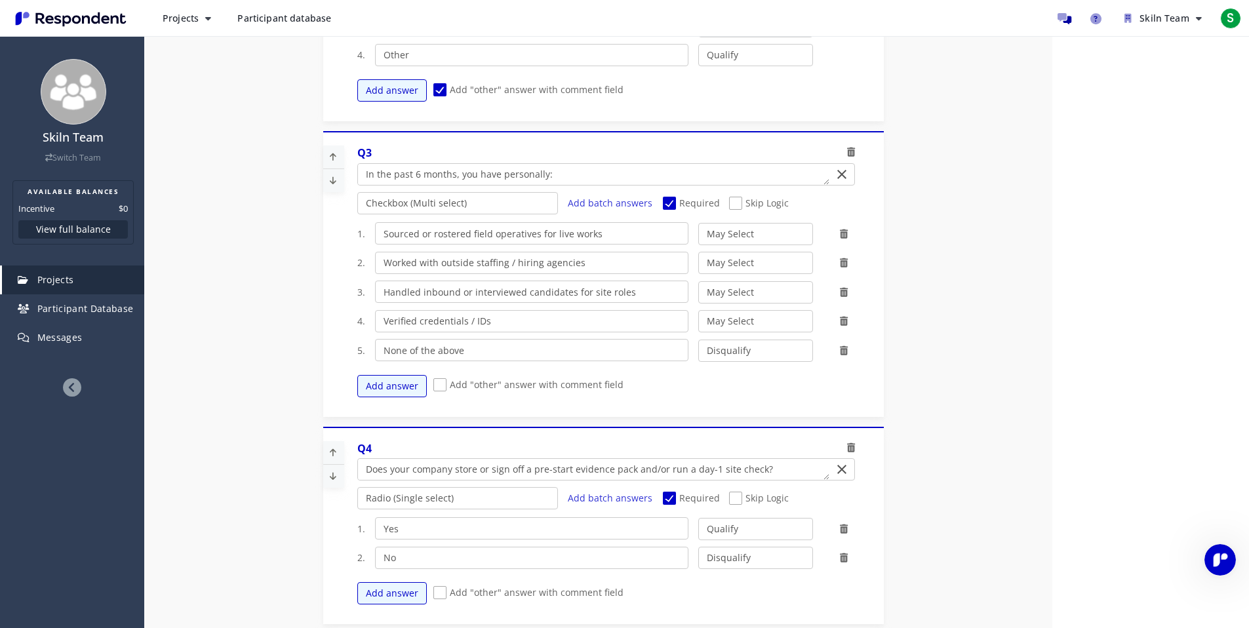
scroll to position [167, 0]
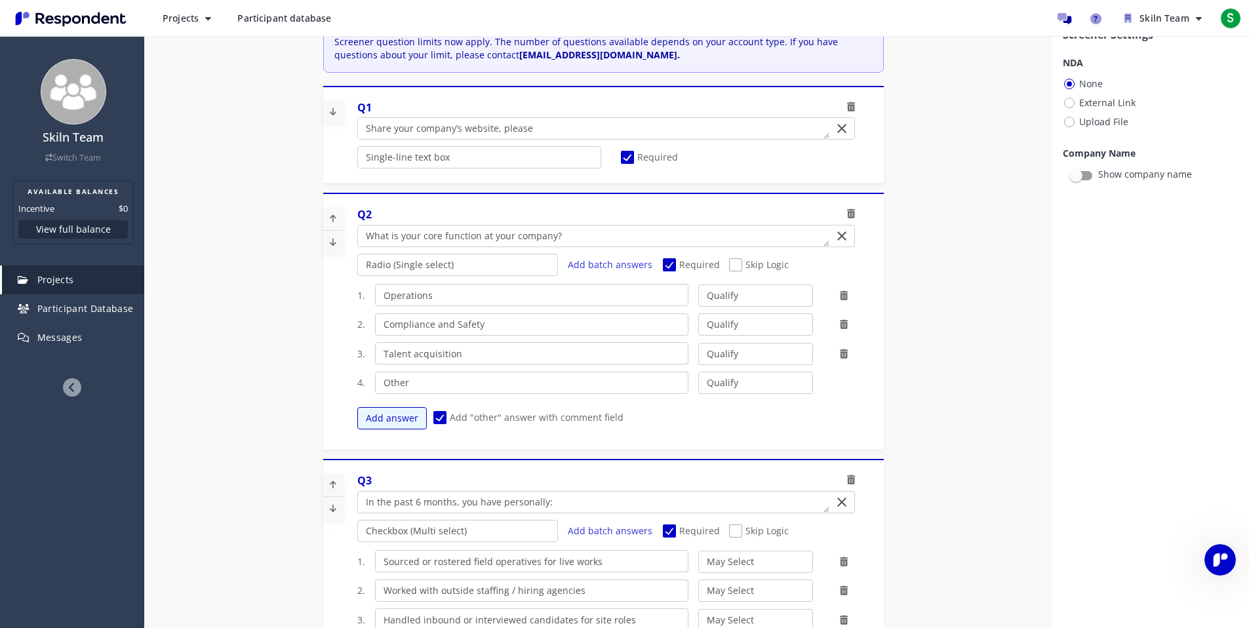
click at [328, 245] on icon at bounding box center [333, 242] width 20 height 22
select select "number:3"
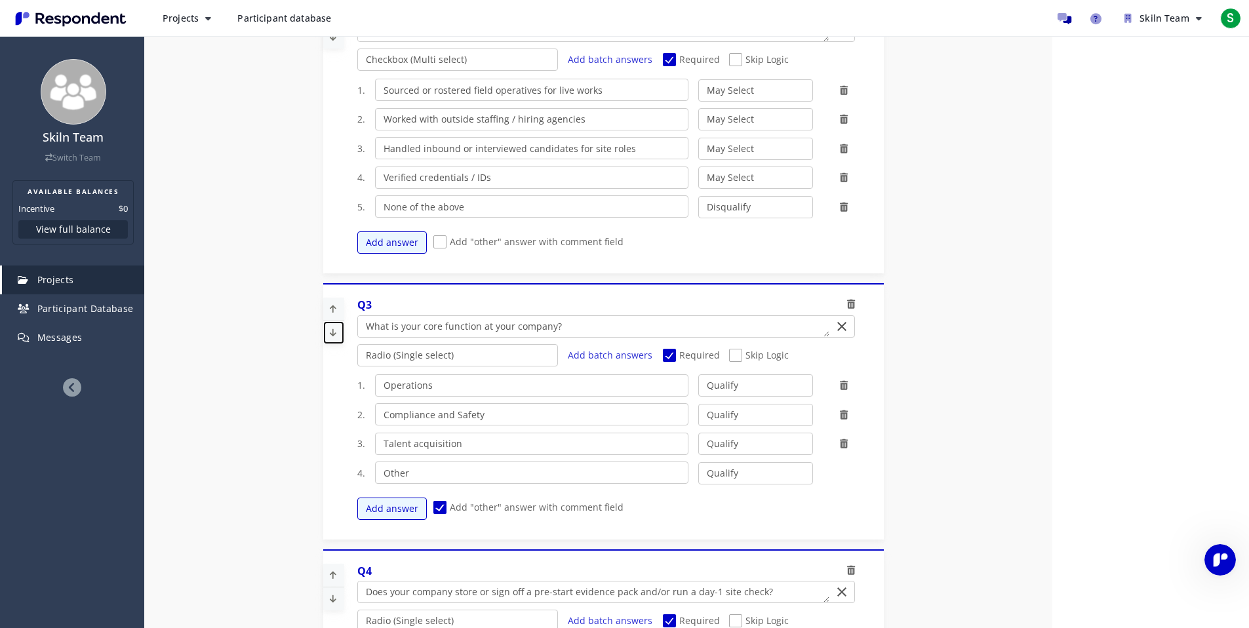
scroll to position [446, 0]
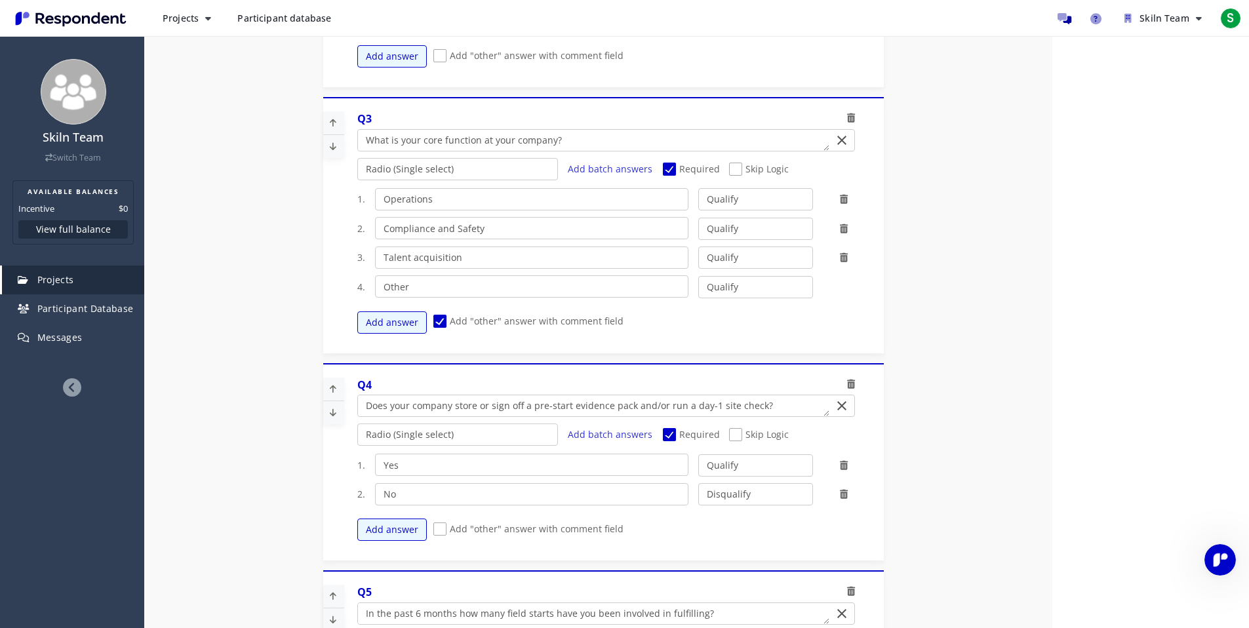
click at [330, 149] on icon at bounding box center [333, 147] width 20 height 22
select select "number:2"
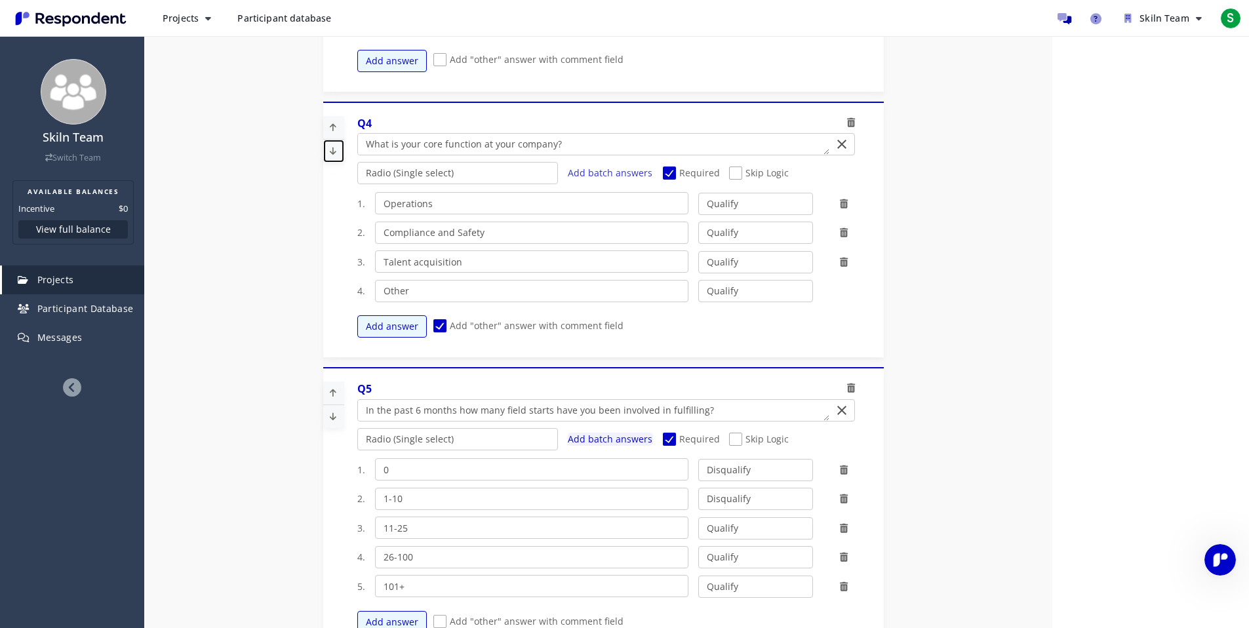
scroll to position [0, 0]
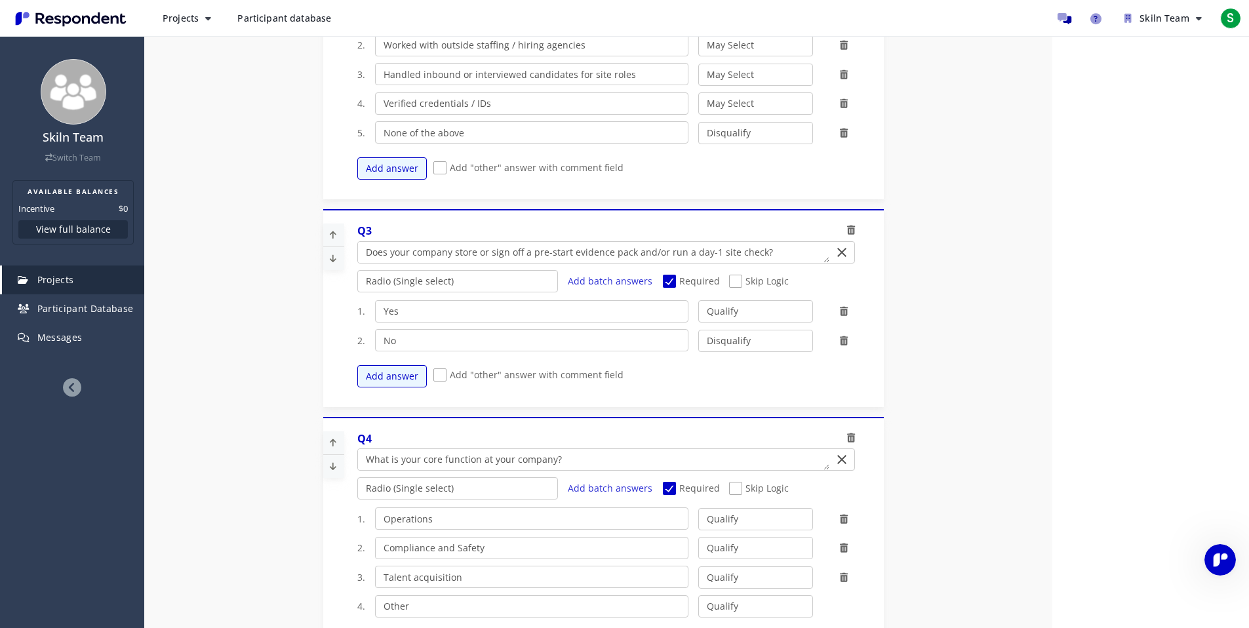
click at [772, 489] on span "Skip Logic" at bounding box center [759, 490] width 60 height 16
click at [738, 489] on input "Skip Logic" at bounding box center [733, 488] width 9 height 9
checkbox input "true"
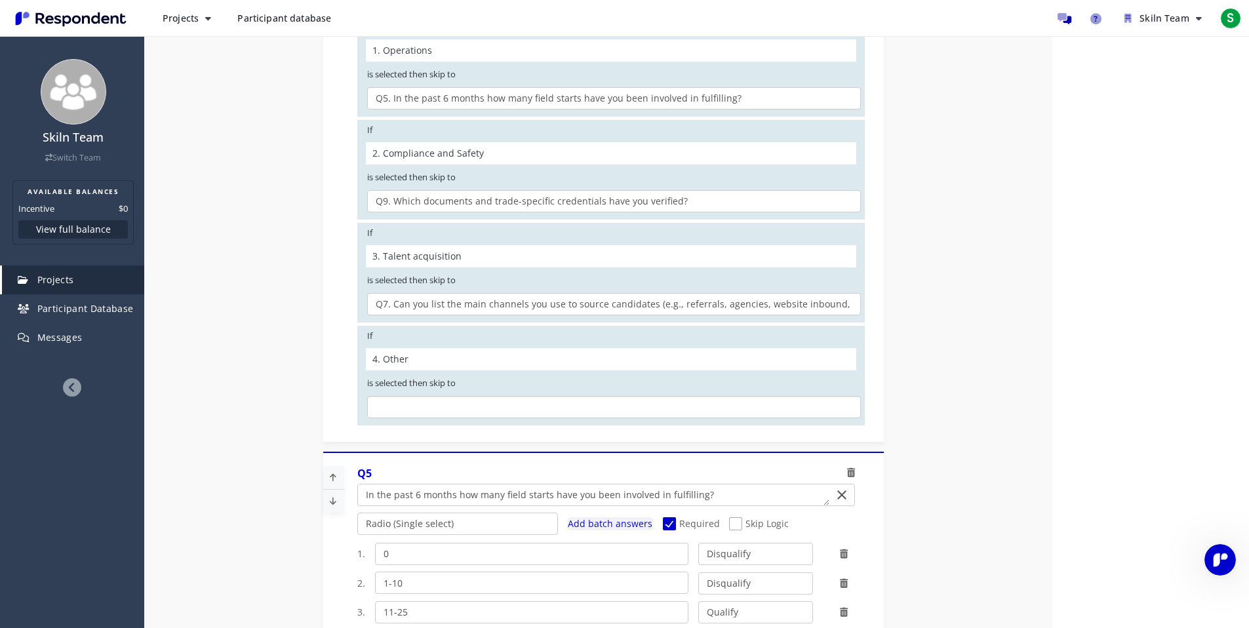
click at [415, 410] on select "Q5. In the past 6 months how many field starts have you been involved in fulfil…" at bounding box center [614, 407] width 494 height 22
select select "cc9ea867-b093-4bb2-a868-df921d4247ea"
click at [367, 396] on select "Q5. In the past 6 months how many field starts have you been involved in fulfil…" at bounding box center [614, 407] width 494 height 22
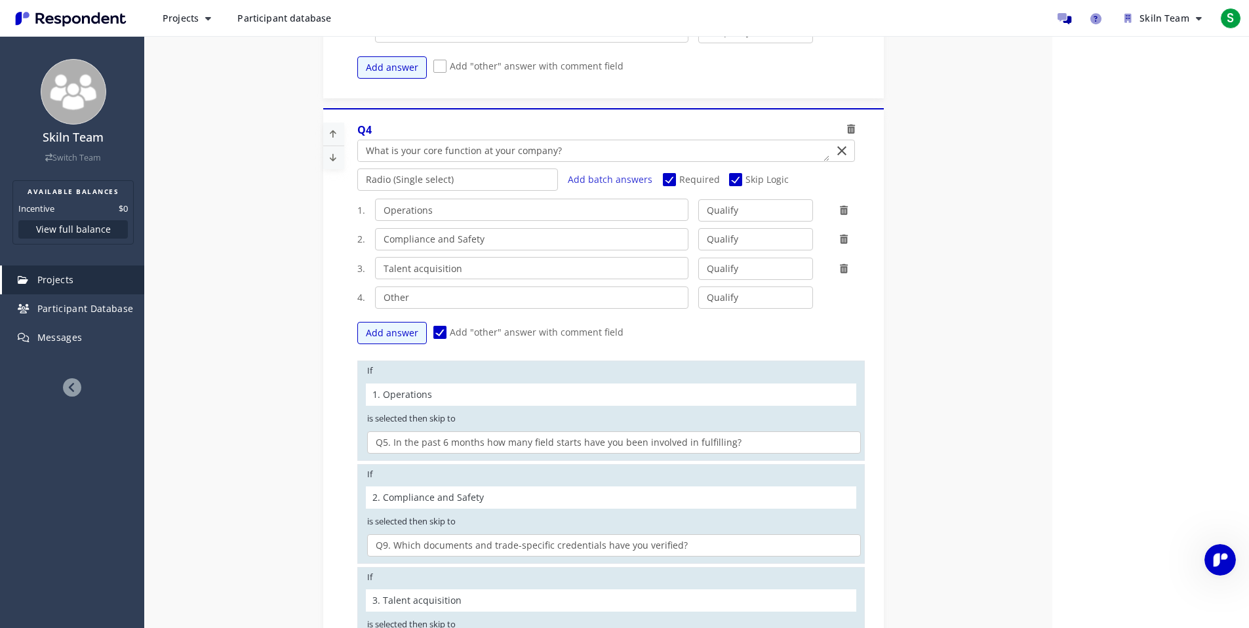
click at [433, 333] on span "Add "other" answer with comment field" at bounding box center [528, 334] width 190 height 16
click at [433, 333] on input "Add "other" answer with comment field" at bounding box center [437, 332] width 9 height 9
checkbox input "false"
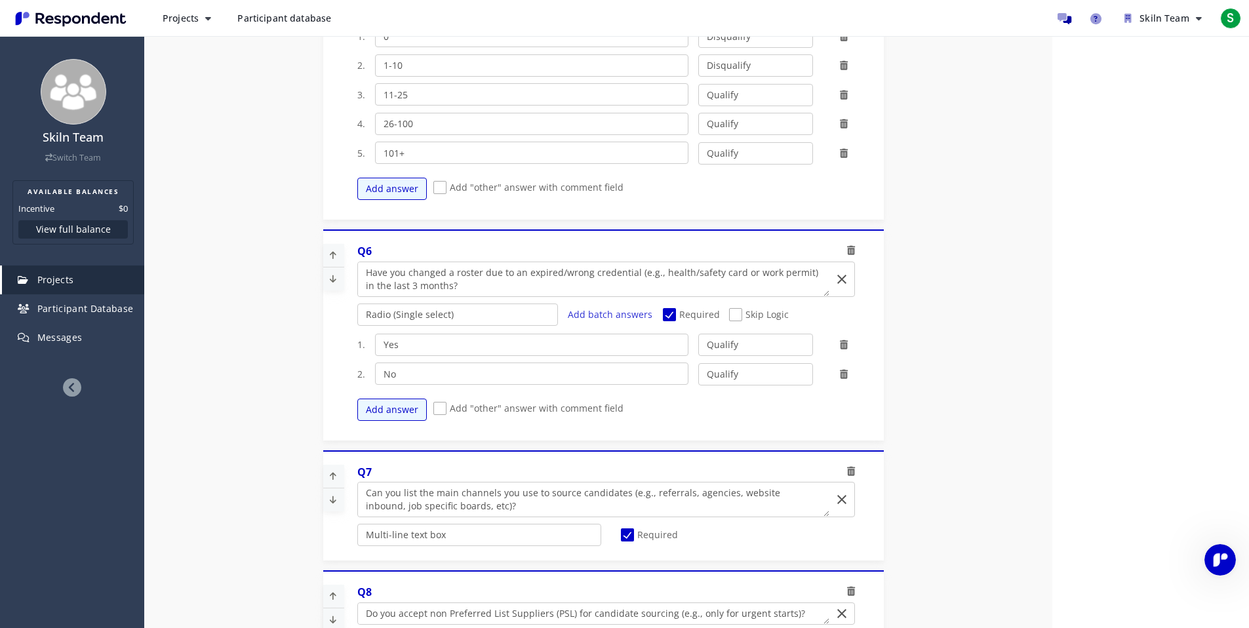
click at [729, 312] on span "Skip Logic" at bounding box center [759, 316] width 60 height 16
click at [729, 312] on input "Skip Logic" at bounding box center [733, 315] width 9 height 9
checkbox input "true"
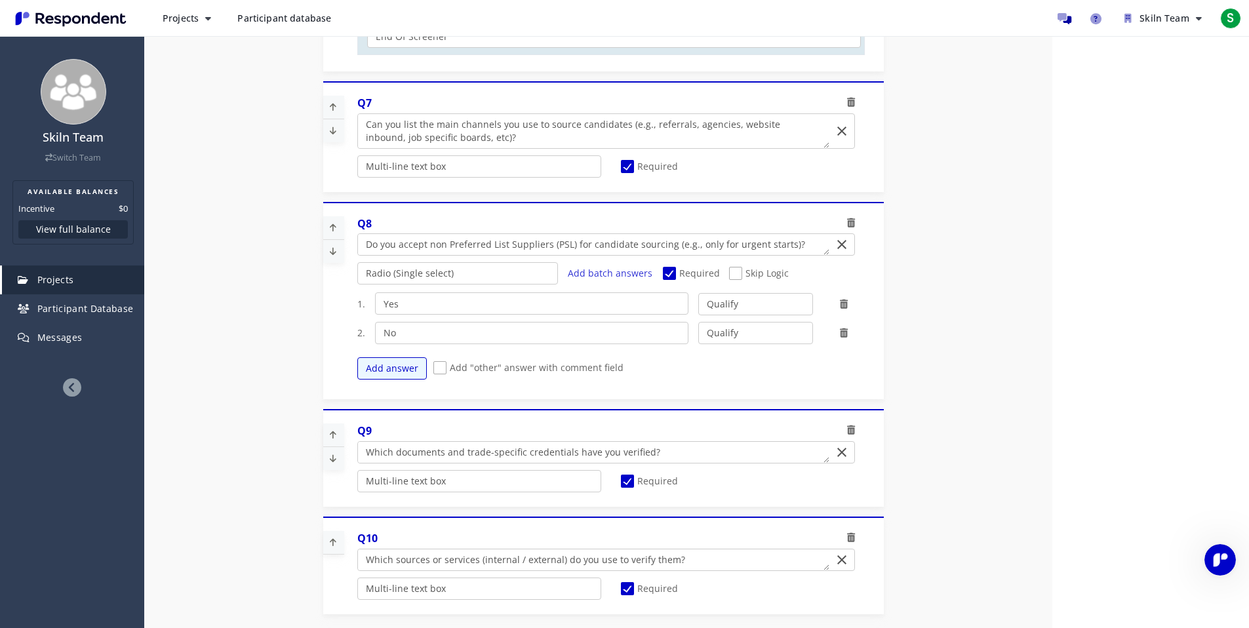
click at [757, 273] on span "Skip Logic" at bounding box center [759, 275] width 60 height 16
click at [738, 273] on input "Skip Logic" at bounding box center [733, 273] width 9 height 9
checkbox input "true"
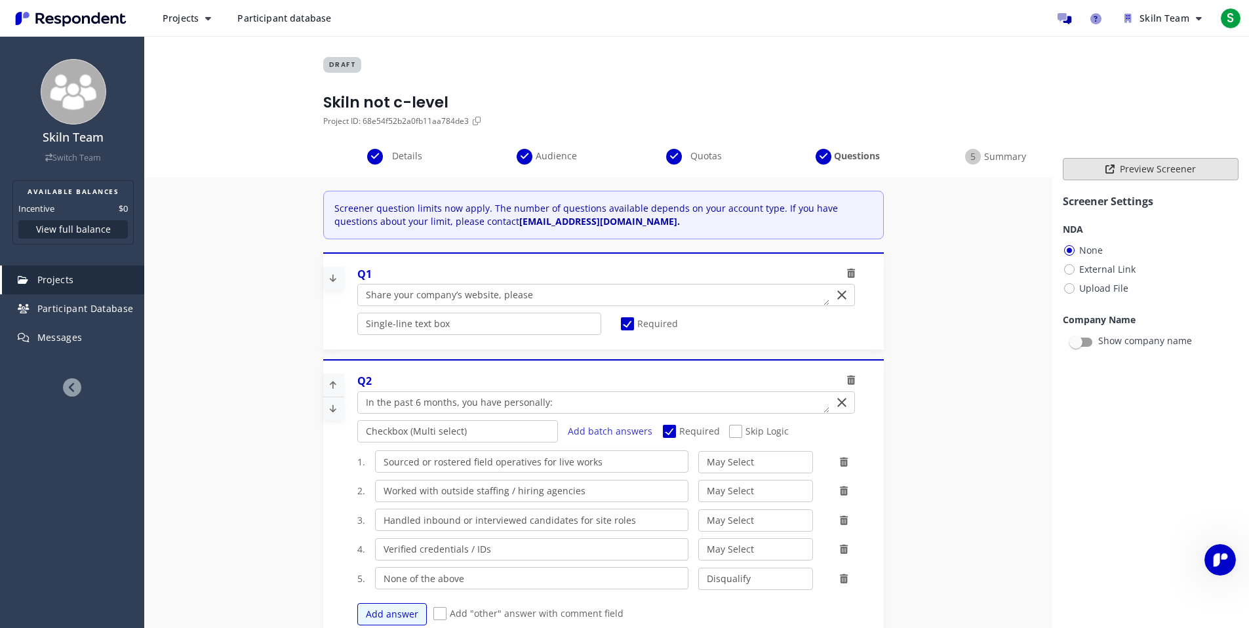
click at [1072, 172] on button "Preview Screener" at bounding box center [1151, 169] width 176 height 22
click at [1139, 174] on button "Preview Screener" at bounding box center [1151, 169] width 176 height 22
click at [1093, 170] on button "Preview Screener" at bounding box center [1151, 169] width 176 height 22
click at [1116, 172] on button "Preview Screener" at bounding box center [1151, 169] width 176 height 22
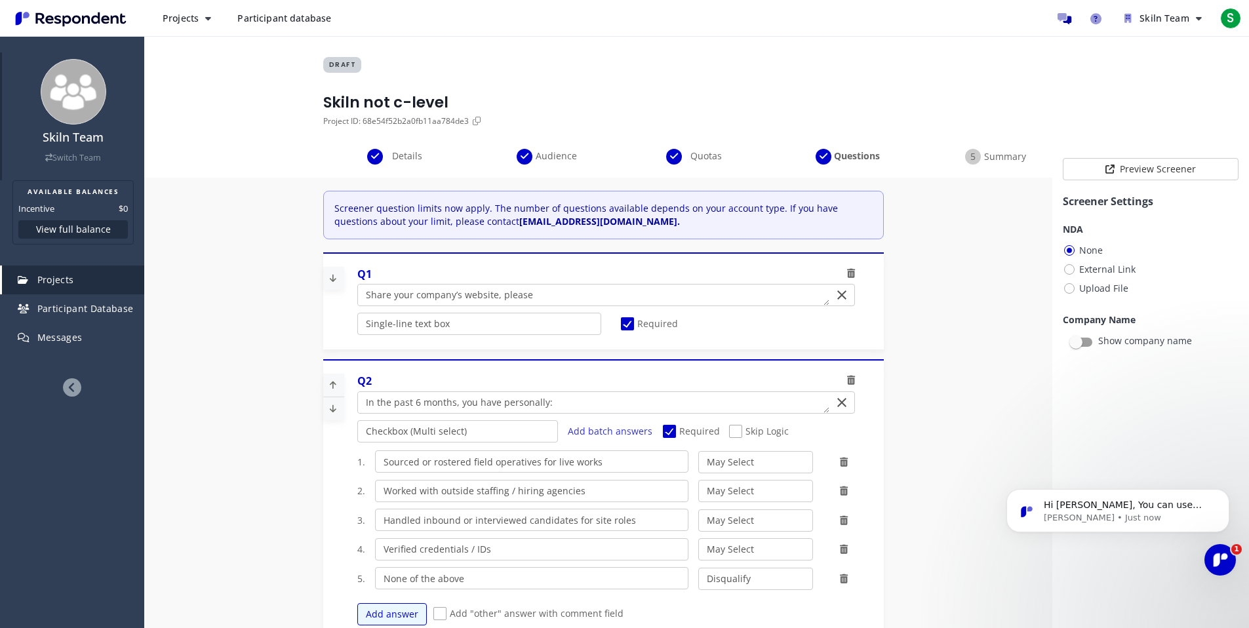
scroll to position [317, 0]
click at [1227, 578] on body "Hi [PERSON_NAME], You can use skip logic (ie: if they answer A the participant …" at bounding box center [1118, 527] width 252 height 121
click at [1224, 566] on div "Open Intercom Messenger" at bounding box center [1217, 557] width 43 height 43
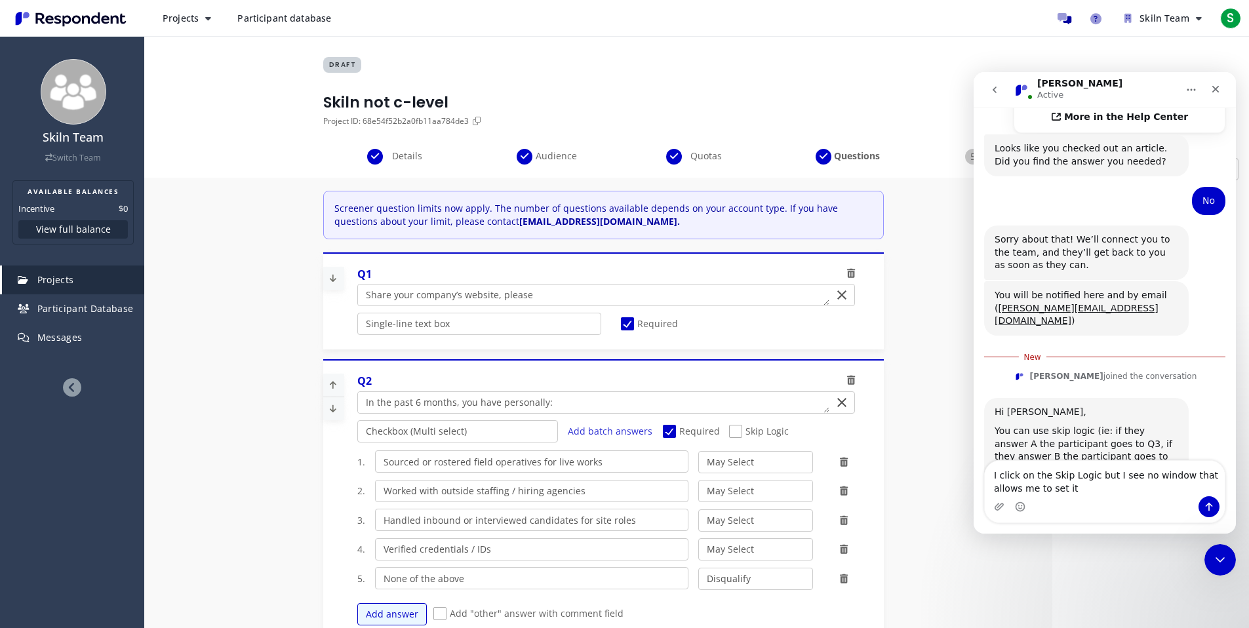
scroll to position [338, 0]
drag, startPoint x: 1075, startPoint y: 495, endPoint x: 917, endPoint y: 447, distance: 165.1
click at [974, 447] on html "[PERSON_NAME] Active Ask us anything, or share your feedback. Hey there! 👋 What…" at bounding box center [1105, 303] width 262 height 462
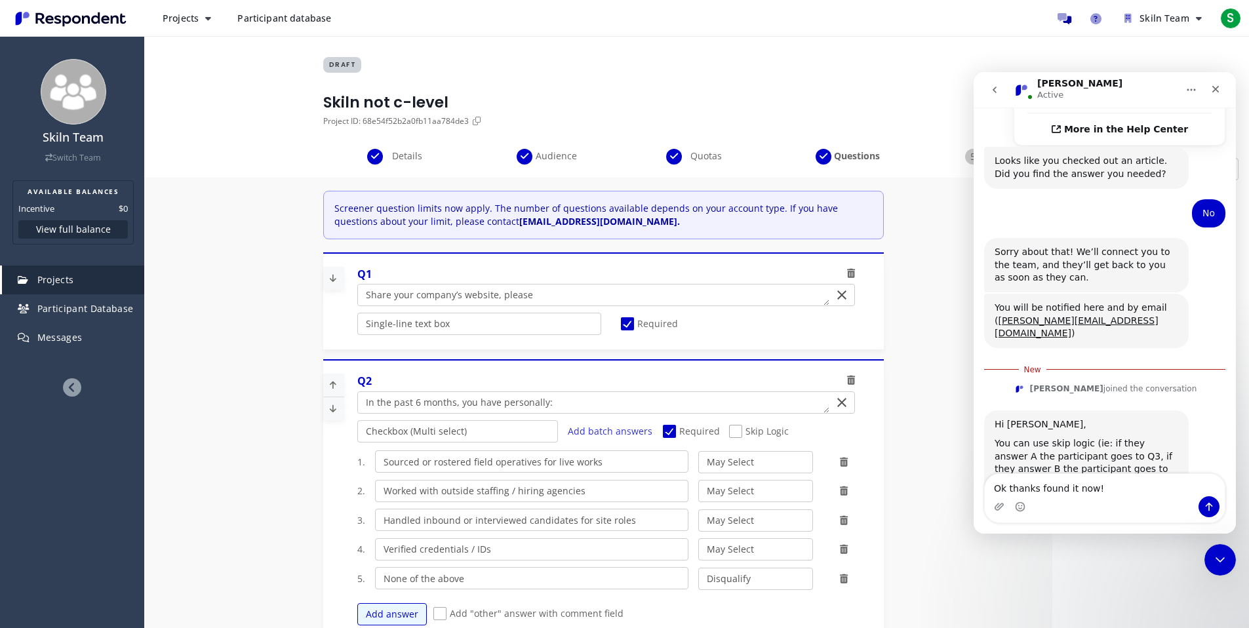
type textarea "Ok thanks found it now!"
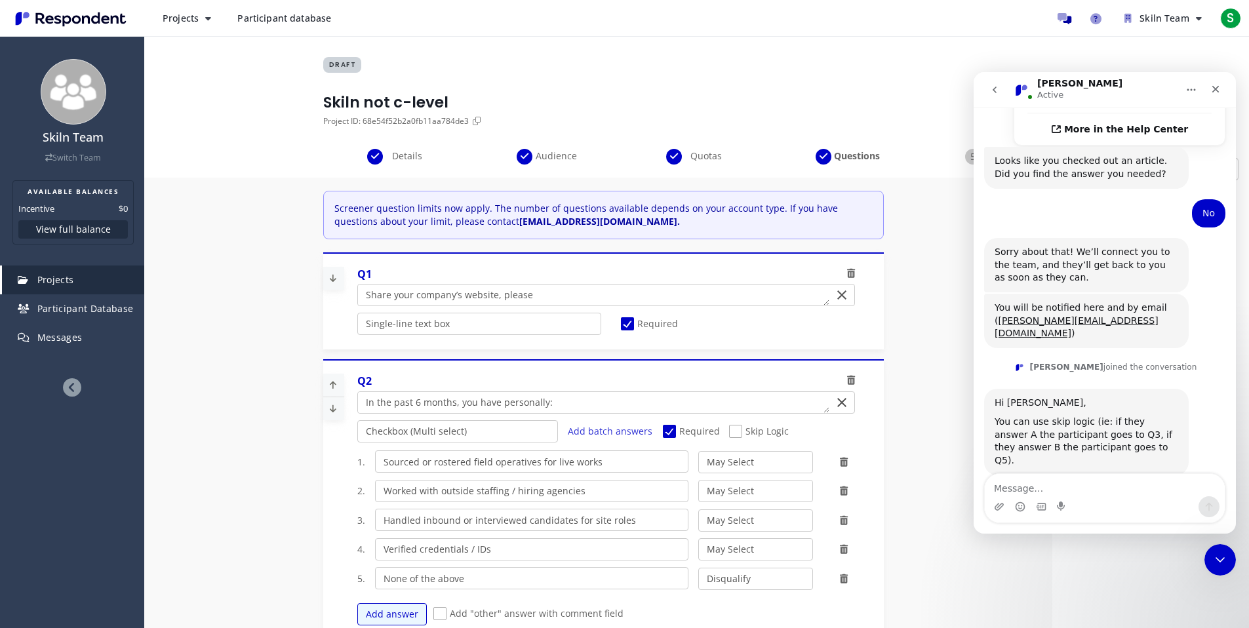
scroll to position [342, 0]
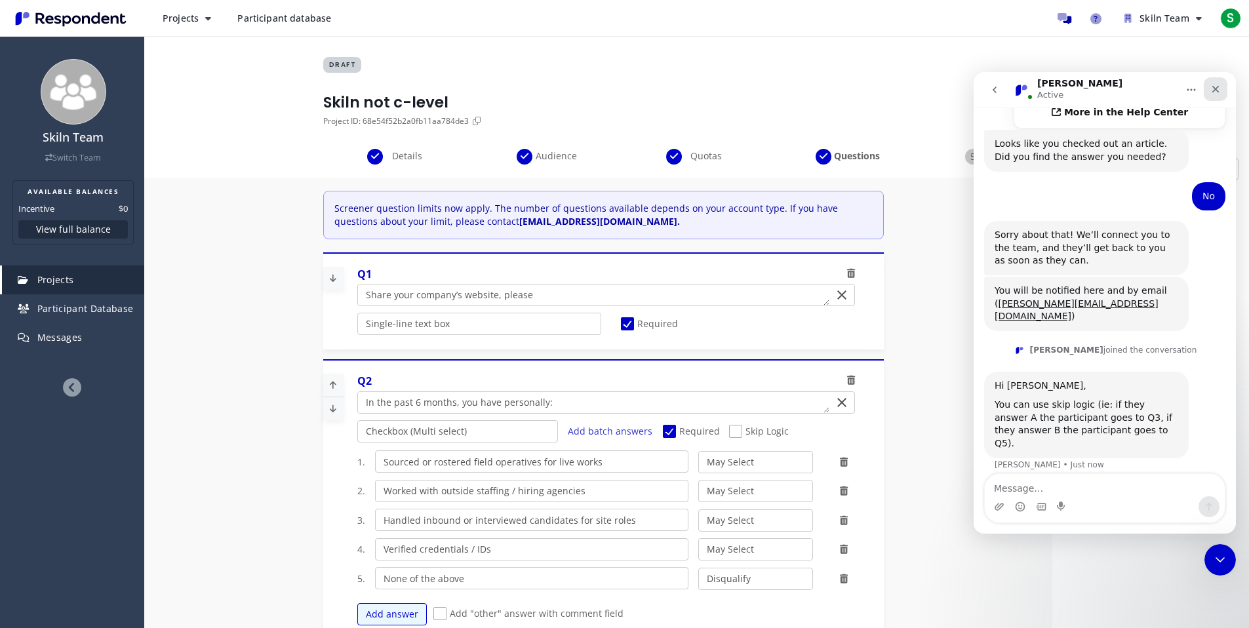
click at [1216, 90] on icon "Close" at bounding box center [1215, 89] width 7 height 7
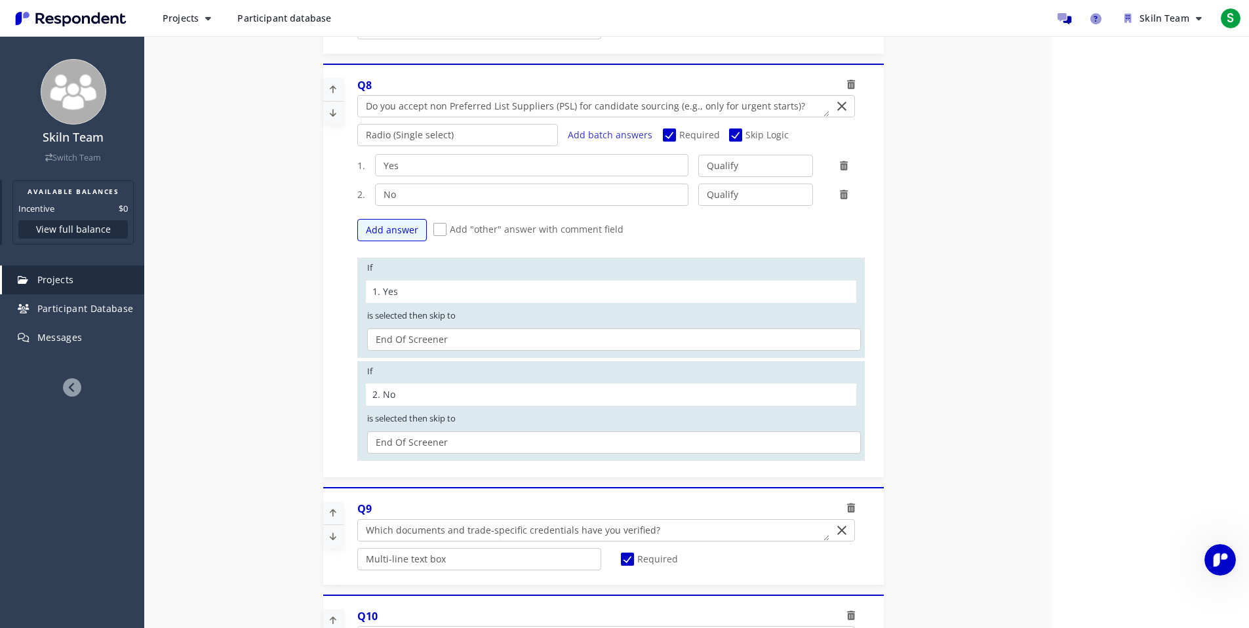
scroll to position [2068, 0]
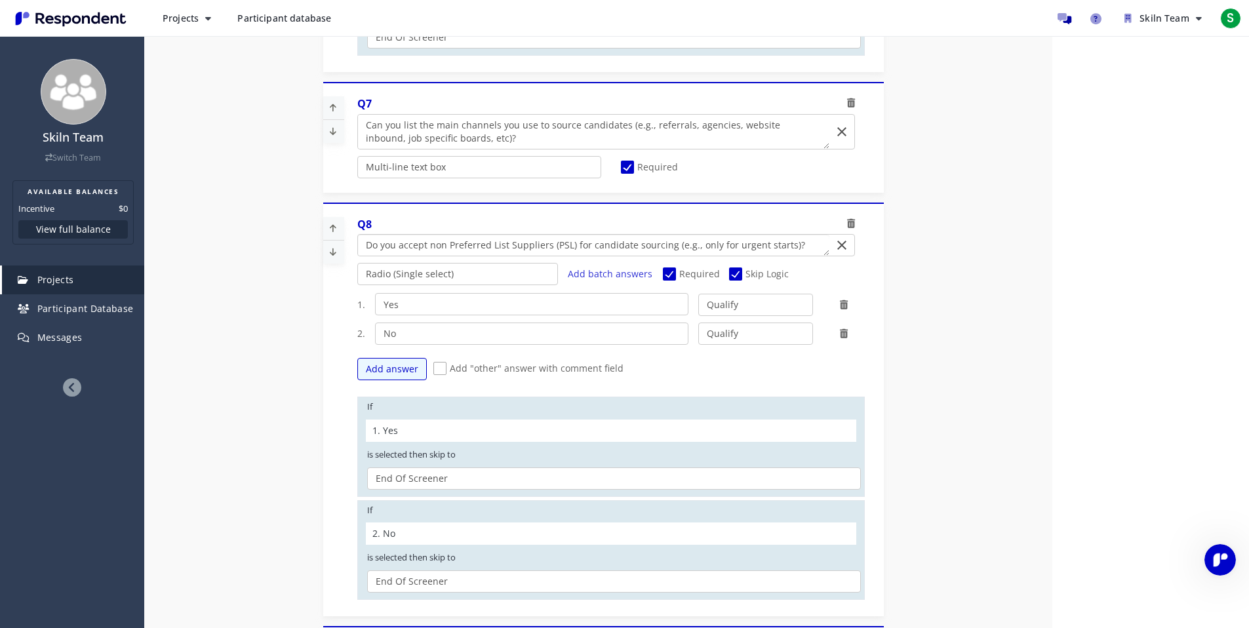
drag, startPoint x: 667, startPoint y: 248, endPoint x: 783, endPoint y: 241, distance: 116.3
click at [783, 241] on textarea "Which of the following categories best describes your firm's total assets under…" at bounding box center [593, 245] width 471 height 21
click at [410, 366] on button "Add answer" at bounding box center [391, 369] width 69 height 22
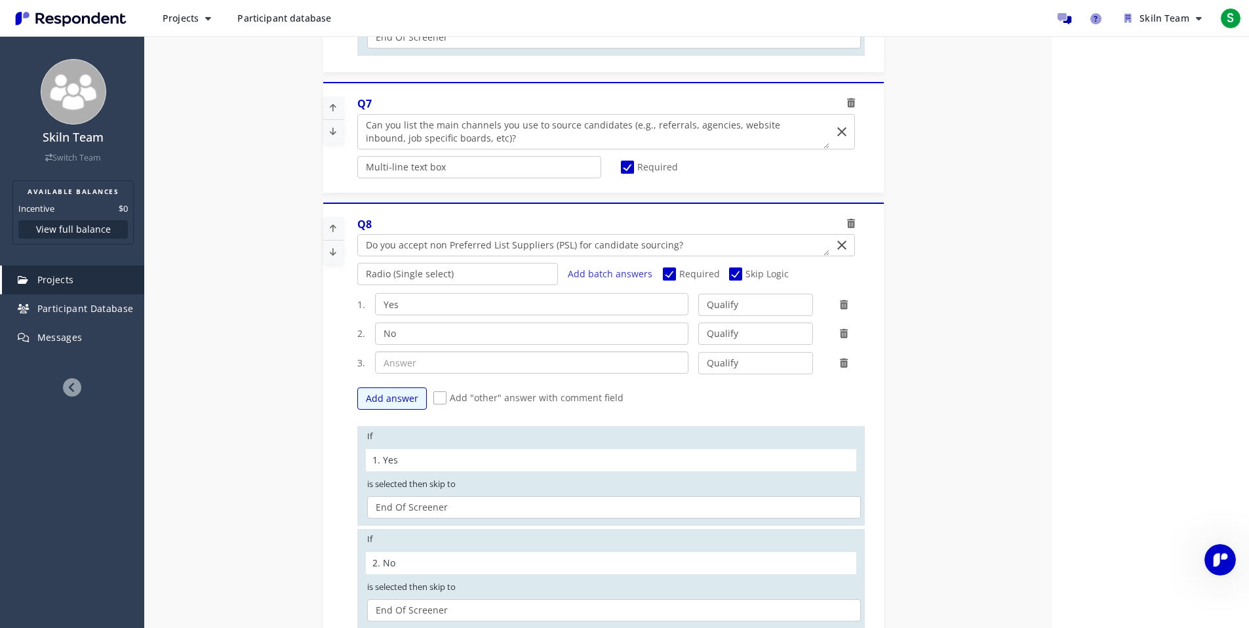
click at [420, 363] on input "text" at bounding box center [531, 362] width 313 height 22
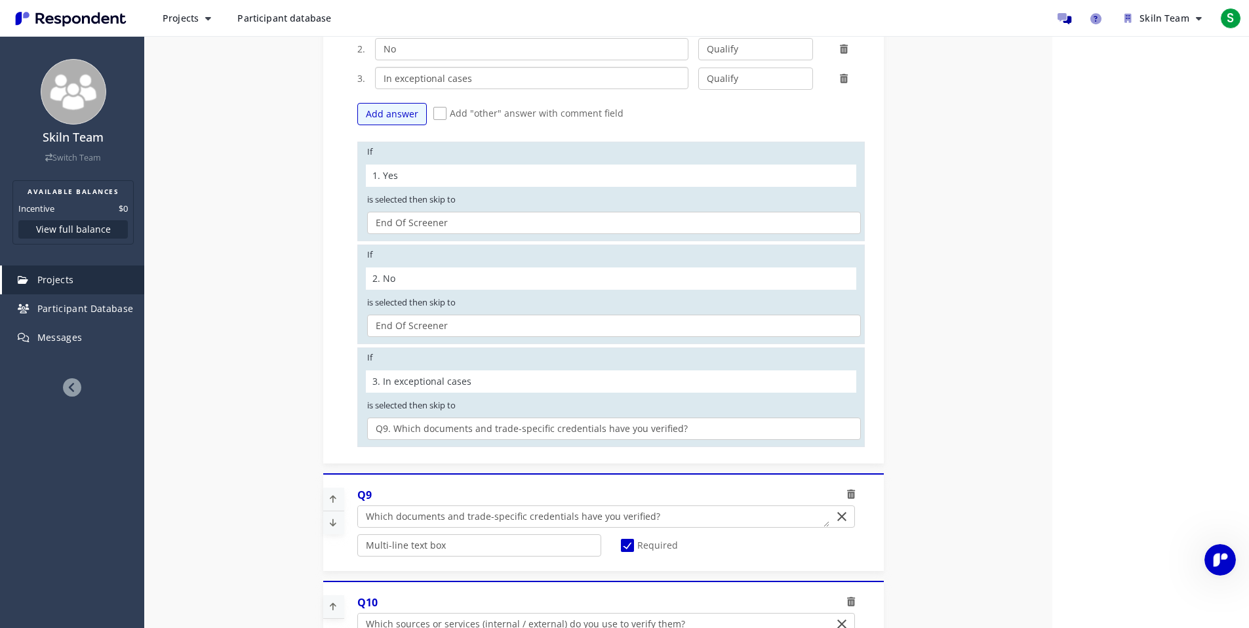
scroll to position [2360, 0]
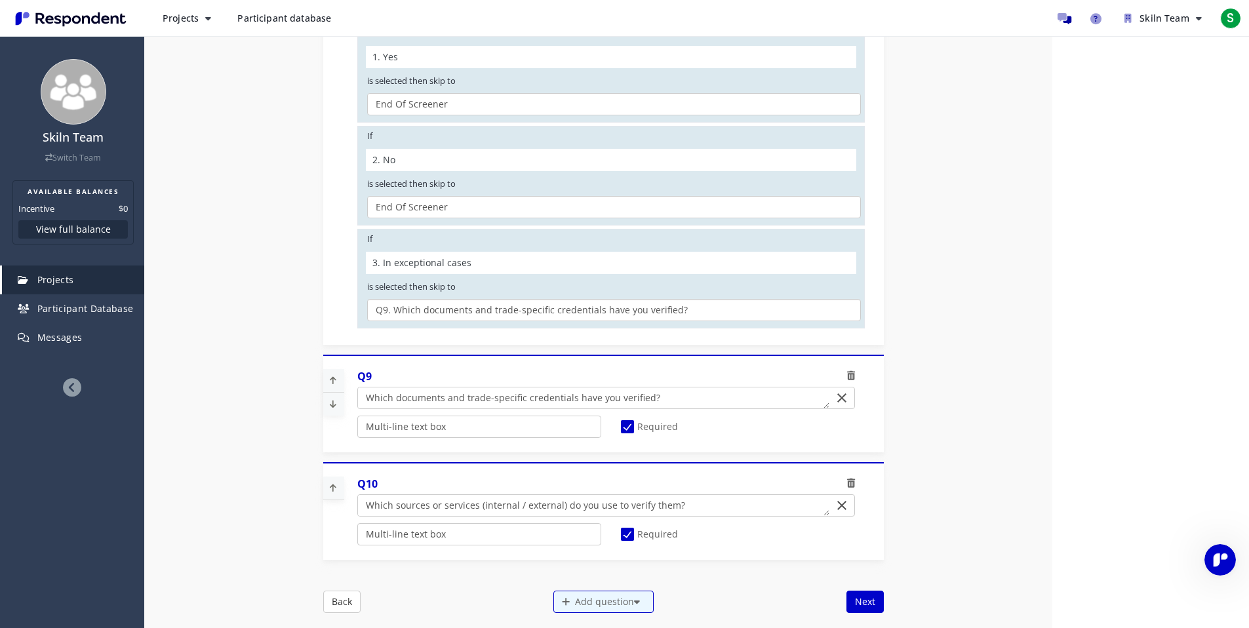
click at [507, 315] on select "Q9. Which documents and trade-specific credentials have you verified? Q10. Whic…" at bounding box center [614, 310] width 494 height 22
click at [367, 299] on select "Q9. Which documents and trade-specific credentials have you verified? Q10. Whic…" at bounding box center [614, 310] width 494 height 22
click at [853, 600] on button "Next" at bounding box center [864, 602] width 37 height 22
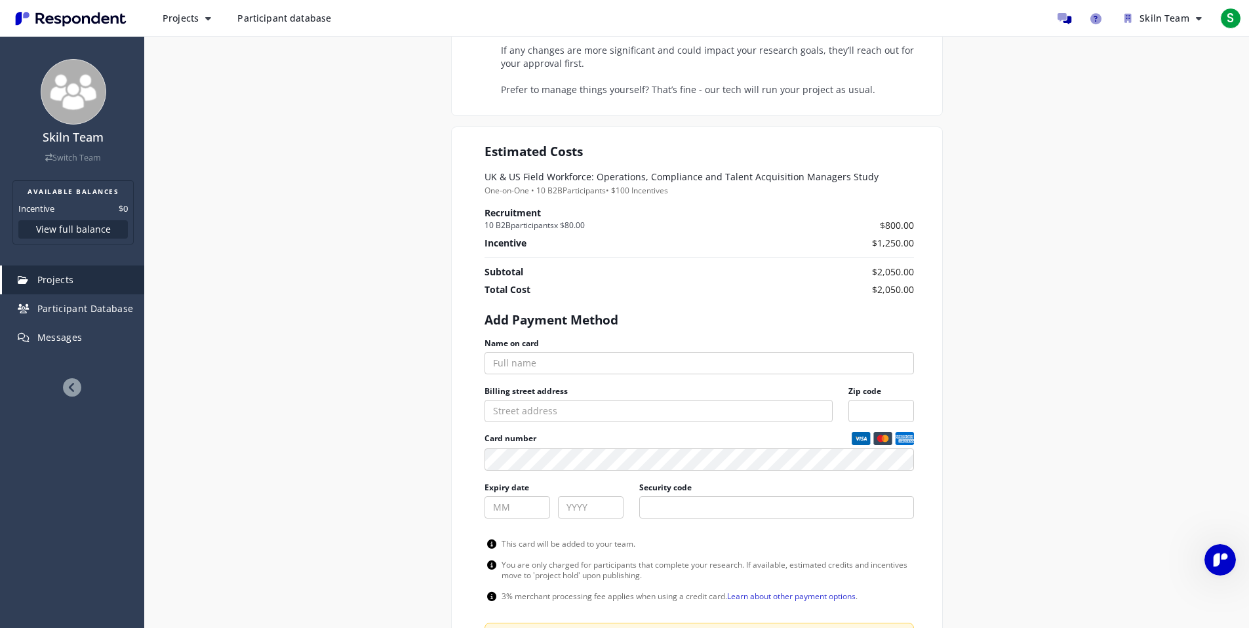
scroll to position [39, 0]
